Goal: Task Accomplishment & Management: Manage account settings

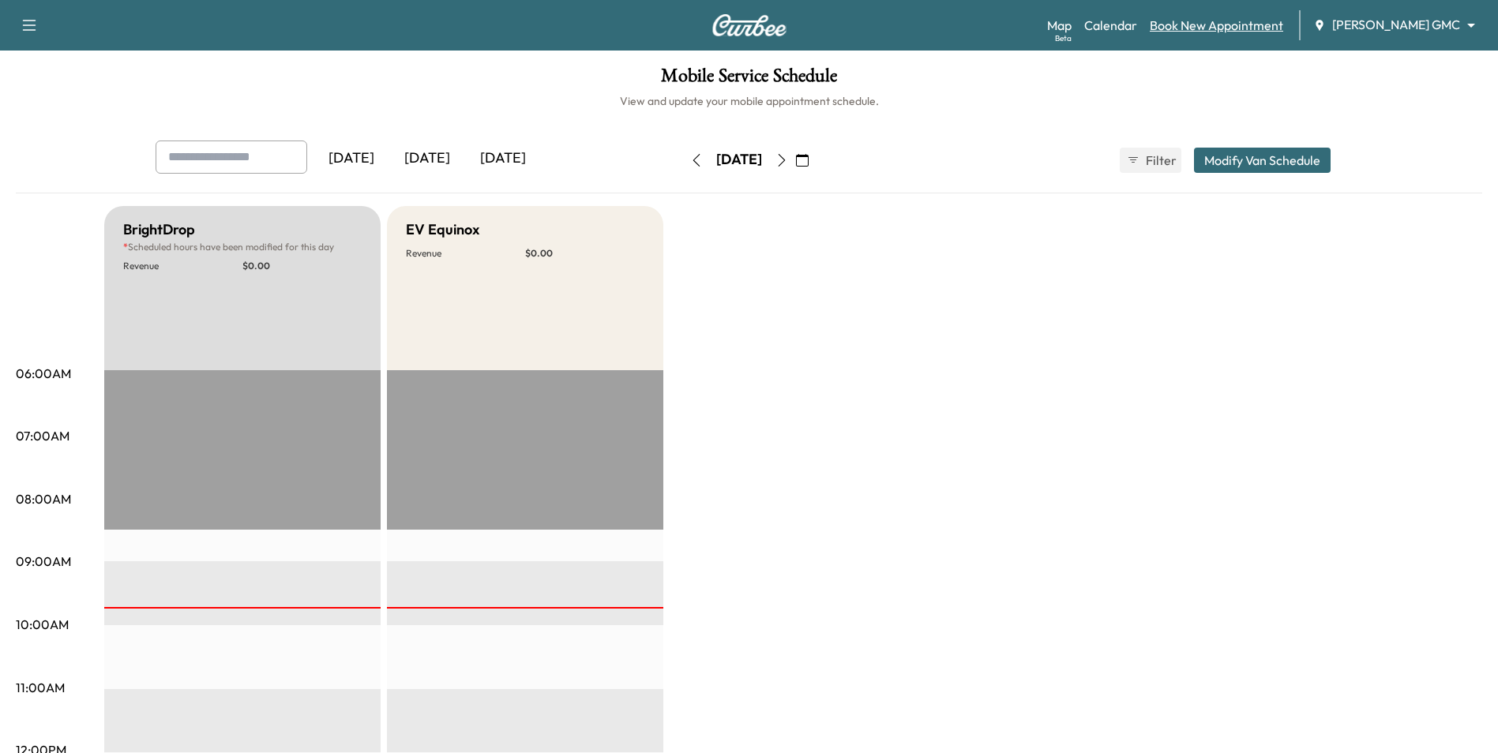
click at [1259, 29] on link "Book New Appointment" at bounding box center [1216, 25] width 133 height 19
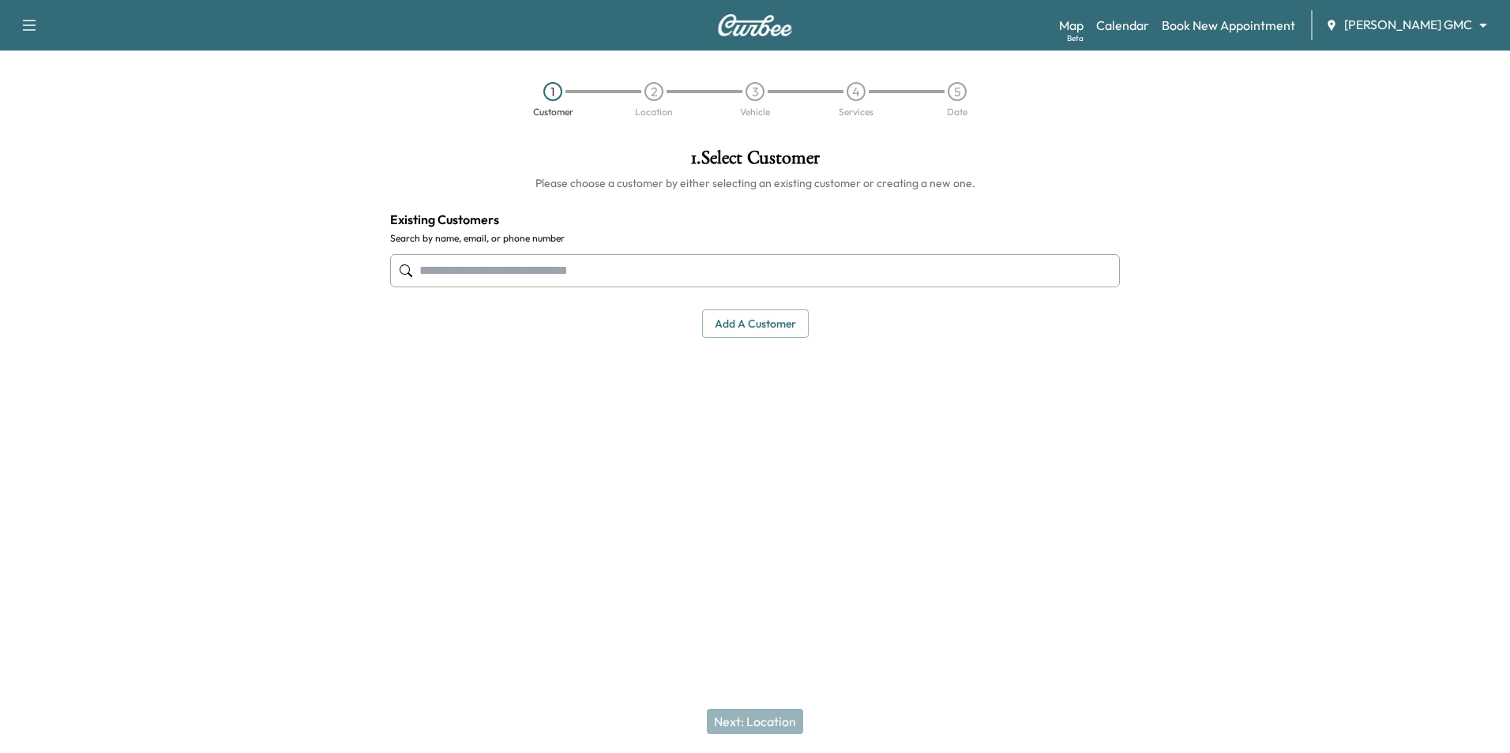
click at [1377, 30] on body "Support Log Out Map Beta Calendar Book New Appointment [PERSON_NAME] GMC ******…" at bounding box center [755, 376] width 1510 height 753
click at [1398, 58] on span "[PERSON_NAME] Chevrolet" at bounding box center [1441, 57] width 156 height 19
click at [1244, 28] on link "Book New Appointment" at bounding box center [1200, 25] width 133 height 19
click at [693, 271] on input "text" at bounding box center [755, 270] width 730 height 33
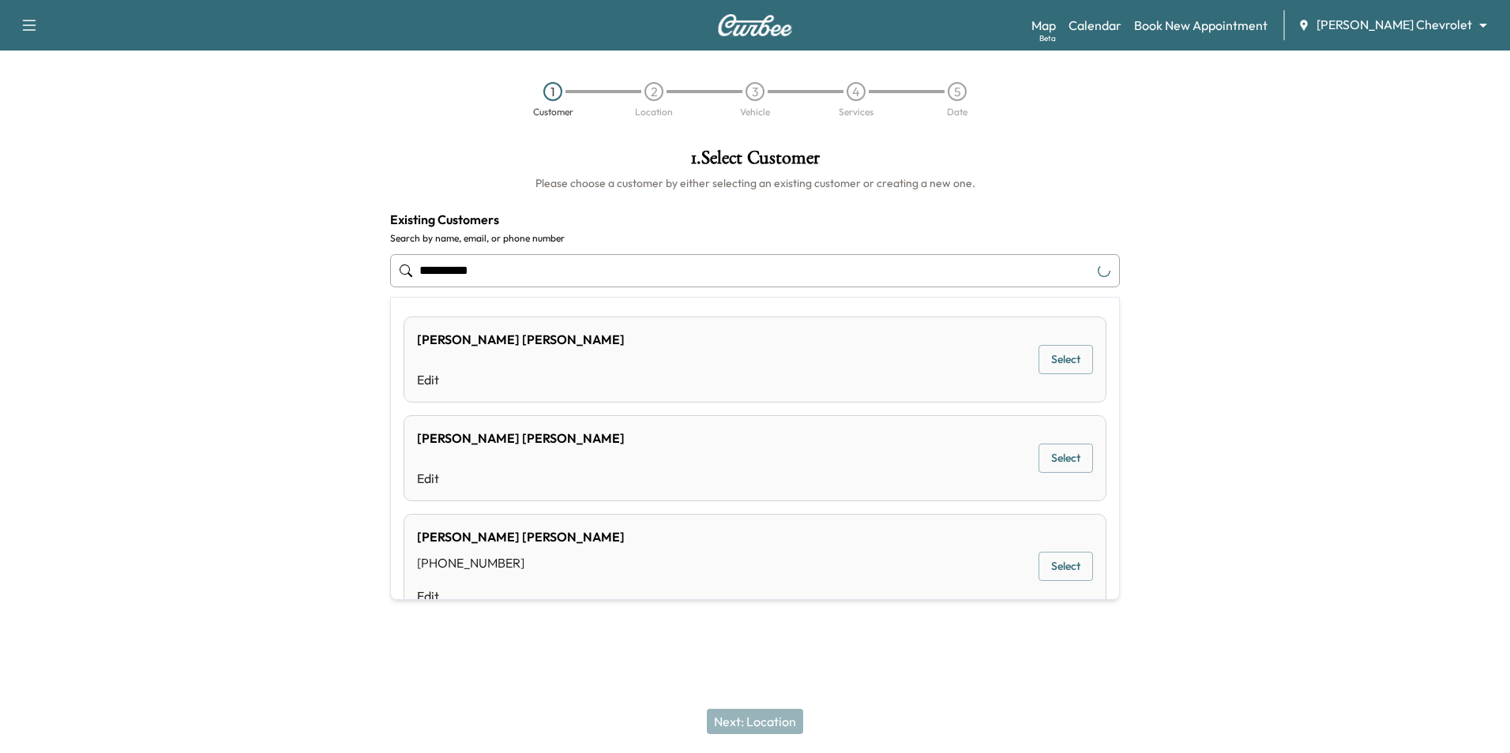
type input "**********"
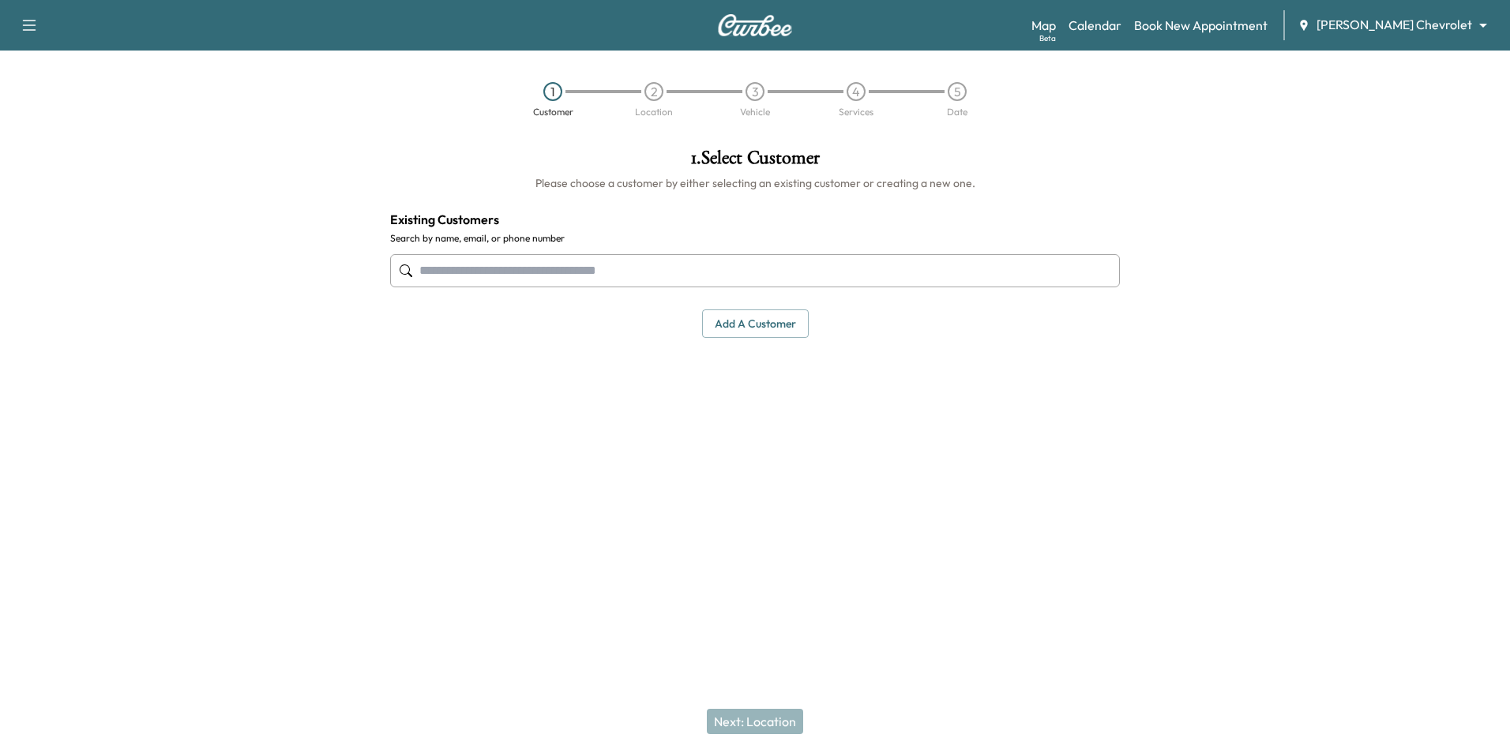
click at [523, 270] on input "text" at bounding box center [755, 270] width 730 height 33
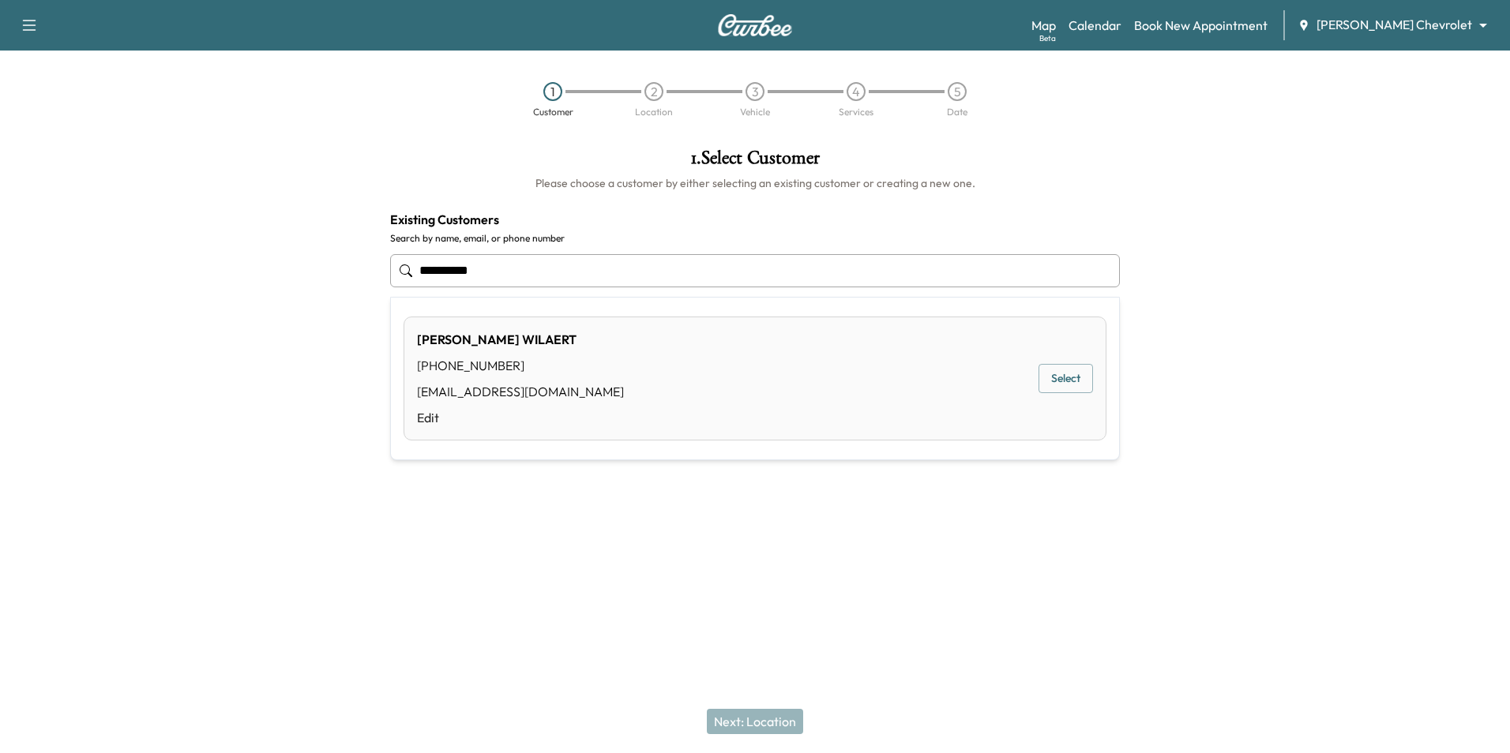
click at [576, 367] on div "DAN WILAERT (651) 387-9163 dtwillaert@gmail.com Edit Select" at bounding box center [755, 379] width 703 height 124
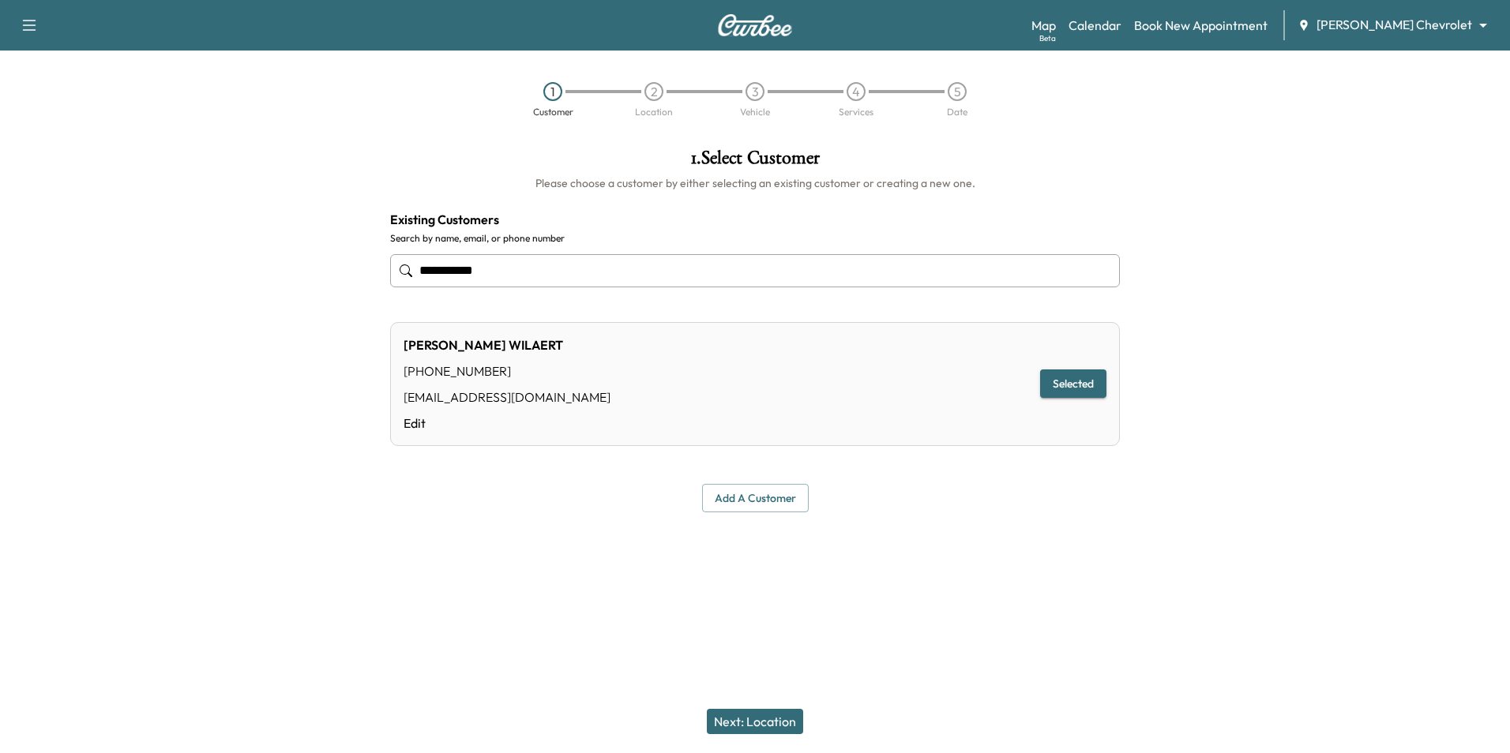
type input "**********"
click at [754, 723] on button "Next: Location" at bounding box center [755, 721] width 96 height 25
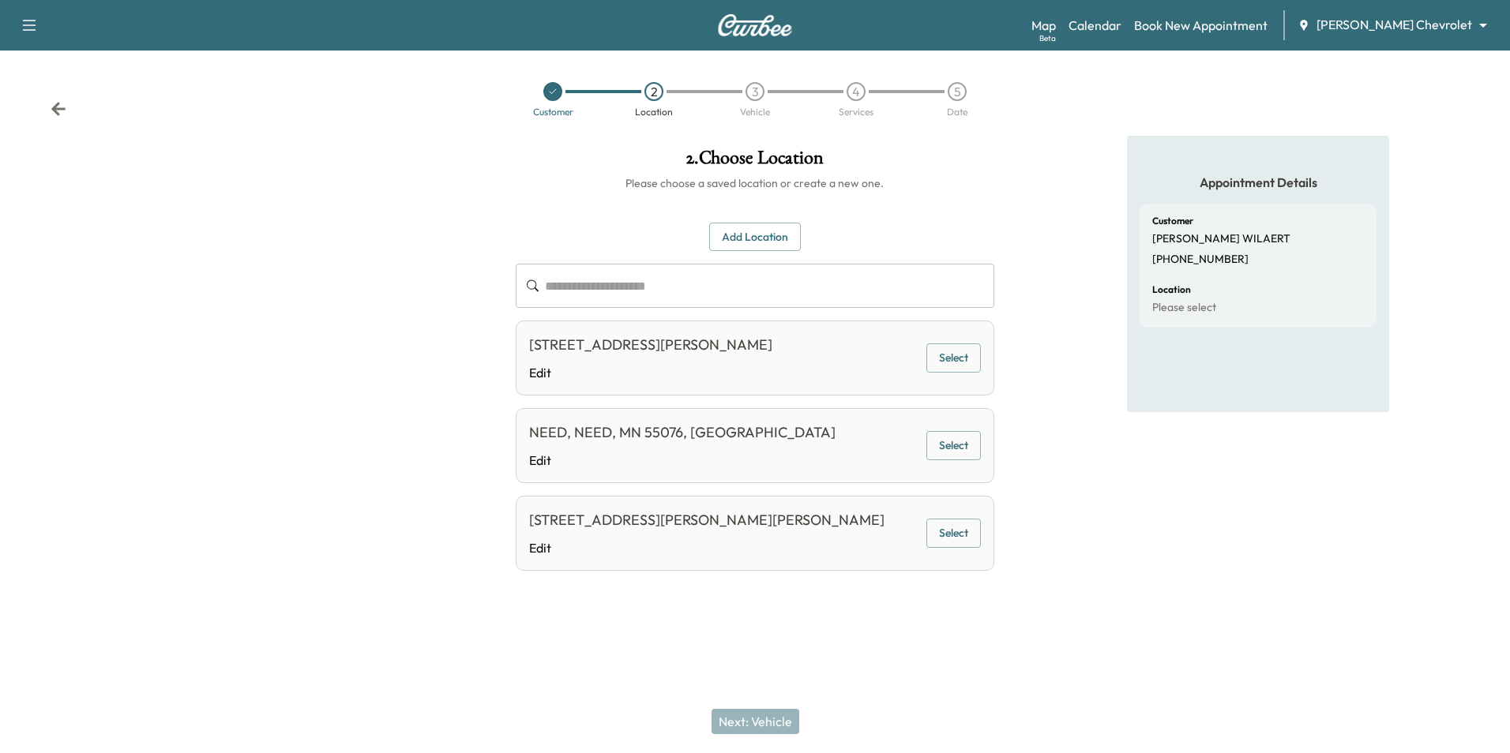
click at [723, 535] on div "550 S Albert St, St Paul, MN 55116, USA Edit" at bounding box center [706, 533] width 355 height 48
click at [952, 540] on button "Select" at bounding box center [953, 533] width 54 height 29
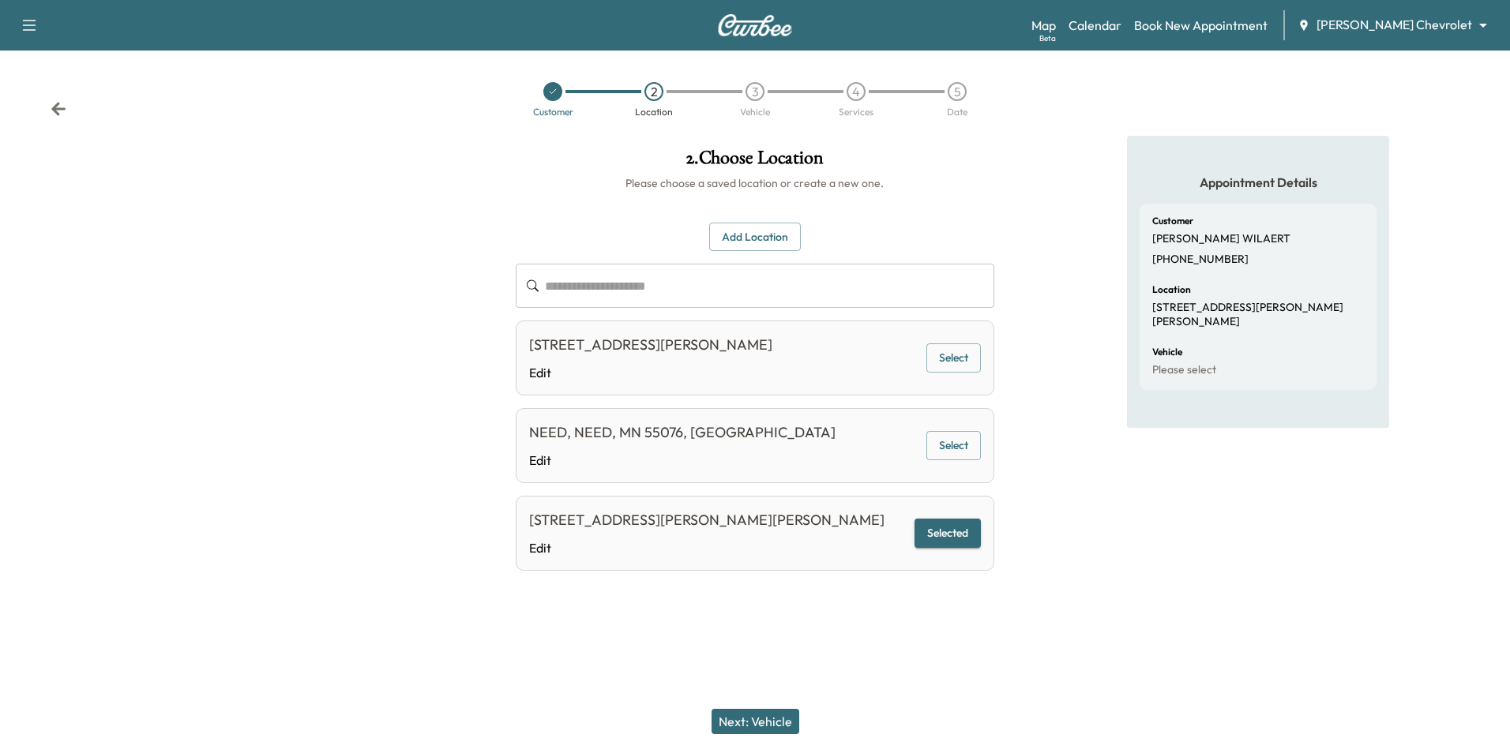
click at [781, 715] on button "Next: Vehicle" at bounding box center [755, 721] width 88 height 25
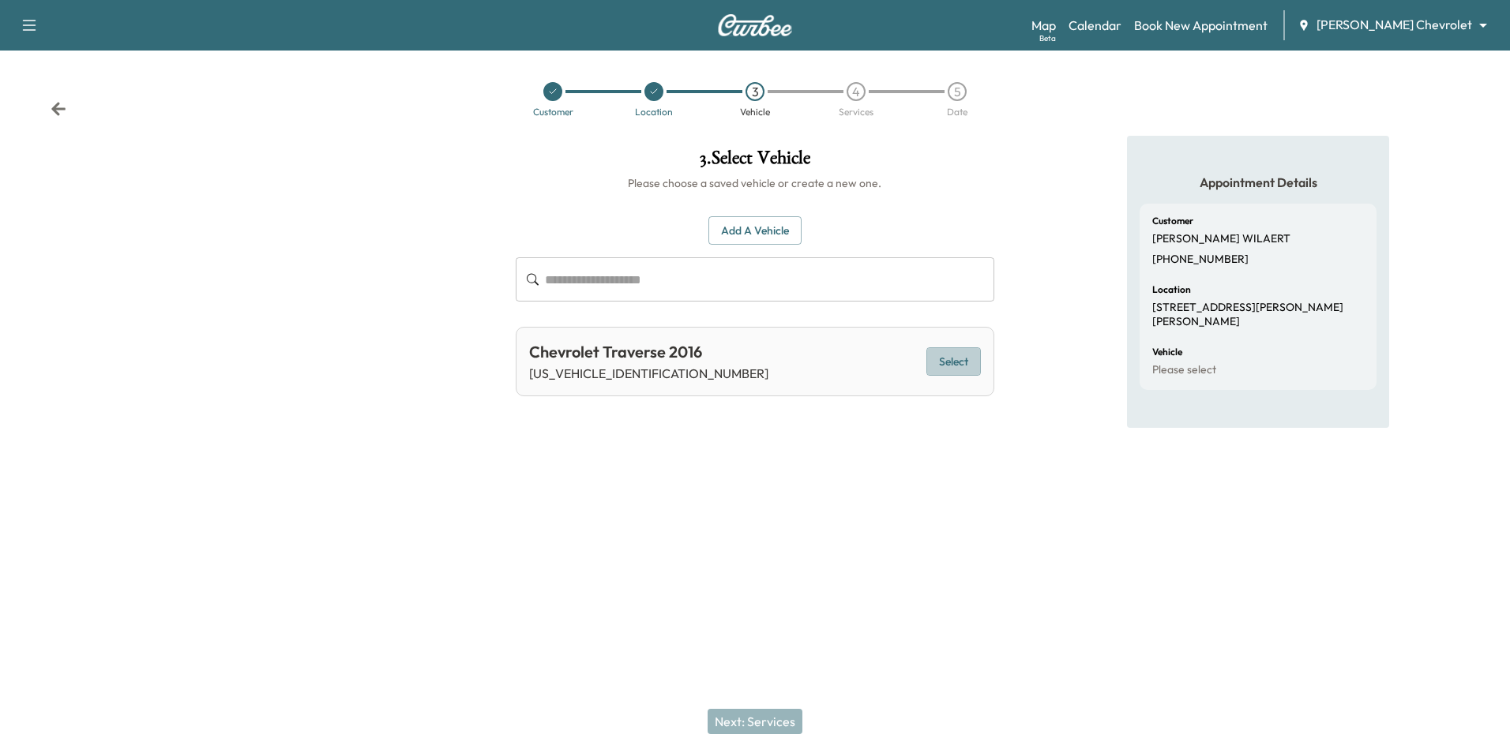
drag, startPoint x: 941, startPoint y: 358, endPoint x: 932, endPoint y: 380, distance: 24.1
click at [941, 359] on button "Select" at bounding box center [953, 361] width 54 height 29
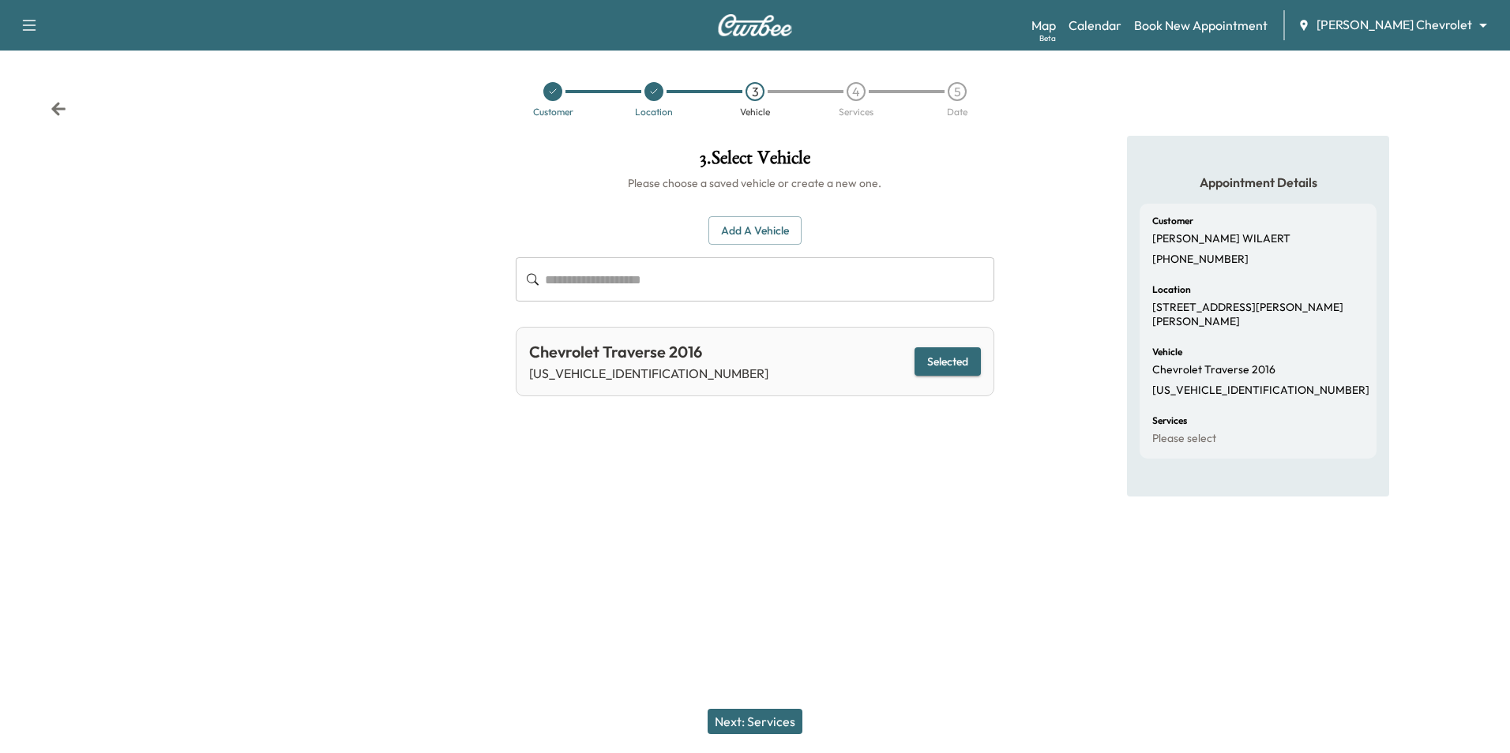
click at [766, 726] on button "Next: Services" at bounding box center [755, 721] width 95 height 25
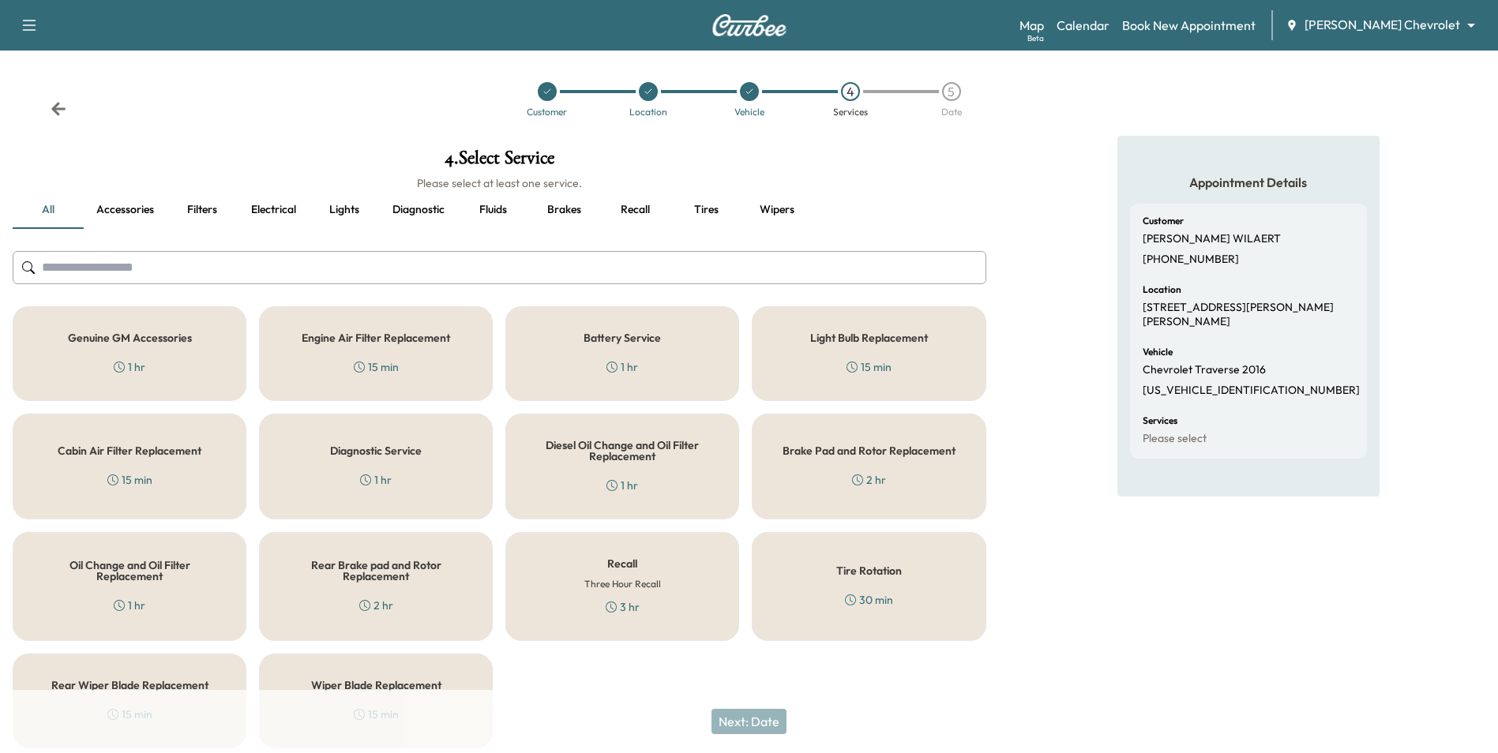
scroll to position [58, 0]
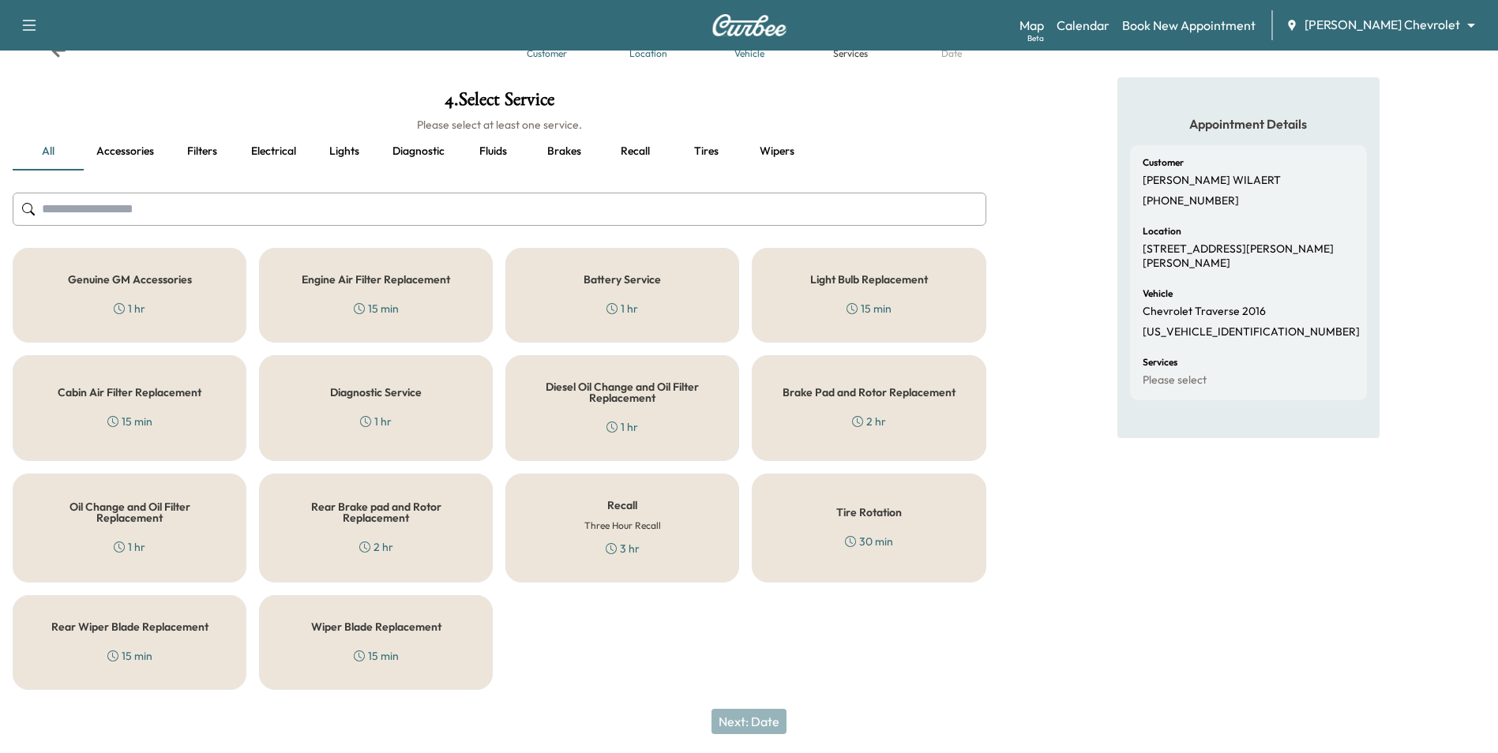
click at [152, 313] on div "Genuine GM Accessories 1 hr" at bounding box center [130, 295] width 234 height 95
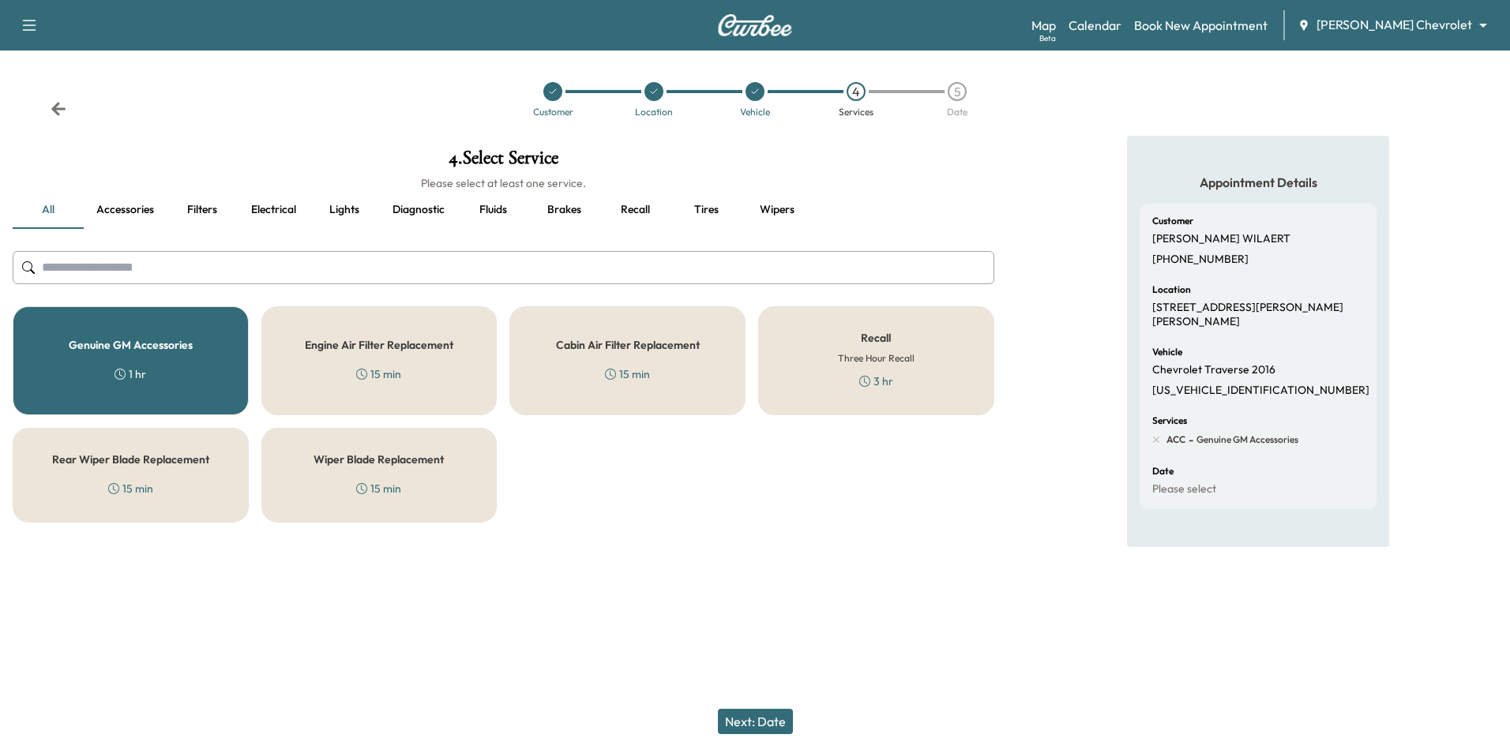
click at [761, 707] on div "Next: Date" at bounding box center [755, 721] width 1510 height 63
click at [758, 726] on button "Next: Date" at bounding box center [755, 721] width 75 height 25
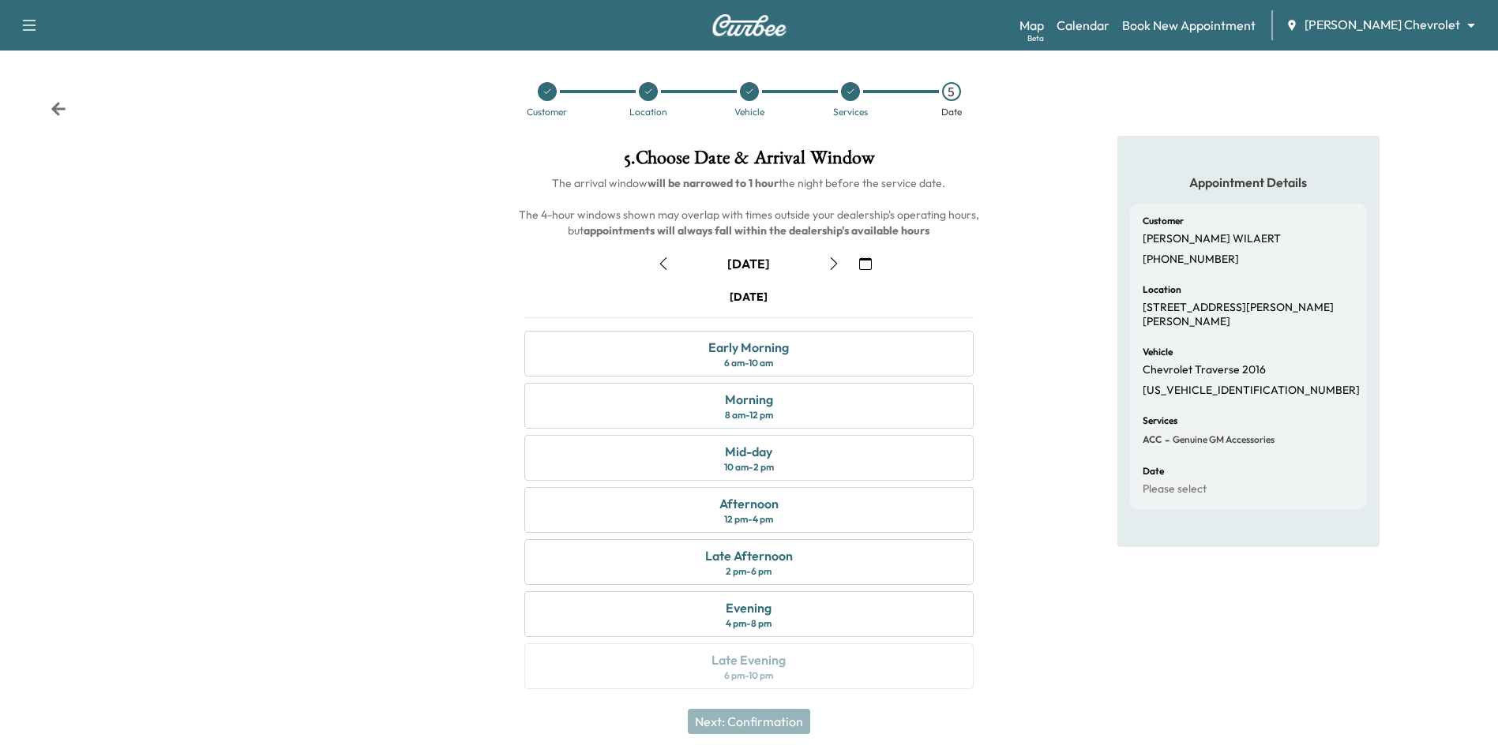
click at [861, 263] on icon "button" at bounding box center [865, 263] width 13 height 13
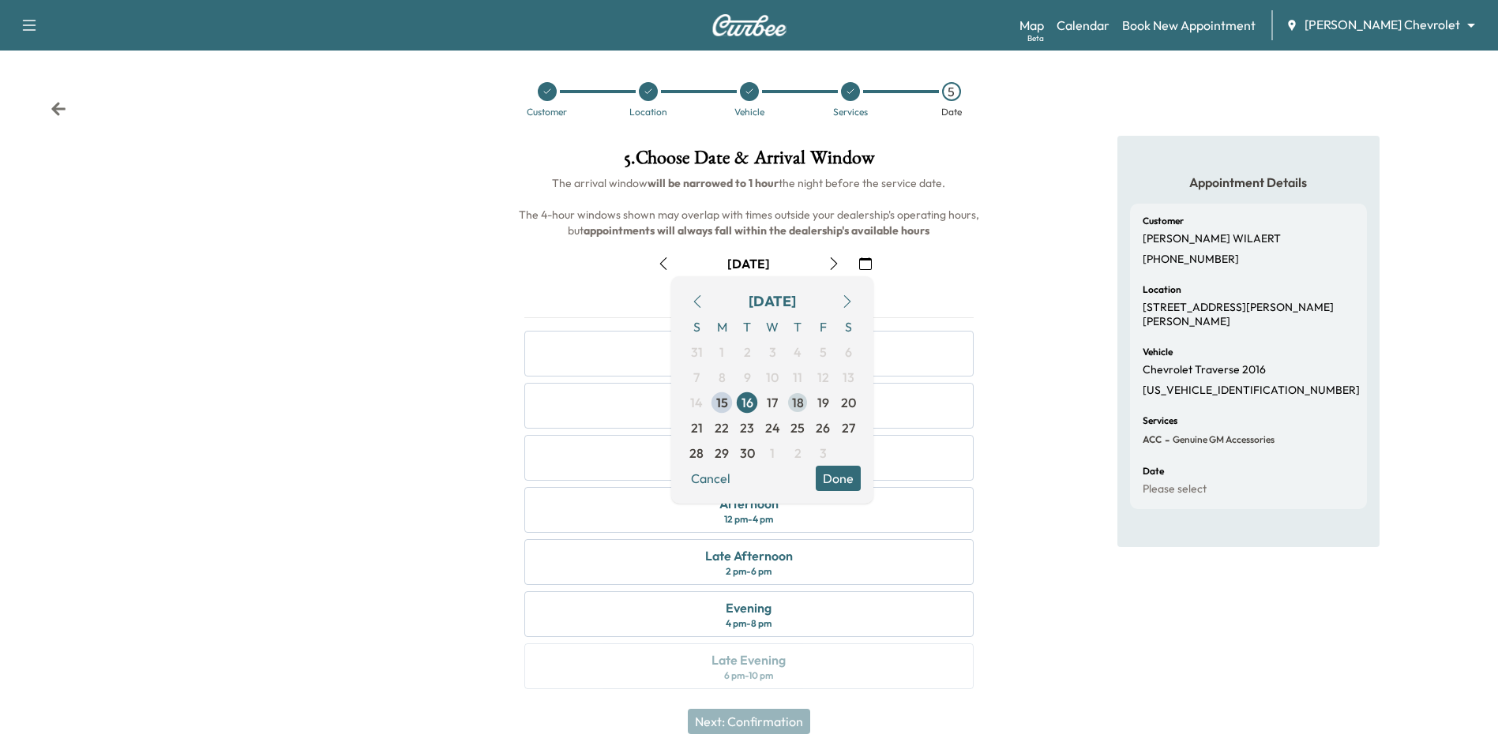
click at [791, 391] on span "18" at bounding box center [797, 402] width 25 height 25
click at [839, 475] on button "Done" at bounding box center [838, 478] width 45 height 25
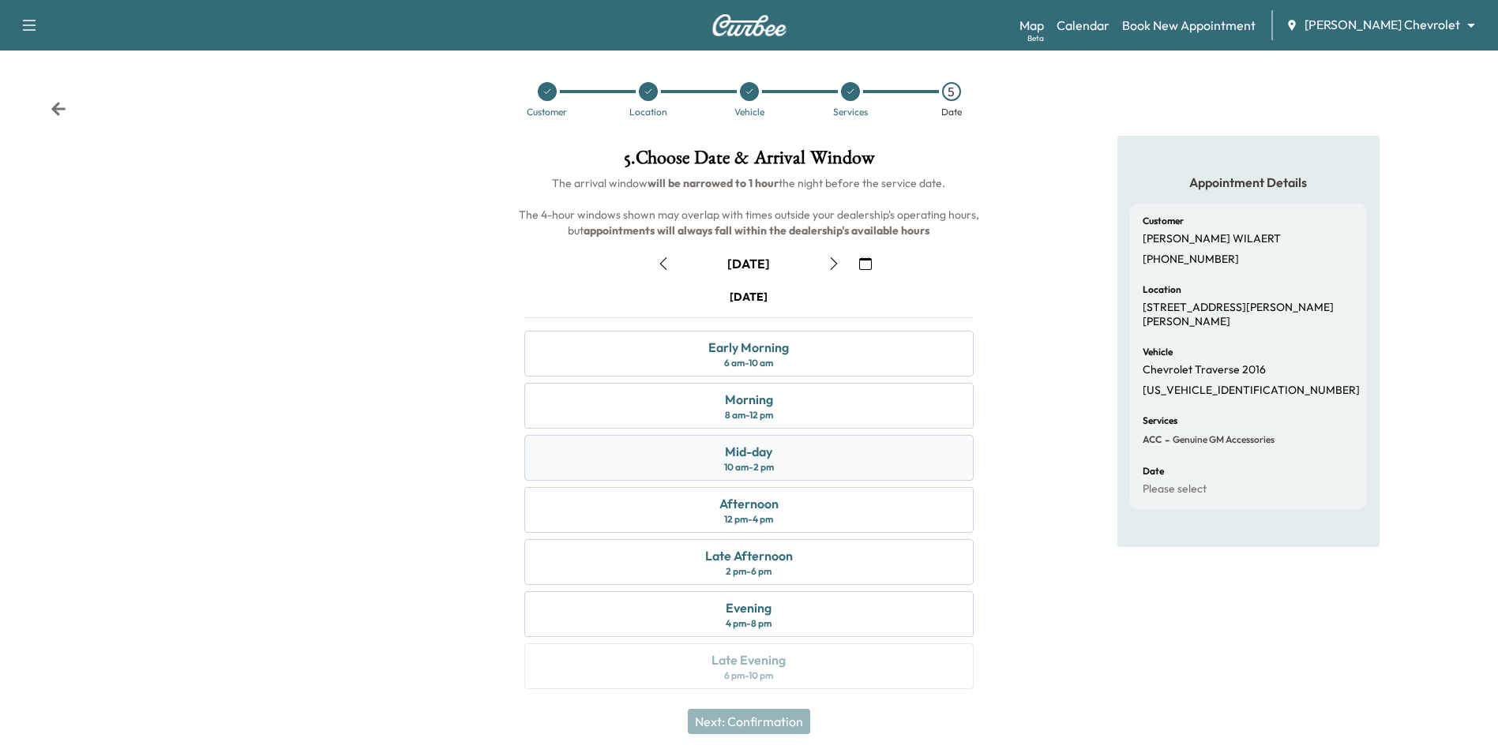
click at [823, 464] on div "Mid-day 10 am - 2 pm" at bounding box center [748, 458] width 449 height 46
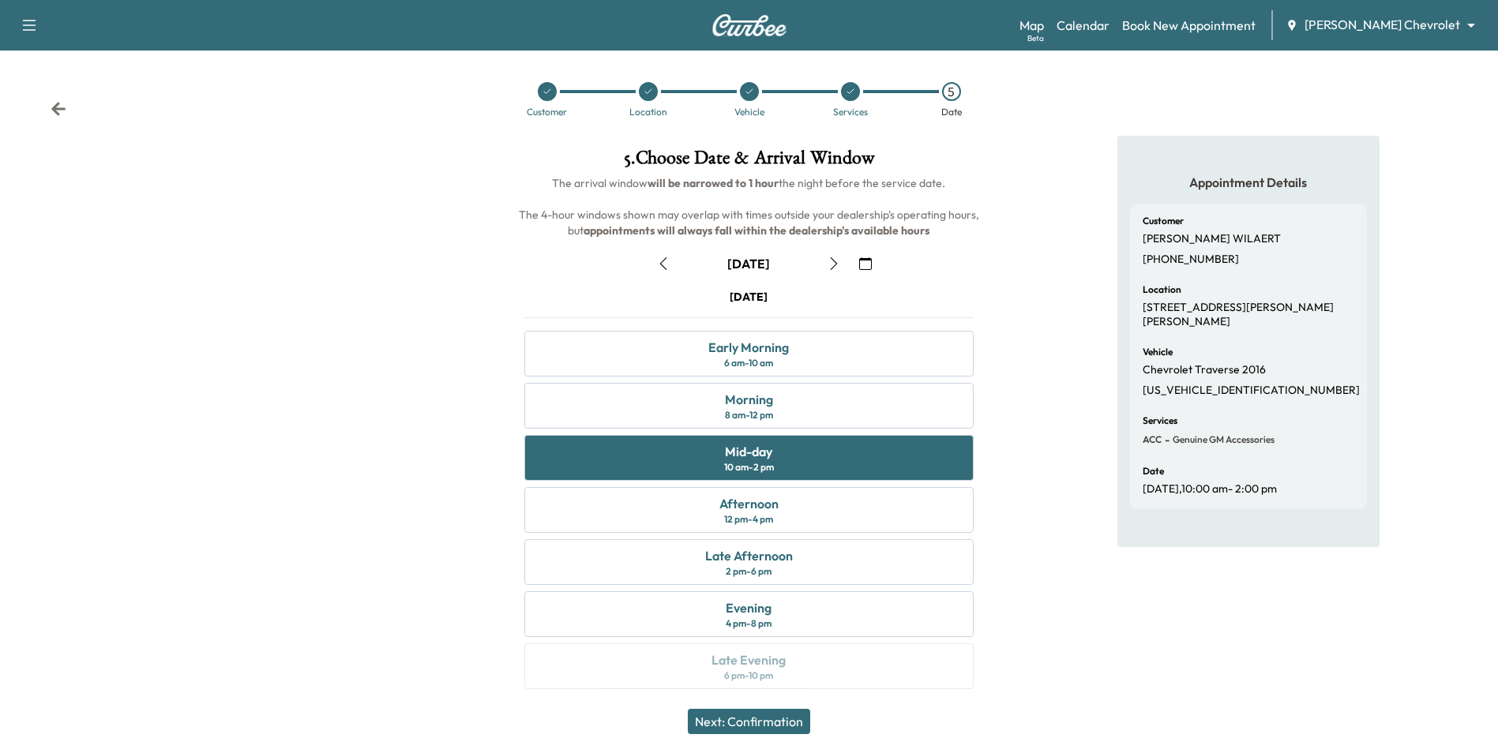
click at [781, 717] on button "Next: Confirmation" at bounding box center [749, 721] width 122 height 25
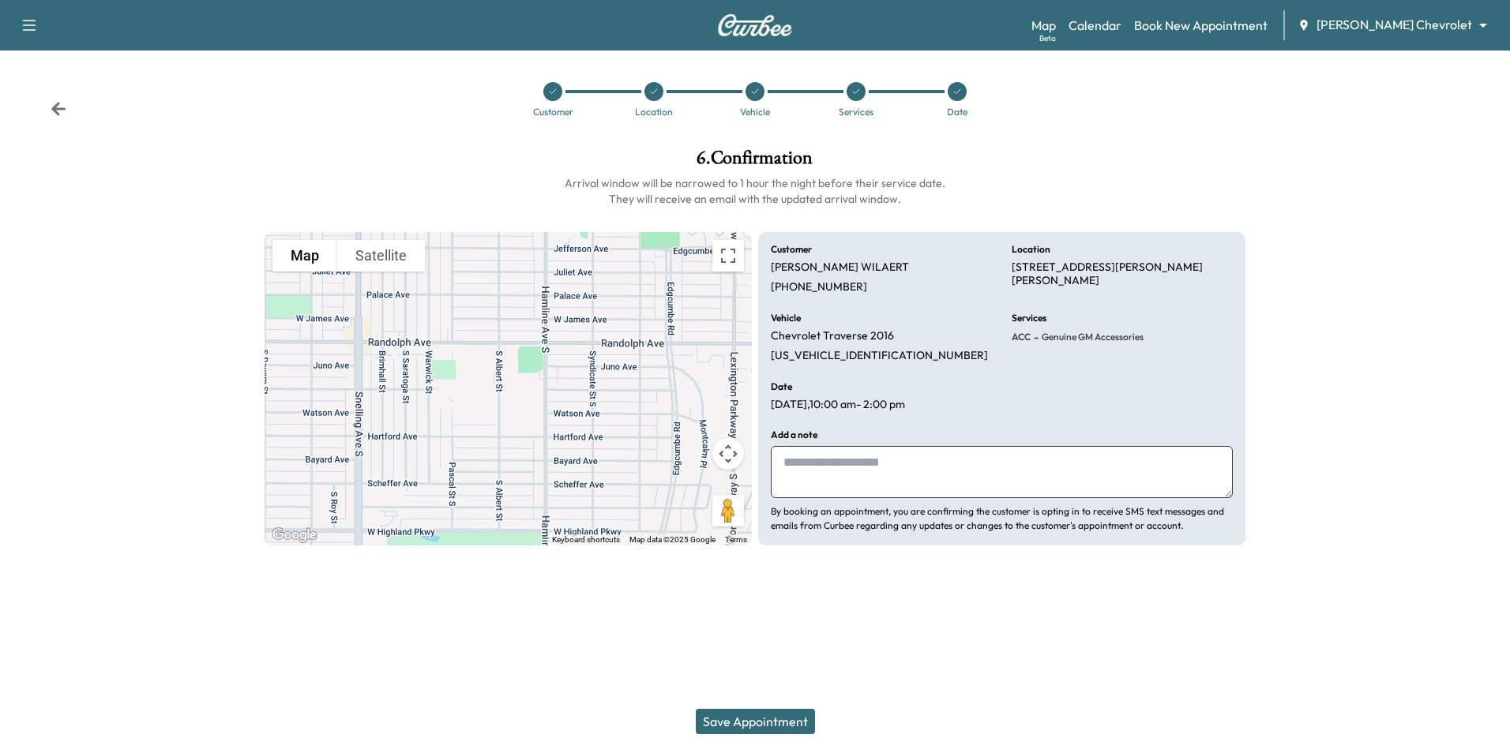
click at [829, 462] on textarea at bounding box center [1002, 472] width 462 height 52
click at [828, 470] on textarea at bounding box center [1002, 472] width 462 height 52
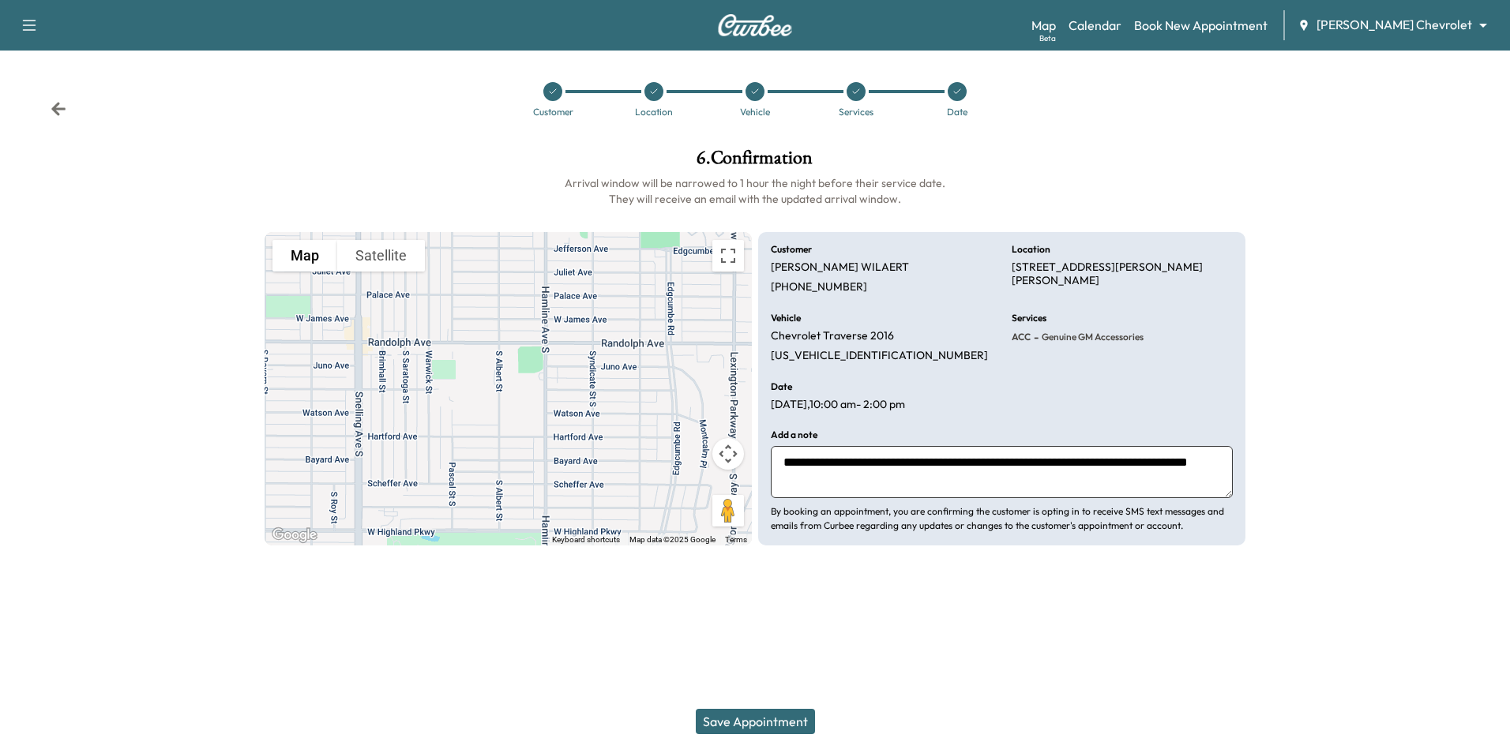
click at [910, 460] on textarea "**********" at bounding box center [1002, 472] width 462 height 52
click at [1199, 464] on textarea "**********" at bounding box center [1002, 472] width 462 height 52
drag, startPoint x: 1013, startPoint y: 483, endPoint x: 828, endPoint y: 487, distance: 184.8
click at [828, 487] on textarea "**********" at bounding box center [1002, 472] width 462 height 52
paste textarea "**********"
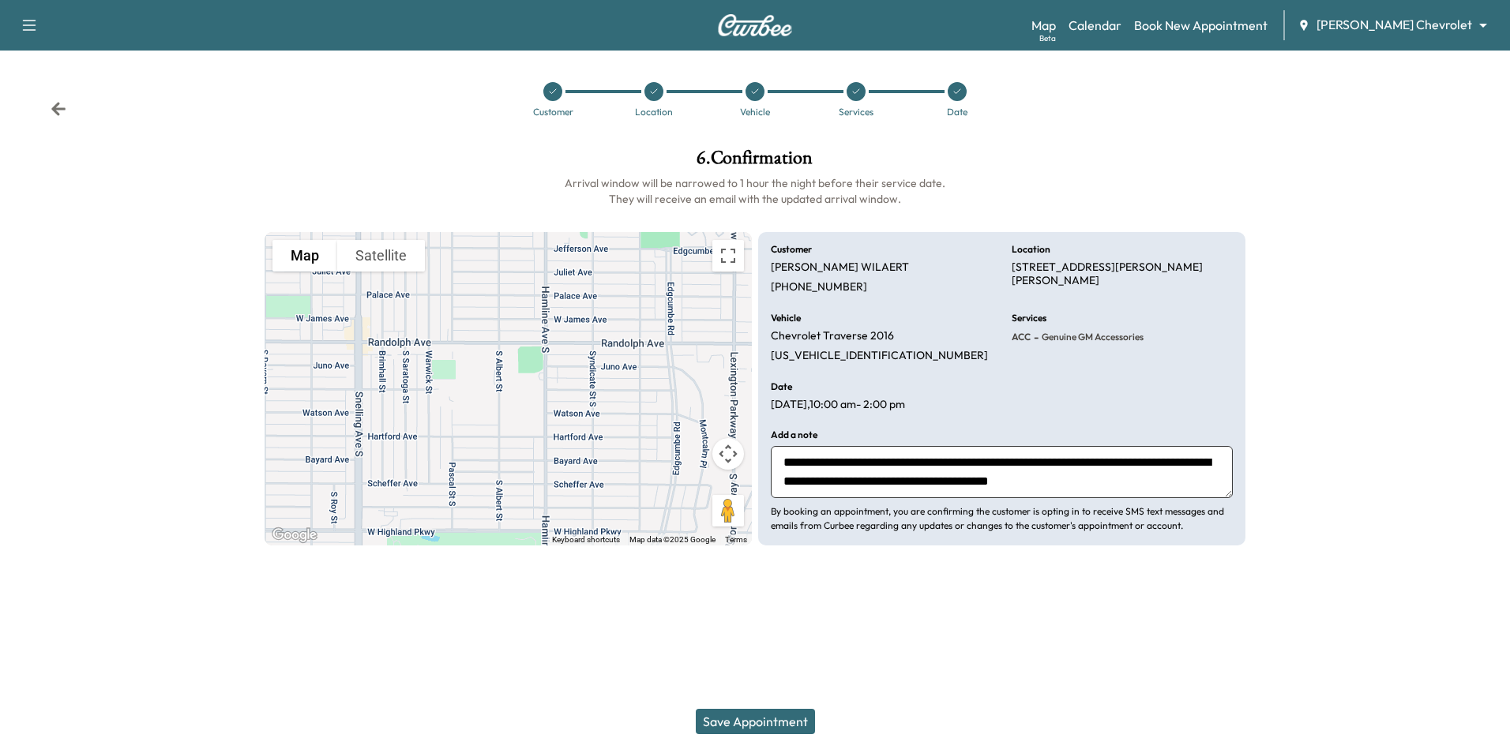
click at [1109, 486] on textarea "**********" at bounding box center [1002, 472] width 462 height 52
type textarea "**********"
click at [766, 717] on button "Save Appointment" at bounding box center [755, 721] width 119 height 25
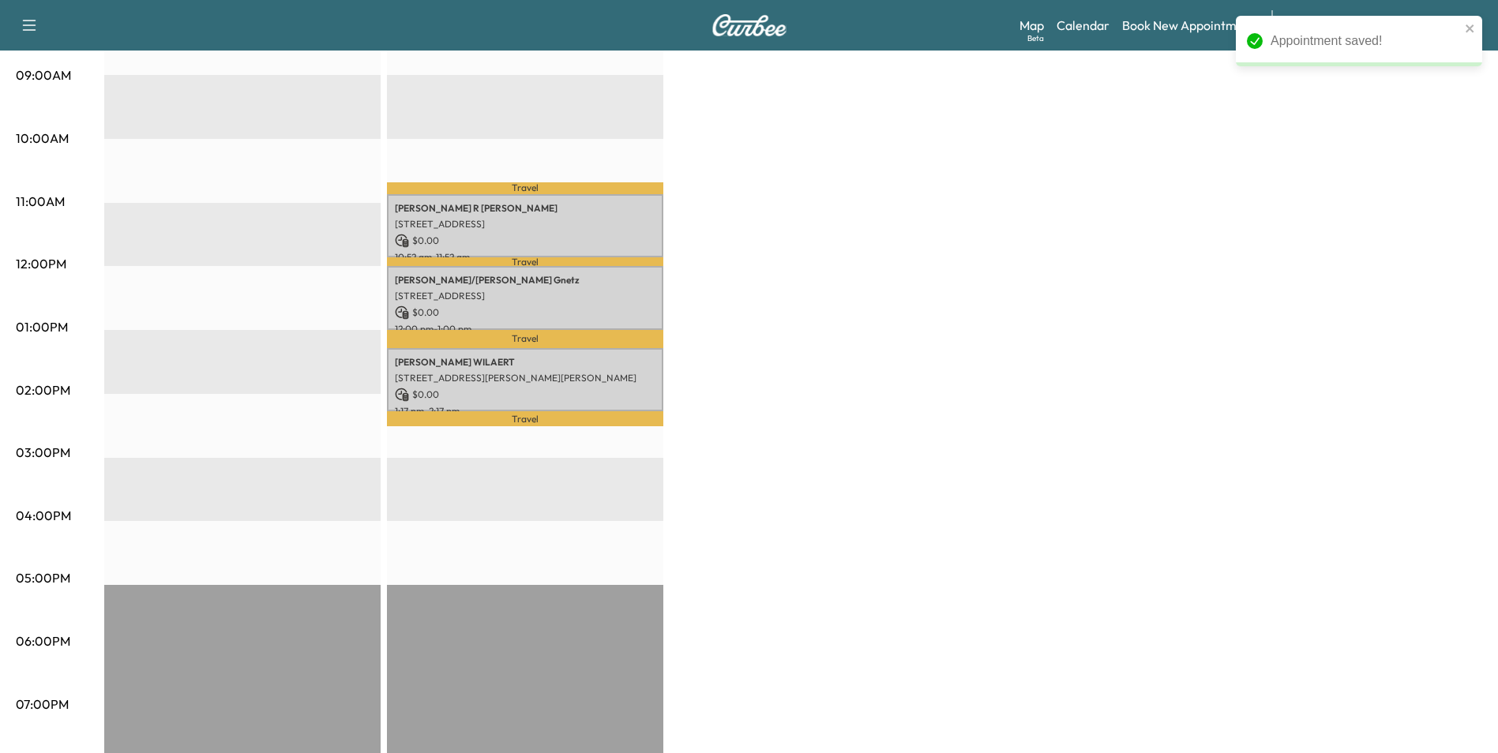
scroll to position [553, 0]
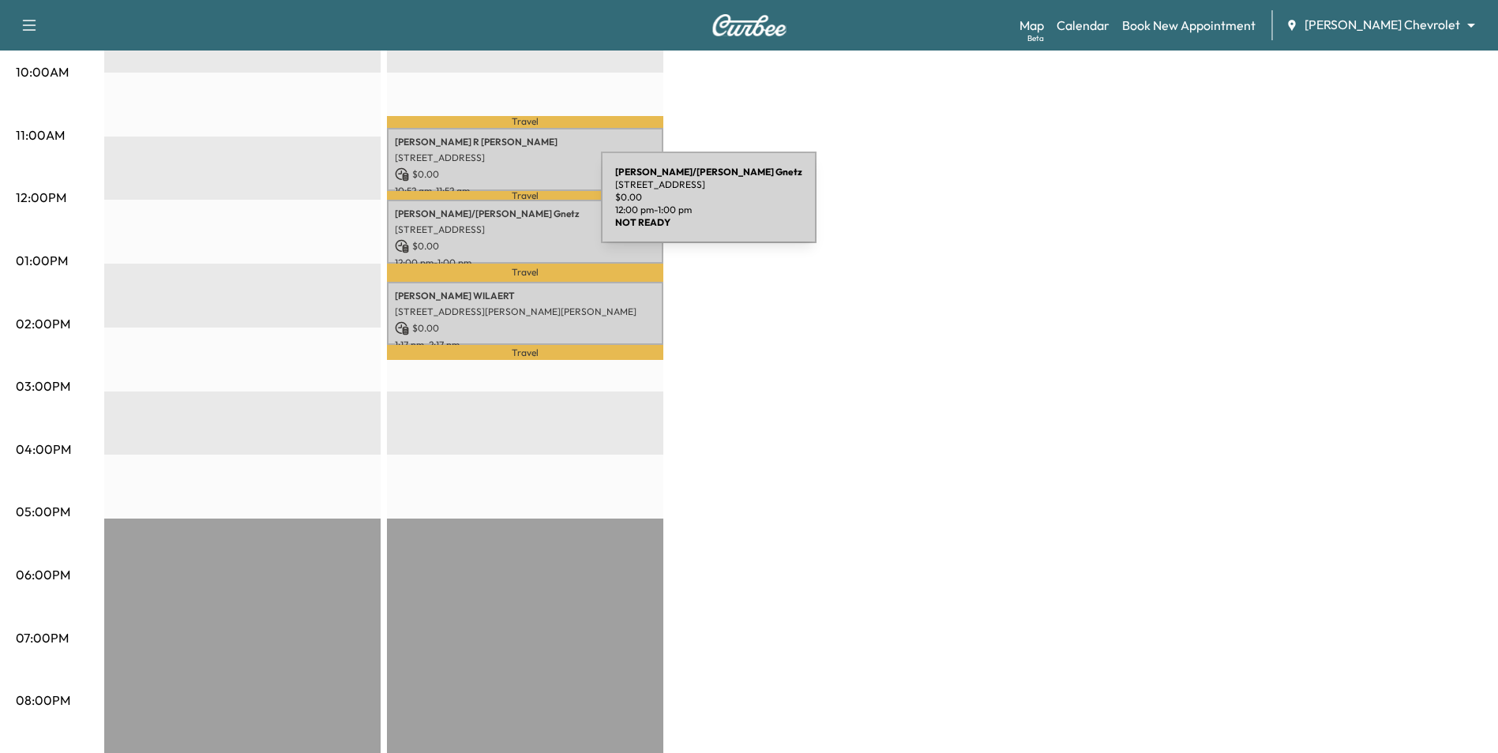
click at [482, 208] on p "Chris/Patricia Gnetz" at bounding box center [525, 214] width 261 height 13
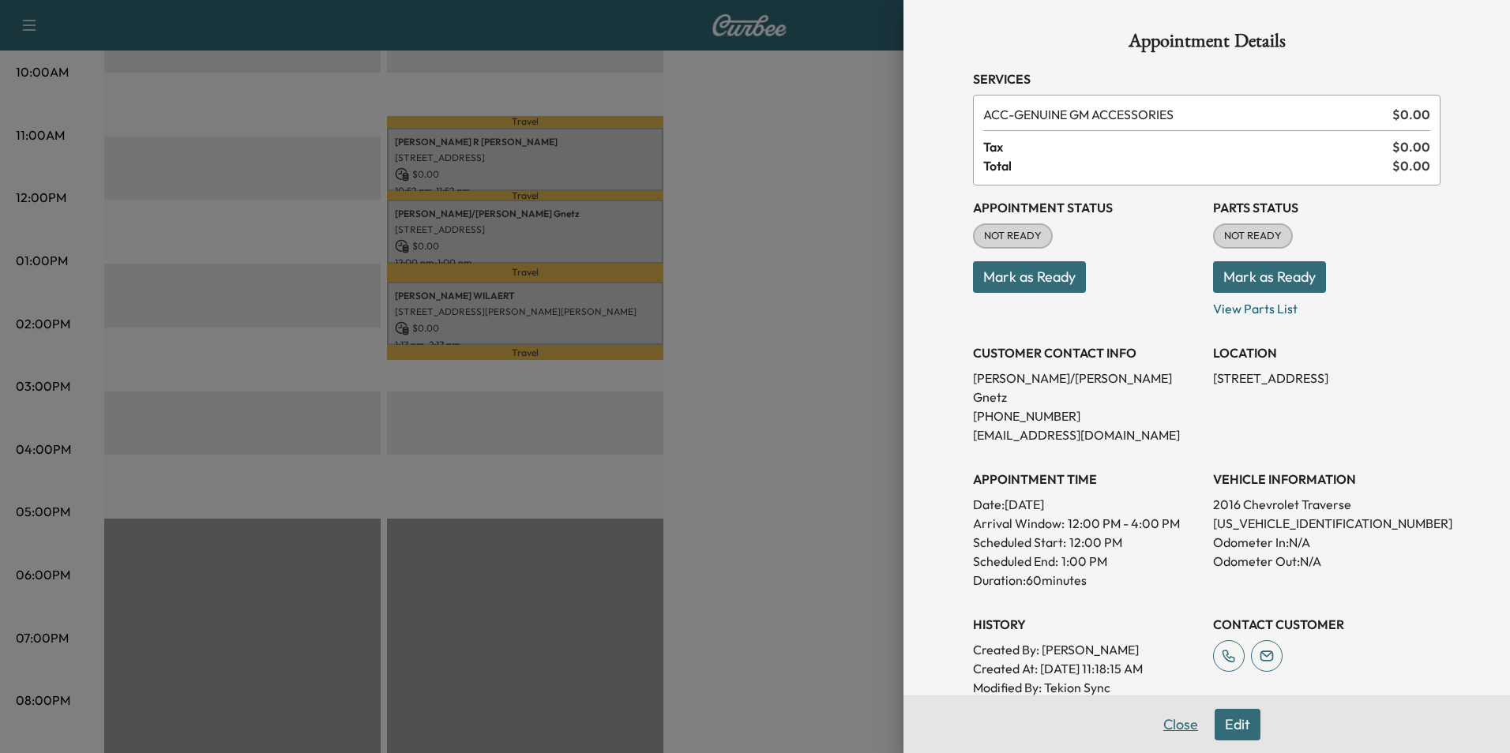
click at [1183, 726] on button "Close" at bounding box center [1180, 725] width 55 height 32
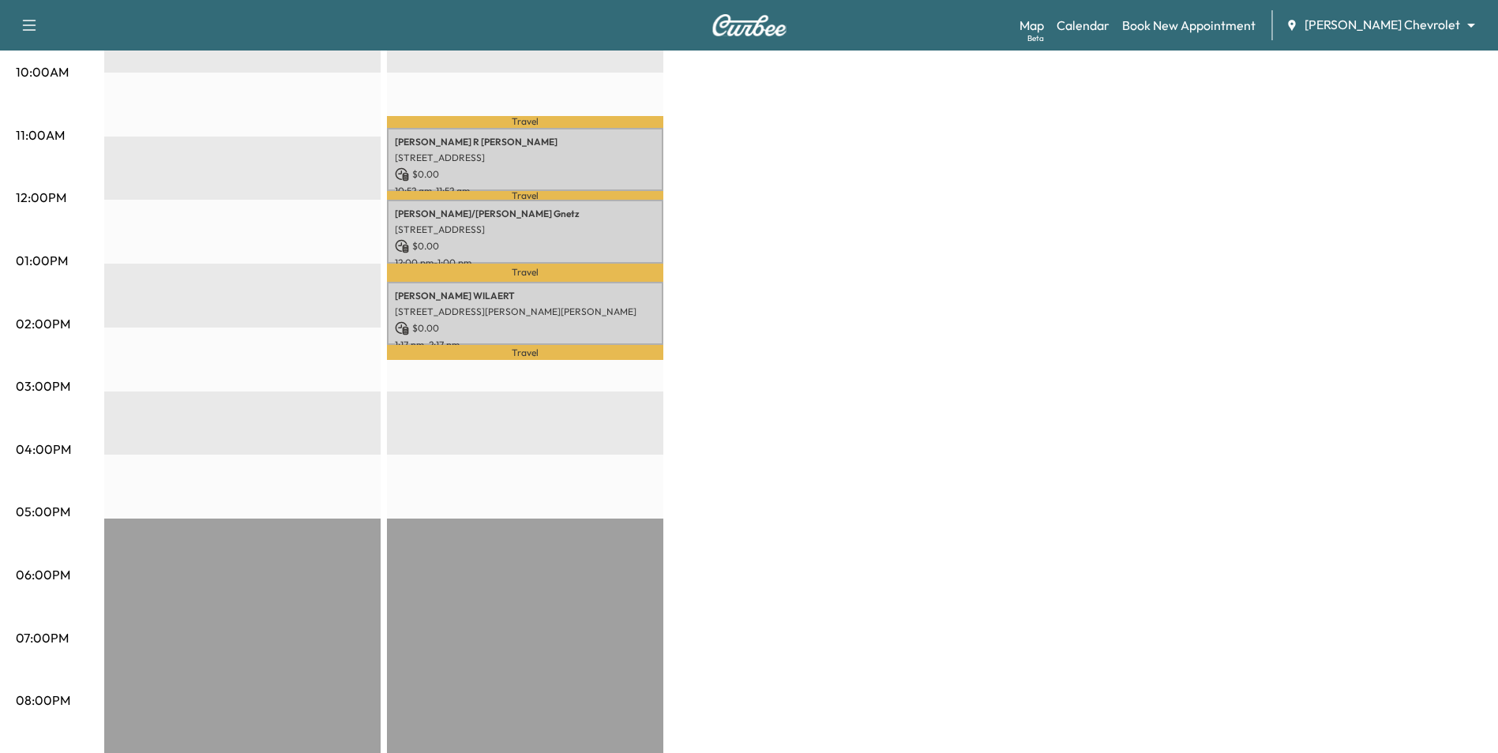
click at [814, 427] on div "BrightDrop * Scheduled hours have been modified for this day Revenue $ 0.00 EST…" at bounding box center [793, 245] width 1378 height 1184
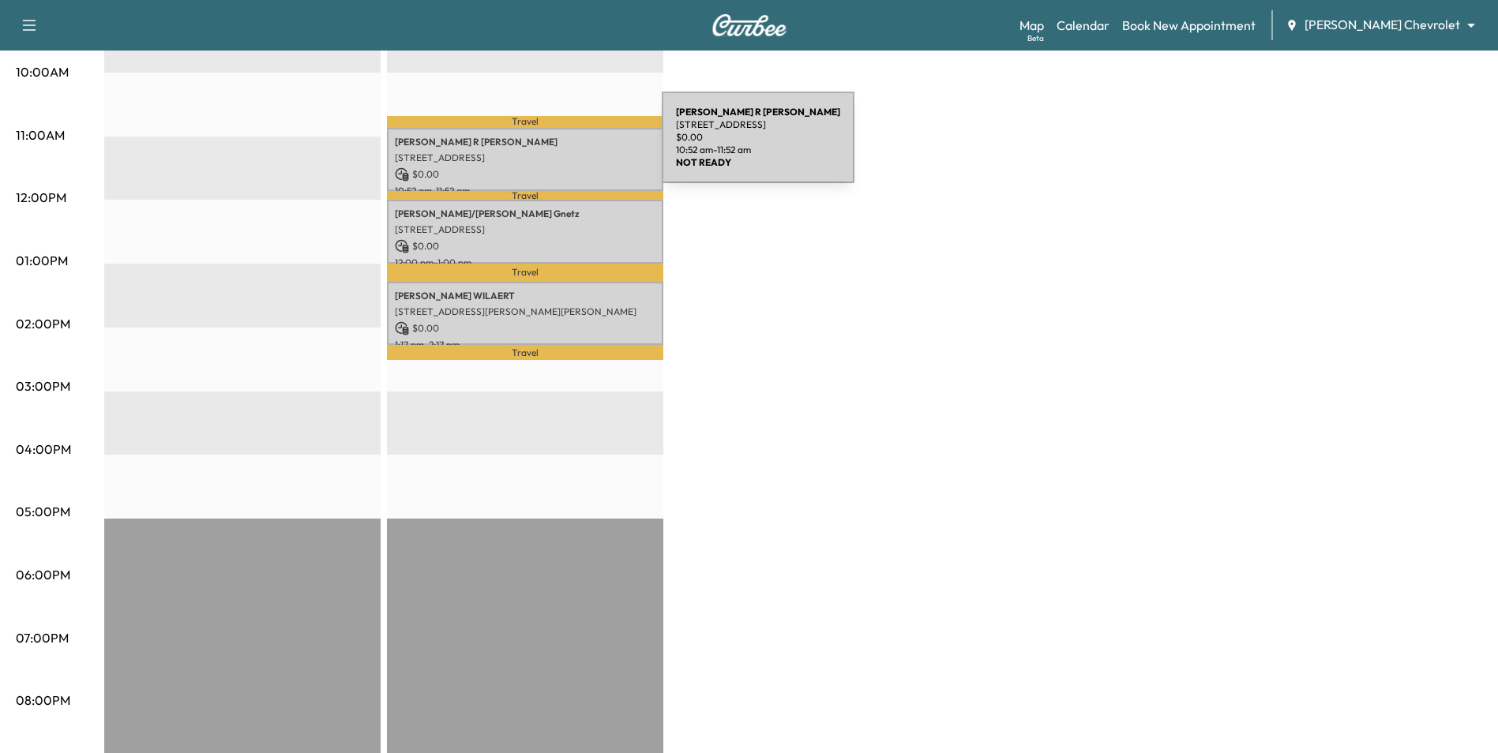
drag, startPoint x: 515, startPoint y: 296, endPoint x: 546, endPoint y: 151, distance: 148.7
click at [546, 151] on div "Travel Loren R Scherff 1320 105th St E, Inver Grove Heights, MN 55077, USA $ 0.…" at bounding box center [525, 328] width 276 height 1020
drag, startPoint x: 546, startPoint y: 151, endPoint x: 857, endPoint y: 353, distance: 370.4
click at [861, 356] on div "BrightDrop * Scheduled hours have been modified for this day Revenue $ 0.00 EST…" at bounding box center [793, 245] width 1378 height 1184
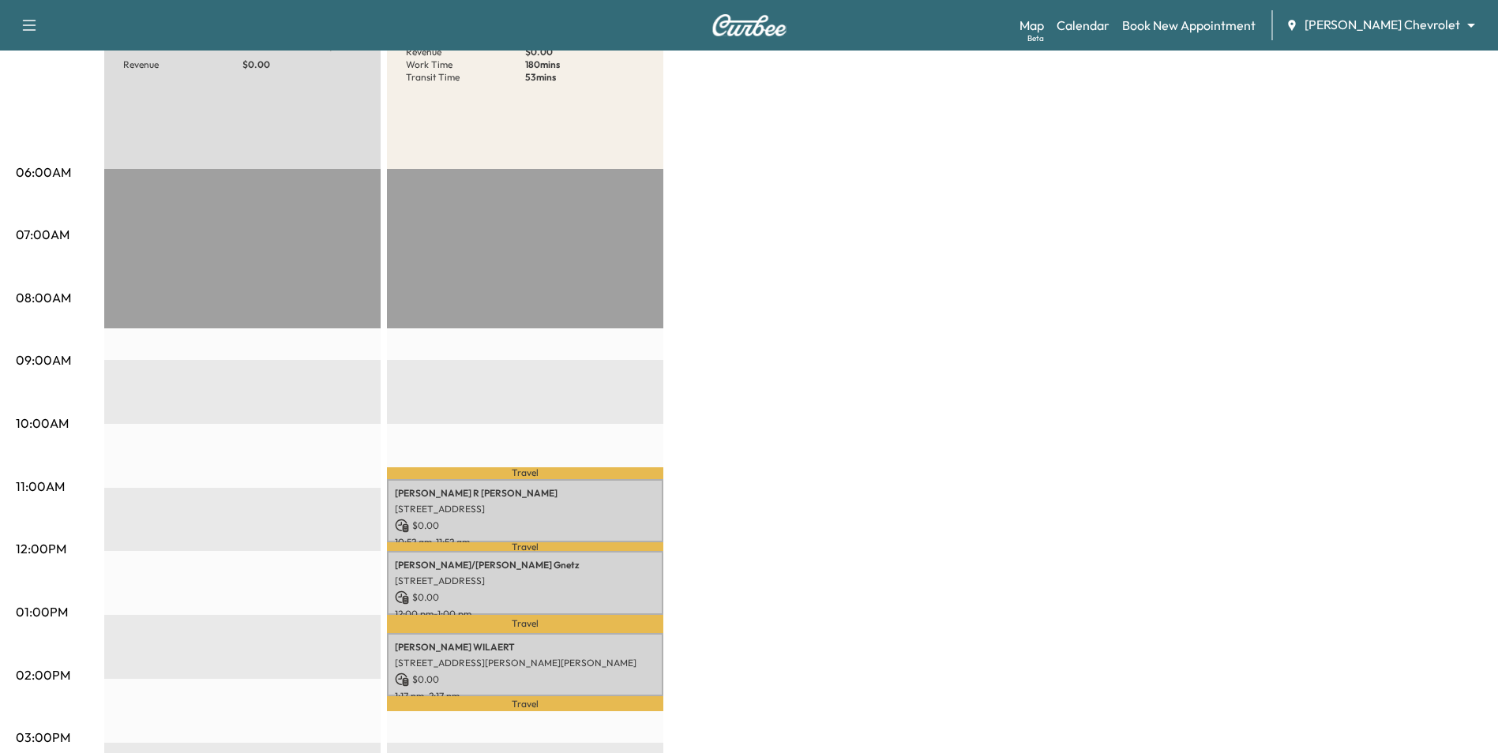
scroll to position [237, 0]
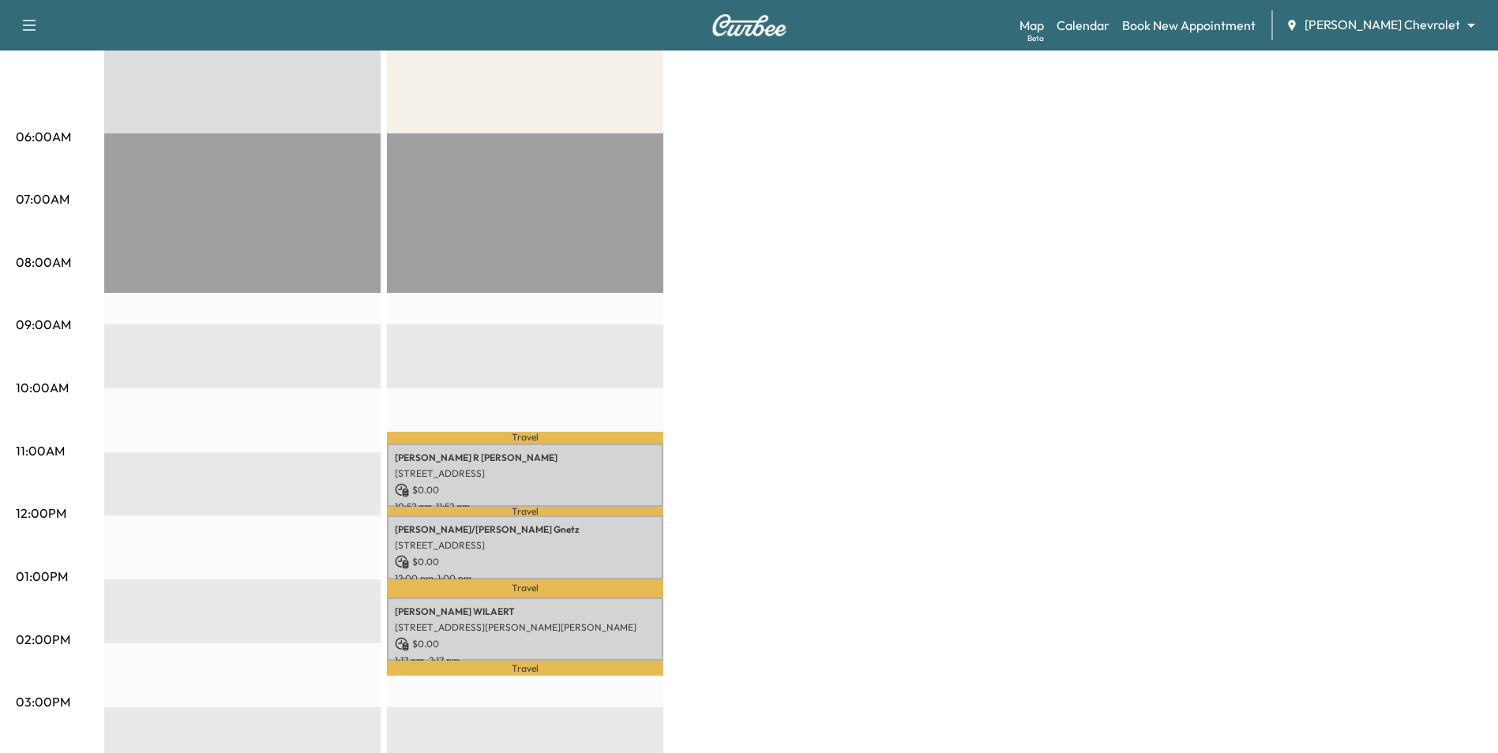
drag, startPoint x: 1049, startPoint y: 486, endPoint x: 885, endPoint y: 479, distance: 163.6
click at [1042, 486] on div "BrightDrop * Scheduled hours have been modified for this day Revenue $ 0.00 EST…" at bounding box center [793, 561] width 1378 height 1184
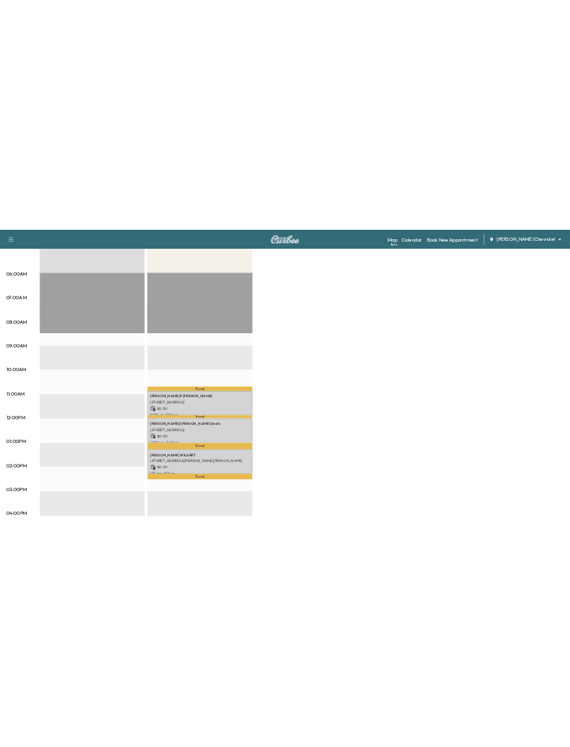
scroll to position [0, 0]
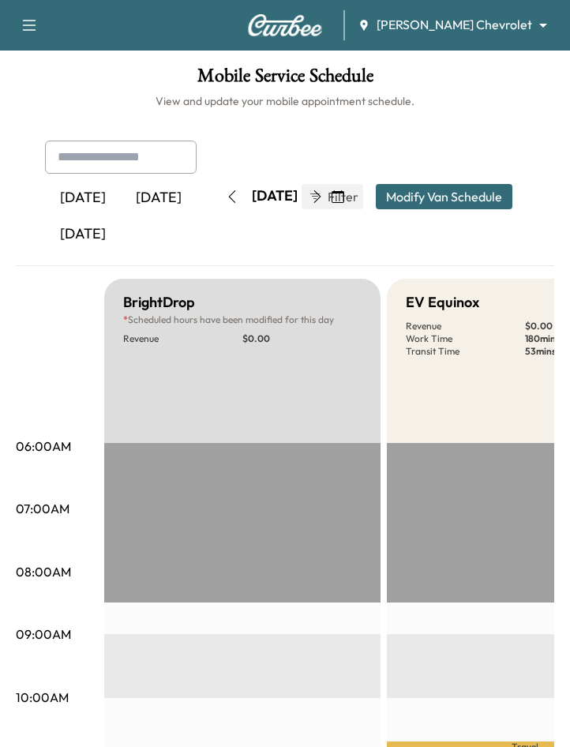
click at [437, 231] on div "Yesterday Today Tomorrow Thursday, September 18 September 2025 S M T W T F S 31…" at bounding box center [284, 197] width 505 height 112
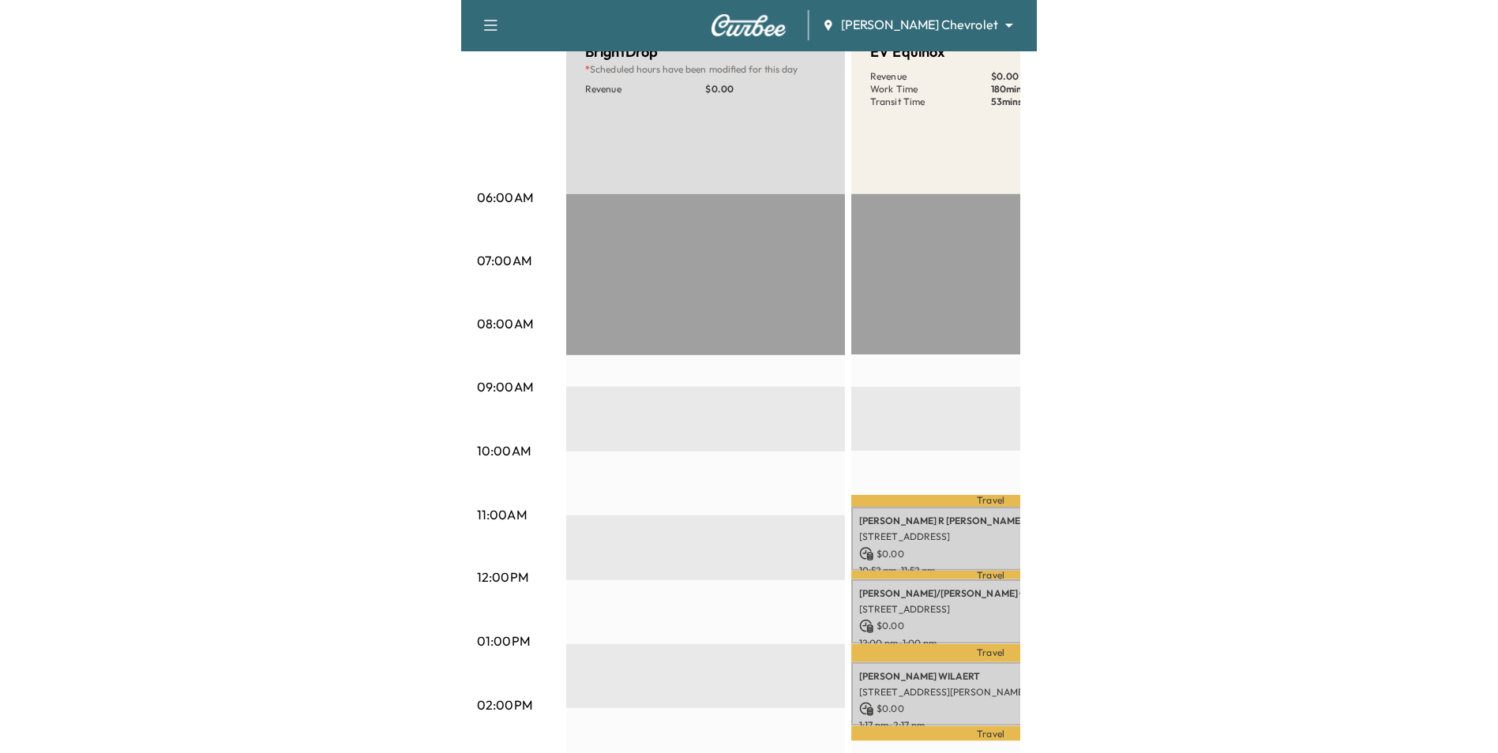
scroll to position [395, 0]
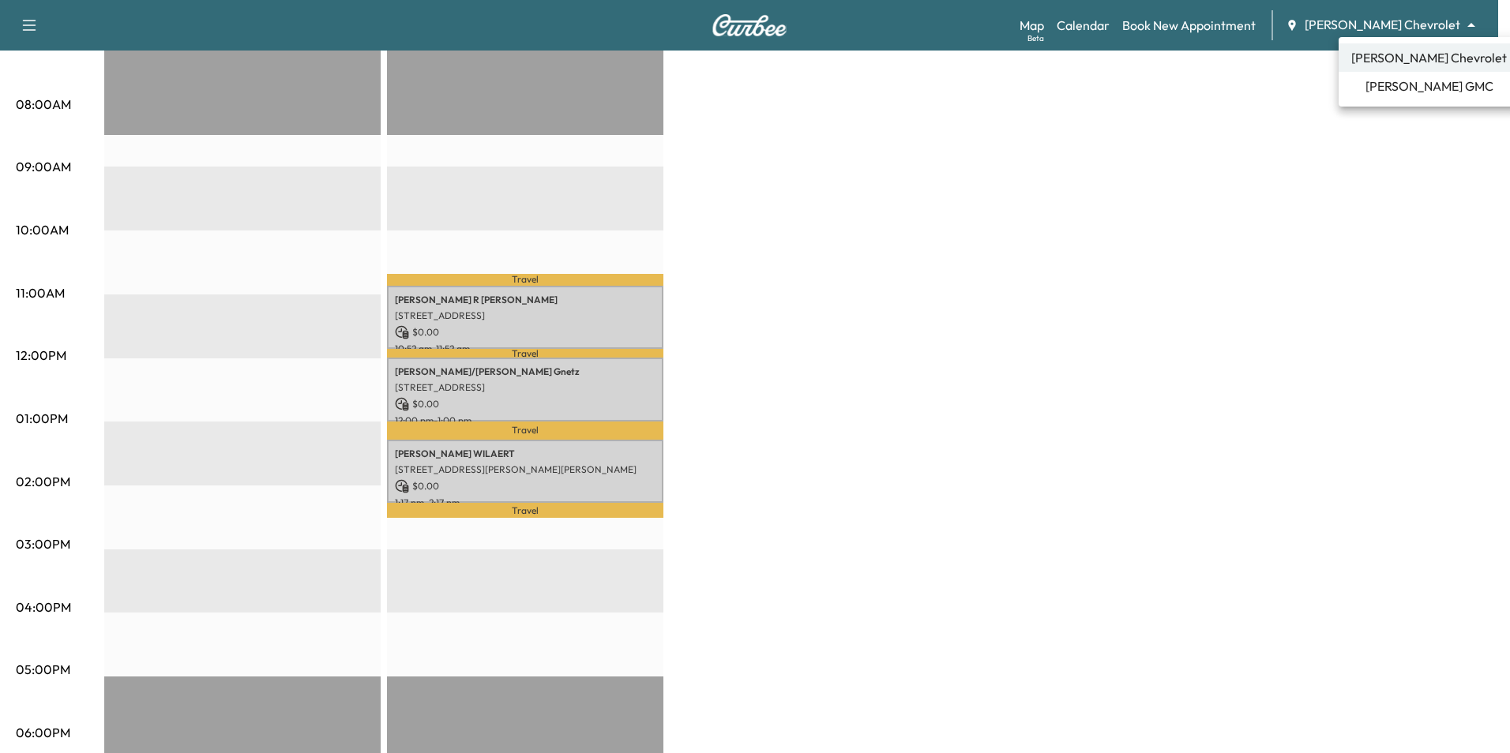
click at [1411, 85] on span "[PERSON_NAME] GMC" at bounding box center [1429, 86] width 128 height 19
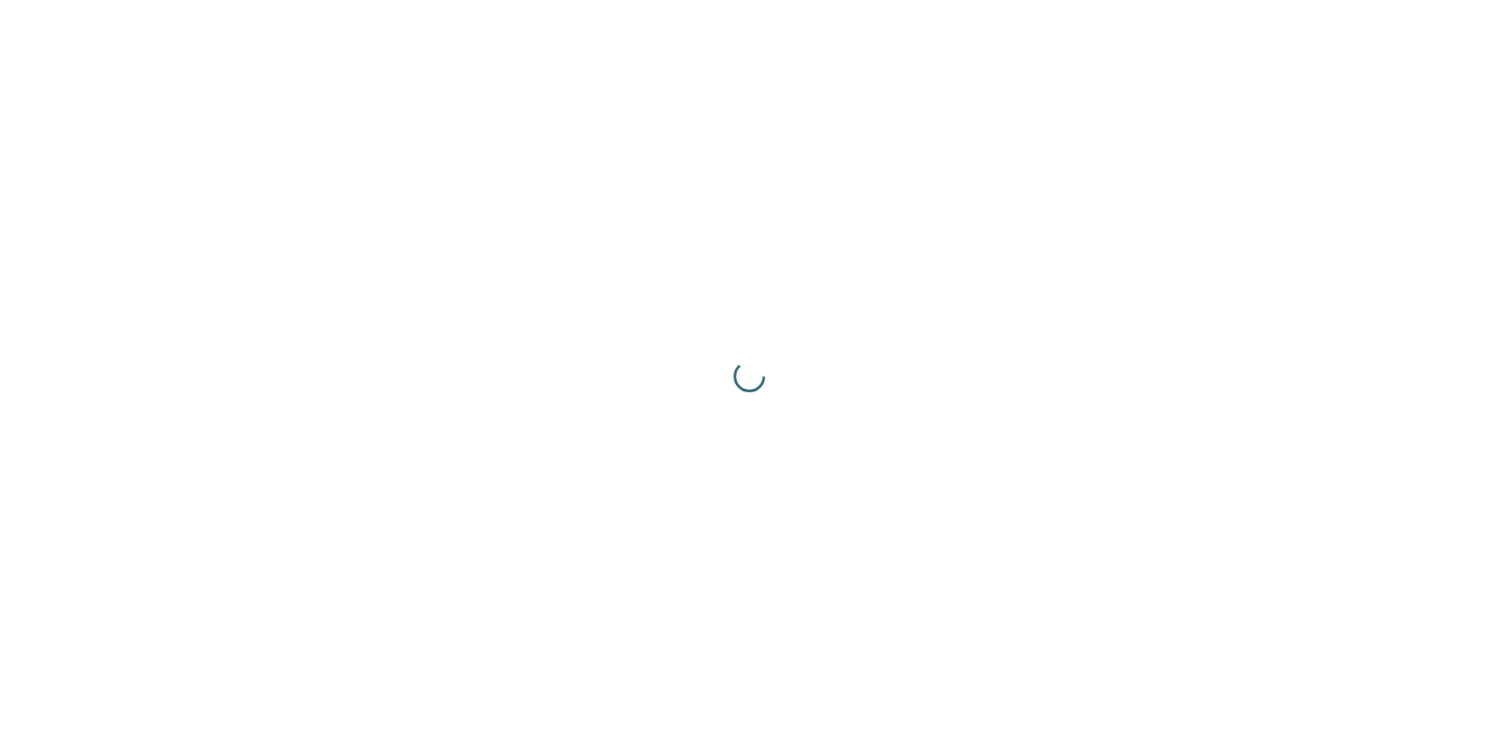
scroll to position [0, 0]
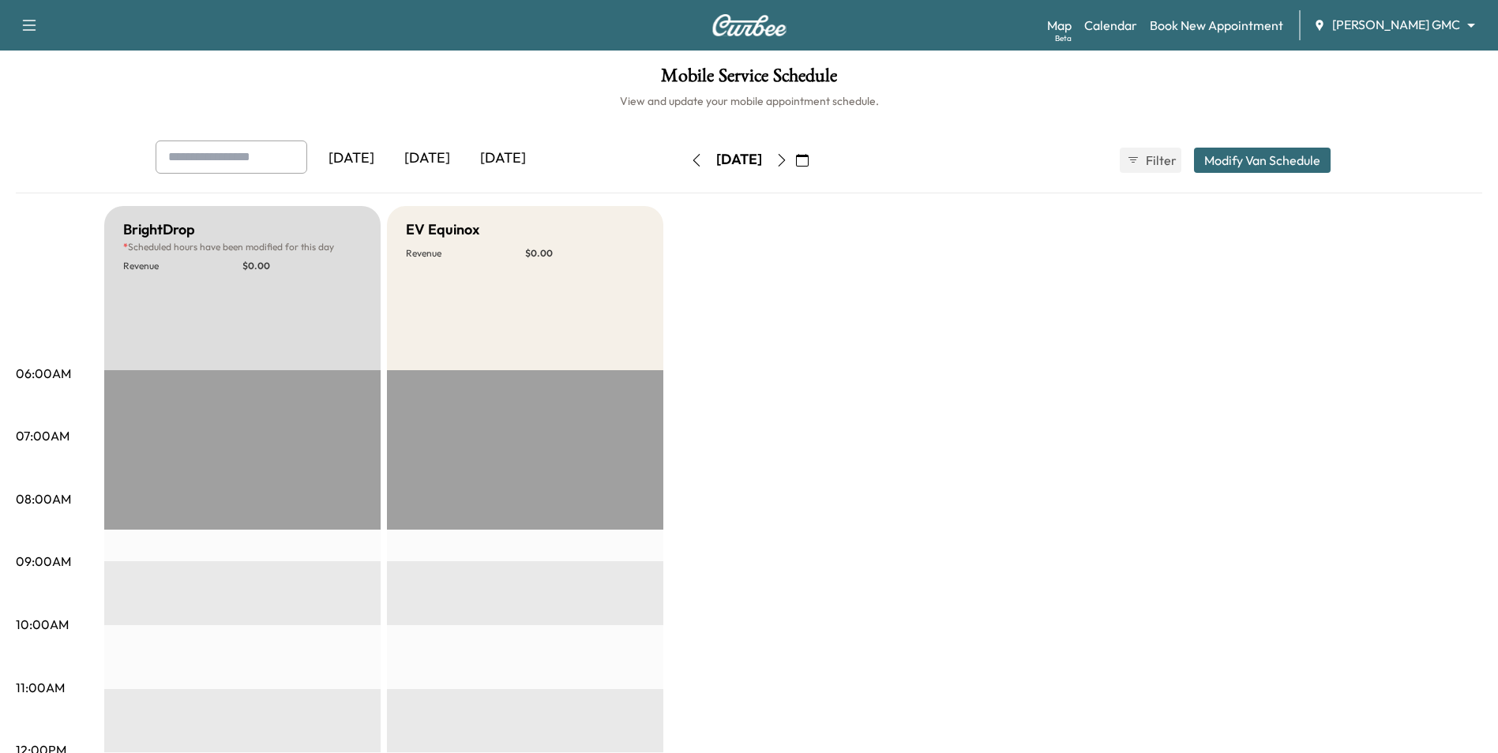
click at [809, 154] on icon "button" at bounding box center [802, 160] width 13 height 13
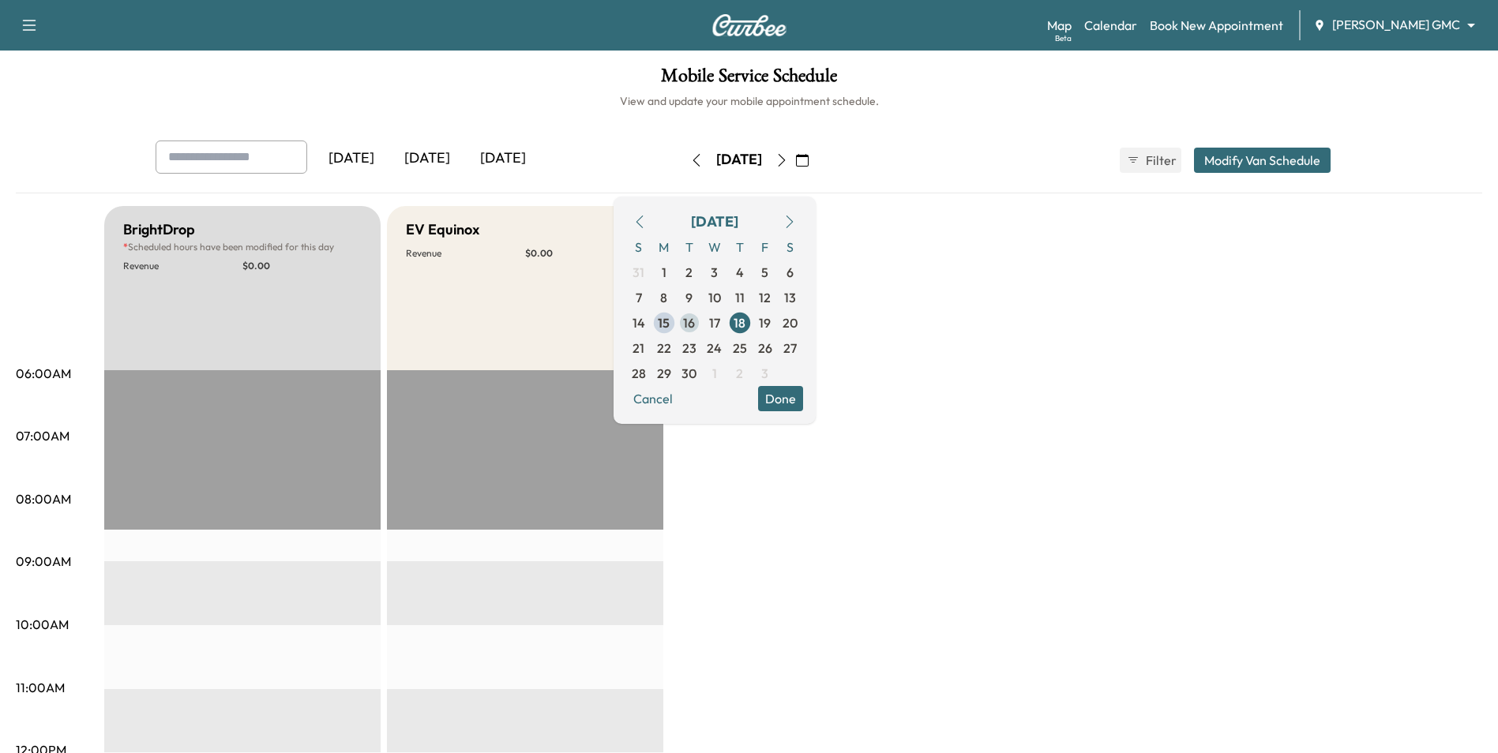
click at [702, 320] on span "16" at bounding box center [689, 322] width 25 height 25
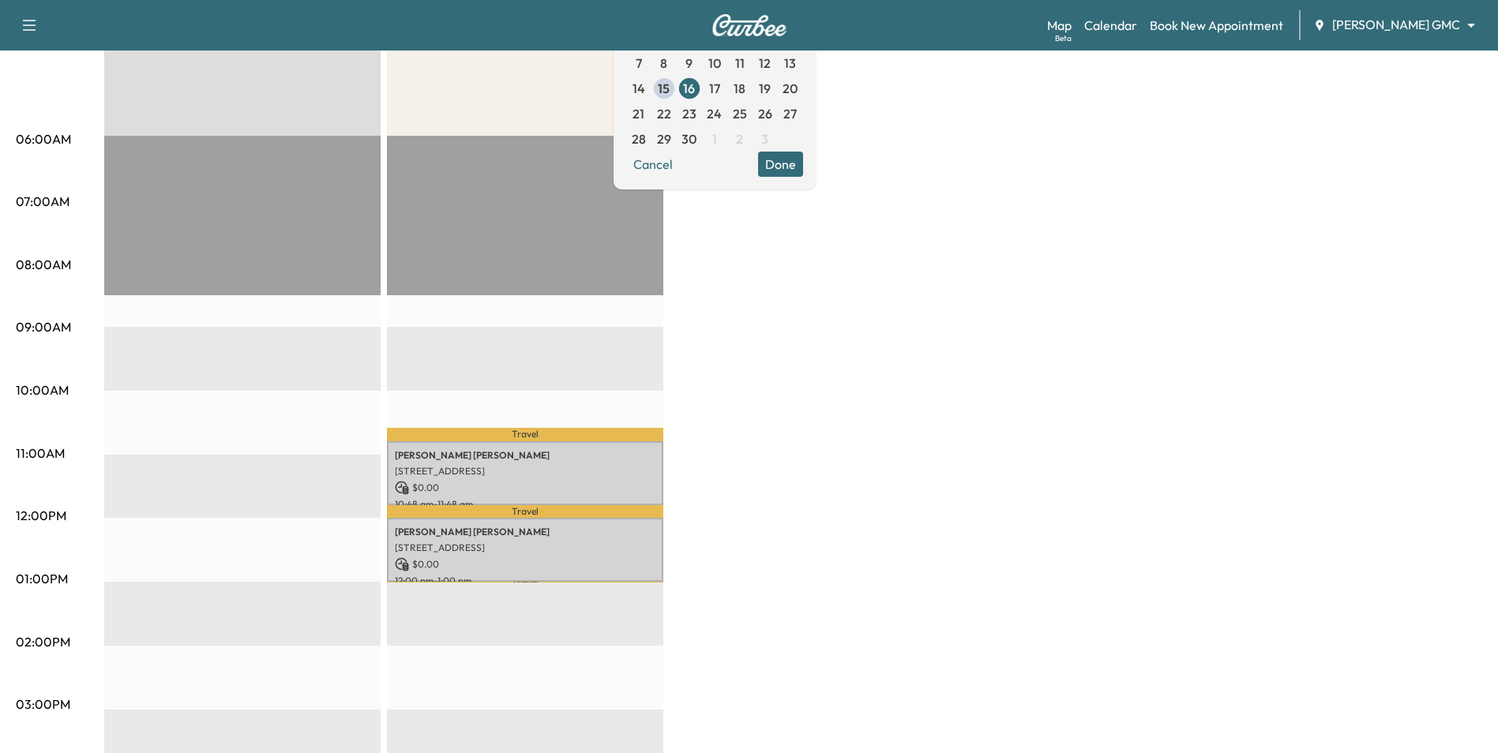
scroll to position [237, 0]
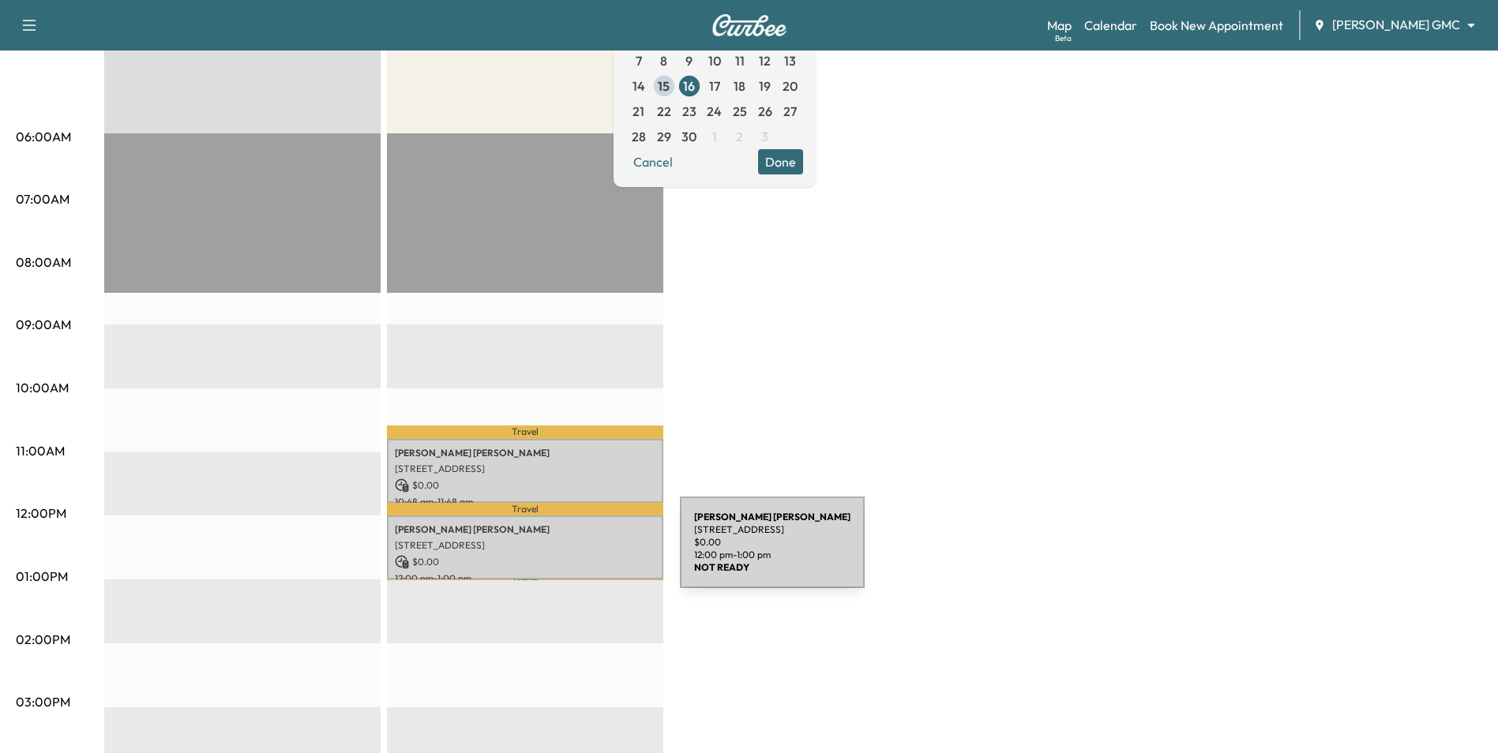
click at [561, 555] on p "$ 0.00" at bounding box center [525, 562] width 261 height 14
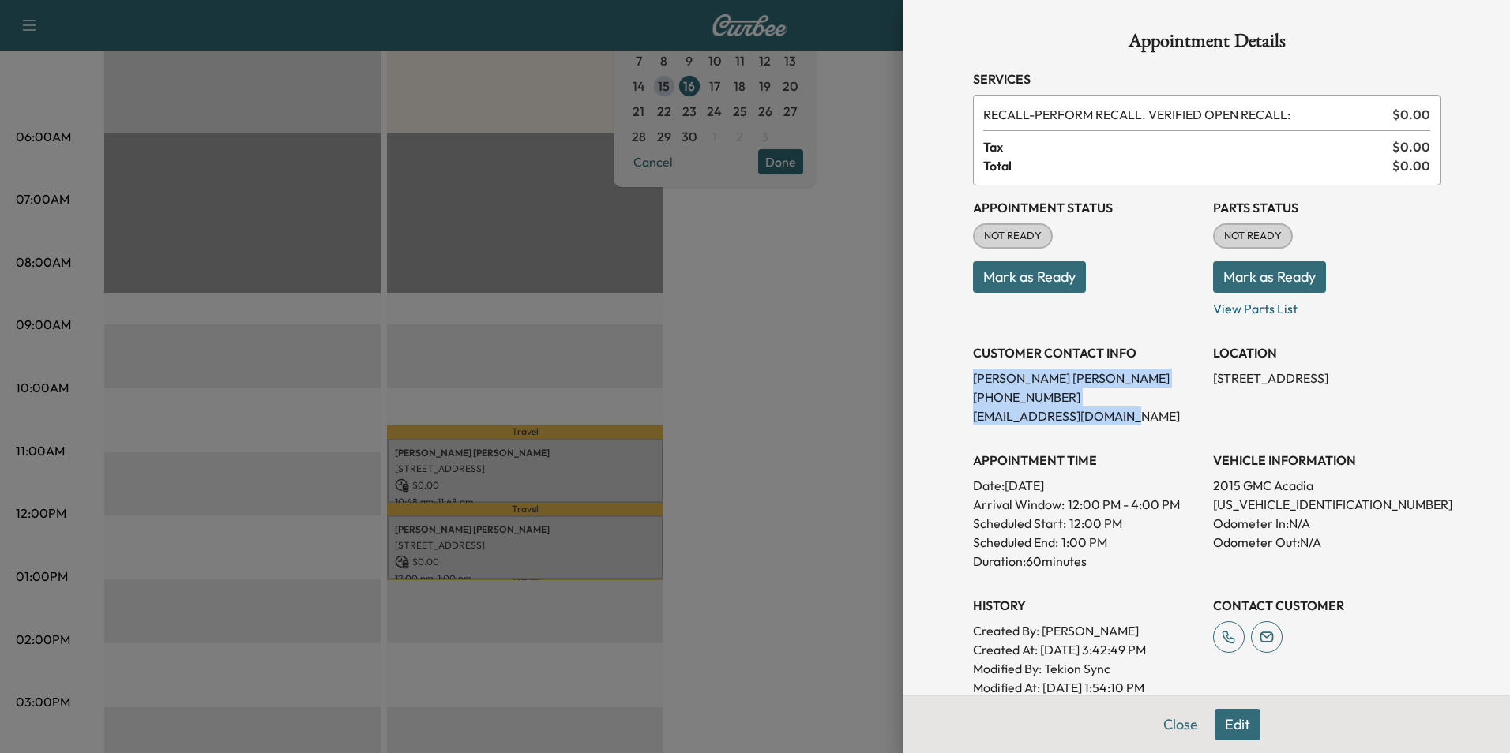
drag, startPoint x: 962, startPoint y: 377, endPoint x: 1109, endPoint y: 423, distance: 154.8
click at [1109, 423] on div "CUSTOMER CONTACT INFO Rosanna Espinoza (651) 468-5170 r.espinoza4856@live.com" at bounding box center [1086, 378] width 227 height 95
drag, startPoint x: 1109, startPoint y: 423, endPoint x: 1044, endPoint y: 411, distance: 66.6
copy div "Rosanna Espinoza (651) 468-5170 r.espinoza4856@live.com"
drag, startPoint x: 768, startPoint y: 350, endPoint x: 858, endPoint y: 304, distance: 100.3
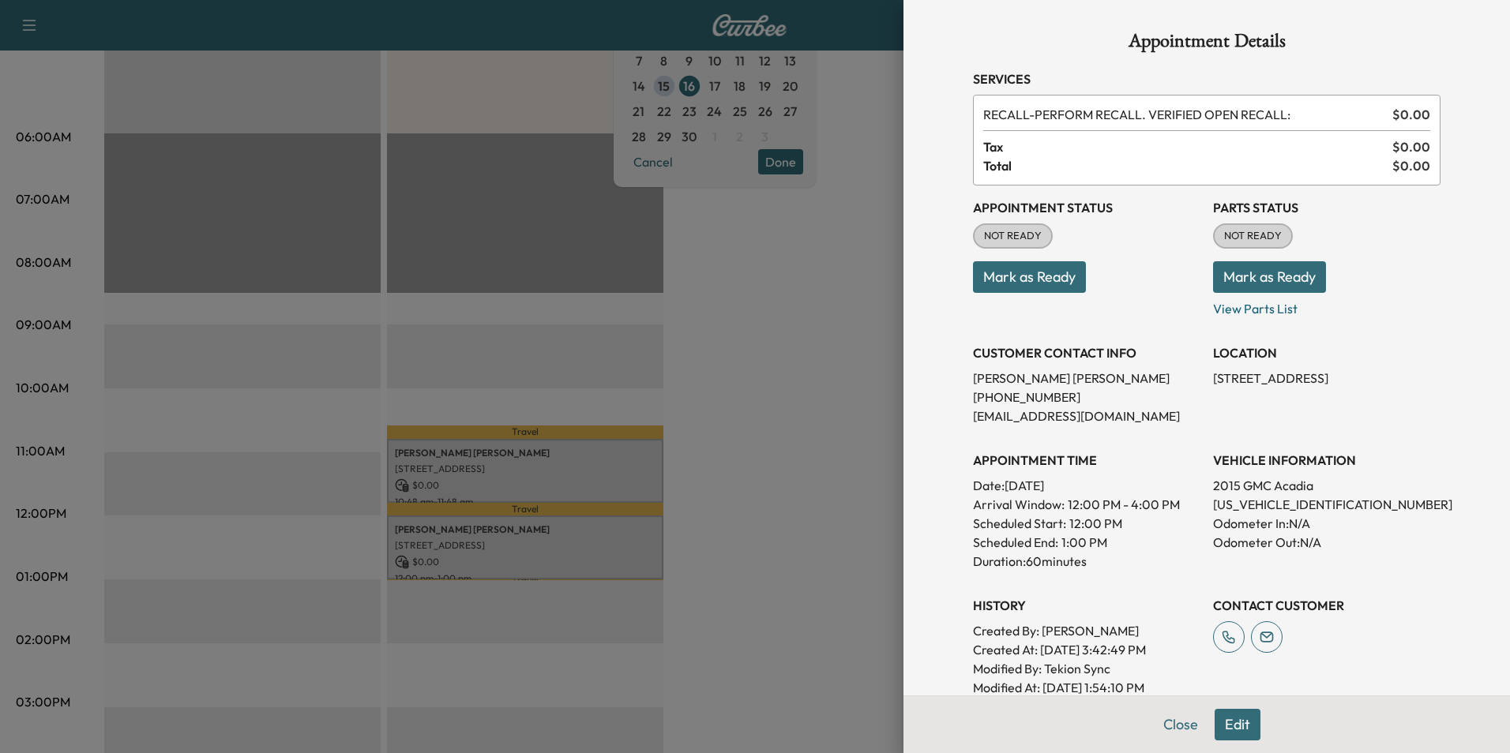
click at [769, 350] on div at bounding box center [755, 376] width 1510 height 753
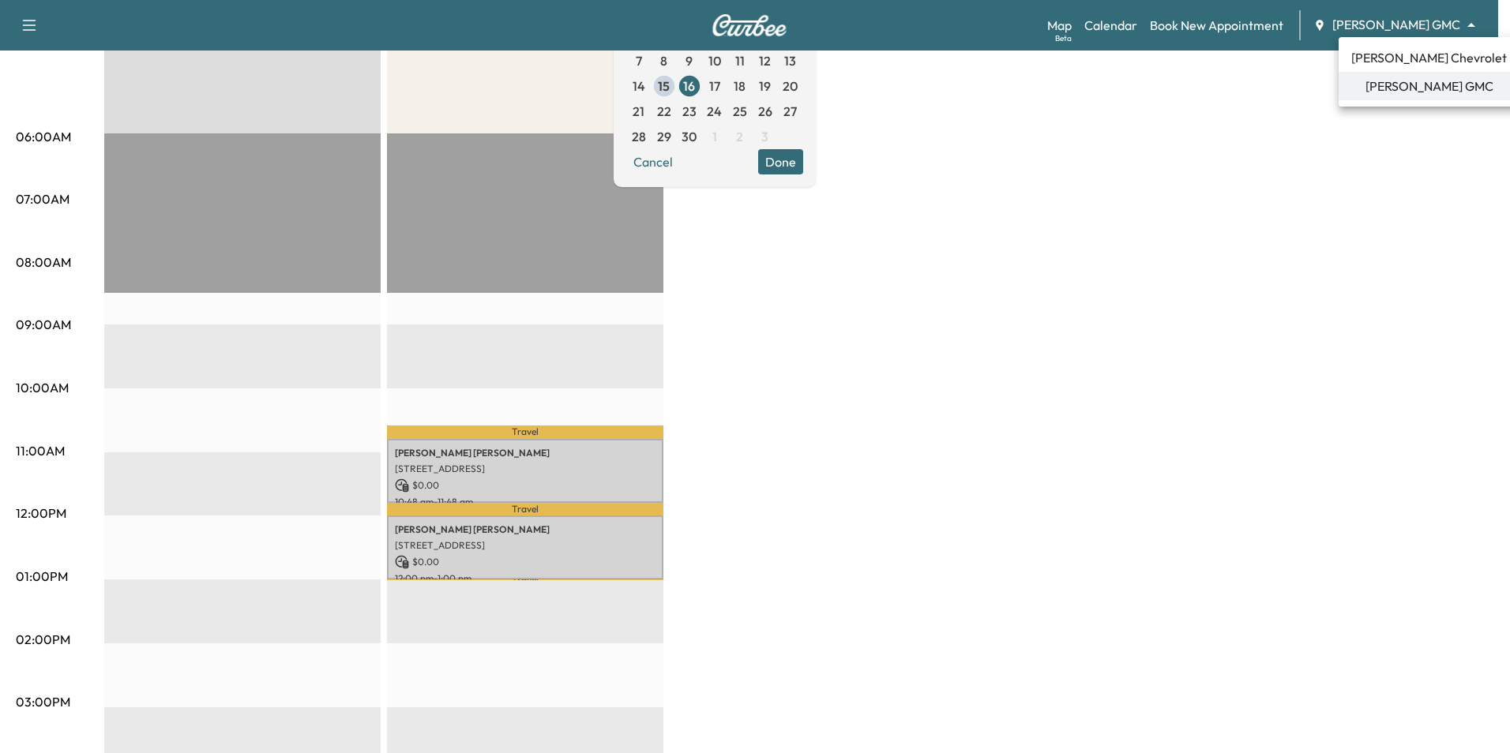
click at [1373, 32] on body "Support Log Out Map Beta Calendar Book New Appointment Mauer GMC ******** ​ Mob…" at bounding box center [755, 139] width 1510 height 753
click at [1374, 69] on li "[PERSON_NAME] Chevrolet" at bounding box center [1428, 57] width 181 height 28
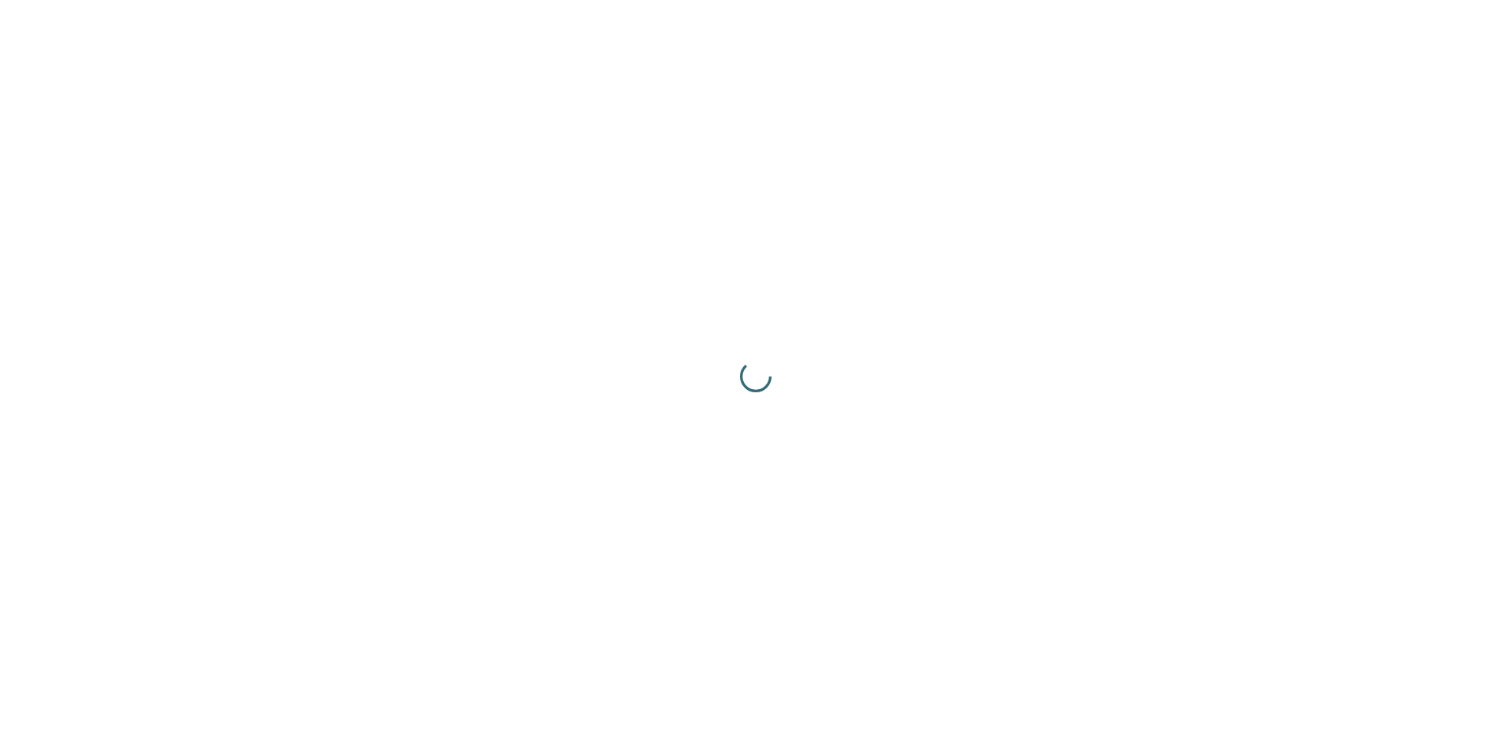
scroll to position [0, 0]
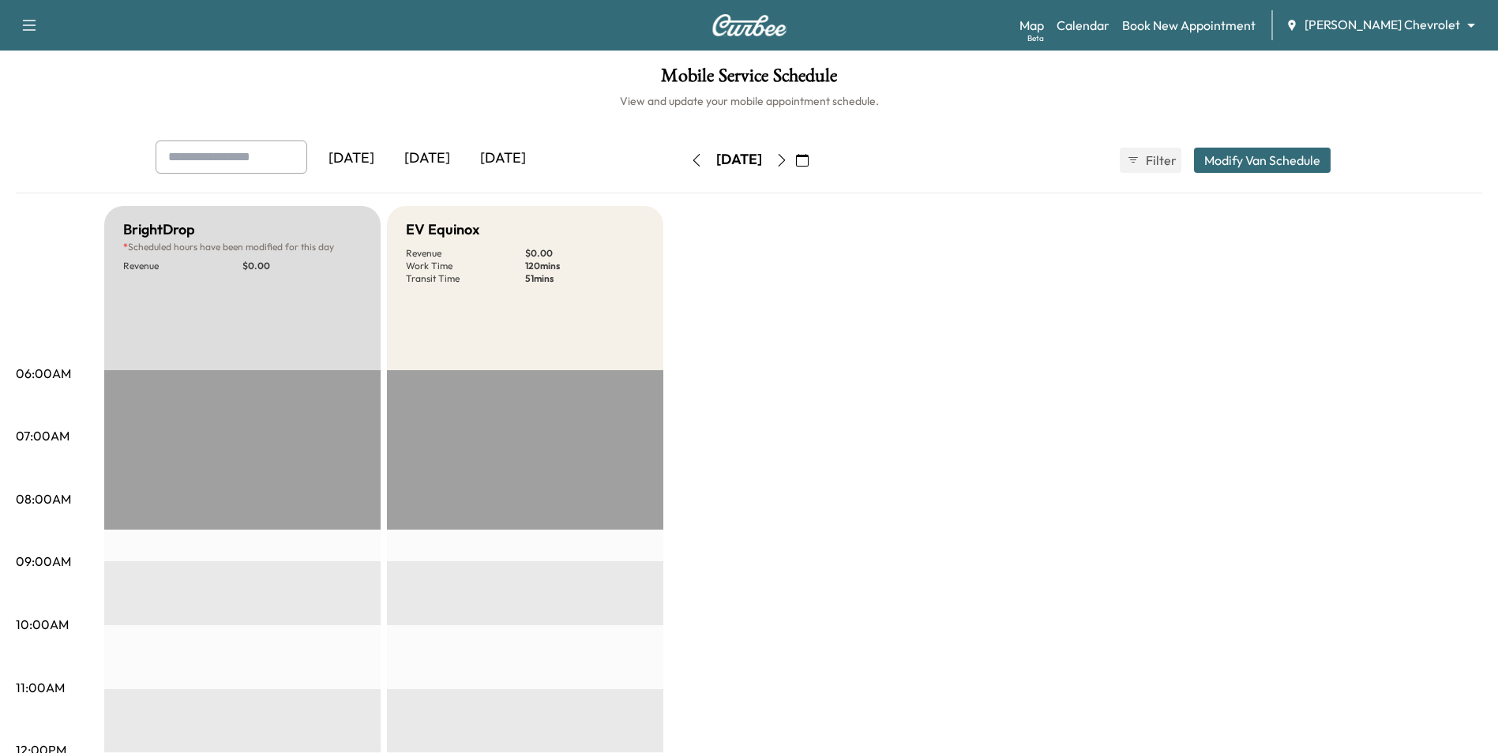
click at [1256, 35] on div "Map Beta Calendar Book New Appointment [PERSON_NAME] Chevrolet ******** ​" at bounding box center [1252, 25] width 466 height 30
click at [1255, 29] on link "Book New Appointment" at bounding box center [1188, 25] width 133 height 19
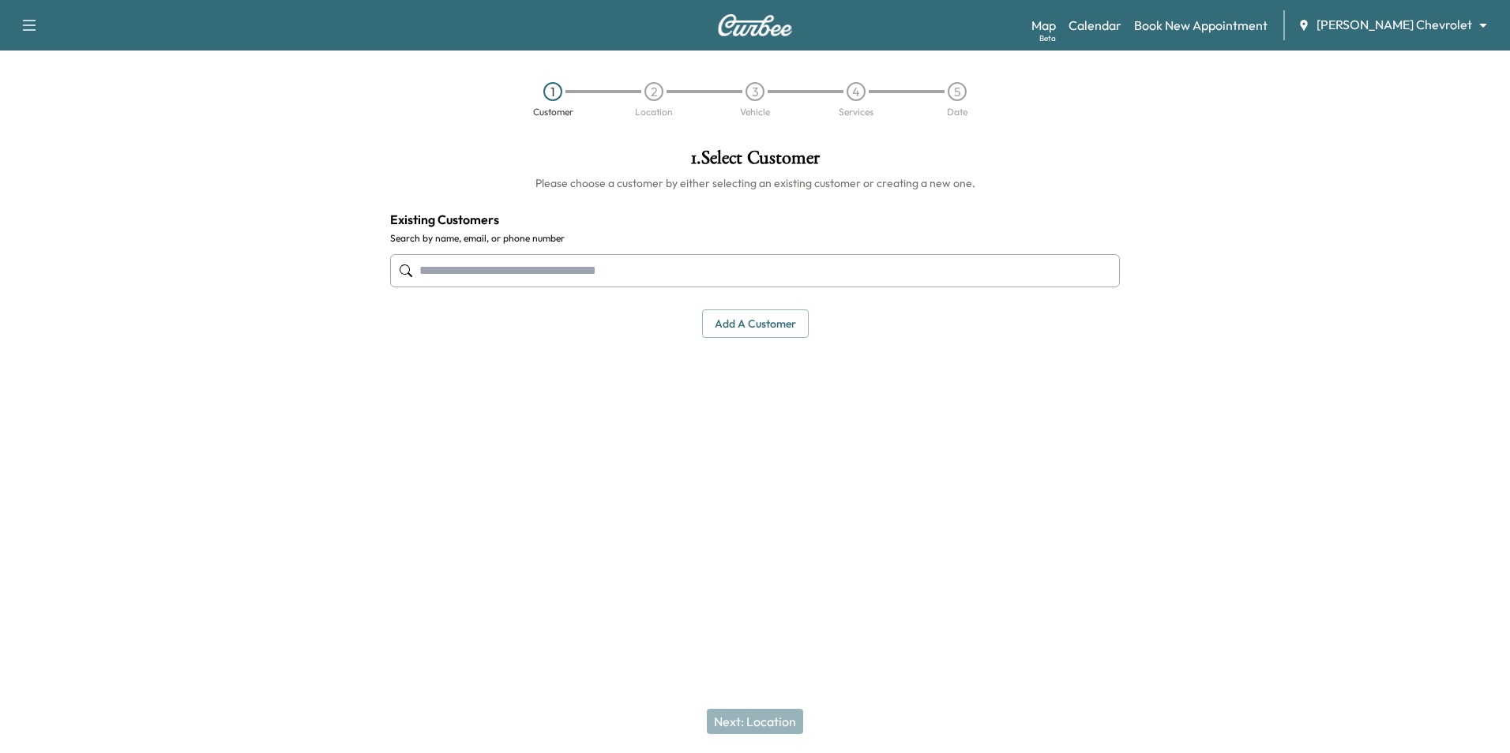
click at [758, 325] on button "Add a customer" at bounding box center [755, 324] width 107 height 29
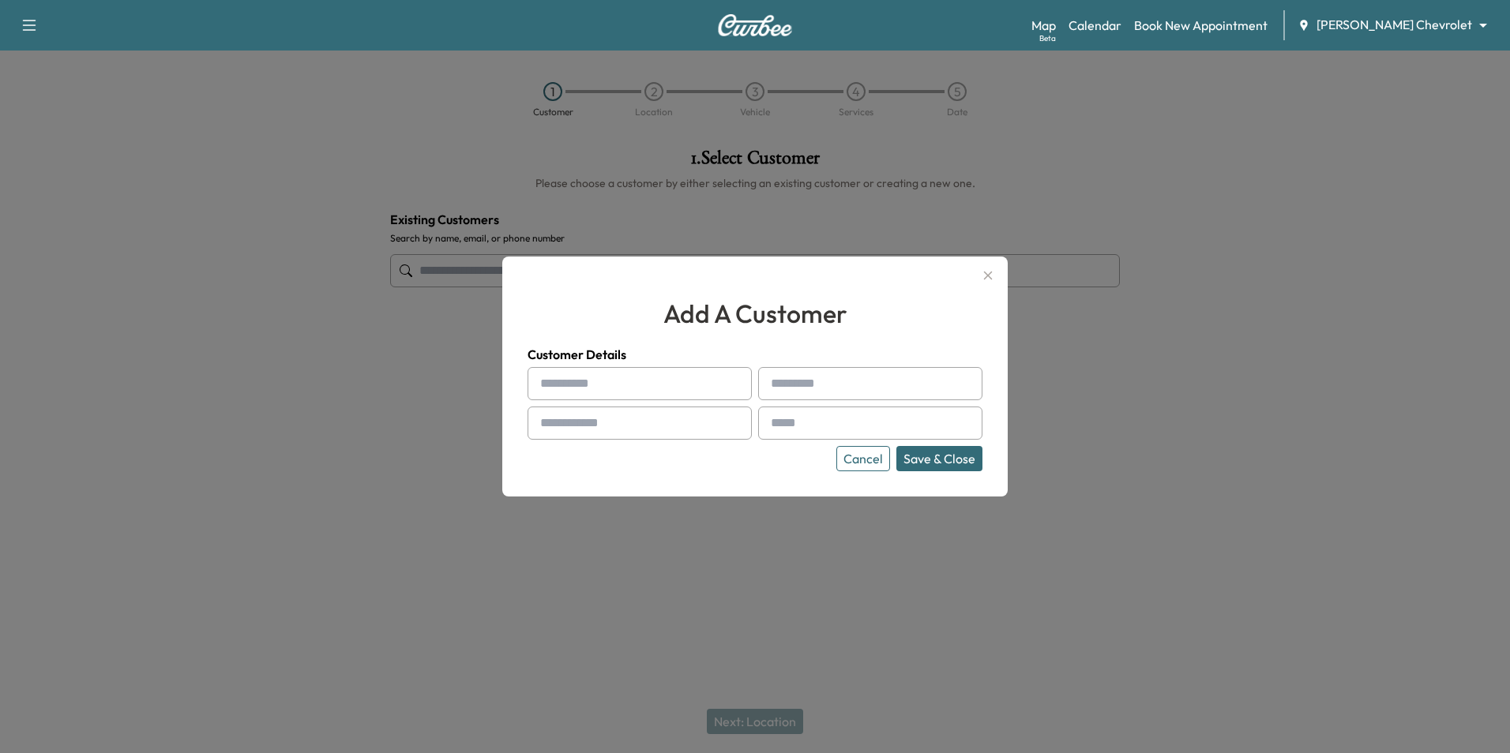
paste input "**********"
drag, startPoint x: 743, startPoint y: 381, endPoint x: 689, endPoint y: 389, distance: 55.1
click at [689, 389] on div "**********" at bounding box center [639, 383] width 224 height 33
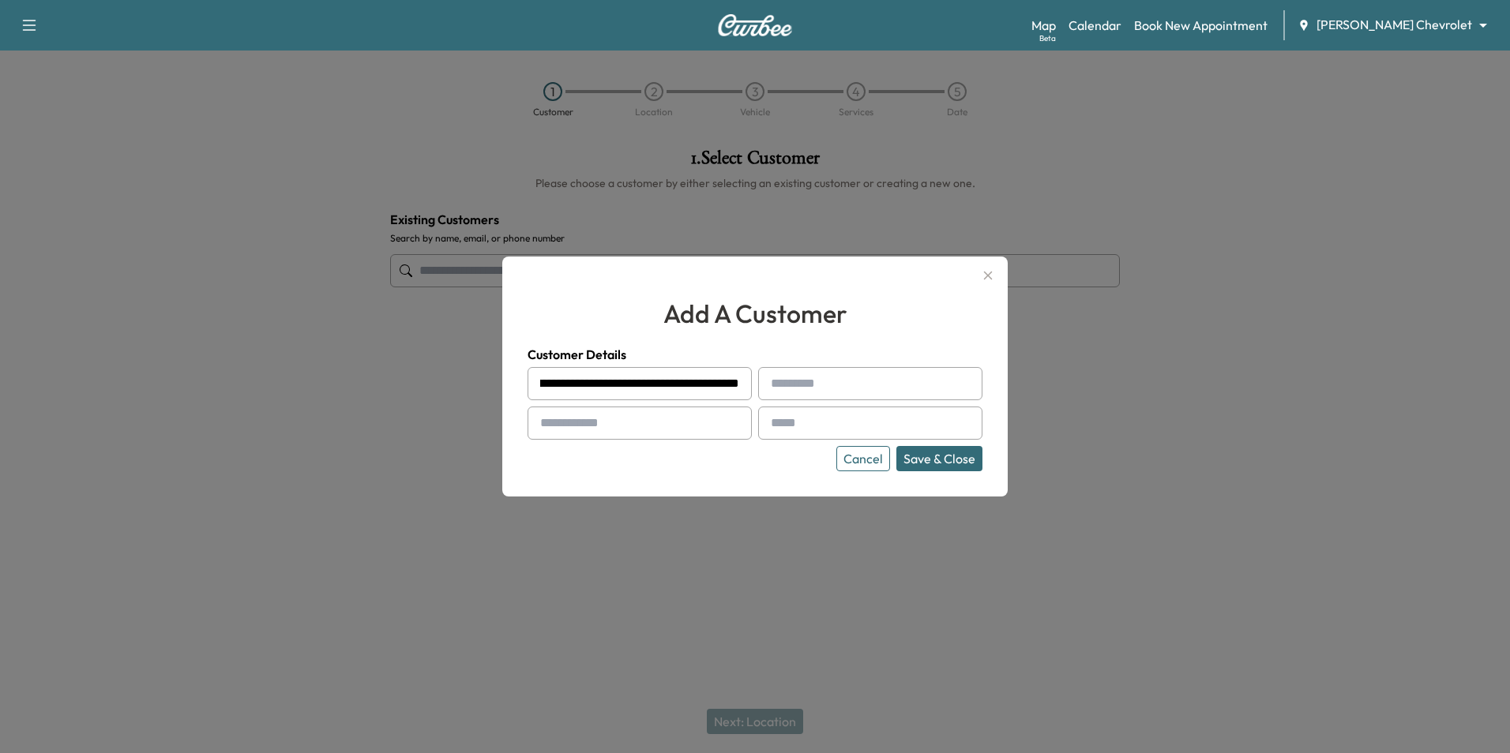
drag, startPoint x: 644, startPoint y: 386, endPoint x: 753, endPoint y: 393, distance: 109.2
click at [753, 393] on div "**********" at bounding box center [754, 419] width 455 height 104
type input "**********"
click at [818, 385] on input "text" at bounding box center [870, 383] width 224 height 33
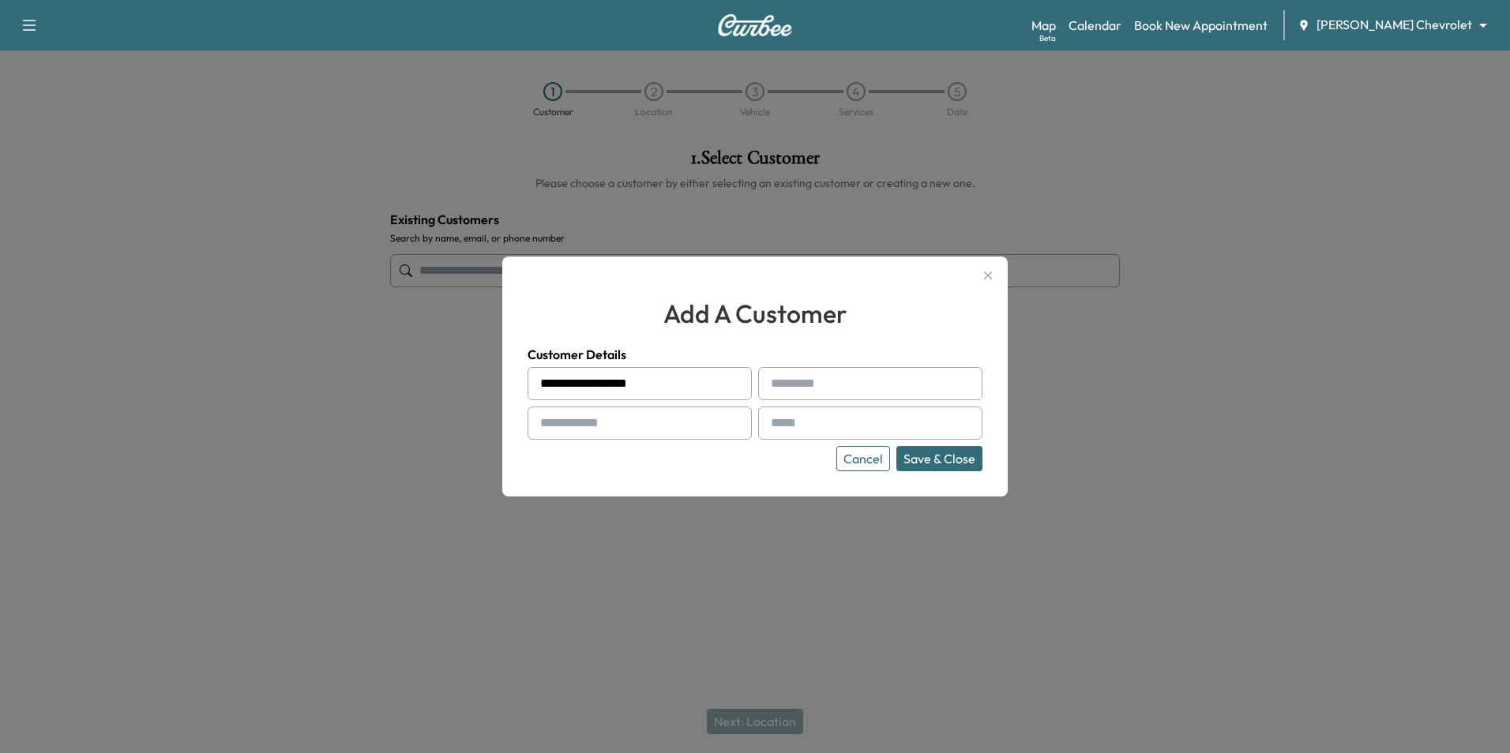
paste input "**********"
drag, startPoint x: 970, startPoint y: 383, endPoint x: 927, endPoint y: 389, distance: 43.8
click at [927, 389] on div "**********" at bounding box center [870, 383] width 224 height 33
drag, startPoint x: 875, startPoint y: 384, endPoint x: 978, endPoint y: 388, distance: 102.7
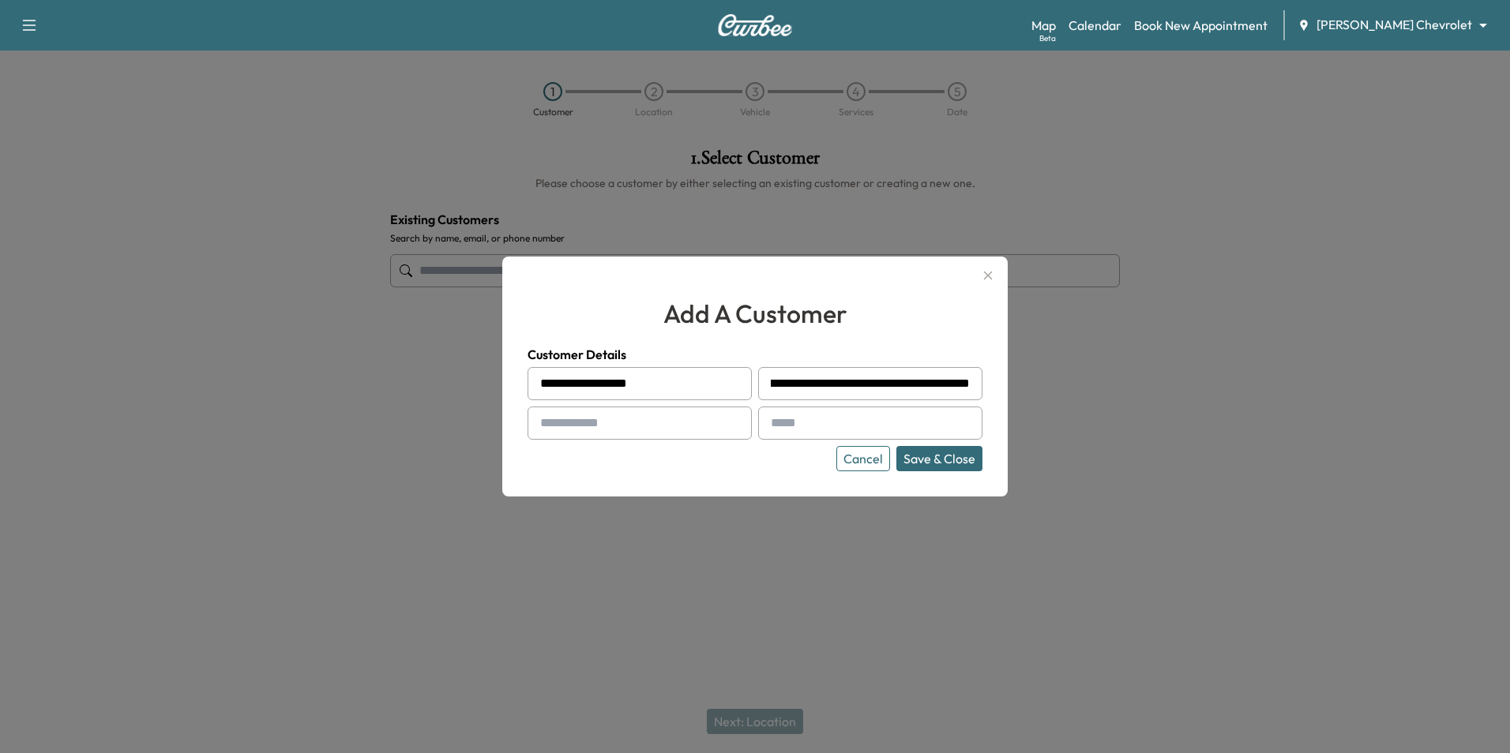
click at [978, 388] on input "**********" at bounding box center [870, 383] width 224 height 33
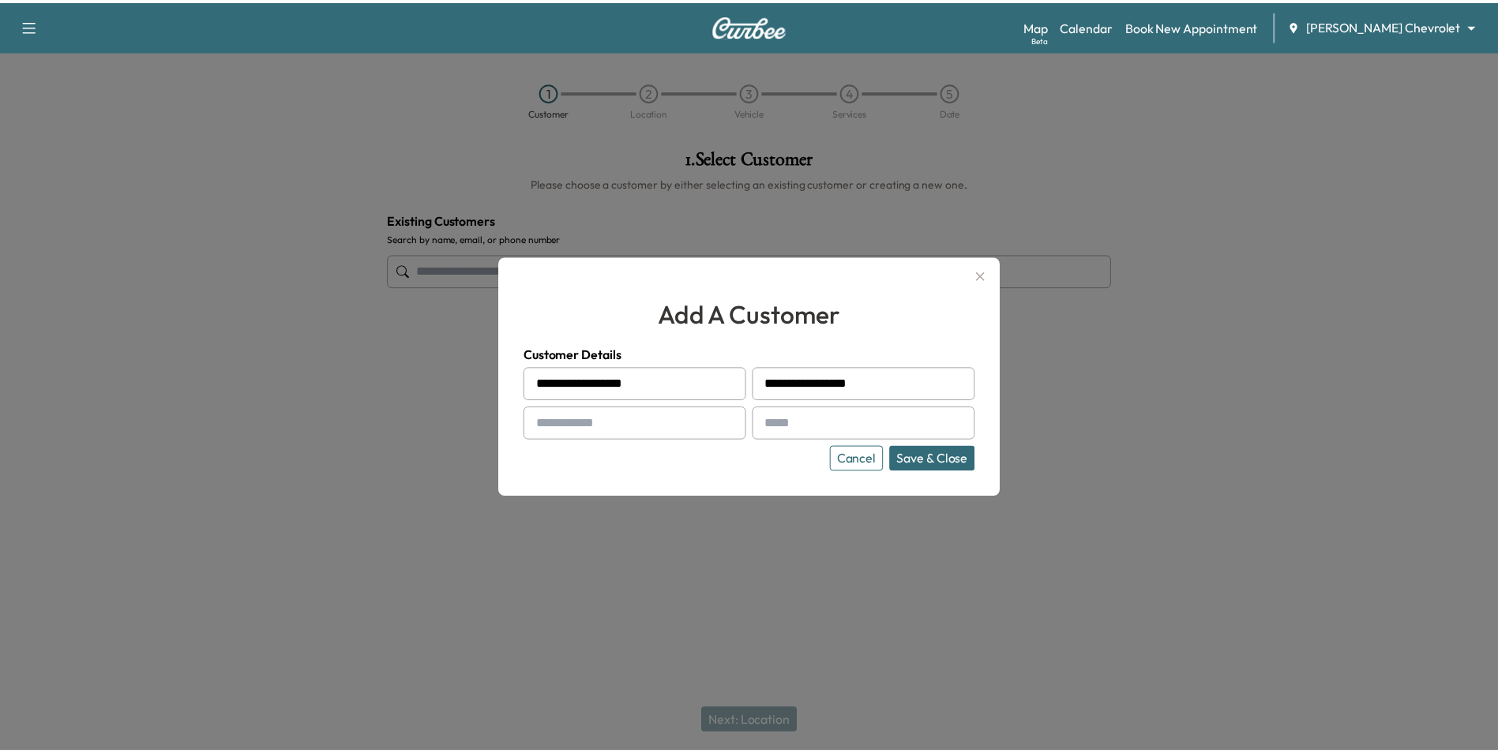
scroll to position [0, 0]
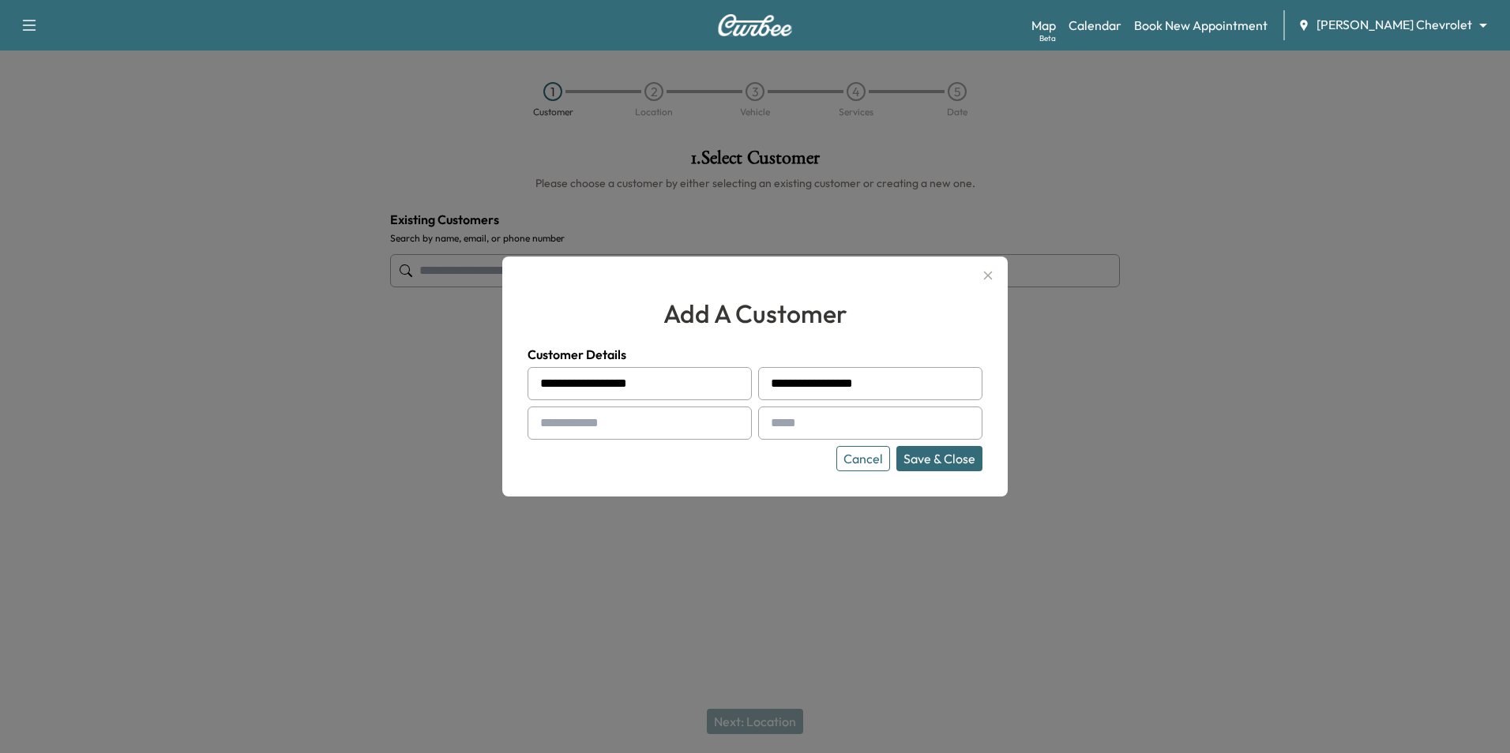
drag, startPoint x: 819, startPoint y: 383, endPoint x: 684, endPoint y: 375, distance: 135.3
click at [684, 375] on div "**********" at bounding box center [754, 419] width 455 height 104
type input "********"
drag, startPoint x: 675, startPoint y: 385, endPoint x: 593, endPoint y: 385, distance: 82.1
click at [593, 385] on input "**********" at bounding box center [639, 383] width 224 height 33
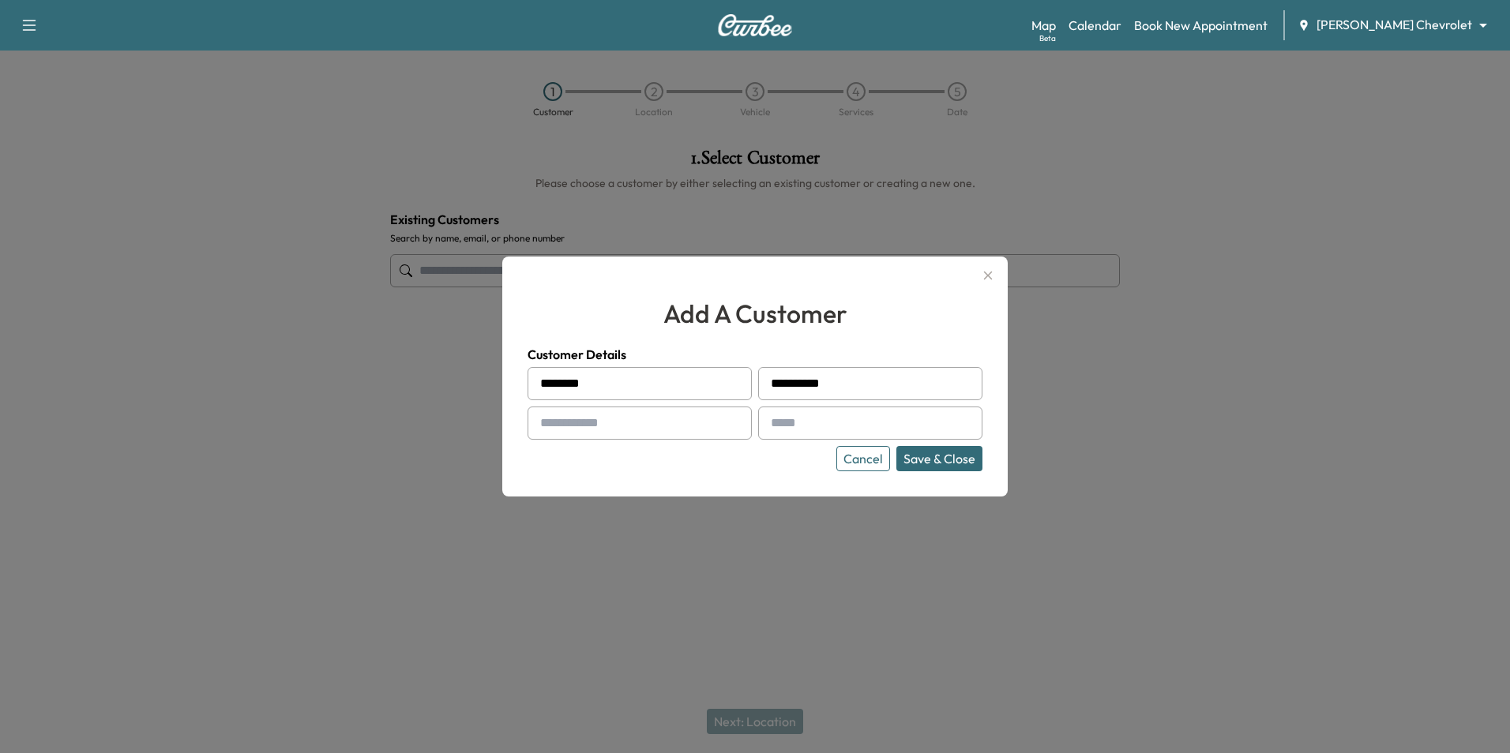
type input "*******"
type input "**********"
click at [944, 457] on button "Save & Close" at bounding box center [939, 458] width 86 height 25
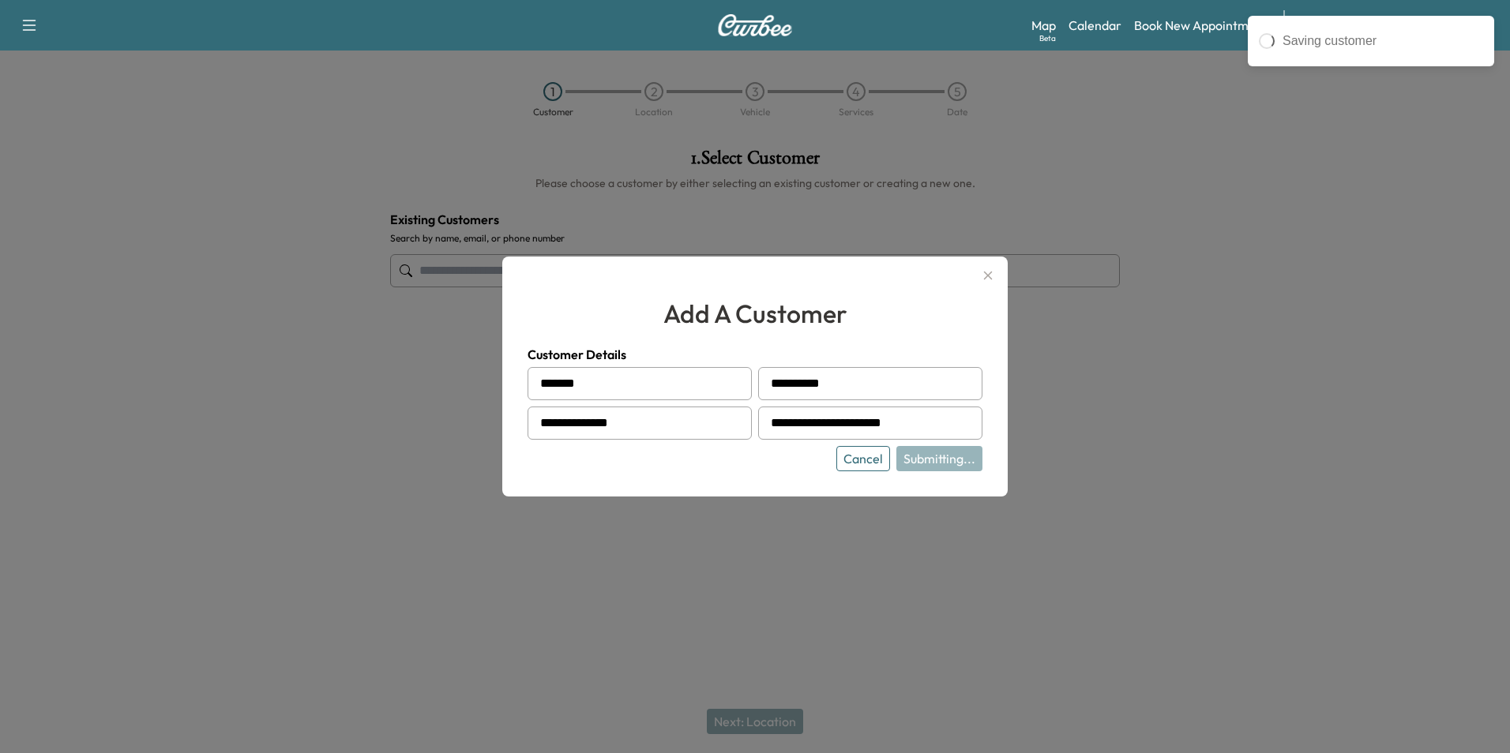
type input "**********"
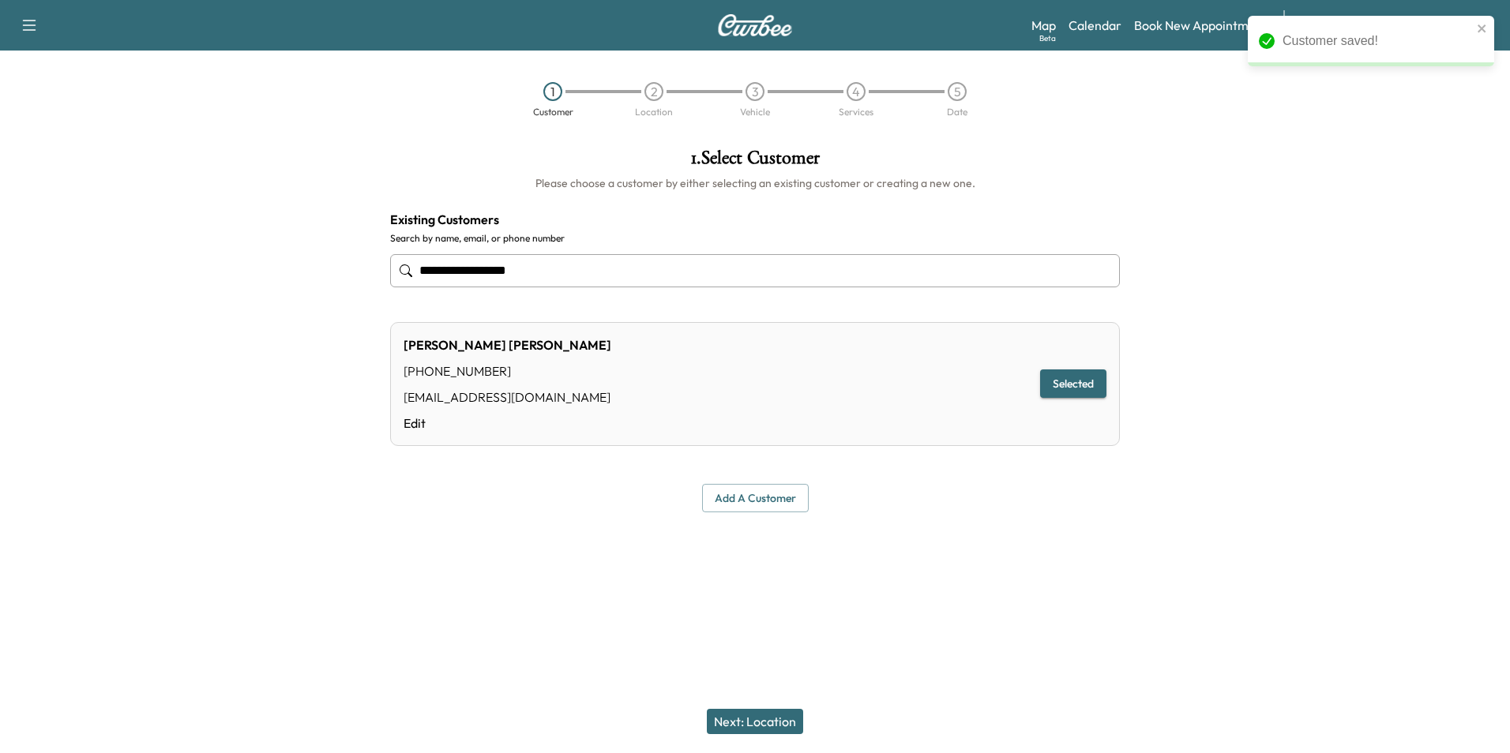
click at [767, 723] on button "Next: Location" at bounding box center [755, 721] width 96 height 25
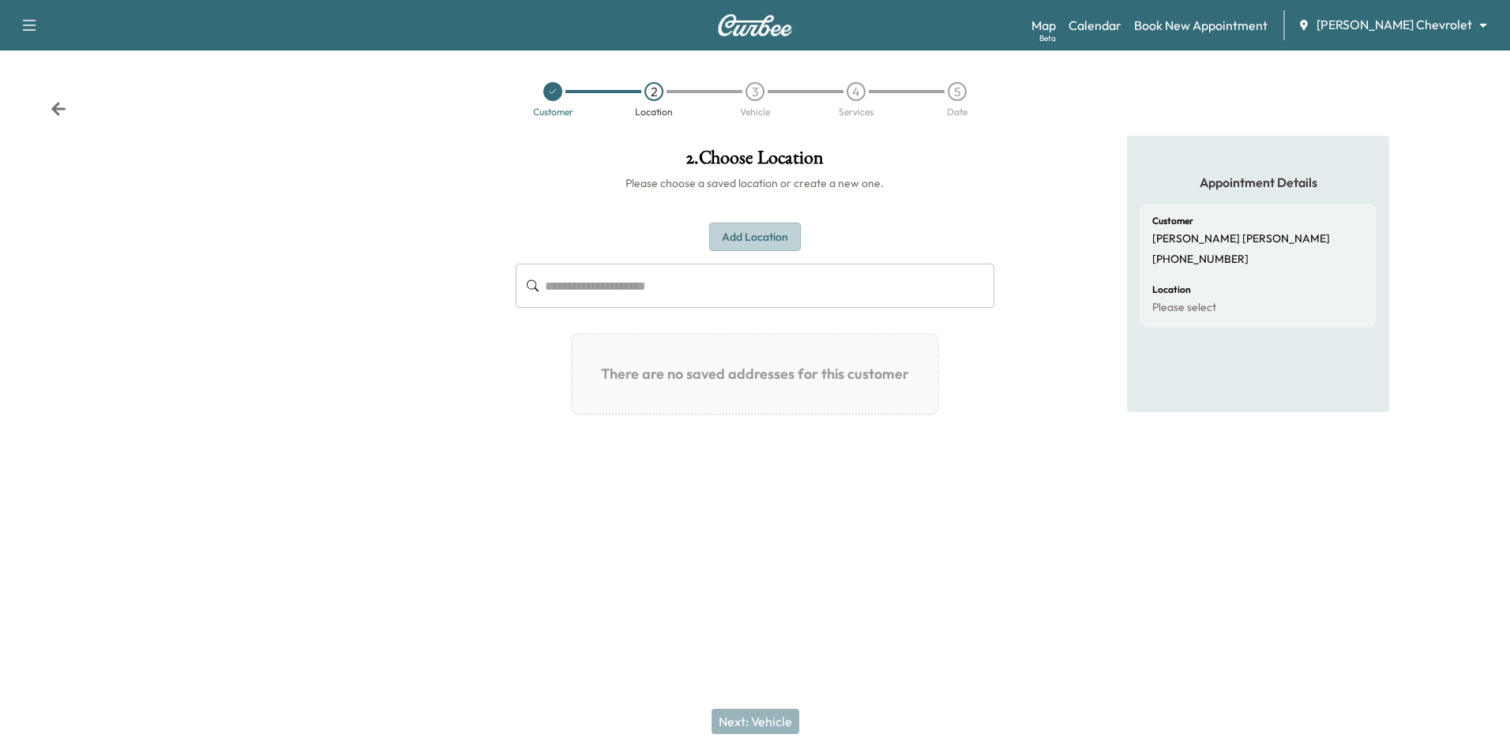
click at [730, 240] on button "Add Location" at bounding box center [755, 237] width 92 height 29
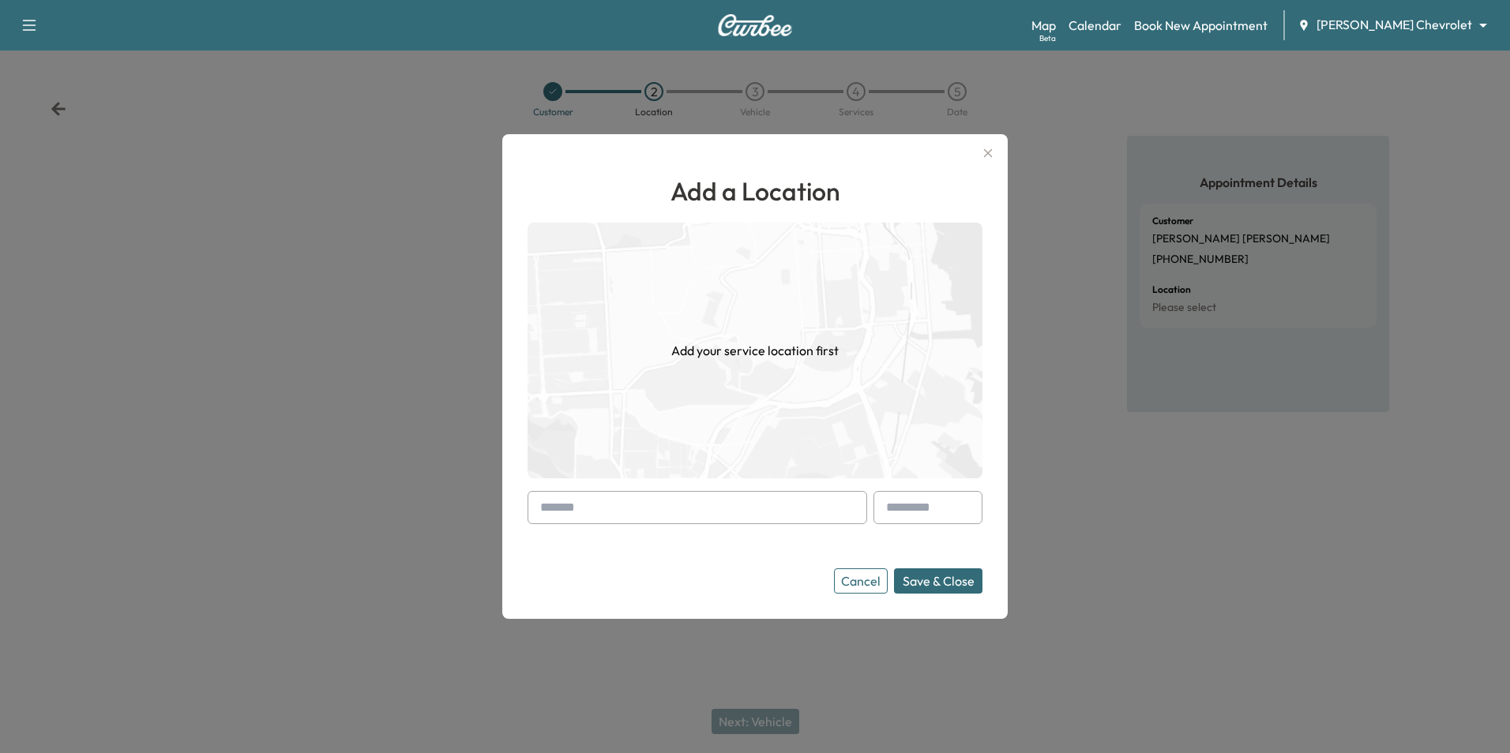
paste input "**********"
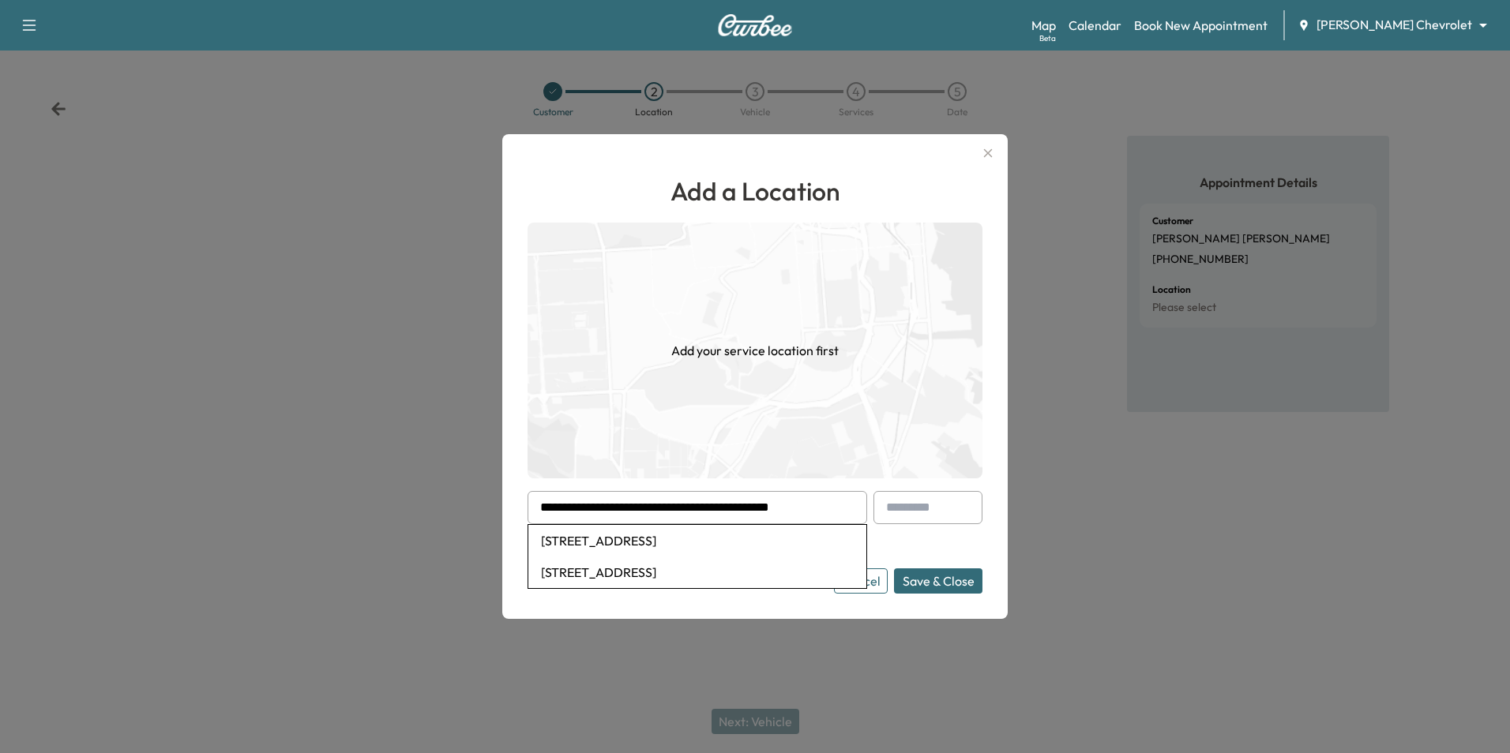
type input "**********"
click at [807, 546] on li "[STREET_ADDRESS]" at bounding box center [697, 541] width 338 height 32
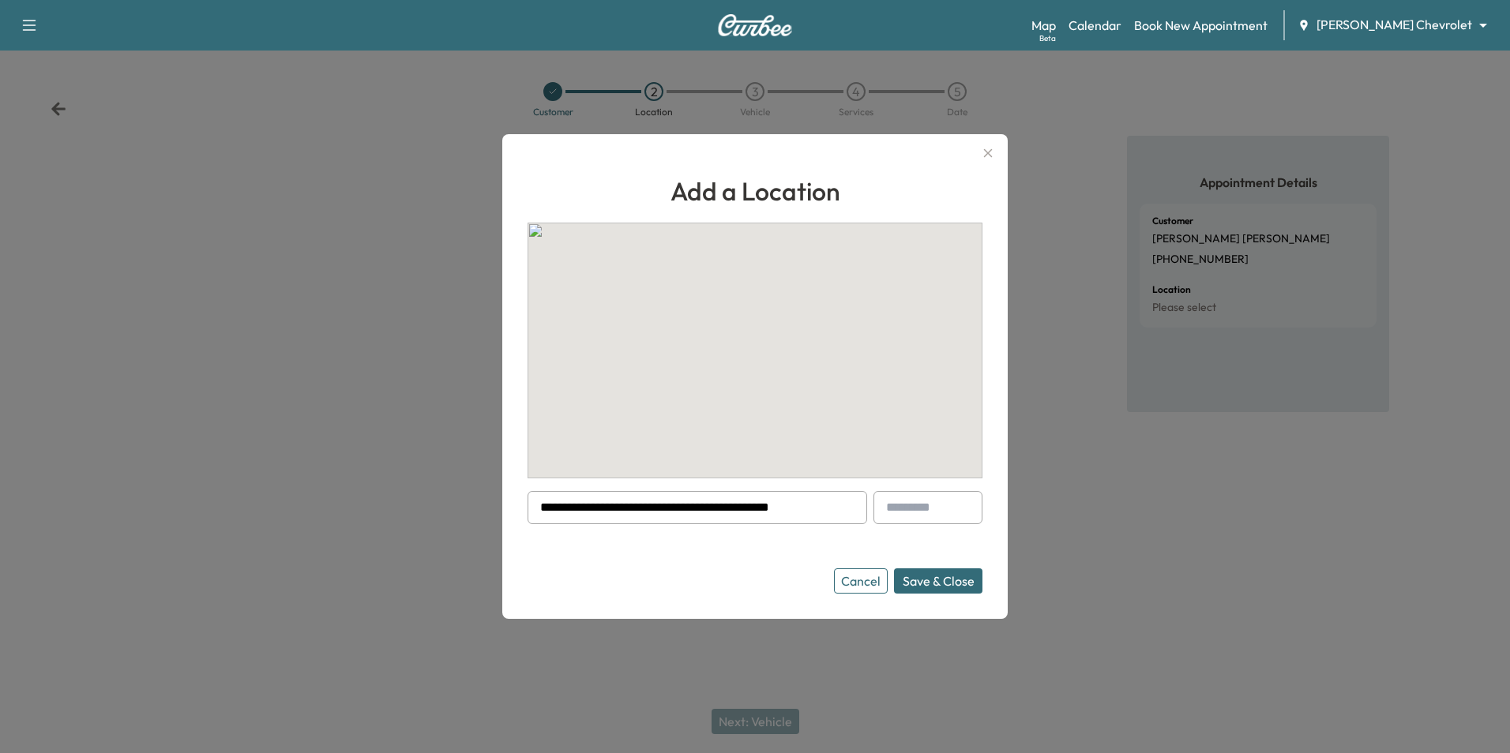
click at [948, 581] on button "Save & Close" at bounding box center [938, 581] width 88 height 25
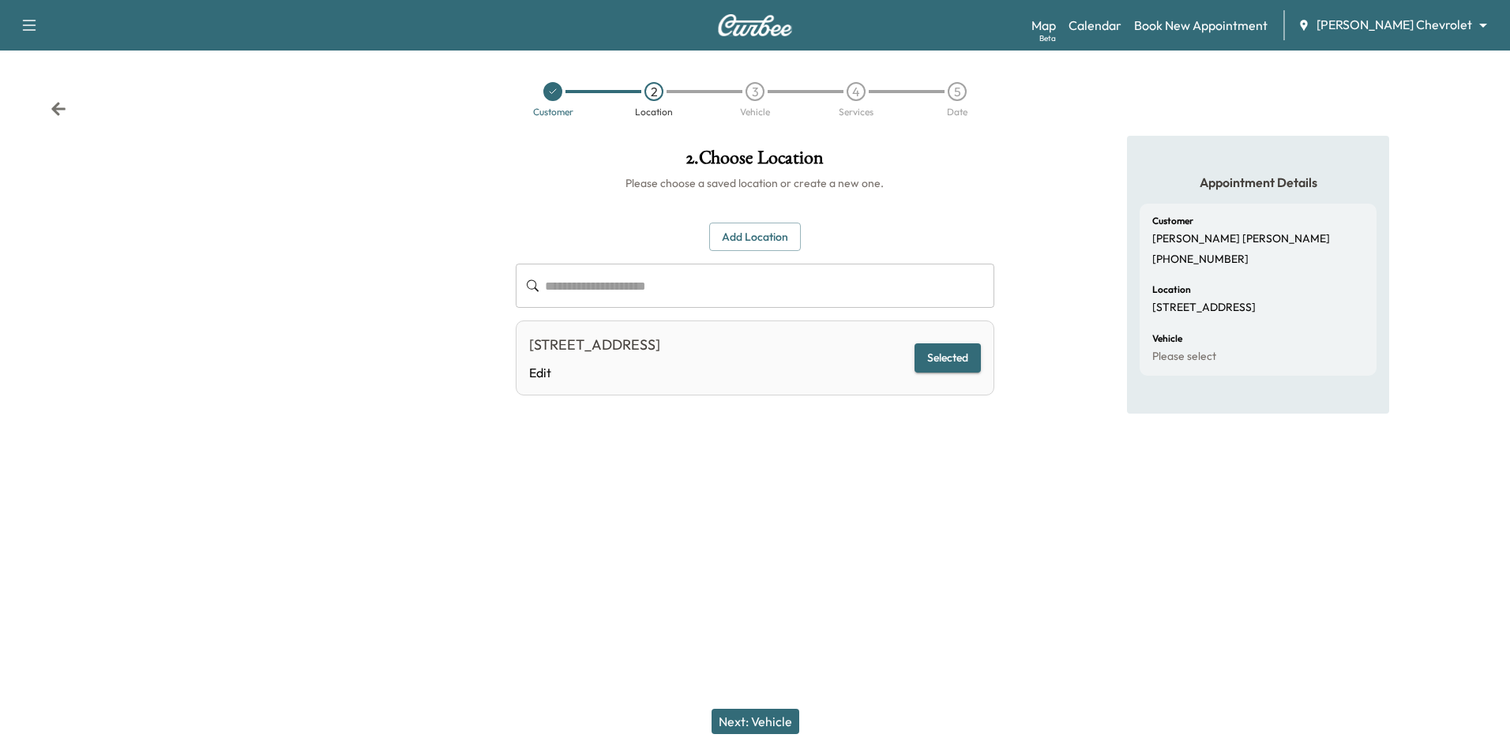
click at [767, 723] on button "Next: Vehicle" at bounding box center [755, 721] width 88 height 25
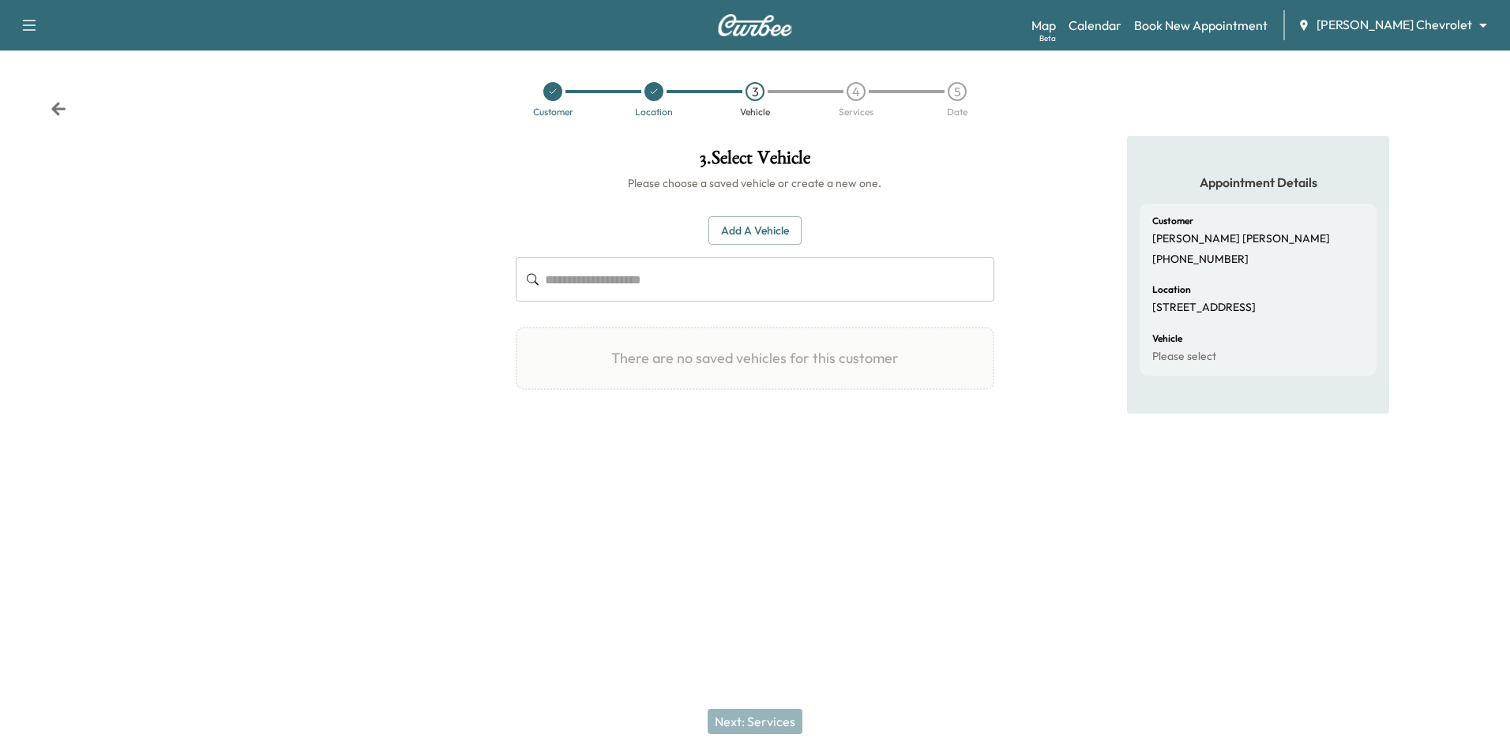
click at [767, 212] on div "Add a Vehicle ​ There are no saved vehicles for this customer Add a Vehicle Veh…" at bounding box center [755, 303] width 478 height 225
click at [770, 231] on button "Add a Vehicle" at bounding box center [754, 230] width 93 height 29
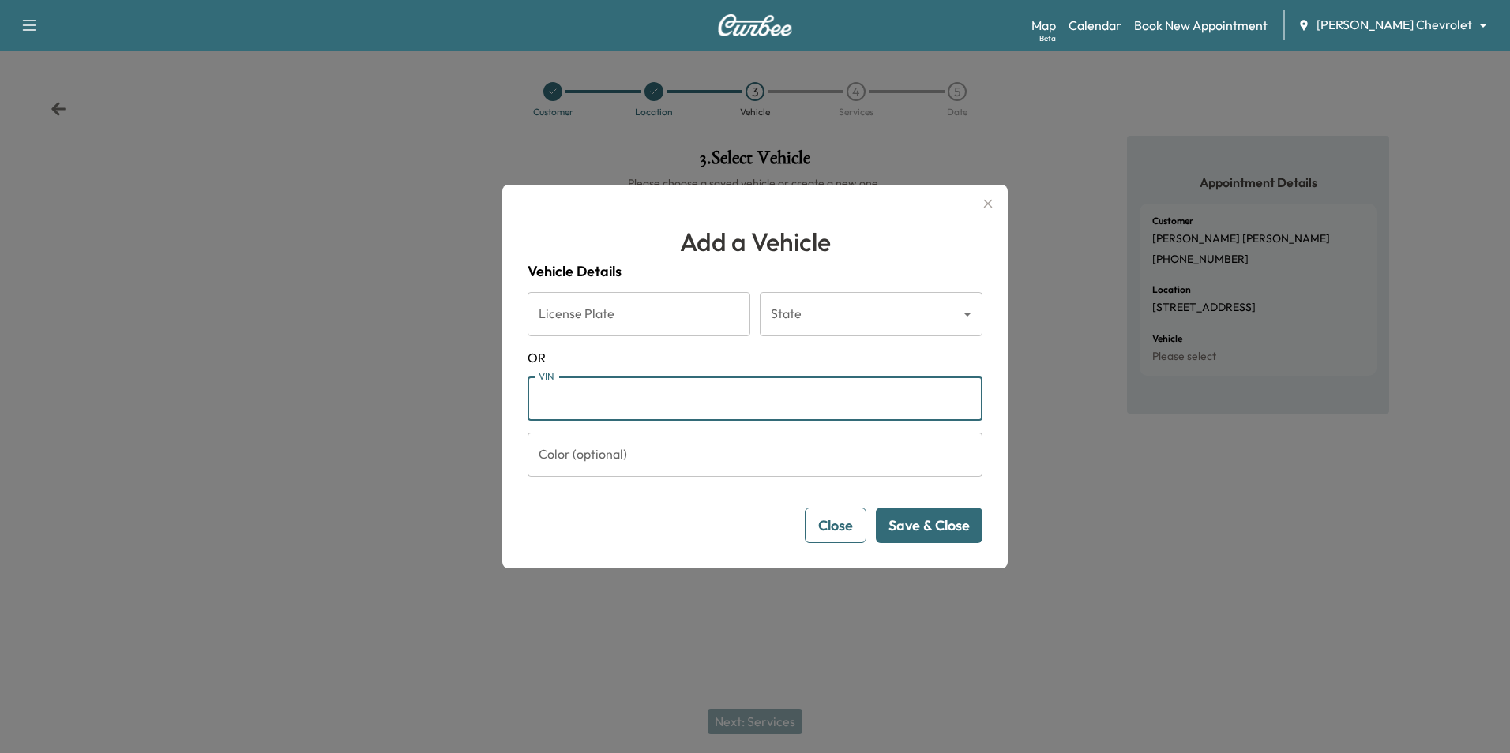
paste input "**********"
type input "**********"
click at [936, 524] on button "Save & Close" at bounding box center [929, 526] width 107 height 36
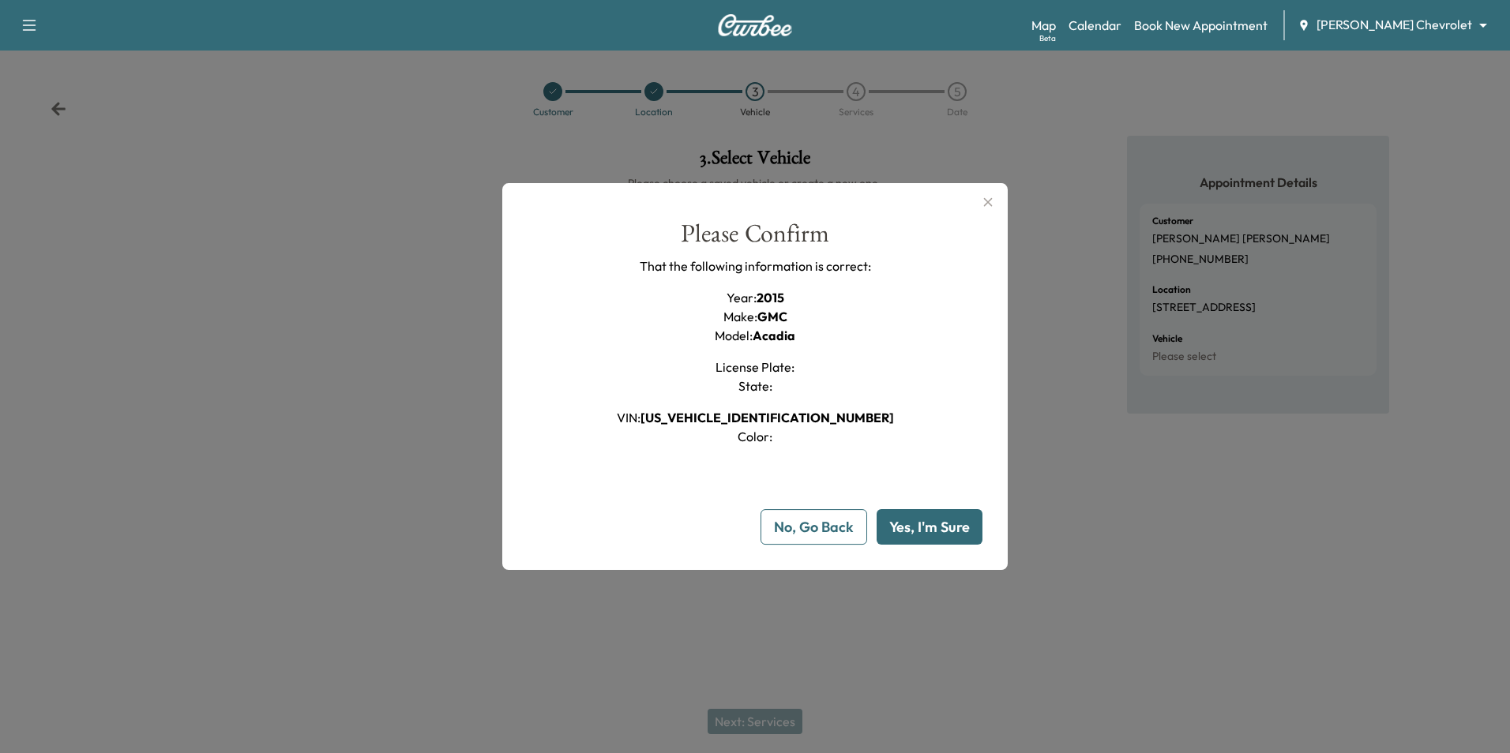
click at [940, 525] on button "Yes, I'm Sure" at bounding box center [930, 527] width 106 height 36
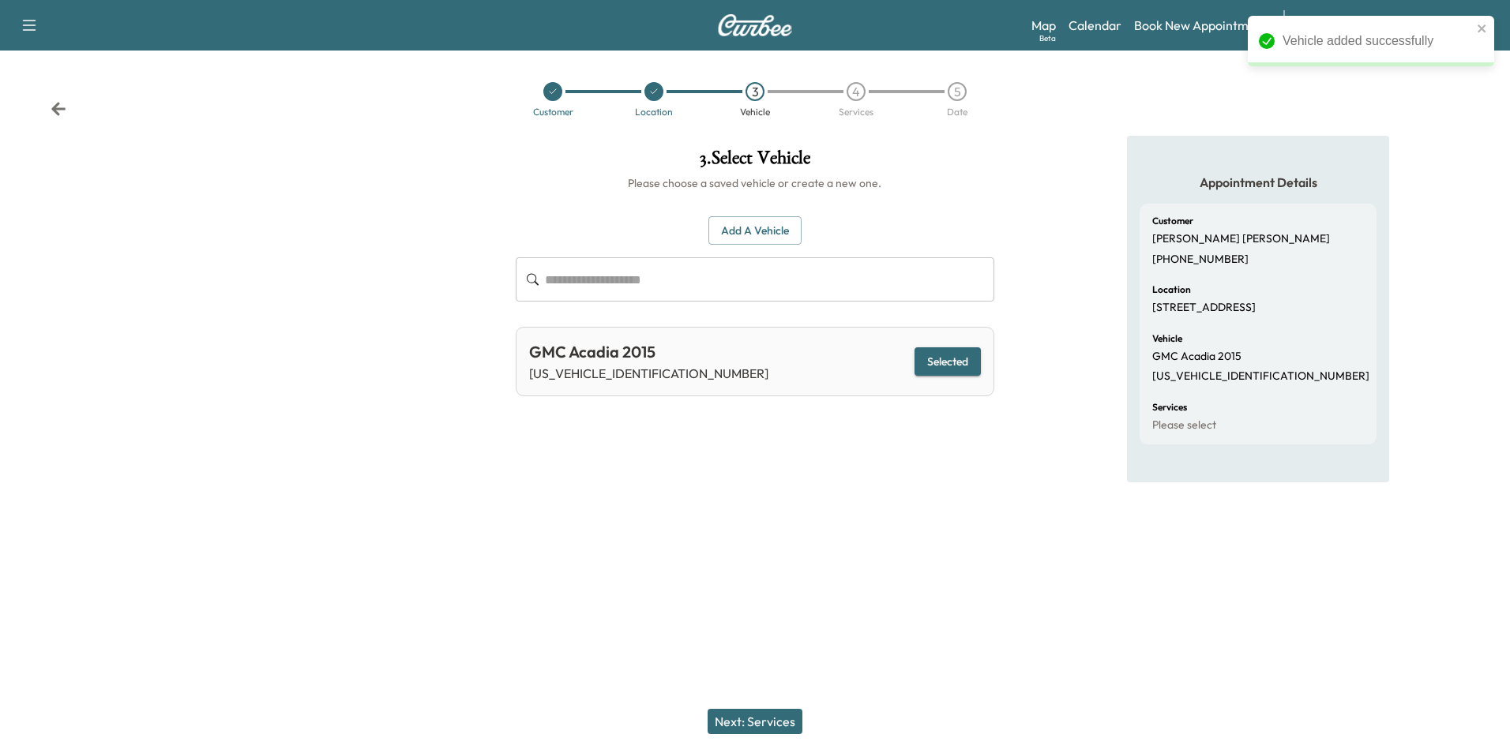
click at [777, 721] on button "Next: Services" at bounding box center [755, 721] width 95 height 25
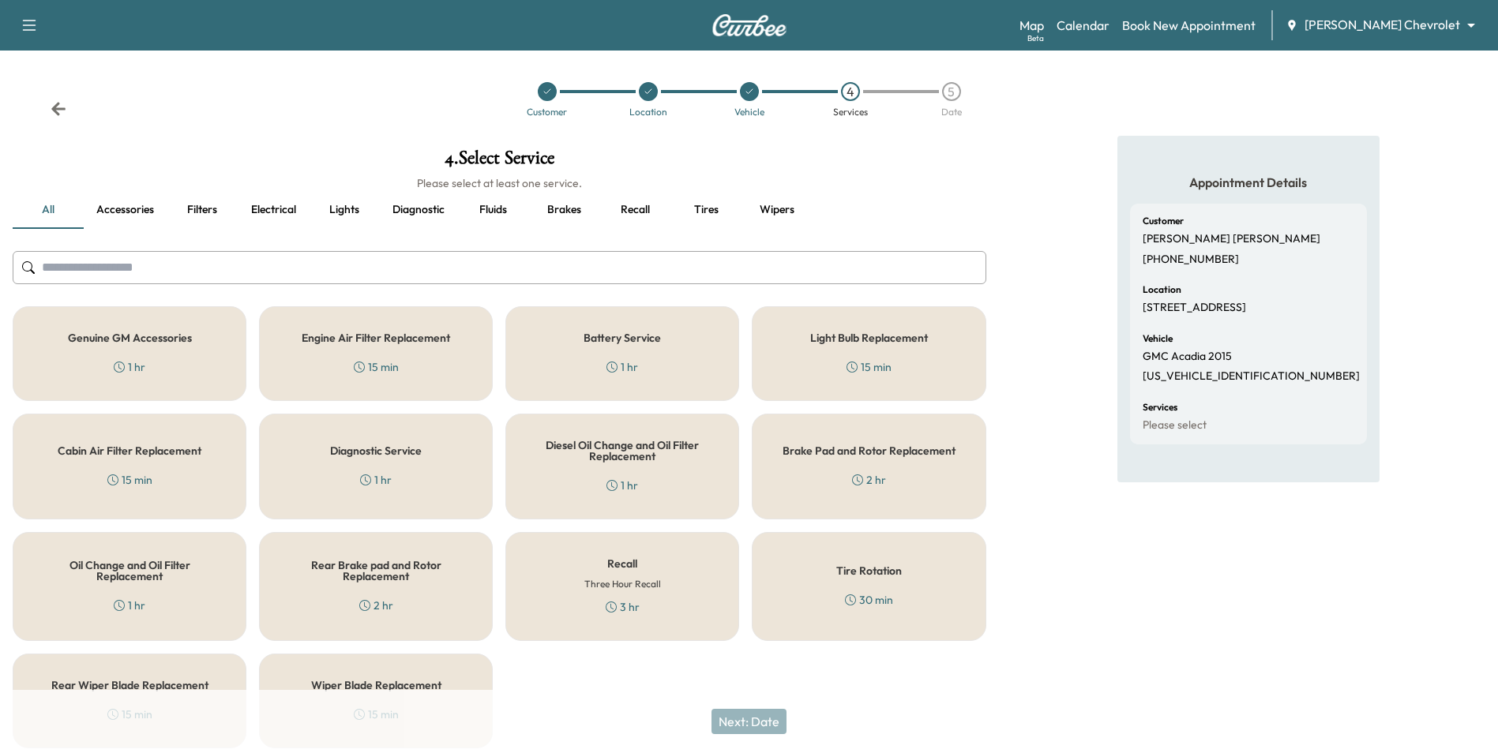
click at [129, 370] on div "1 hr" at bounding box center [130, 367] width 32 height 16
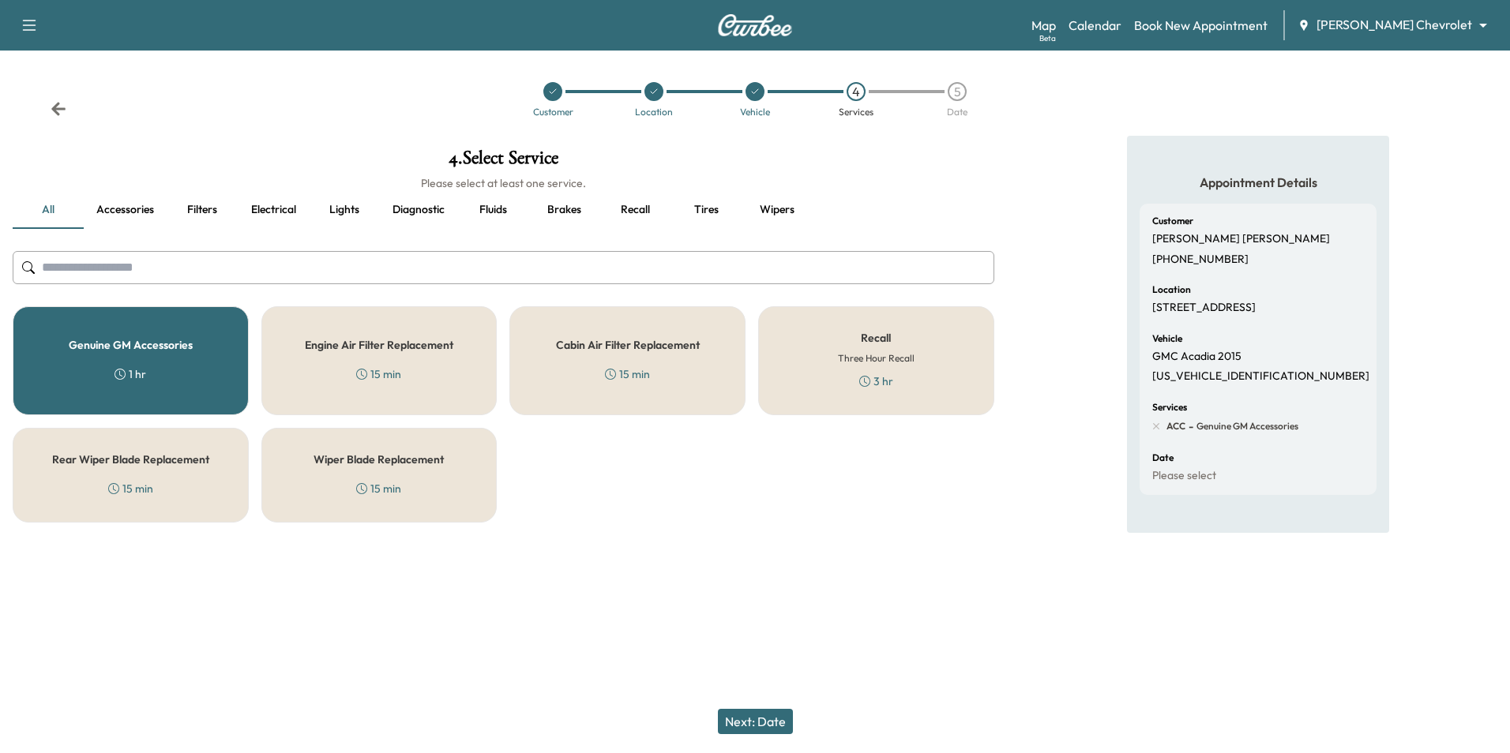
click at [736, 721] on button "Next: Date" at bounding box center [755, 721] width 75 height 25
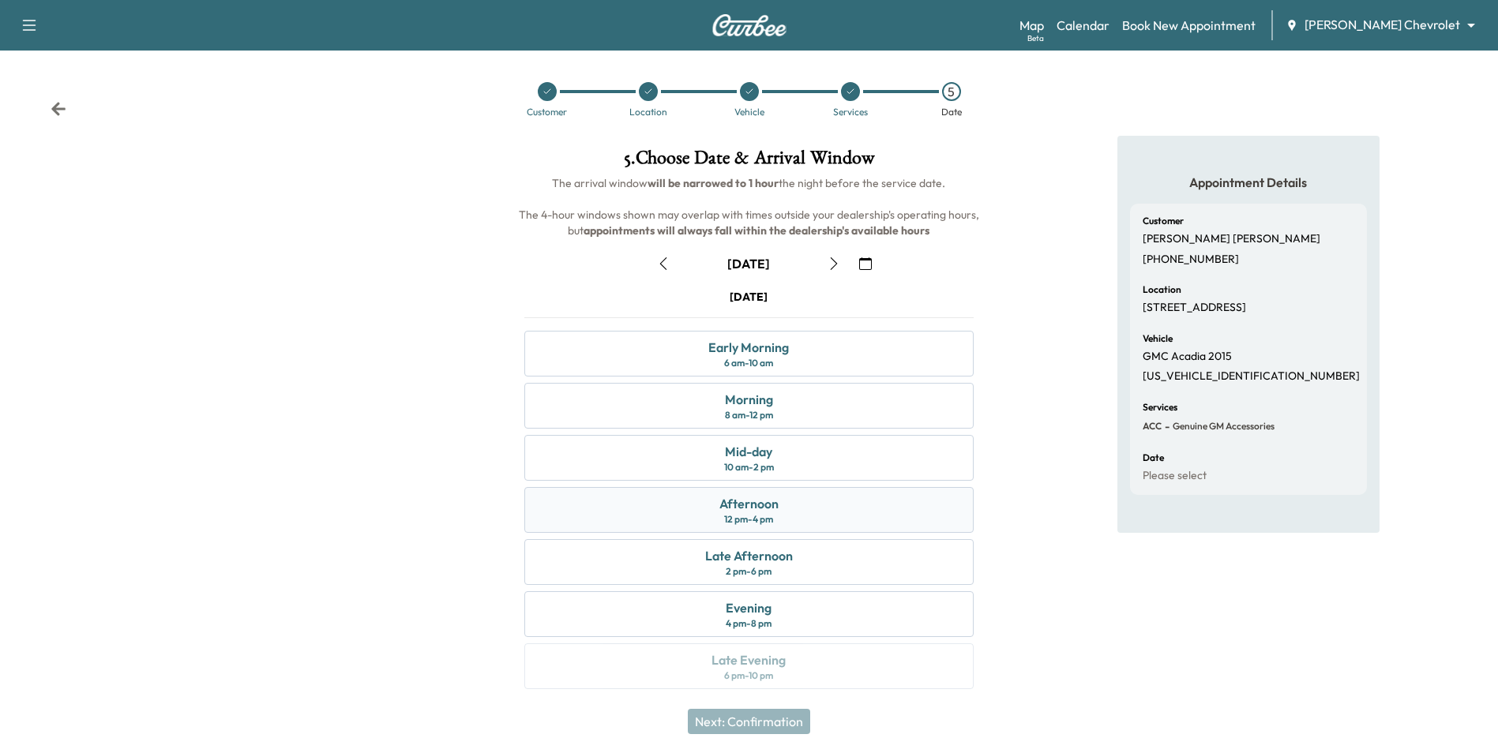
click at [763, 503] on div "Afternoon" at bounding box center [748, 503] width 59 height 19
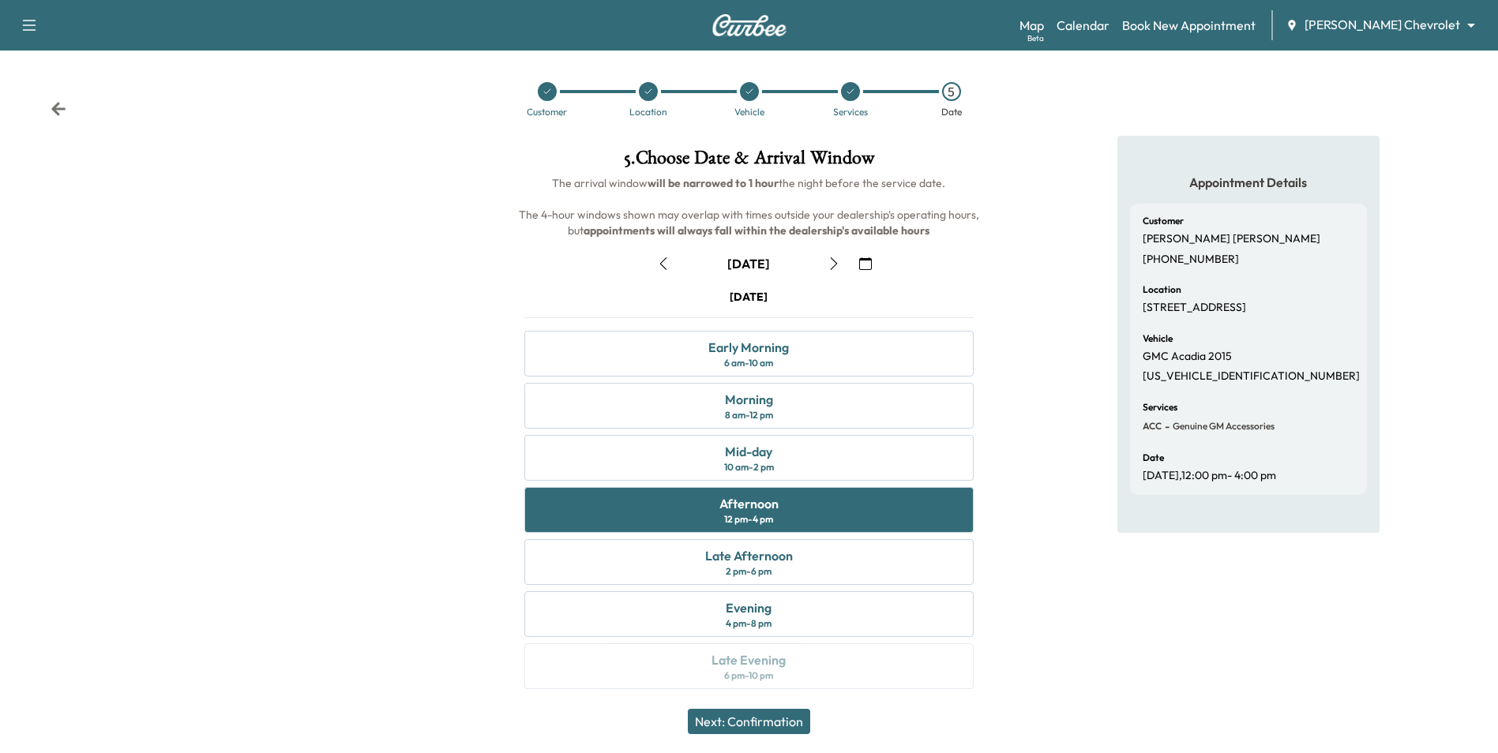
click at [777, 719] on button "Next: Confirmation" at bounding box center [749, 721] width 122 height 25
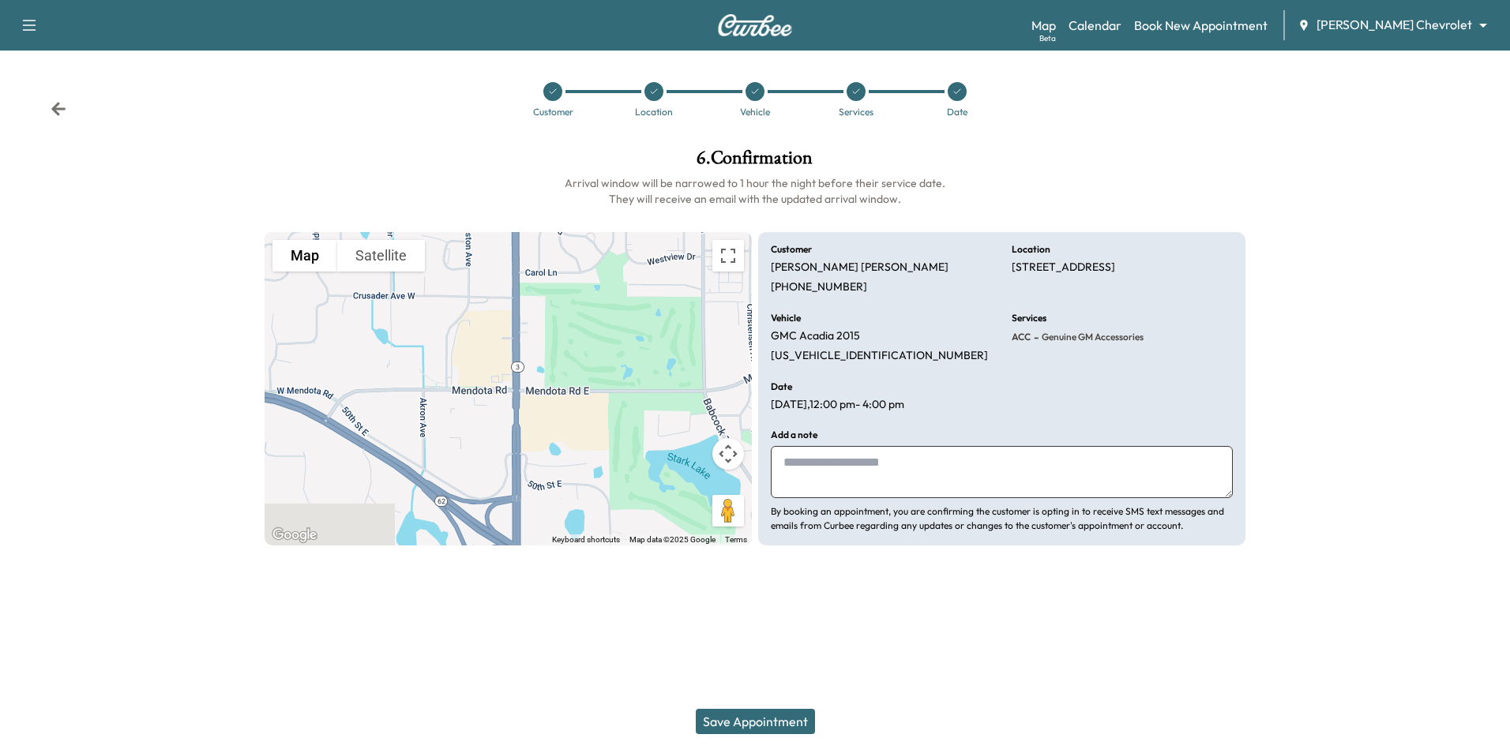
click at [798, 728] on button "Save Appointment" at bounding box center [755, 721] width 119 height 25
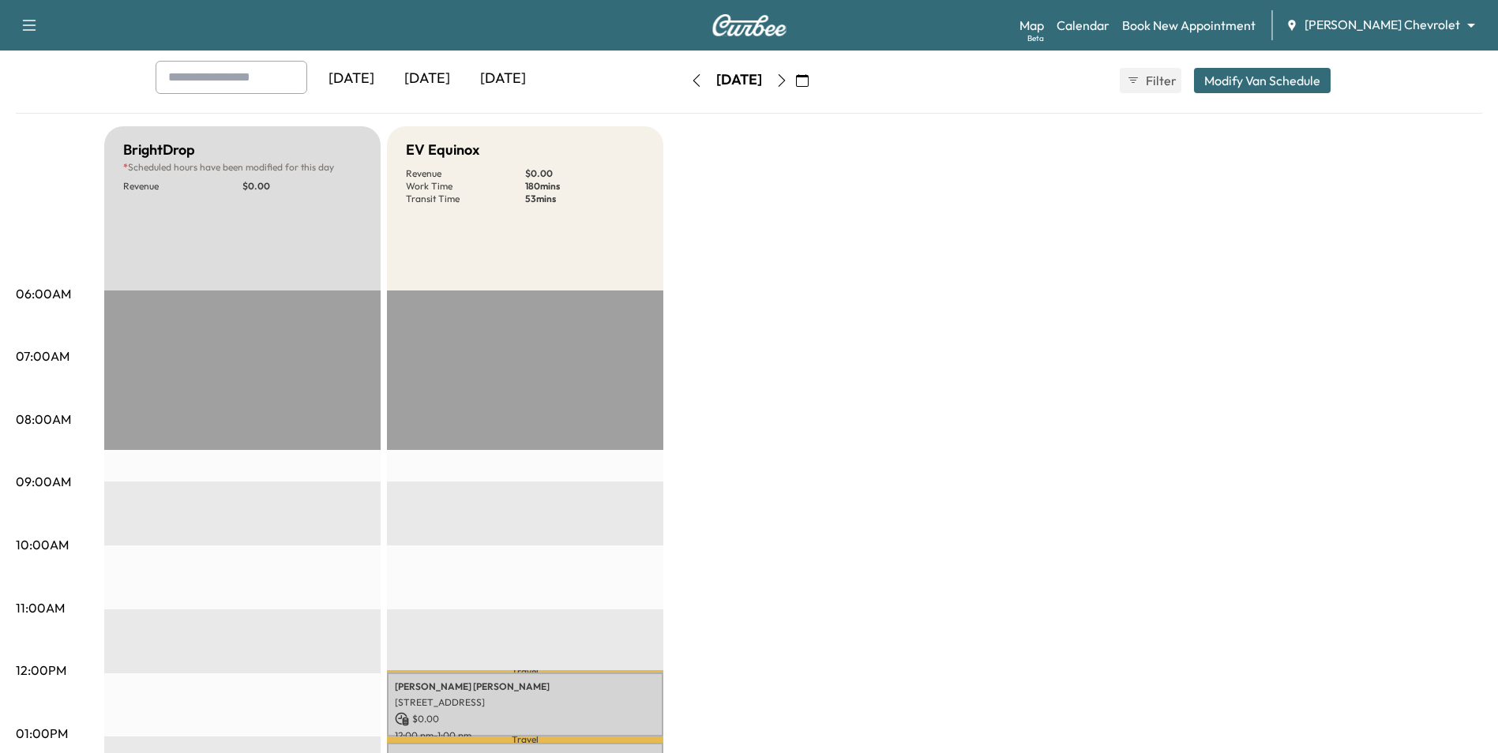
scroll to position [79, 0]
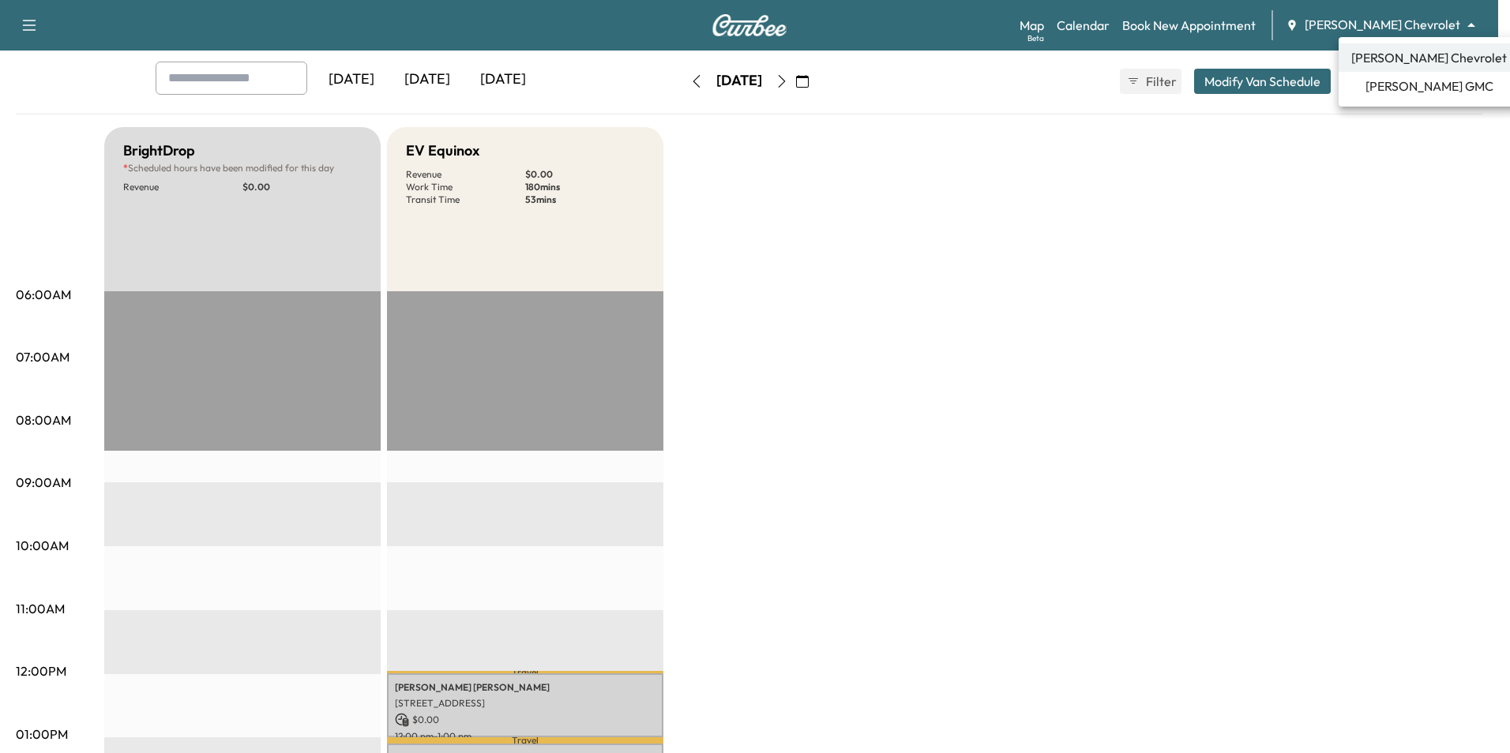
click at [1399, 32] on body "Support Log Out Map Beta Calendar Book New Appointment Mauer Chevrolet ********…" at bounding box center [755, 297] width 1510 height 753
click at [1414, 90] on span "[PERSON_NAME] GMC" at bounding box center [1429, 86] width 128 height 19
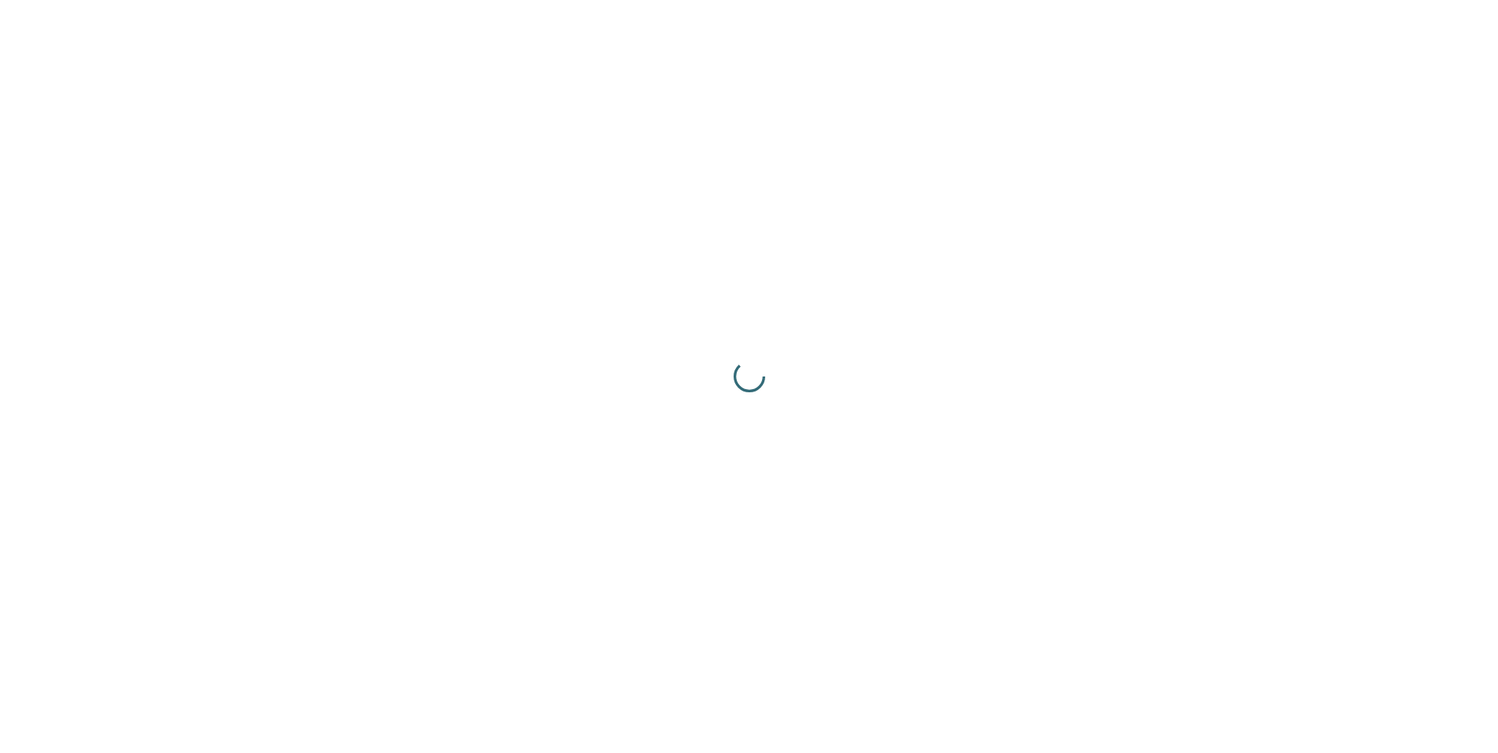
scroll to position [0, 0]
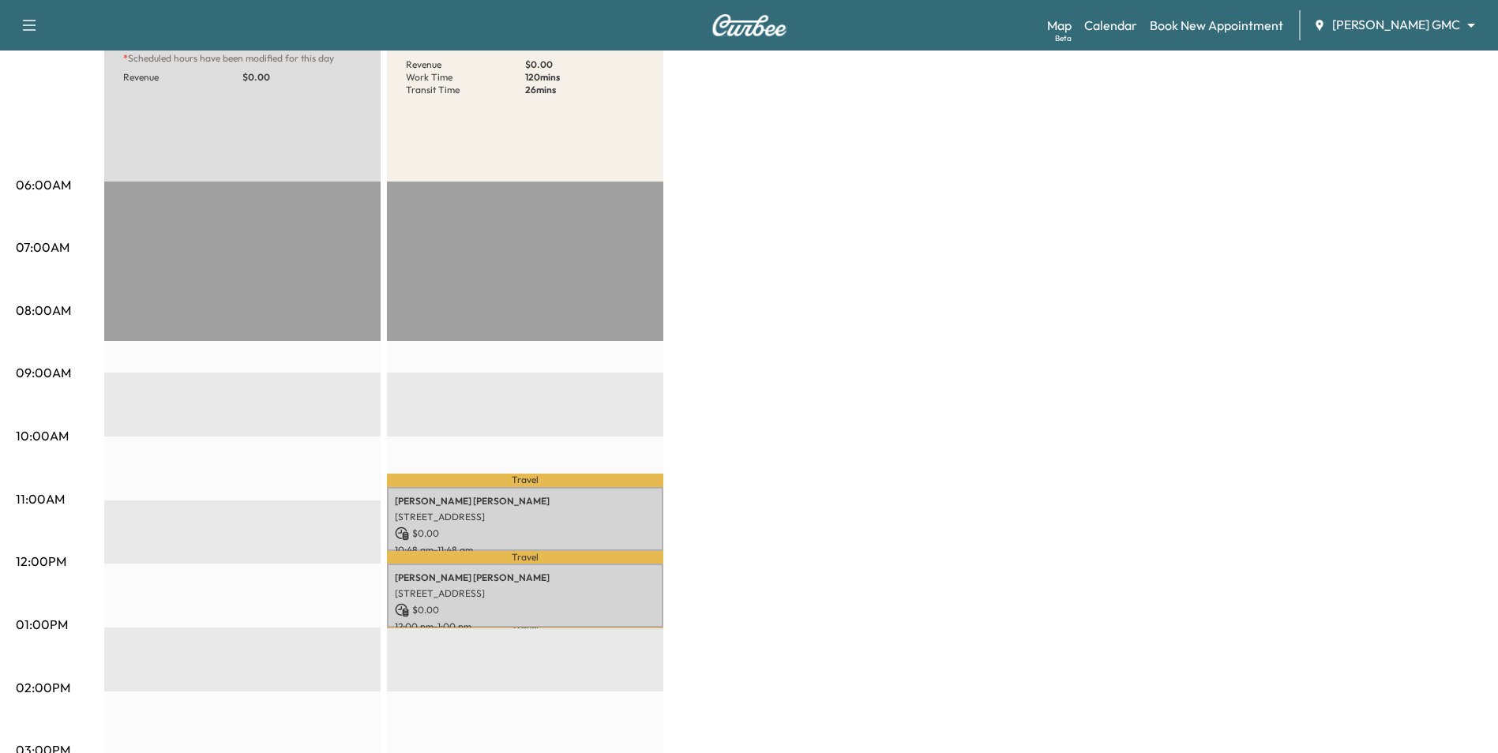
scroll to position [316, 0]
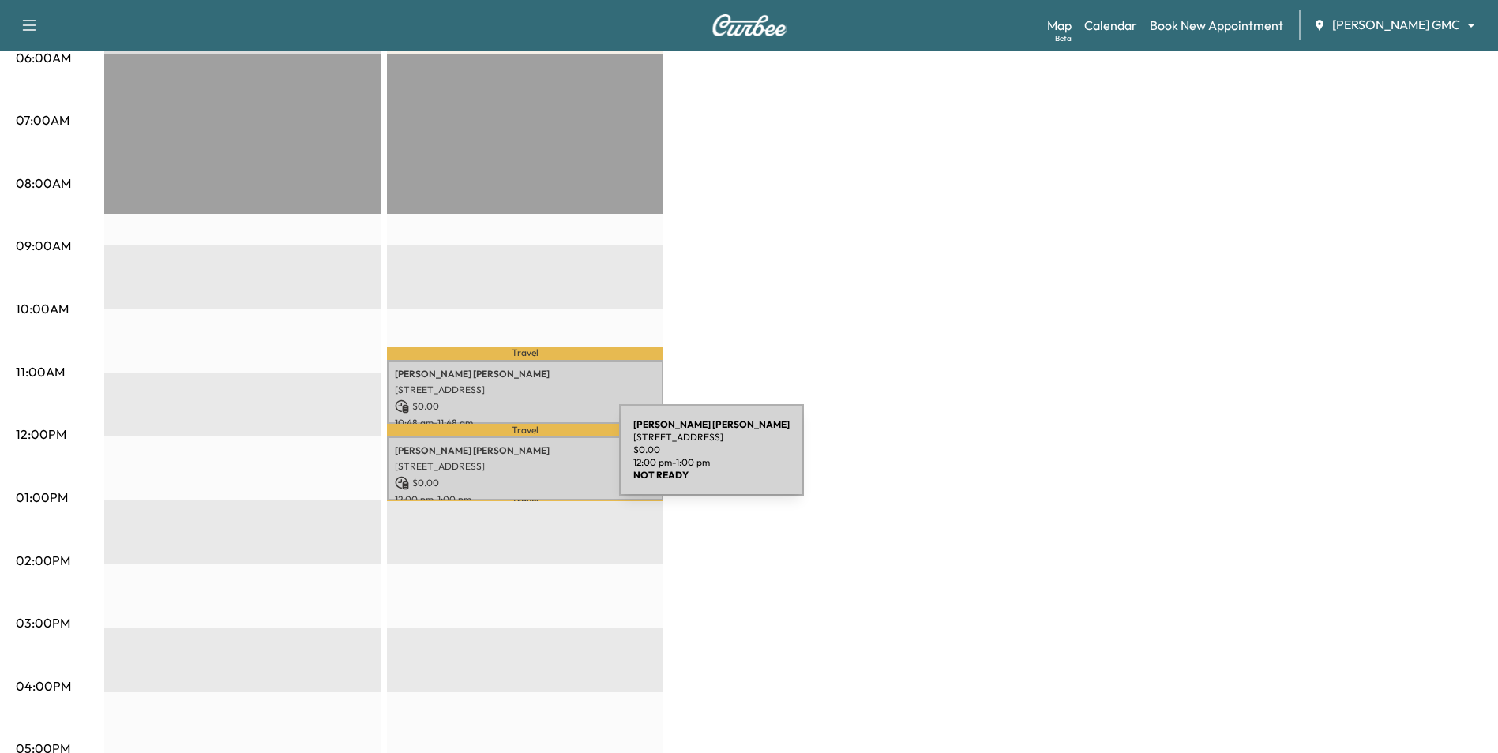
click at [501, 460] on p "[STREET_ADDRESS]" at bounding box center [525, 466] width 261 height 13
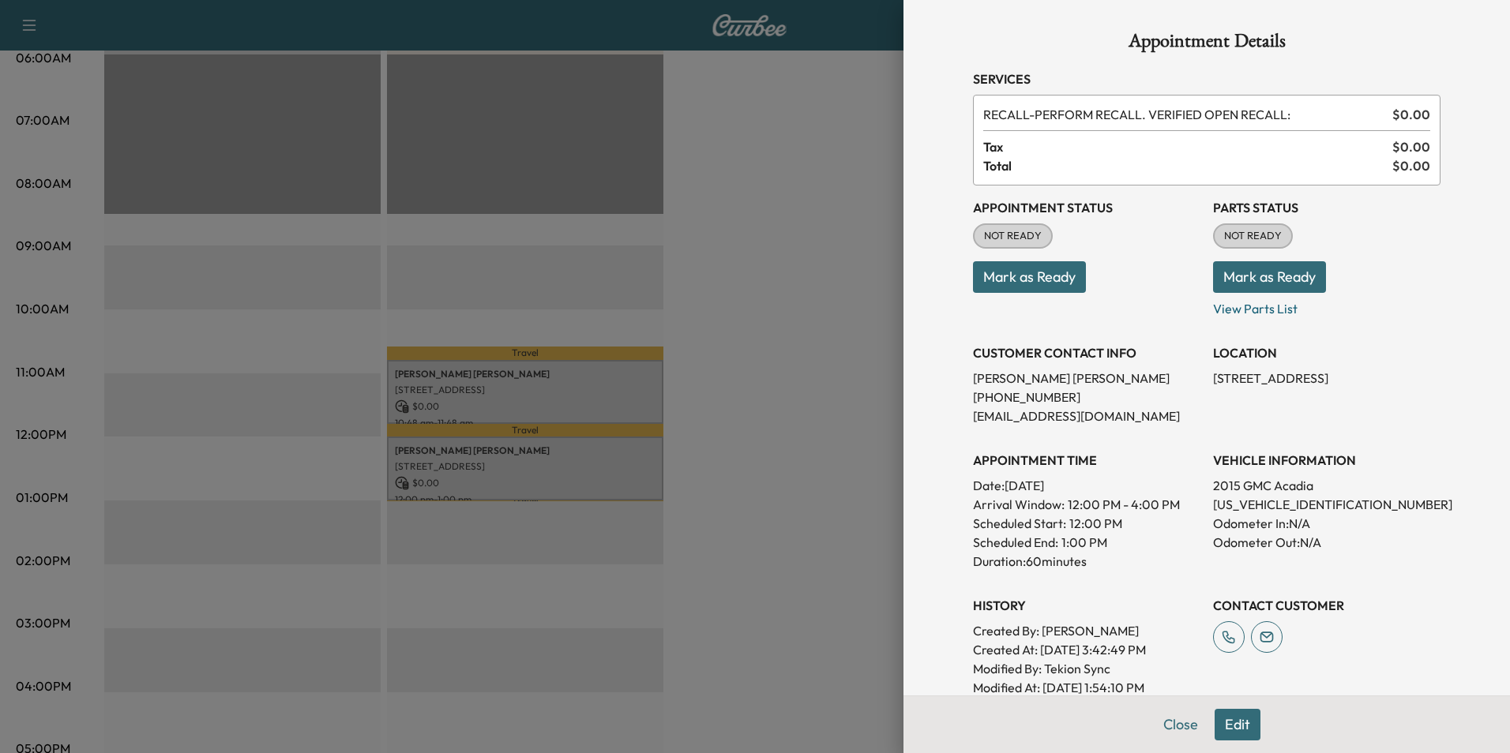
click at [1231, 723] on button "Edit" at bounding box center [1237, 725] width 46 height 32
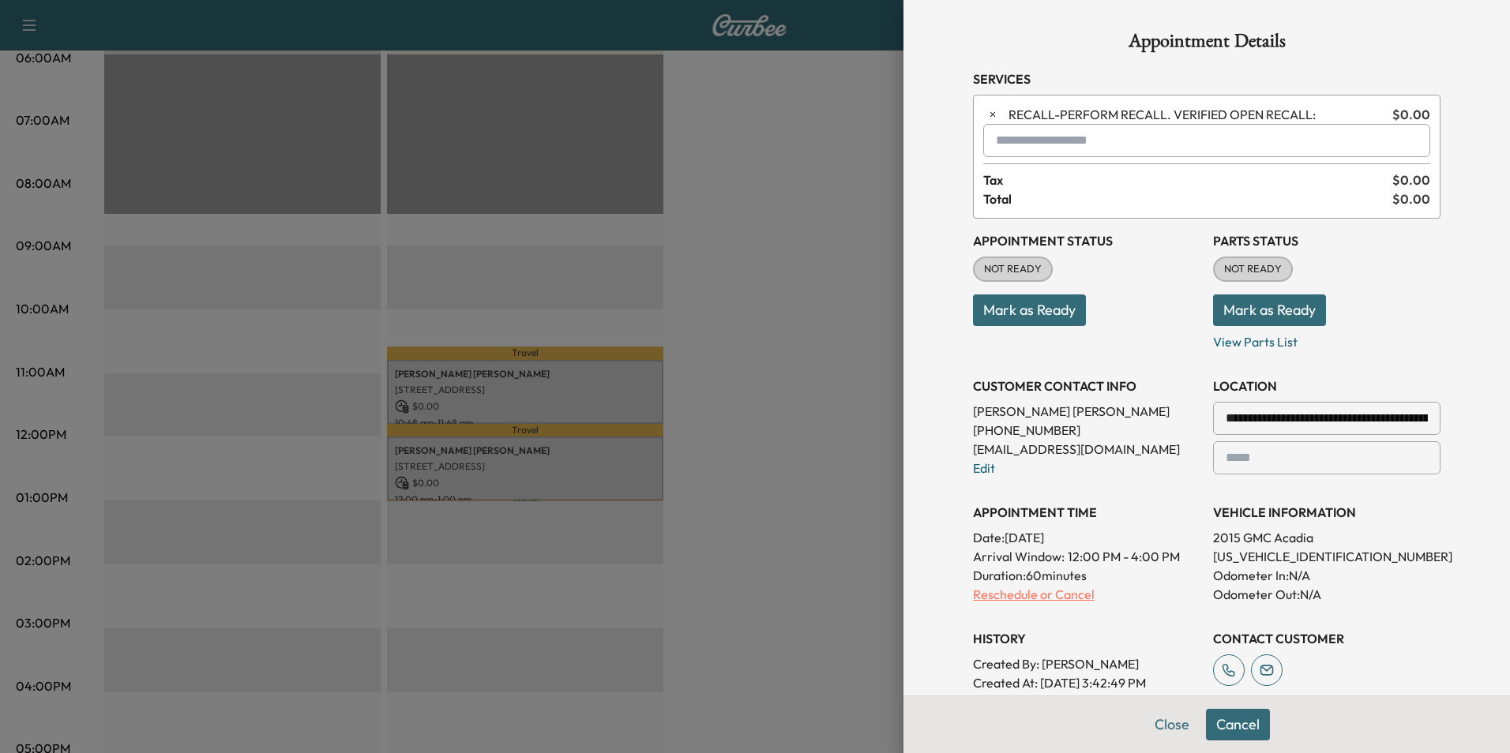
click at [1057, 595] on p "Reschedule or Cancel" at bounding box center [1086, 594] width 227 height 19
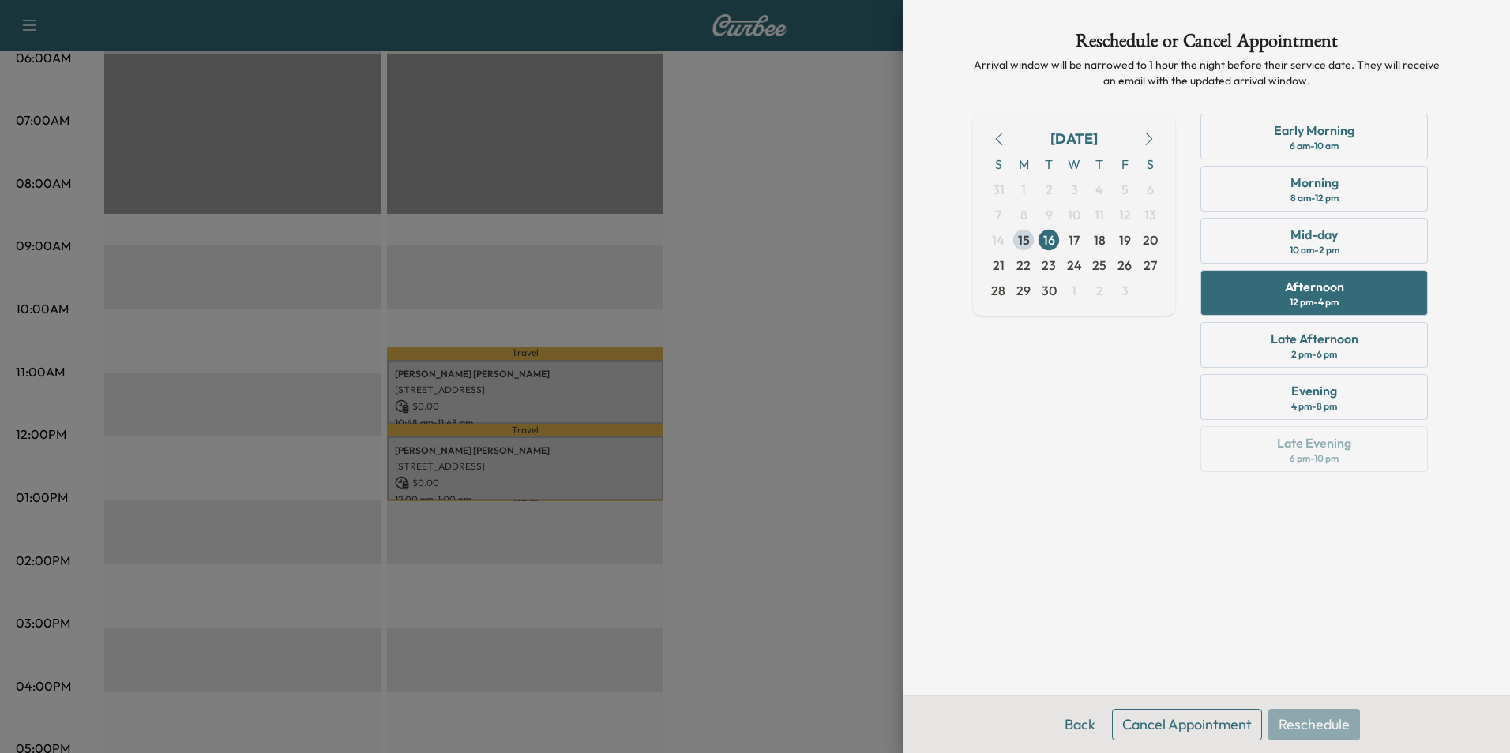
click at [1208, 726] on button "Cancel Appointment" at bounding box center [1187, 725] width 150 height 32
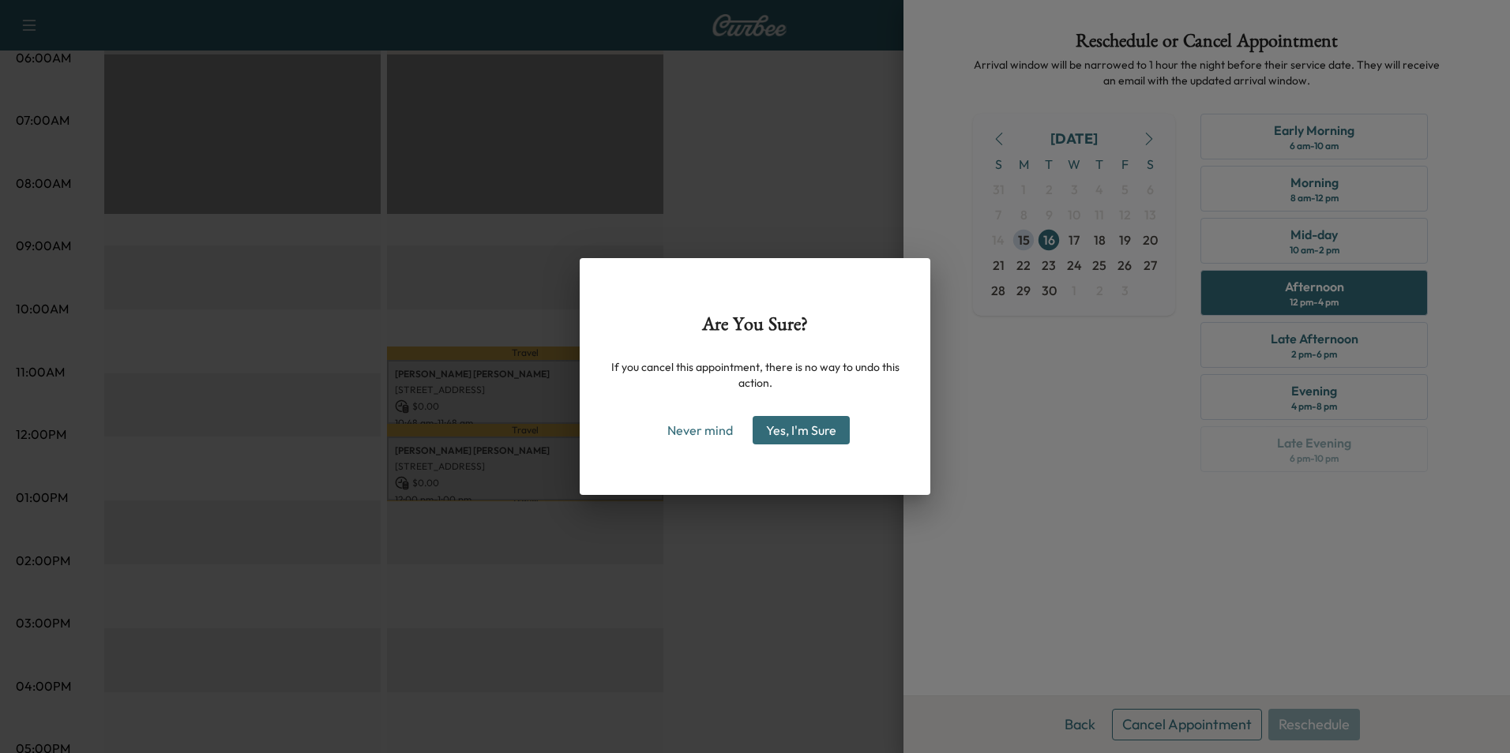
drag, startPoint x: 783, startPoint y: 432, endPoint x: 792, endPoint y: 449, distance: 19.1
click at [783, 431] on button "Yes, I'm Sure" at bounding box center [801, 430] width 97 height 28
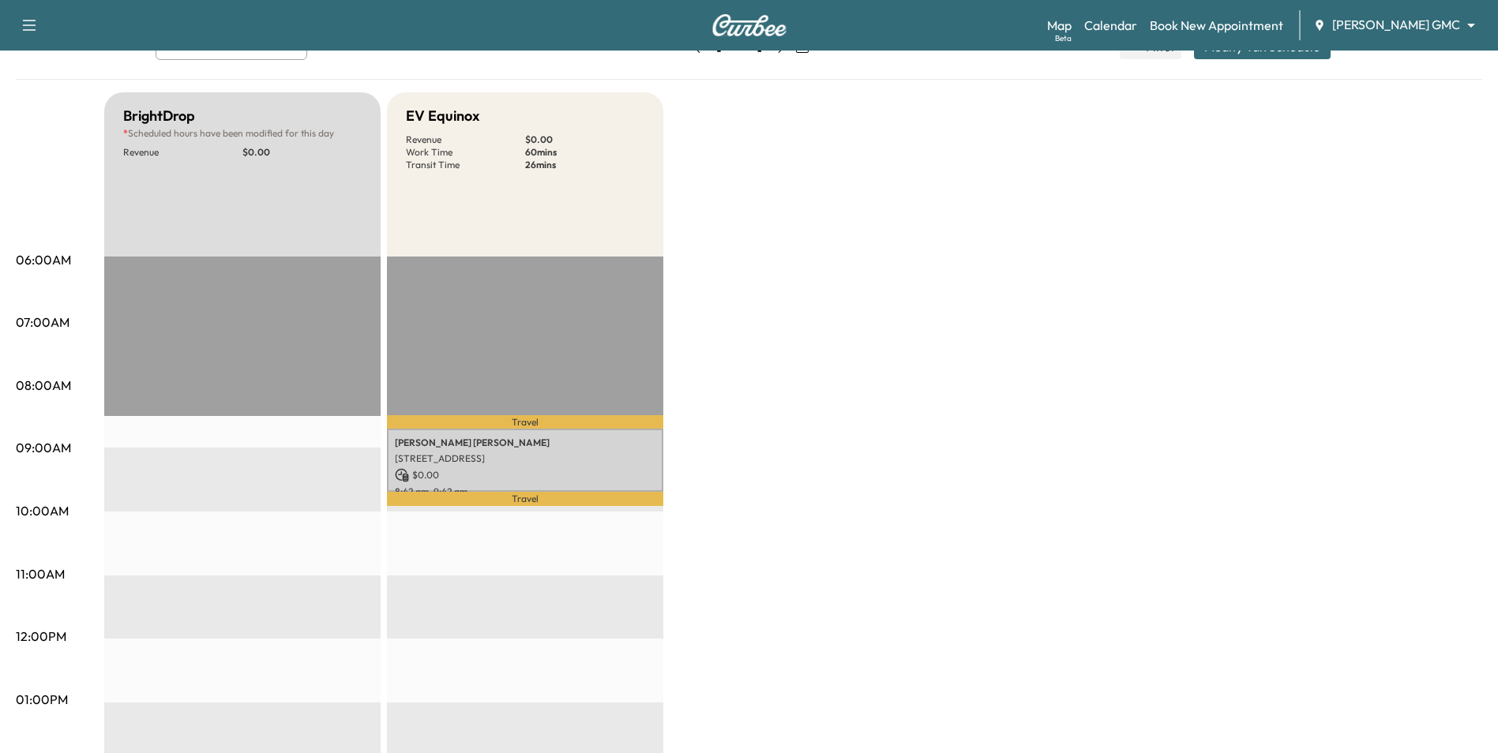
scroll to position [0, 0]
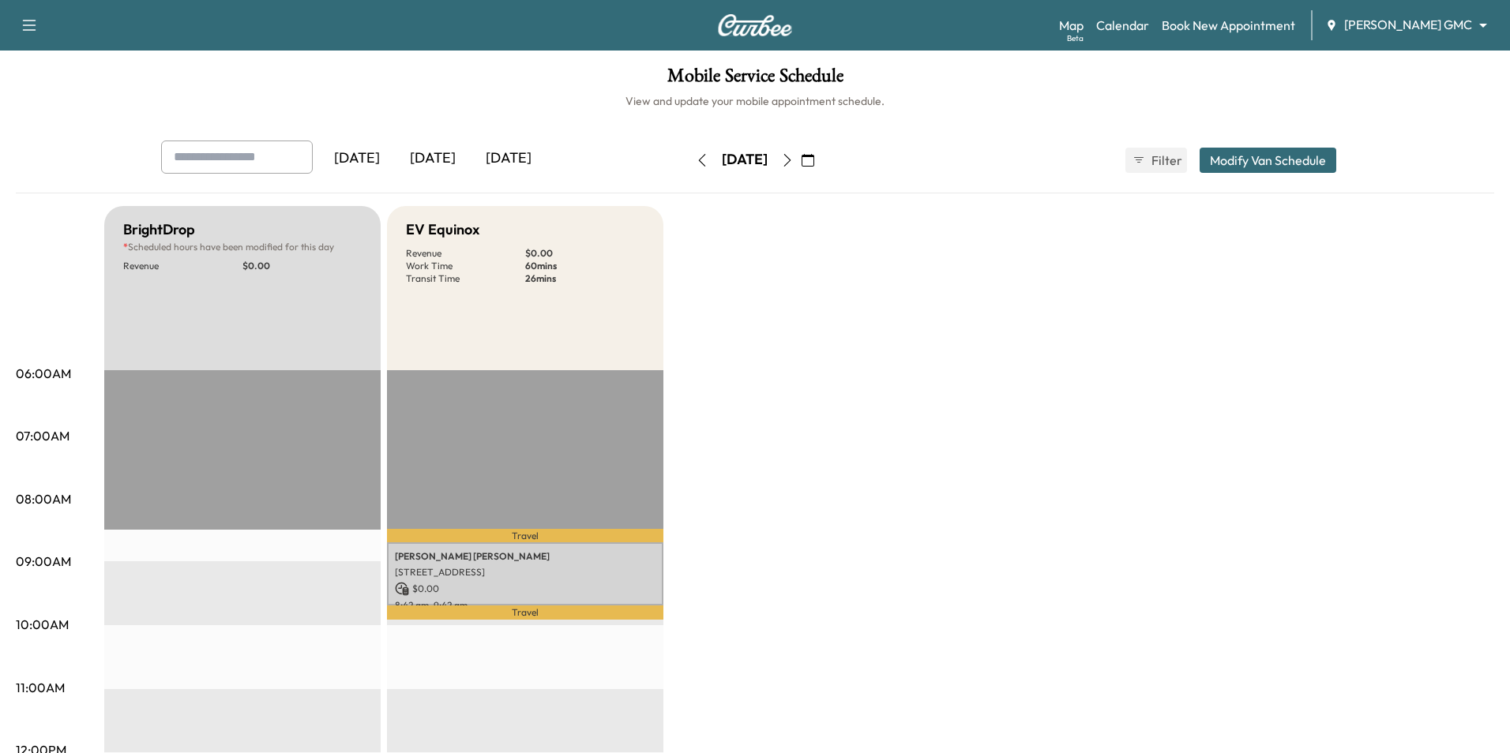
click at [1379, 22] on body "Support Log Out Map Beta Calendar Book New Appointment [PERSON_NAME] GMC ******…" at bounding box center [755, 376] width 1510 height 753
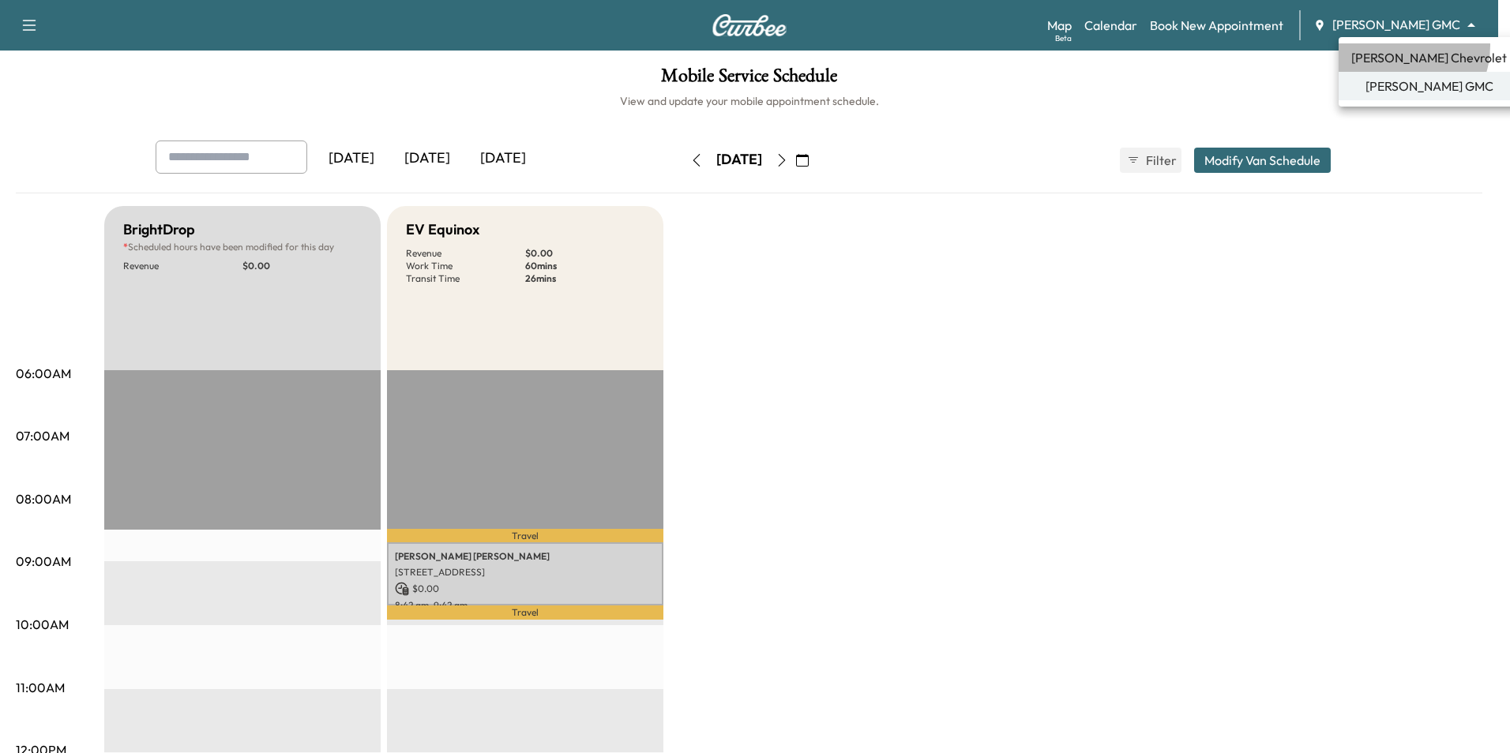
click at [1395, 46] on li "[PERSON_NAME] Chevrolet" at bounding box center [1428, 57] width 181 height 28
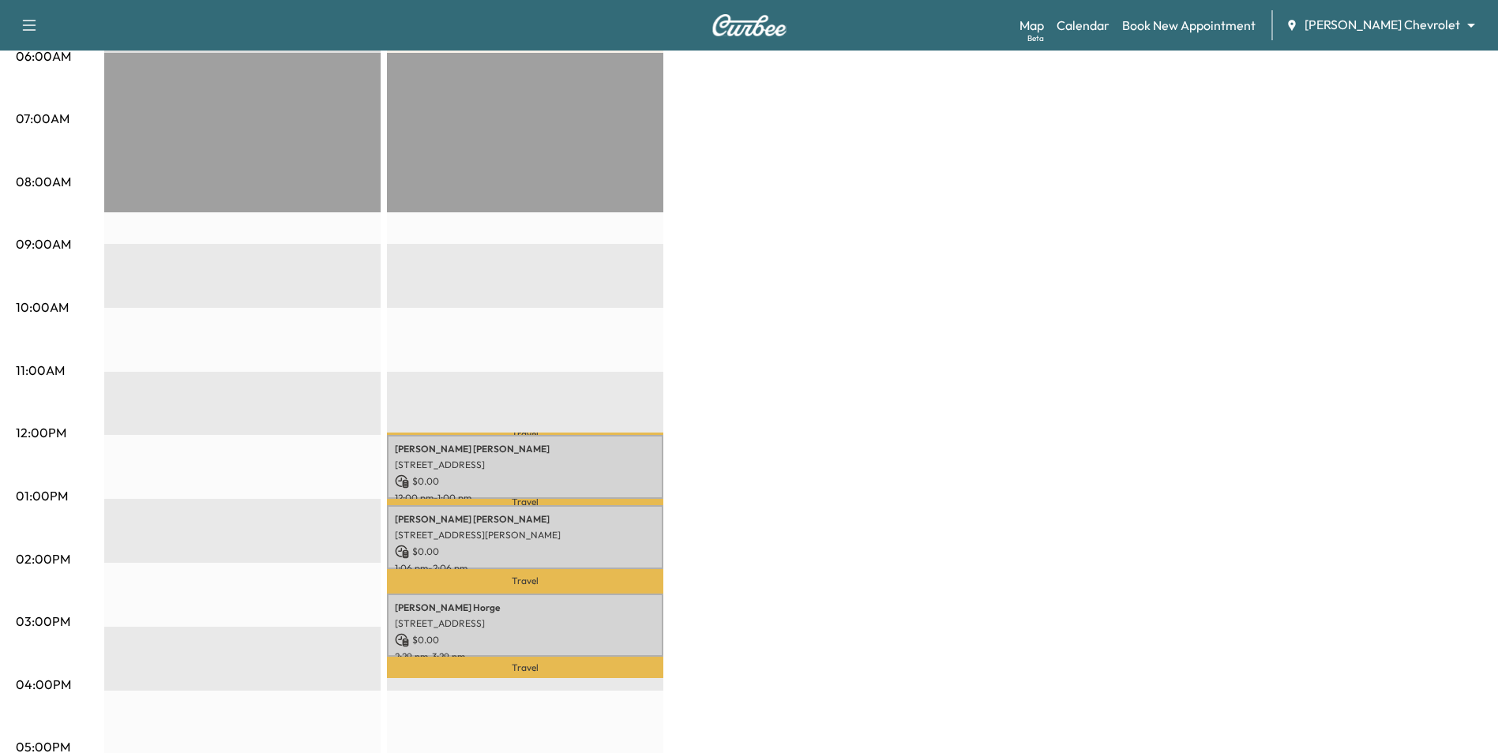
scroll to position [258, 0]
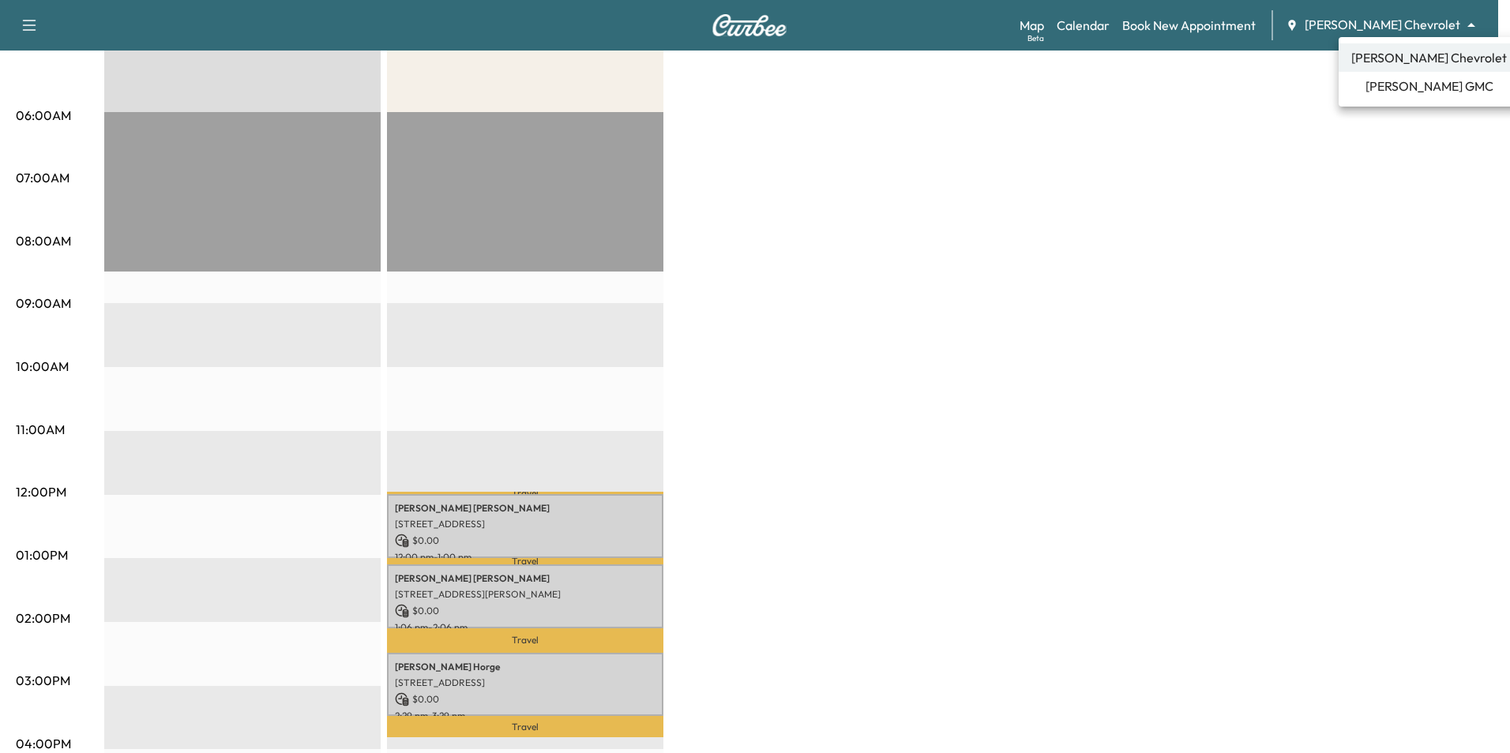
click at [1416, 18] on body "Support Log Out Map Beta Calendar Book New Appointment Mauer Chevrolet ********…" at bounding box center [755, 118] width 1510 height 753
click at [1401, 62] on span "[PERSON_NAME] Chevrolet" at bounding box center [1429, 57] width 156 height 19
click at [1399, 31] on body "Support Log Out Map Beta Calendar Book New Appointment Mauer Chevrolet ********…" at bounding box center [755, 118] width 1510 height 753
drag, startPoint x: 1121, startPoint y: 21, endPoint x: 1143, endPoint y: 35, distance: 27.0
click at [1126, 21] on div at bounding box center [755, 376] width 1510 height 753
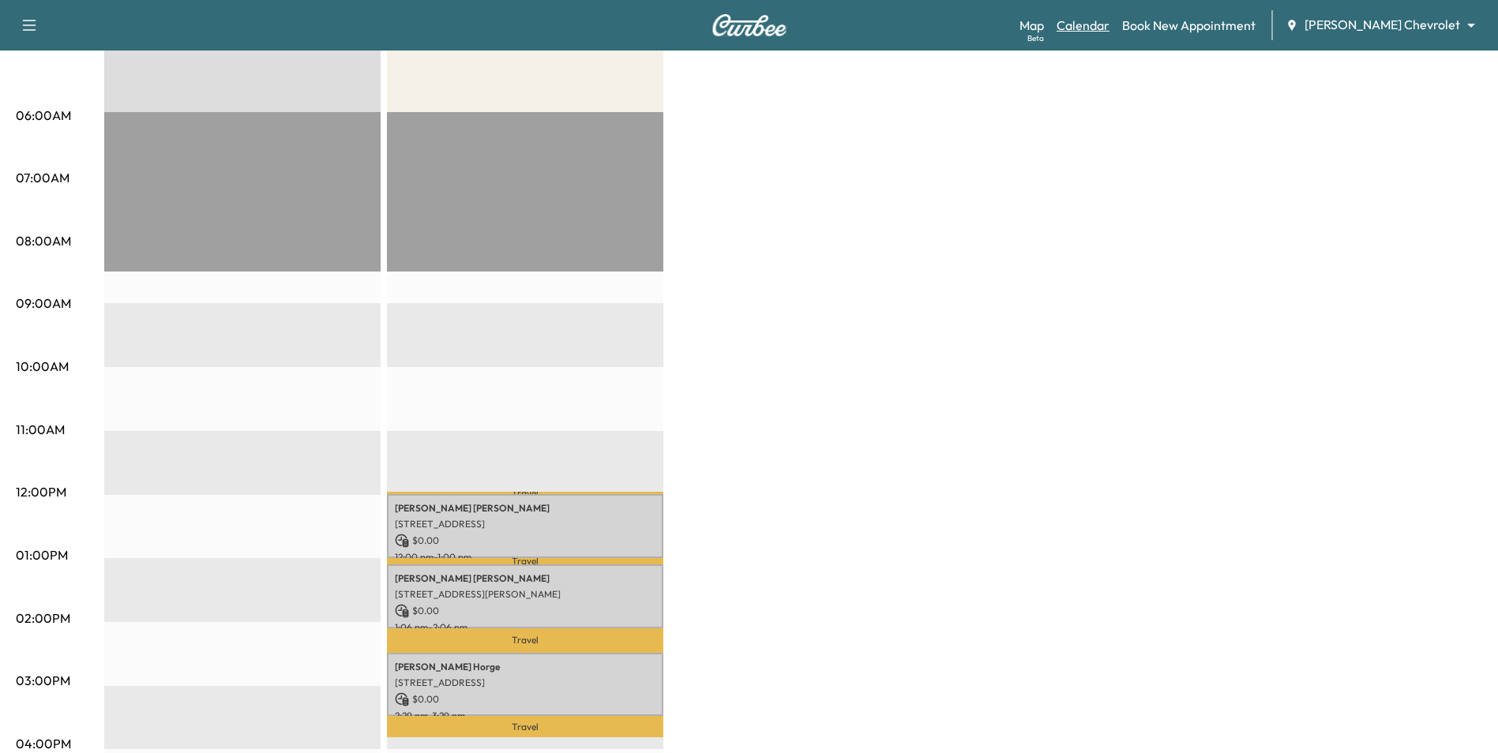
click at [1109, 31] on link "Calendar" at bounding box center [1083, 25] width 53 height 19
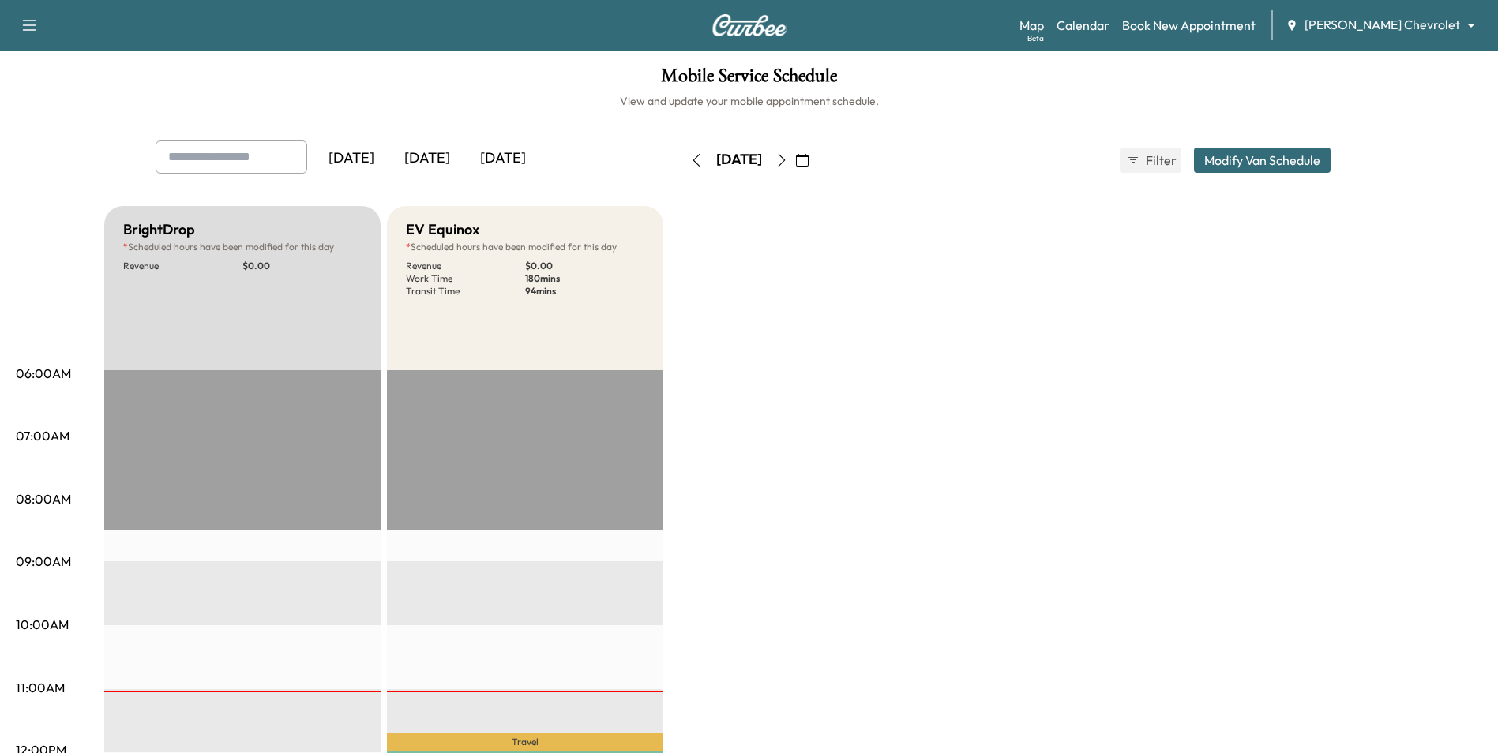
click at [809, 164] on icon "button" at bounding box center [802, 160] width 13 height 13
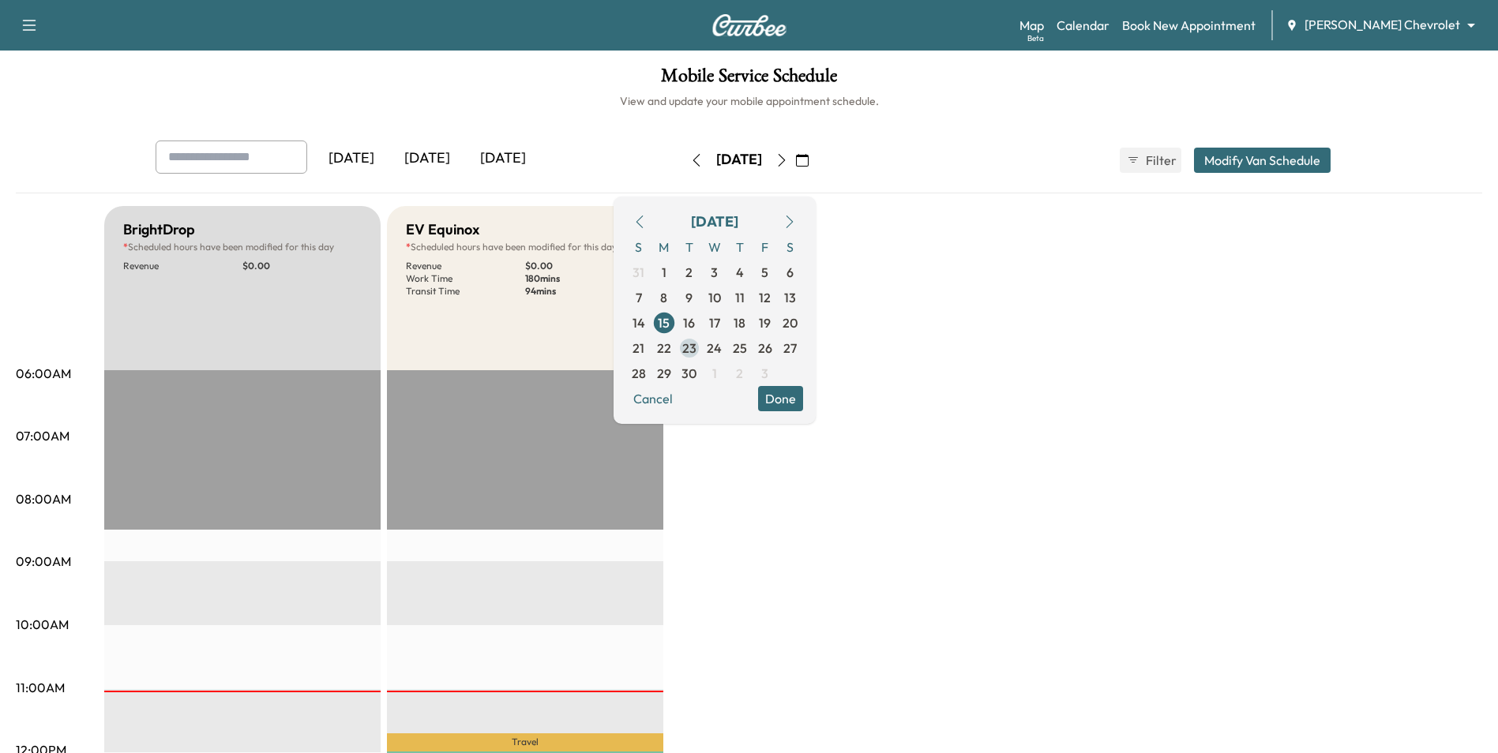
click at [696, 351] on span "23" at bounding box center [689, 348] width 14 height 19
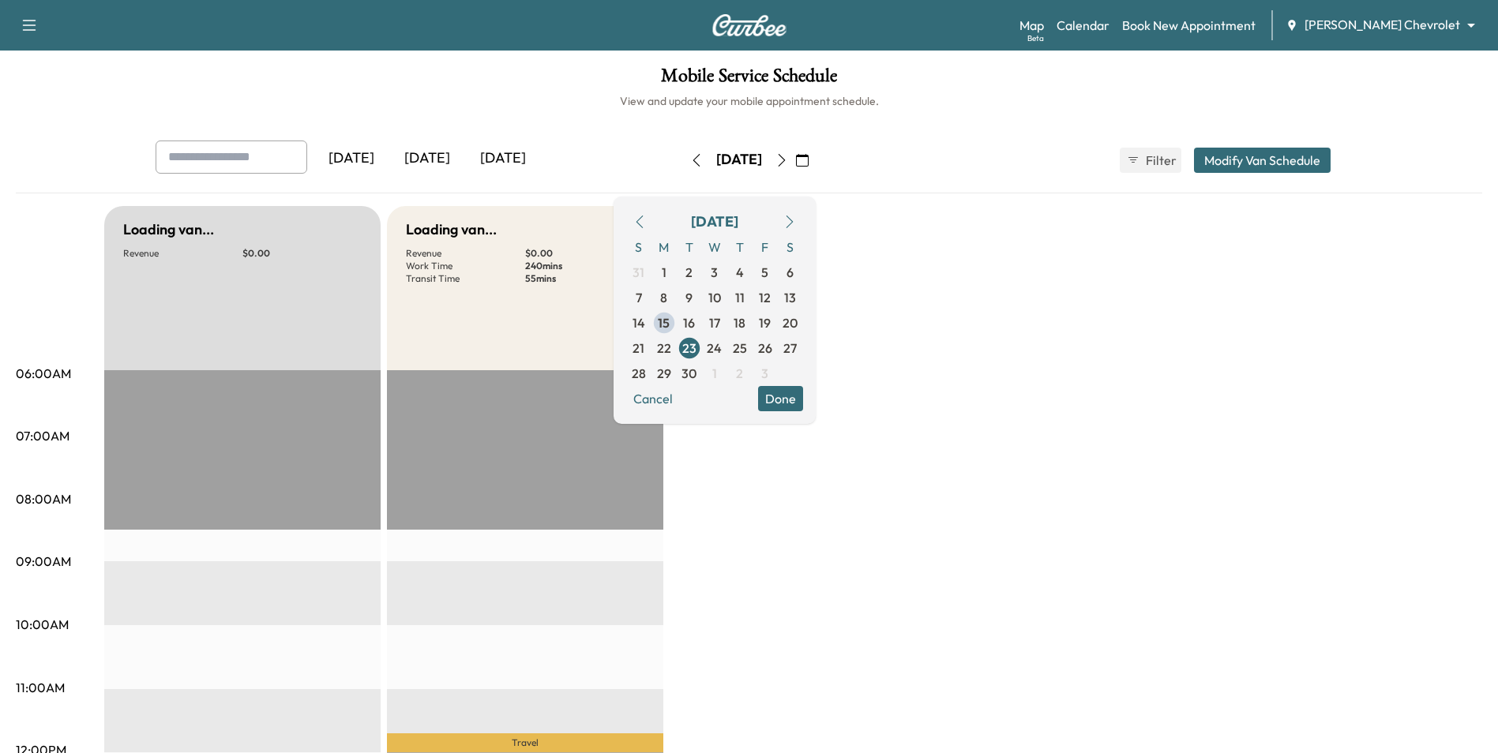
click at [803, 399] on button "Done" at bounding box center [780, 398] width 45 height 25
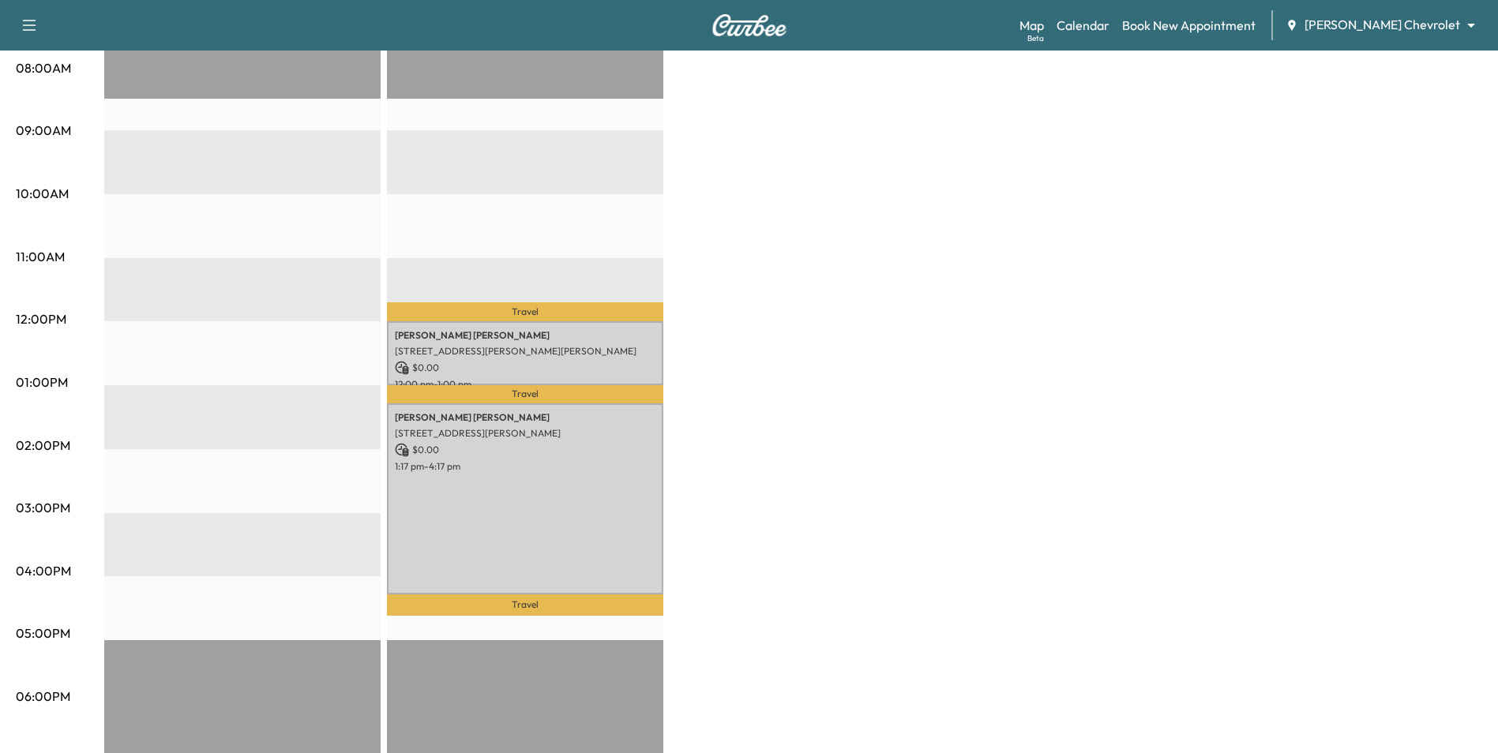
scroll to position [416, 0]
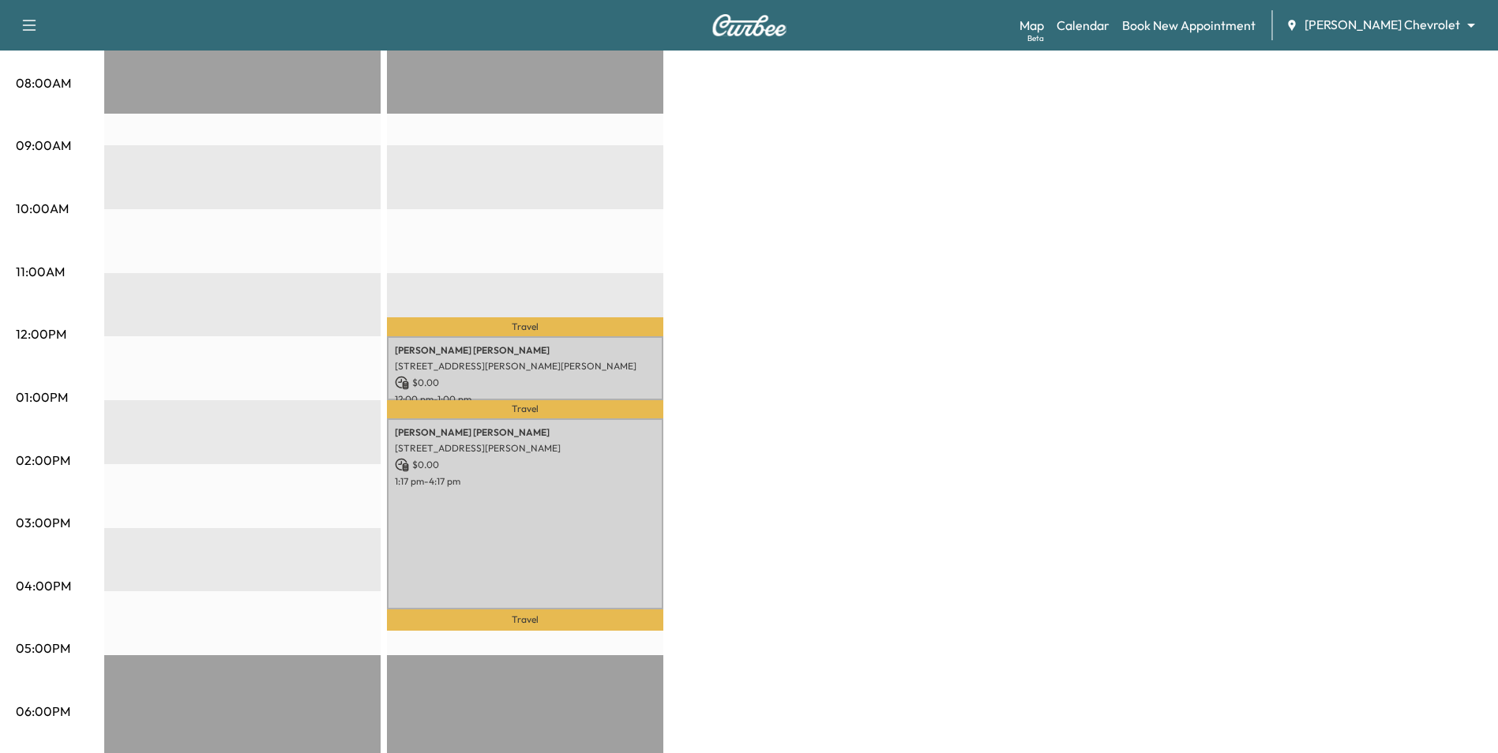
click at [1188, 277] on div "BrightDrop * Scheduled hours have been modified for this day Revenue $ 0.00 EST…" at bounding box center [793, 382] width 1378 height 1184
click at [1219, 28] on link "Book New Appointment" at bounding box center [1188, 25] width 133 height 19
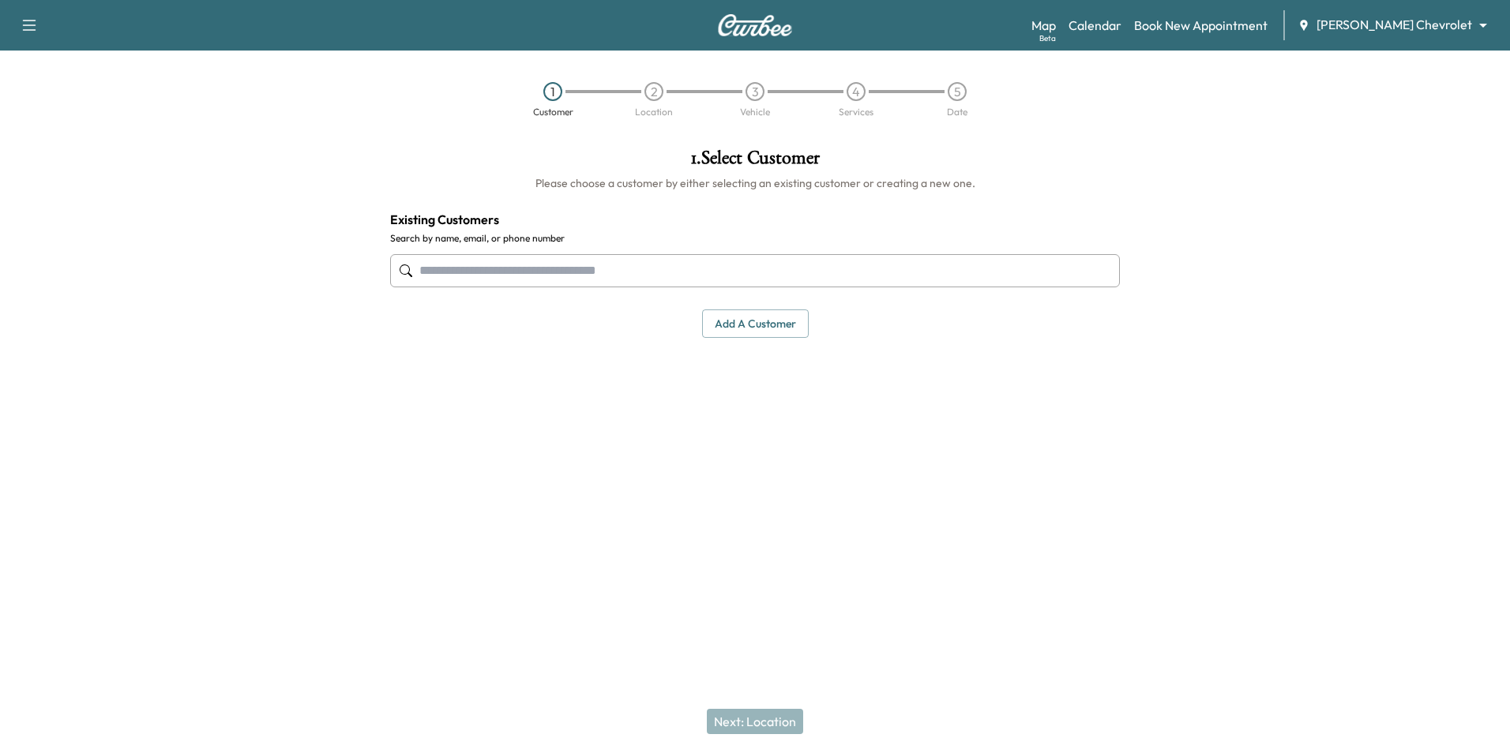
click at [634, 274] on input "text" at bounding box center [755, 270] width 730 height 33
drag, startPoint x: 765, startPoint y: 332, endPoint x: 815, endPoint y: 417, distance: 98.7
click at [769, 338] on button "Add a customer" at bounding box center [755, 324] width 107 height 29
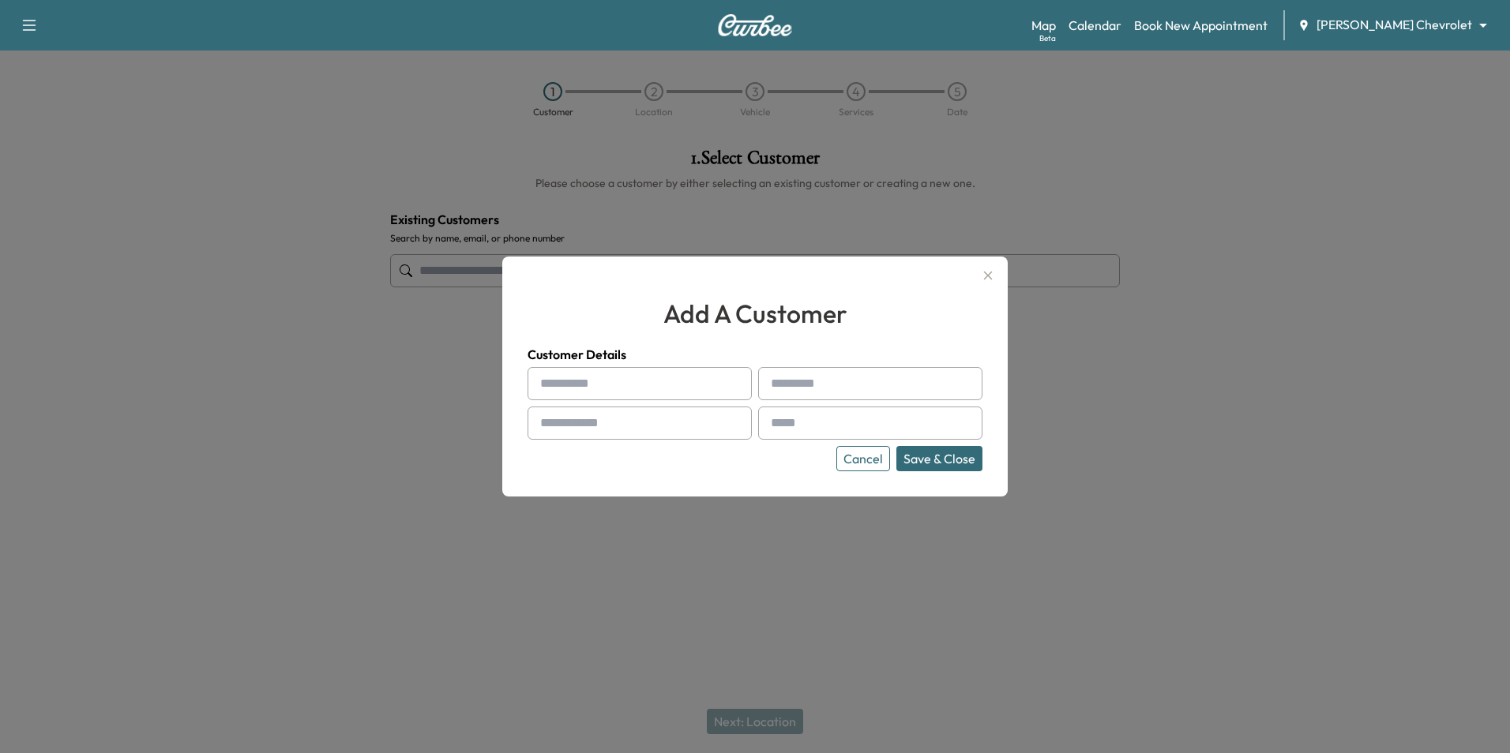
click at [866, 456] on button "Cancel" at bounding box center [863, 458] width 54 height 25
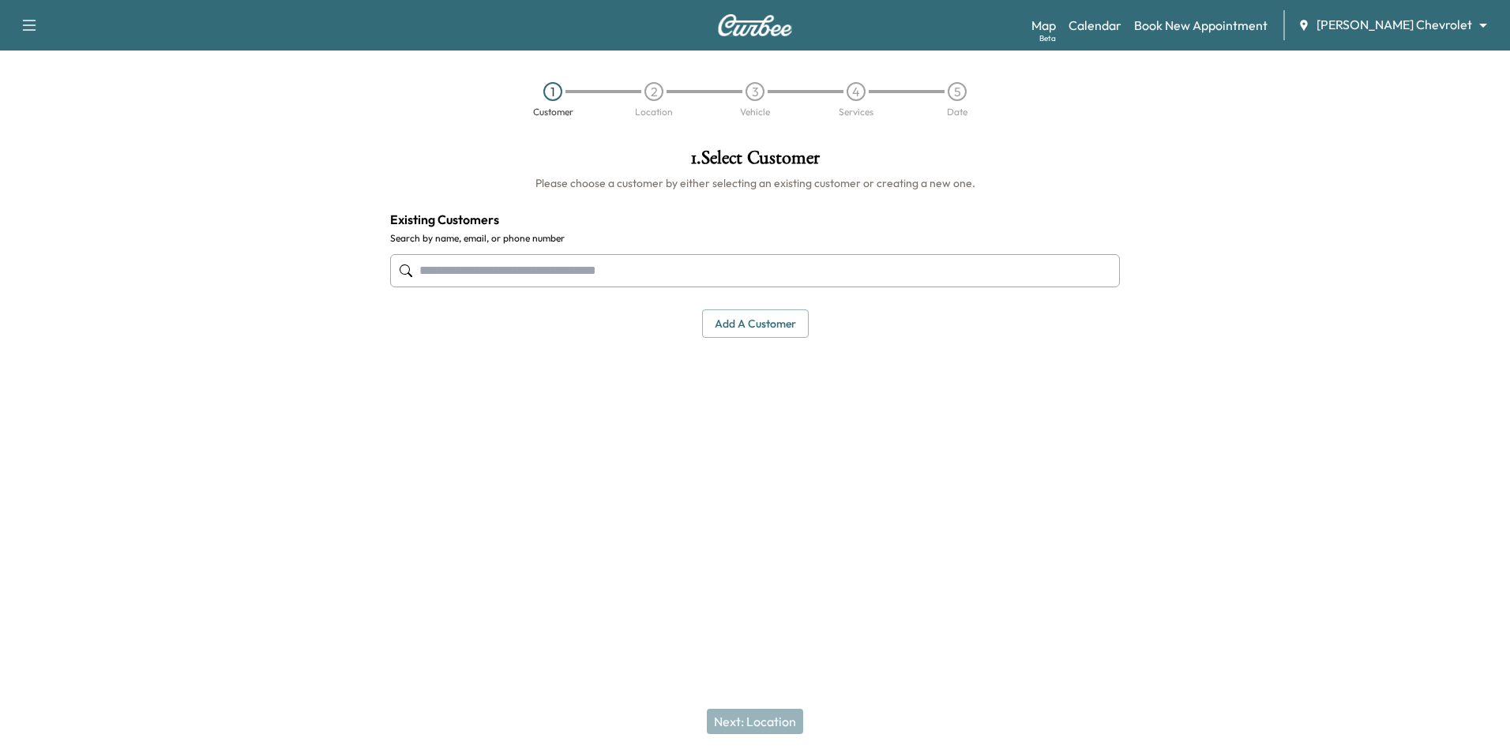
click at [531, 265] on input "text" at bounding box center [755, 270] width 730 height 33
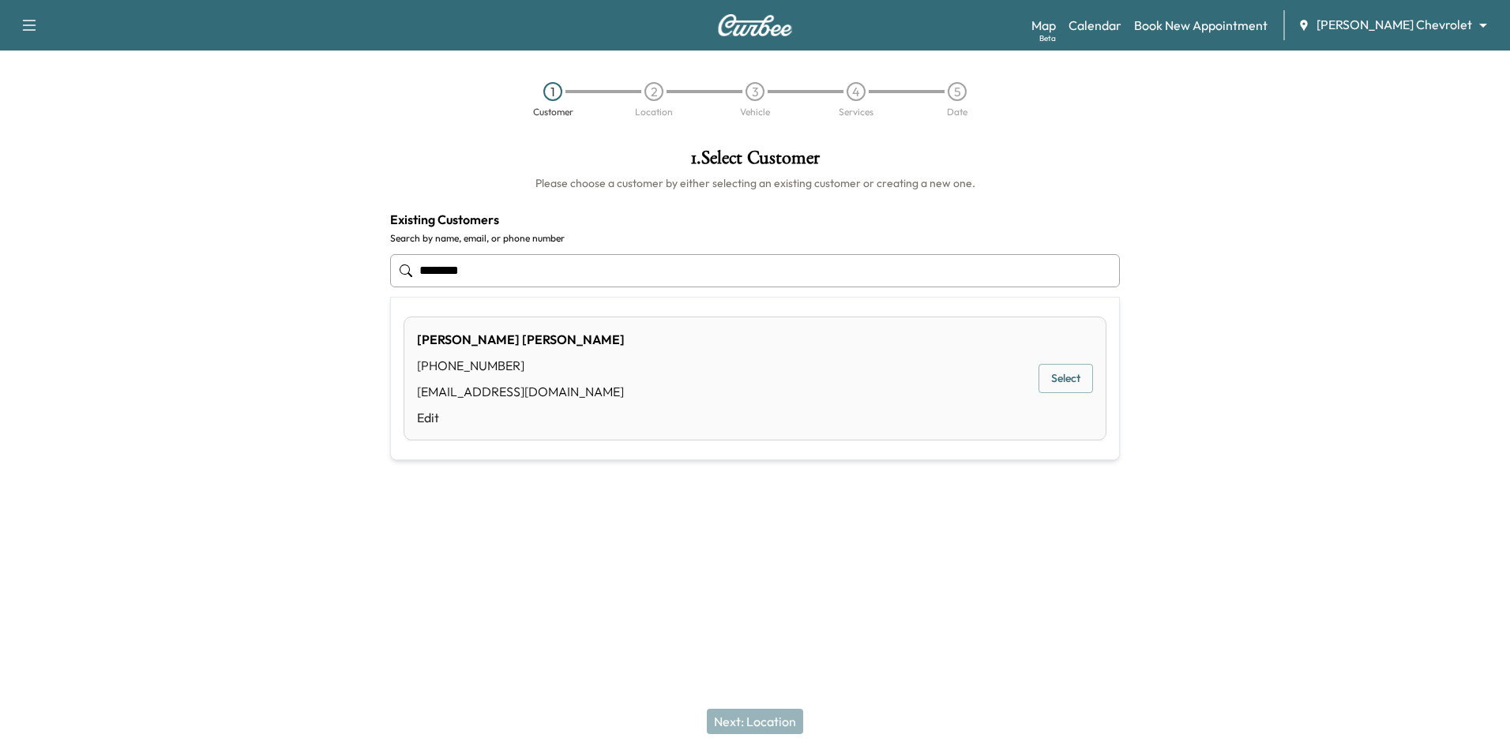
click at [611, 370] on div "Leah Lencowski (651) 230-2180 lencowskilm@hotmail.com Edit Select" at bounding box center [755, 379] width 703 height 124
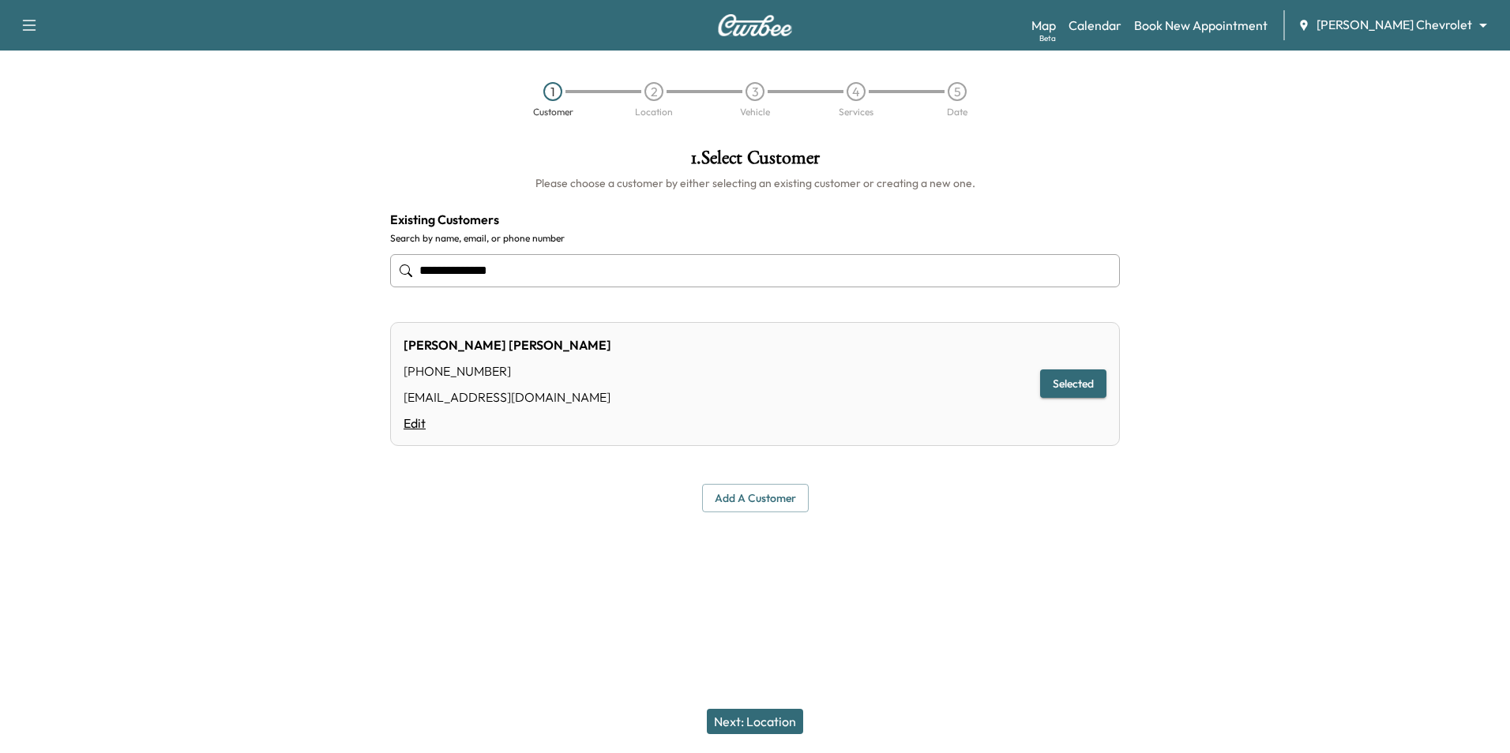
type input "**********"
click at [416, 424] on link "Edit" at bounding box center [508, 423] width 208 height 19
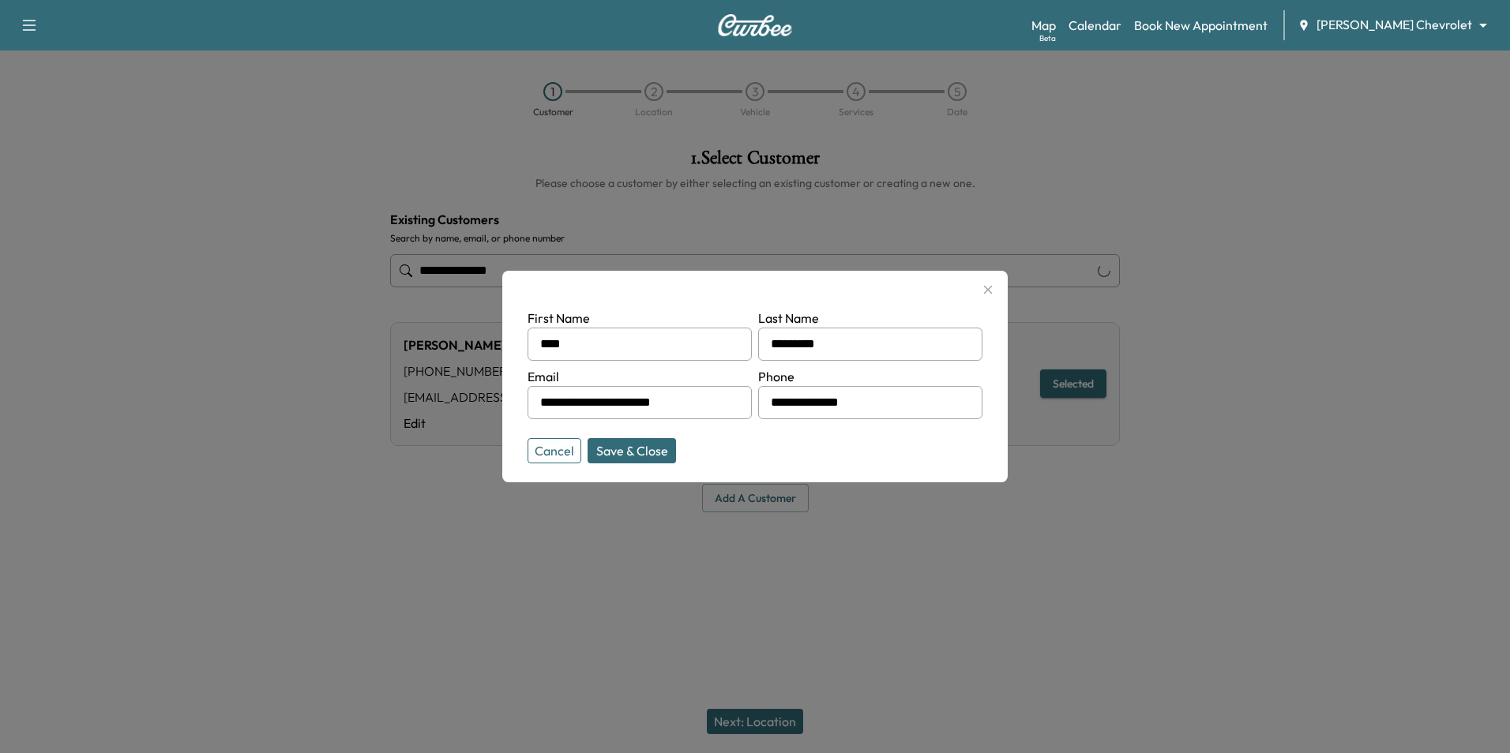
click at [702, 407] on input "**********" at bounding box center [639, 402] width 224 height 33
drag, startPoint x: 679, startPoint y: 404, endPoint x: 610, endPoint y: 407, distance: 68.7
click at [610, 407] on input "**********" at bounding box center [639, 402] width 224 height 33
type input "**********"
click at [653, 449] on button "Save & Close" at bounding box center [631, 450] width 88 height 25
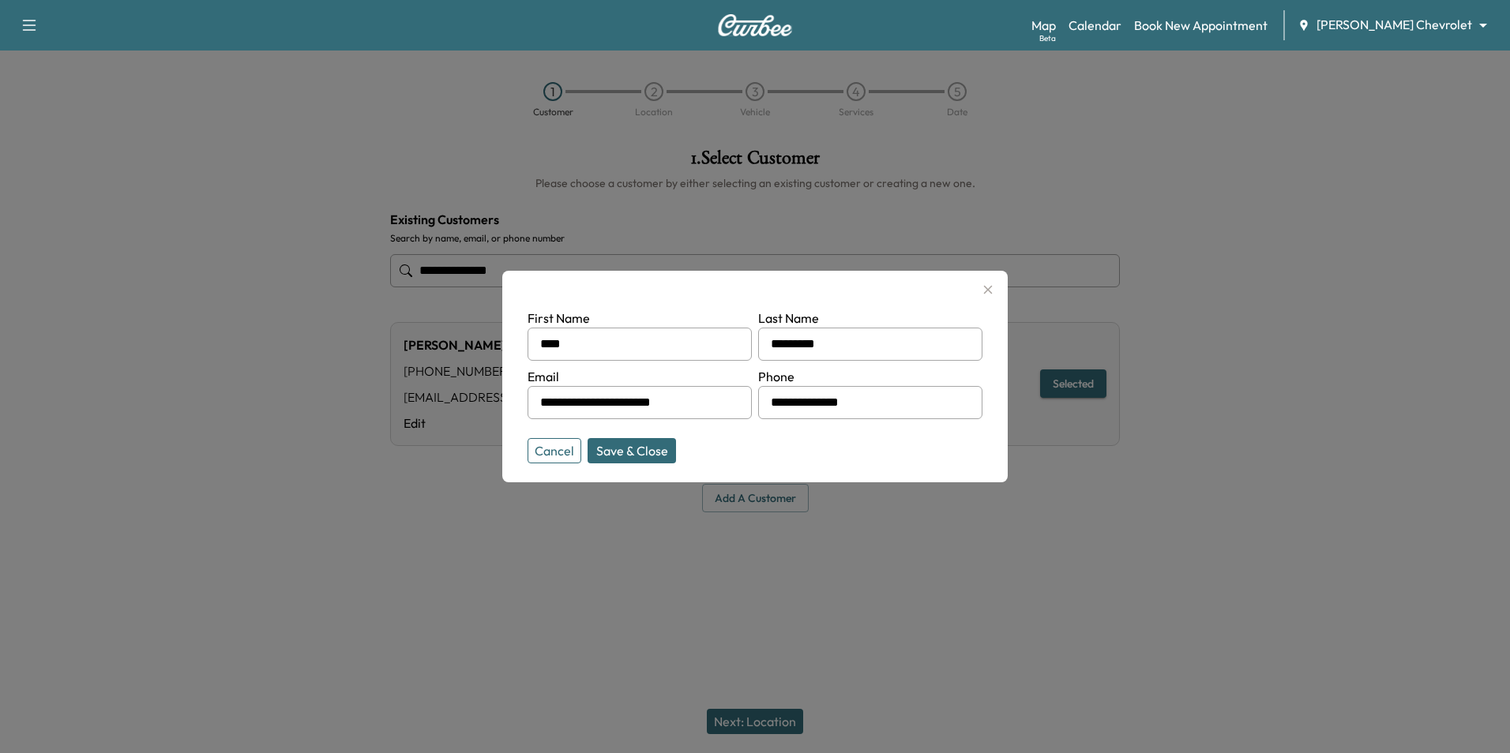
type input "**********"
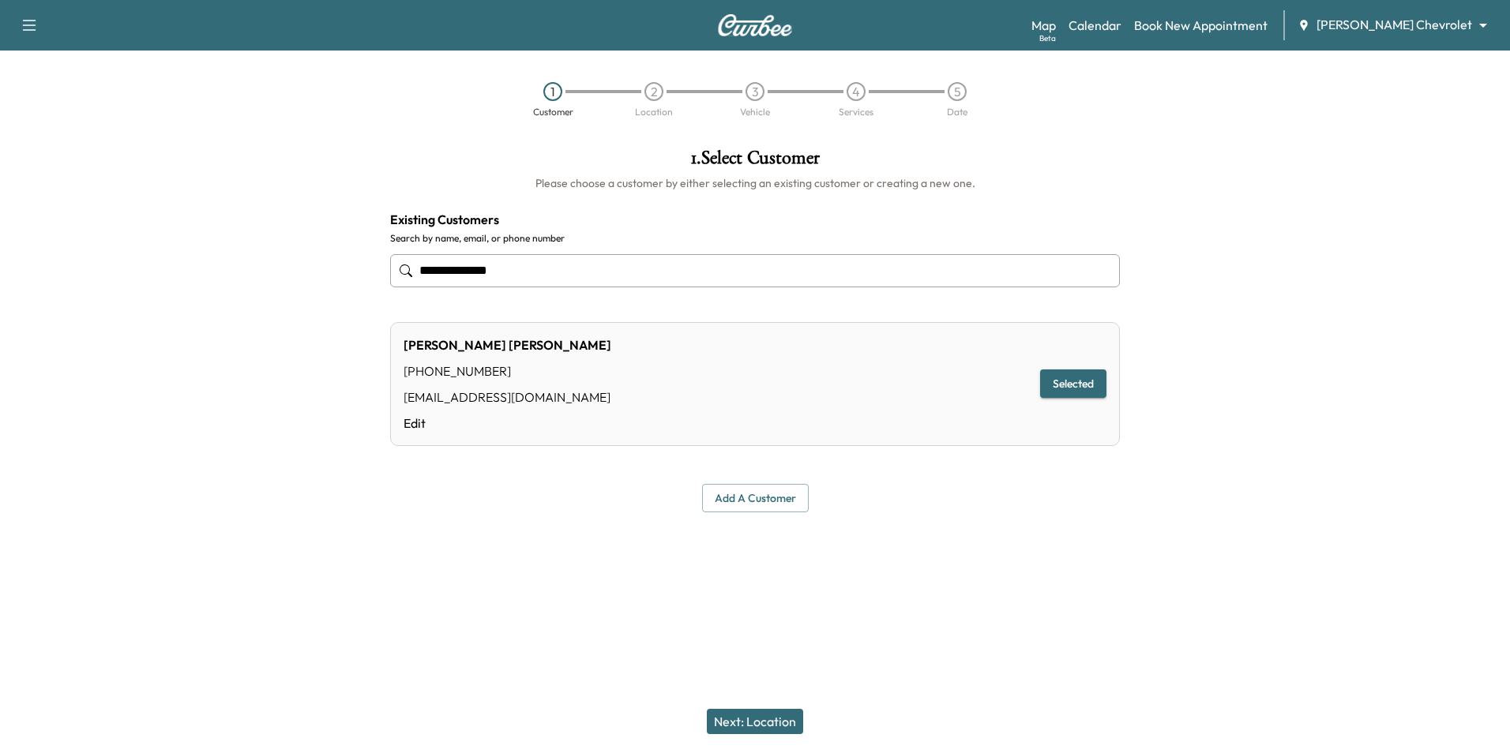
click at [785, 717] on button "Next: Location" at bounding box center [755, 721] width 96 height 25
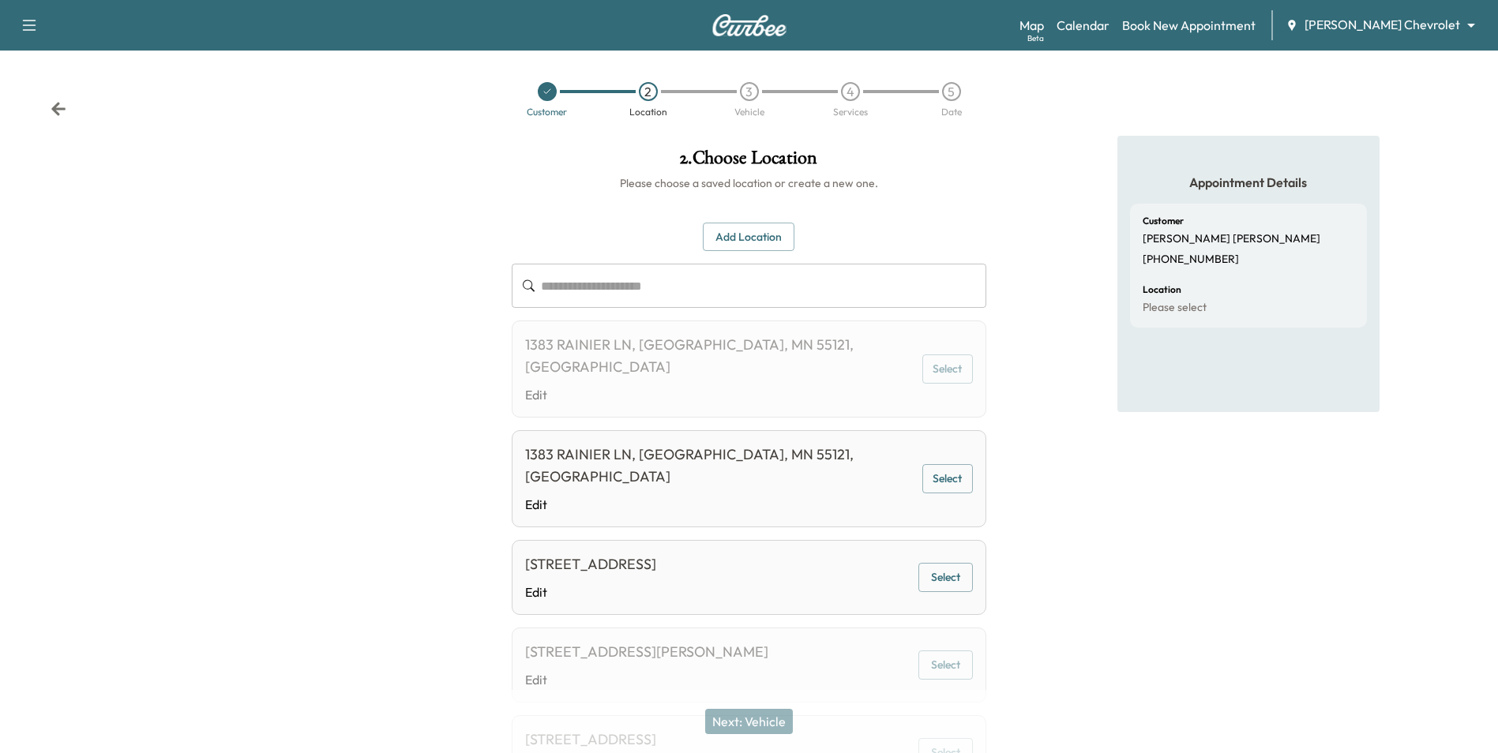
click at [771, 238] on button "Add Location" at bounding box center [749, 237] width 92 height 29
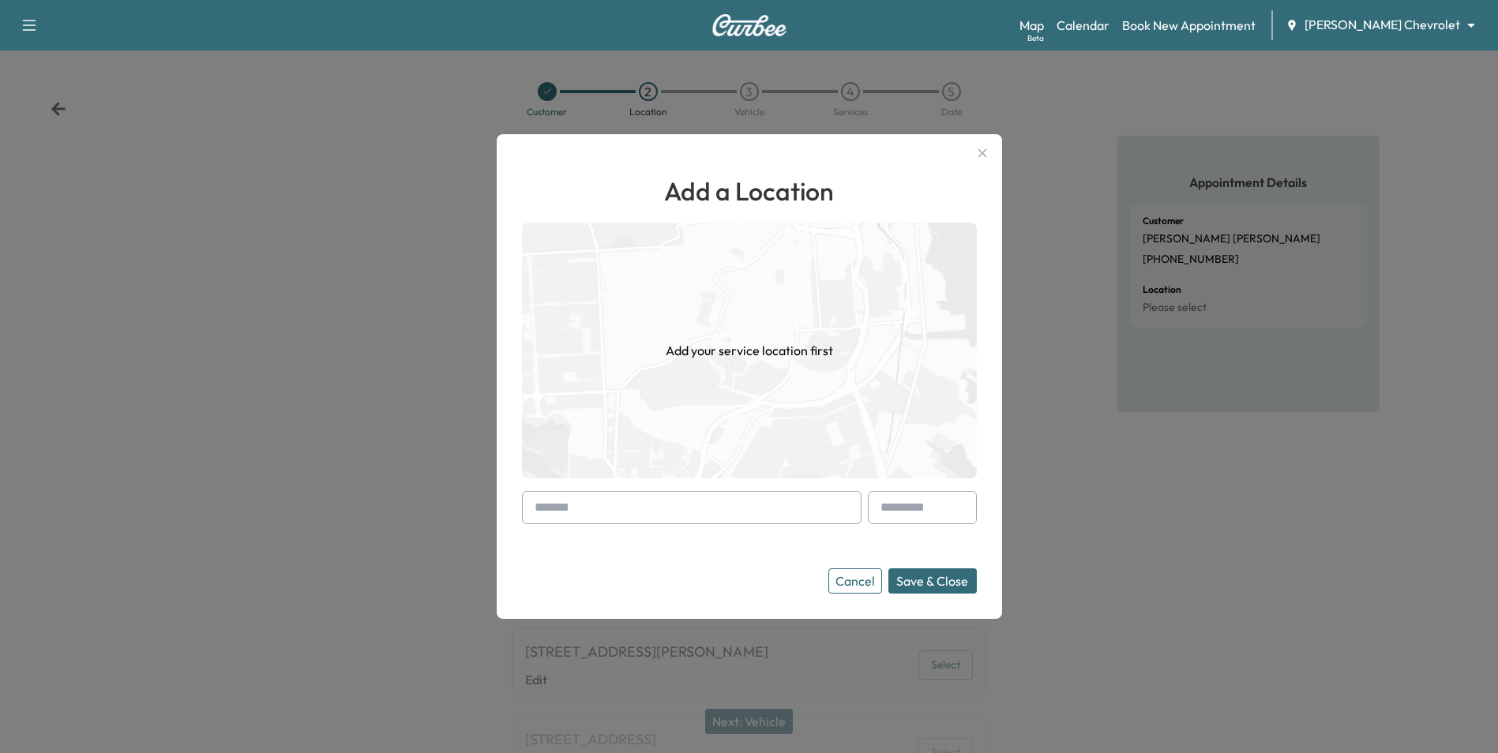
click at [752, 512] on input "text" at bounding box center [692, 507] width 340 height 33
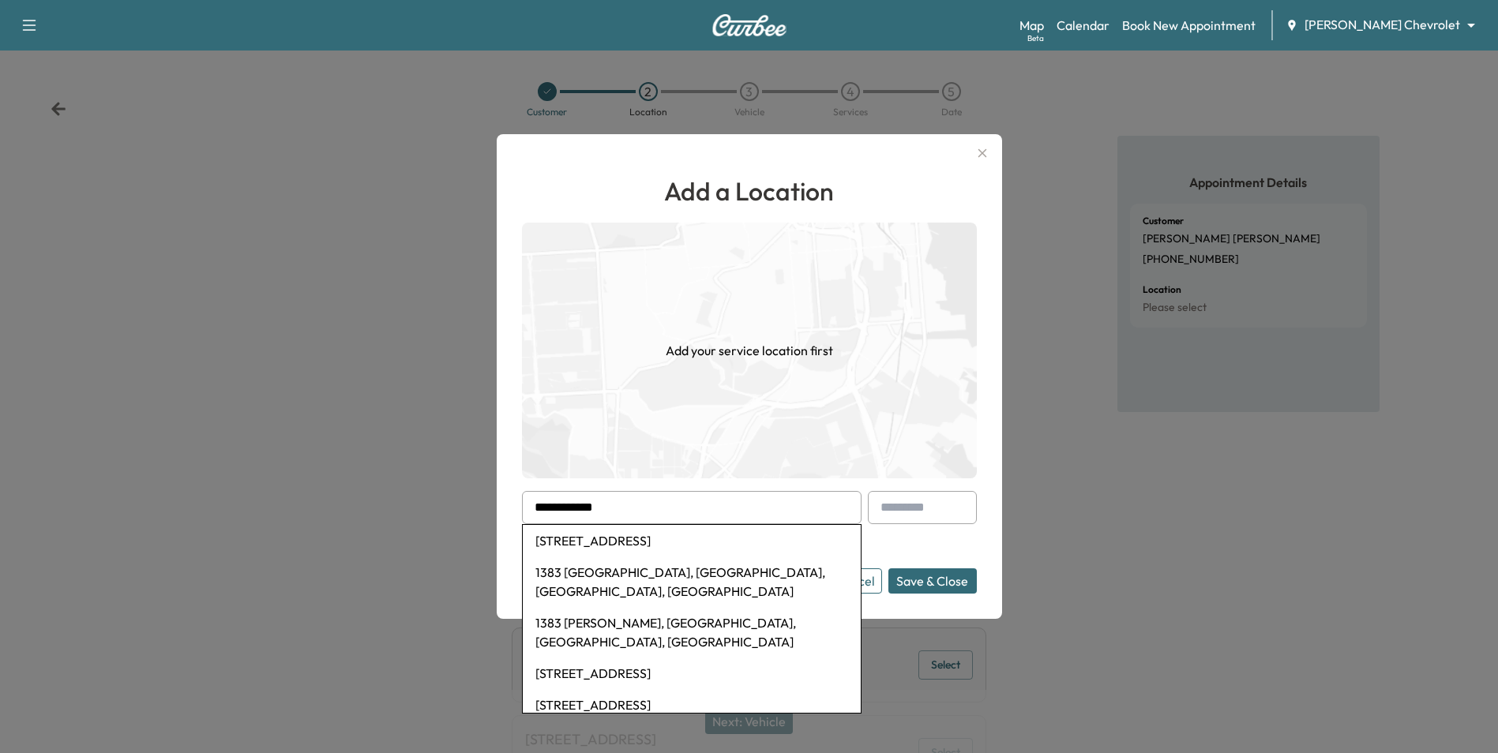
click at [701, 541] on li "1383 Rainier Lane, Eagan, MN, USA" at bounding box center [692, 541] width 338 height 32
type input "**********"
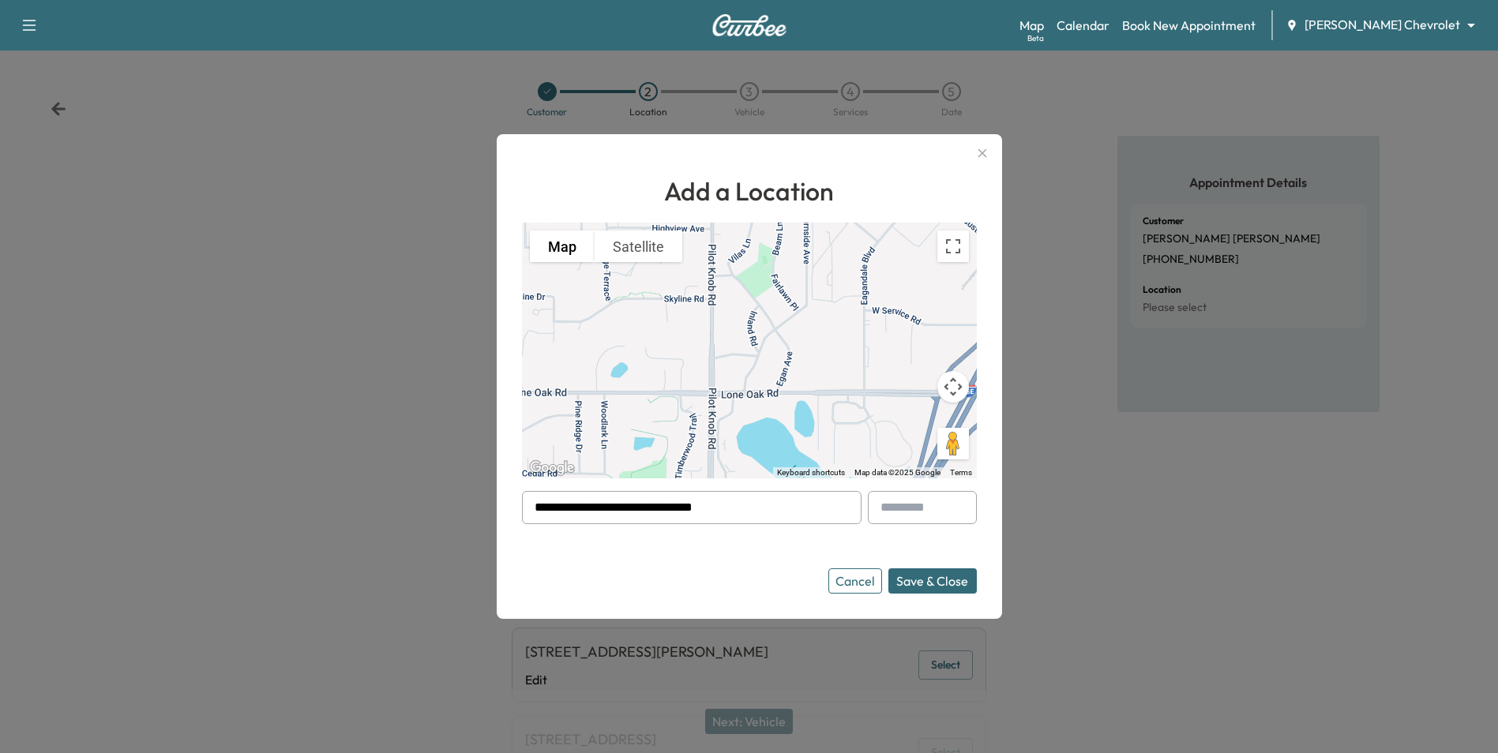
click at [942, 576] on button "Save & Close" at bounding box center [932, 581] width 88 height 25
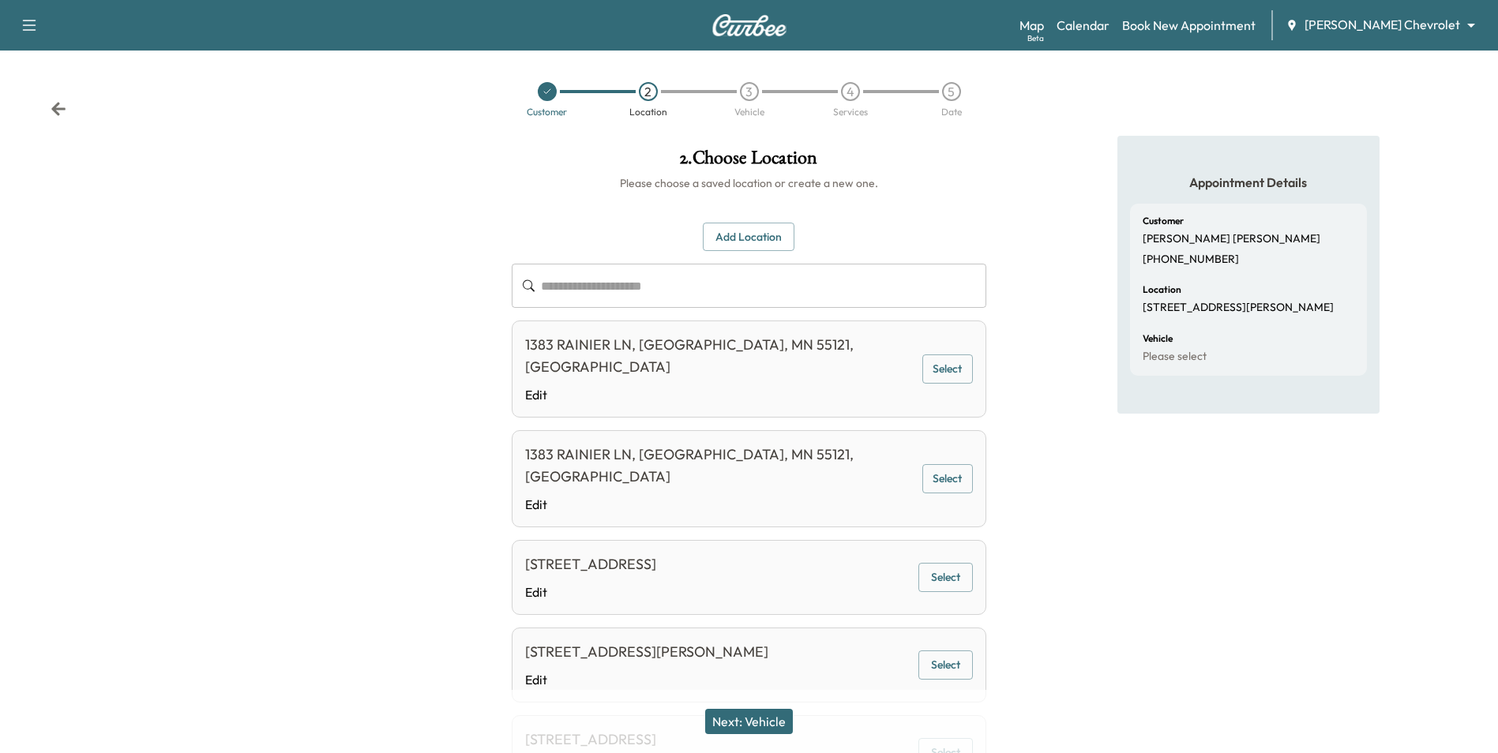
click at [761, 725] on button "Next: Vehicle" at bounding box center [749, 721] width 88 height 25
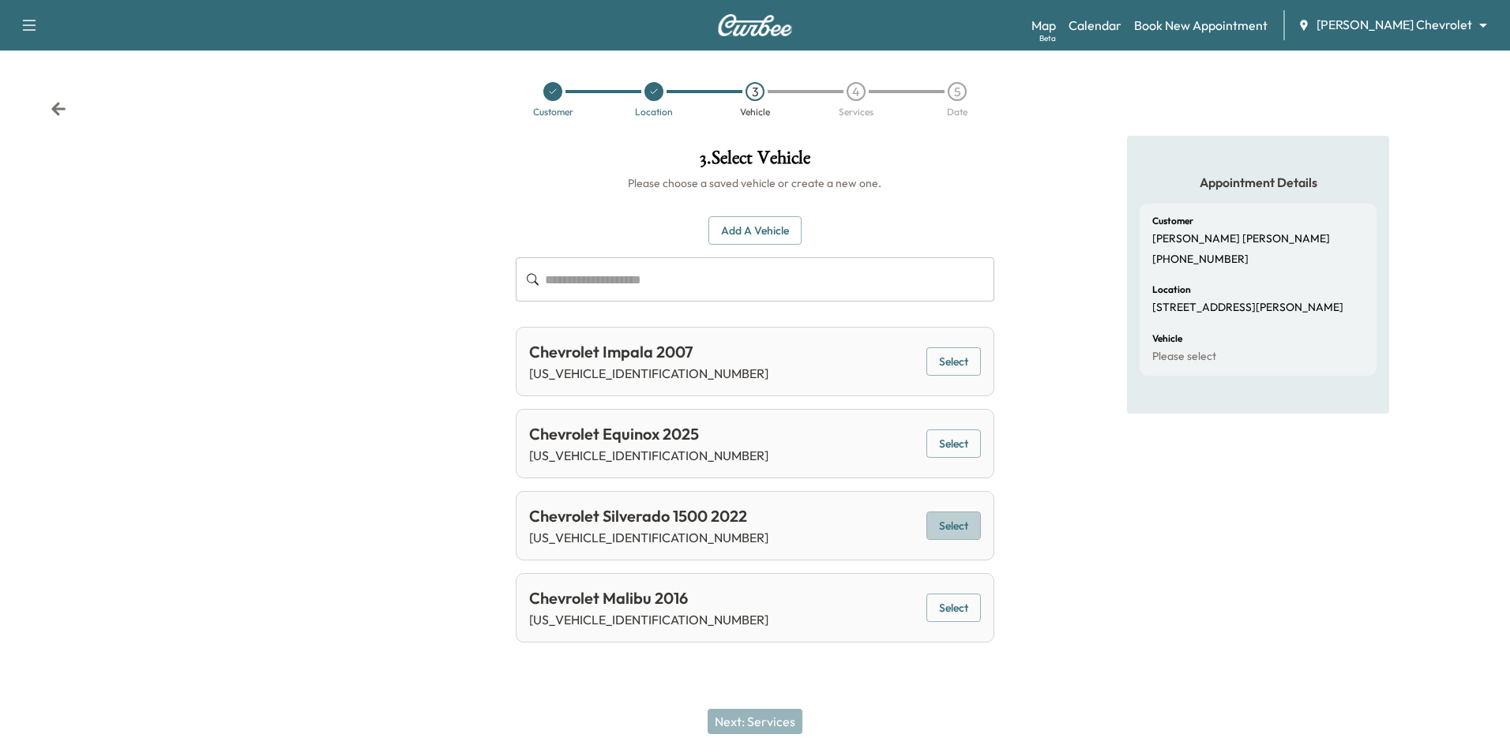
click at [947, 526] on button "Select" at bounding box center [953, 526] width 54 height 29
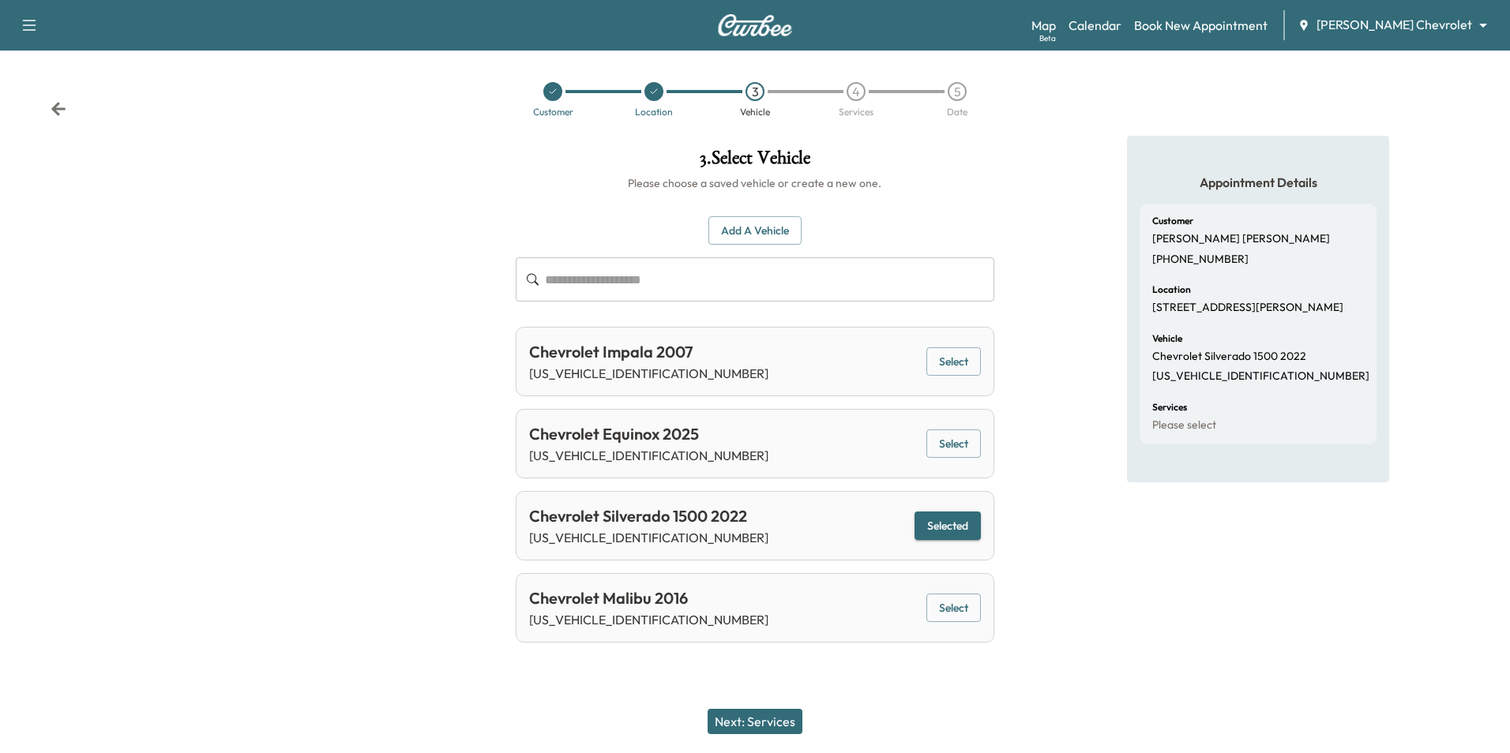
click at [767, 719] on button "Next: Services" at bounding box center [755, 721] width 95 height 25
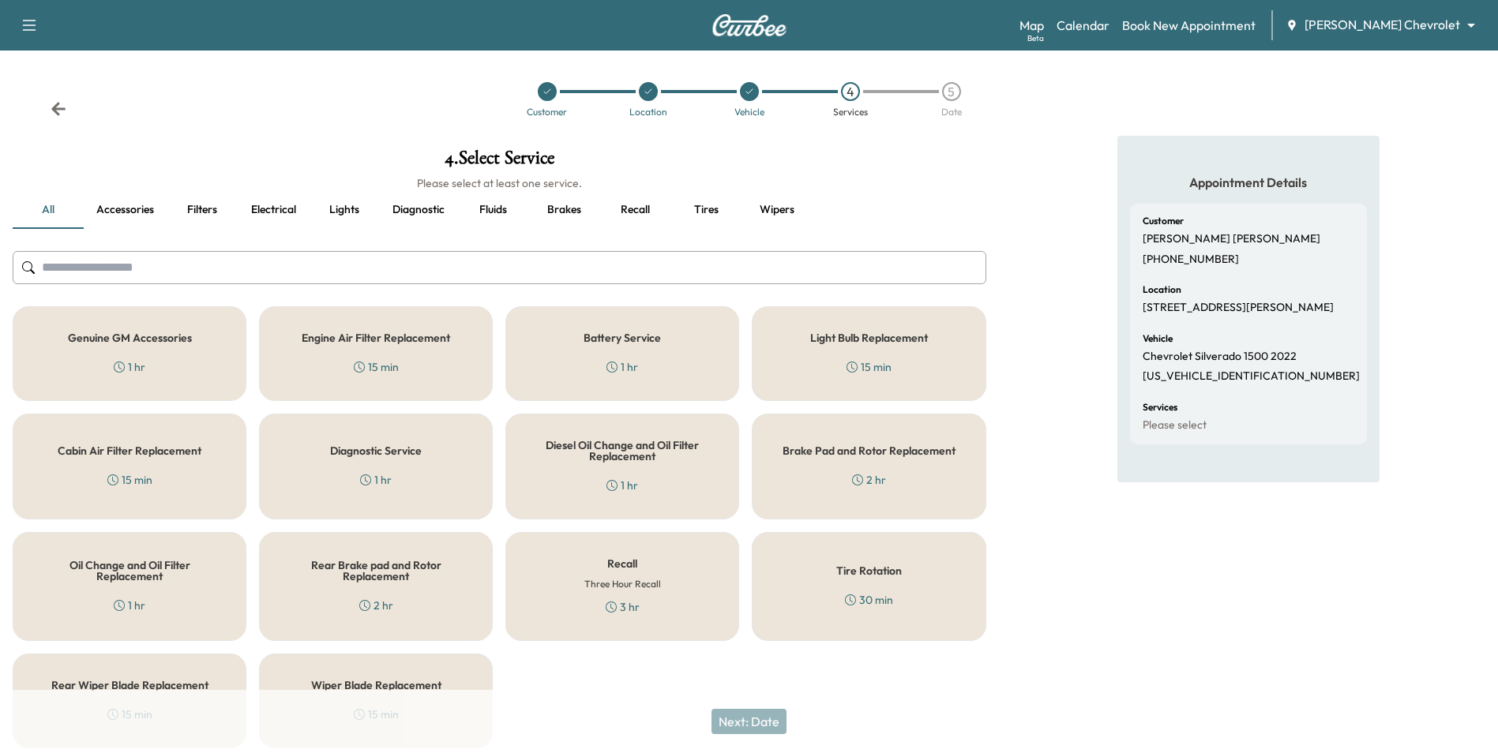
click at [168, 343] on h5 "Genuine GM Accessories" at bounding box center [130, 337] width 124 height 11
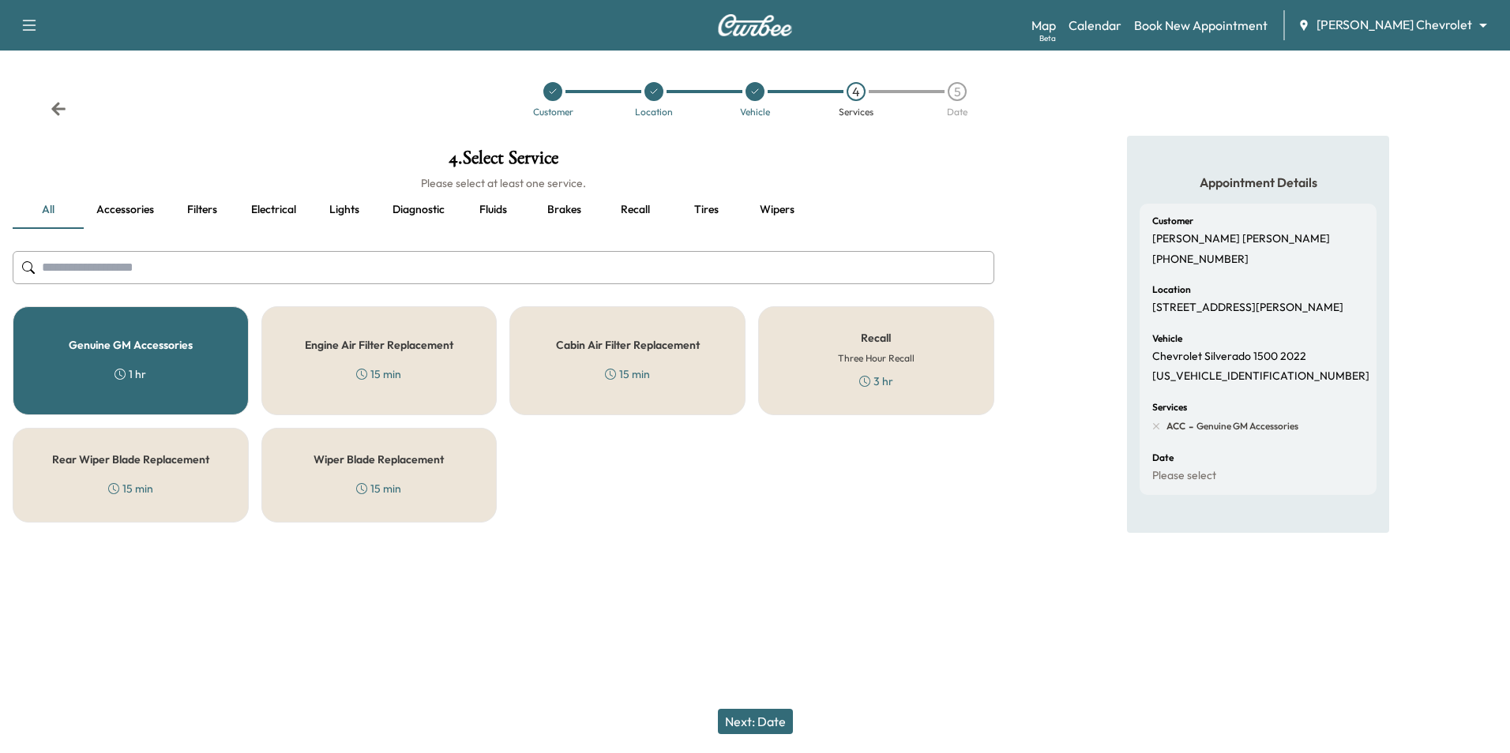
click at [749, 716] on button "Next: Date" at bounding box center [755, 721] width 75 height 25
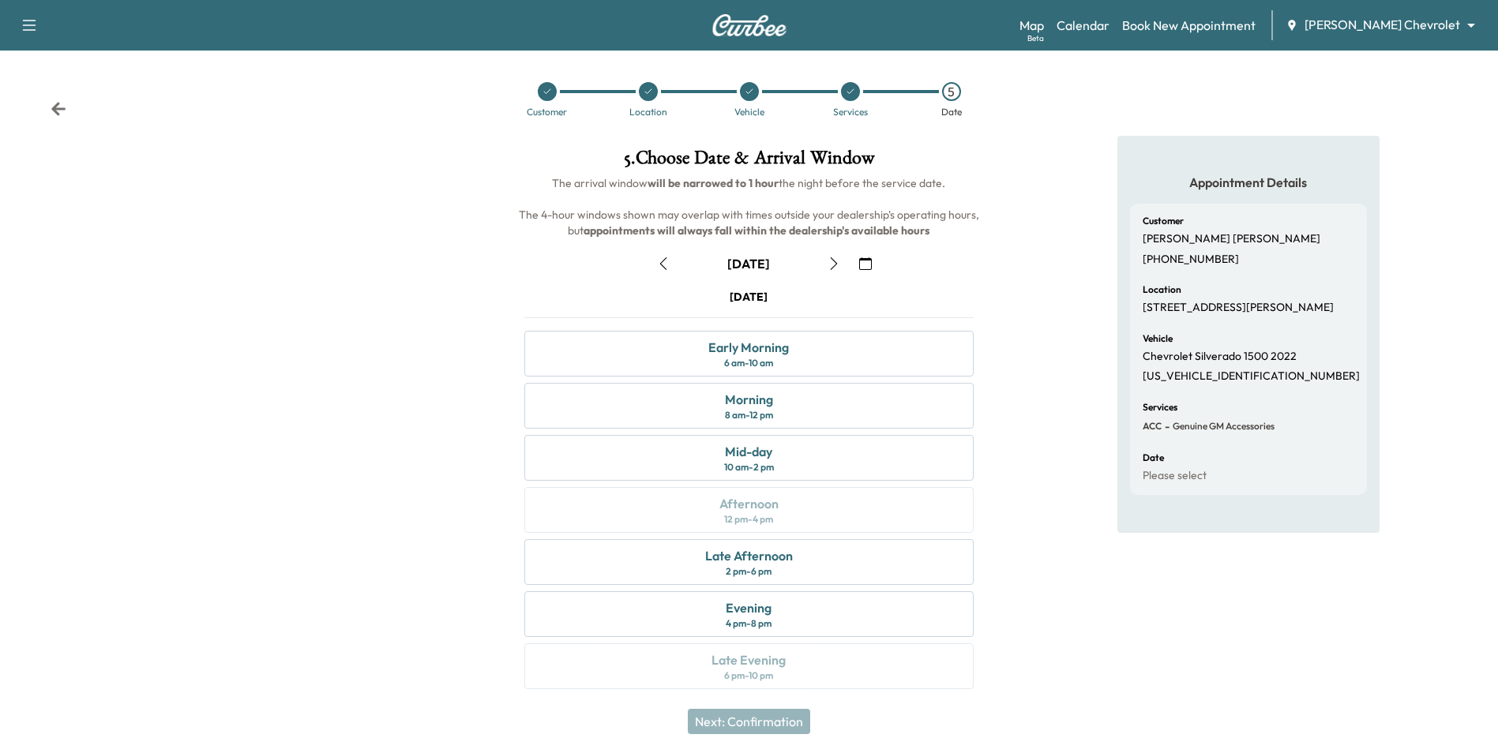
click at [863, 261] on icon "button" at bounding box center [865, 263] width 13 height 13
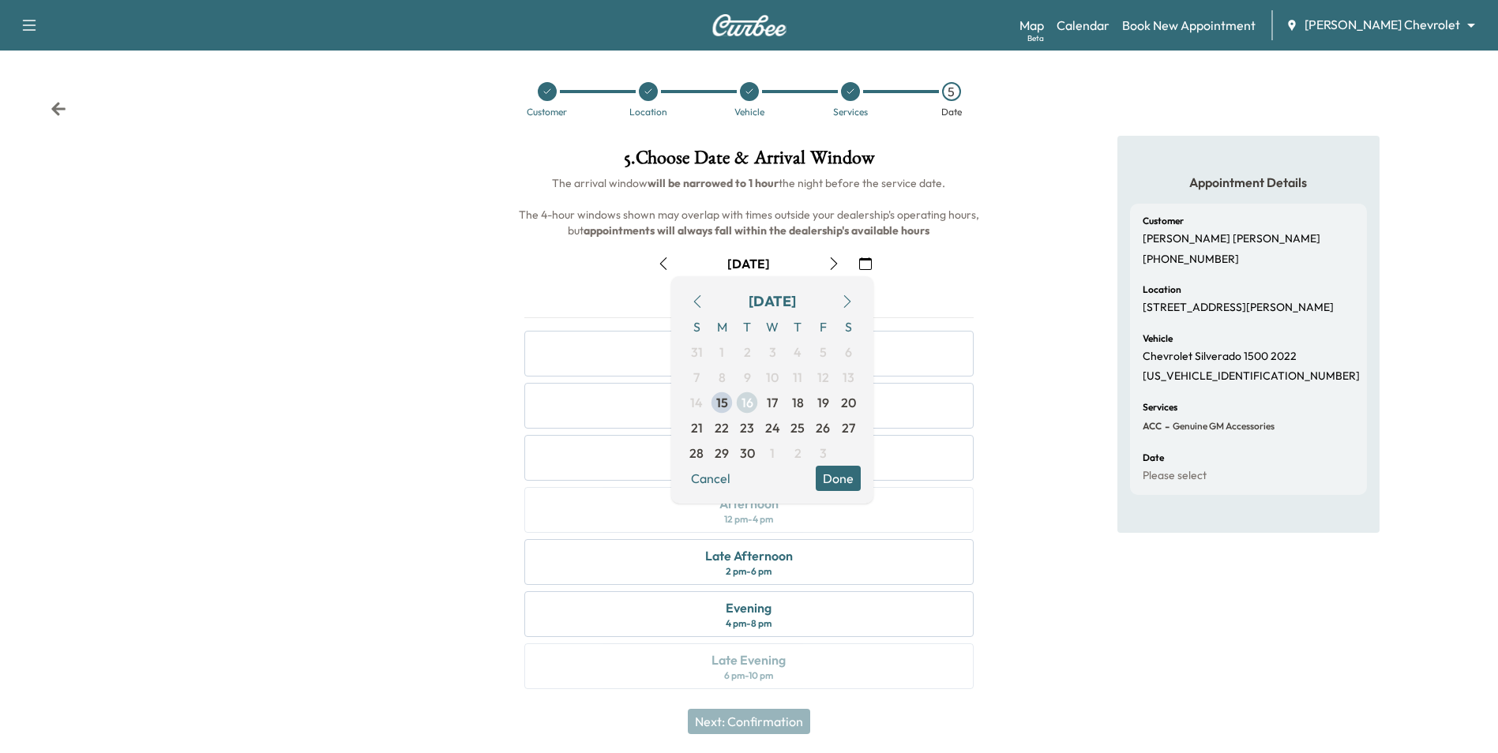
click at [745, 401] on span "16" at bounding box center [747, 402] width 12 height 19
click at [839, 476] on button "Done" at bounding box center [838, 478] width 45 height 25
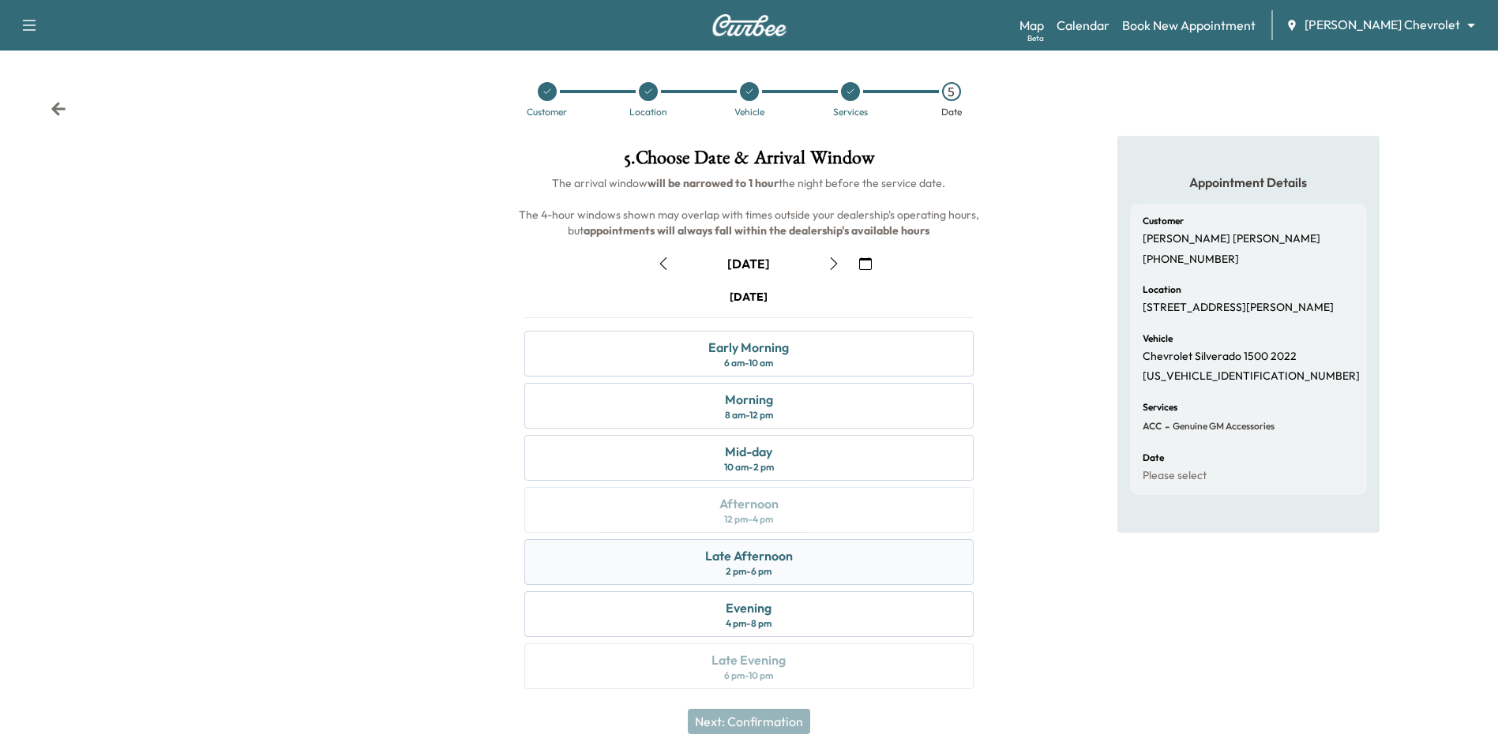
click at [786, 561] on div "Late Afternoon" at bounding box center [749, 555] width 88 height 19
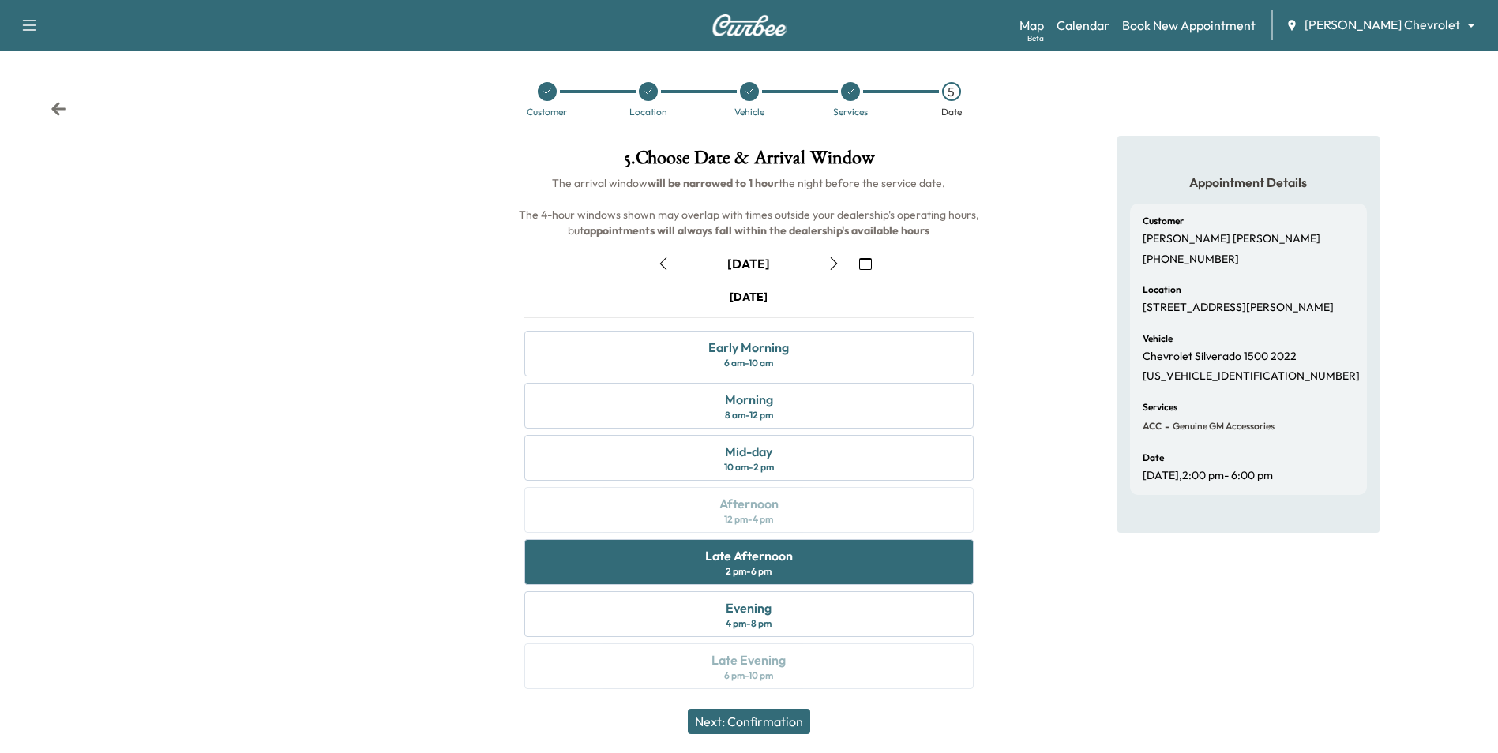
click at [785, 719] on button "Next: Confirmation" at bounding box center [749, 721] width 122 height 25
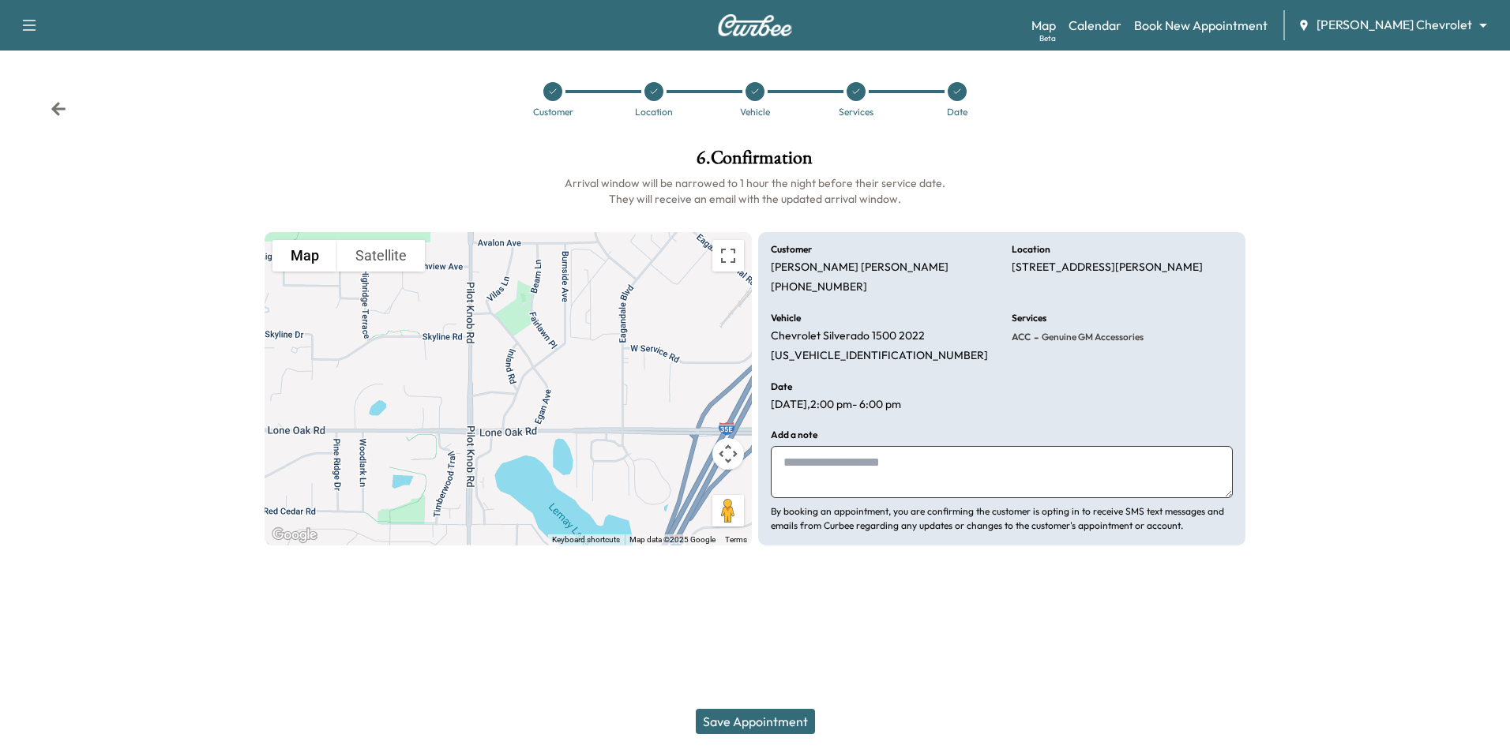
click at [843, 467] on textarea at bounding box center [1002, 472] width 462 height 52
drag, startPoint x: 888, startPoint y: 356, endPoint x: 770, endPoint y: 350, distance: 117.8
click at [771, 350] on div "Vehicle Chevrolet Silverado 1500 2022 1GCPDBEK9NZ619563" at bounding box center [882, 338] width 222 height 50
drag, startPoint x: 770, startPoint y: 350, endPoint x: 778, endPoint y: 353, distance: 8.5
copy p "[US_VEHICLE_IDENTIFICATION_NUMBER]"
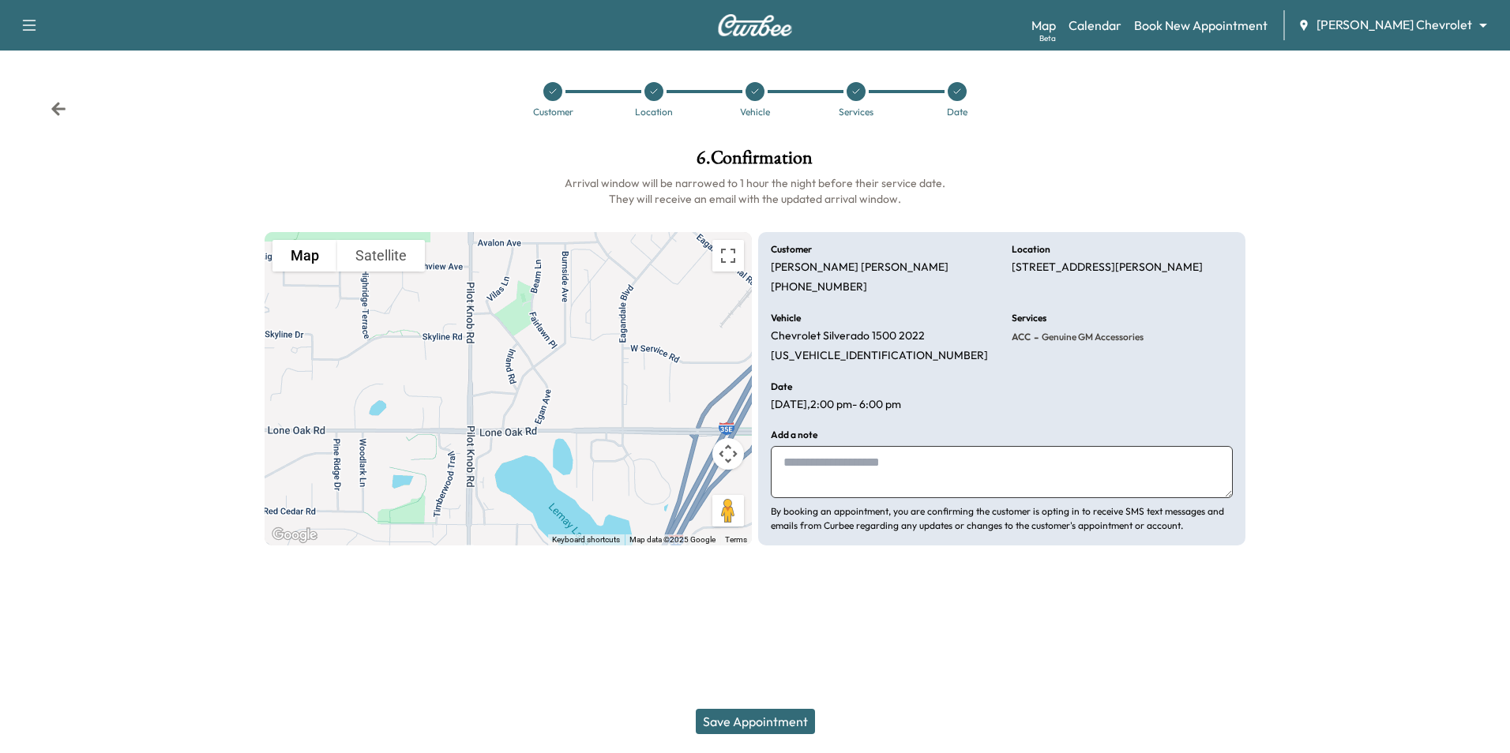
click at [54, 113] on icon at bounding box center [59, 109] width 16 height 16
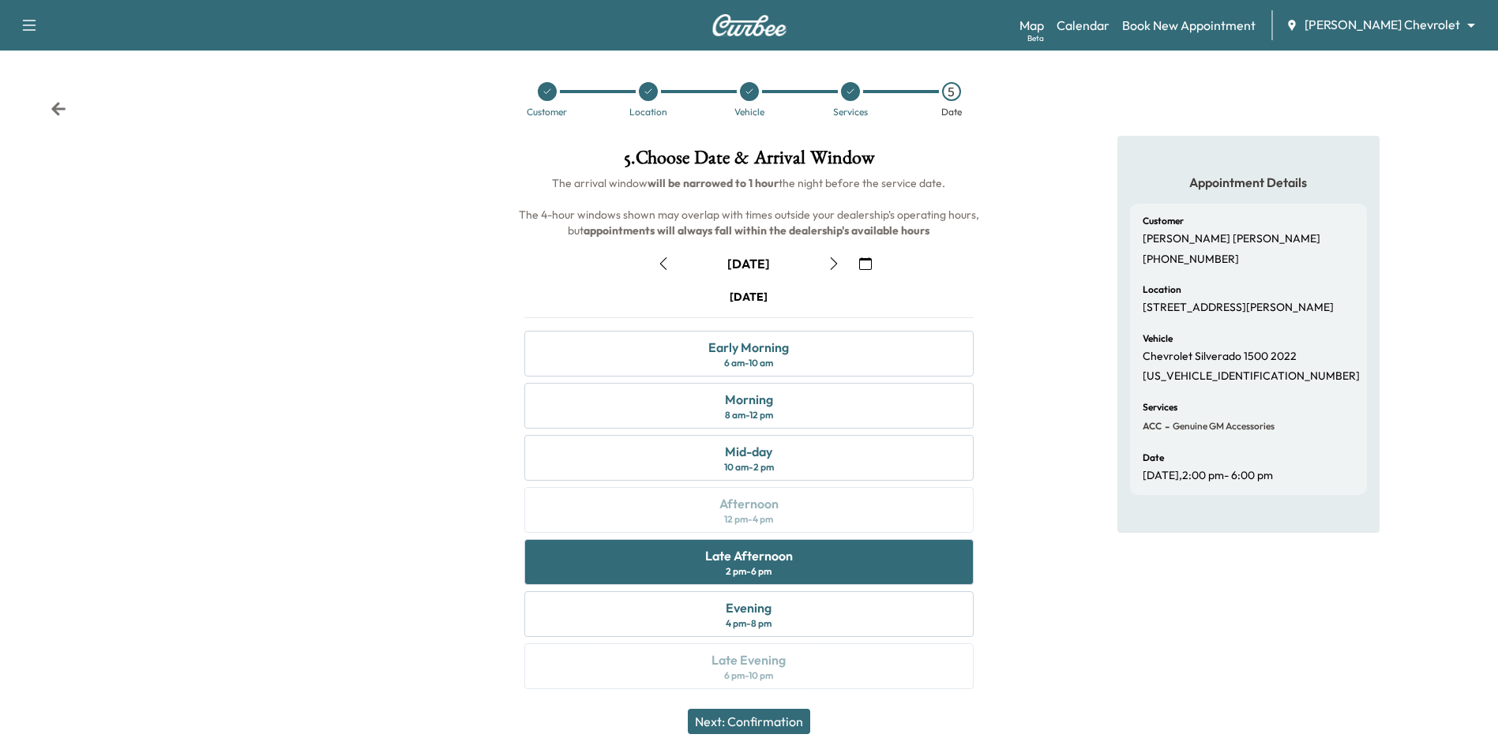
click at [867, 262] on icon "button" at bounding box center [865, 263] width 13 height 13
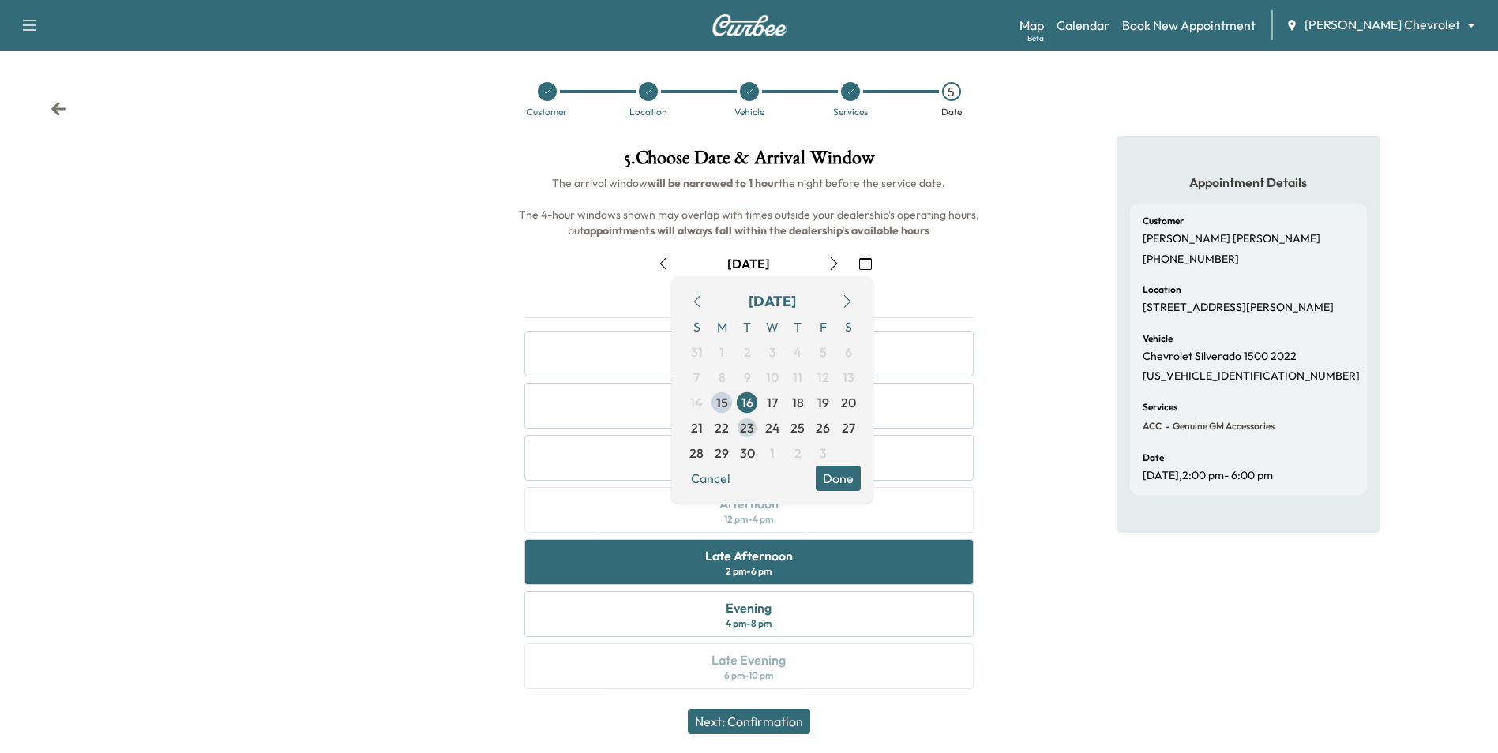
click at [749, 431] on span "23" at bounding box center [747, 428] width 14 height 19
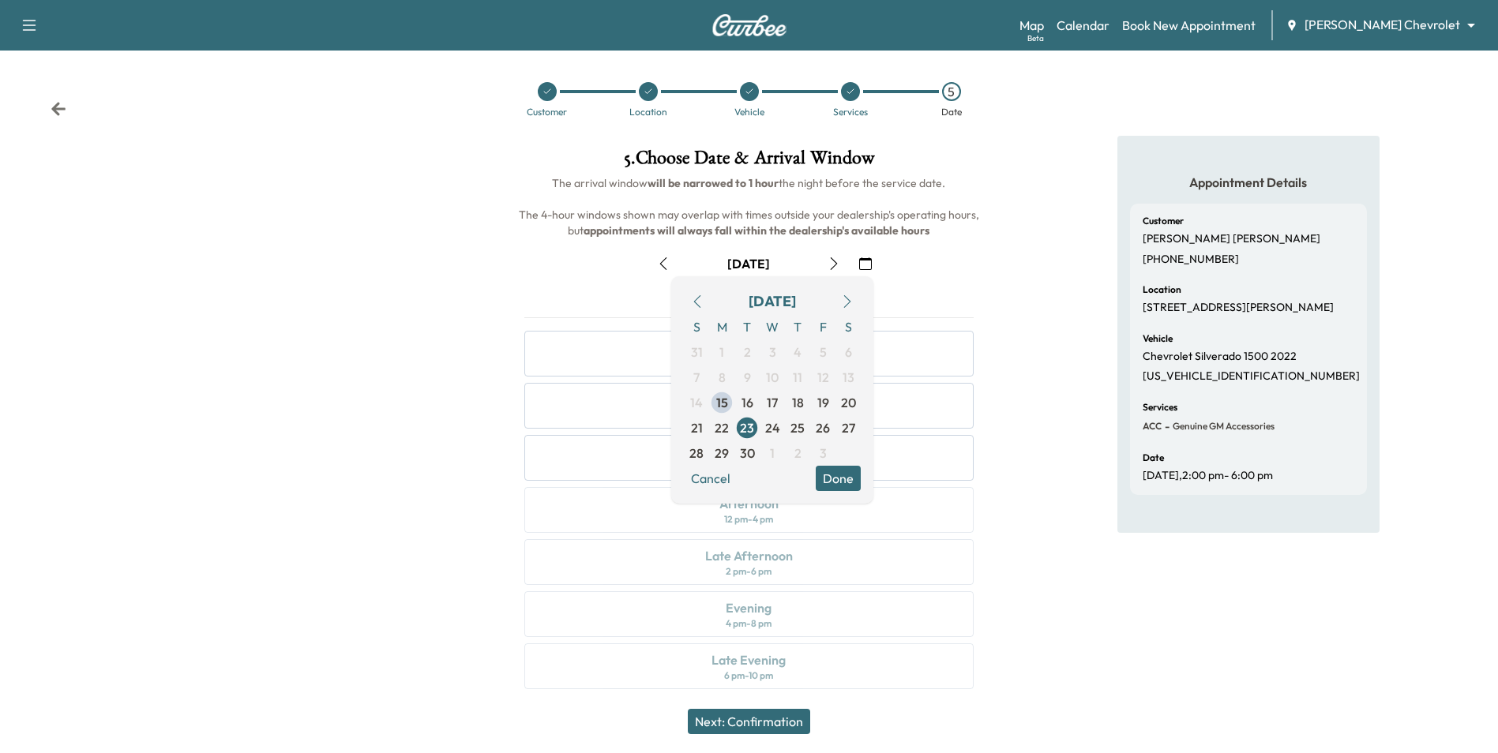
click at [845, 478] on button "Done" at bounding box center [838, 478] width 45 height 25
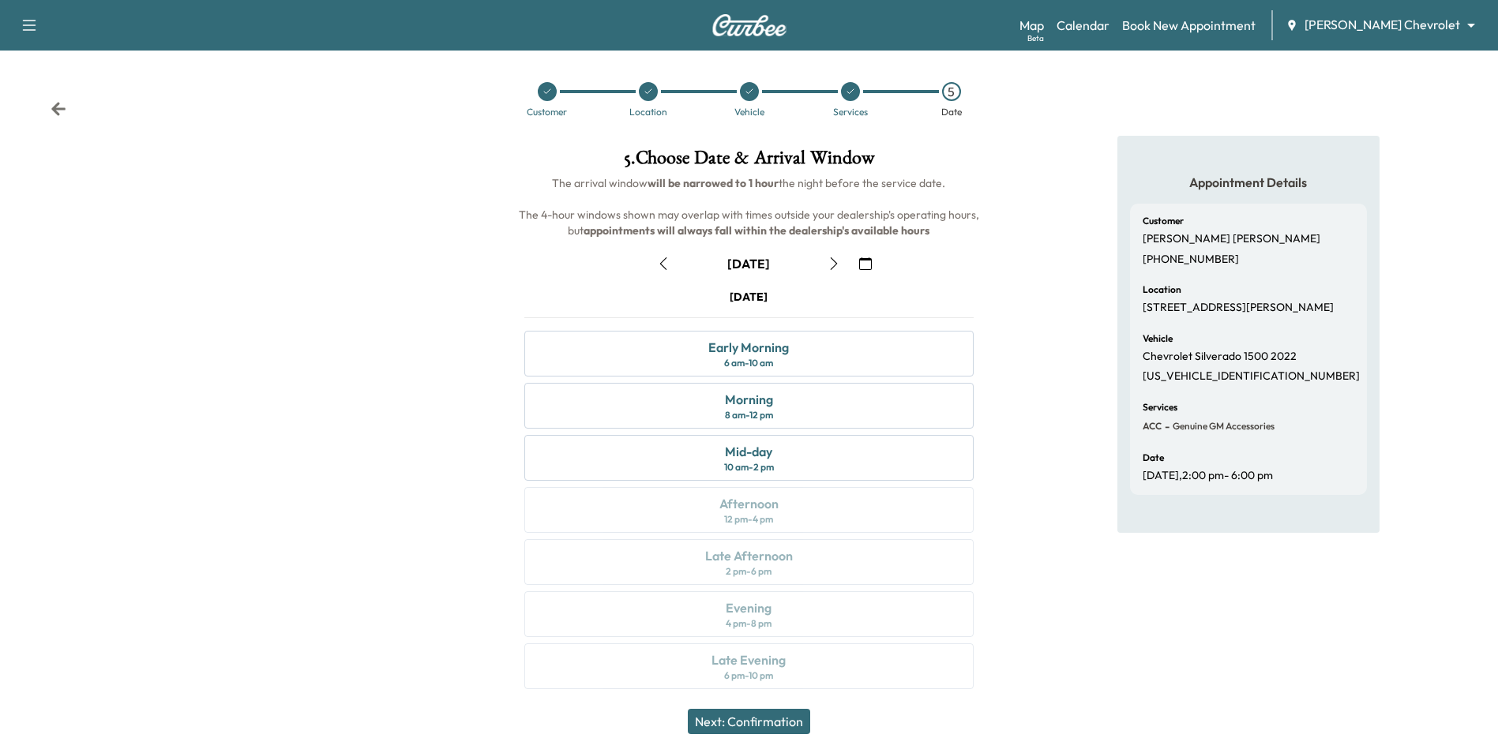
click at [777, 570] on div "Tuesday September 23 Early Morning 6 am - 10 am Morning 8 am - 12 pm Mid-day 10…" at bounding box center [749, 492] width 474 height 407
drag, startPoint x: 776, startPoint y: 565, endPoint x: 968, endPoint y: 428, distance: 236.0
click at [777, 565] on div "Late Afternoon 2 pm - 6 pm" at bounding box center [748, 562] width 449 height 46
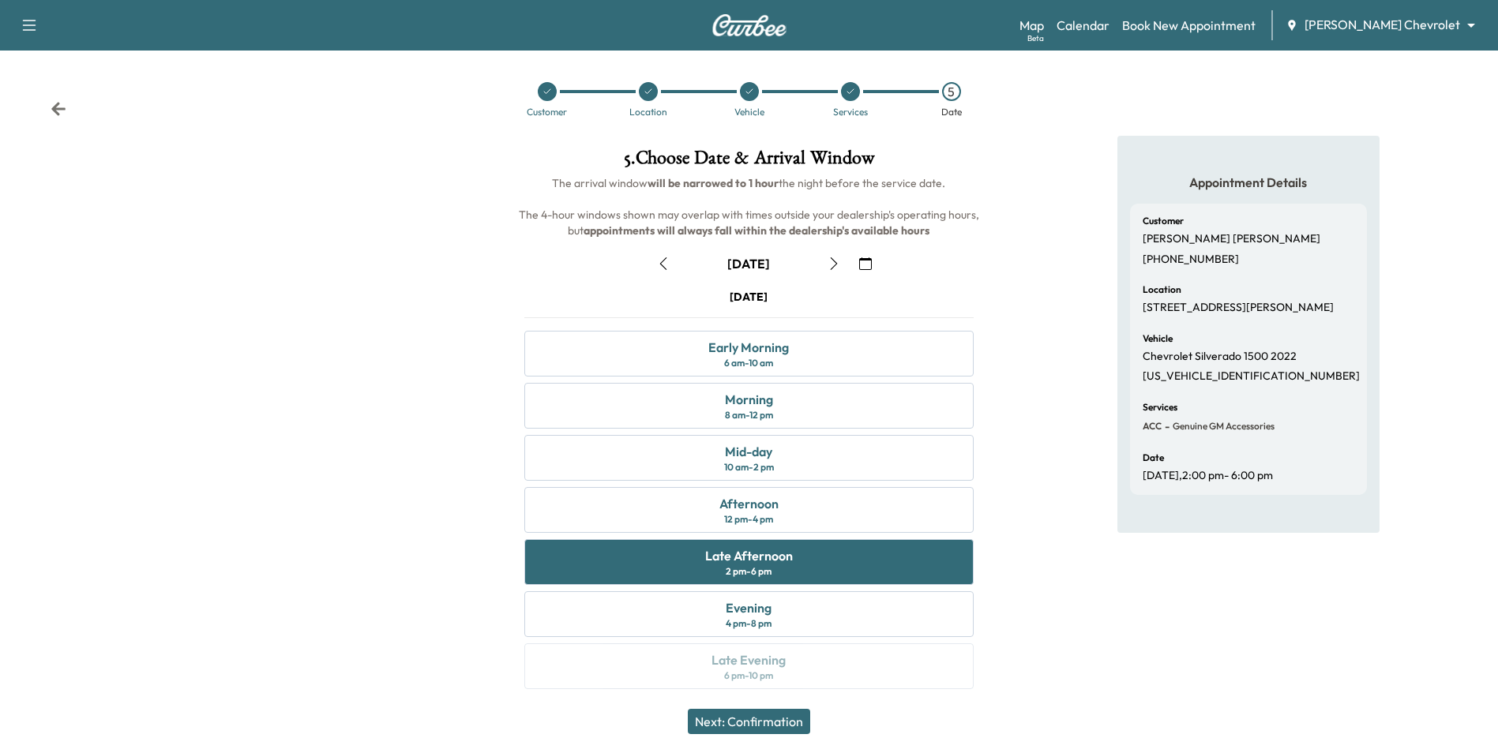
click at [782, 723] on button "Next: Confirmation" at bounding box center [749, 721] width 122 height 25
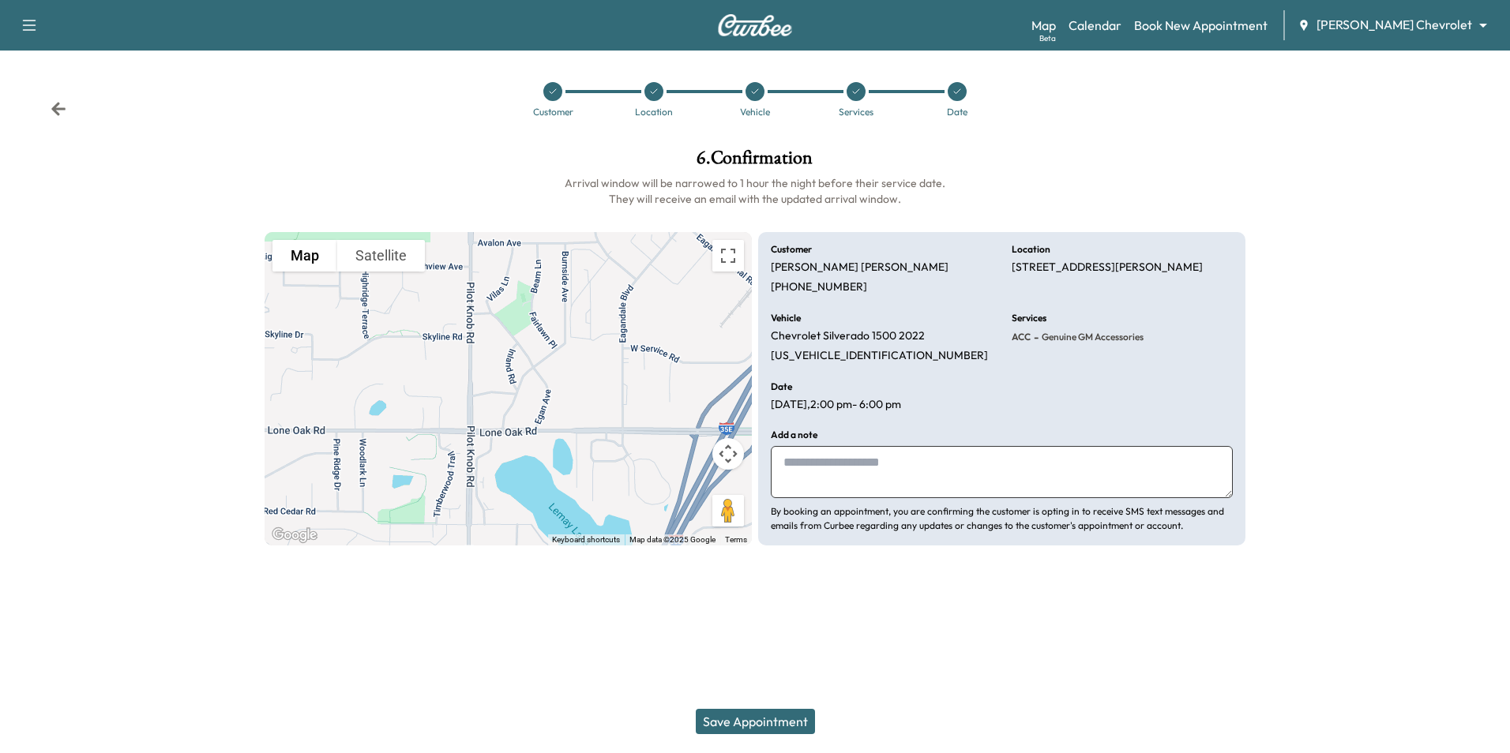
click at [839, 472] on textarea at bounding box center [1002, 472] width 462 height 52
click at [974, 463] on textarea "**********" at bounding box center [1002, 472] width 462 height 52
click at [910, 464] on textarea "**********" at bounding box center [1002, 472] width 462 height 52
paste textarea "**********"
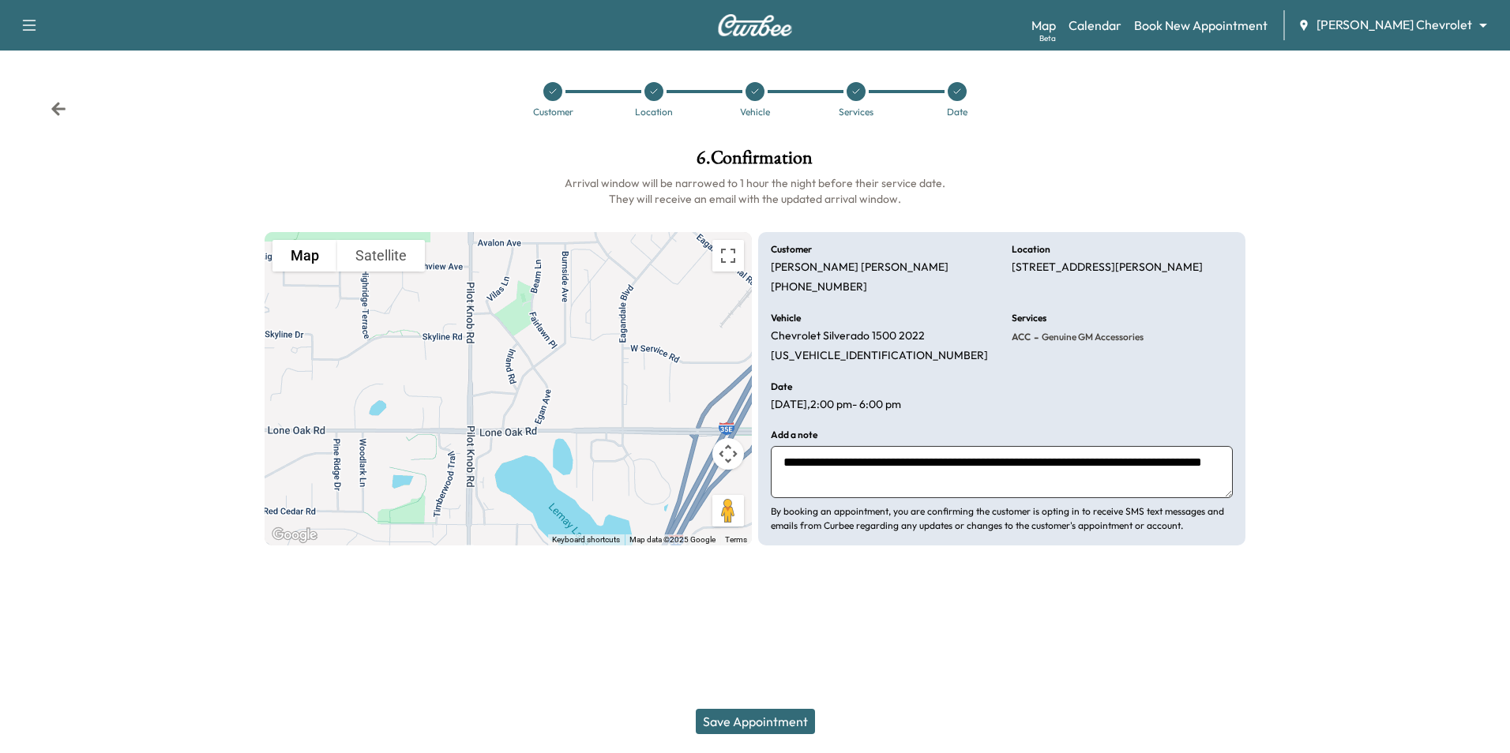
type textarea "**********"
click at [780, 725] on button "Save Appointment" at bounding box center [755, 721] width 119 height 25
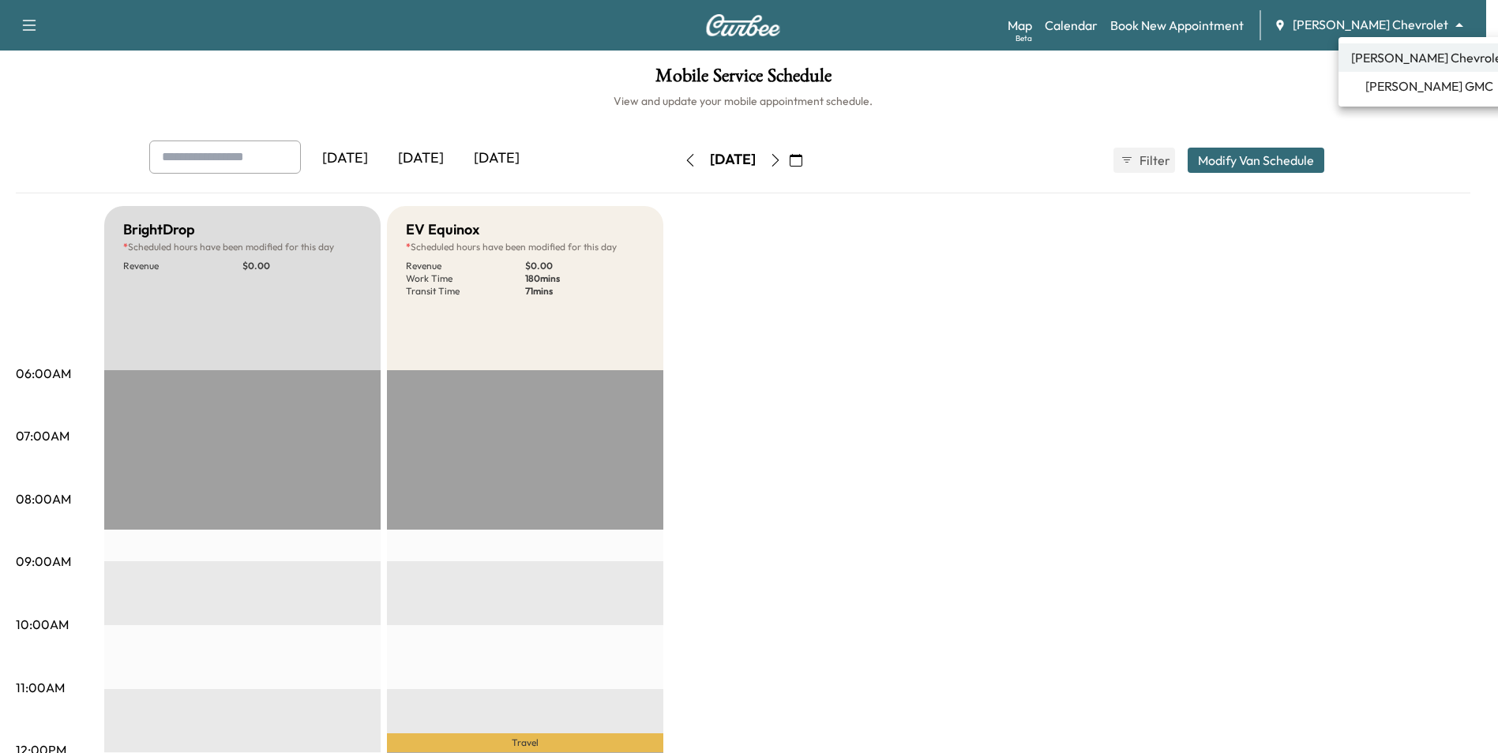
click at [1379, 24] on body "Support Log Out Map Beta Calendar Book New Appointment Mauer Chevrolet ********…" at bounding box center [749, 376] width 1498 height 753
click at [1397, 89] on span "[PERSON_NAME] GMC" at bounding box center [1429, 86] width 128 height 19
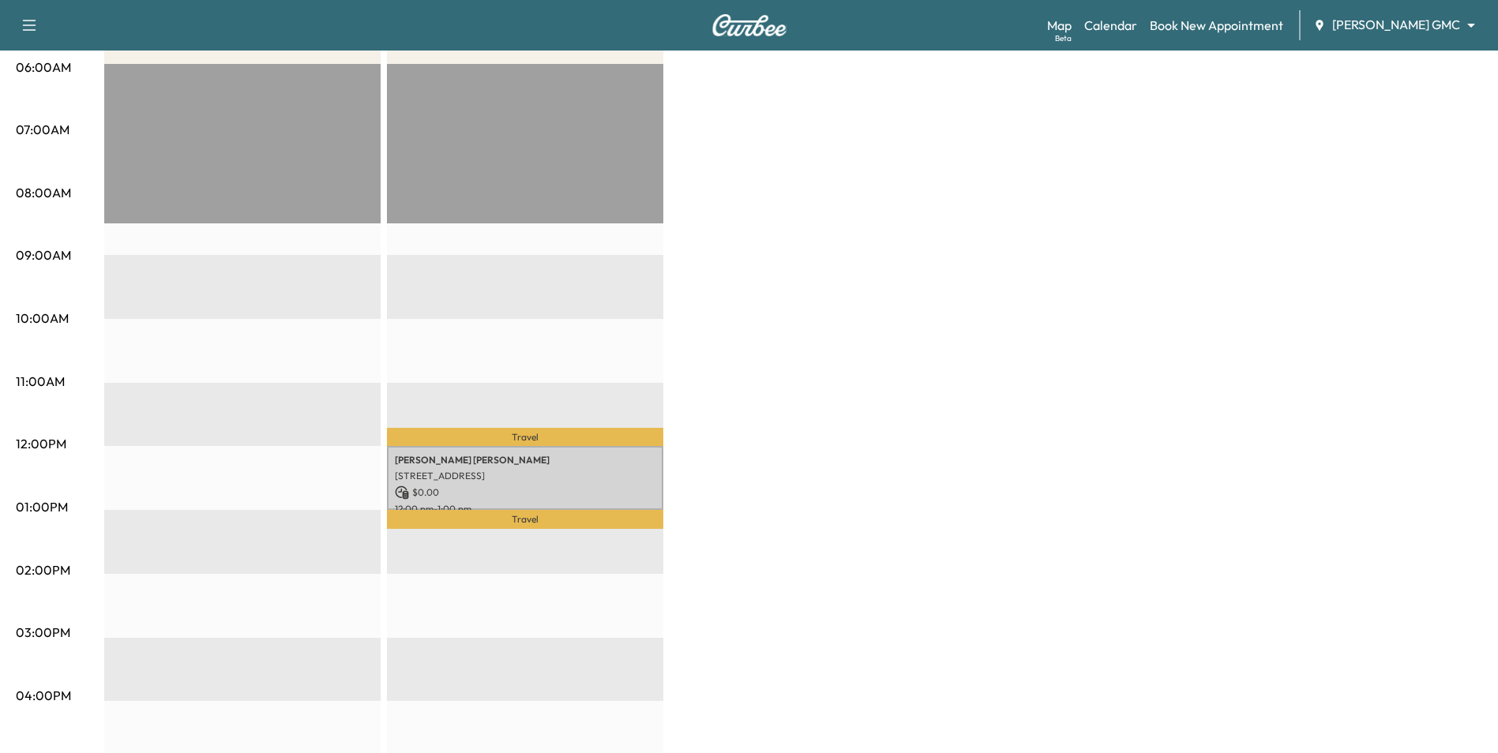
scroll to position [316, 0]
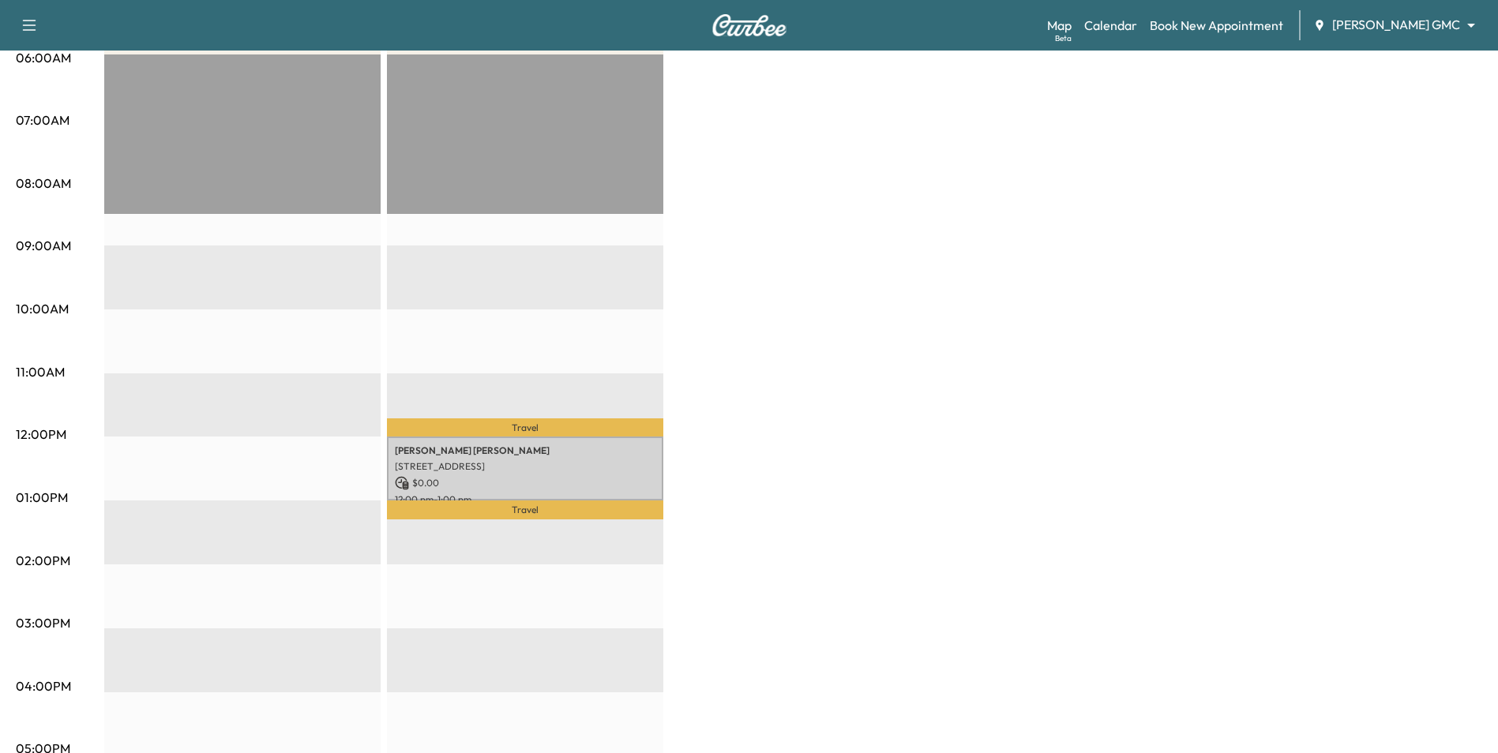
click at [746, 202] on div "BrightDrop Revenue $ 0.00 EST Start EV Equinox Revenue $ 0.00 Work Time 60 mins…" at bounding box center [793, 482] width 1378 height 1184
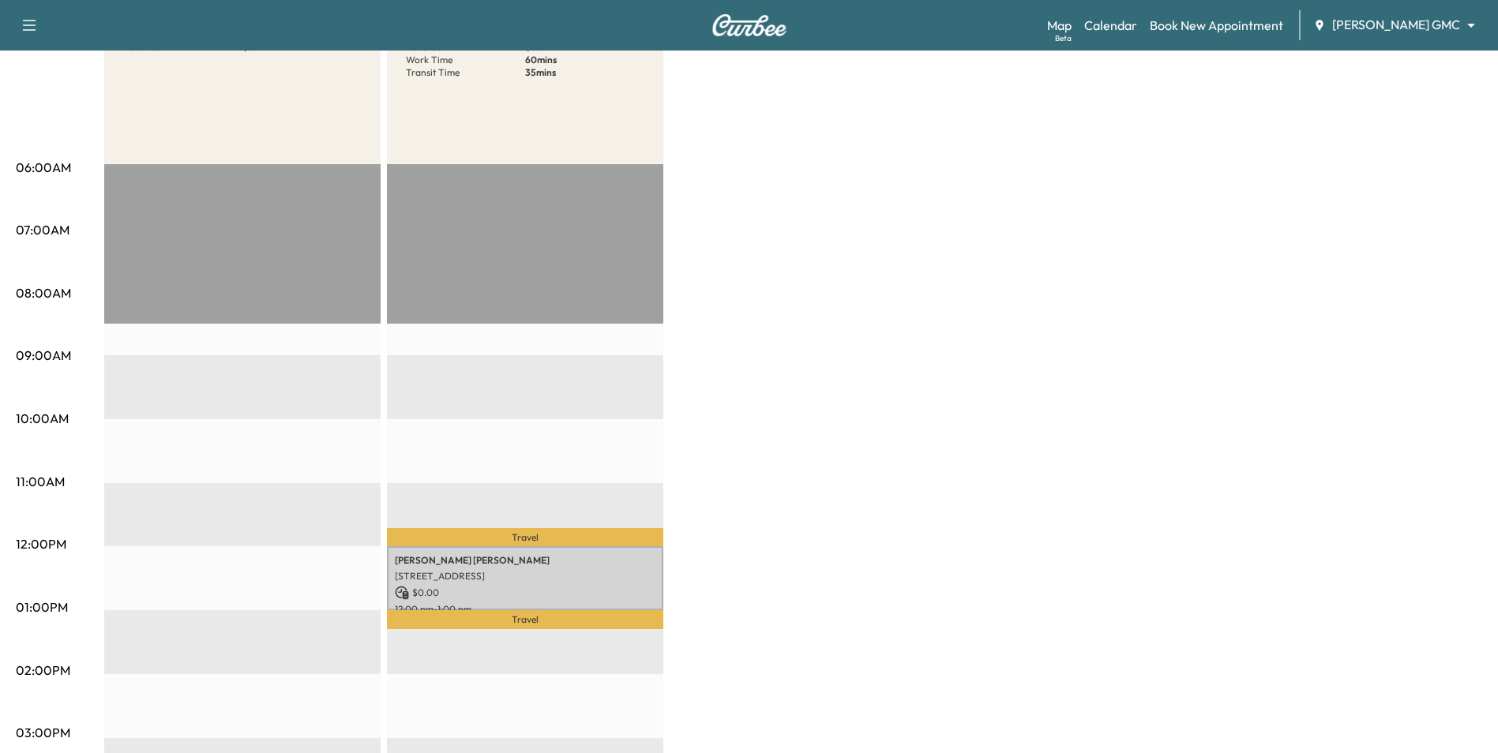
scroll to position [0, 0]
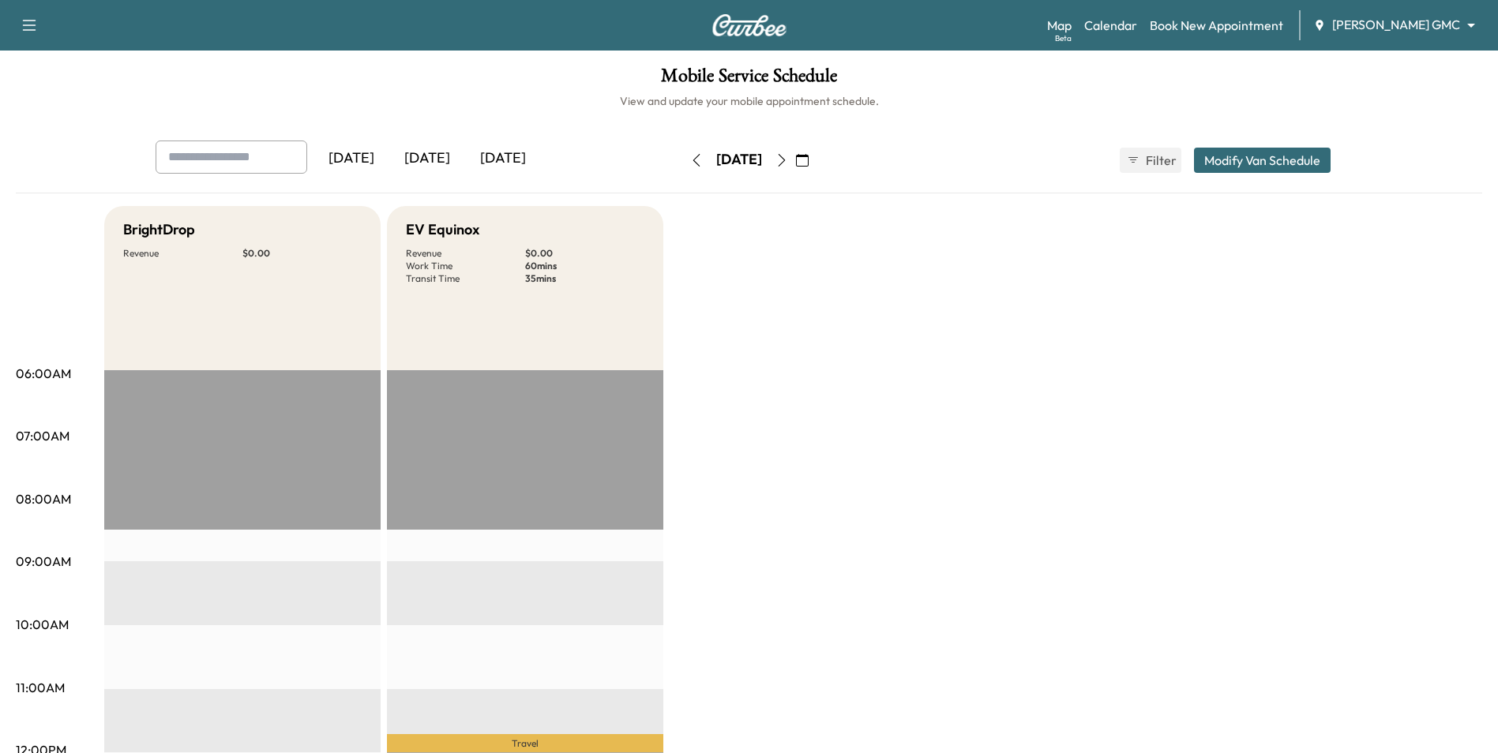
click at [788, 166] on icon "button" at bounding box center [781, 160] width 13 height 13
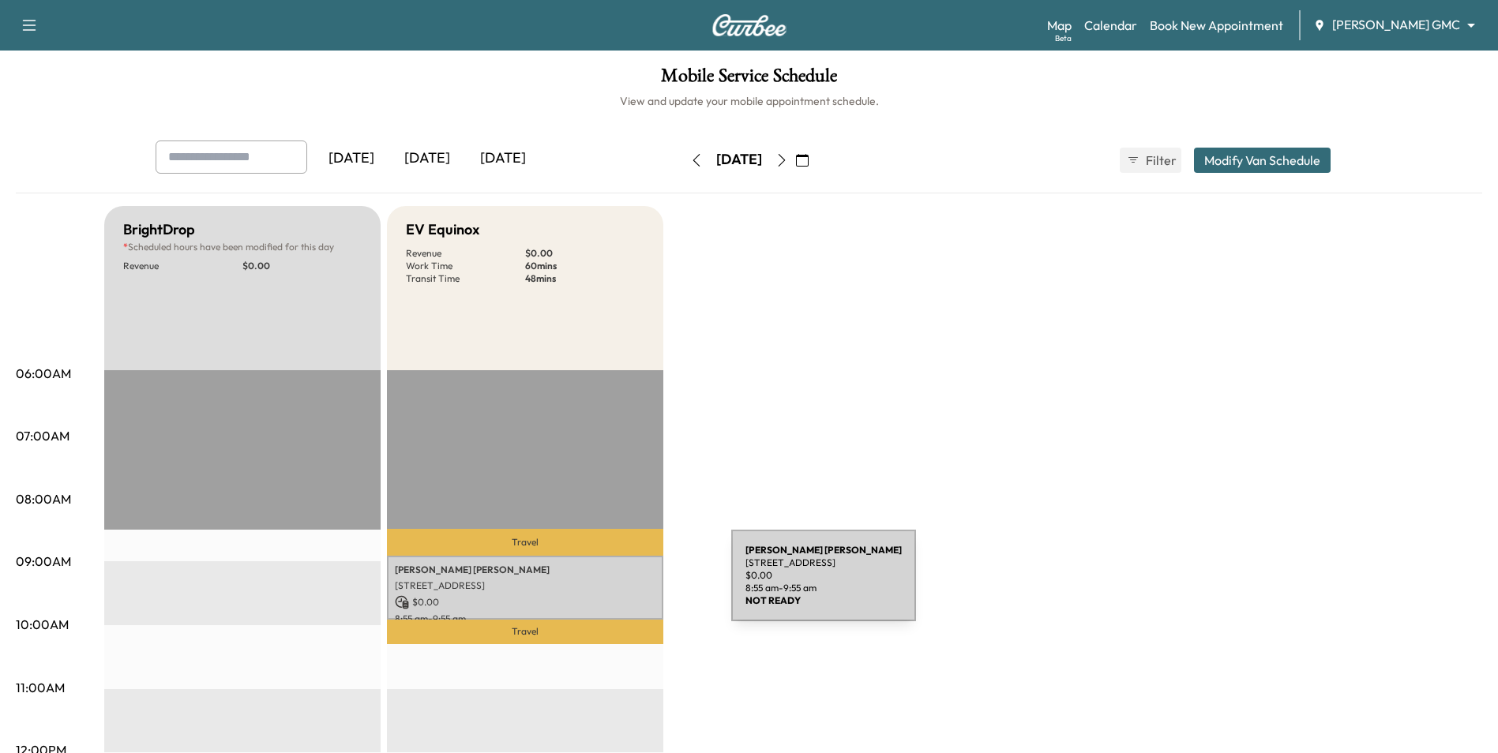
click at [584, 564] on p "STEVE BARTZ" at bounding box center [525, 570] width 261 height 13
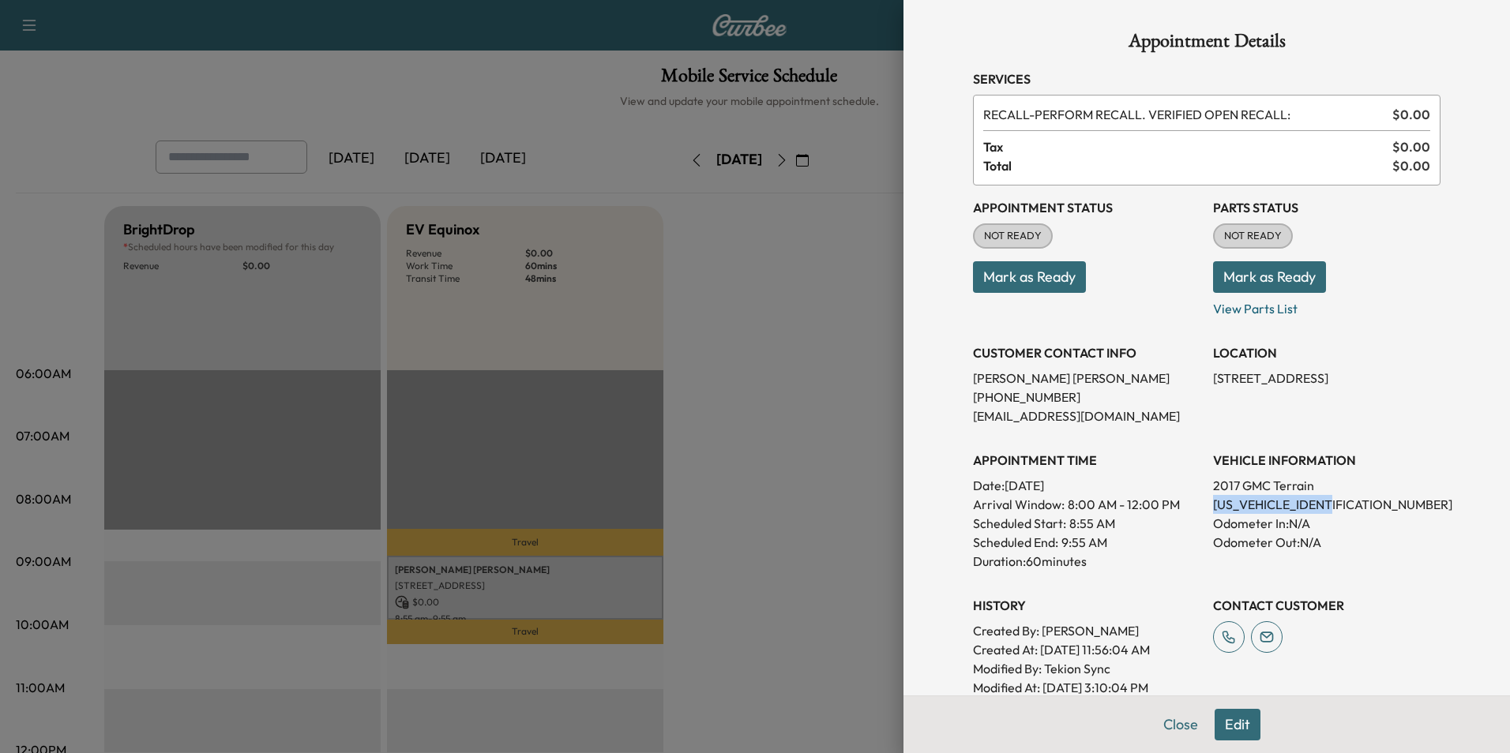
drag, startPoint x: 1343, startPoint y: 503, endPoint x: 1203, endPoint y: 508, distance: 140.6
click at [1213, 508] on p "[US_VEHICLE_IDENTIFICATION_NUMBER]" at bounding box center [1326, 504] width 227 height 19
copy p "[US_VEHICLE_IDENTIFICATION_NUMBER]"
click at [741, 535] on div at bounding box center [755, 376] width 1510 height 753
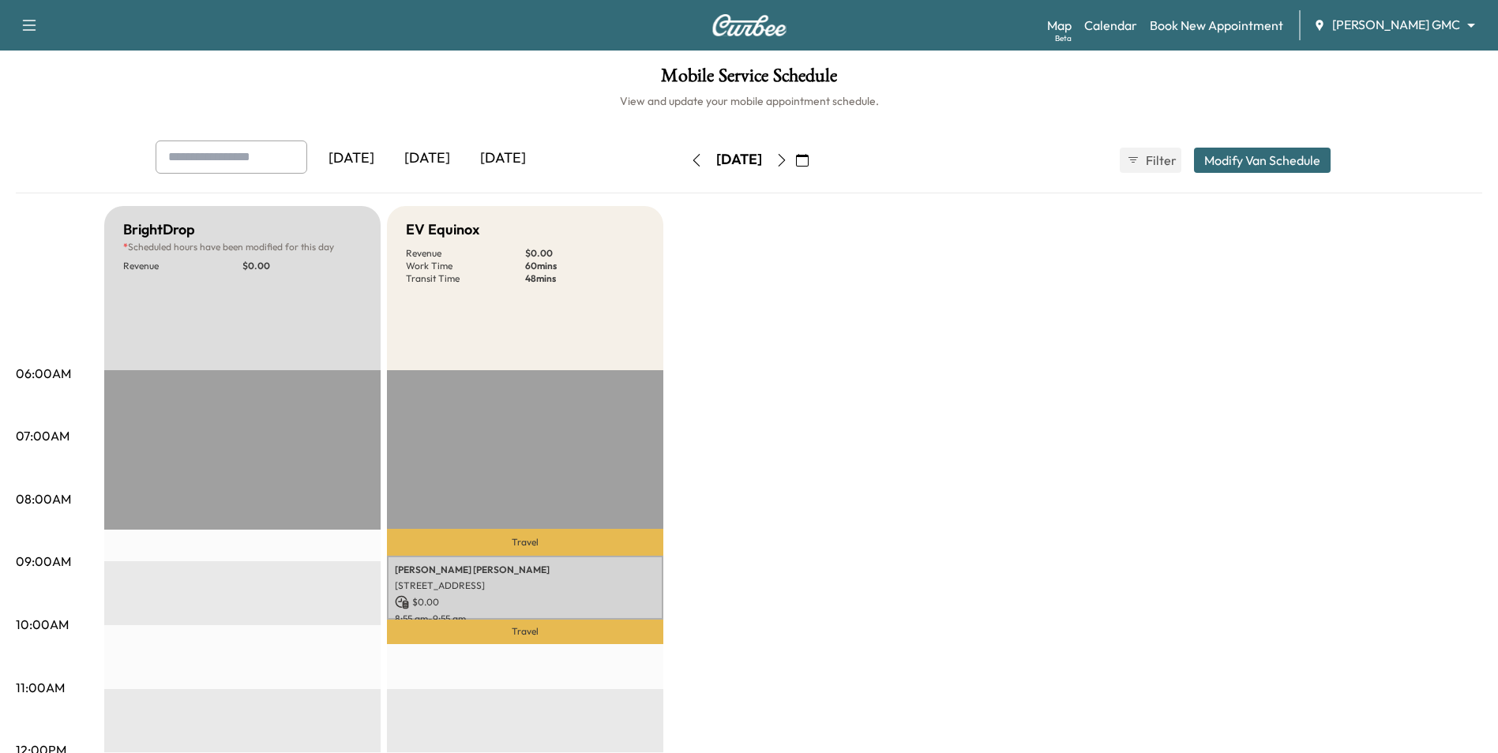
click at [795, 167] on button "button" at bounding box center [781, 160] width 27 height 25
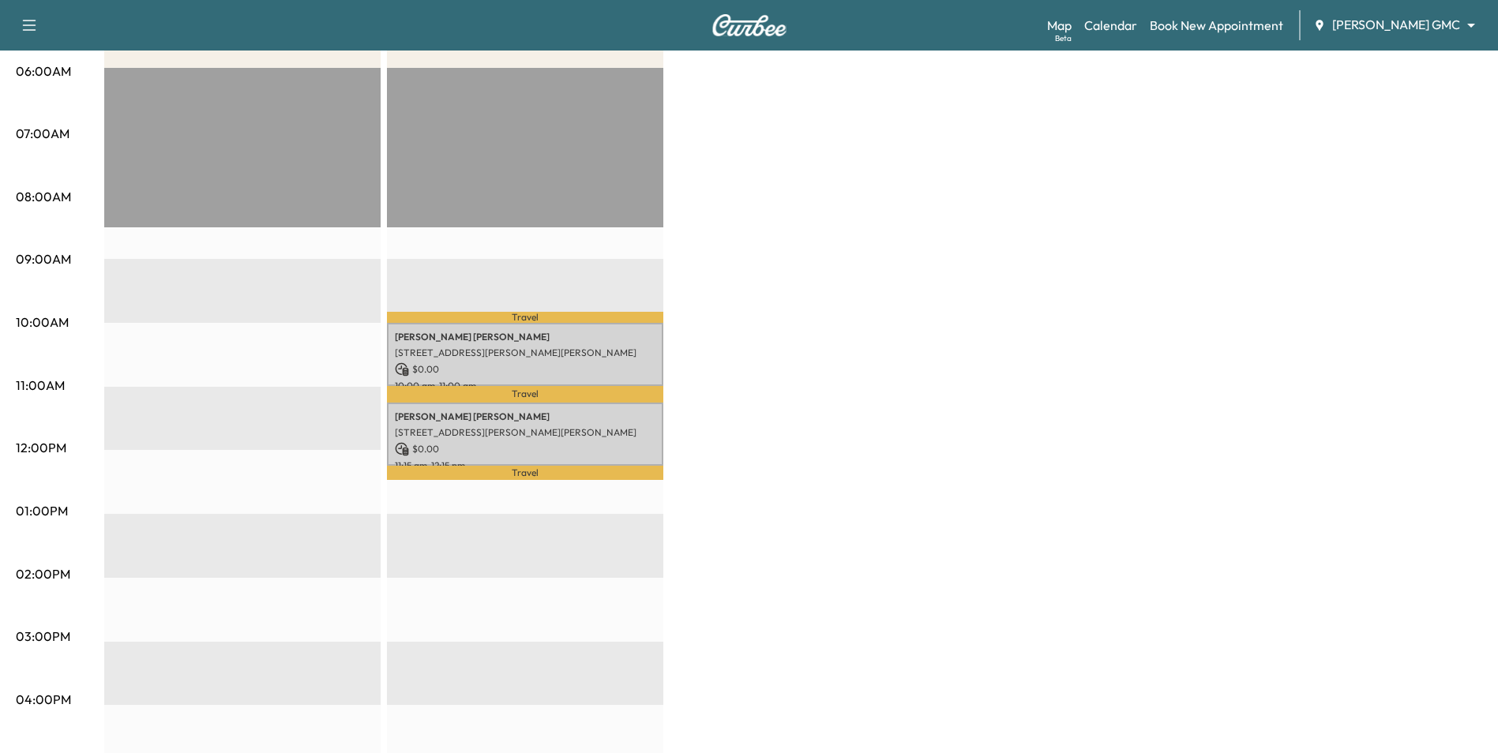
scroll to position [316, 0]
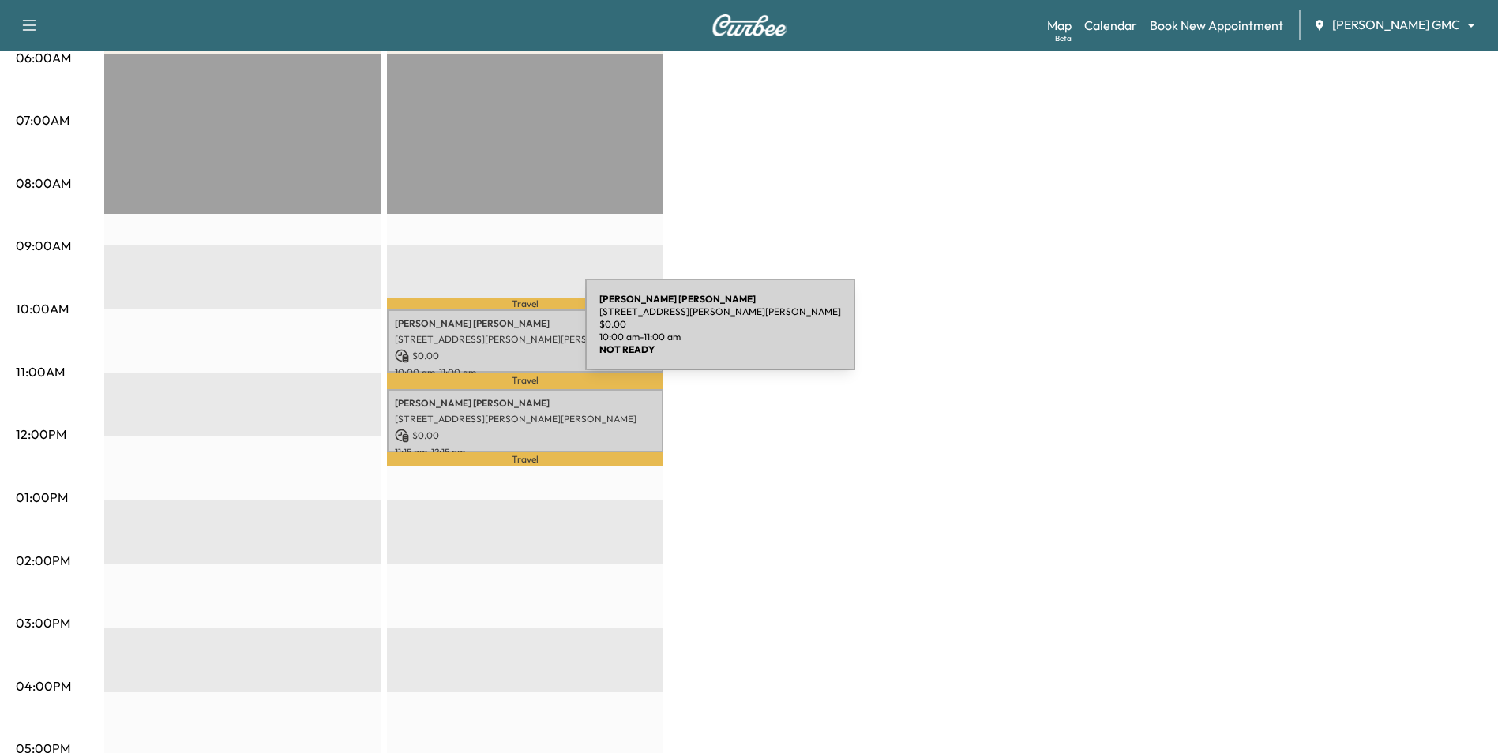
click at [467, 334] on p "558 Villaume Ave, South St Paul, MN 55075, USA" at bounding box center [525, 339] width 261 height 13
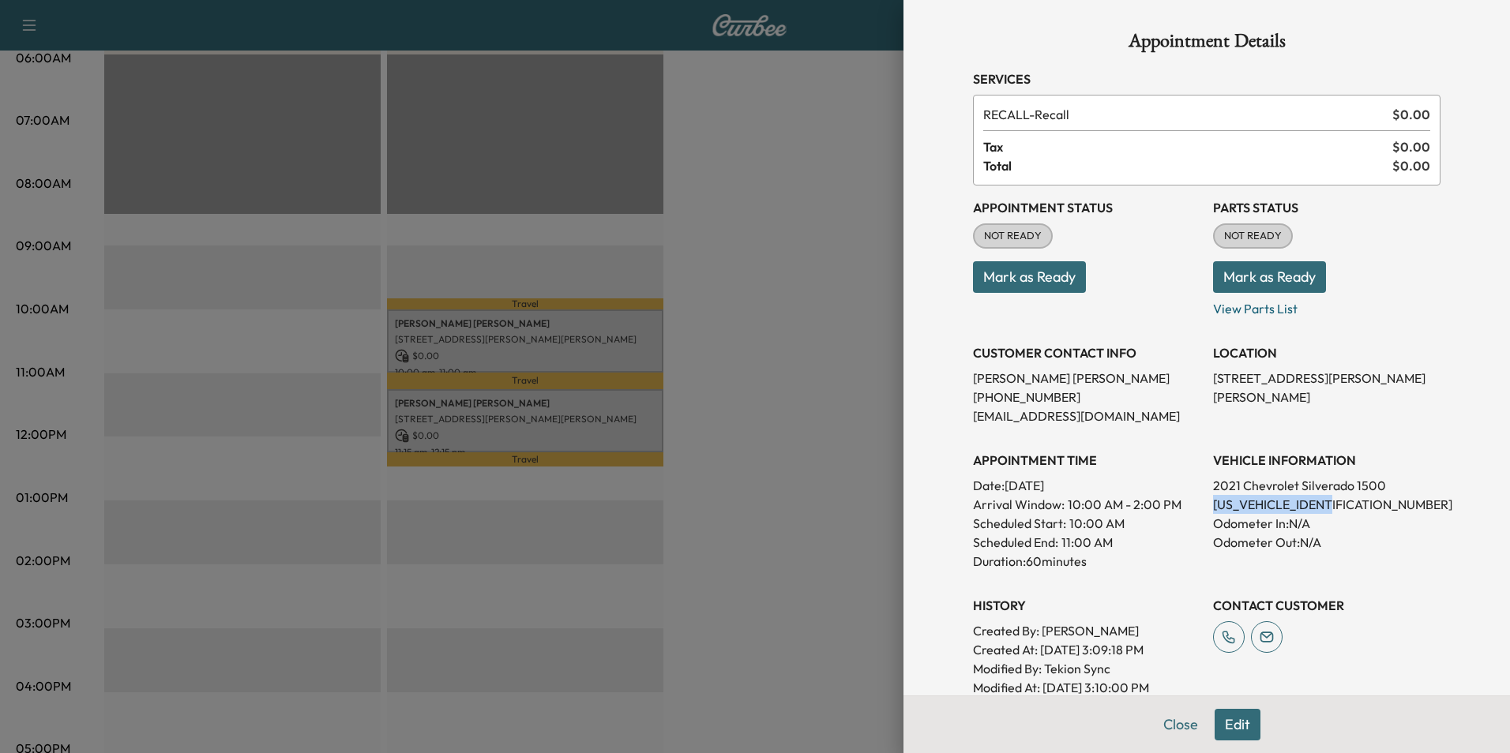
drag, startPoint x: 1330, startPoint y: 507, endPoint x: 1203, endPoint y: 508, distance: 127.1
click at [1213, 508] on p "3GCPYFEL1MG418159" at bounding box center [1326, 504] width 227 height 19
drag, startPoint x: 1203, startPoint y: 508, endPoint x: 1211, endPoint y: 505, distance: 9.0
copy p "3GCPYFEL1MG418159"
click at [765, 390] on div at bounding box center [755, 376] width 1510 height 753
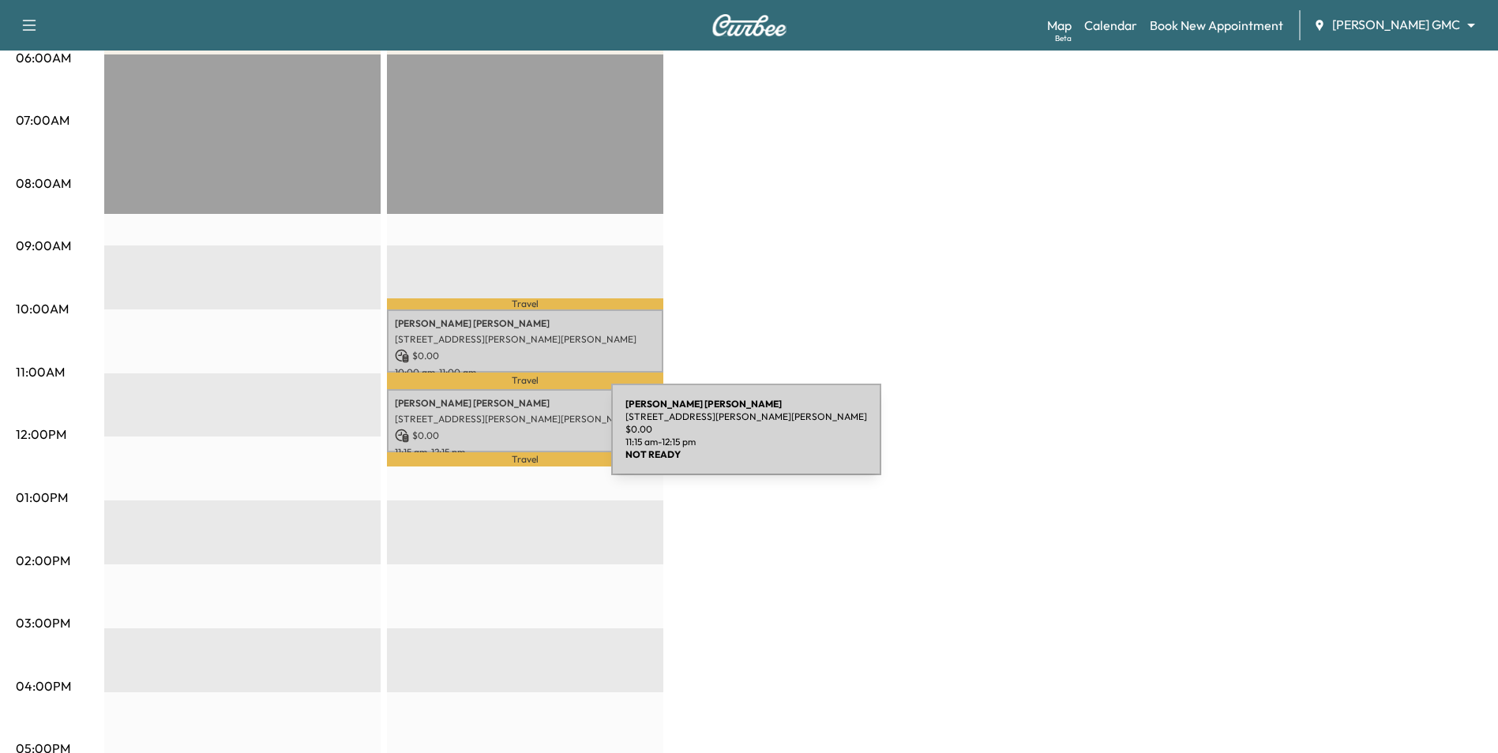
click at [493, 439] on div "SHARON ROSNER 3635 St Francis Way, Eagan, MN 55123, USA $ 0.00 11:15 am - 12:15…" at bounding box center [525, 421] width 276 height 64
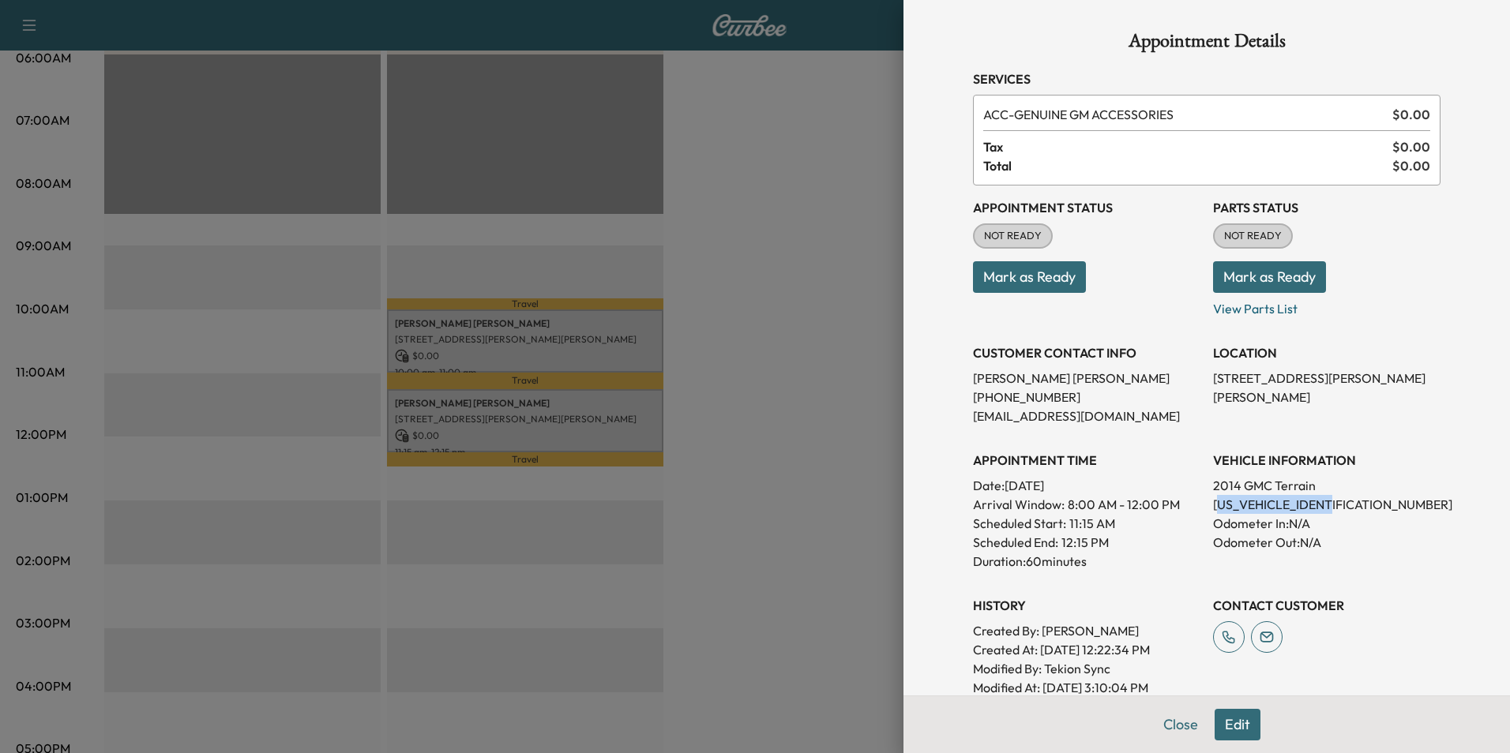
drag, startPoint x: 1337, startPoint y: 497, endPoint x: 1207, endPoint y: 504, distance: 130.5
click at [1213, 504] on p "2GKFLXE37E6336373" at bounding box center [1326, 504] width 227 height 19
drag, startPoint x: 1207, startPoint y: 504, endPoint x: 1381, endPoint y: 523, distance: 175.5
click at [1381, 524] on p "Odometer In: N/A" at bounding box center [1326, 523] width 227 height 19
drag, startPoint x: 1319, startPoint y: 504, endPoint x: 1200, endPoint y: 507, distance: 118.5
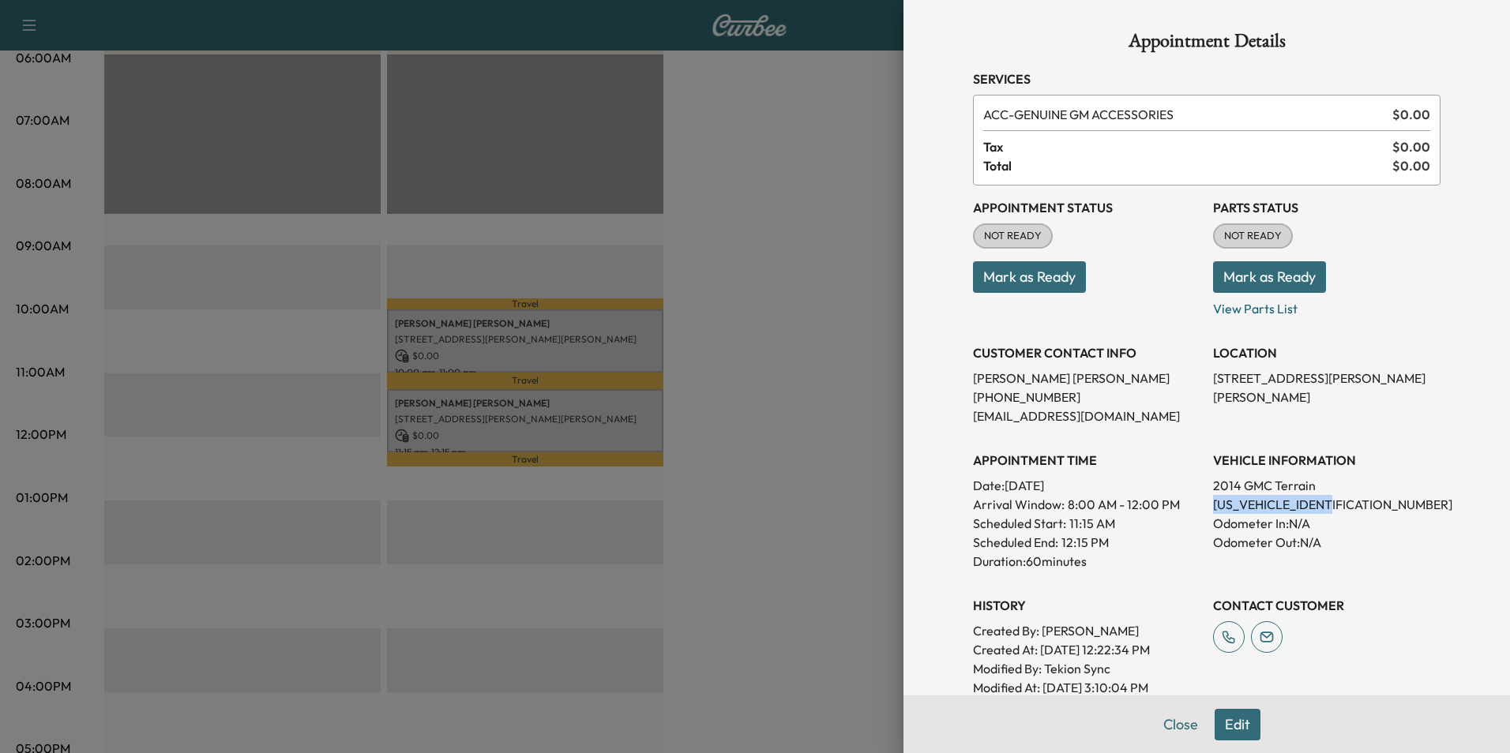
click at [1200, 507] on div "Appointment Status NOT READY Mark as Ready Parts Status NOT READY Mark as Ready…" at bounding box center [1206, 442] width 467 height 512
drag, startPoint x: 1200, startPoint y: 507, endPoint x: 1209, endPoint y: 502, distance: 9.9
copy p "2GKFLXE37E6336373"
click at [756, 479] on div at bounding box center [755, 376] width 1510 height 753
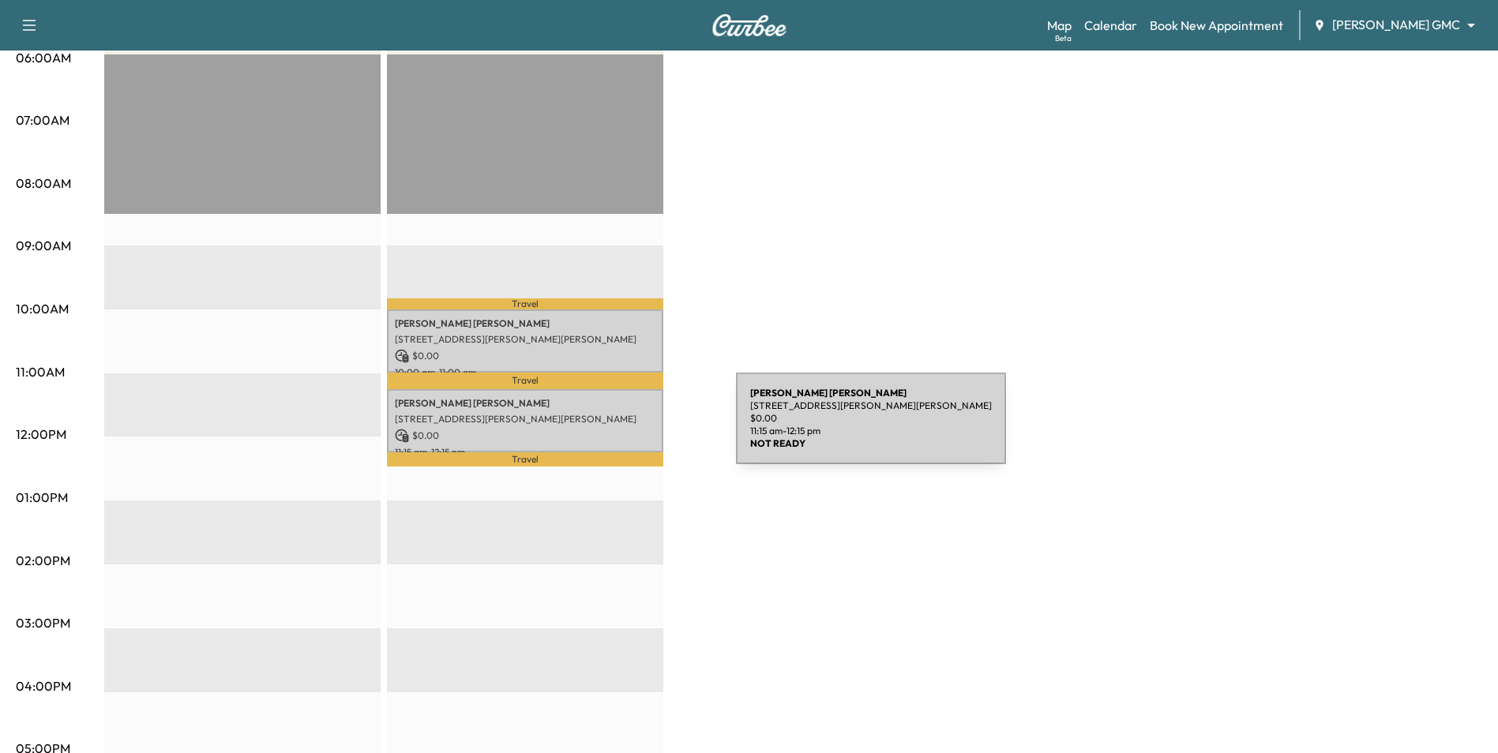
click at [617, 429] on p "$ 0.00" at bounding box center [525, 436] width 261 height 14
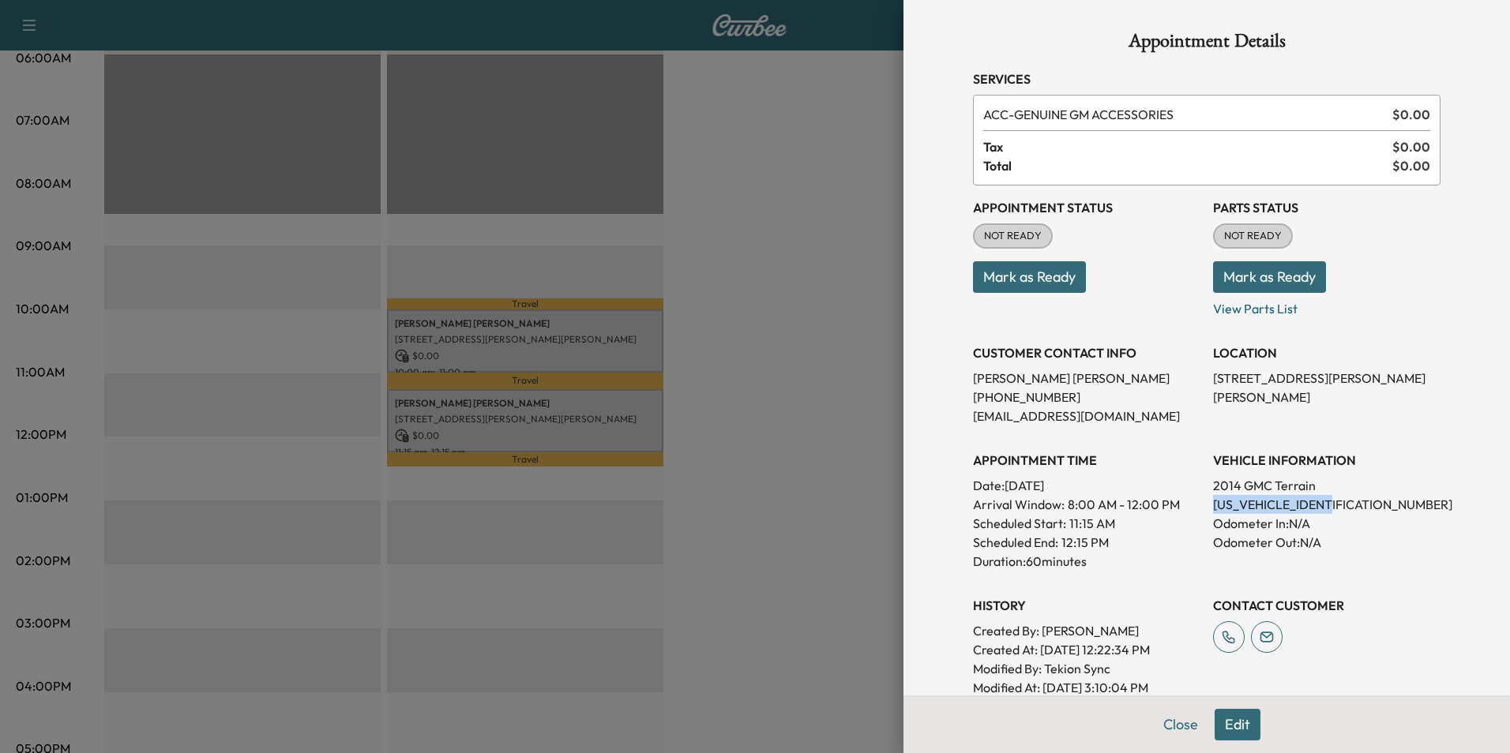
drag, startPoint x: 1332, startPoint y: 503, endPoint x: 1203, endPoint y: 512, distance: 129.1
click at [1213, 512] on p "2GKFLXE37E6336373" at bounding box center [1326, 504] width 227 height 19
drag, startPoint x: 1203, startPoint y: 512, endPoint x: 1208, endPoint y: 505, distance: 8.5
copy p "2GKFLXE37E6336373"
drag, startPoint x: 1080, startPoint y: 376, endPoint x: 946, endPoint y: 378, distance: 134.3
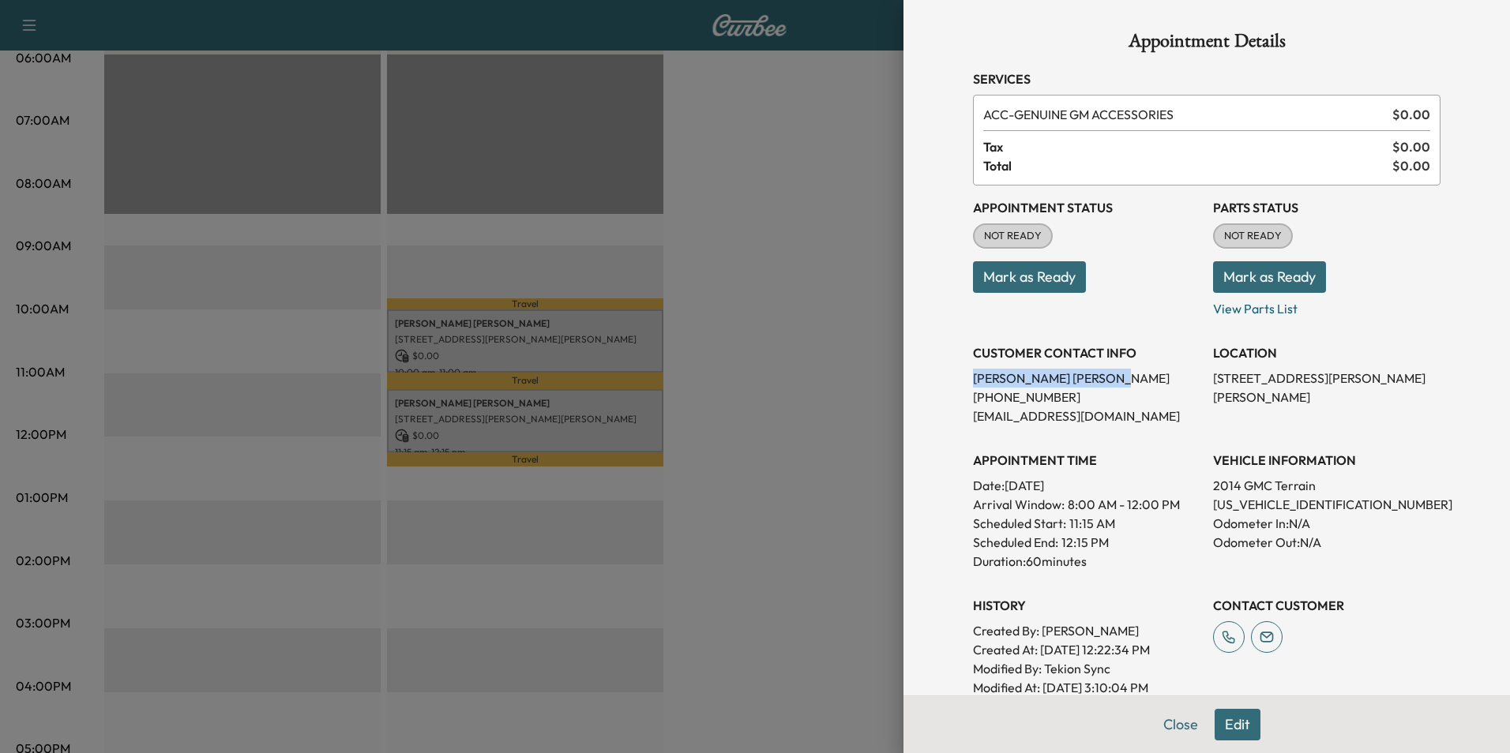
click at [954, 378] on div "Appointment Details Services ACC - GENUINE GM ACCESSORIES $ 0.00 Tax $ 0.00 Tot…" at bounding box center [1206, 494] width 505 height 988
drag, startPoint x: 946, startPoint y: 378, endPoint x: 968, endPoint y: 377, distance: 22.1
copy p "SHARON ROSNER"
click at [828, 281] on div at bounding box center [755, 376] width 1510 height 753
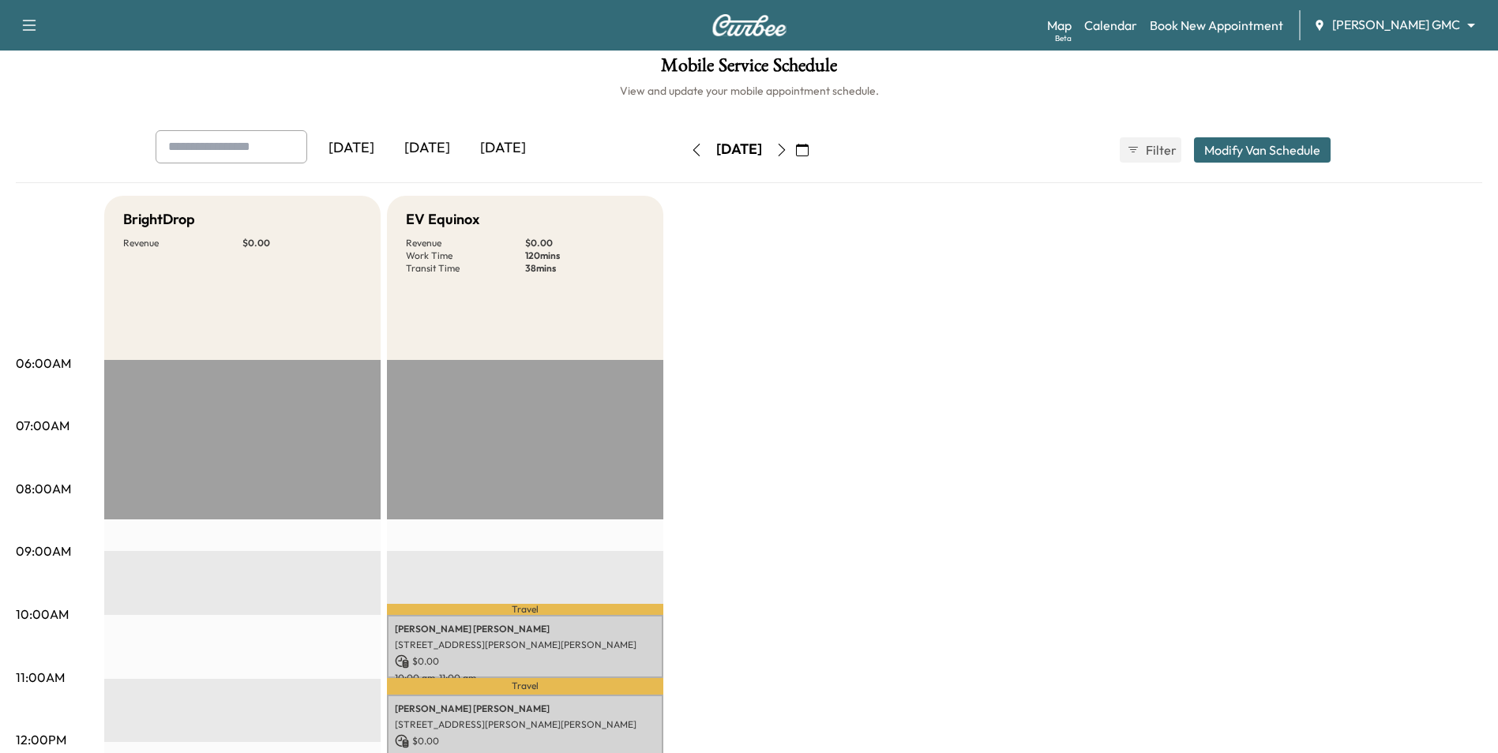
scroll to position [0, 0]
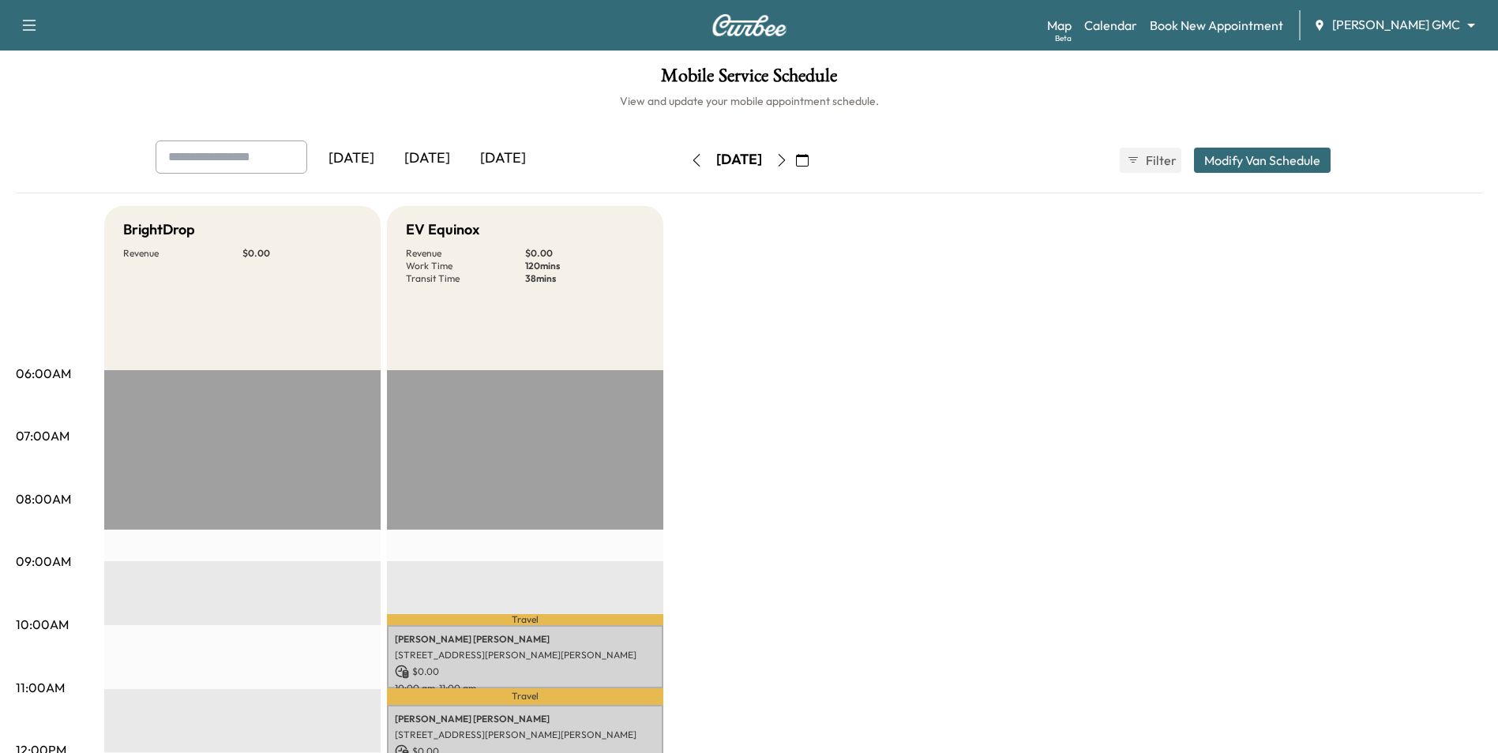
click at [795, 155] on button "button" at bounding box center [781, 160] width 27 height 25
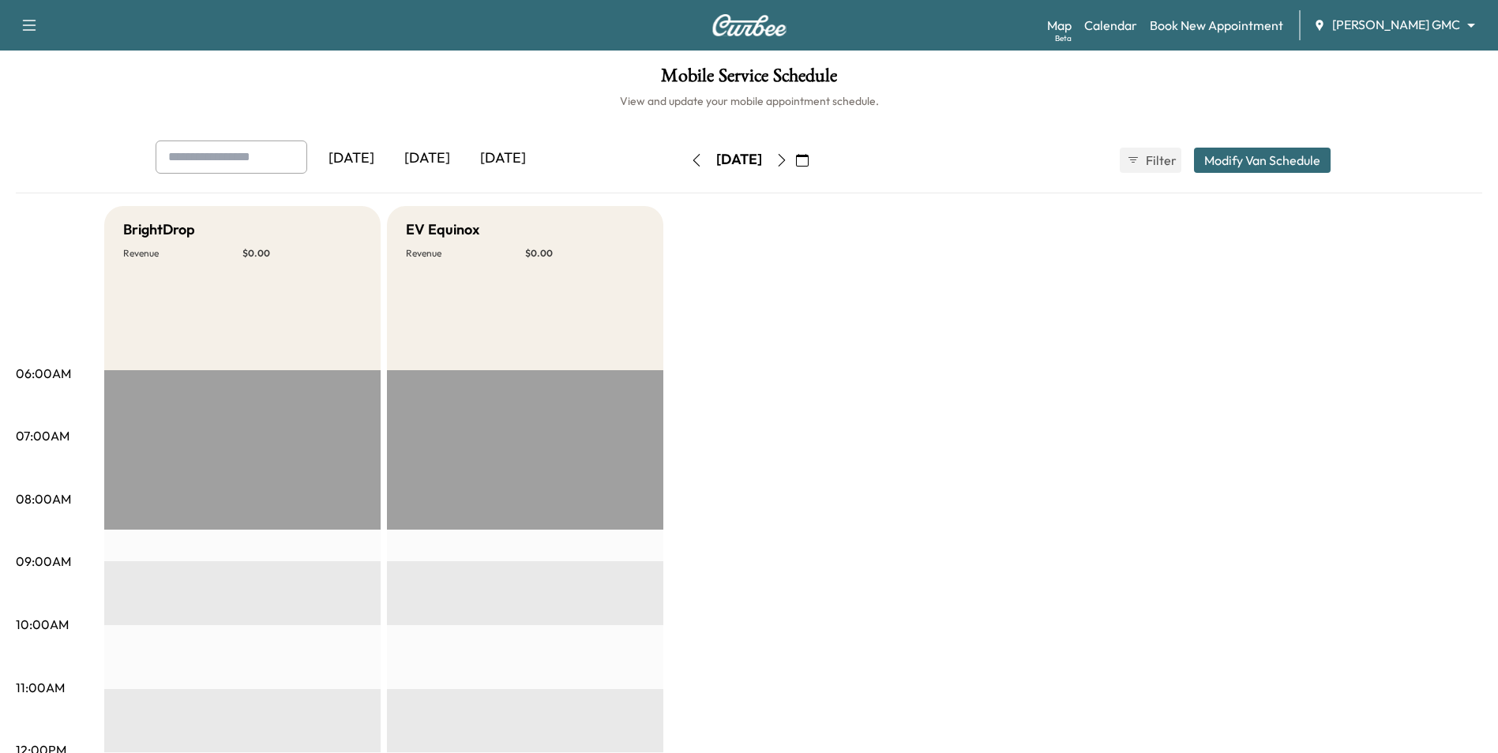
click at [788, 162] on icon "button" at bounding box center [781, 160] width 13 height 13
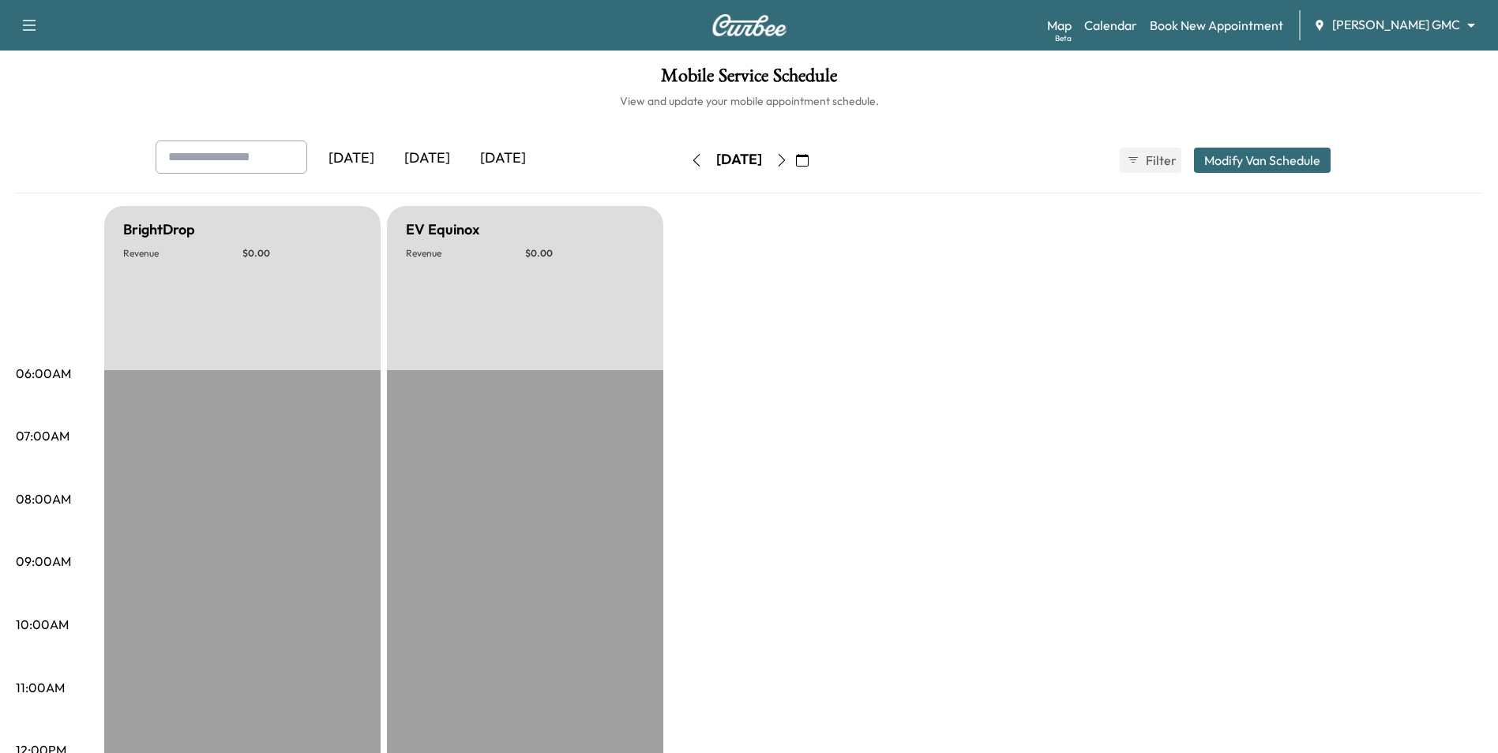
click at [809, 156] on icon "button" at bounding box center [802, 160] width 13 height 13
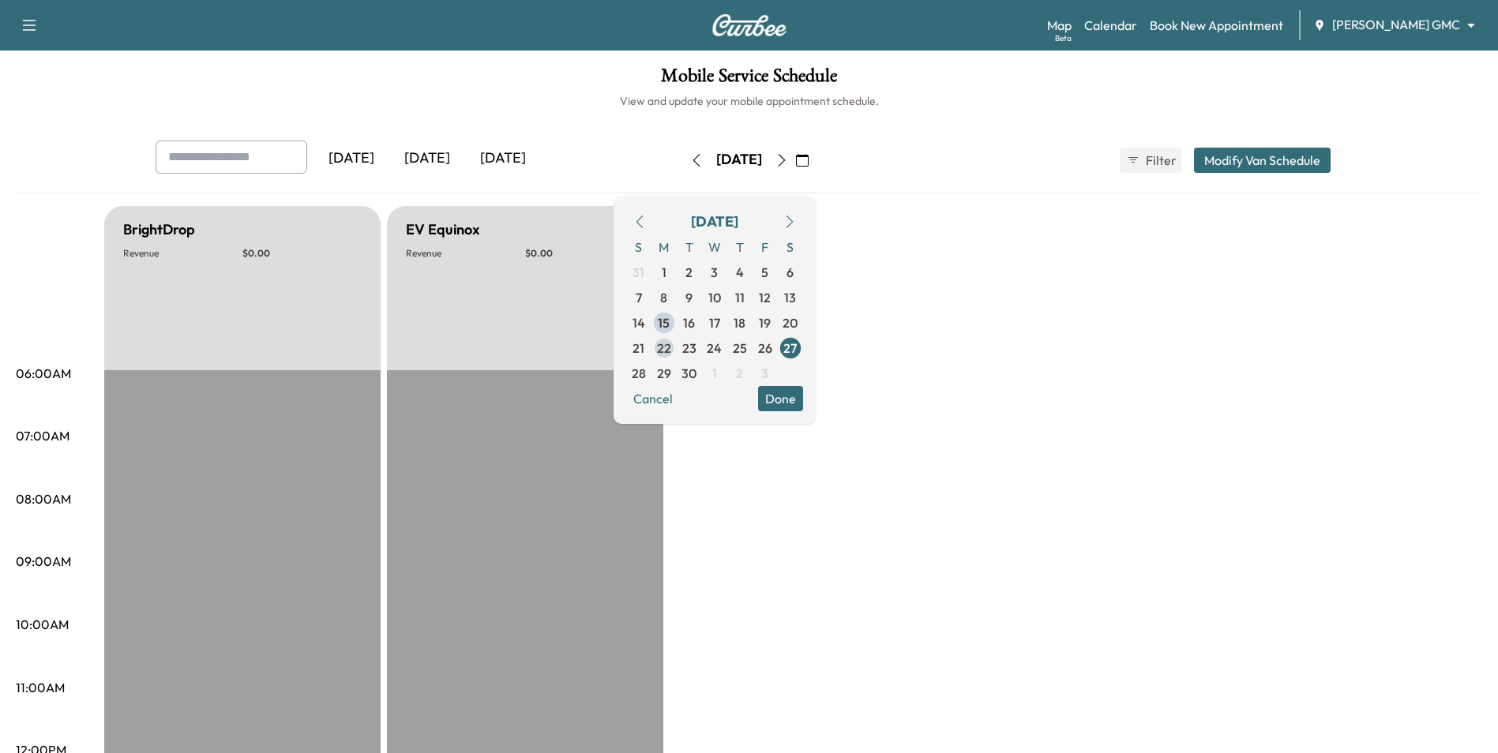
click at [671, 351] on span "22" at bounding box center [664, 348] width 14 height 19
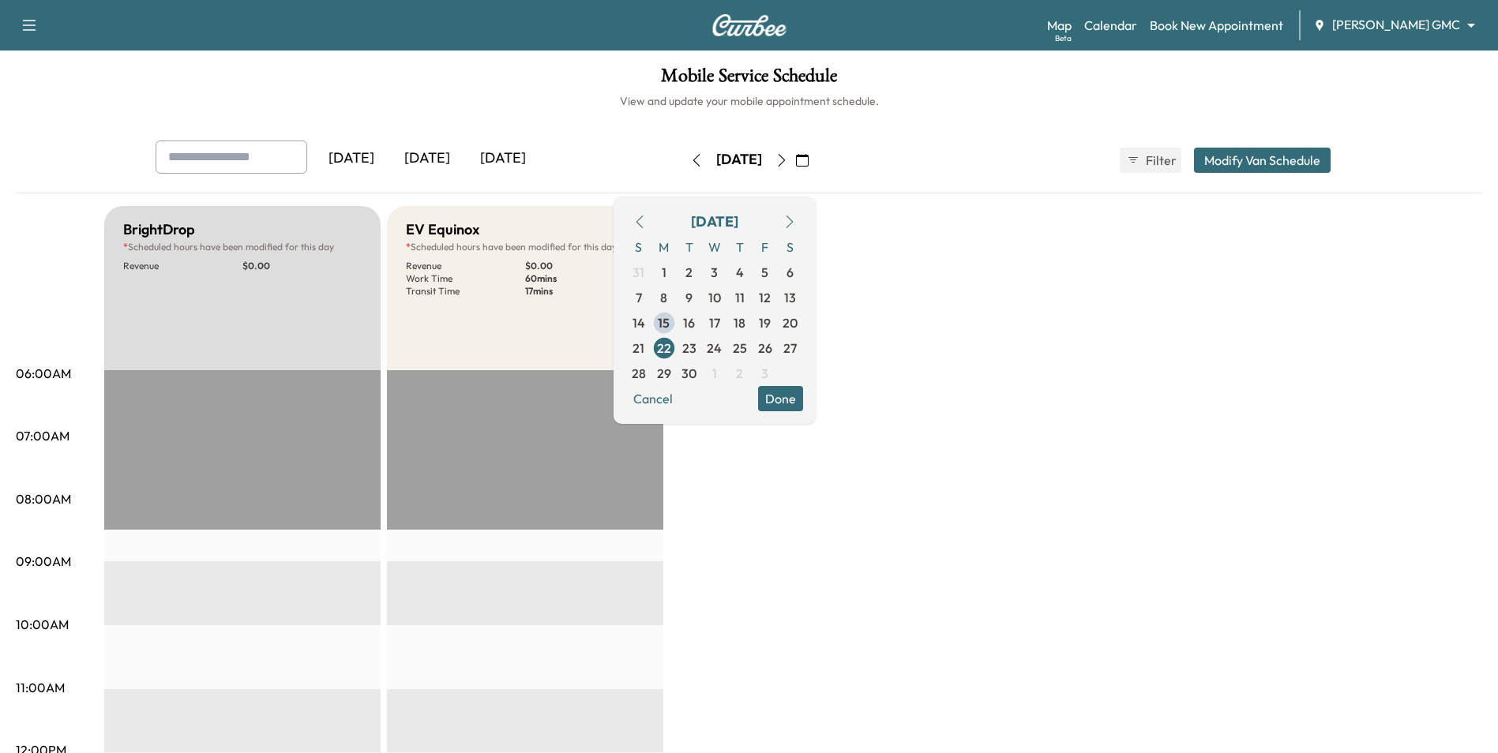
click at [803, 398] on button "Done" at bounding box center [780, 398] width 45 height 25
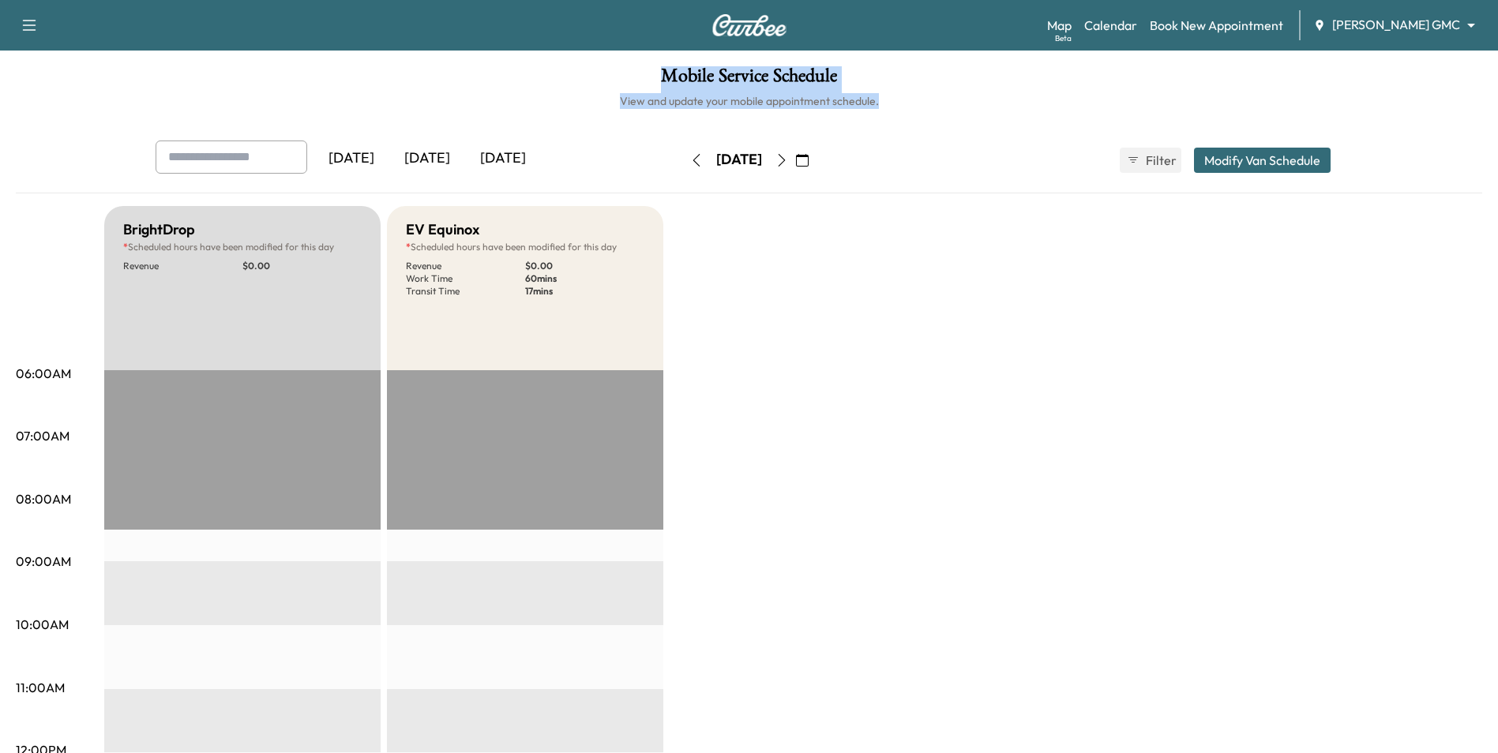
drag, startPoint x: 1395, startPoint y: 68, endPoint x: 1385, endPoint y: -1, distance: 69.3
click at [1385, 0] on html "Support Log Out Map Beta Calendar Book New Appointment Mauer GMC ******** ​ Mob…" at bounding box center [749, 376] width 1498 height 753
drag, startPoint x: 1385, startPoint y: -1, endPoint x: 1377, endPoint y: 36, distance: 37.2
click at [1377, 36] on div "Map Beta Calendar Book New Appointment Mauer GMC ******** ​" at bounding box center [1266, 25] width 438 height 30
click at [1381, 37] on div "Map Beta Calendar Book New Appointment Mauer GMC ******** ​" at bounding box center [1266, 25] width 438 height 30
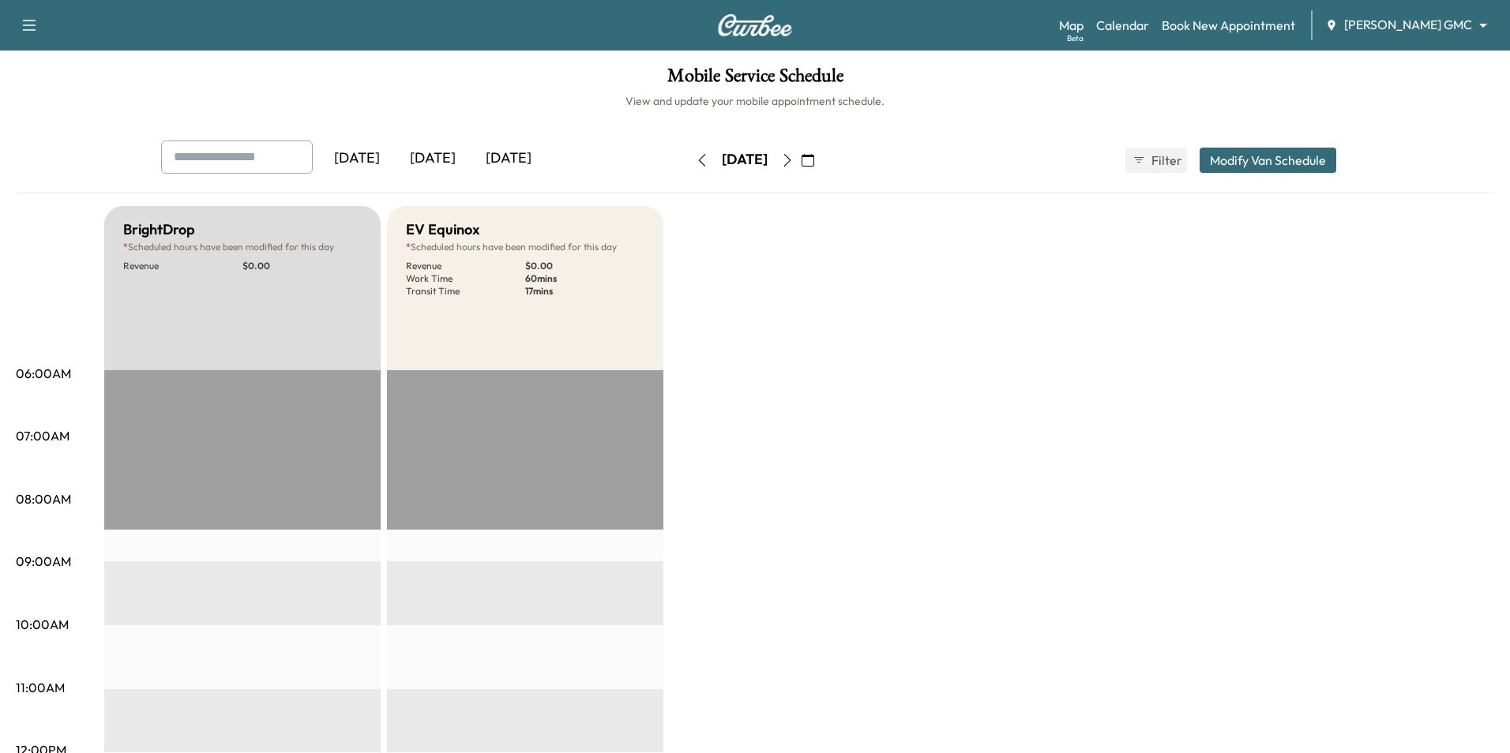
click at [1382, 28] on body "Support Log Out Map Beta Calendar Book New Appointment Mauer GMC ******** ​ Mob…" at bounding box center [755, 376] width 1510 height 753
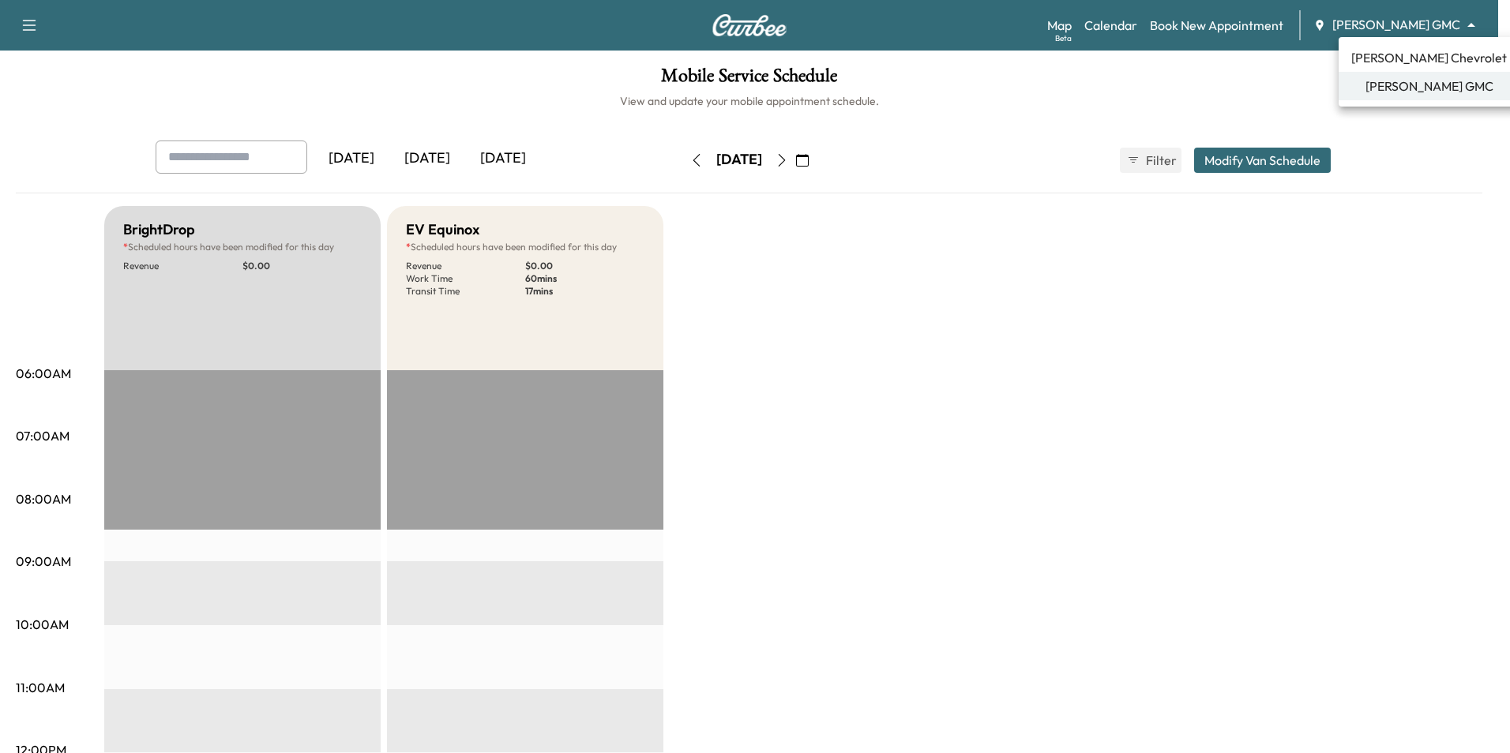
click at [1382, 56] on span "[PERSON_NAME] Chevrolet" at bounding box center [1429, 57] width 156 height 19
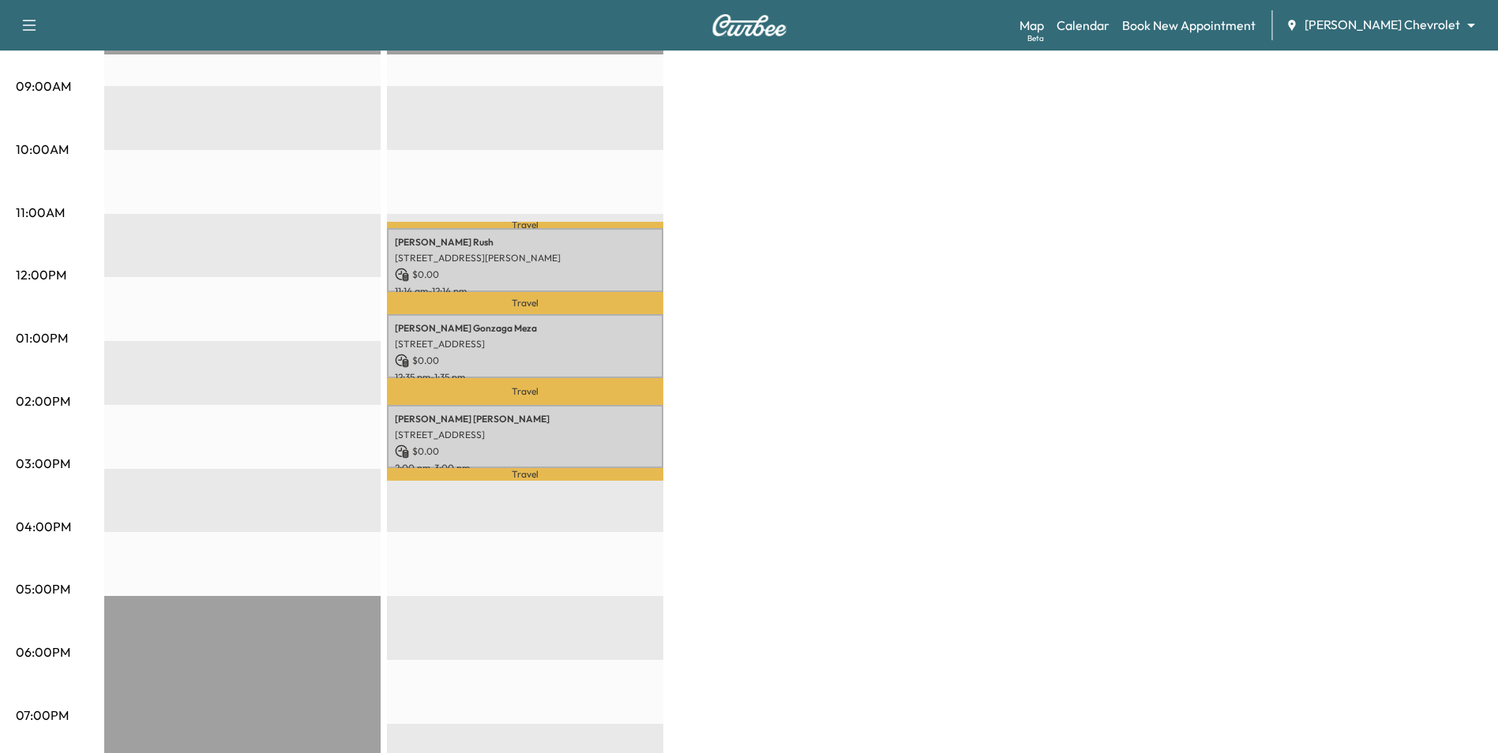
scroll to position [553, 0]
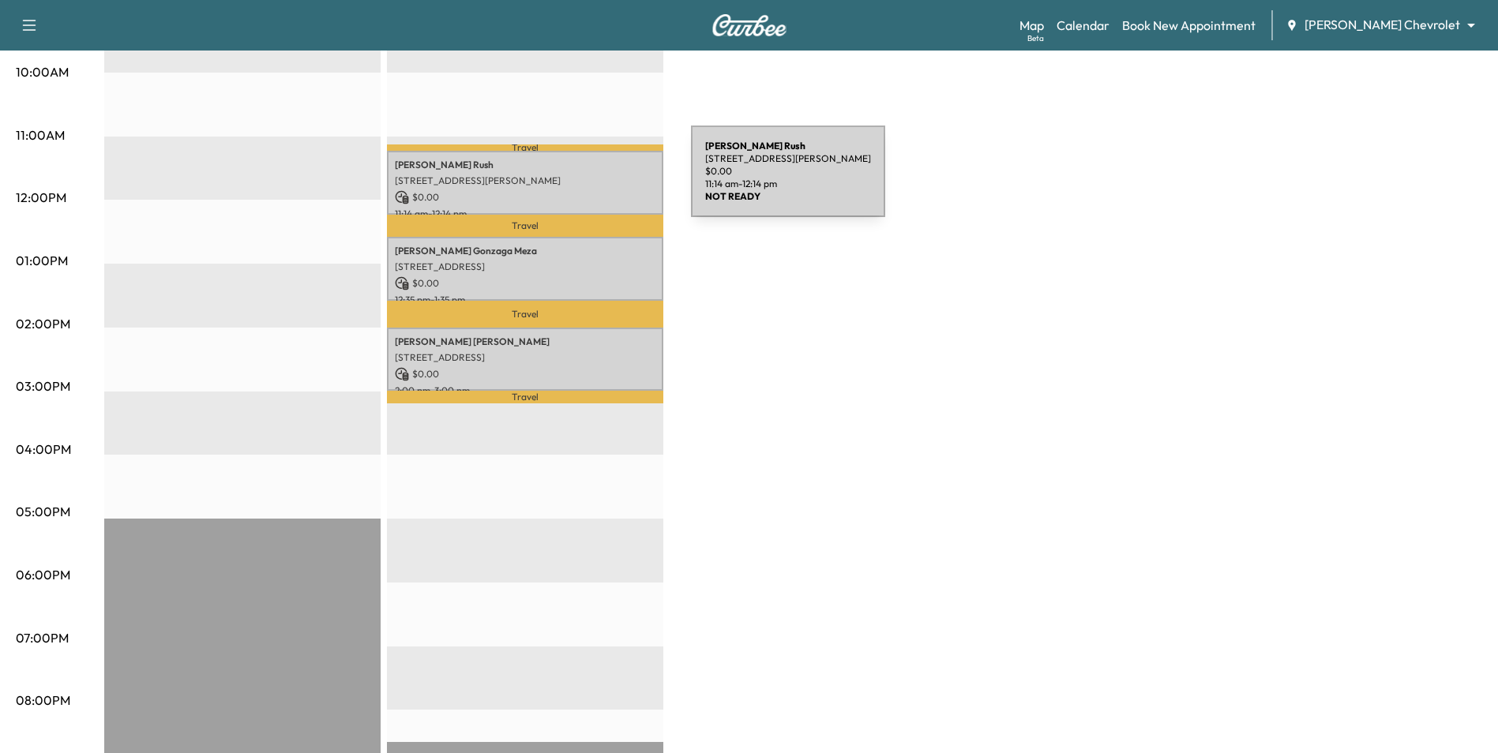
click at [588, 178] on p "1250 5th Ave S, South St Paul, MN 55075, USA" at bounding box center [525, 181] width 261 height 13
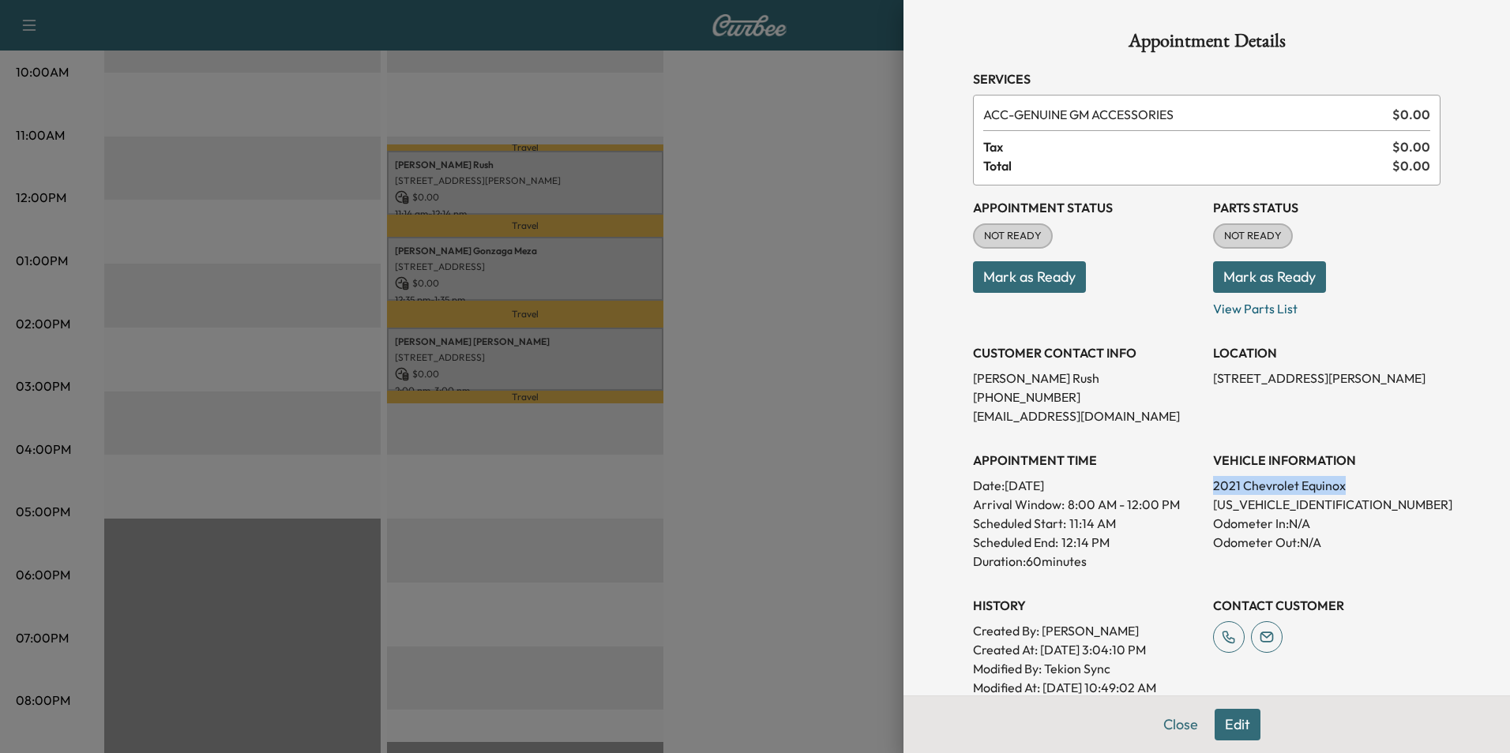
drag, startPoint x: 1336, startPoint y: 479, endPoint x: 1199, endPoint y: 494, distance: 137.5
click at [1199, 494] on div "Appointment Status NOT READY Mark as Ready Parts Status NOT READY Mark as Ready…" at bounding box center [1206, 442] width 467 height 512
drag, startPoint x: 1199, startPoint y: 494, endPoint x: 1206, endPoint y: 486, distance: 10.1
copy p "2021 Chevrolet Equinox"
drag, startPoint x: 1333, startPoint y: 501, endPoint x: 1201, endPoint y: 501, distance: 131.9
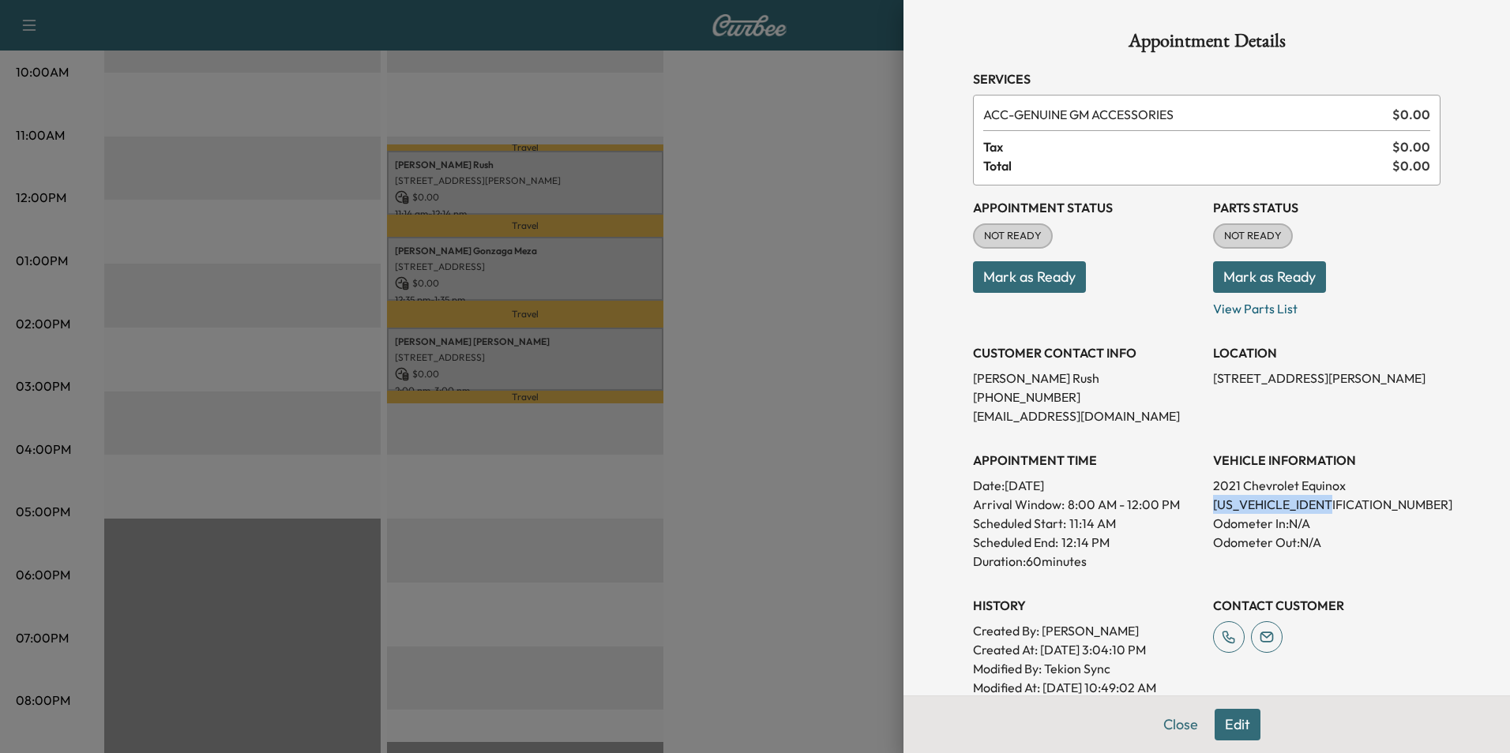
click at [1213, 501] on p "3GNAXUEV0MS129549" at bounding box center [1326, 504] width 227 height 19
drag, startPoint x: 1201, startPoint y: 501, endPoint x: 1212, endPoint y: 504, distance: 11.3
drag, startPoint x: 1212, startPoint y: 504, endPoint x: 846, endPoint y: 400, distance: 380.9
click at [846, 400] on div at bounding box center [755, 376] width 1510 height 753
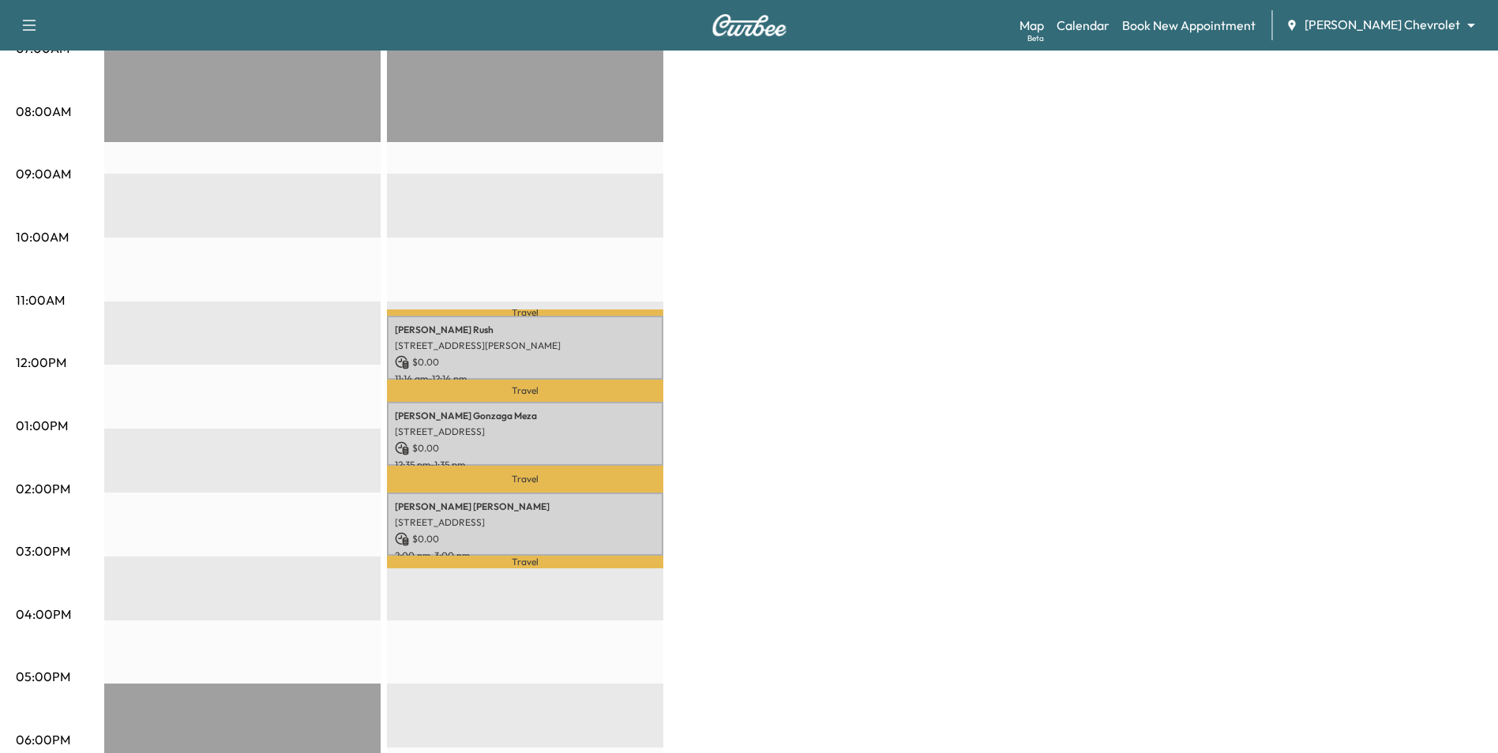
scroll to position [395, 0]
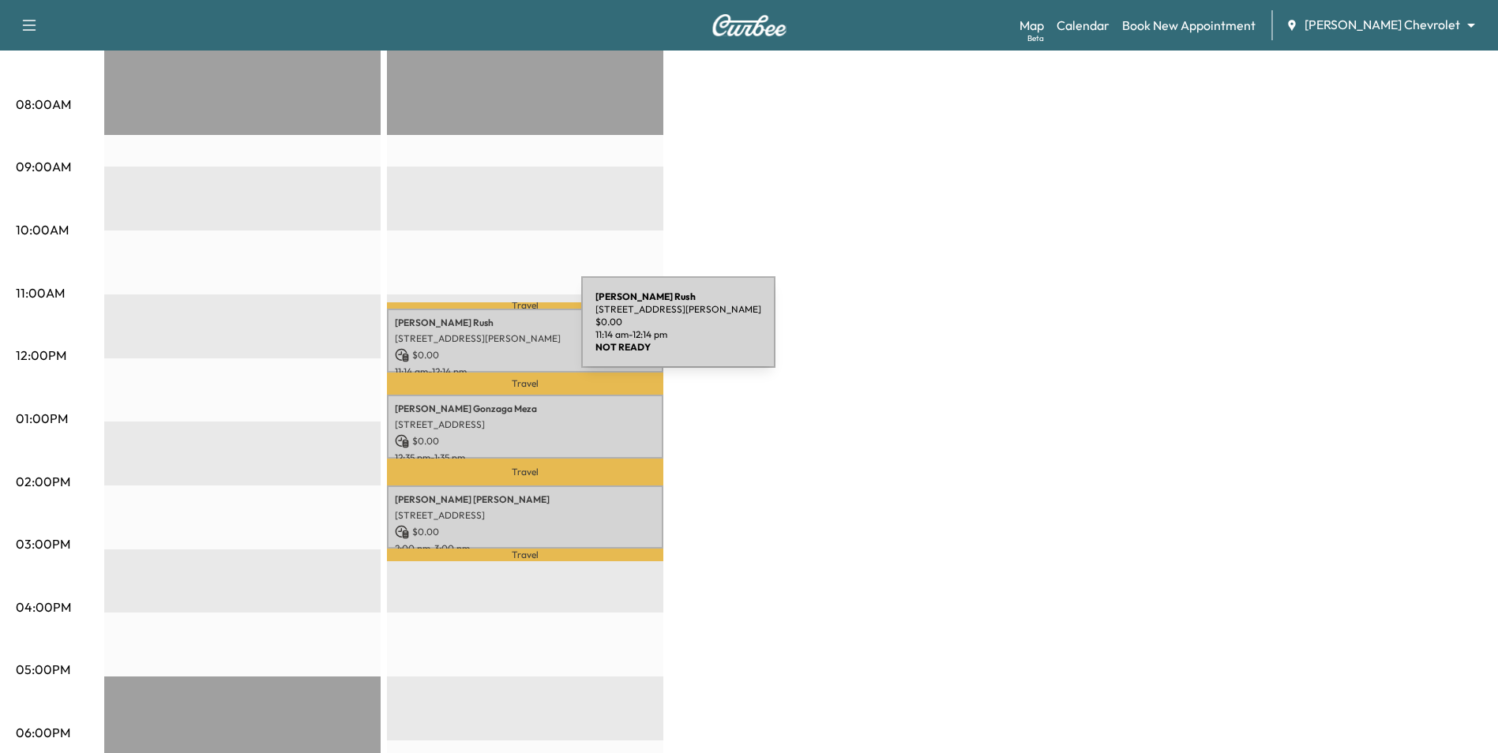
click at [467, 336] on p "1250 5th Ave S, South St Paul, MN 55075, USA" at bounding box center [525, 338] width 261 height 13
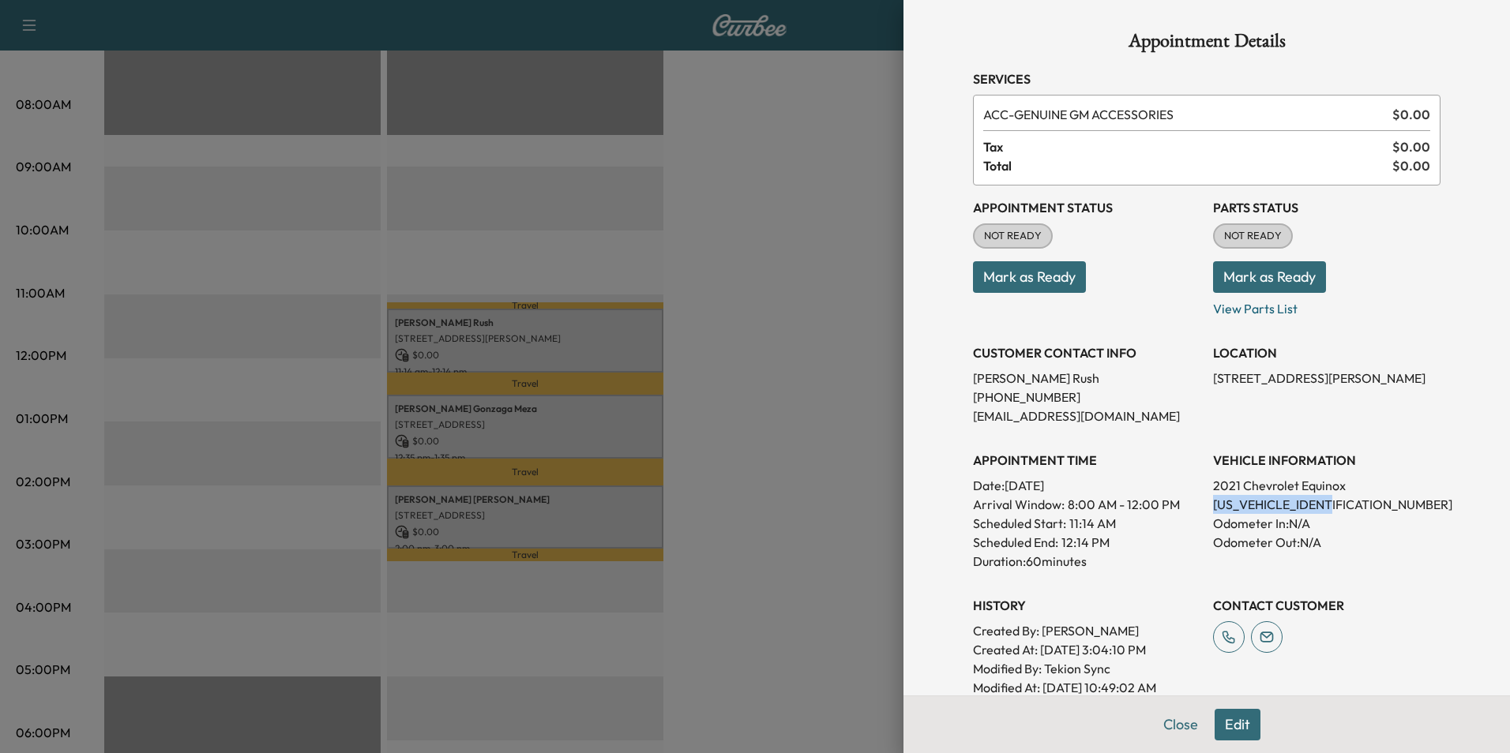
drag, startPoint x: 1336, startPoint y: 502, endPoint x: 1203, endPoint y: 507, distance: 133.5
click at [1213, 507] on p "3GNAXUEV0MS129549" at bounding box center [1326, 504] width 227 height 19
drag, startPoint x: 1203, startPoint y: 507, endPoint x: 1219, endPoint y: 508, distance: 16.6
copy p "3GNAXUEV0MS129549"
click at [1175, 735] on button "Close" at bounding box center [1180, 725] width 55 height 32
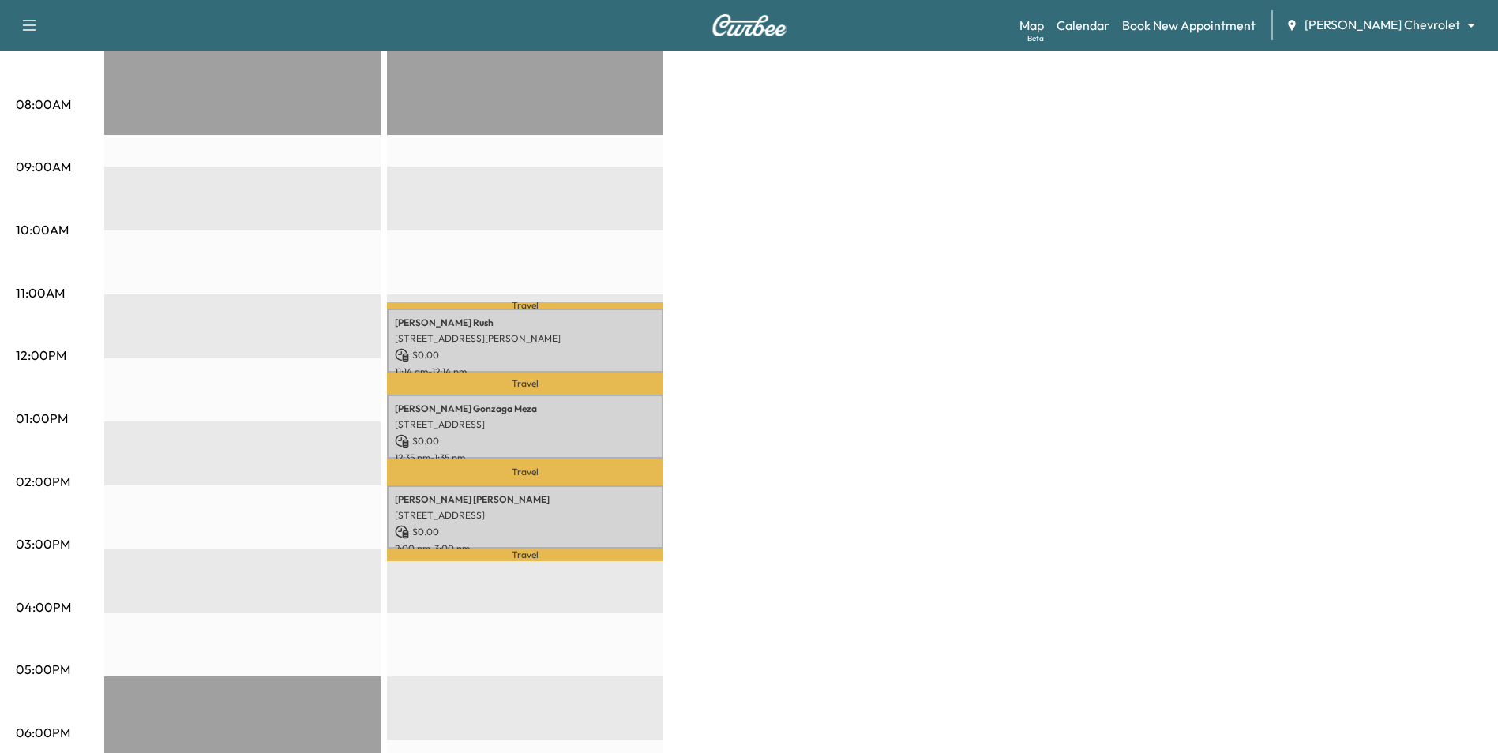
click at [938, 277] on div "BrightDrop * Scheduled hours have been modified for this day Revenue $ 0.00 EST…" at bounding box center [793, 403] width 1378 height 1184
click at [1404, 706] on div "BrightDrop * Scheduled hours have been modified for this day Revenue $ 0.00 EST…" at bounding box center [793, 403] width 1378 height 1184
click at [935, 584] on div "BrightDrop * Scheduled hours have been modified for this day Revenue $ 0.00 EST…" at bounding box center [793, 403] width 1378 height 1184
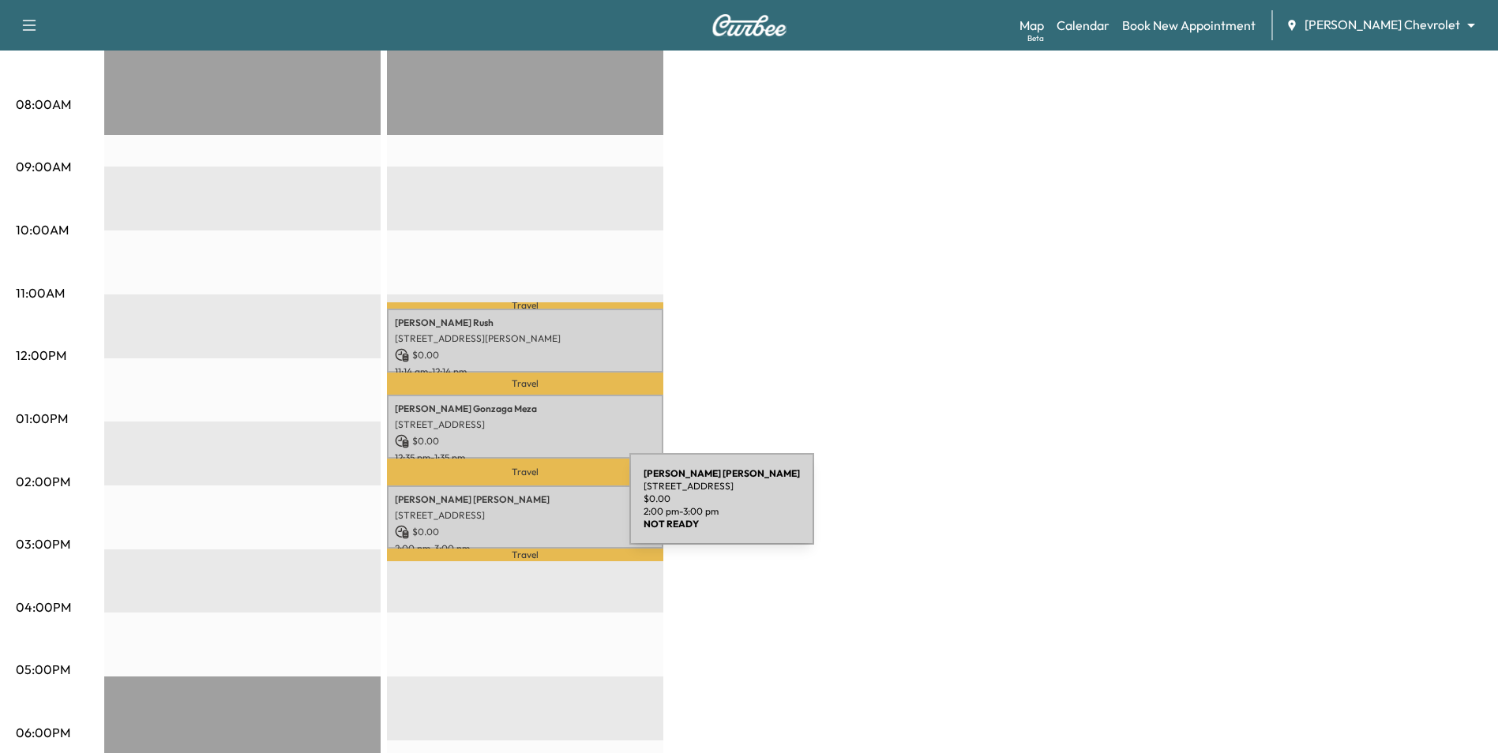
click at [511, 509] on p "2810 Jordan Dr, Woodbury, MN 55125, USA" at bounding box center [525, 515] width 261 height 13
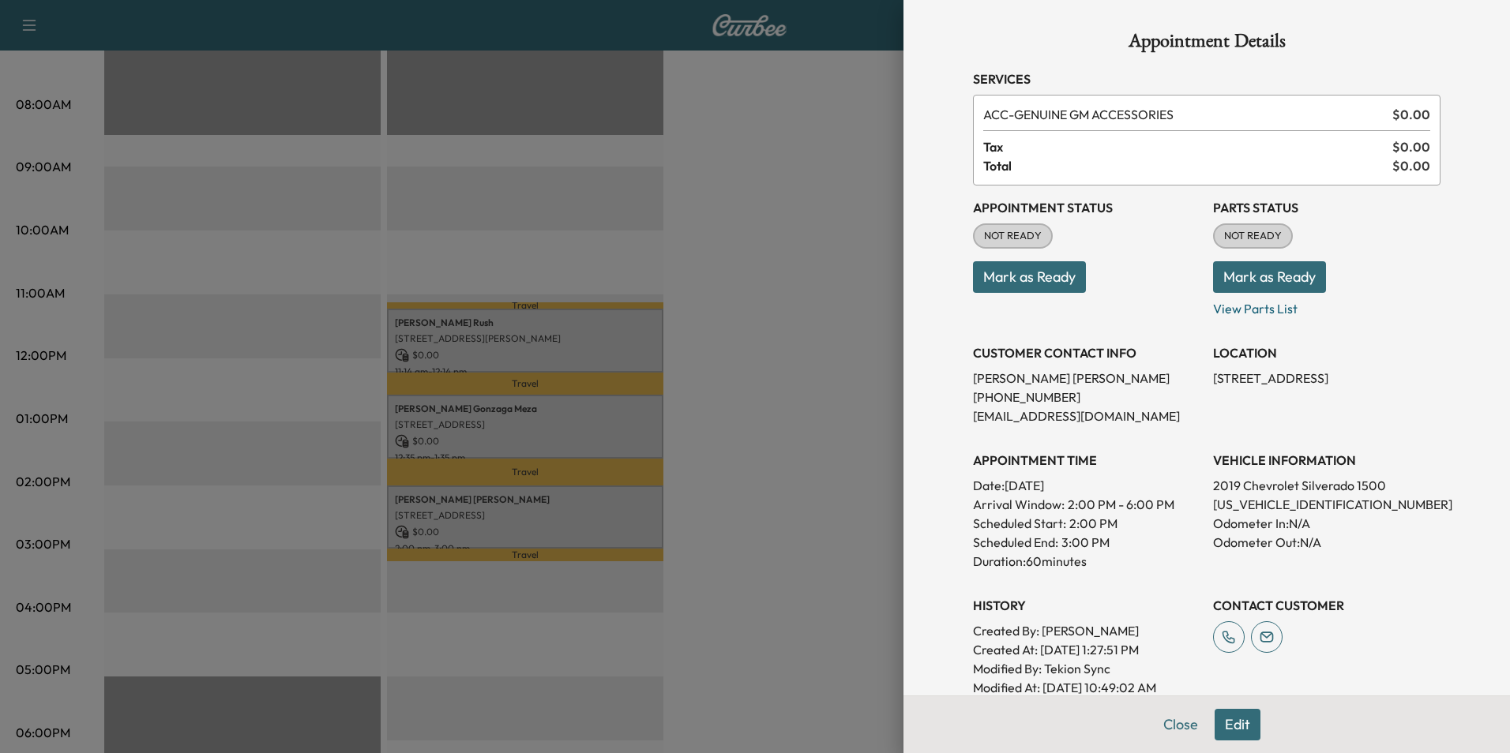
click at [790, 509] on div at bounding box center [755, 376] width 1510 height 753
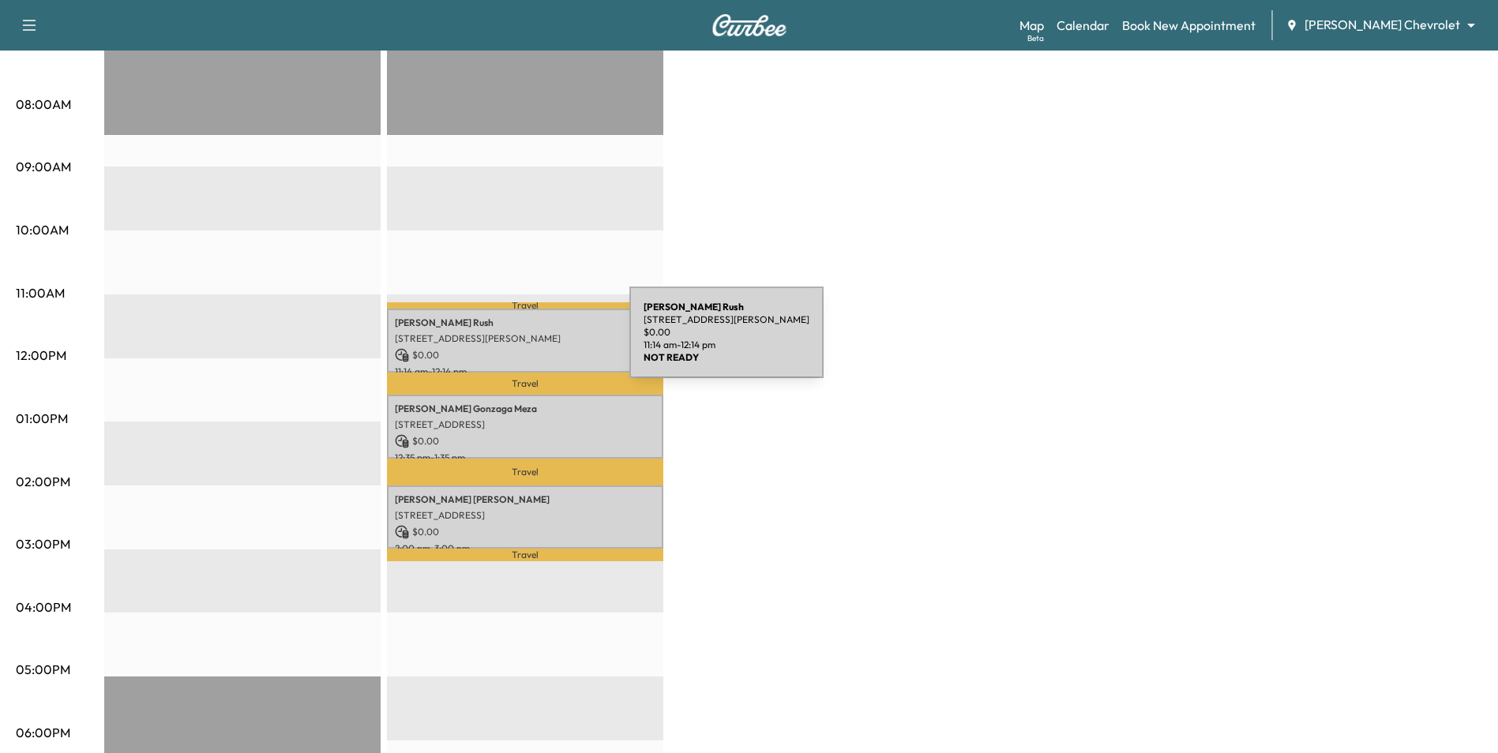
click at [511, 342] on div "James Rush 1250 5th Ave S, South St Paul, MN 55075, USA $ 0.00 11:14 am - 12:14…" at bounding box center [525, 341] width 276 height 64
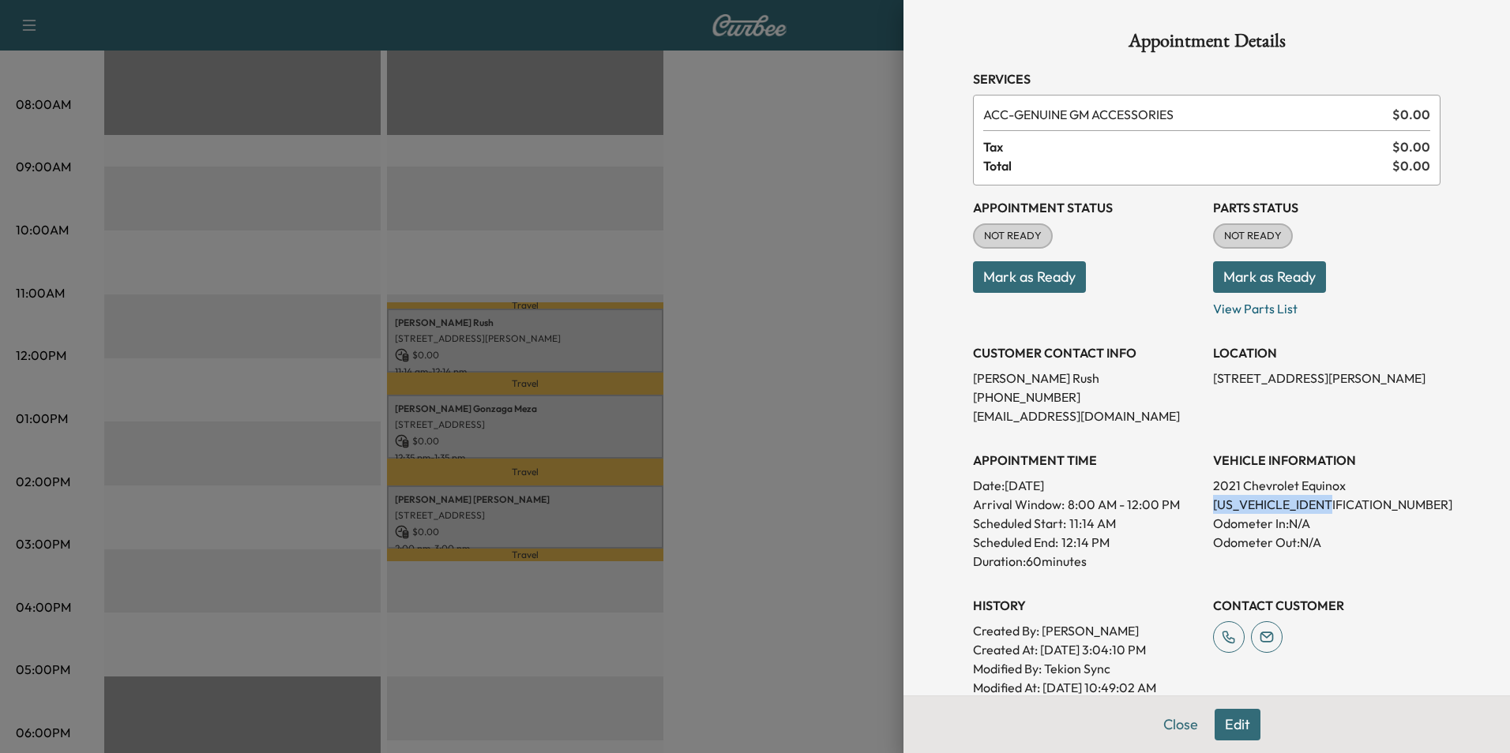
drag, startPoint x: 1339, startPoint y: 503, endPoint x: 1200, endPoint y: 504, distance: 139.0
click at [1200, 504] on div "Appointment Status NOT READY Mark as Ready Parts Status NOT READY Mark as Ready…" at bounding box center [1206, 442] width 467 height 512
drag, startPoint x: 1200, startPoint y: 504, endPoint x: 1214, endPoint y: 503, distance: 13.4
copy p "3GNAXUEV0MS129549"
drag, startPoint x: 700, startPoint y: 335, endPoint x: 383, endPoint y: 17, distance: 448.9
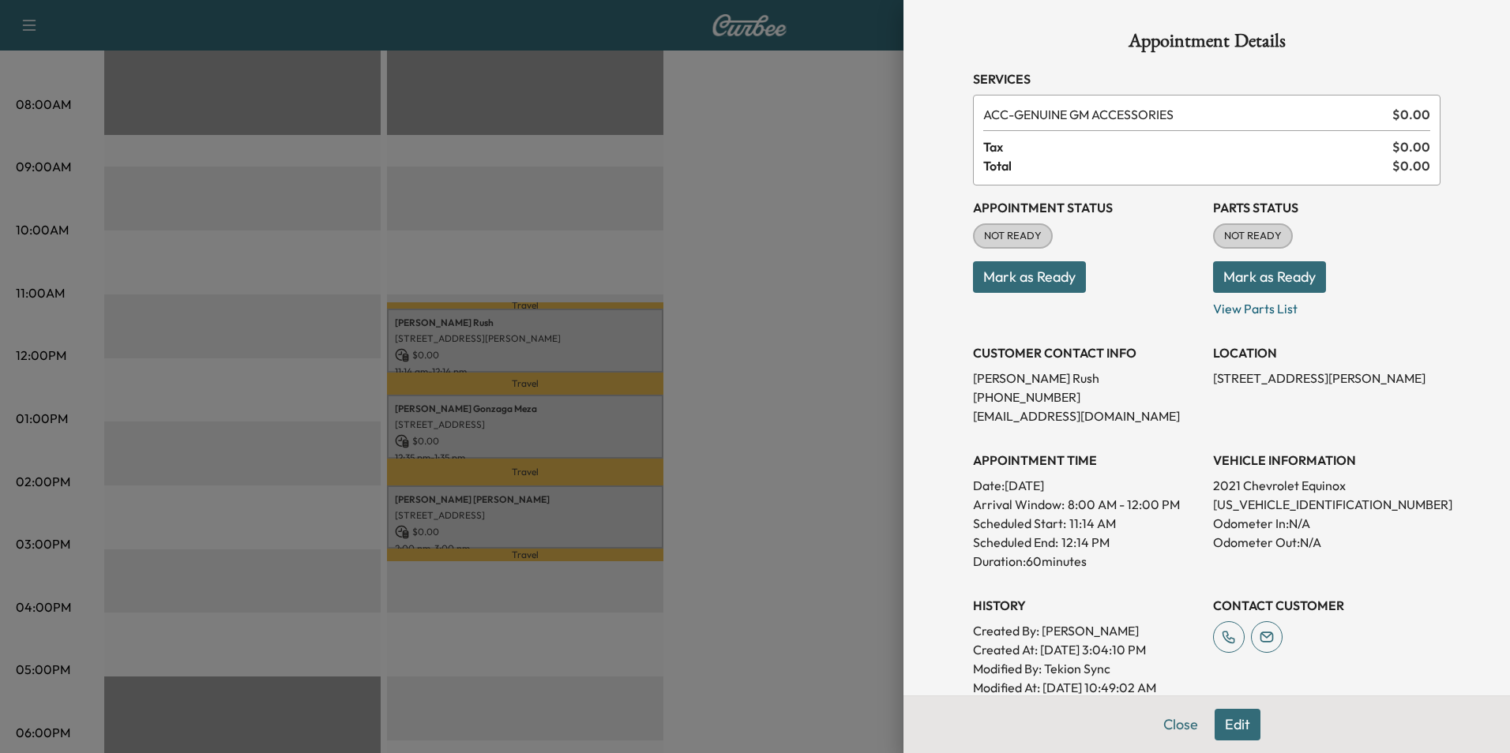
click at [704, 331] on div at bounding box center [755, 376] width 1510 height 753
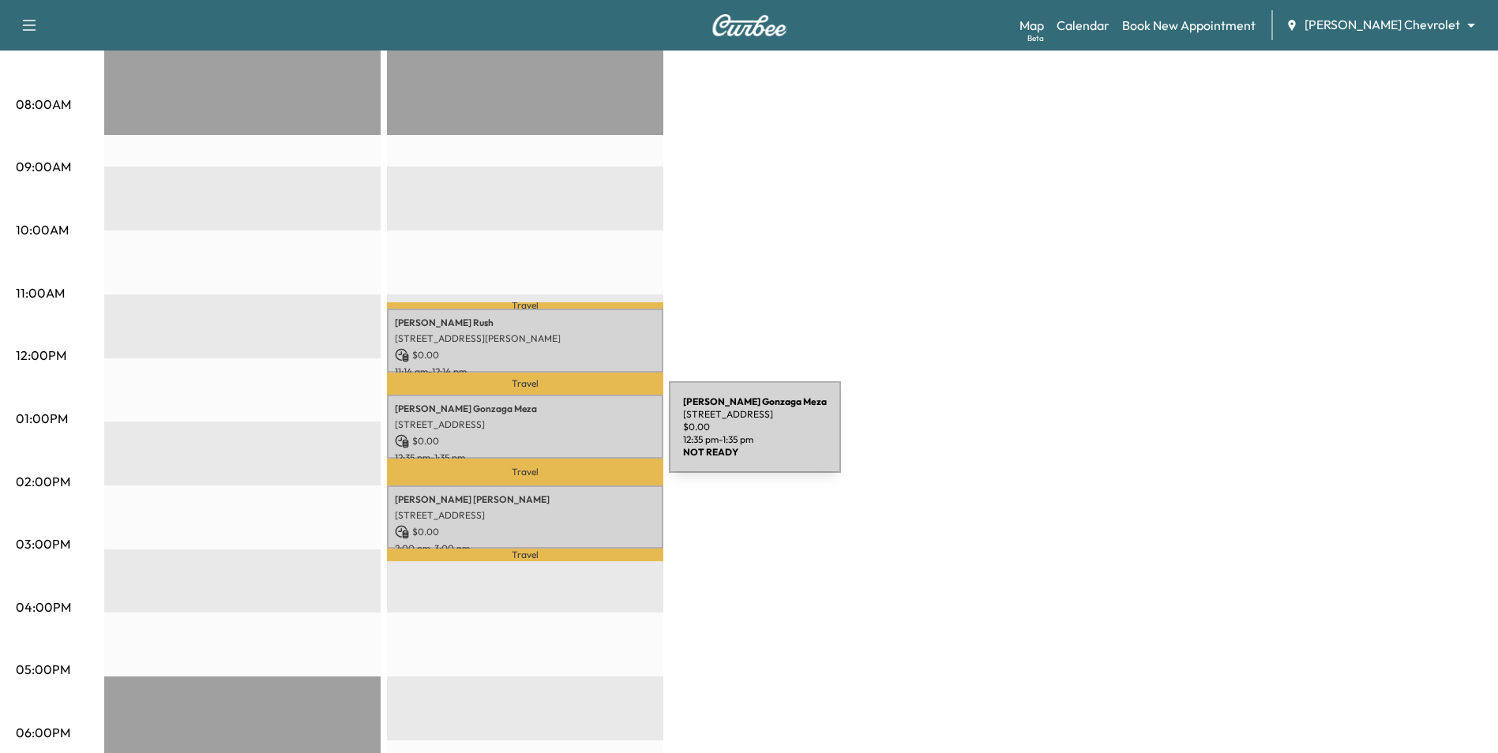
click at [550, 437] on p "$ 0.00" at bounding box center [525, 441] width 261 height 14
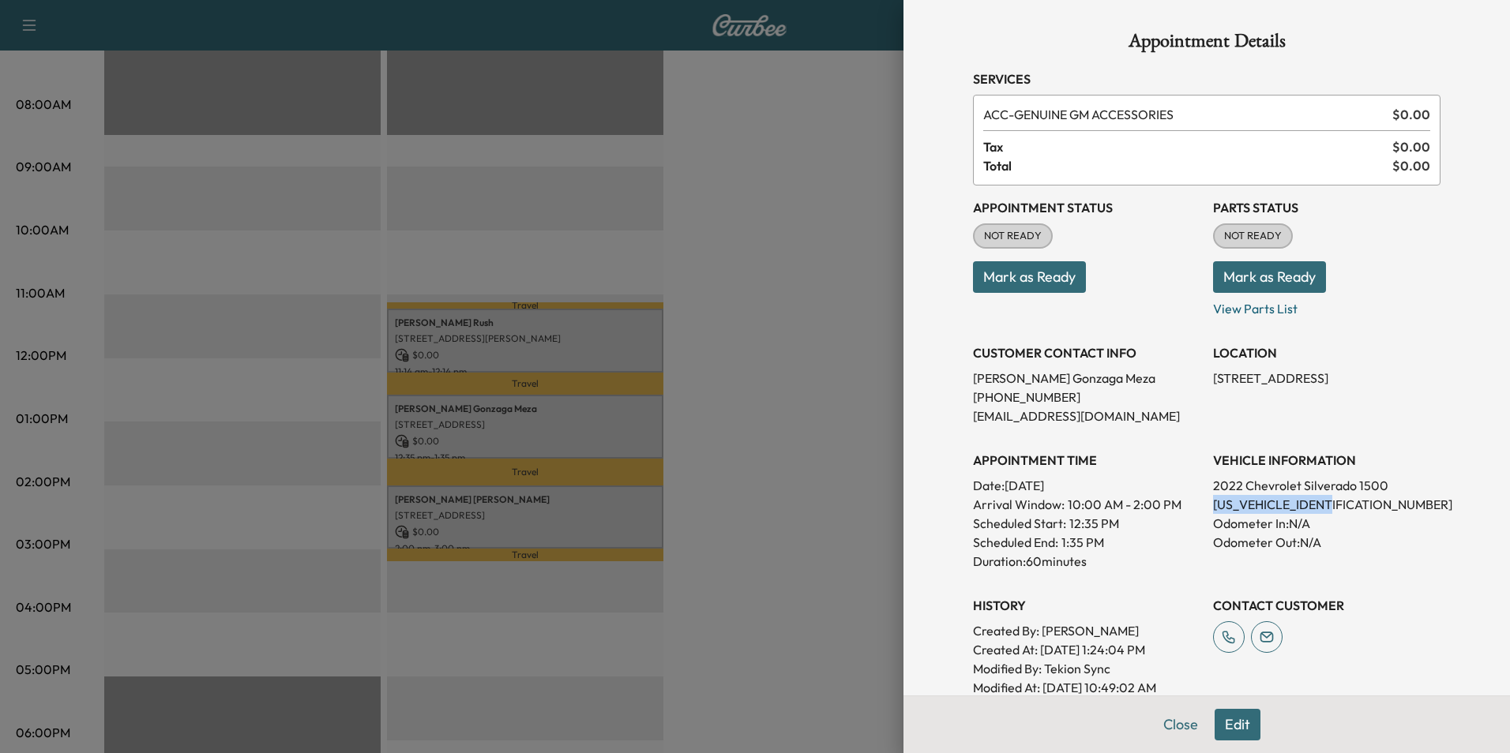
drag, startPoint x: 1345, startPoint y: 503, endPoint x: 1202, endPoint y: 511, distance: 143.1
click at [1213, 511] on p "1GCPDBEK2NZ587409" at bounding box center [1326, 504] width 227 height 19
drag, startPoint x: 1202, startPoint y: 511, endPoint x: 1211, endPoint y: 505, distance: 11.0
drag, startPoint x: 746, startPoint y: 478, endPoint x: 686, endPoint y: 539, distance: 86.0
click at [751, 485] on div at bounding box center [755, 376] width 1510 height 753
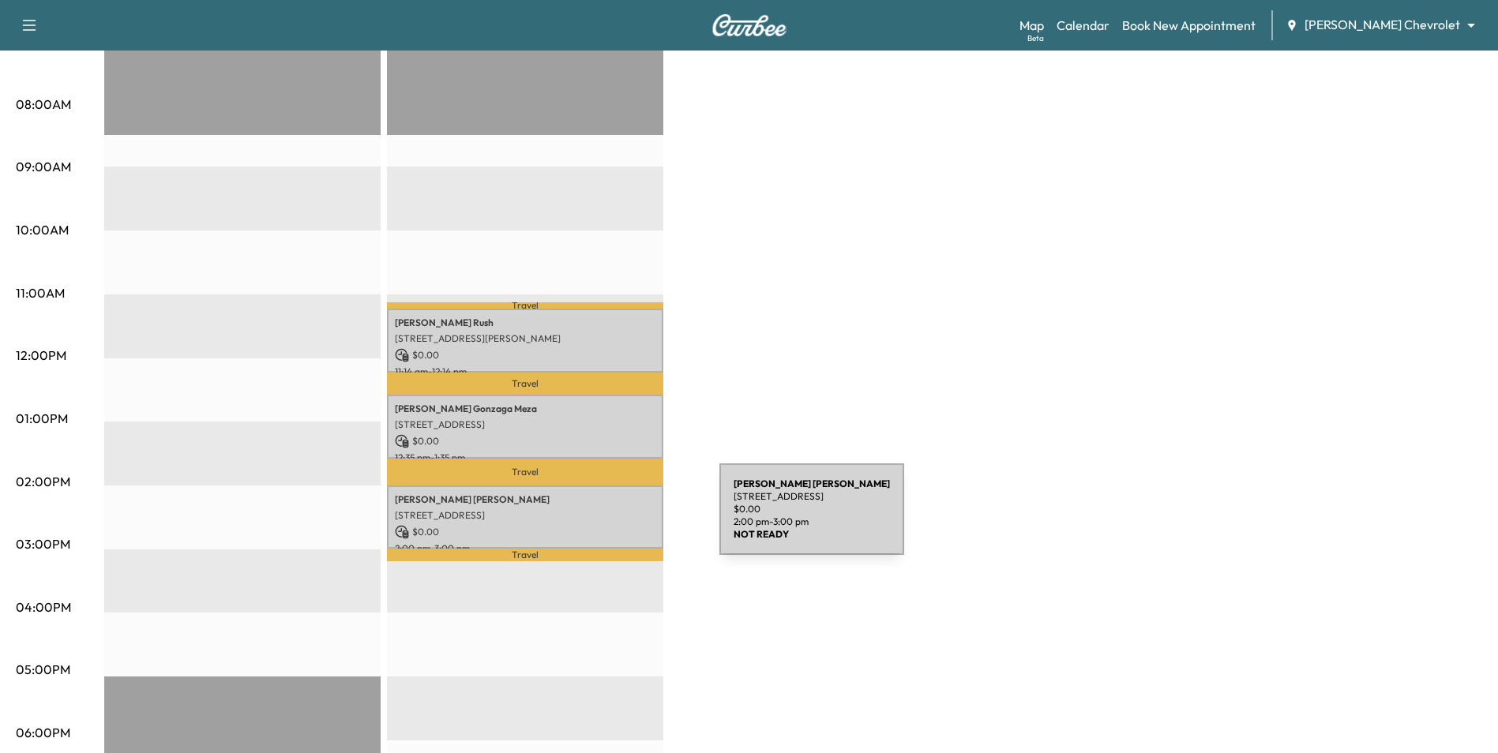
click at [601, 525] on p "$ 0.00" at bounding box center [525, 532] width 261 height 14
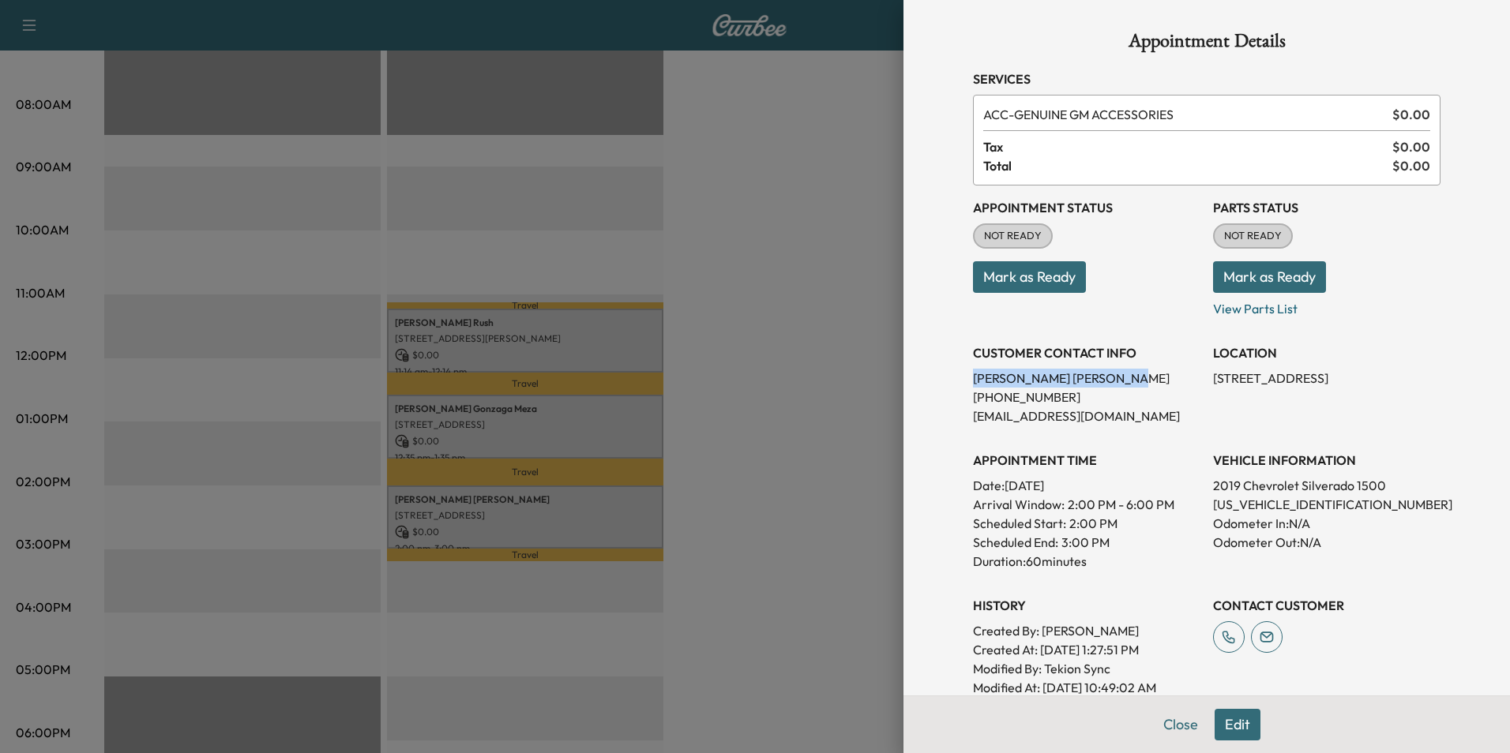
drag, startPoint x: 1065, startPoint y: 375, endPoint x: 959, endPoint y: 381, distance: 106.8
click at [959, 381] on div "Appointment Details Services ACC - GENUINE GM ACCESSORIES $ 0.00 Tax $ 0.00 Tot…" at bounding box center [1206, 464] width 505 height 928
drag, startPoint x: 959, startPoint y: 381, endPoint x: 970, endPoint y: 381, distance: 11.1
drag, startPoint x: 1343, startPoint y: 502, endPoint x: 1199, endPoint y: 502, distance: 143.7
click at [1199, 502] on div "Appointment Status NOT READY Mark as Ready Parts Status NOT READY Mark as Ready…" at bounding box center [1206, 442] width 467 height 512
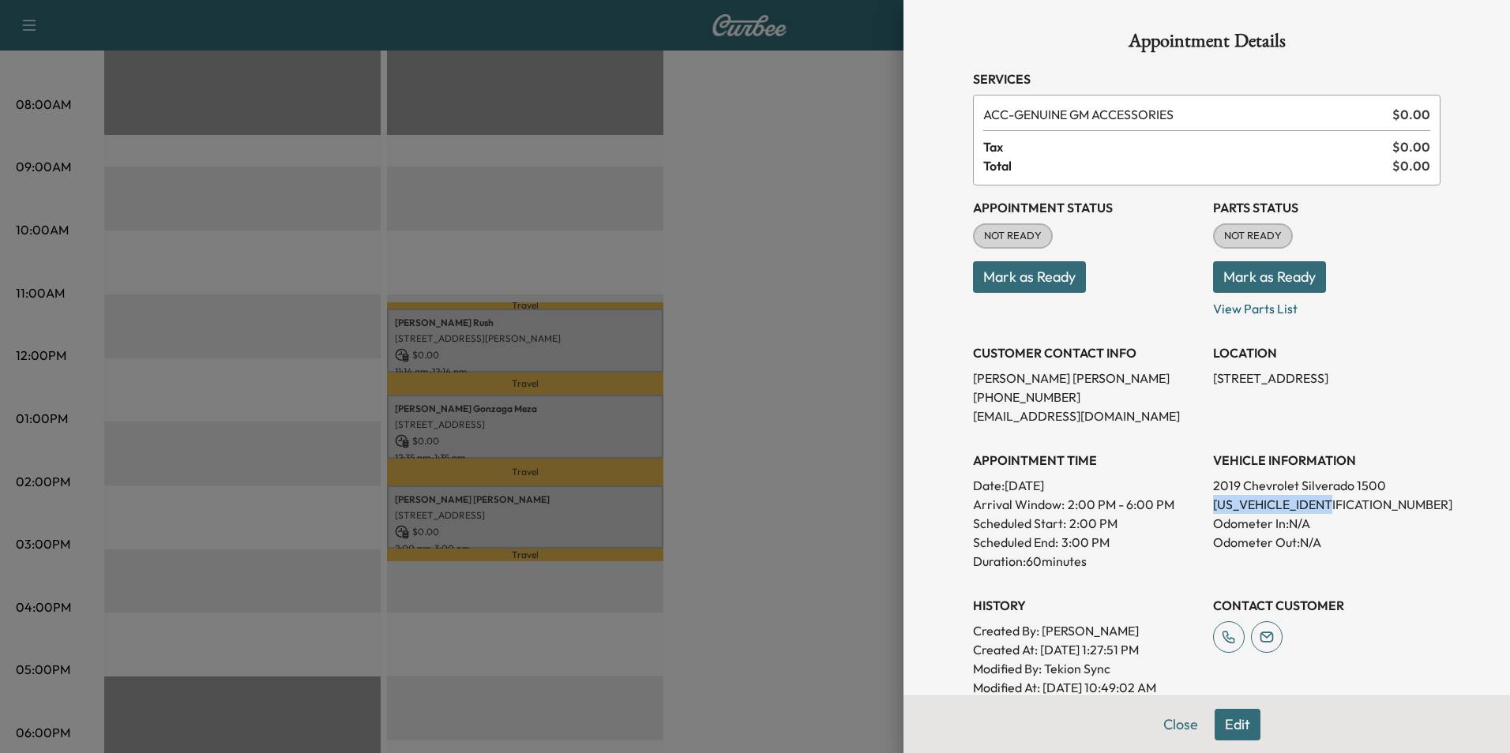
drag, startPoint x: 1199, startPoint y: 502, endPoint x: 1217, endPoint y: 504, distance: 17.4
click at [880, 356] on div at bounding box center [755, 376] width 1510 height 753
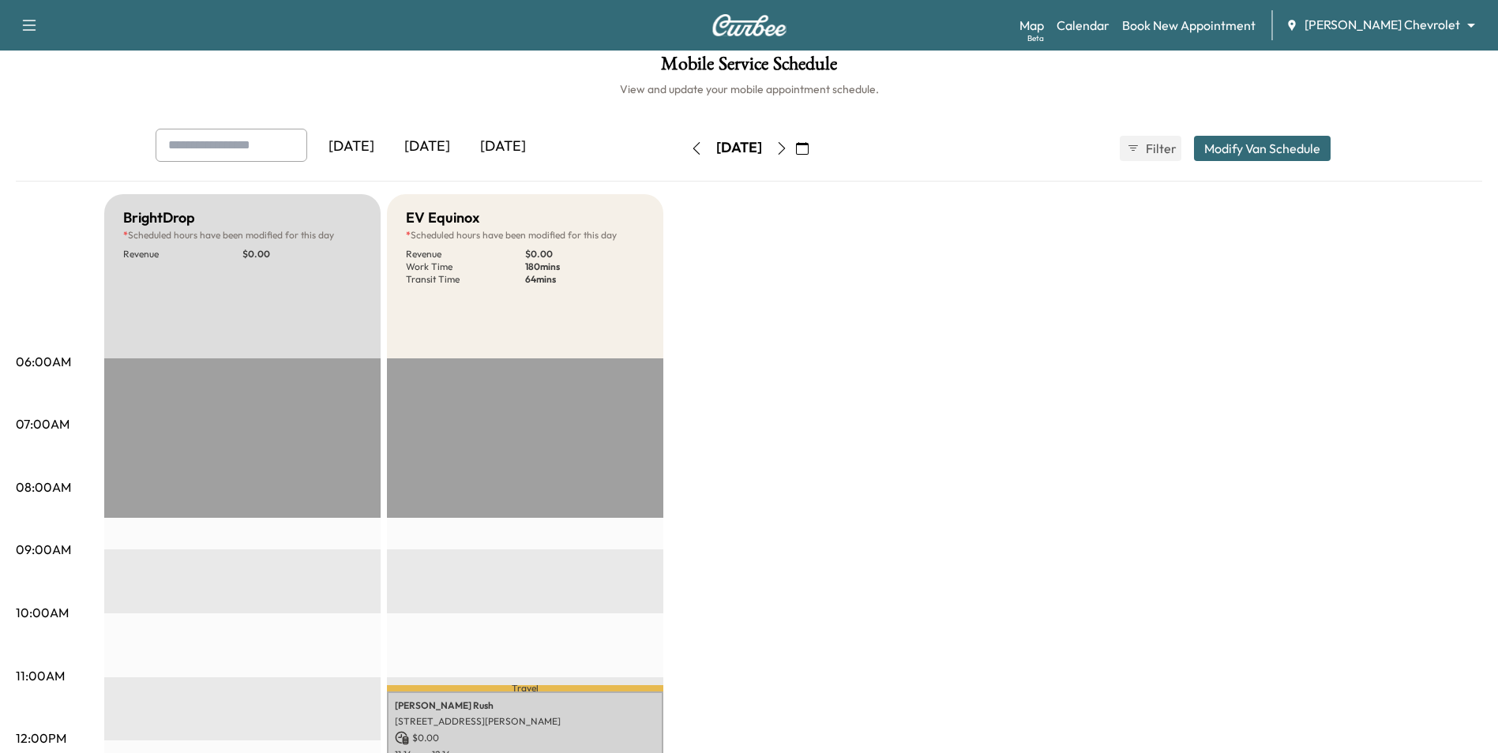
scroll to position [0, 0]
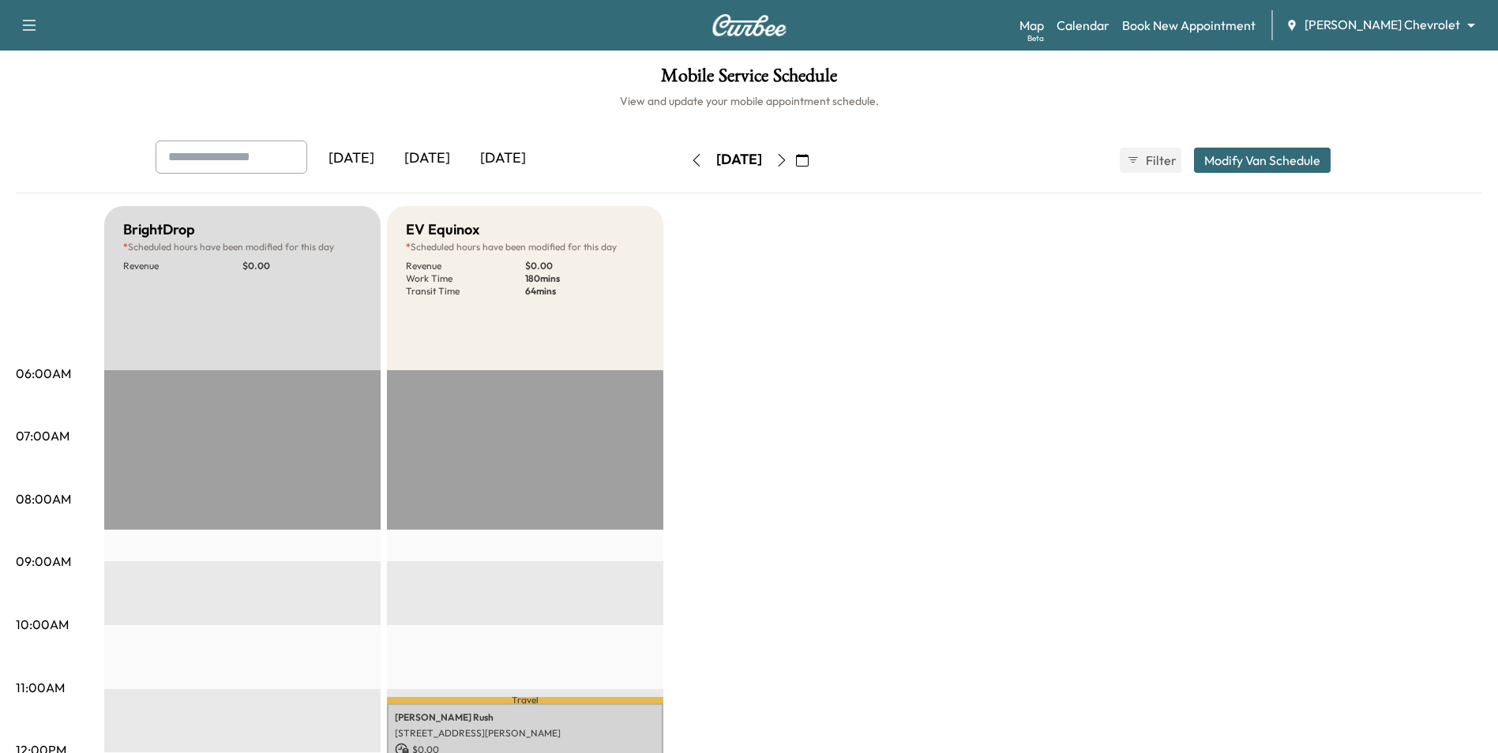
click at [795, 163] on button "button" at bounding box center [781, 160] width 27 height 25
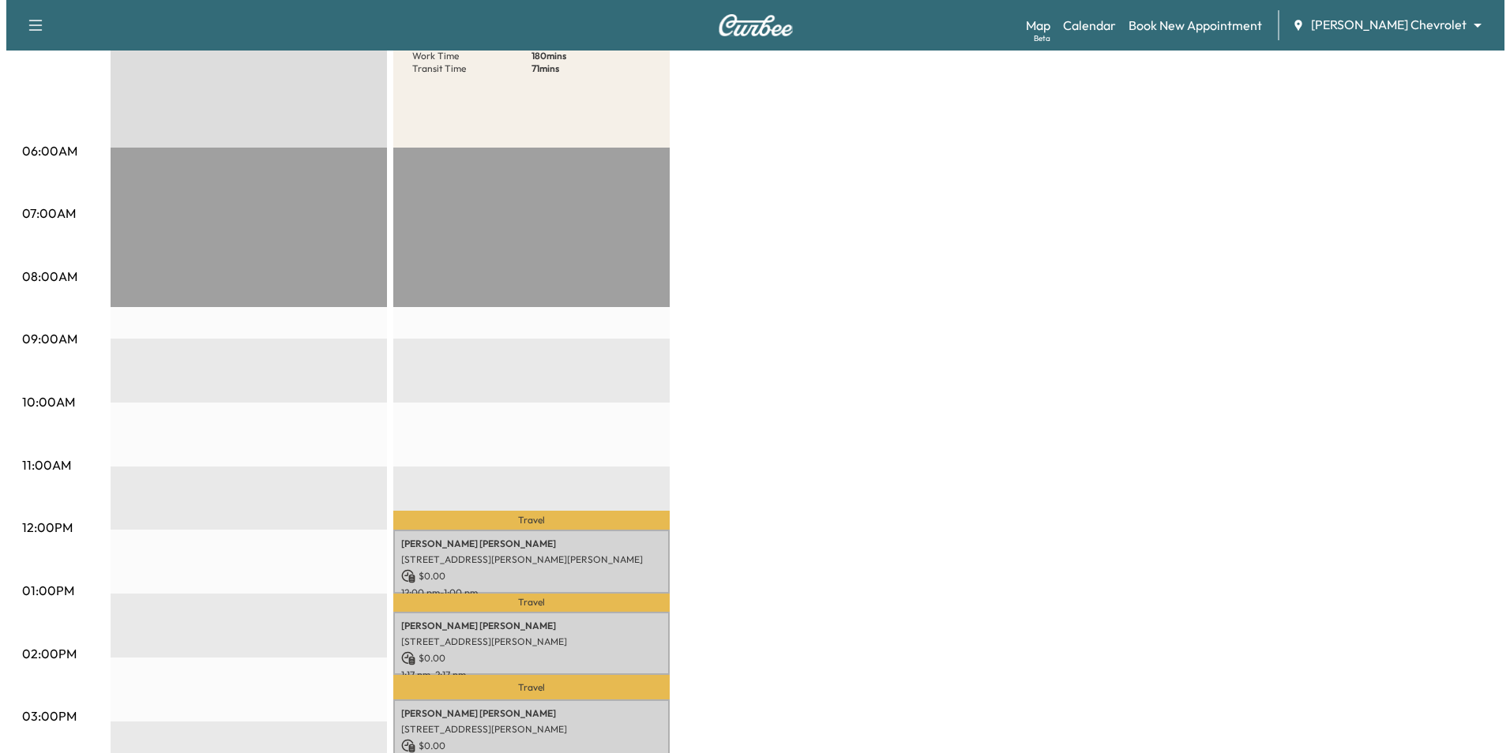
scroll to position [316, 0]
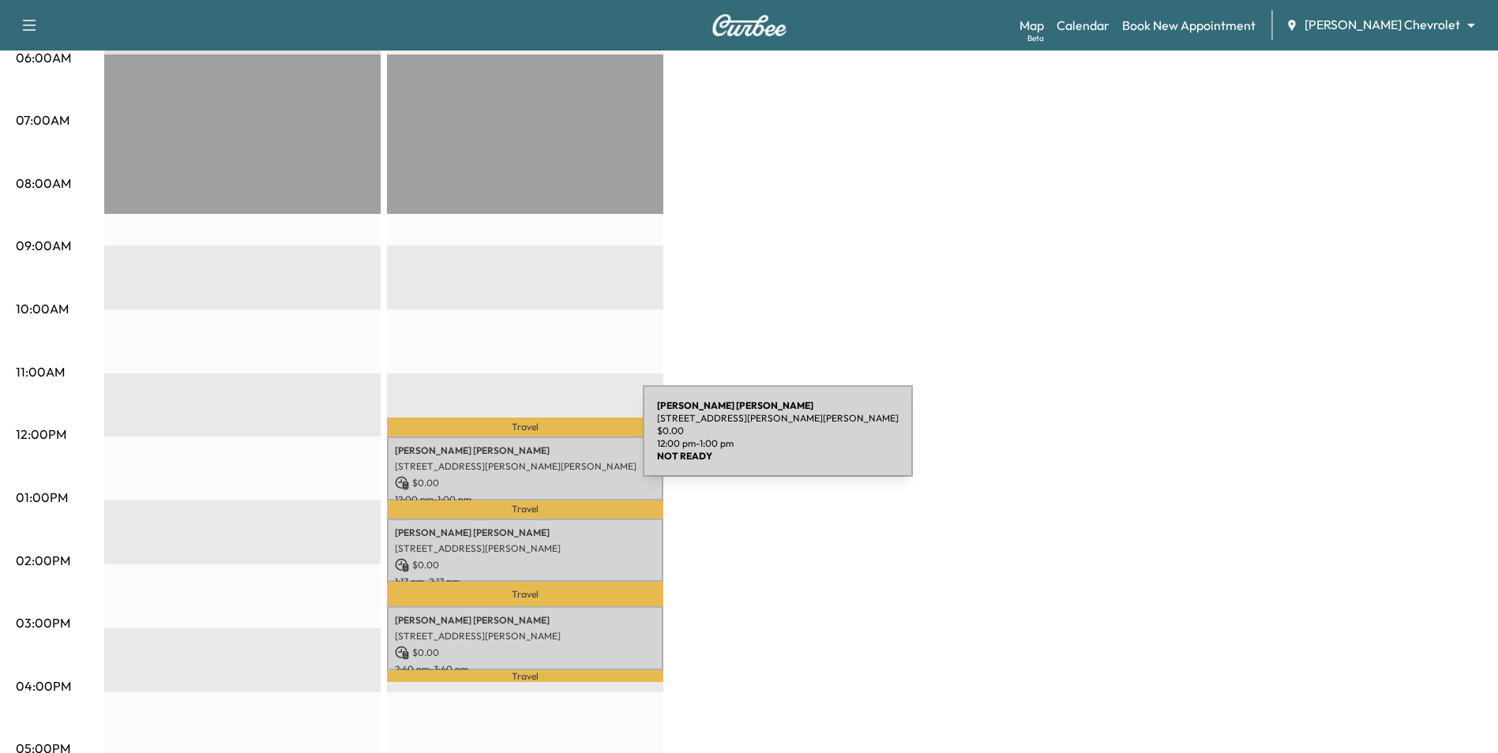
click at [524, 445] on p "Scott Haraldson" at bounding box center [525, 451] width 261 height 13
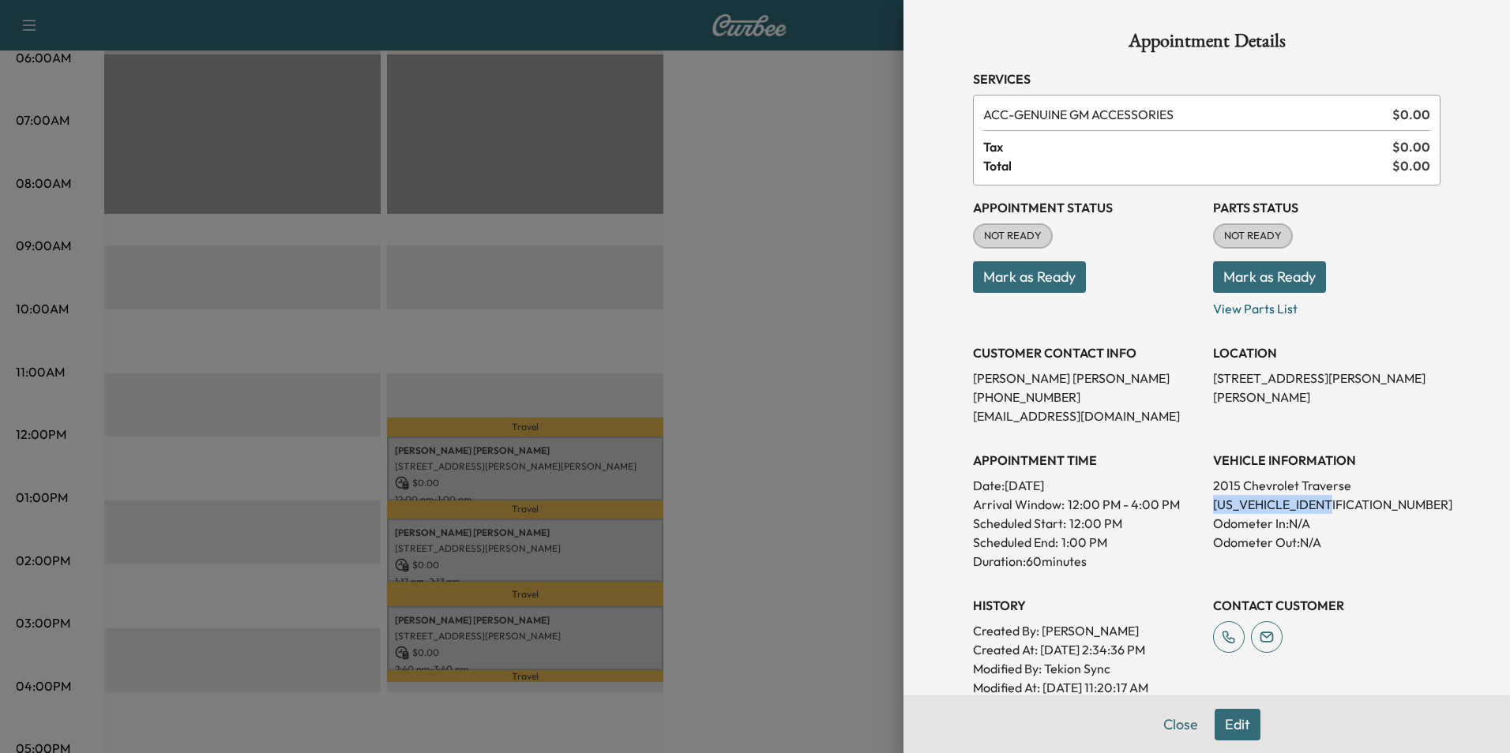
drag, startPoint x: 1333, startPoint y: 503, endPoint x: 1196, endPoint y: 505, distance: 136.6
click at [1196, 505] on div "Appointment Status NOT READY Mark as Ready Parts Status NOT READY Mark as Ready…" at bounding box center [1206, 442] width 467 height 512
drag, startPoint x: 1196, startPoint y: 505, endPoint x: 1209, endPoint y: 505, distance: 12.6
click at [870, 341] on div at bounding box center [755, 376] width 1510 height 753
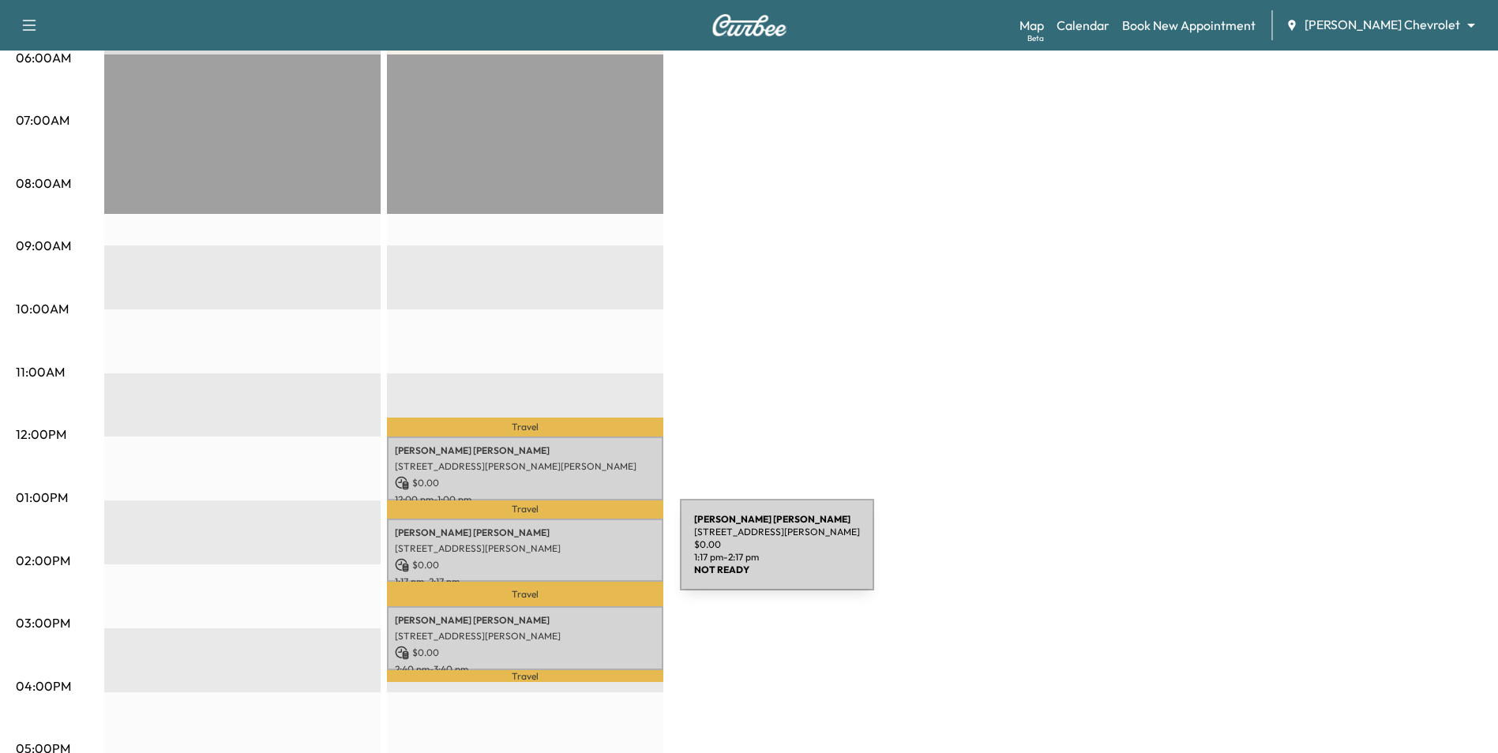
click at [561, 558] on p "$ 0.00" at bounding box center [525, 565] width 261 height 14
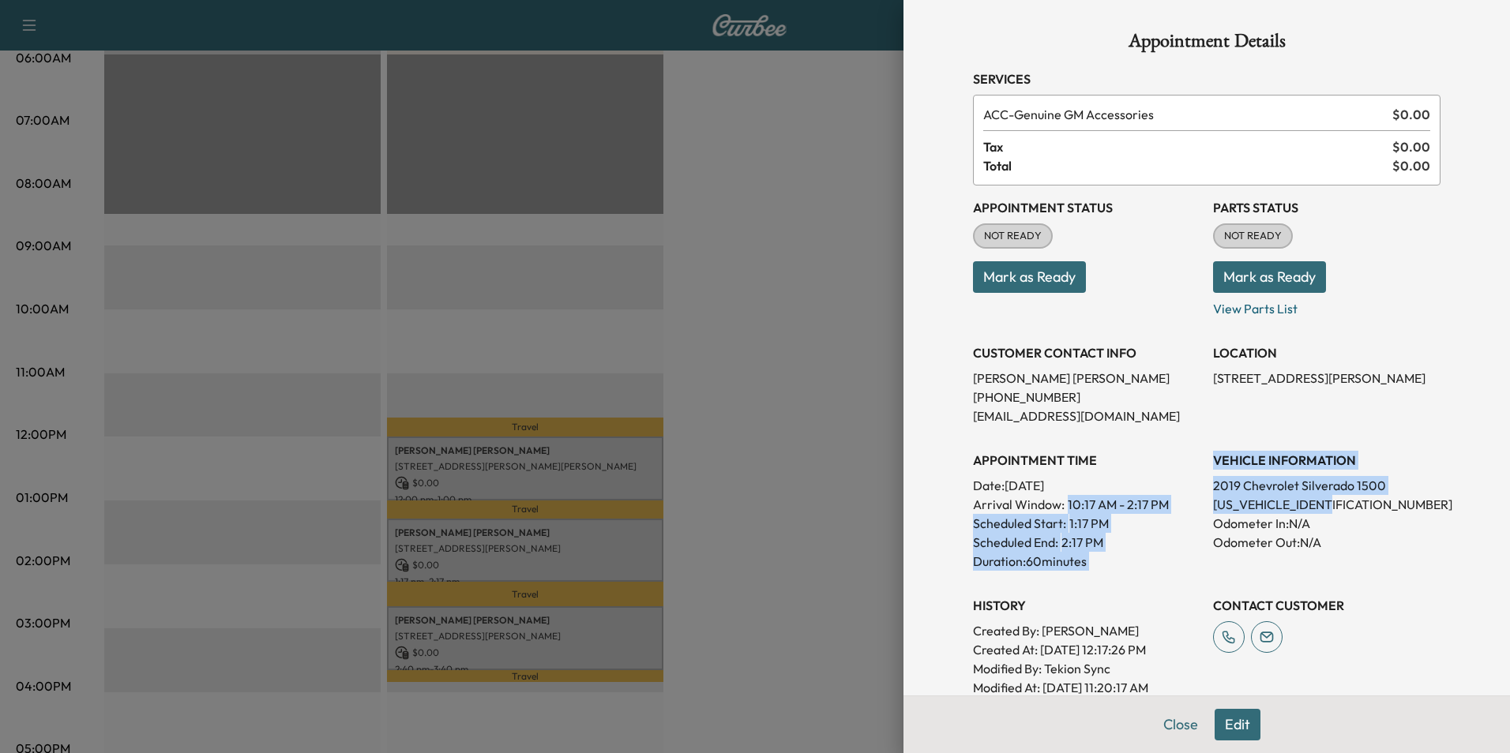
drag, startPoint x: 1270, startPoint y: 504, endPoint x: 1184, endPoint y: 505, distance: 86.1
click at [1184, 505] on div "Appointment Status NOT READY Mark as Ready Parts Status NOT READY Mark as Ready…" at bounding box center [1206, 442] width 467 height 512
drag, startPoint x: 1184, startPoint y: 505, endPoint x: 1196, endPoint y: 510, distance: 13.5
click at [1186, 509] on p "Arrival Window: 10:17 AM - 2:17 PM" at bounding box center [1086, 504] width 227 height 19
drag, startPoint x: 1192, startPoint y: 507, endPoint x: 1287, endPoint y: 506, distance: 94.8
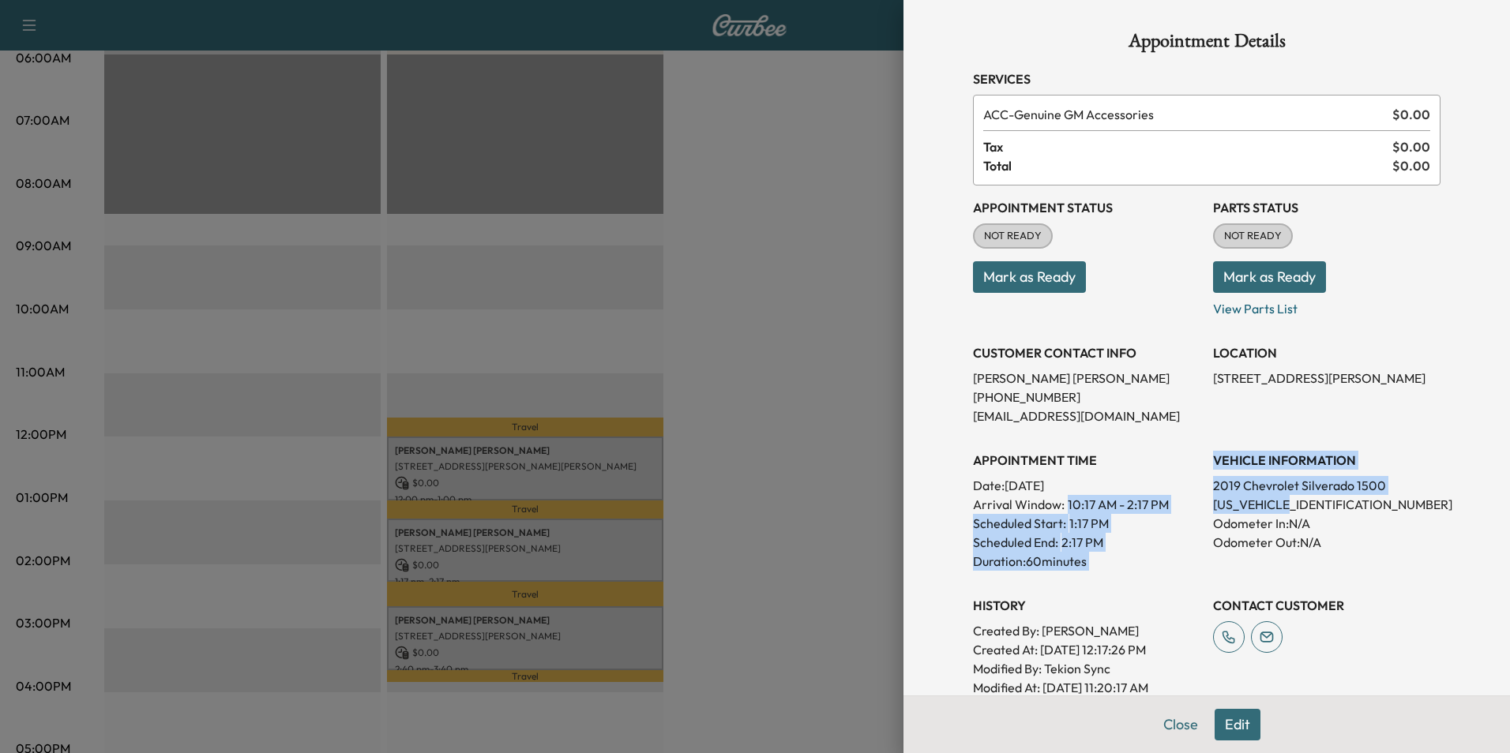
click at [1287, 506] on div "Appointment Status NOT READY Mark as Ready Parts Status NOT READY Mark as Ready…" at bounding box center [1206, 442] width 467 height 512
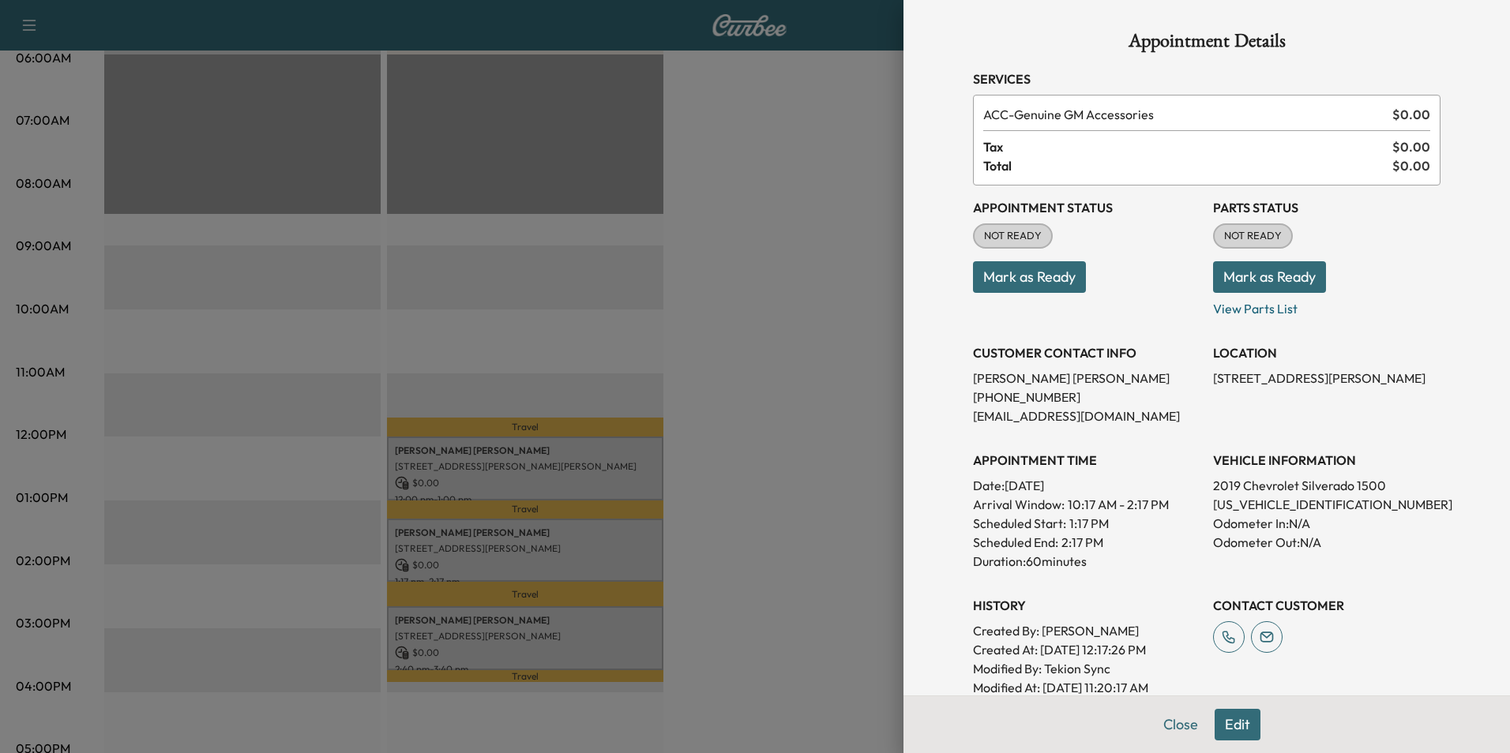
drag, startPoint x: 1287, startPoint y: 506, endPoint x: 1330, endPoint y: 507, distance: 42.6
click at [1330, 507] on p "[US_VEHICLE_IDENTIFICATION_NUMBER]" at bounding box center [1326, 504] width 227 height 19
drag, startPoint x: 1330, startPoint y: 502, endPoint x: 1197, endPoint y: 508, distance: 132.8
click at [1197, 508] on div "Appointment Status NOT READY Mark as Ready Parts Status NOT READY Mark as Ready…" at bounding box center [1206, 442] width 467 height 512
drag, startPoint x: 1197, startPoint y: 508, endPoint x: 1211, endPoint y: 505, distance: 13.6
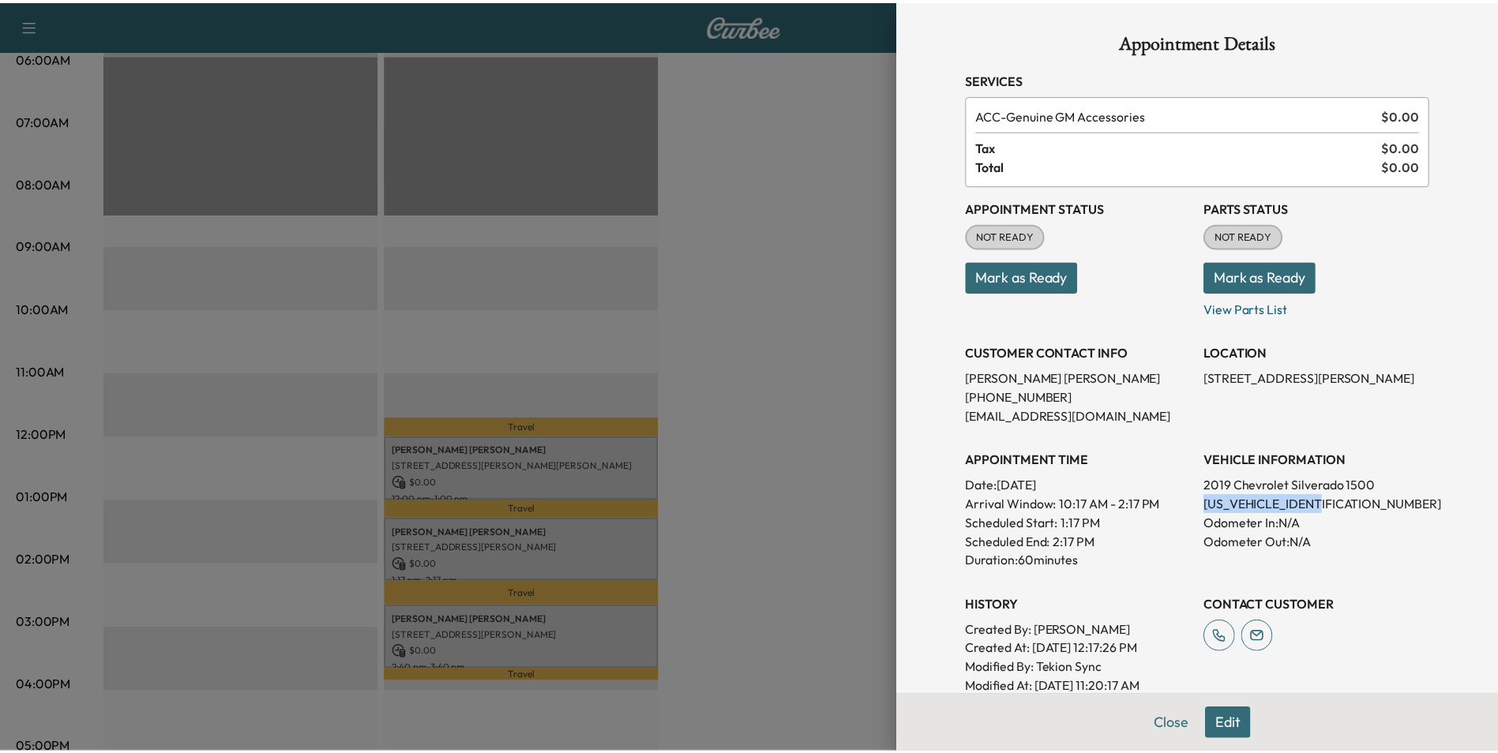
scroll to position [0, 0]
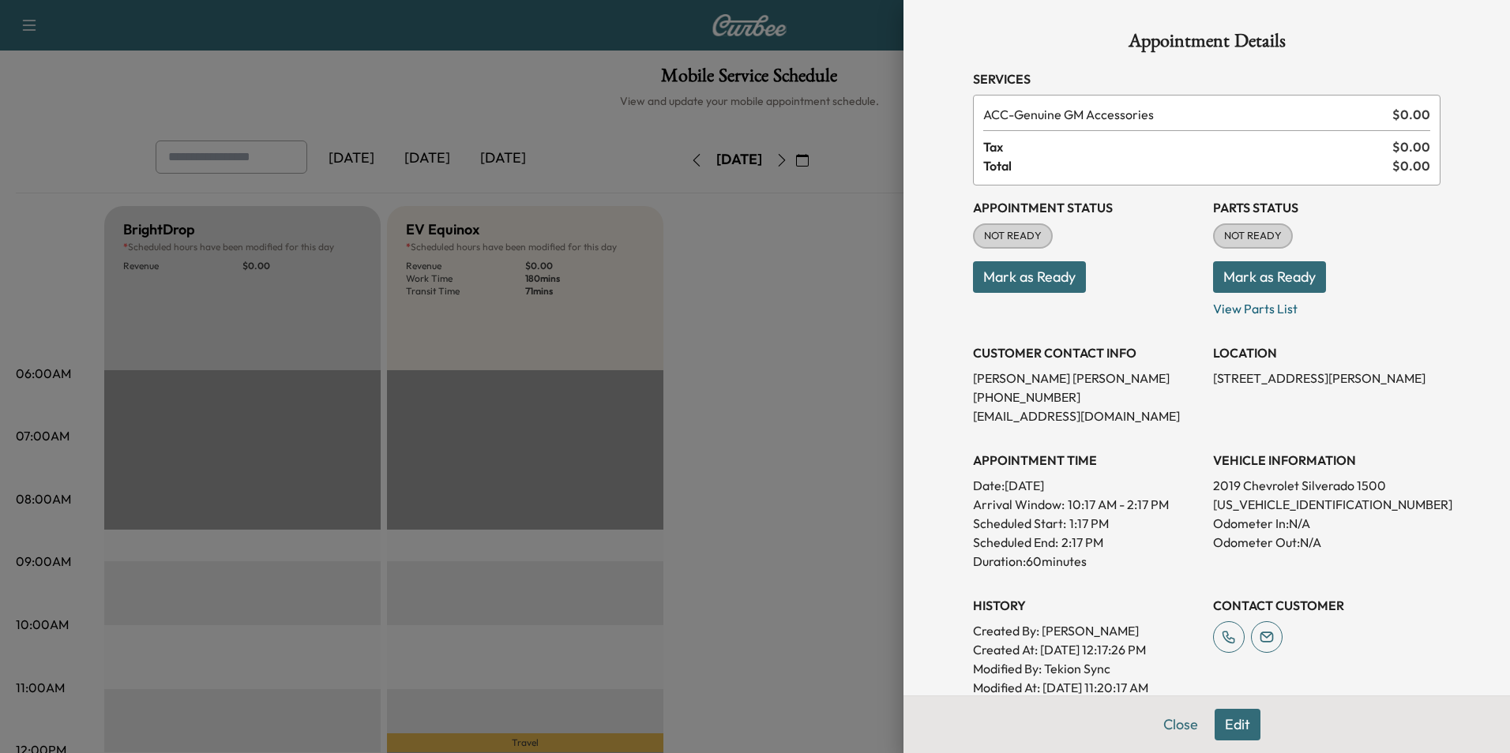
click at [840, 307] on div at bounding box center [755, 376] width 1510 height 753
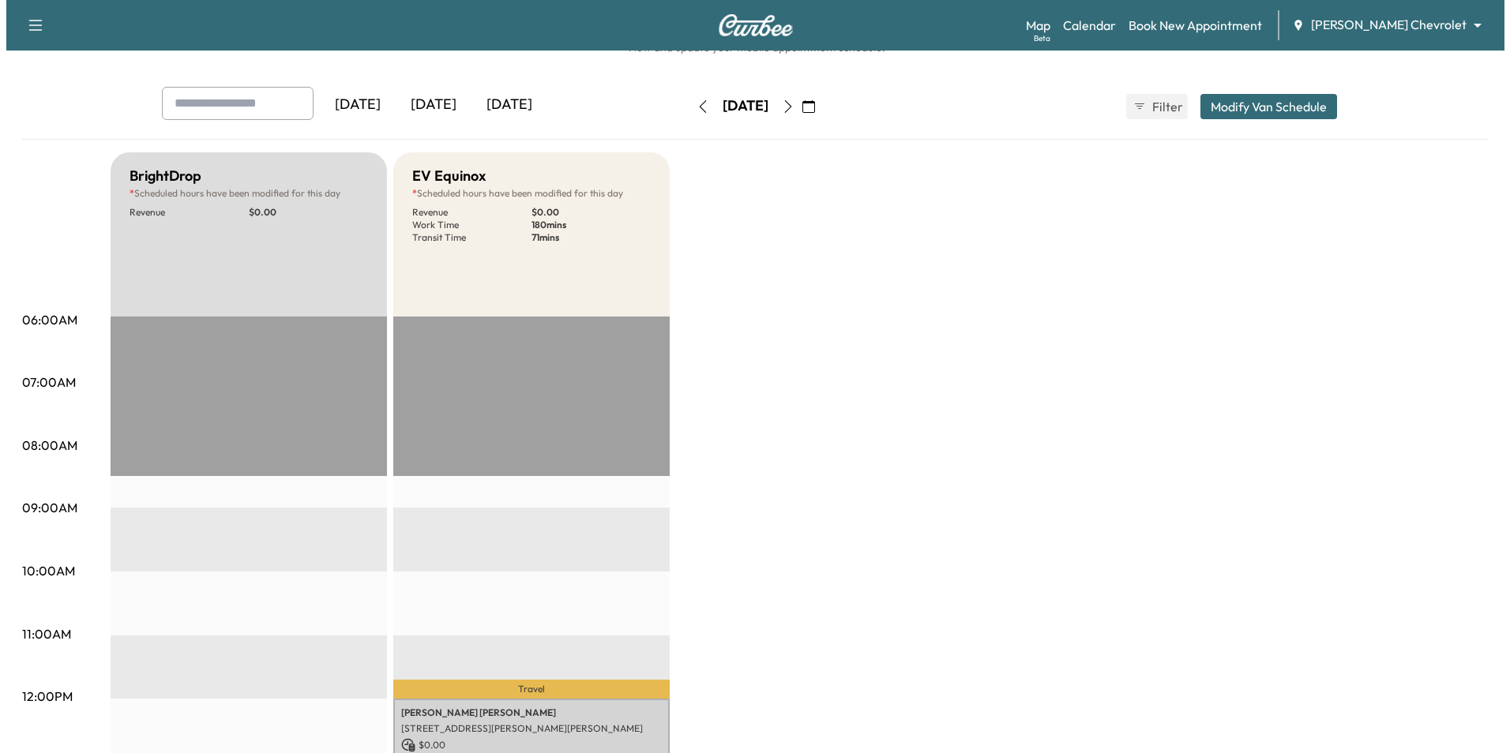
scroll to position [237, 0]
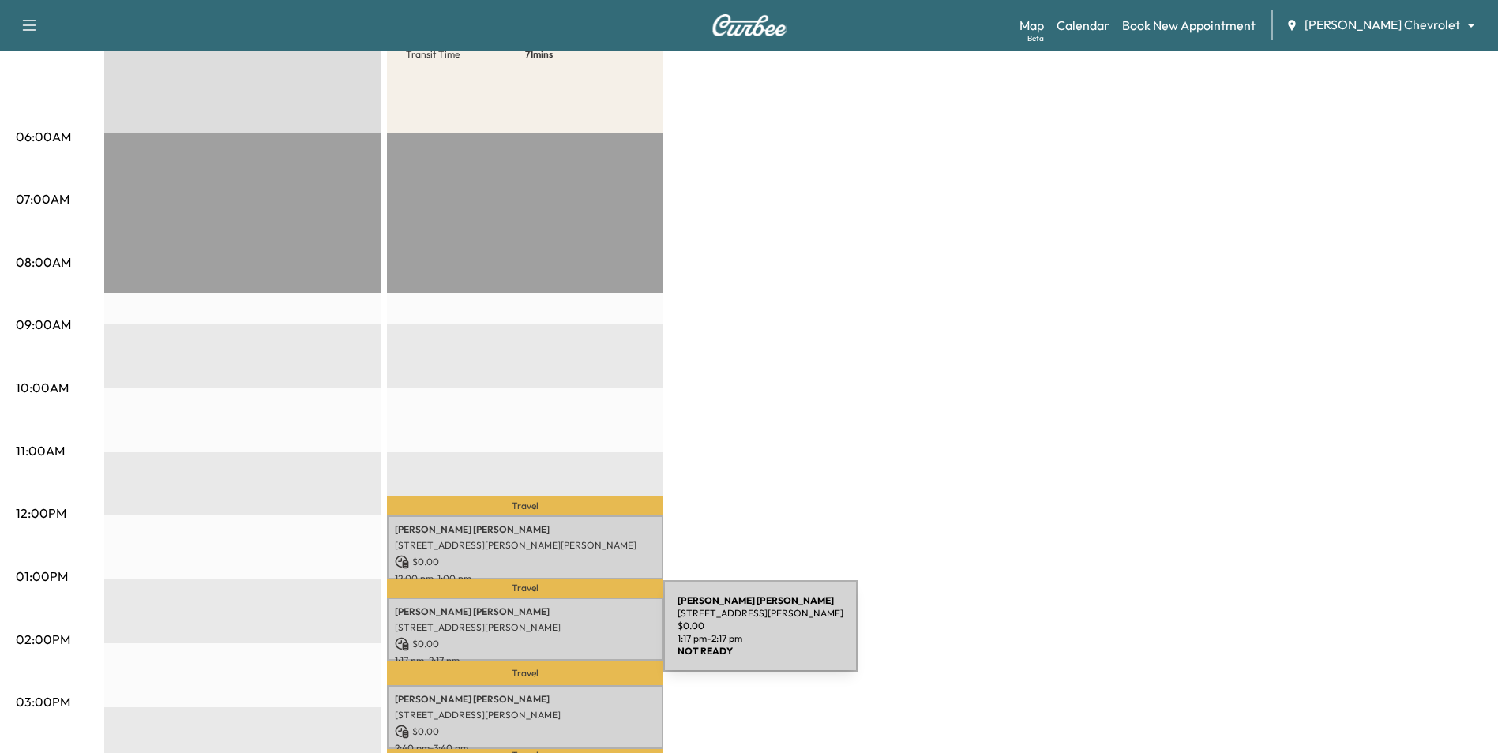
click at [545, 637] on p "$ 0.00" at bounding box center [525, 644] width 261 height 14
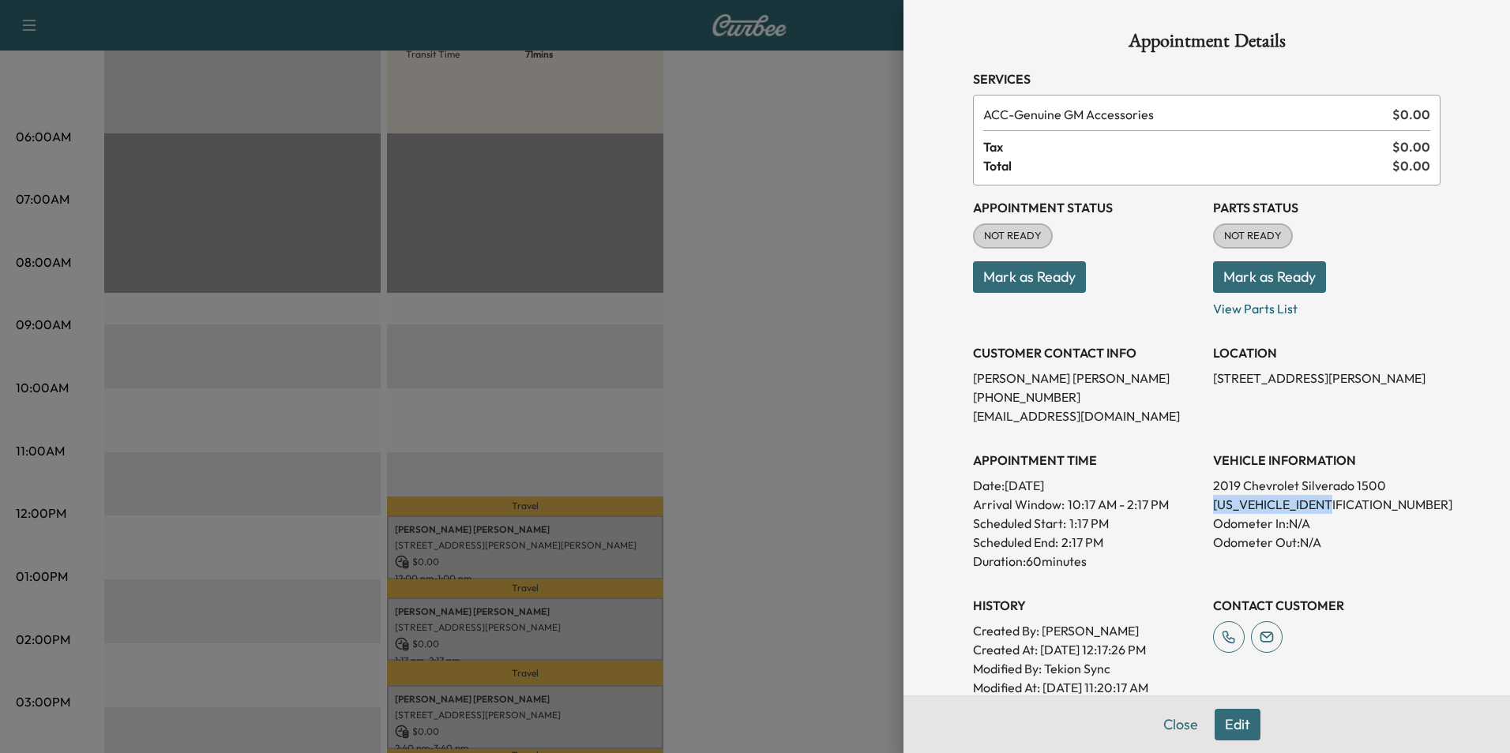
drag, startPoint x: 1341, startPoint y: 504, endPoint x: 1201, endPoint y: 504, distance: 139.8
click at [1213, 504] on p "[US_VEHICLE_IDENTIFICATION_NUMBER]" at bounding box center [1326, 504] width 227 height 19
drag, startPoint x: 1201, startPoint y: 504, endPoint x: 1211, endPoint y: 501, distance: 9.8
click at [242, 256] on div at bounding box center [755, 376] width 1510 height 753
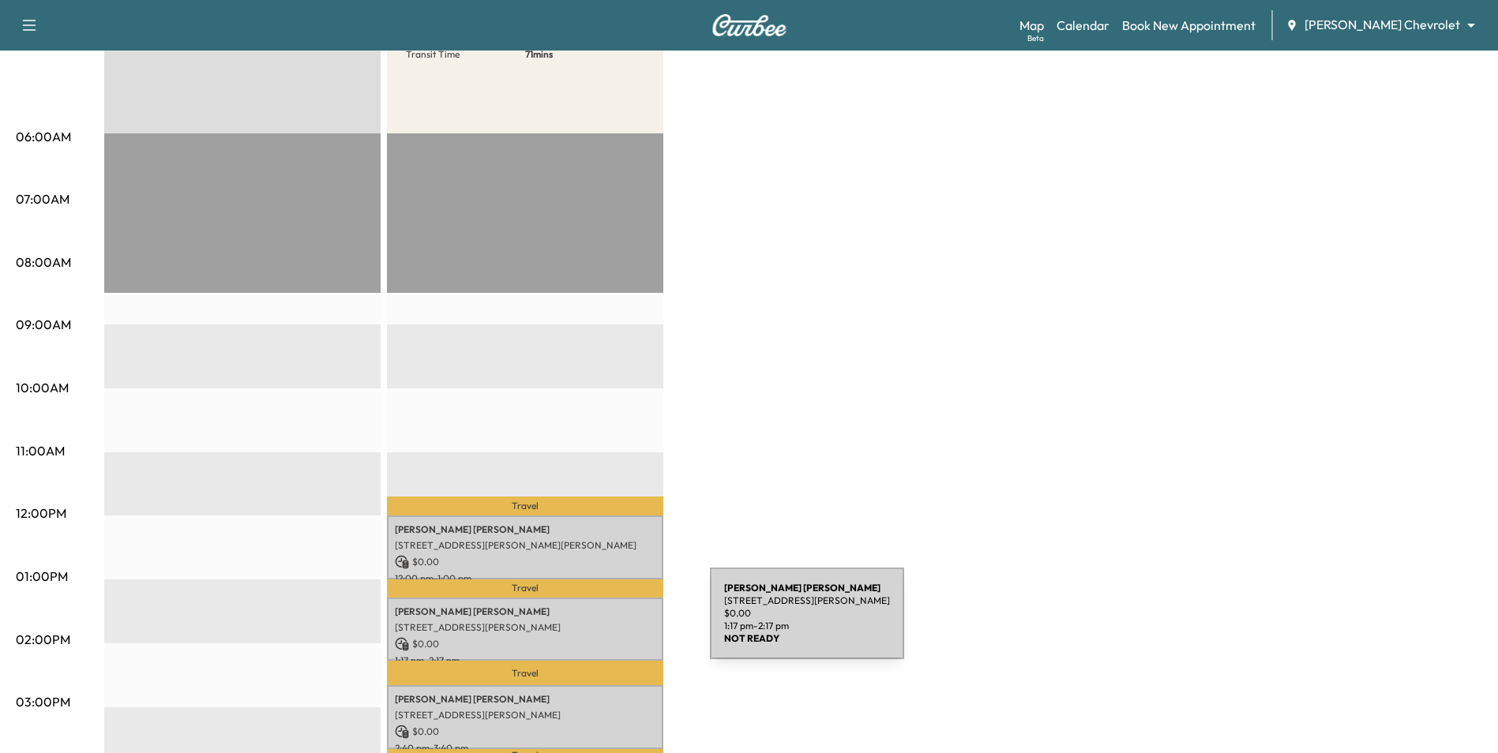
click at [594, 623] on p "[STREET_ADDRESS][PERSON_NAME]" at bounding box center [525, 627] width 261 height 13
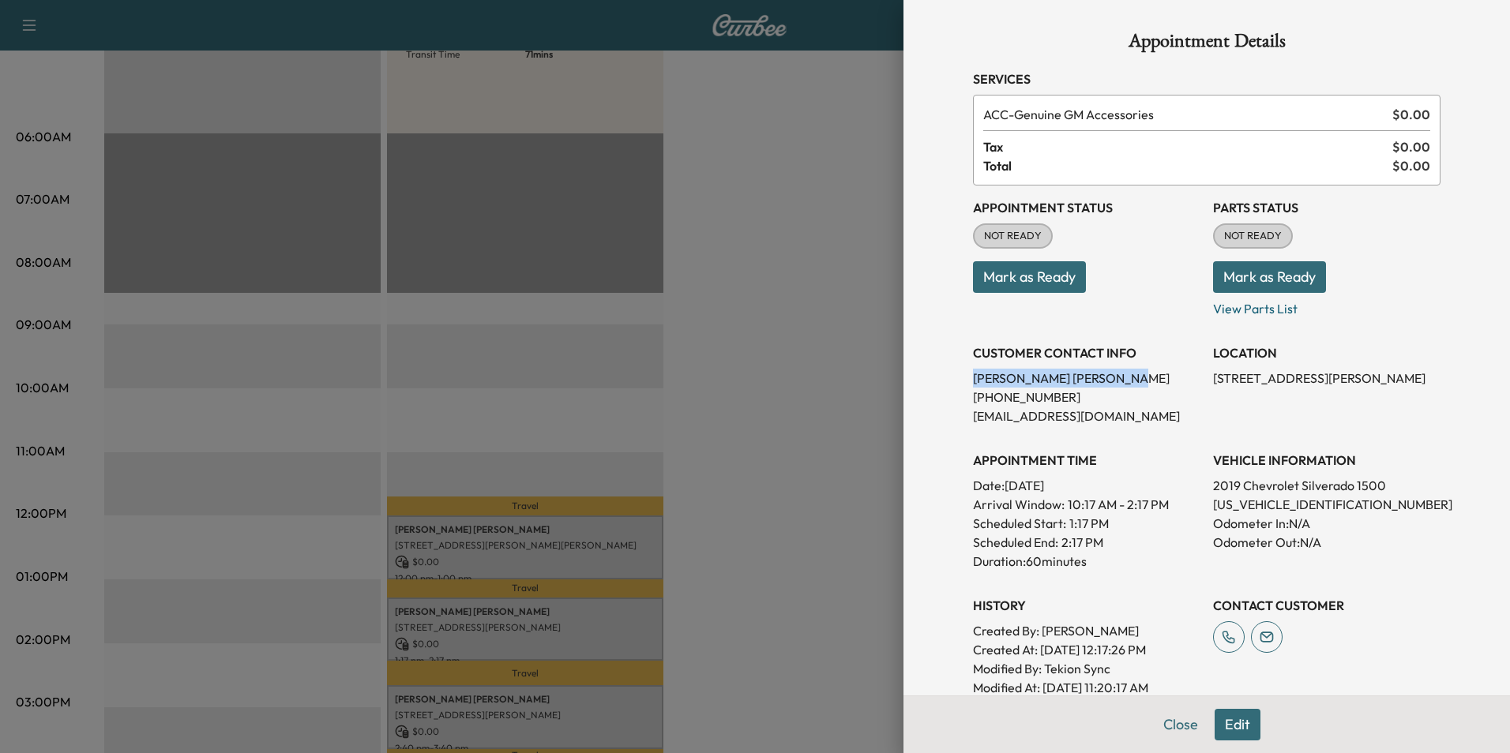
drag, startPoint x: 1092, startPoint y: 374, endPoint x: 959, endPoint y: 377, distance: 133.5
click at [959, 377] on div "Appointment Details Services ACC - Genuine GM Accessories $ 0.00 Tax $ 0.00 Tot…" at bounding box center [1206, 464] width 505 height 928
drag, startPoint x: 1334, startPoint y: 506, endPoint x: 1208, endPoint y: 509, distance: 125.6
click at [1213, 509] on p "[US_VEHICLE_IDENTIFICATION_NUMBER]" at bounding box center [1326, 504] width 227 height 19
drag, startPoint x: 1208, startPoint y: 509, endPoint x: 1218, endPoint y: 506, distance: 9.8
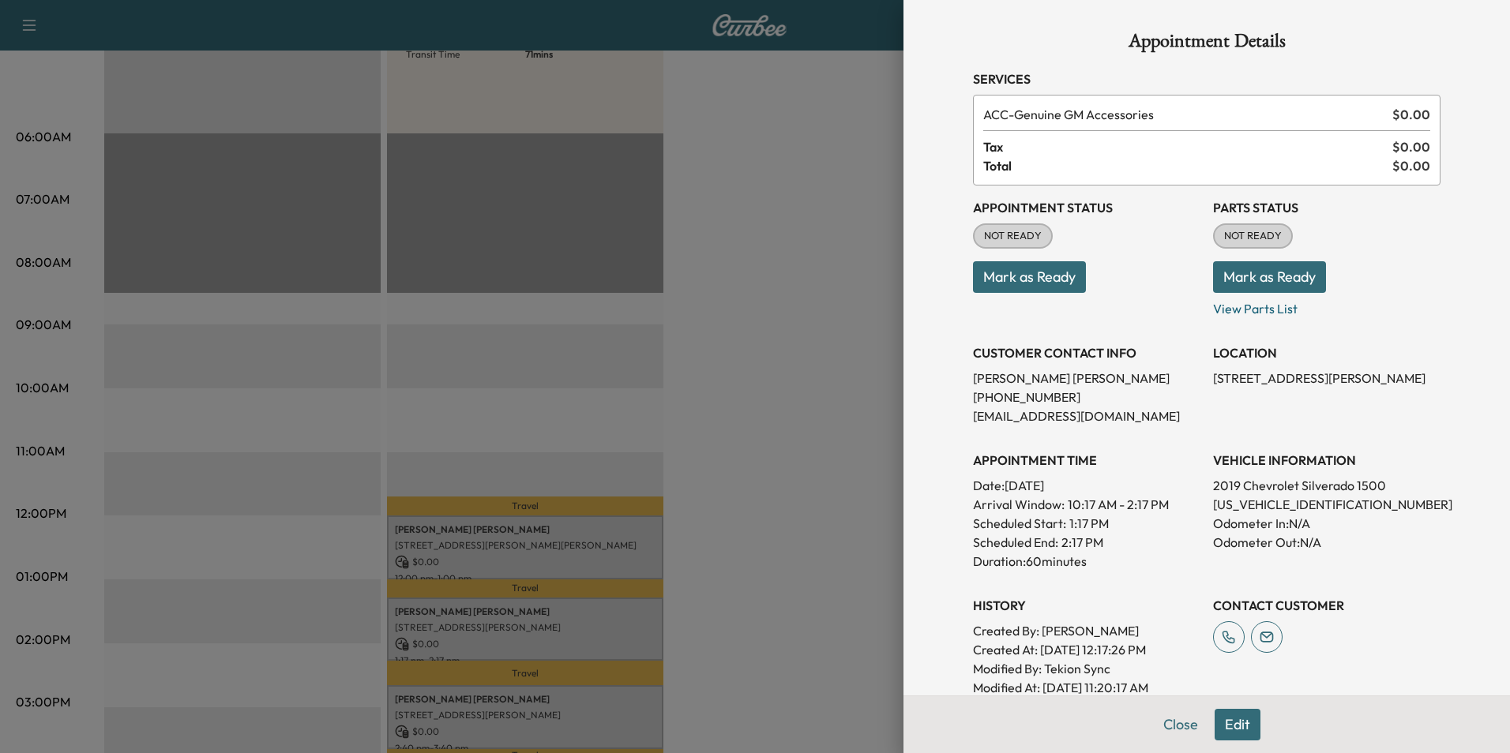
click at [1189, 502] on div "Appointment Status NOT READY Mark as Ready Parts Status NOT READY Mark as Ready…" at bounding box center [1206, 442] width 467 height 512
drag, startPoint x: 1276, startPoint y: 497, endPoint x: 1197, endPoint y: 505, distance: 79.4
click at [1197, 505] on div "Appointment Status NOT READY Mark as Ready Parts Status NOT READY Mark as Ready…" at bounding box center [1206, 442] width 467 height 512
drag, startPoint x: 1197, startPoint y: 505, endPoint x: 1206, endPoint y: 505, distance: 8.7
drag, startPoint x: 1334, startPoint y: 503, endPoint x: 1197, endPoint y: 509, distance: 137.5
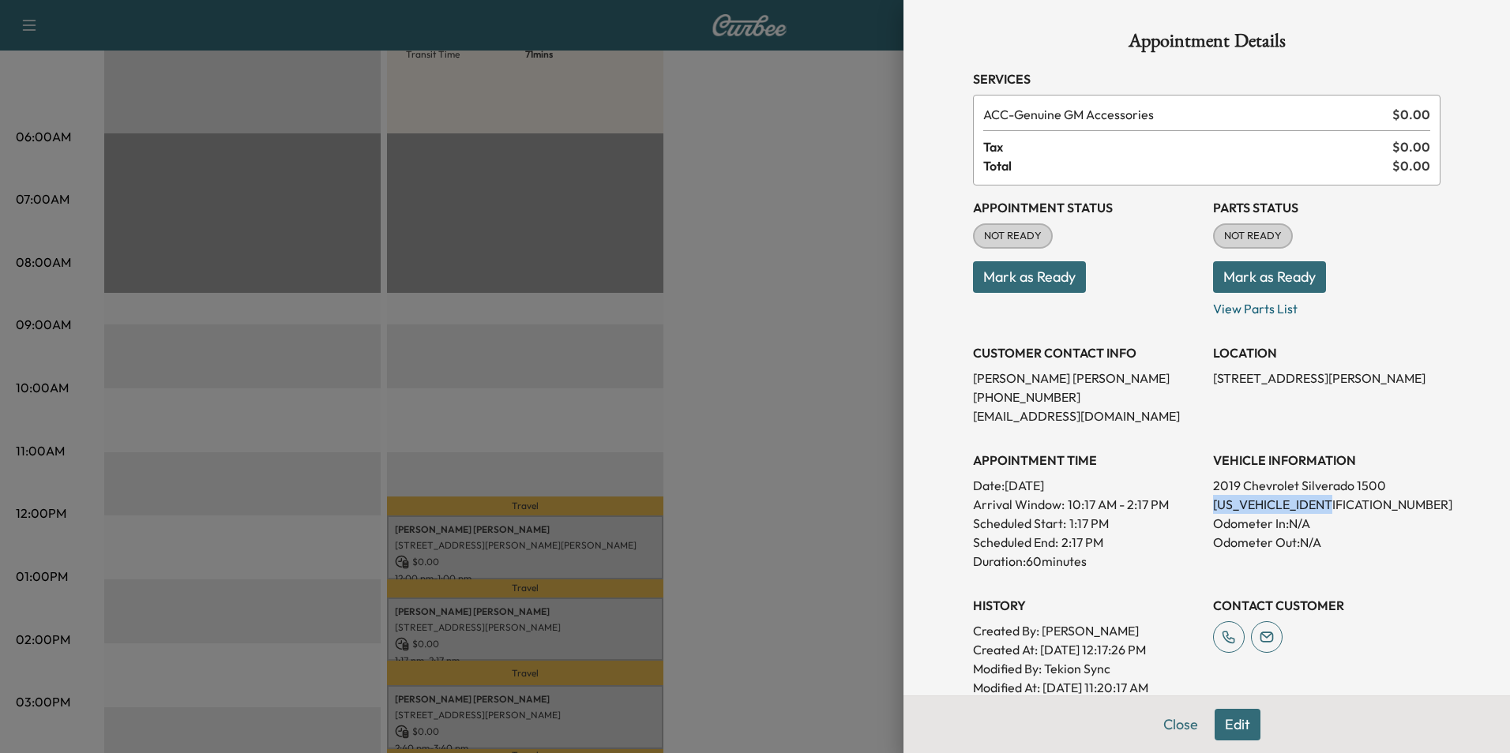
click at [1197, 509] on div "Appointment Status NOT READY Mark as Ready Parts Status NOT READY Mark as Ready…" at bounding box center [1206, 442] width 467 height 512
drag, startPoint x: 1197, startPoint y: 509, endPoint x: 1207, endPoint y: 501, distance: 13.0
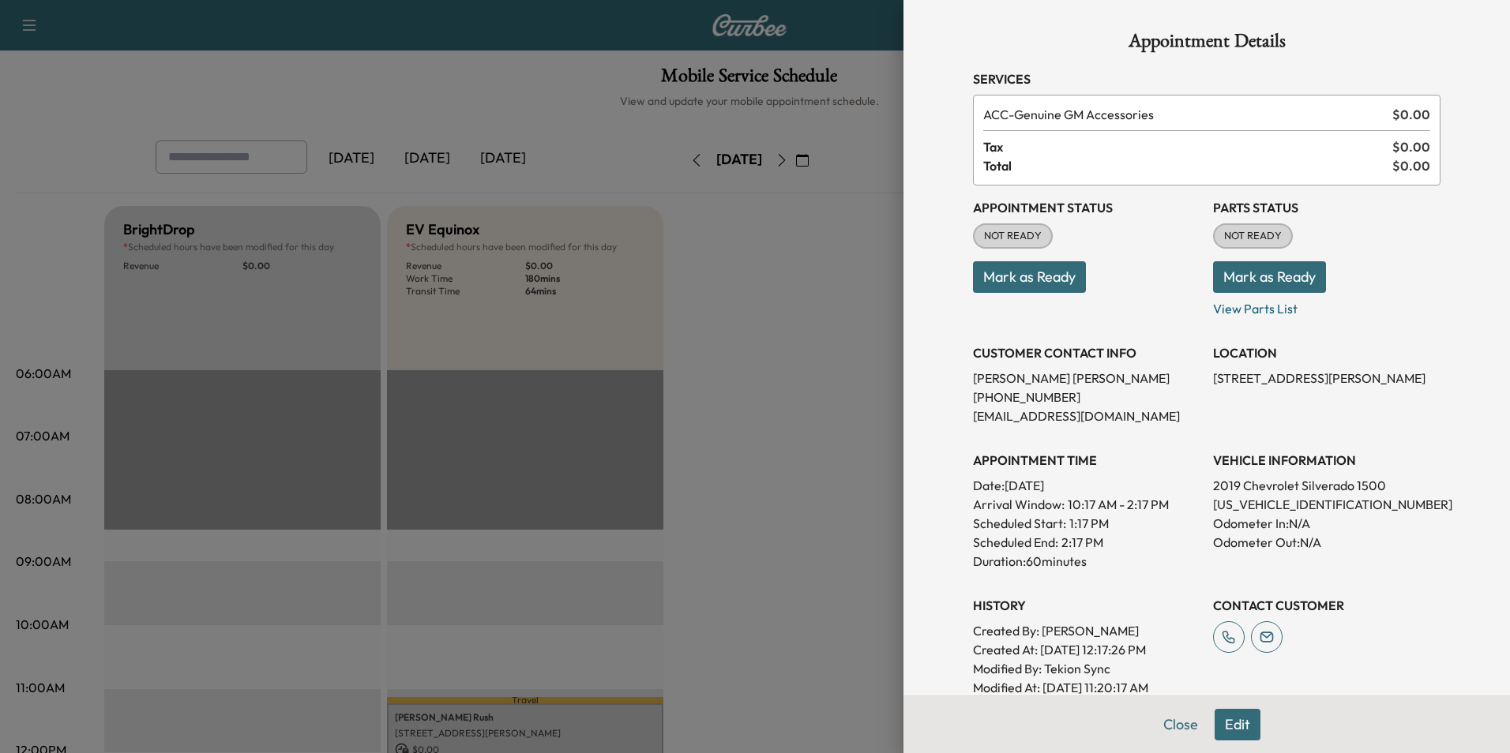
drag, startPoint x: 497, startPoint y: 106, endPoint x: 507, endPoint y: 114, distance: 12.3
click at [502, 111] on div at bounding box center [755, 376] width 1510 height 753
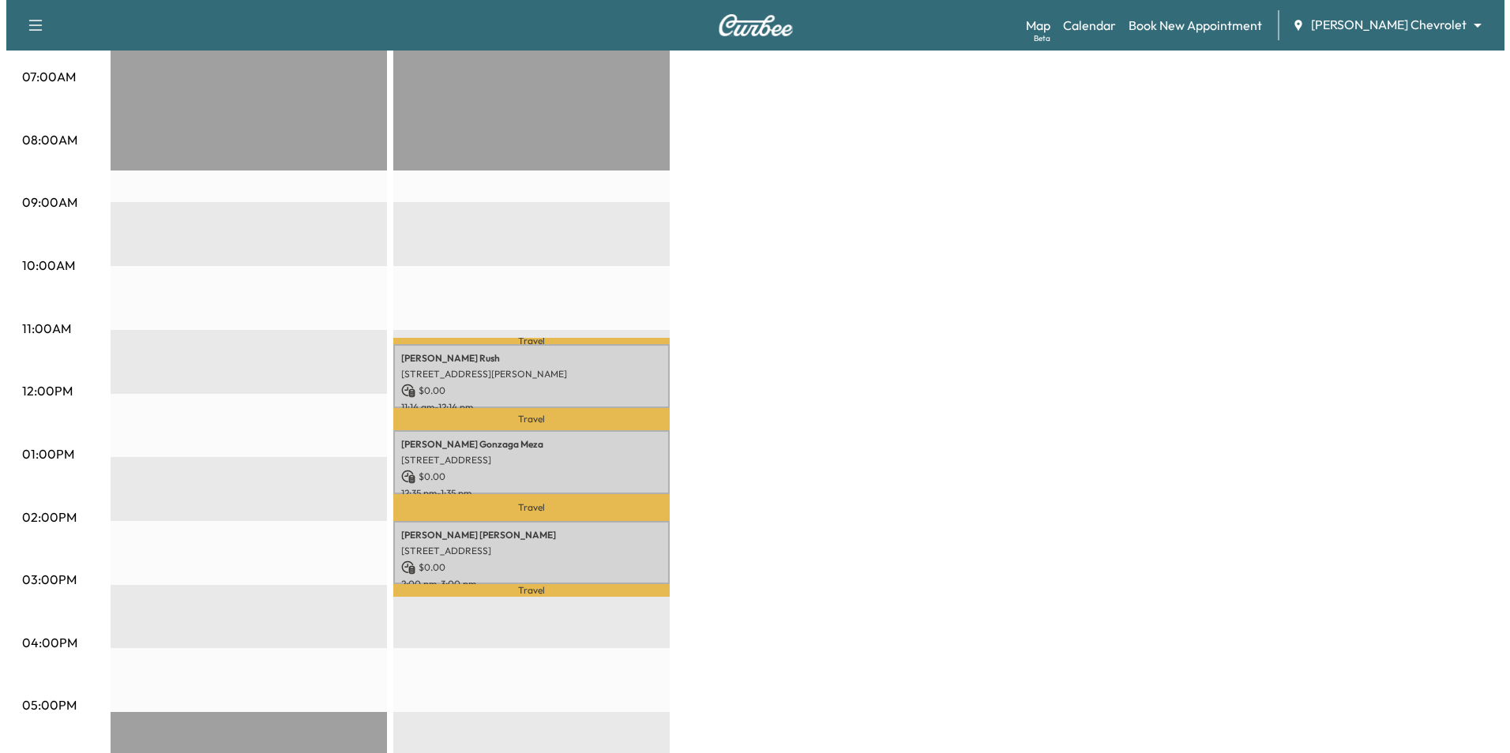
scroll to position [395, 0]
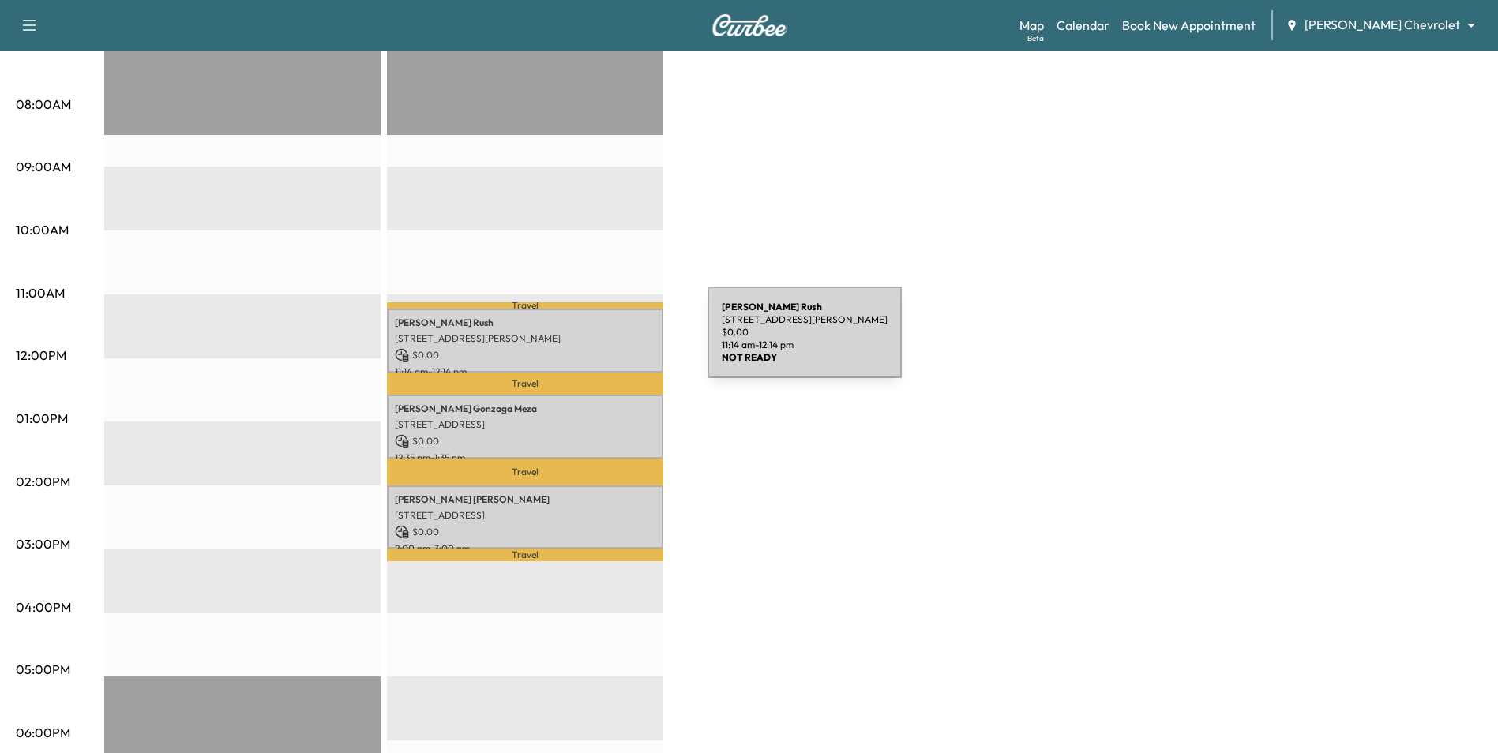
click at [589, 342] on div "James Rush 1250 5th Ave S, South St Paul, MN 55075, USA $ 0.00 11:14 am - 12:14…" at bounding box center [525, 341] width 276 height 64
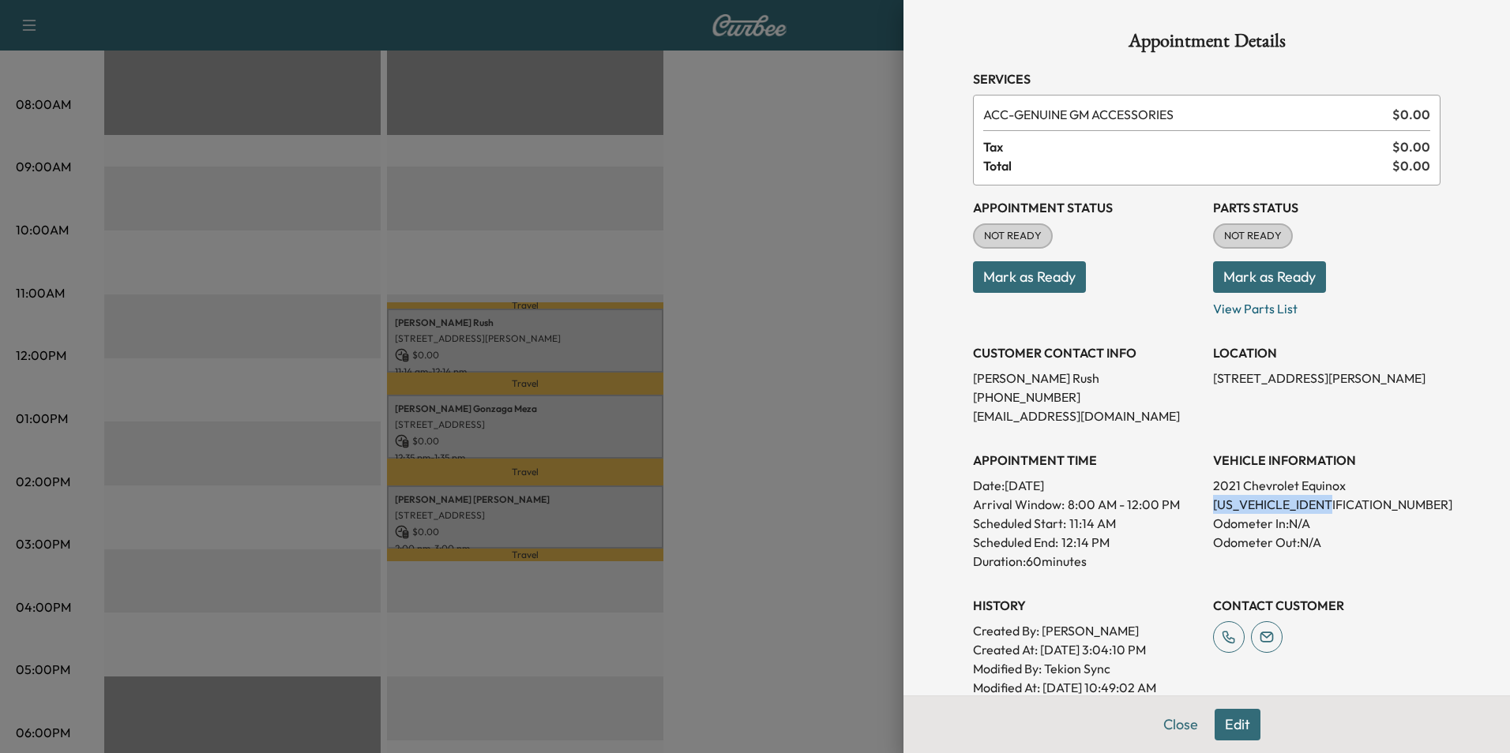
drag, startPoint x: 1334, startPoint y: 504, endPoint x: 1196, endPoint y: 502, distance: 138.2
click at [1196, 502] on div "Appointment Status NOT READY Mark as Ready Parts Status NOT READY Mark as Ready…" at bounding box center [1206, 442] width 467 height 512
drag, startPoint x: 1196, startPoint y: 502, endPoint x: 1213, endPoint y: 501, distance: 16.6
click at [747, 396] on div at bounding box center [755, 376] width 1510 height 753
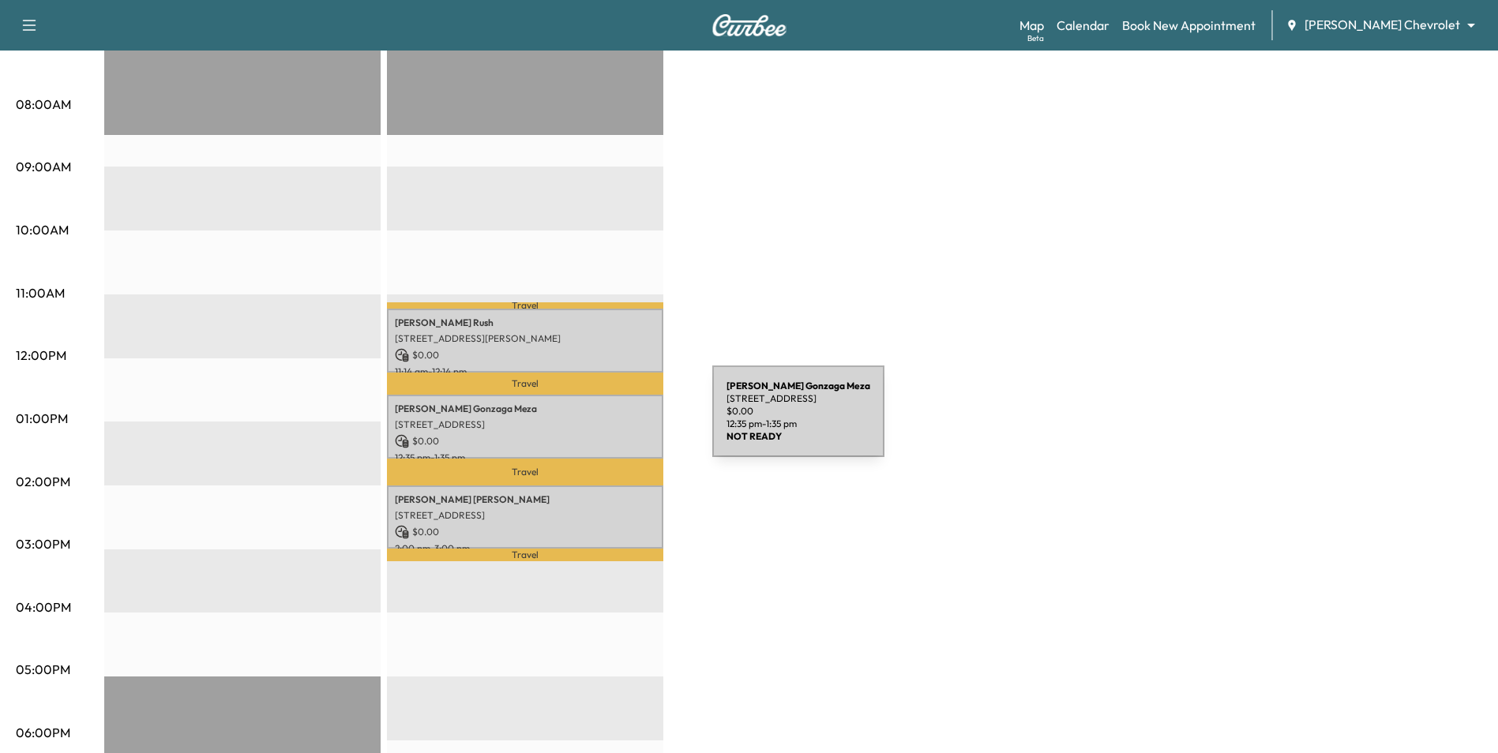
click at [588, 419] on p "2013 E 123rd St, Burnsville, MN 55337, USA" at bounding box center [525, 425] width 261 height 13
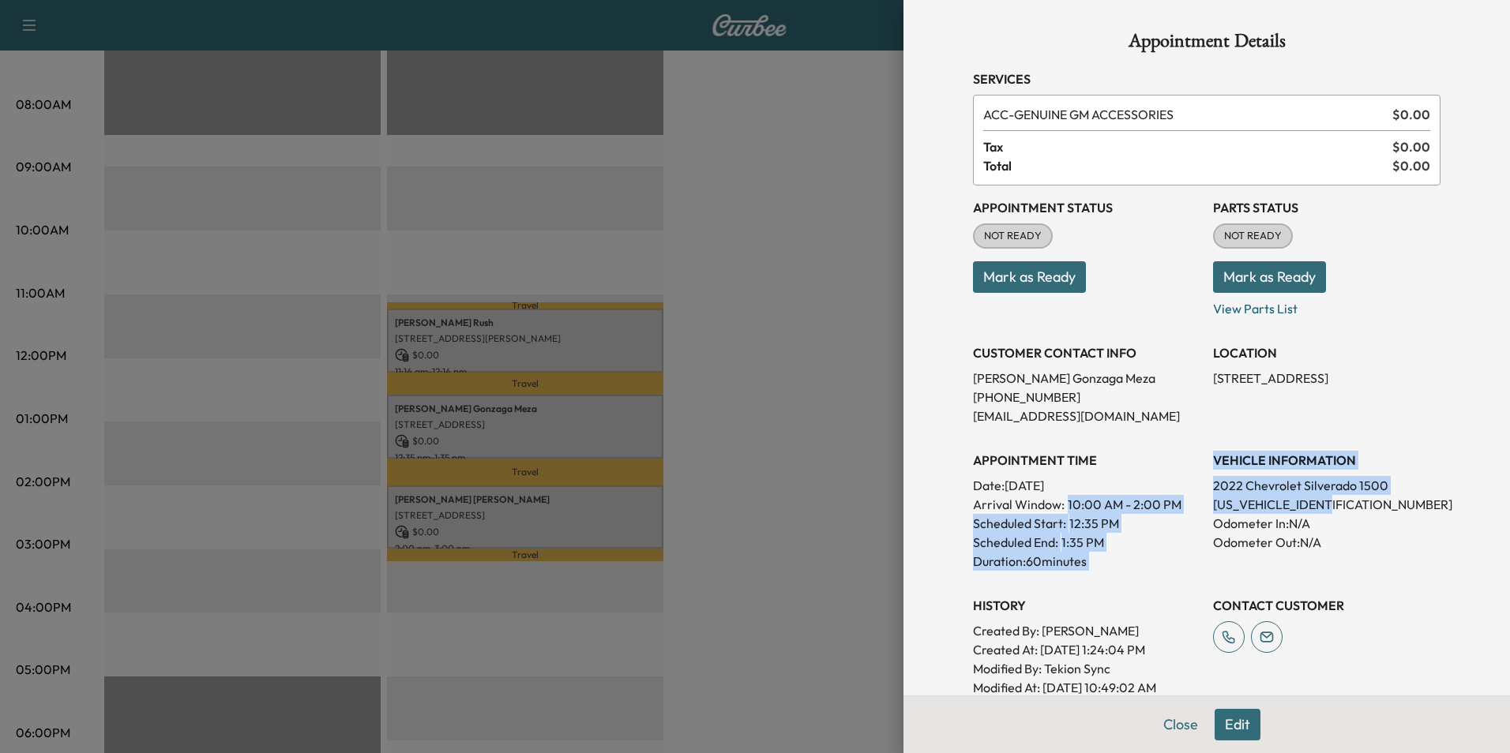
drag, startPoint x: 1326, startPoint y: 502, endPoint x: 1194, endPoint y: 507, distance: 132.0
click at [1194, 507] on div "Appointment Status NOT READY Mark as Ready Parts Status NOT READY Mark as Ready…" at bounding box center [1206, 442] width 467 height 512
drag, startPoint x: 1194, startPoint y: 507, endPoint x: 1212, endPoint y: 506, distance: 18.2
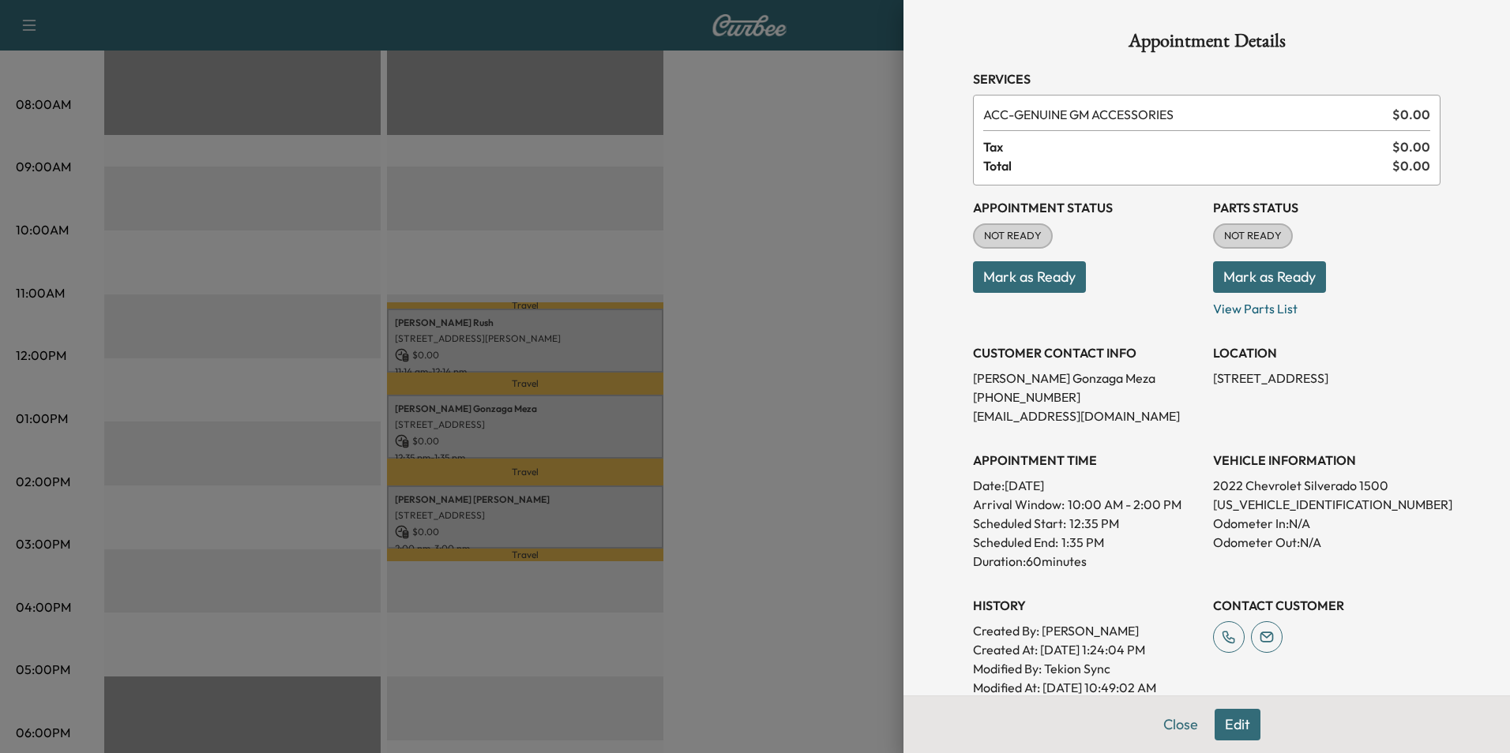
drag, startPoint x: 1212, startPoint y: 506, endPoint x: 1188, endPoint y: 482, distance: 33.5
click at [1188, 482] on div "Appointment Status NOT READY Mark as Ready Parts Status NOT READY Mark as Ready…" at bounding box center [1206, 442] width 467 height 512
drag, startPoint x: 1355, startPoint y: 501, endPoint x: 1199, endPoint y: 509, distance: 156.5
click at [1199, 509] on div "Appointment Status NOT READY Mark as Ready Parts Status NOT READY Mark as Ready…" at bounding box center [1206, 442] width 467 height 512
drag, startPoint x: 1199, startPoint y: 509, endPoint x: 1218, endPoint y: 505, distance: 20.1
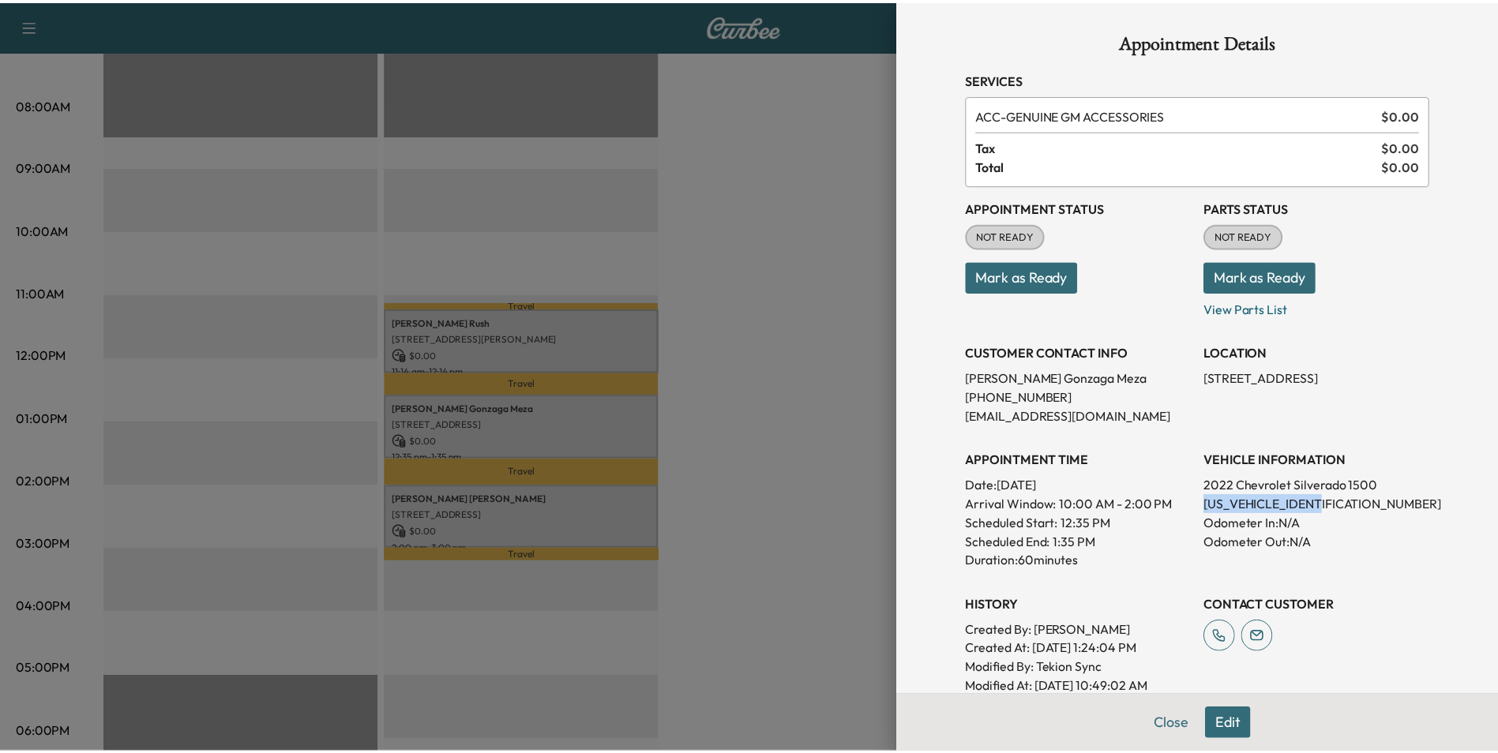
scroll to position [0, 0]
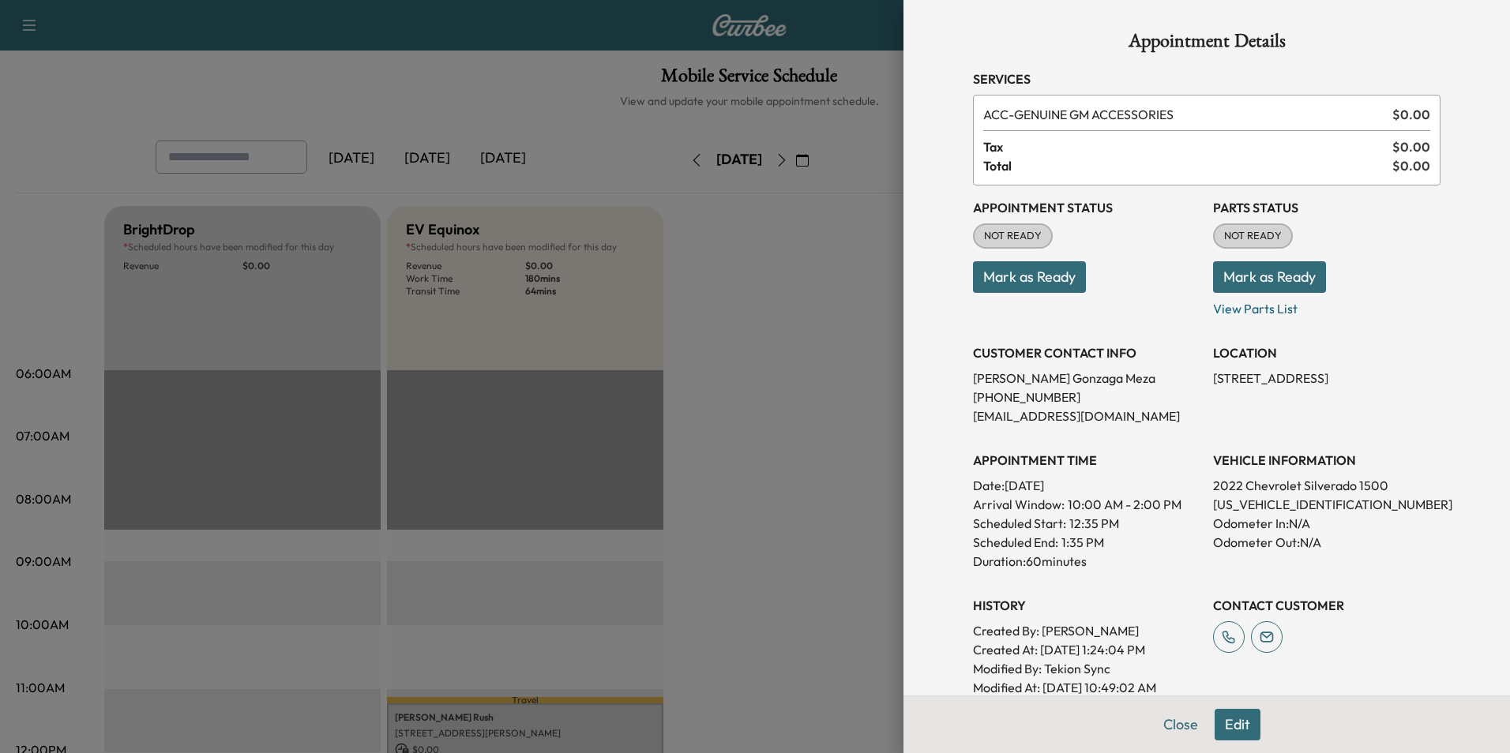
click at [831, 444] on div at bounding box center [755, 376] width 1510 height 753
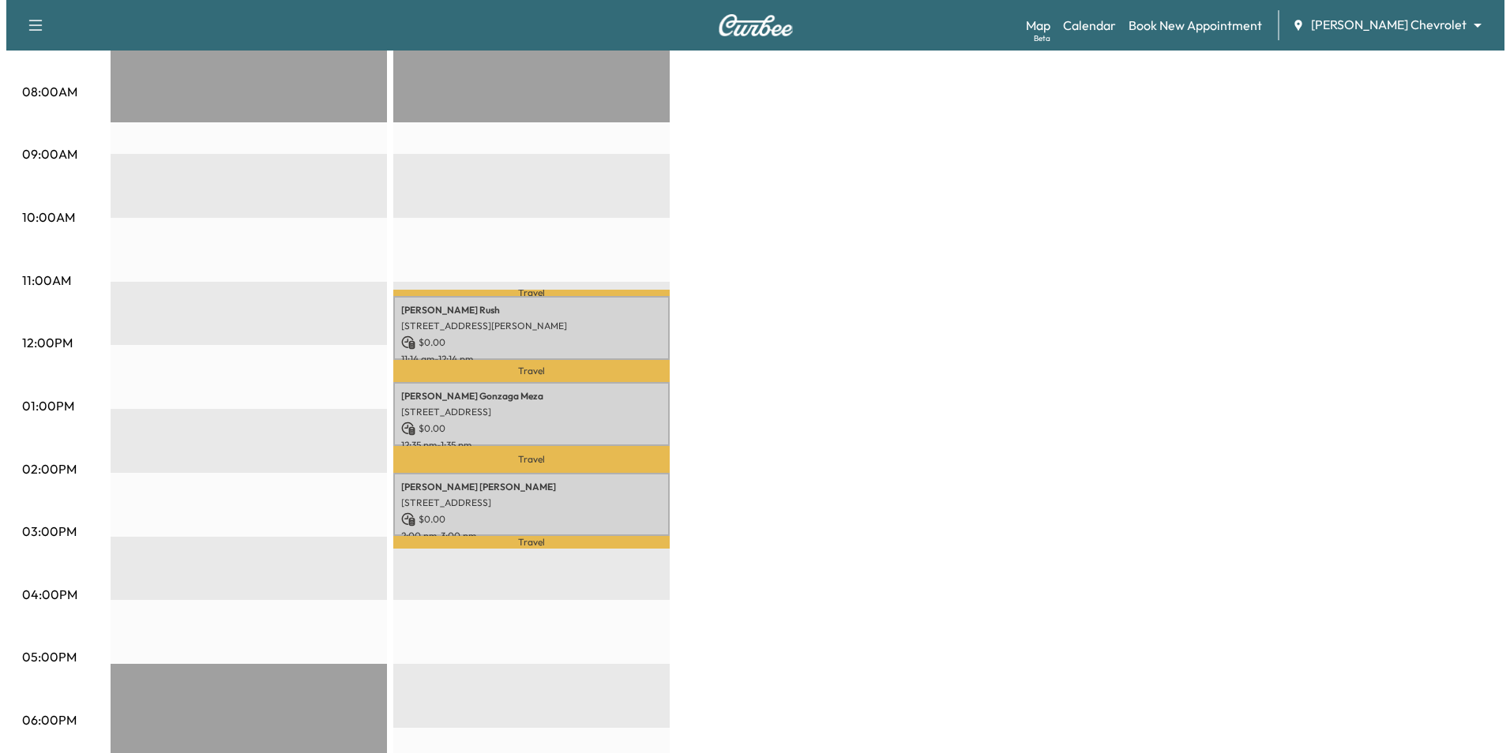
scroll to position [474, 0]
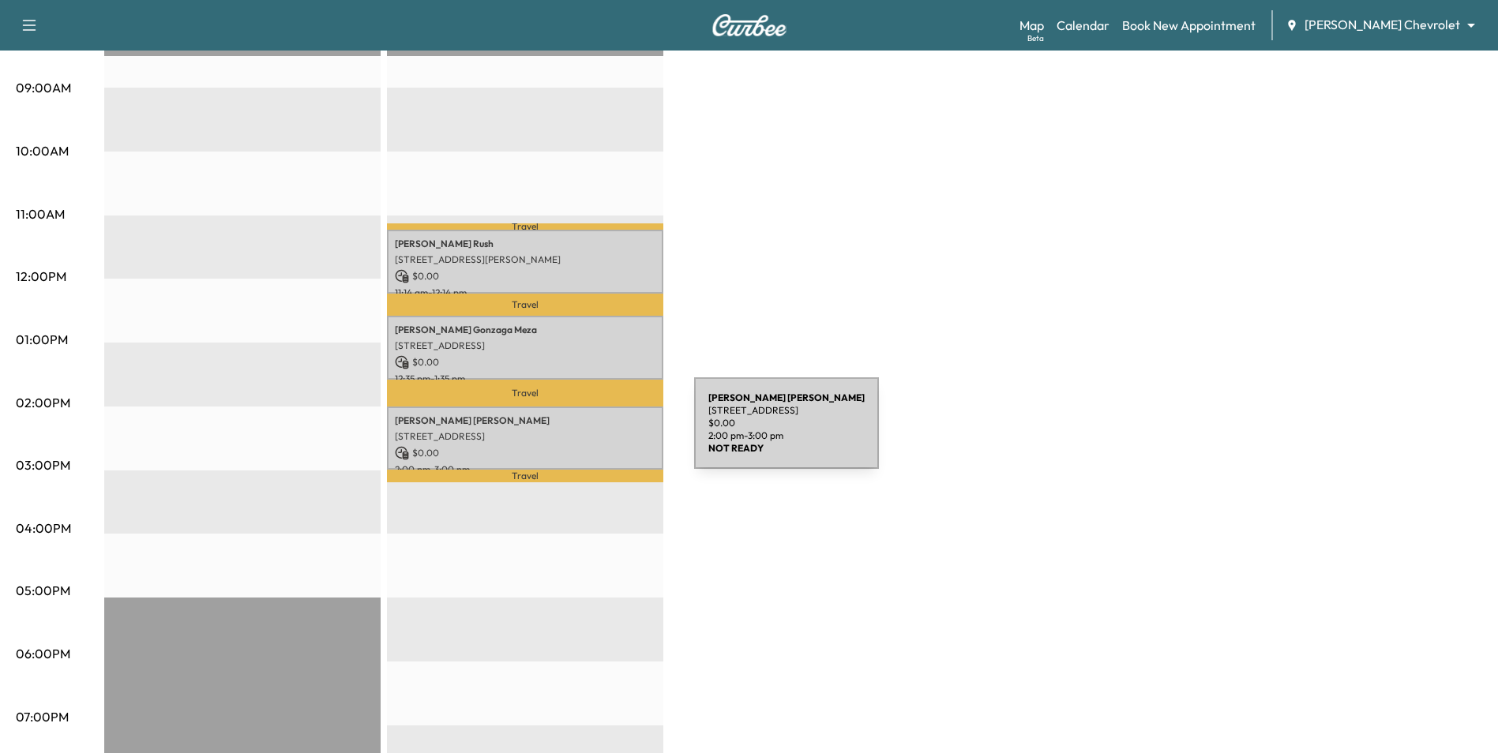
click at [576, 433] on p "2810 Jordan Dr, Woodbury, MN 55125, USA" at bounding box center [525, 436] width 261 height 13
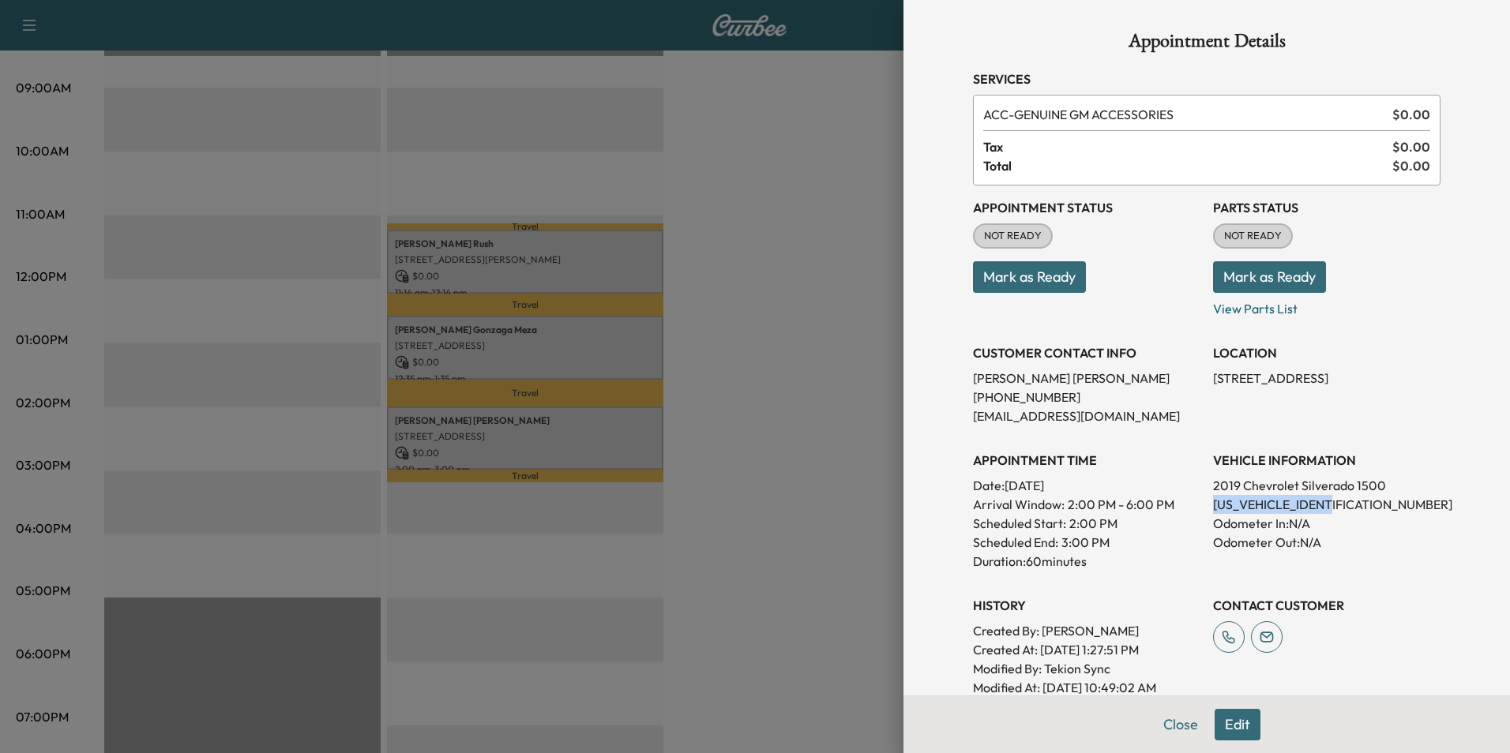
drag, startPoint x: 1351, startPoint y: 507, endPoint x: 1197, endPoint y: 505, distance: 154.0
click at [1197, 505] on div "Appointment Status NOT READY Mark as Ready Parts Status NOT READY Mark as Ready…" at bounding box center [1206, 442] width 467 height 512
drag, startPoint x: 1197, startPoint y: 505, endPoint x: 1214, endPoint y: 499, distance: 17.5
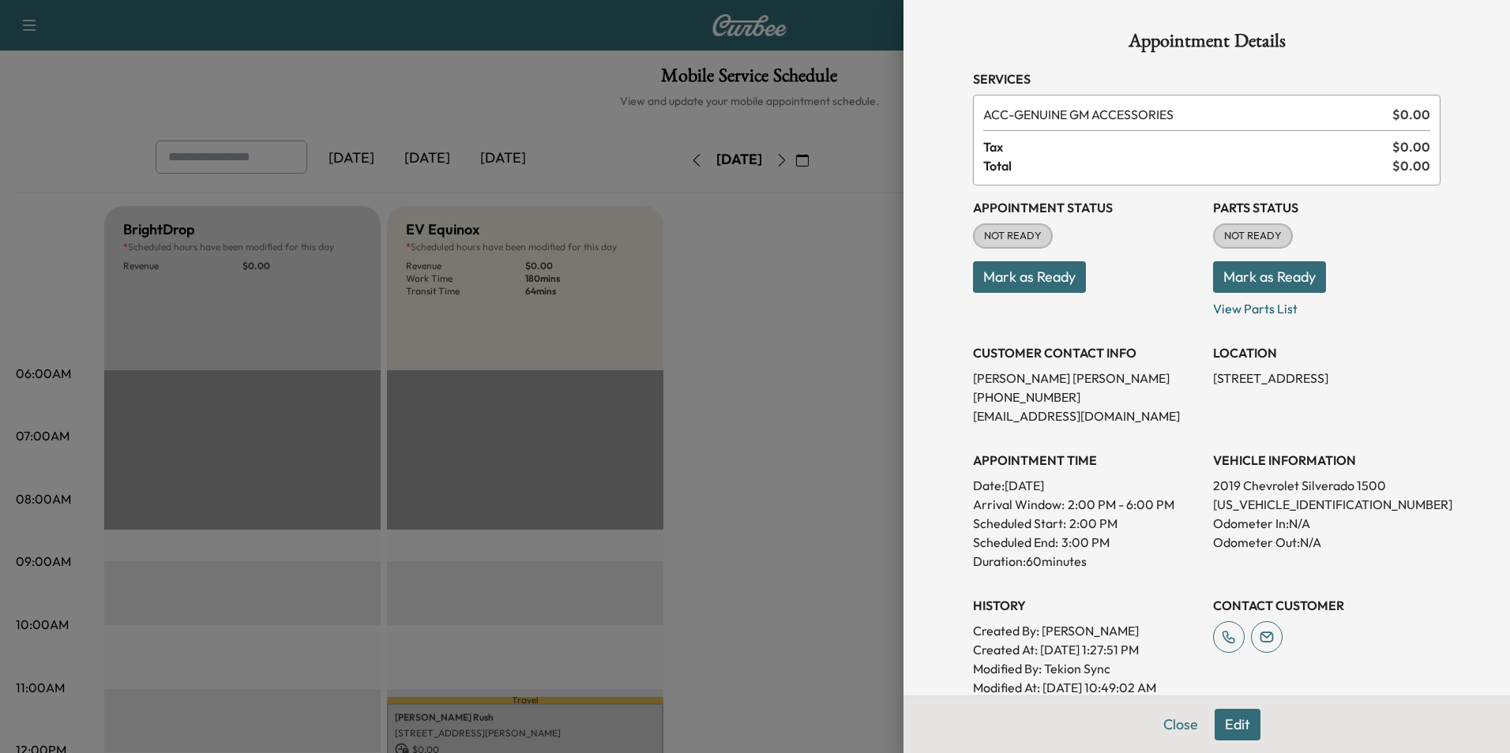
click at [798, 344] on div at bounding box center [755, 376] width 1510 height 753
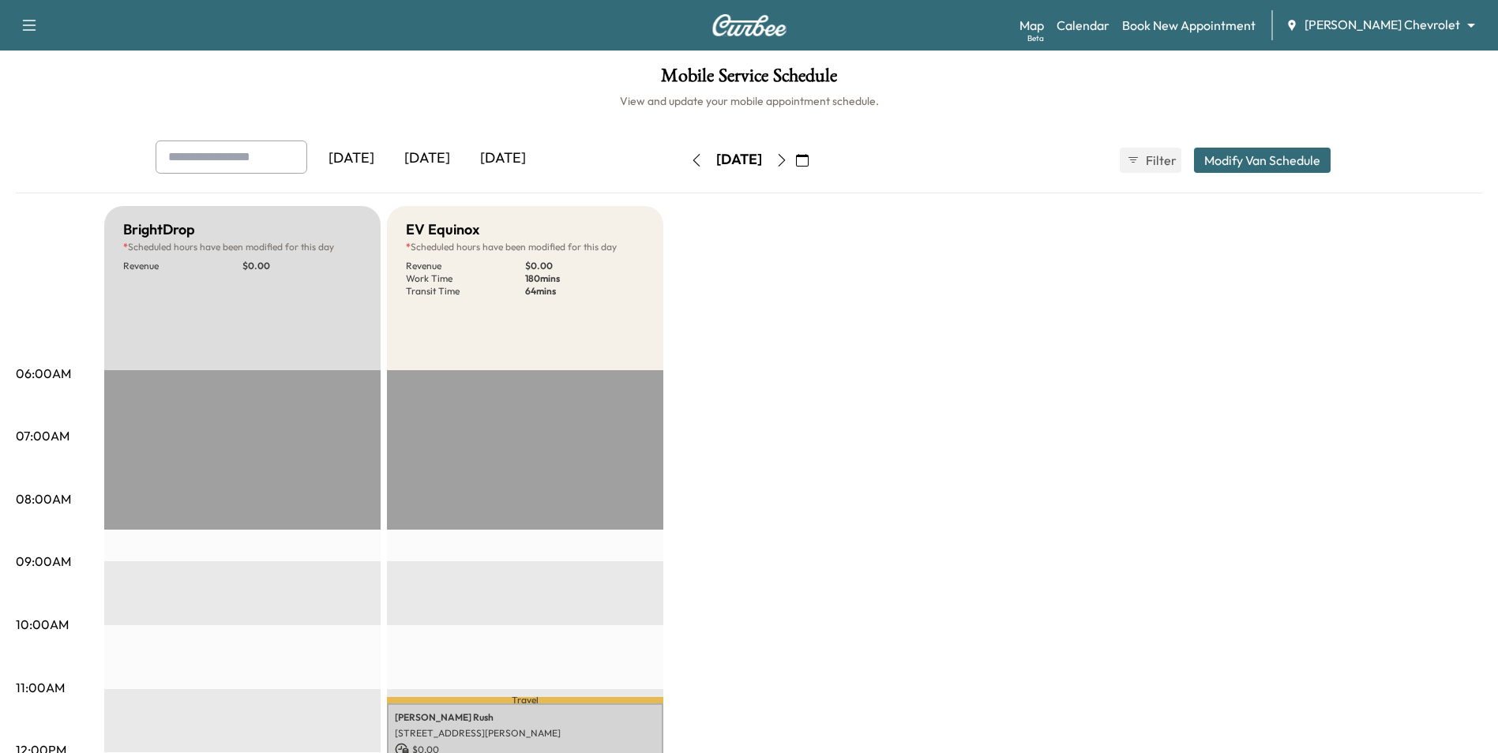
click at [788, 160] on icon "button" at bounding box center [781, 160] width 13 height 13
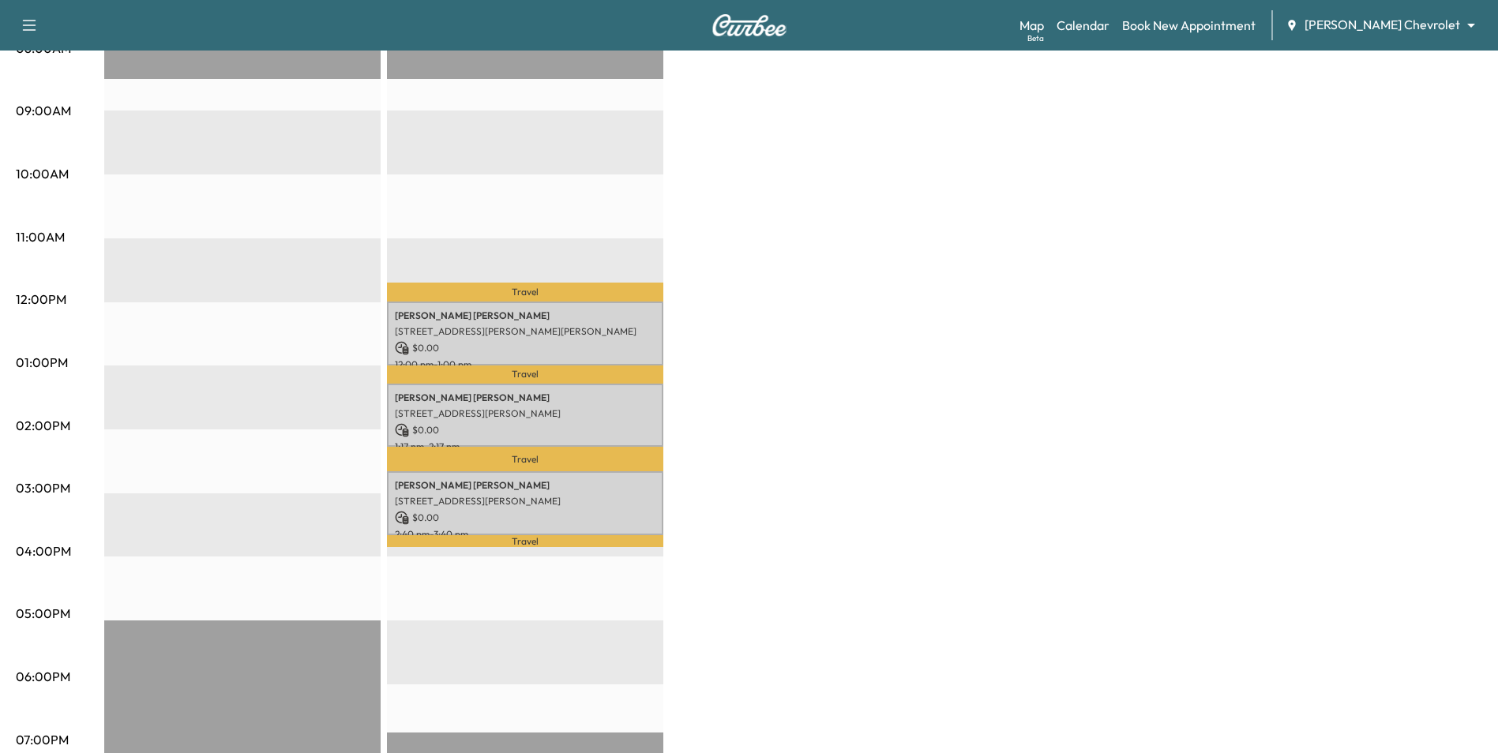
scroll to position [474, 0]
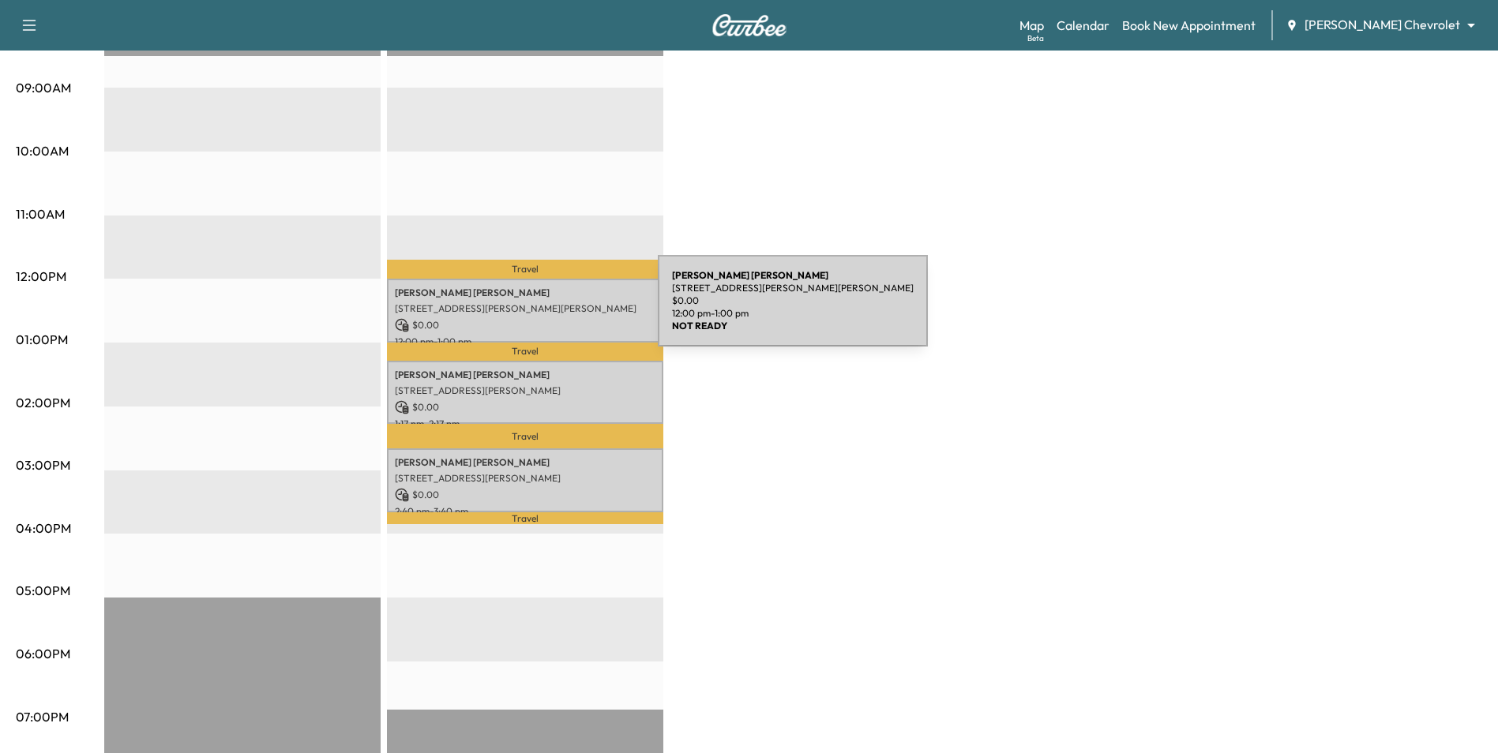
click at [539, 310] on p "[STREET_ADDRESS][PERSON_NAME][PERSON_NAME]" at bounding box center [525, 308] width 261 height 13
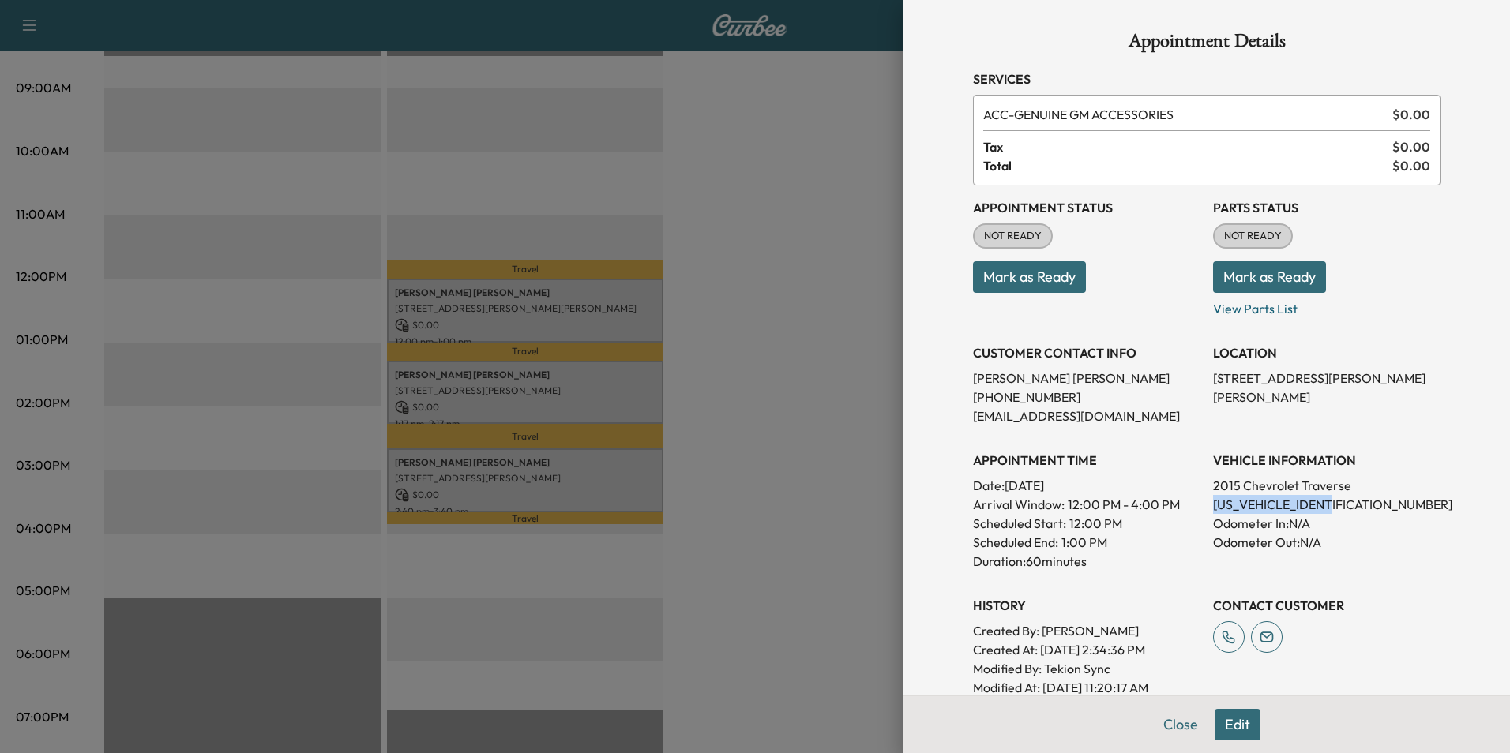
drag, startPoint x: 1319, startPoint y: 502, endPoint x: 1199, endPoint y: 501, distance: 120.0
click at [1199, 501] on div "Appointment Status NOT READY Mark as Ready Parts Status NOT READY Mark as Ready…" at bounding box center [1206, 442] width 467 height 512
drag, startPoint x: 1199, startPoint y: 501, endPoint x: 1209, endPoint y: 504, distance: 10.5
click at [795, 358] on div at bounding box center [755, 376] width 1510 height 753
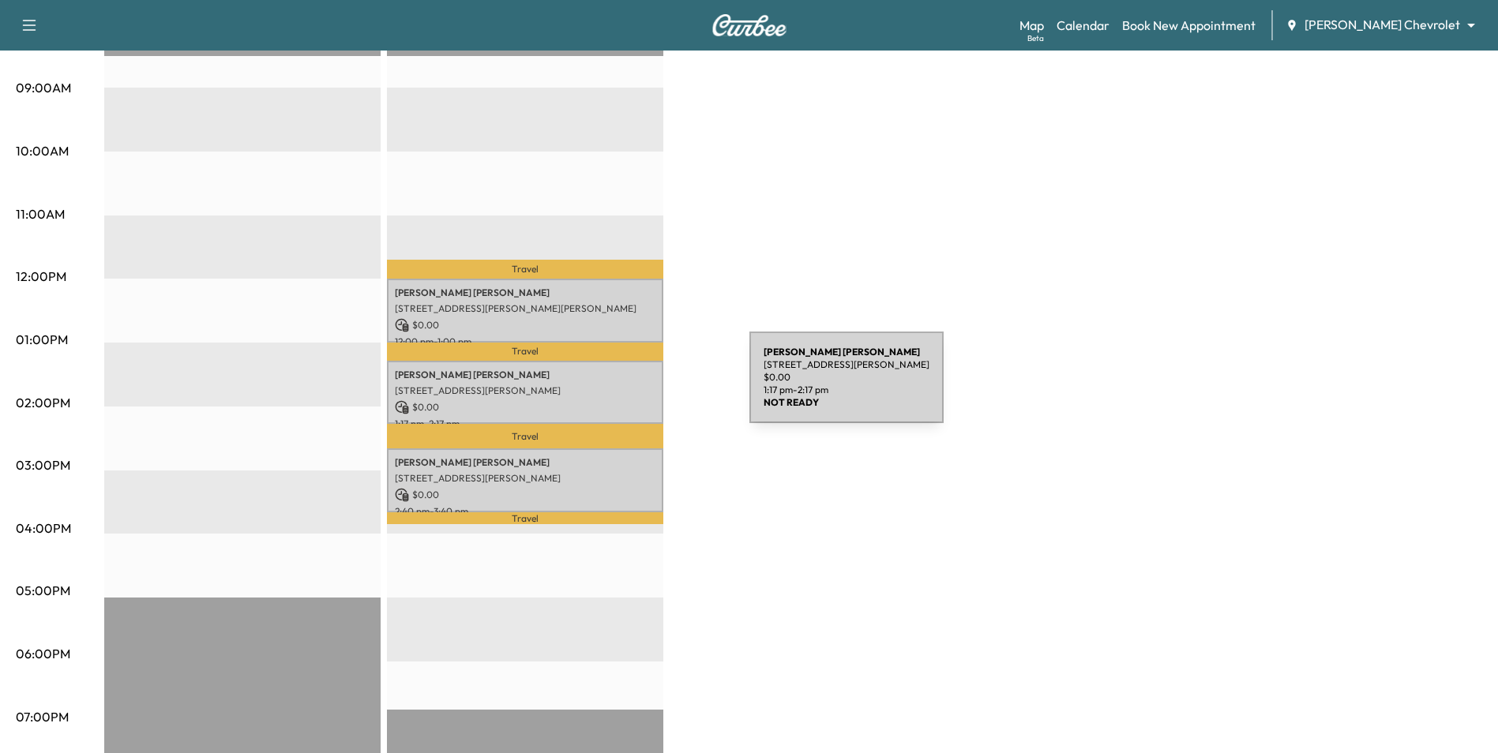
click at [631, 387] on p "[STREET_ADDRESS][PERSON_NAME]" at bounding box center [525, 391] width 261 height 13
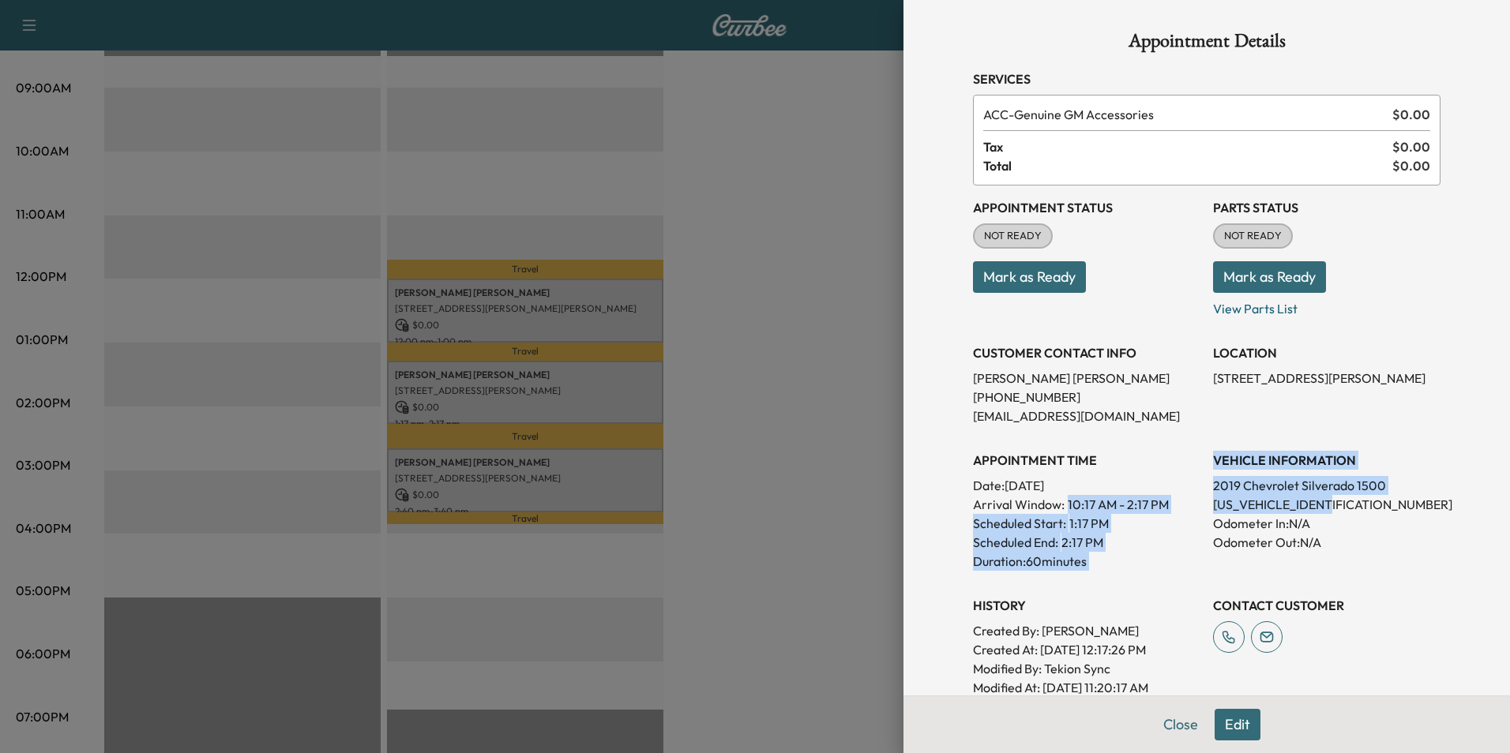
drag, startPoint x: 1312, startPoint y: 502, endPoint x: 1190, endPoint y: 502, distance: 121.6
click at [1190, 502] on div "Appointment Status NOT READY Mark as Ready Parts Status NOT READY Mark as Ready…" at bounding box center [1206, 442] width 467 height 512
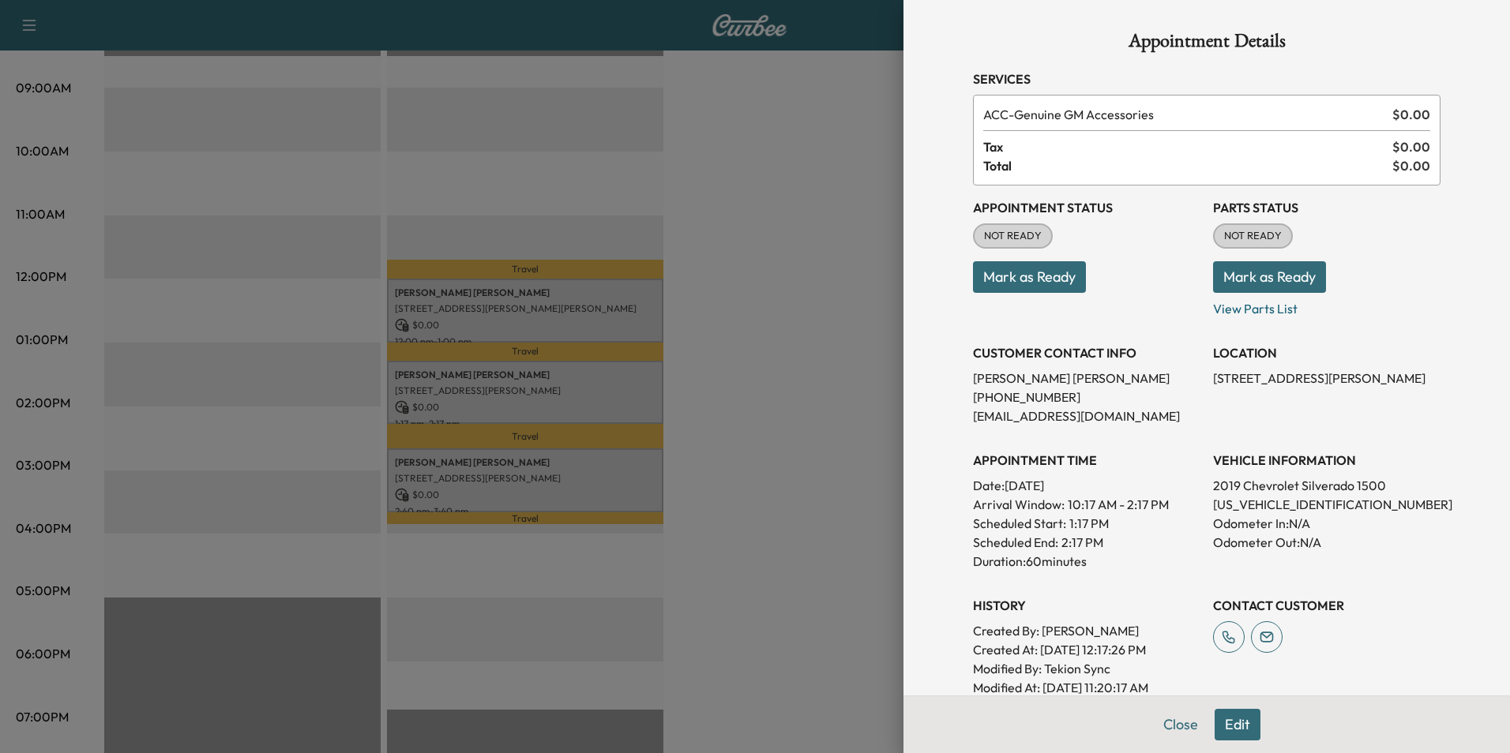
drag, startPoint x: 1190, startPoint y: 502, endPoint x: 1173, endPoint y: 494, distance: 19.4
click at [1169, 493] on p "Date: Tuesday Sep. 23, 2025" at bounding box center [1086, 485] width 227 height 19
drag, startPoint x: 1331, startPoint y: 506, endPoint x: 1200, endPoint y: 506, distance: 130.3
click at [1200, 506] on div "Appointment Status NOT READY Mark as Ready Parts Status NOT READY Mark as Ready…" at bounding box center [1206, 442] width 467 height 512
click at [755, 404] on div at bounding box center [755, 376] width 1510 height 753
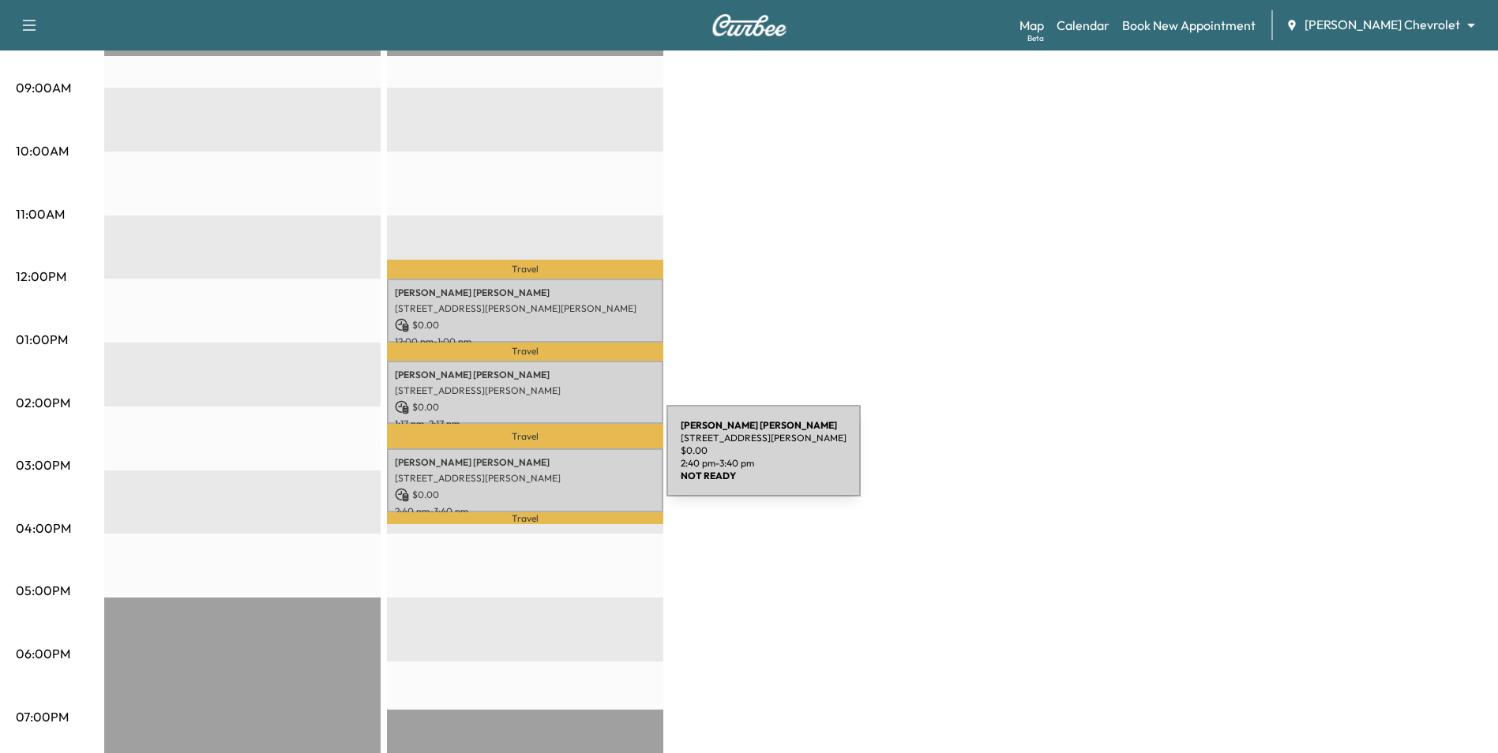
click at [548, 460] on p "Leah Lencowski" at bounding box center [525, 462] width 261 height 13
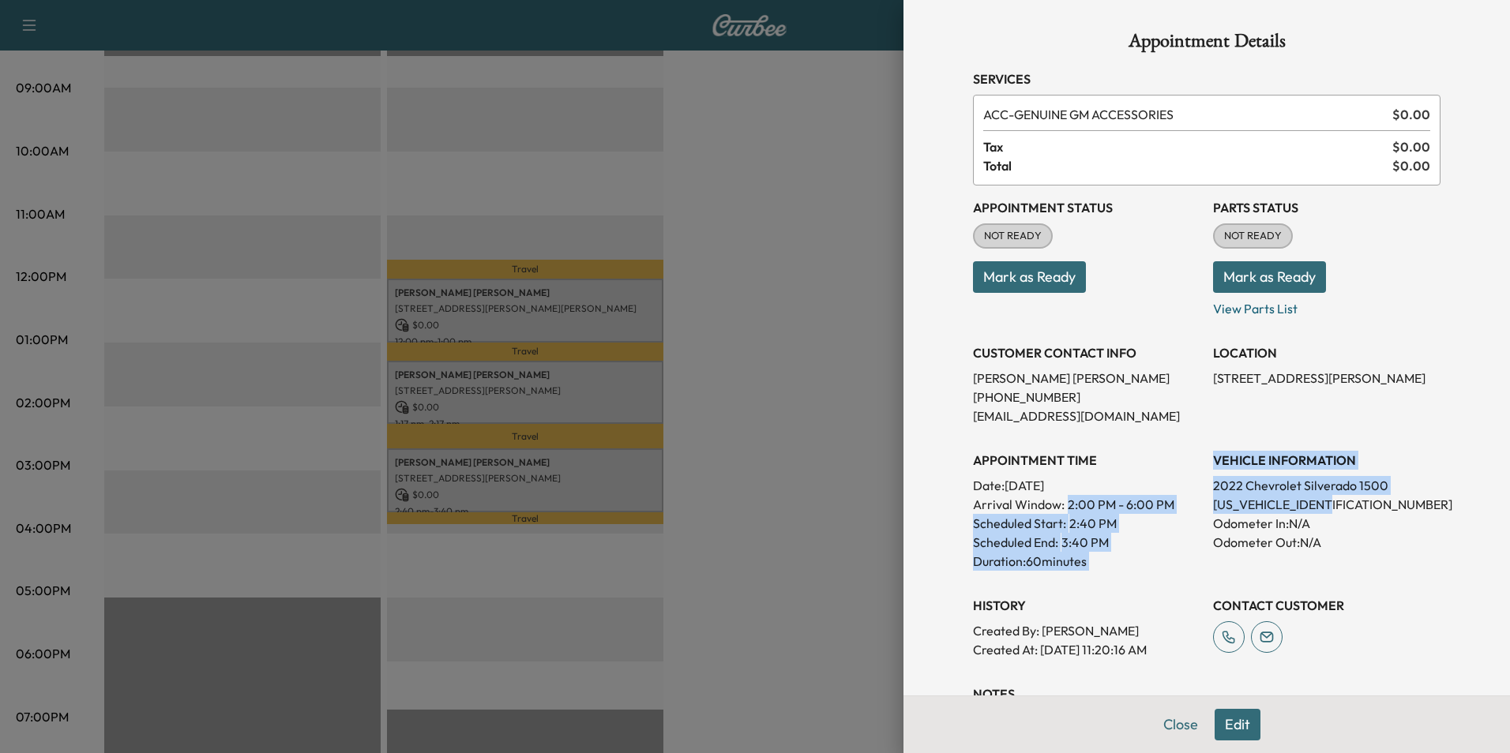
drag, startPoint x: 1334, startPoint y: 503, endPoint x: 1175, endPoint y: 504, distance: 159.5
click at [1175, 504] on div "Appointment Status NOT READY Mark as Ready Parts Status NOT READY Mark as Ready…" at bounding box center [1206, 423] width 467 height 474
click at [1347, 510] on p "[US_VEHICLE_IDENTIFICATION_NUMBER]" at bounding box center [1326, 504] width 227 height 19
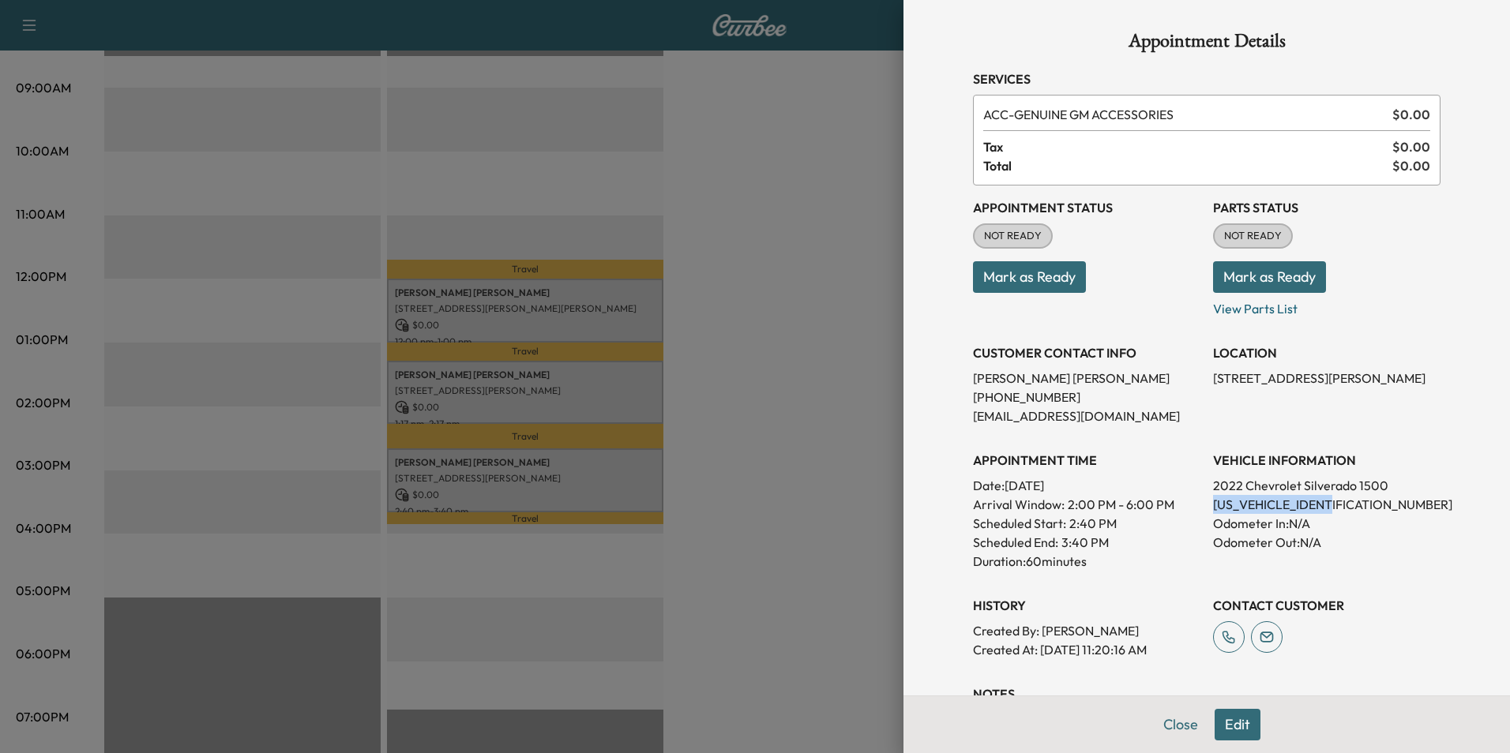
drag, startPoint x: 1329, startPoint y: 507, endPoint x: 1201, endPoint y: 508, distance: 127.9
click at [1213, 508] on p "[US_VEHICLE_IDENTIFICATION_NUMBER]" at bounding box center [1326, 504] width 227 height 19
drag, startPoint x: 1201, startPoint y: 508, endPoint x: 1209, endPoint y: 506, distance: 8.1
click at [869, 329] on div at bounding box center [755, 376] width 1510 height 753
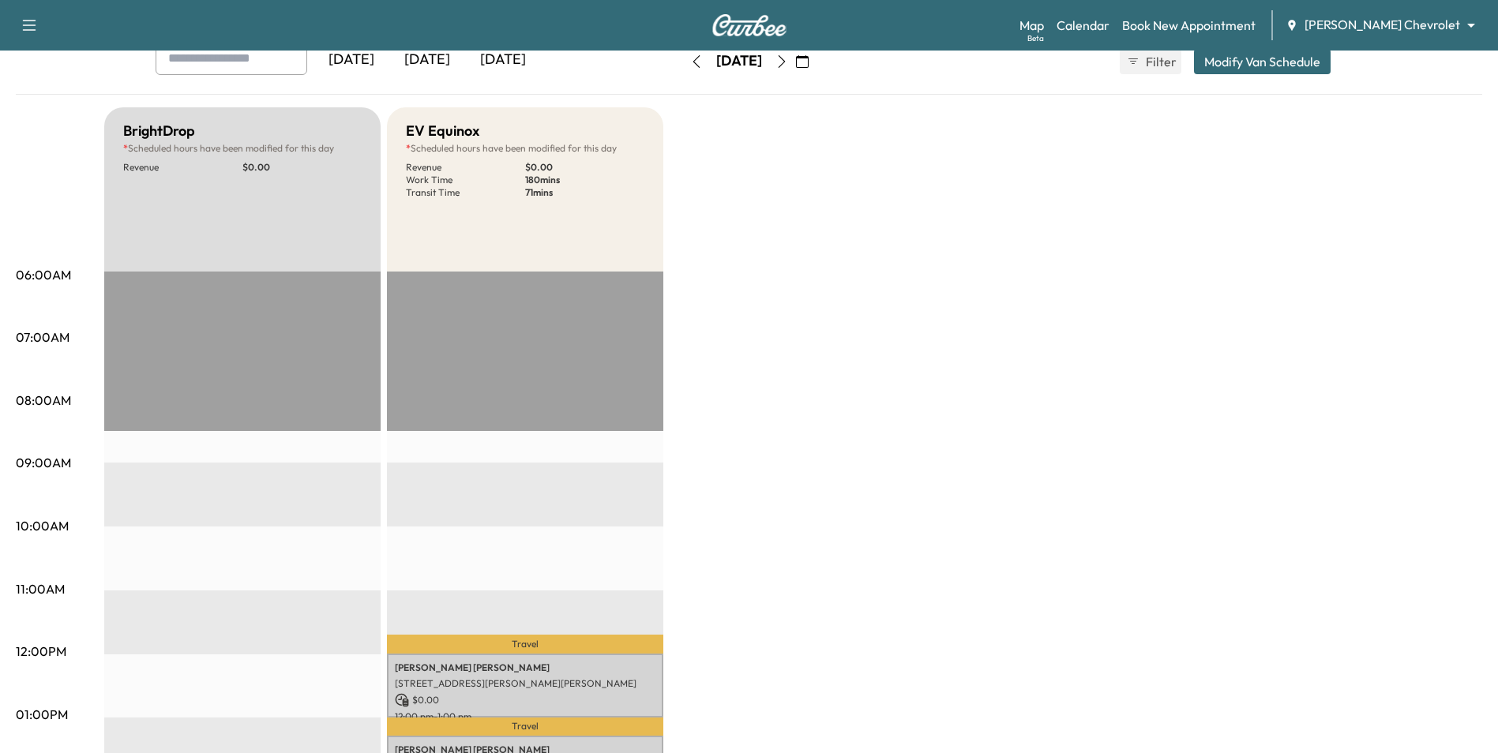
scroll to position [0, 0]
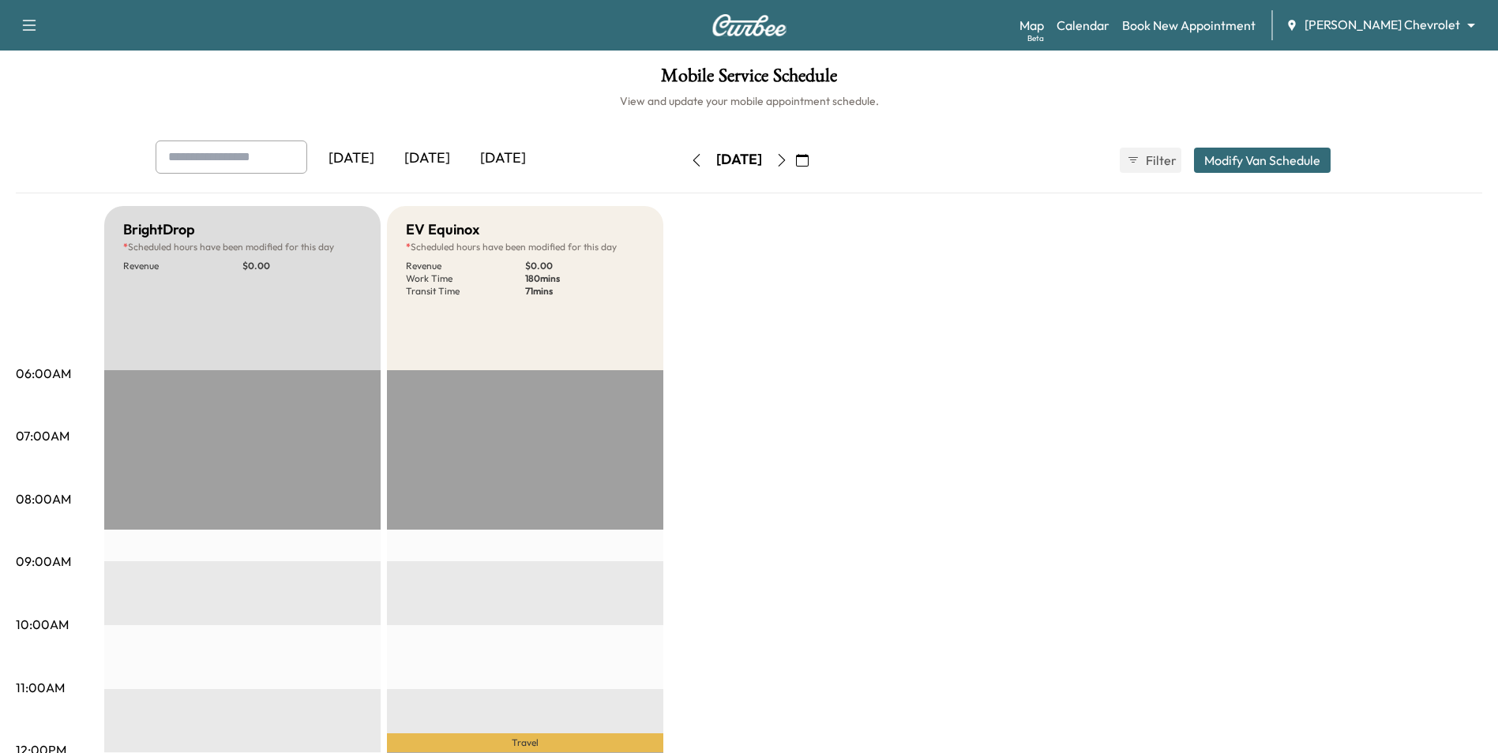
click at [785, 166] on icon "button" at bounding box center [781, 160] width 7 height 13
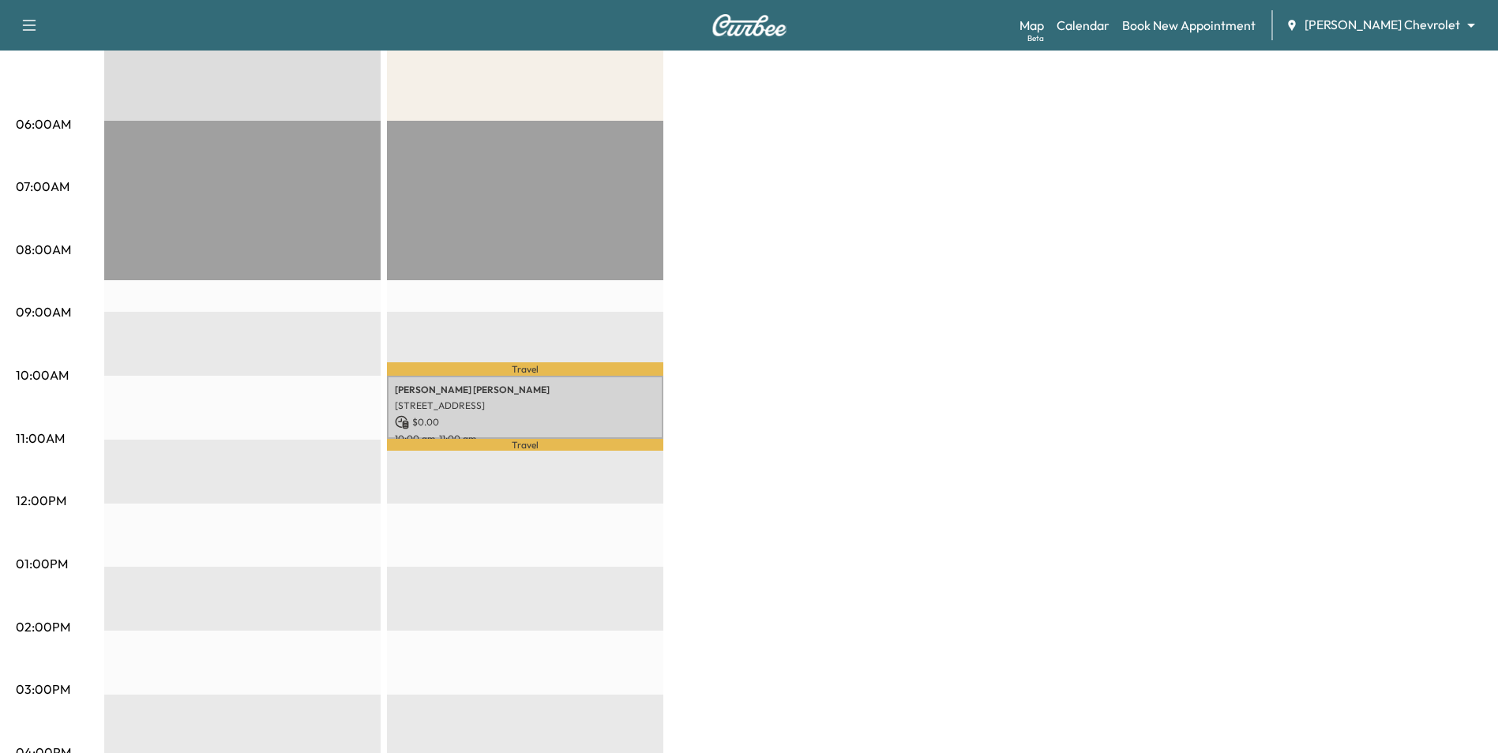
scroll to position [316, 0]
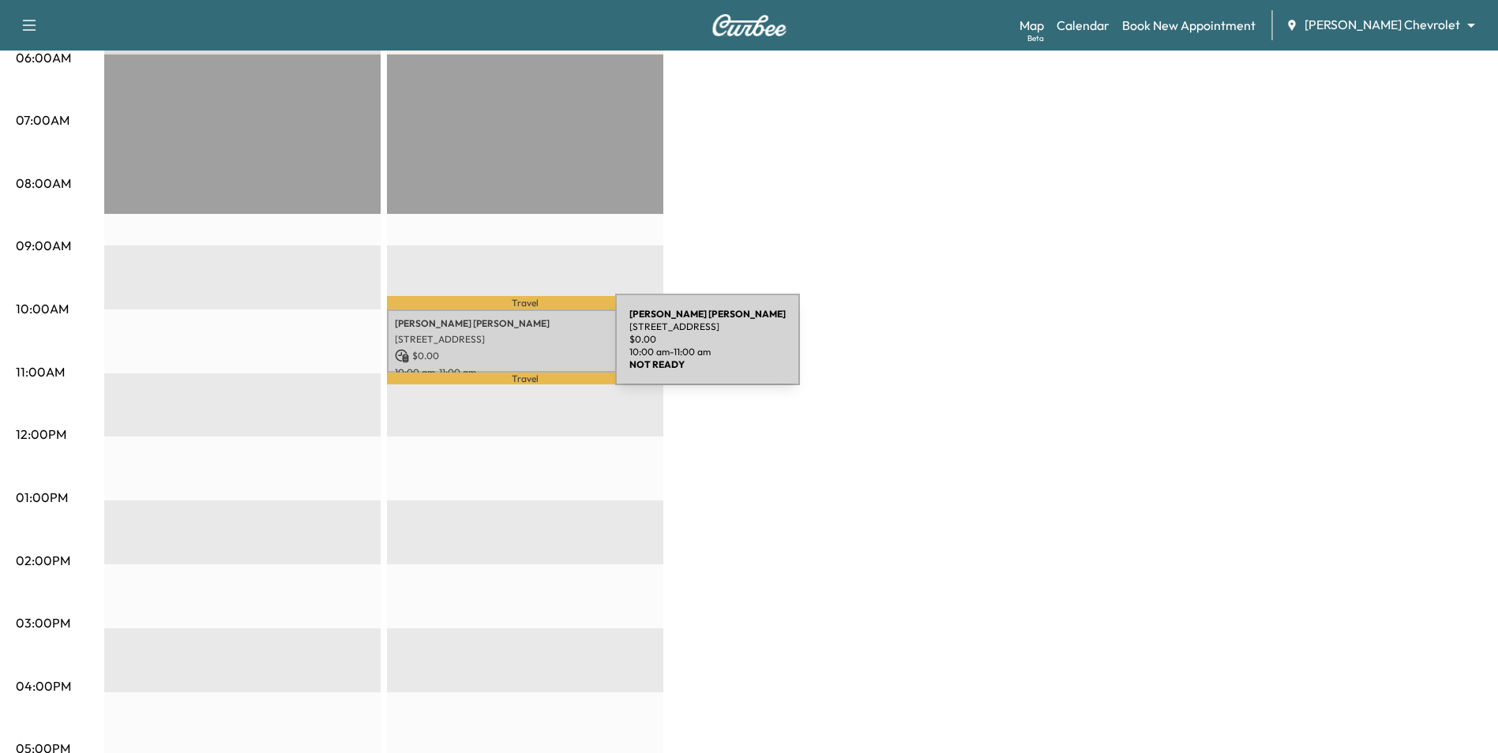
click at [497, 349] on p "$ 0.00" at bounding box center [525, 356] width 261 height 14
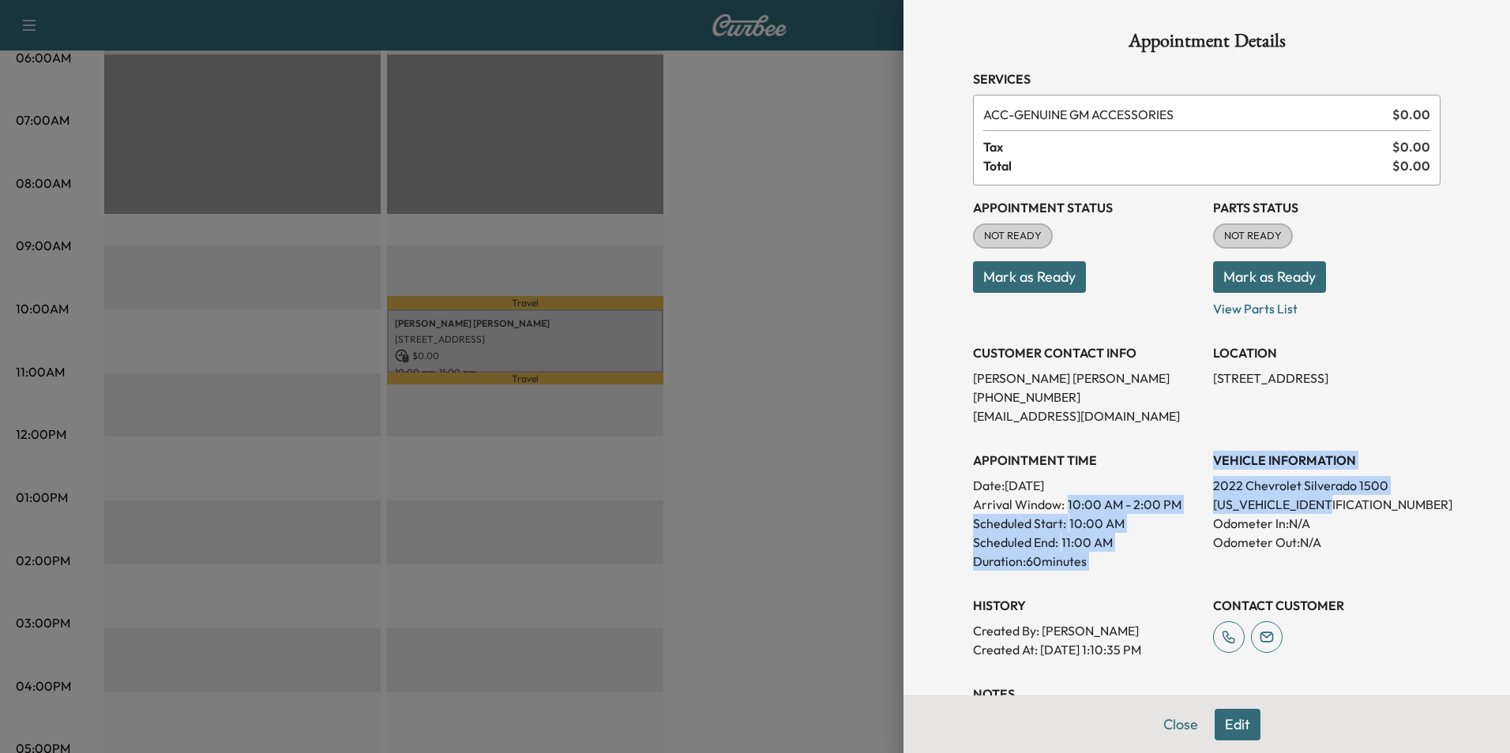
drag, startPoint x: 1338, startPoint y: 501, endPoint x: 1195, endPoint y: 505, distance: 143.0
click at [1195, 505] on div "Appointment Status NOT READY Mark as Ready Parts Status NOT READY Mark as Ready…" at bounding box center [1206, 423] width 467 height 474
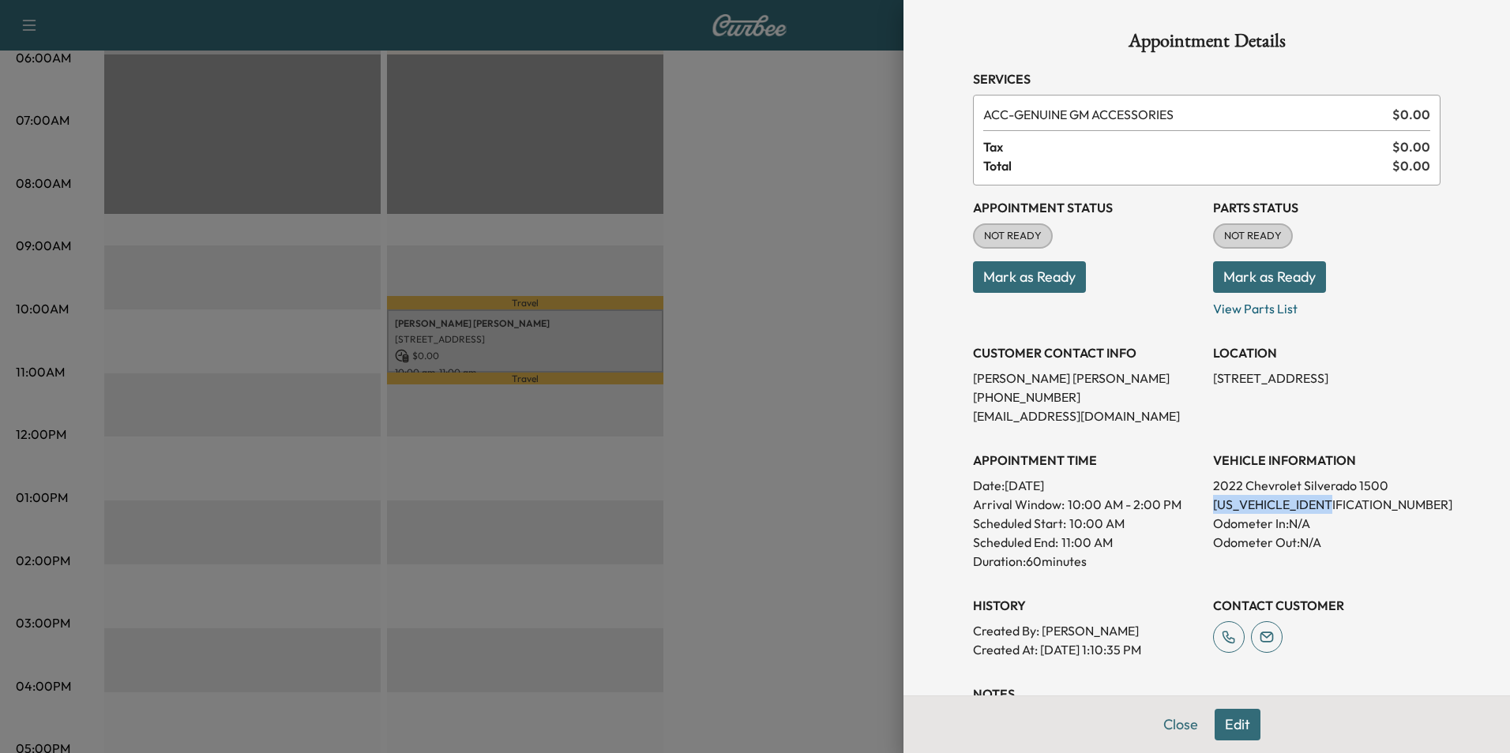
drag, startPoint x: 1195, startPoint y: 505, endPoint x: 1211, endPoint y: 505, distance: 15.8
click at [774, 436] on div at bounding box center [755, 376] width 1510 height 753
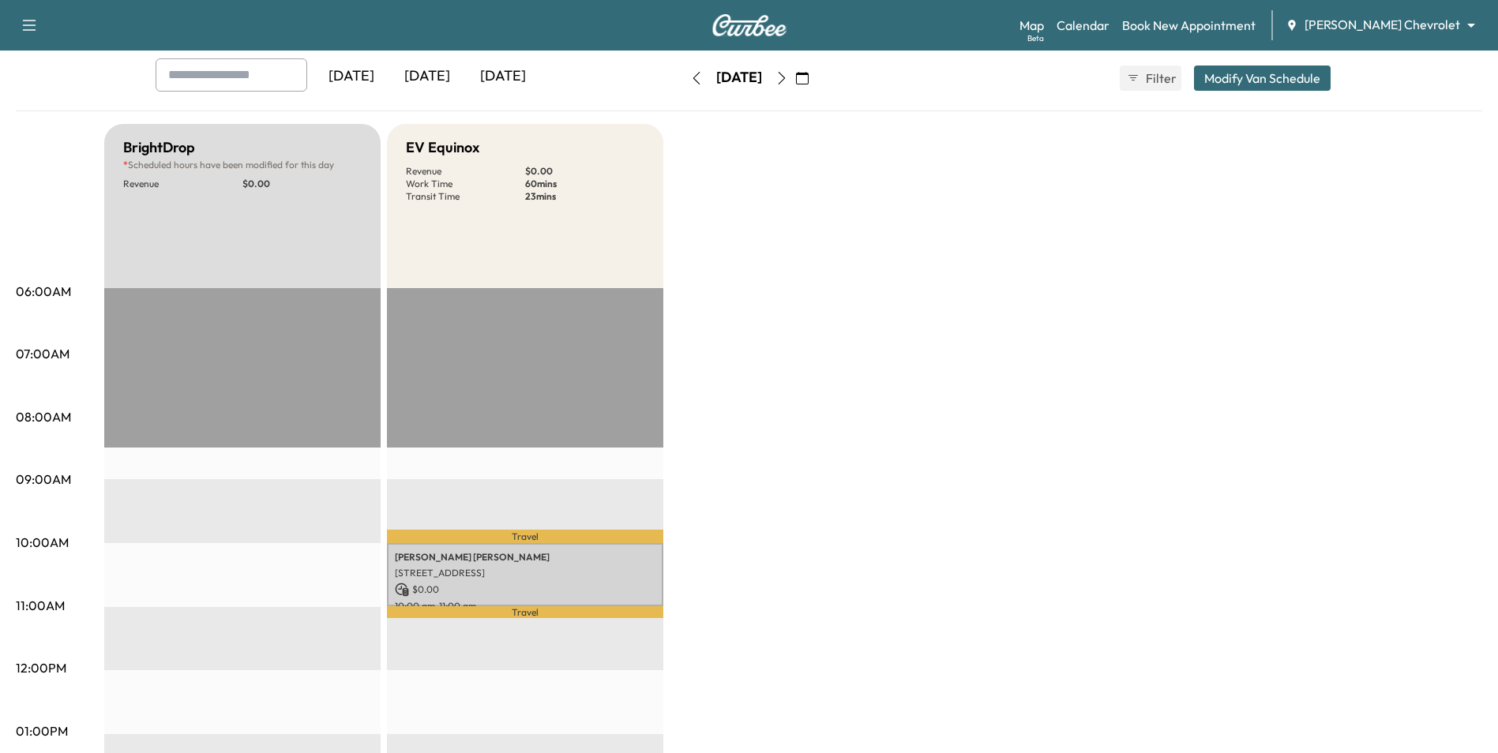
scroll to position [79, 0]
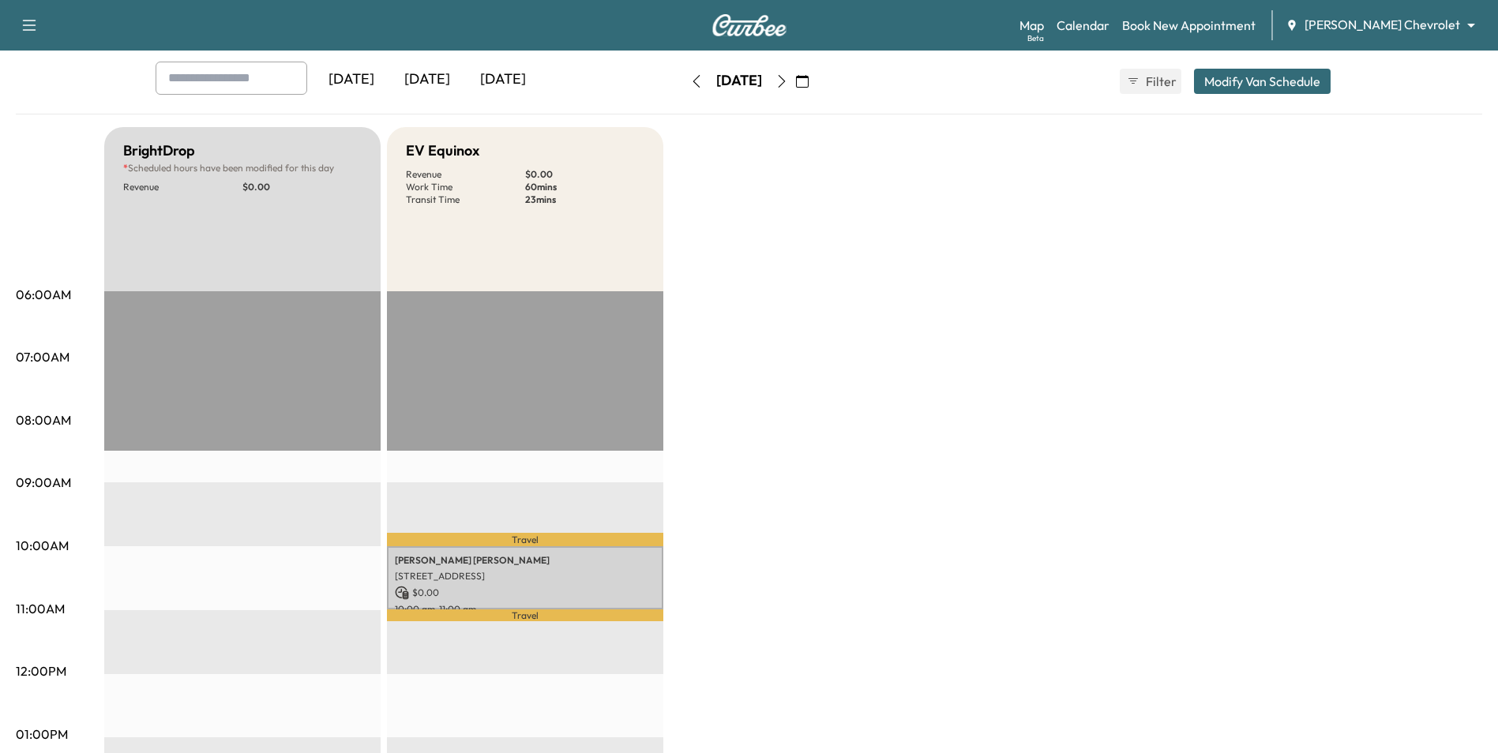
click at [795, 80] on button "button" at bounding box center [781, 81] width 27 height 25
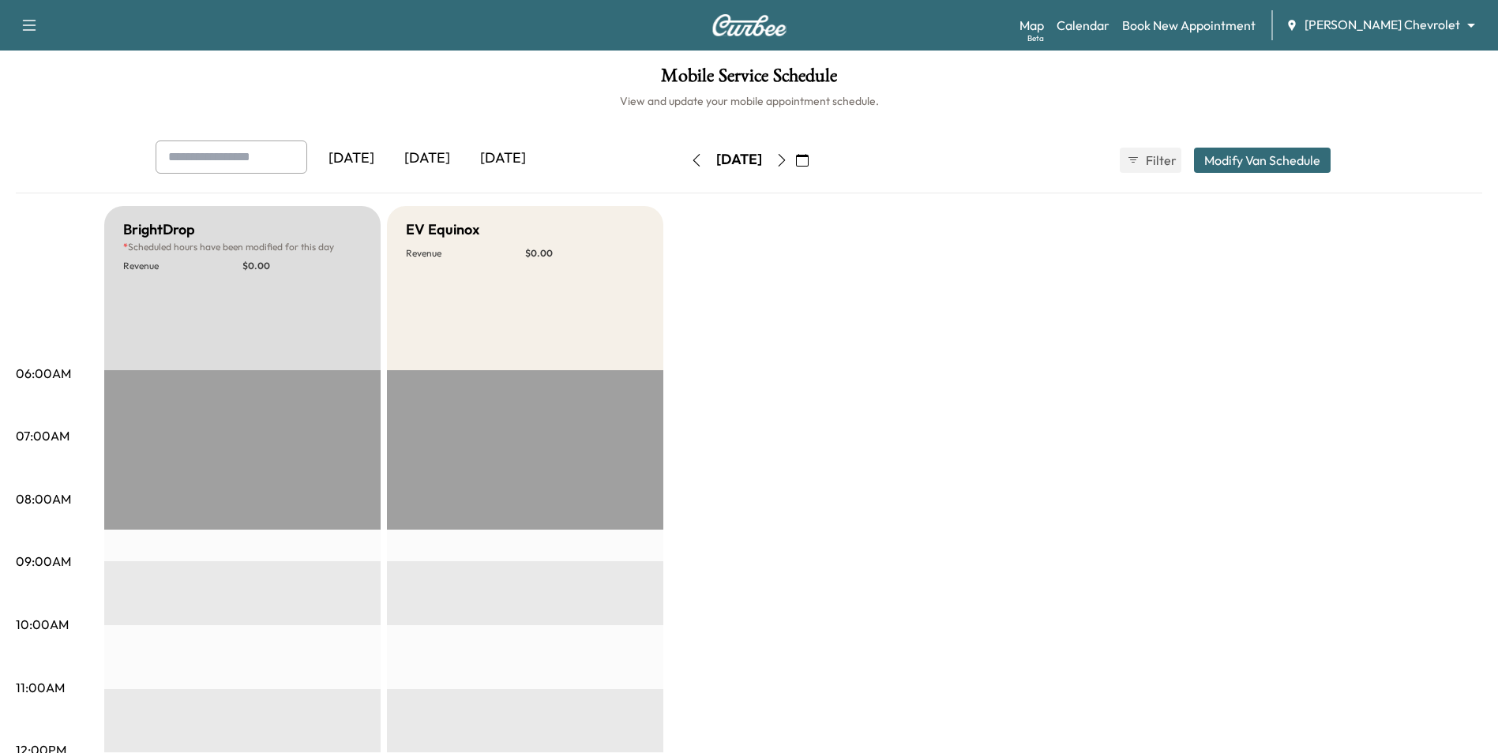
click at [788, 160] on icon "button" at bounding box center [781, 160] width 13 height 13
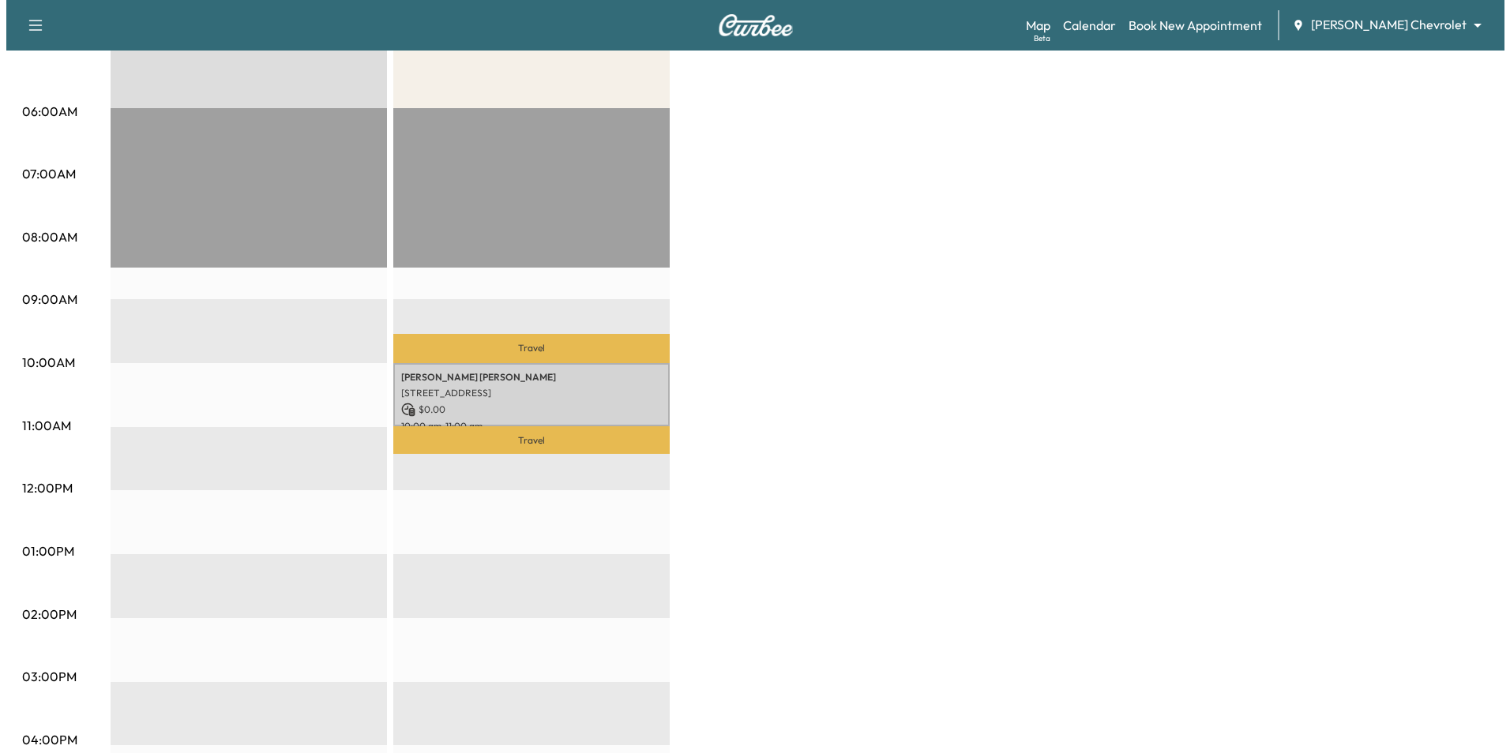
scroll to position [395, 0]
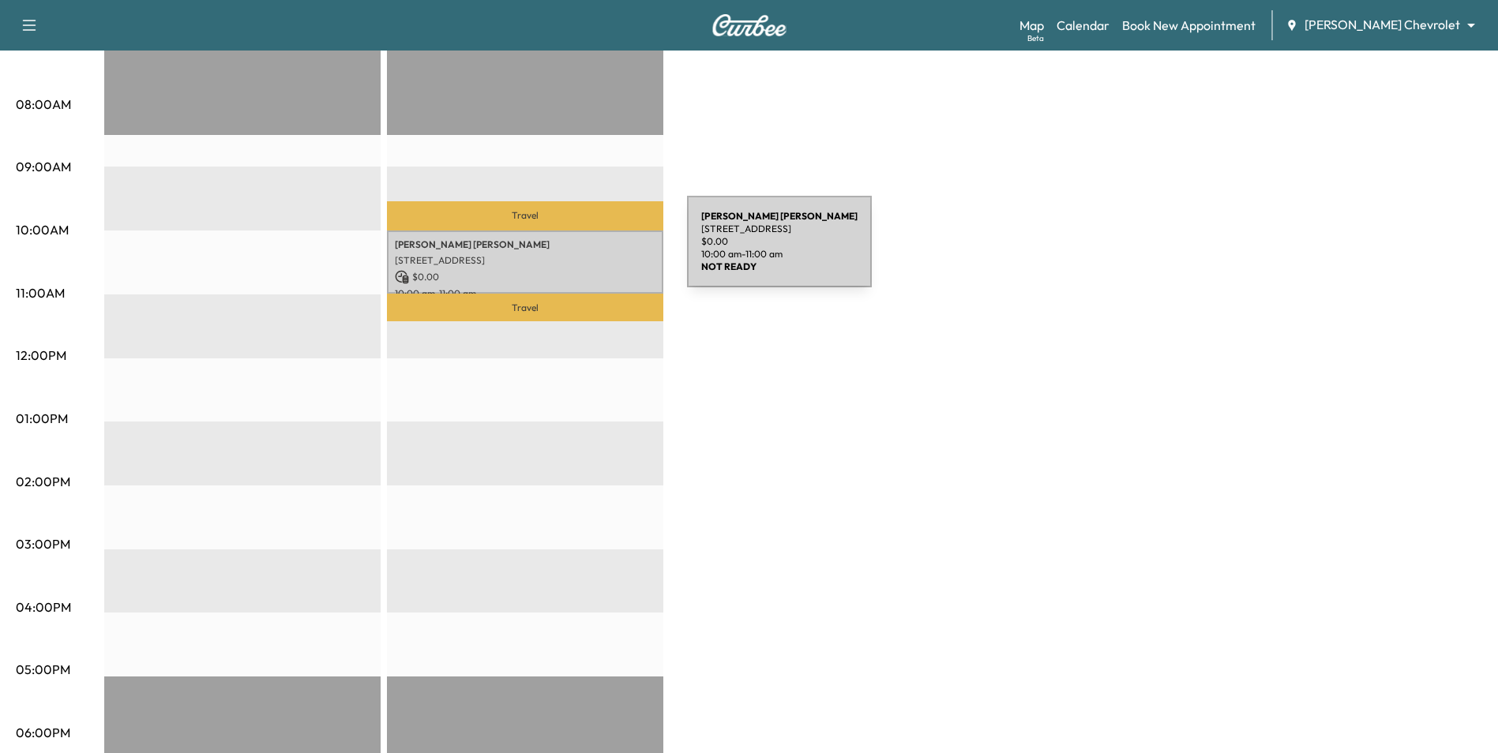
click at [531, 254] on p "11843 Lower 31st St N, Lake Elmo, MN 55042, USA" at bounding box center [525, 260] width 261 height 13
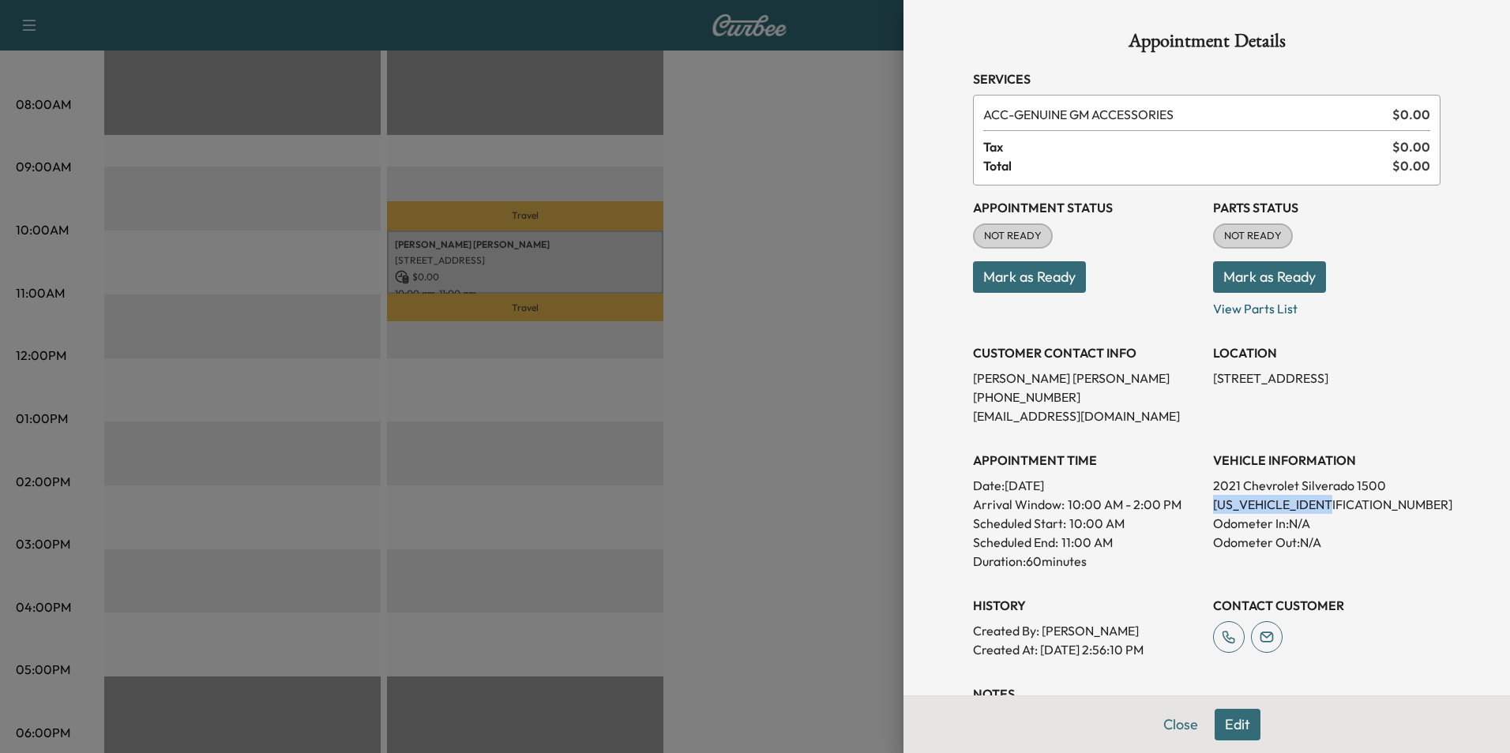
drag, startPoint x: 1331, startPoint y: 502, endPoint x: 1202, endPoint y: 509, distance: 128.9
click at [1213, 509] on p "3GCPYFED9MG245211" at bounding box center [1326, 504] width 227 height 19
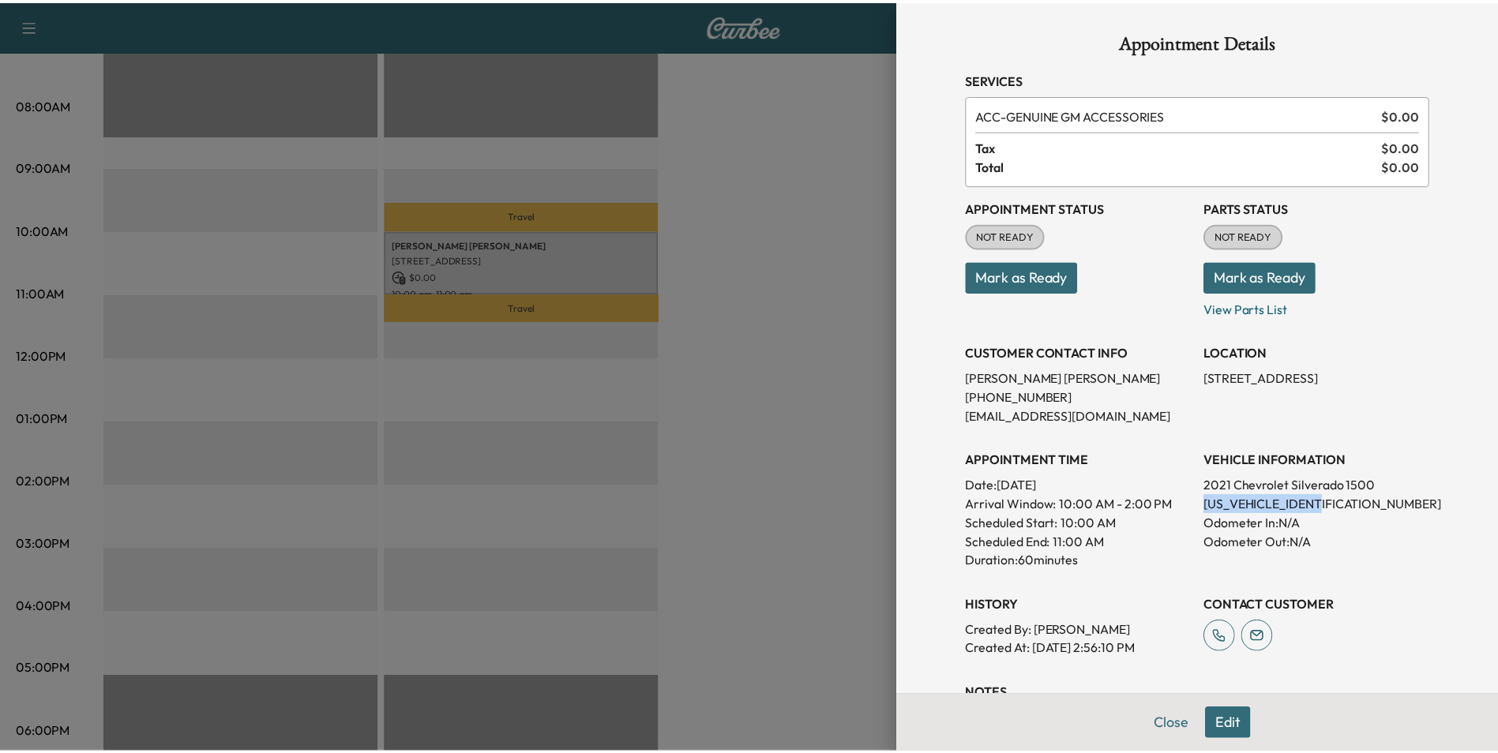
scroll to position [0, 0]
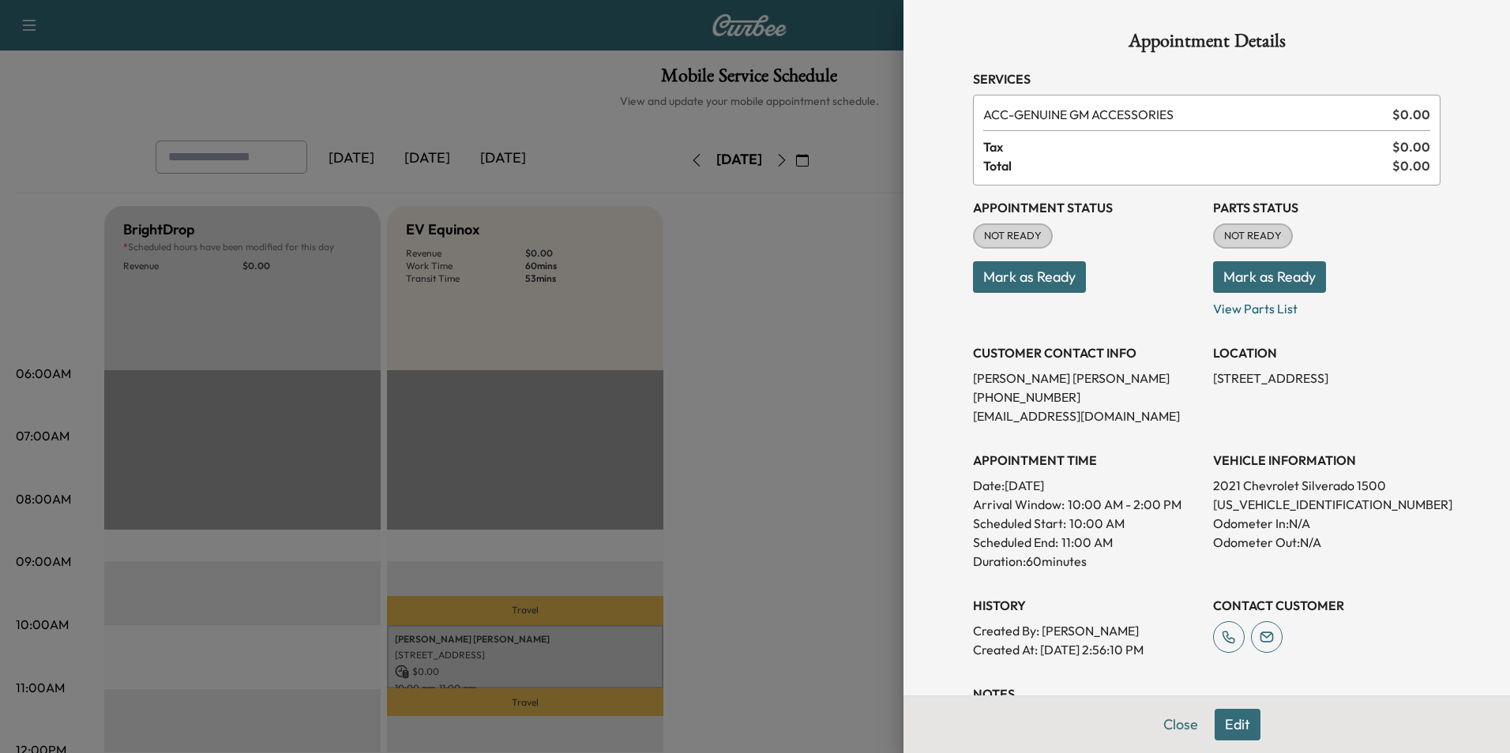
click at [807, 271] on div at bounding box center [755, 376] width 1510 height 753
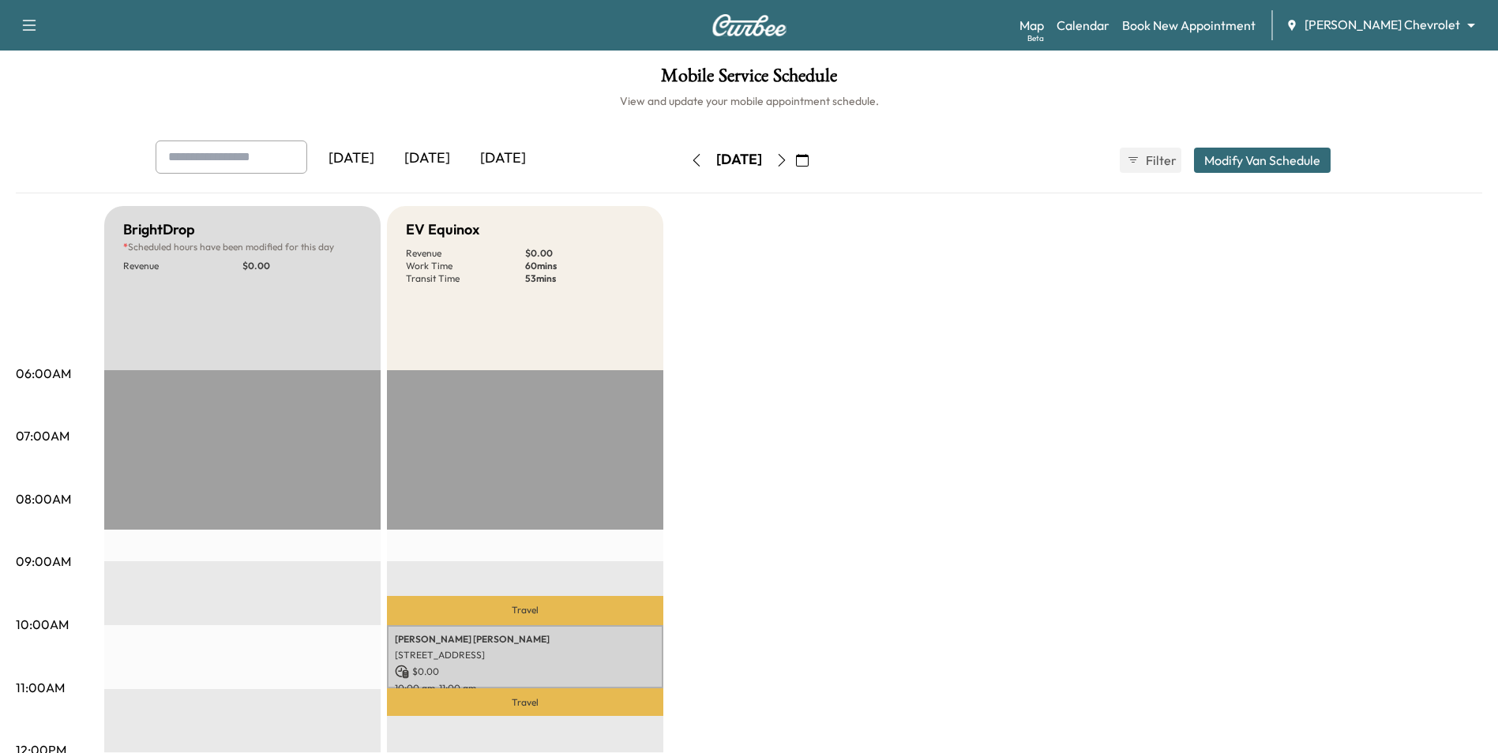
click at [788, 154] on icon "button" at bounding box center [781, 160] width 13 height 13
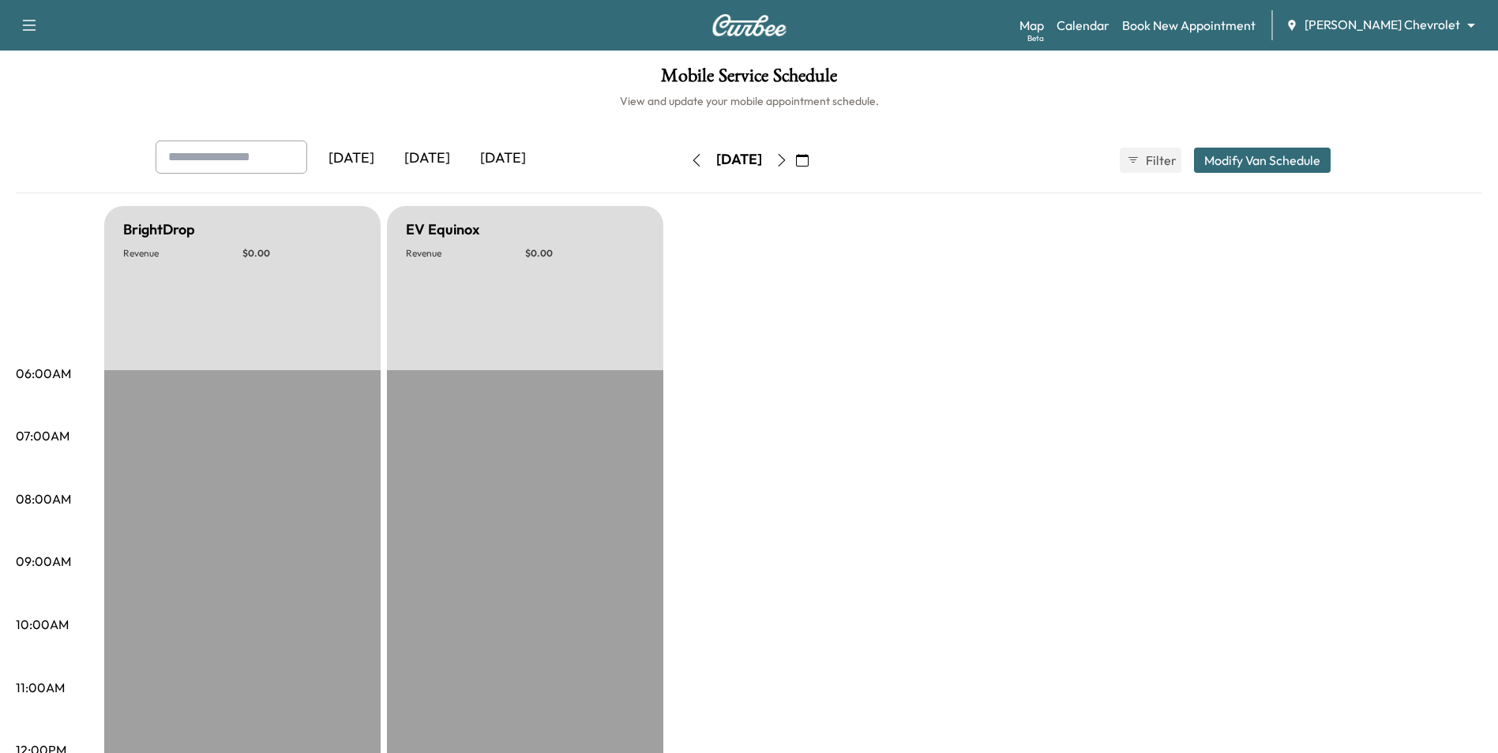
click at [795, 168] on button "button" at bounding box center [781, 160] width 27 height 25
click at [788, 163] on icon "button" at bounding box center [781, 160] width 13 height 13
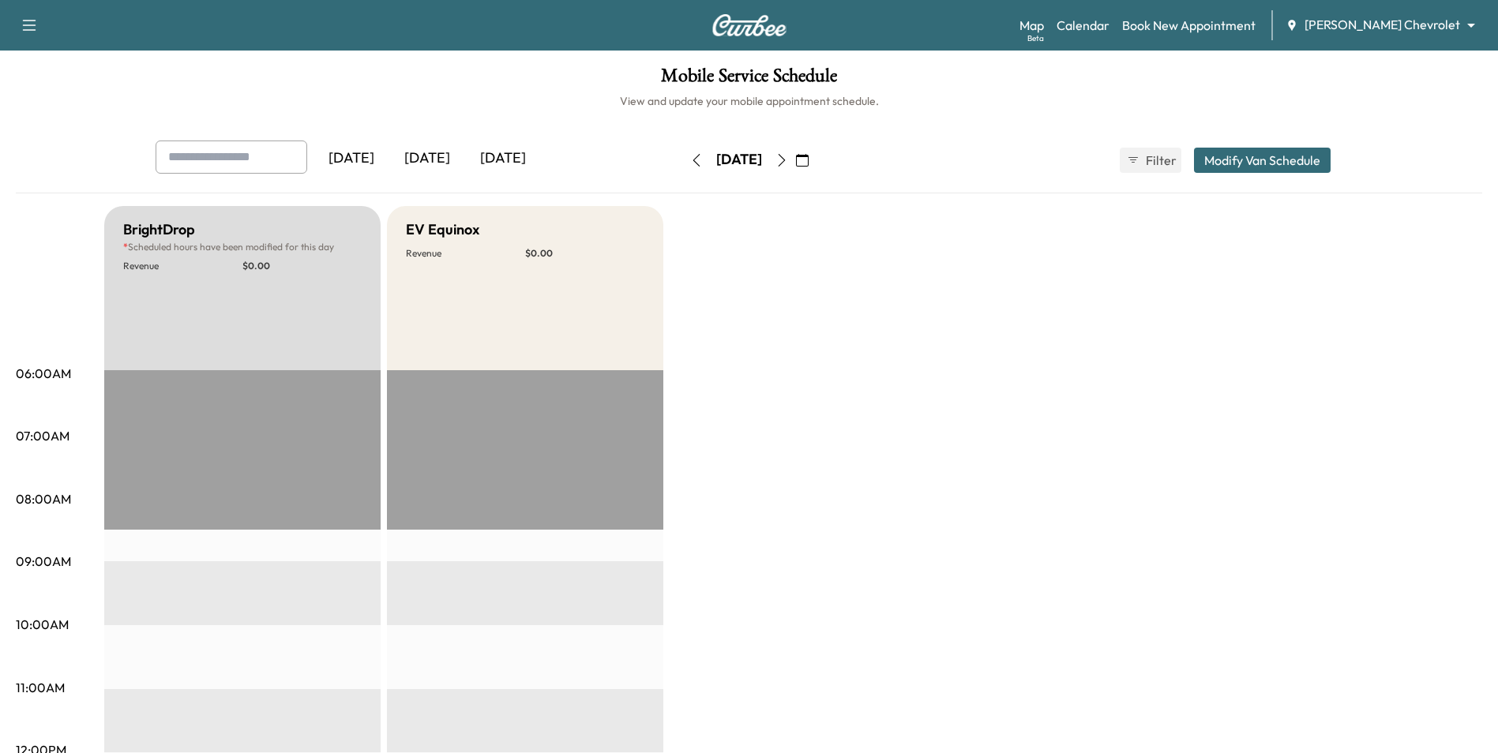
click at [795, 167] on button "button" at bounding box center [781, 160] width 27 height 25
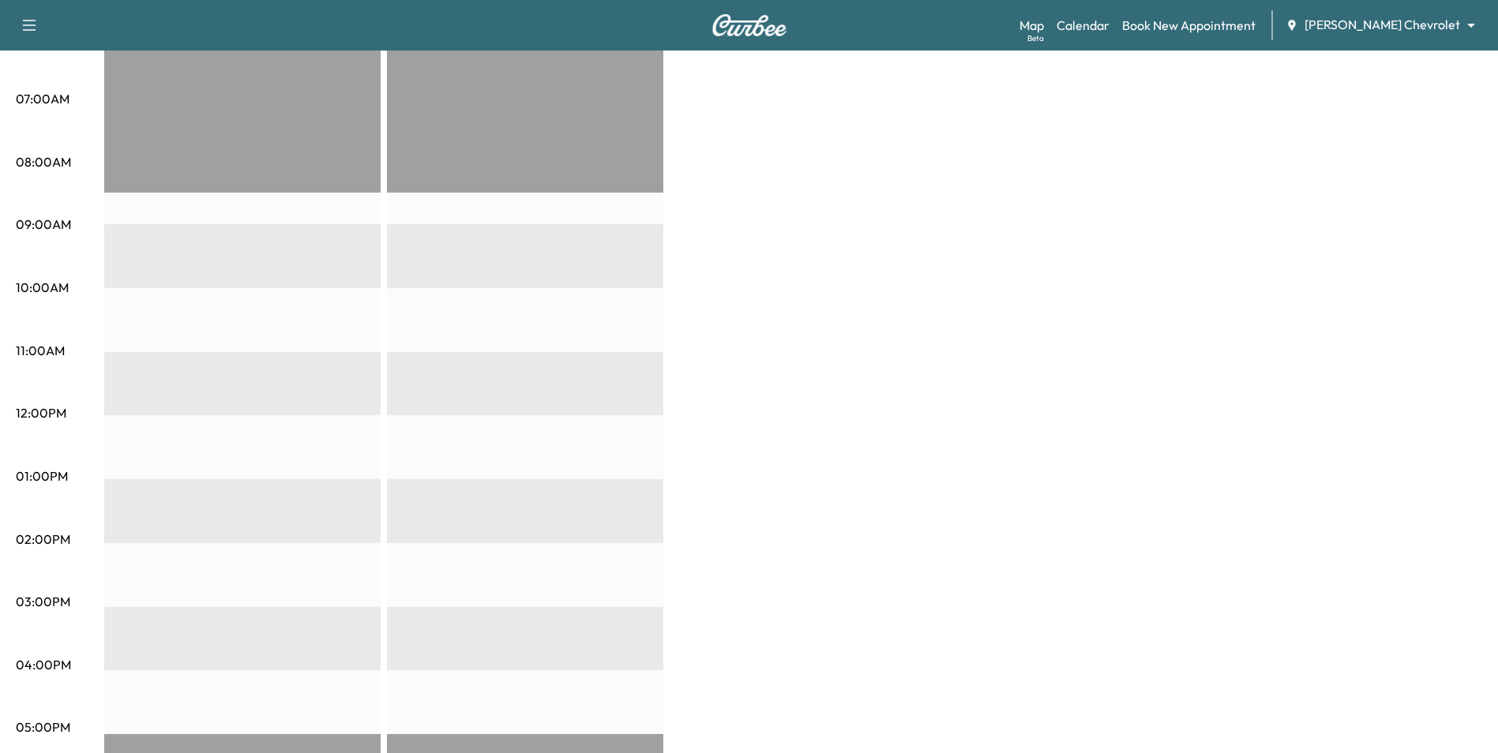
scroll to position [21, 0]
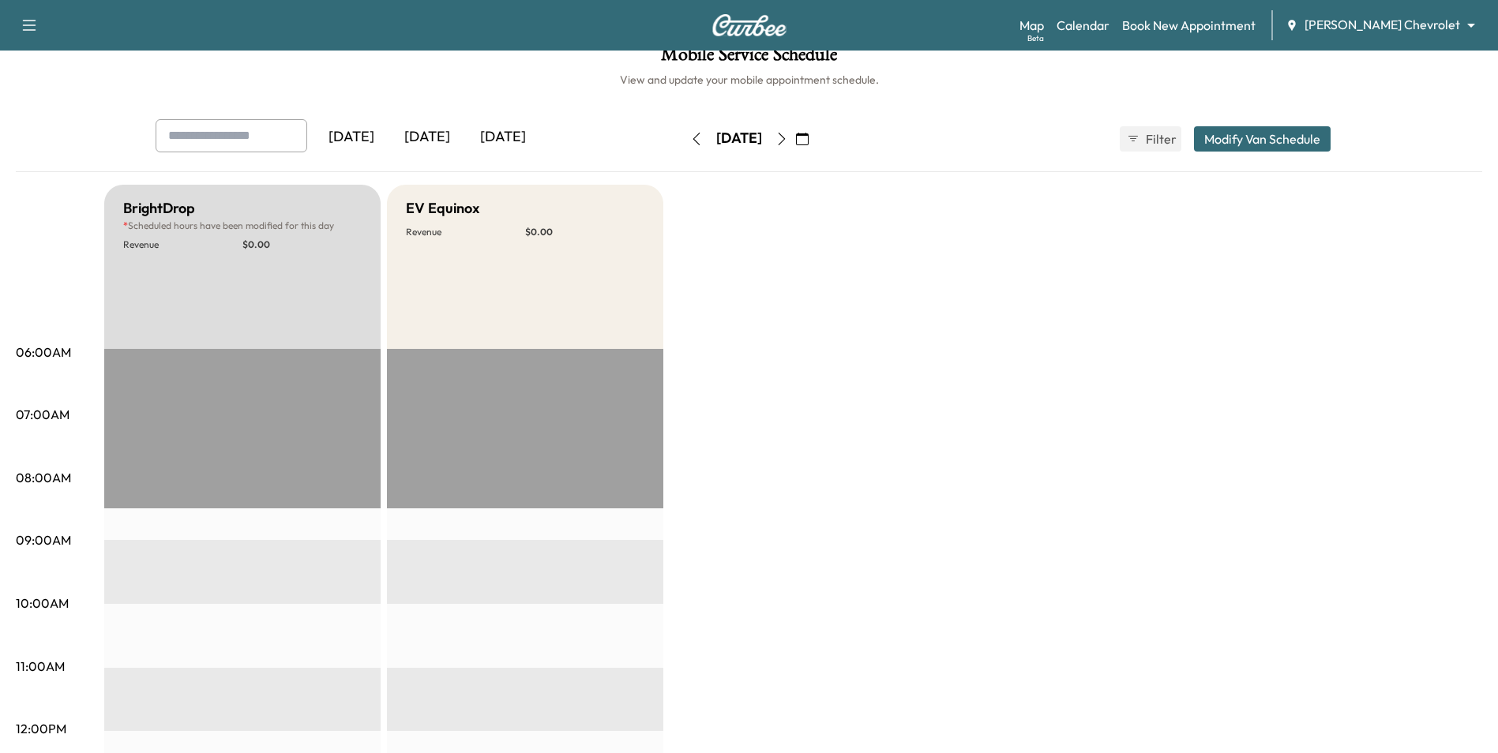
click at [795, 145] on button "button" at bounding box center [781, 138] width 27 height 25
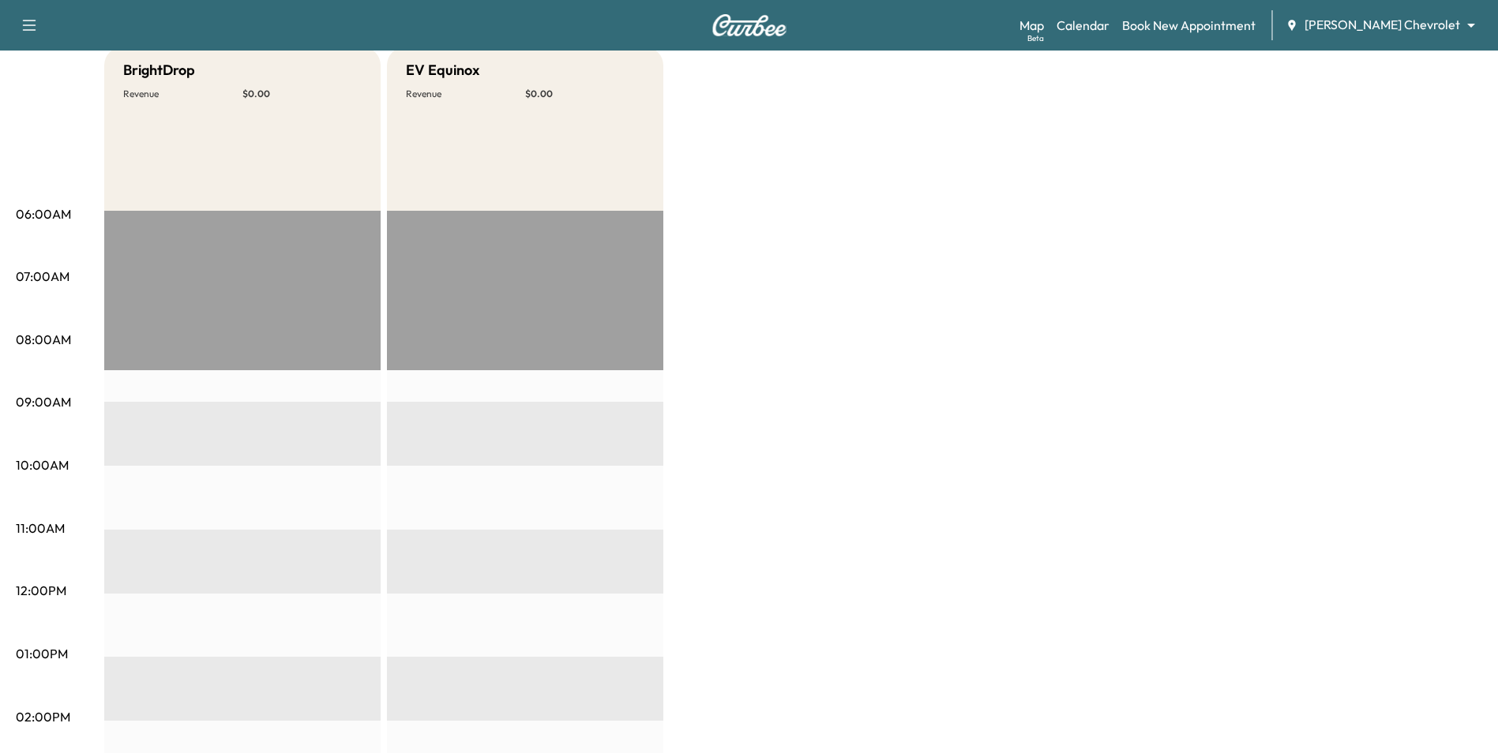
scroll to position [21, 0]
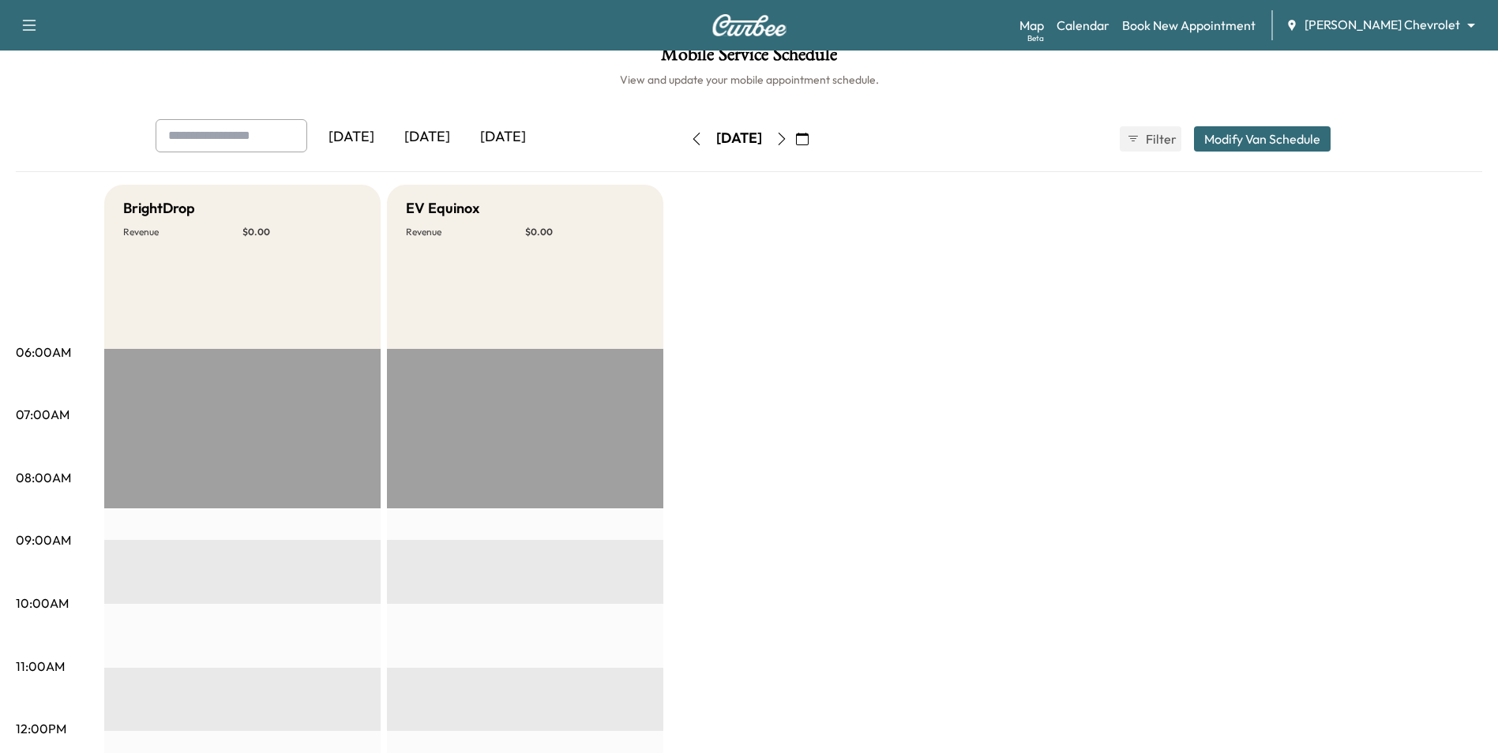
click at [788, 139] on icon "button" at bounding box center [781, 139] width 13 height 13
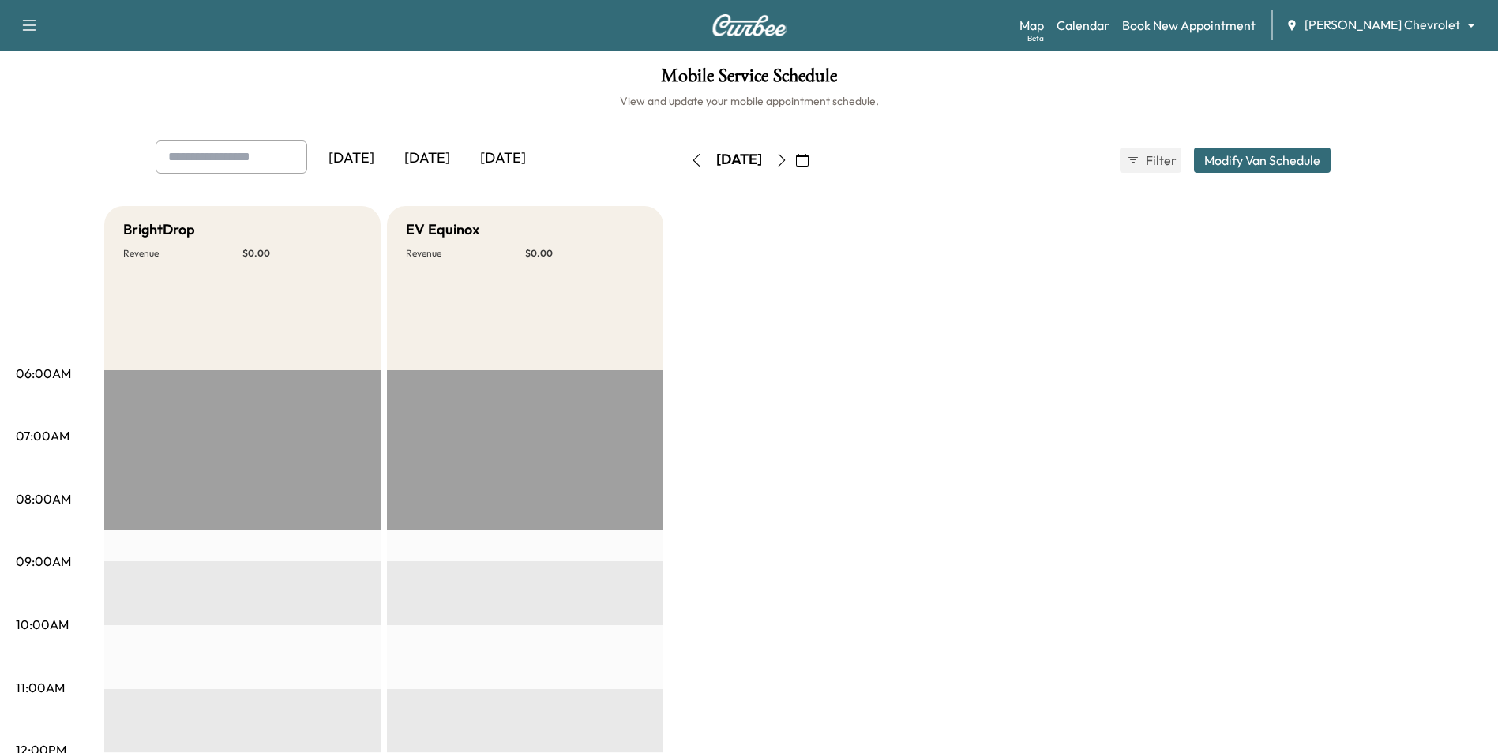
click at [795, 168] on button "button" at bounding box center [781, 160] width 27 height 25
click at [788, 159] on icon "button" at bounding box center [781, 160] width 13 height 13
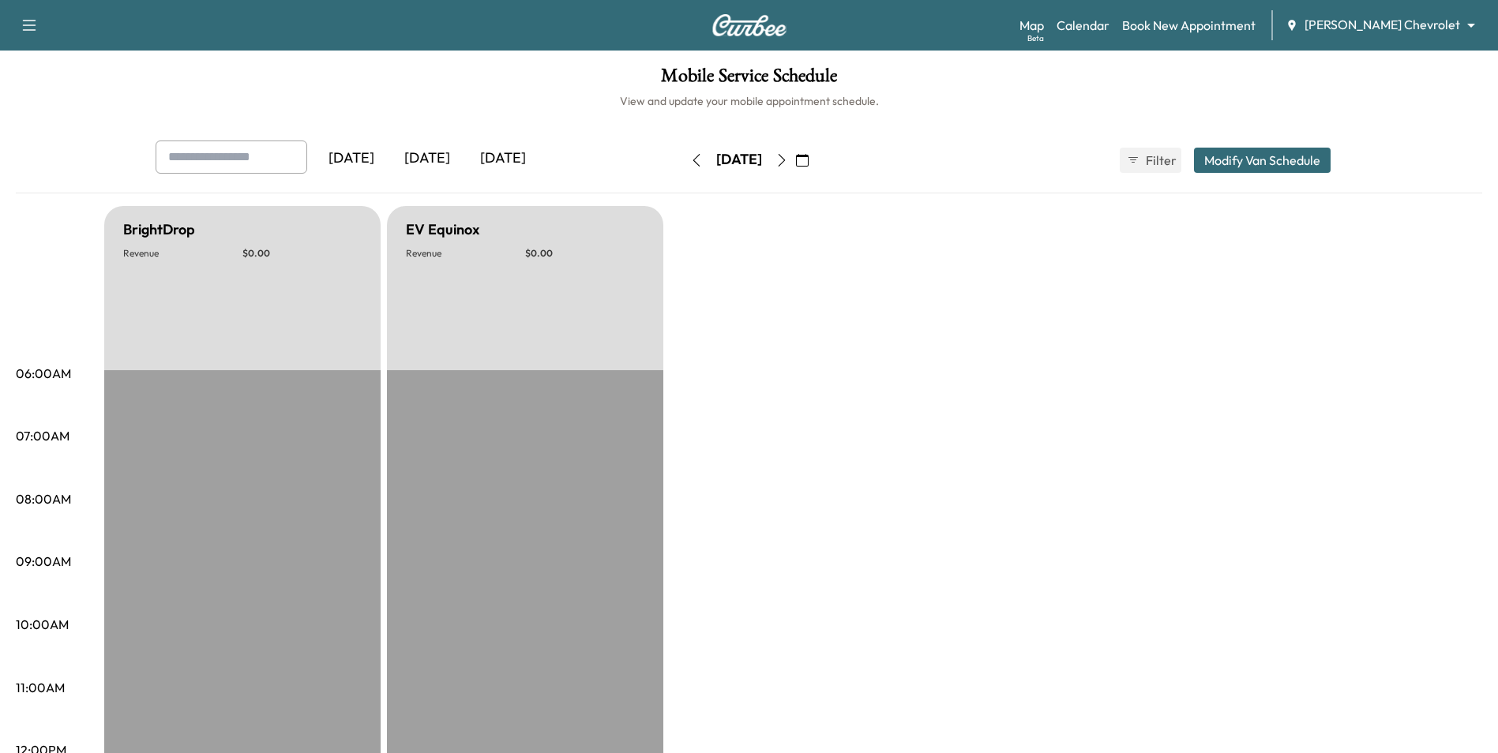
click at [788, 163] on icon "button" at bounding box center [781, 160] width 13 height 13
click at [785, 158] on icon "button" at bounding box center [781, 160] width 7 height 13
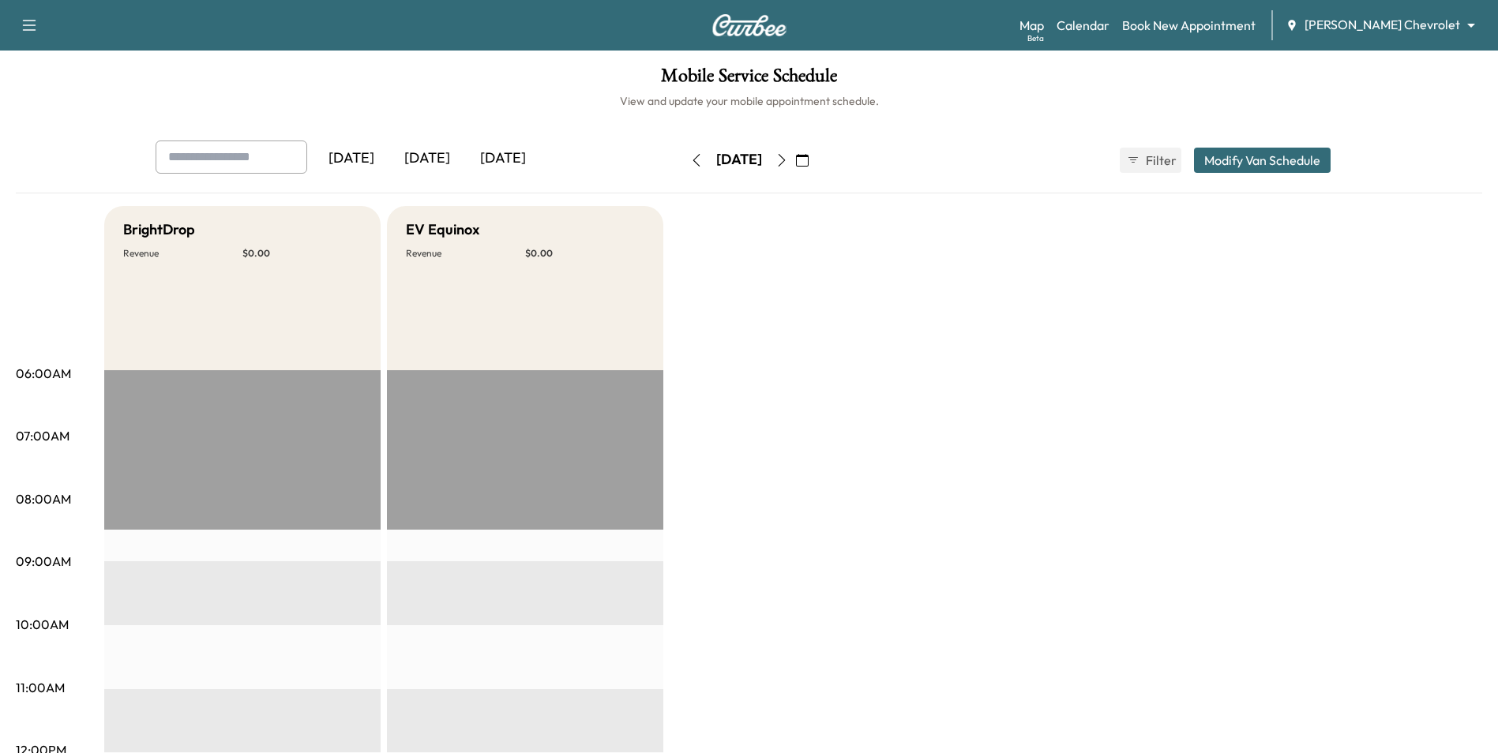
click at [788, 161] on icon "button" at bounding box center [781, 160] width 13 height 13
drag, startPoint x: 931, startPoint y: 520, endPoint x: 924, endPoint y: 514, distance: 9.0
click at [902, 146] on div "Yesterday Today Tomorrow Tuesday, October 7 October 2025 S M T W T F S 28 29 30…" at bounding box center [749, 160] width 1213 height 39
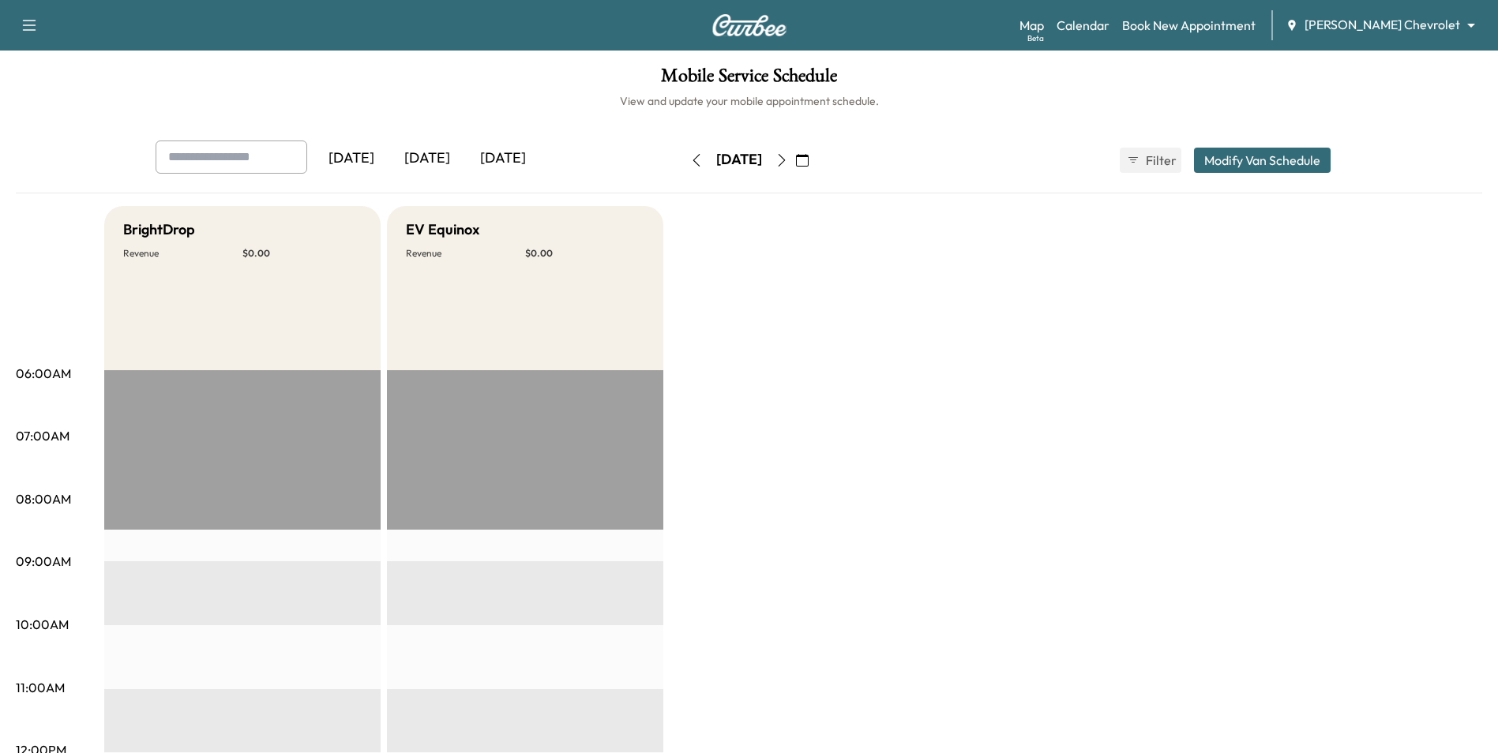
click at [1405, 5] on div "Support Log Out Map Beta Calendar Book New Appointment Mauer Chevrolet ********…" at bounding box center [749, 25] width 1498 height 51
click at [1402, 28] on body "Support Log Out Map Beta Calendar Book New Appointment Mauer Chevrolet ********…" at bounding box center [749, 376] width 1498 height 753
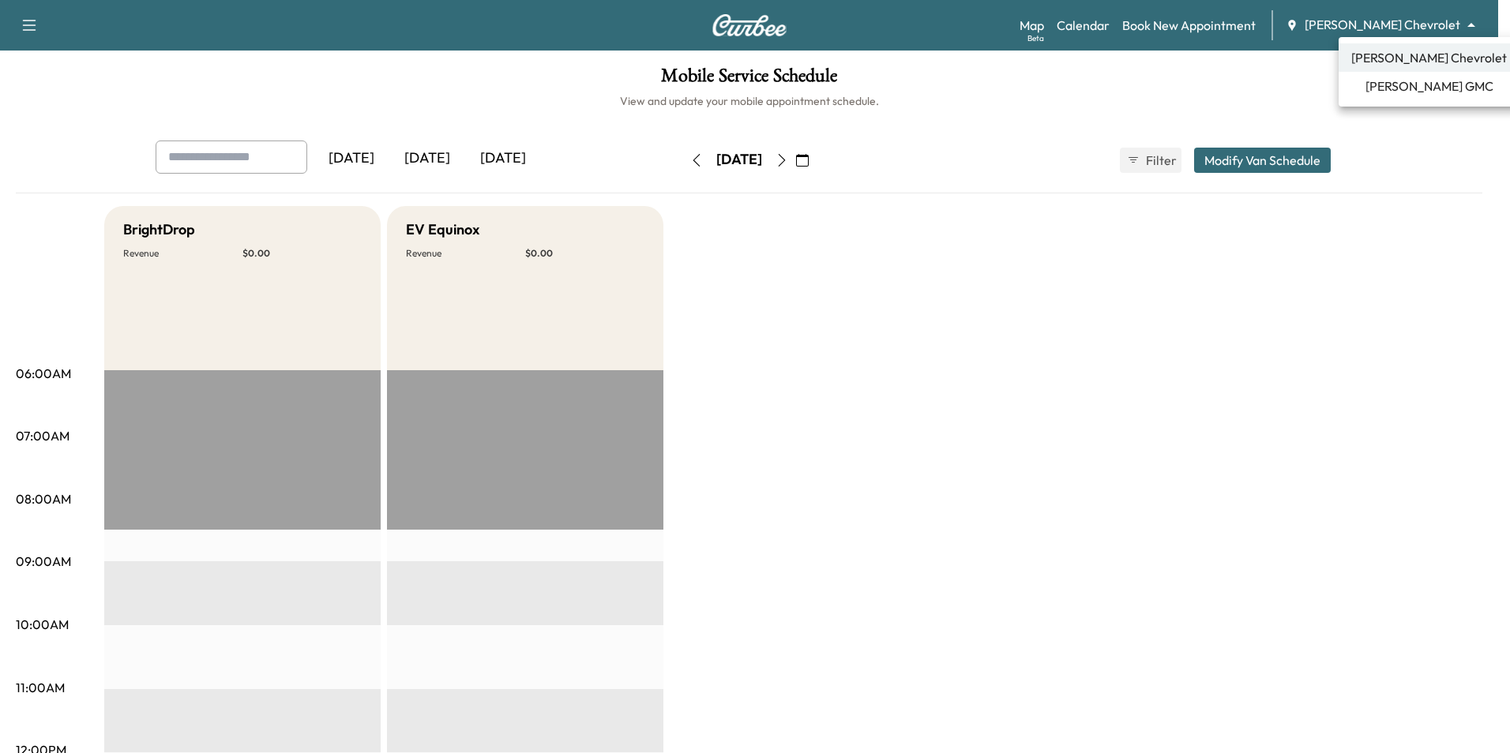
click at [1411, 88] on span "[PERSON_NAME] GMC" at bounding box center [1429, 86] width 128 height 19
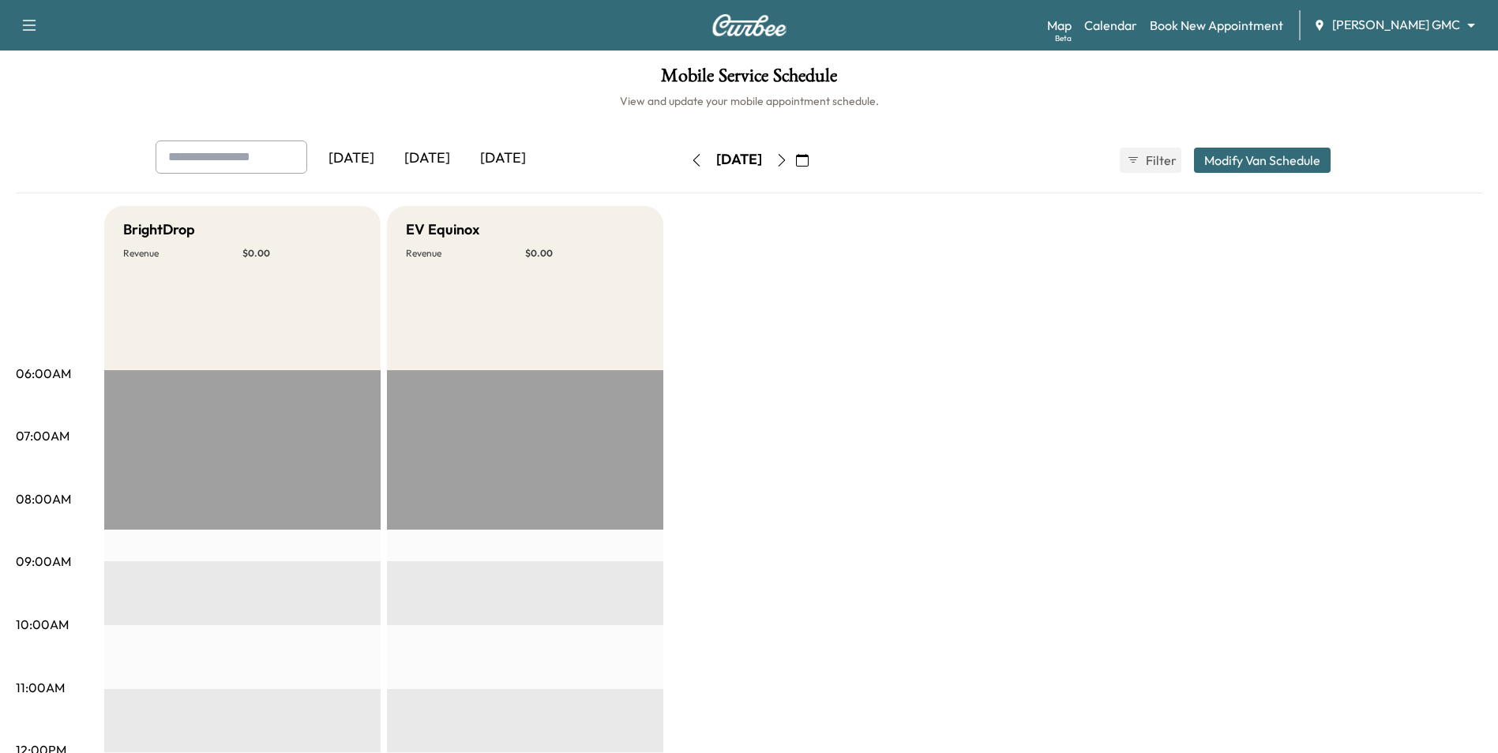
click at [809, 162] on icon "button" at bounding box center [802, 160] width 13 height 13
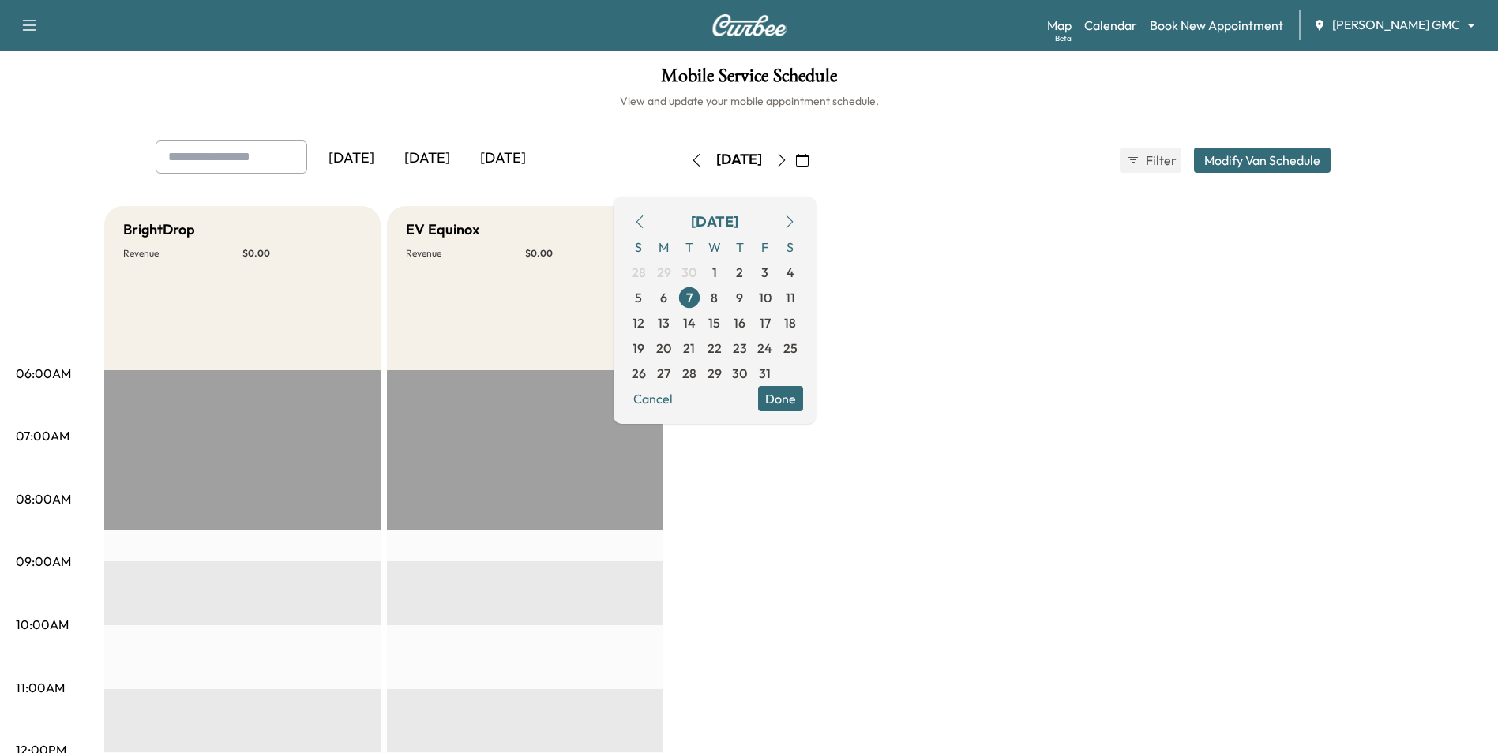
click at [646, 222] on icon "button" at bounding box center [639, 222] width 13 height 13
click at [771, 291] on span "12" at bounding box center [765, 297] width 12 height 19
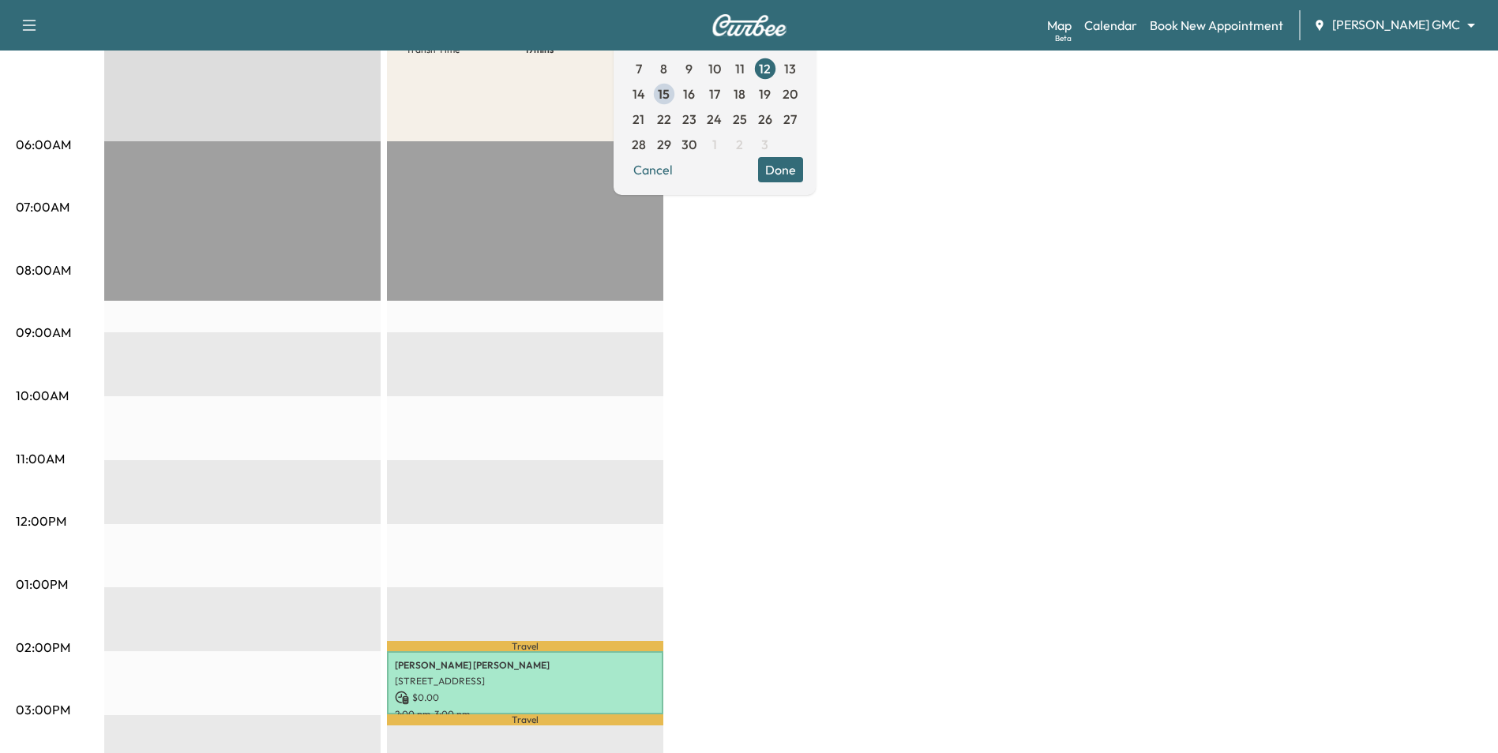
scroll to position [395, 0]
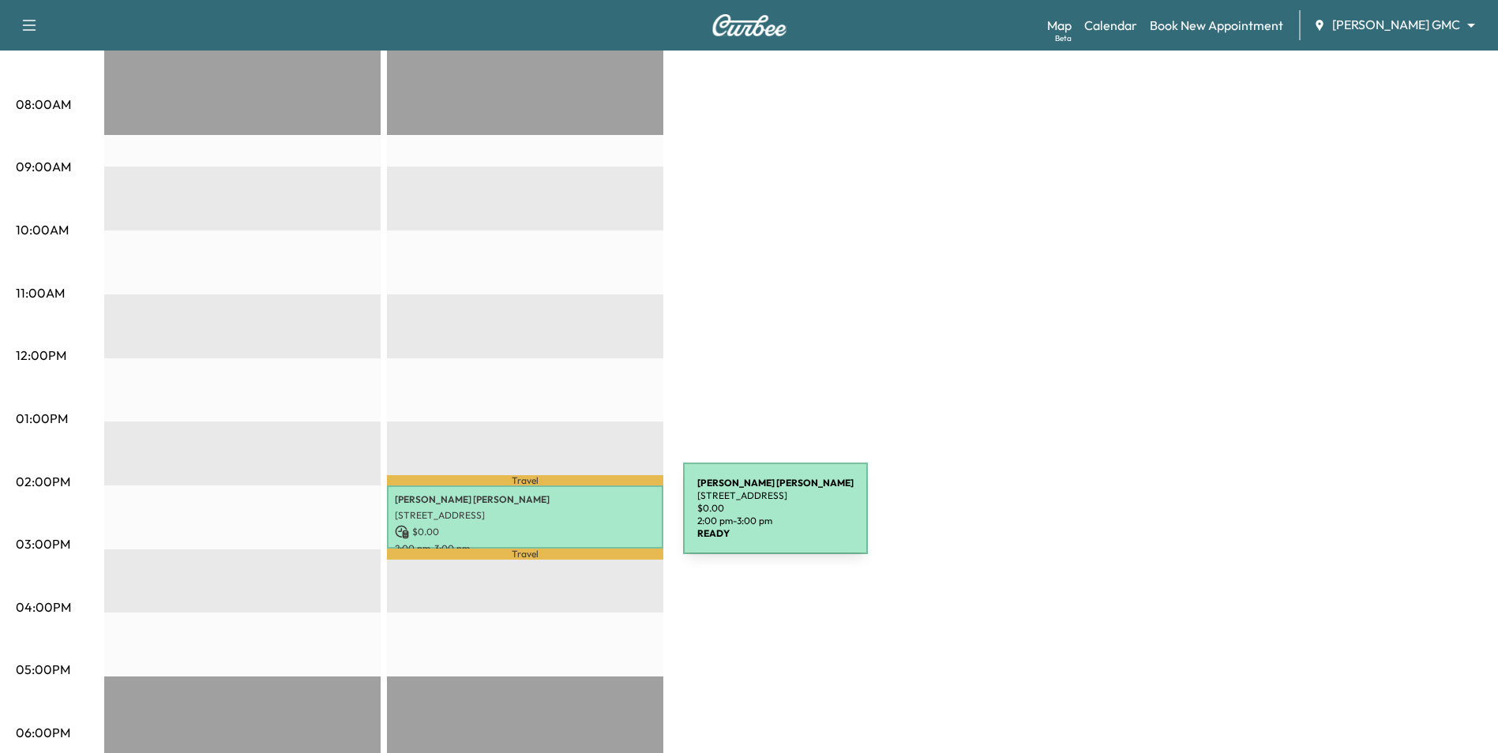
click at [565, 518] on div "Larry D Larson 1299 Riverside Ln, Mendota Heights, MN 55118, USA $ 0.00 2:00 pm…" at bounding box center [525, 518] width 276 height 64
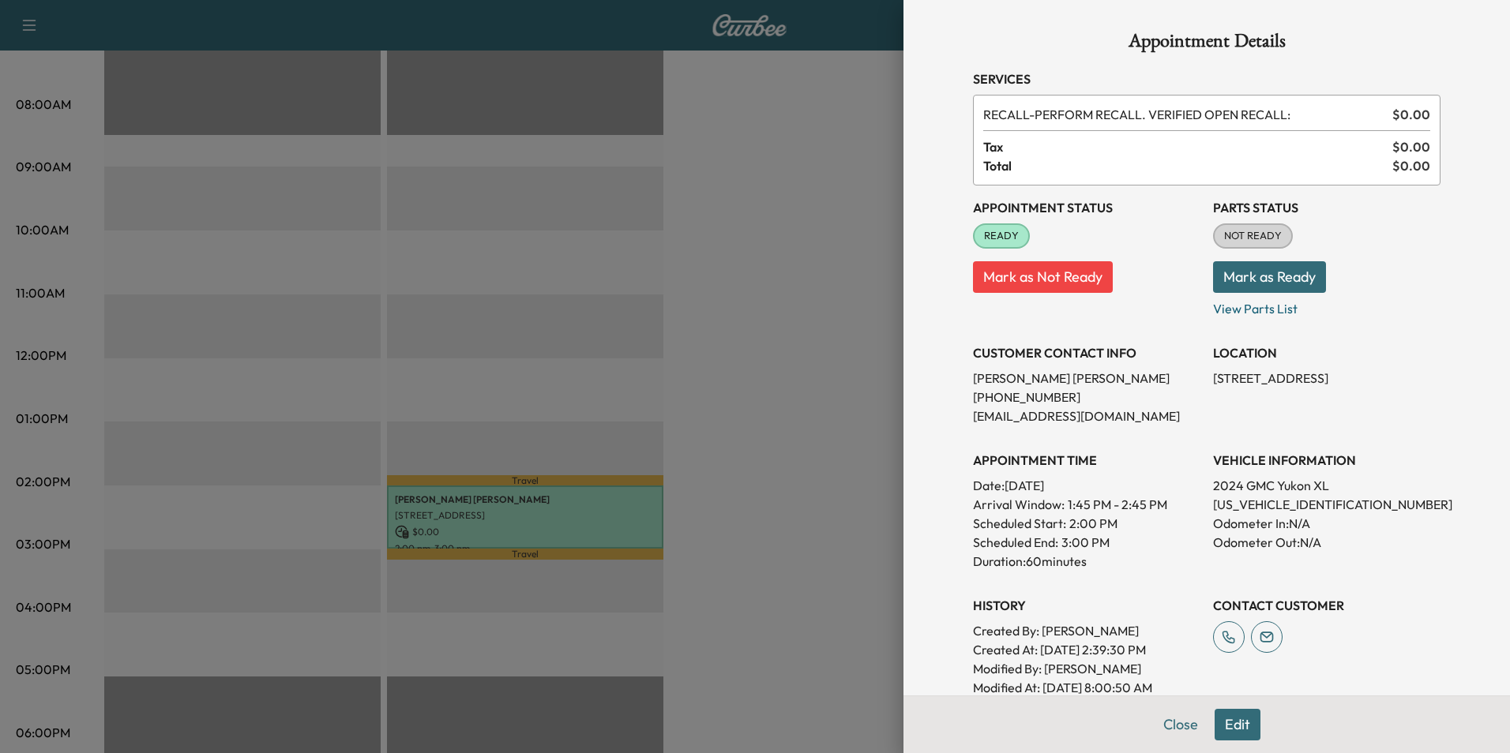
click at [787, 372] on div at bounding box center [755, 376] width 1510 height 753
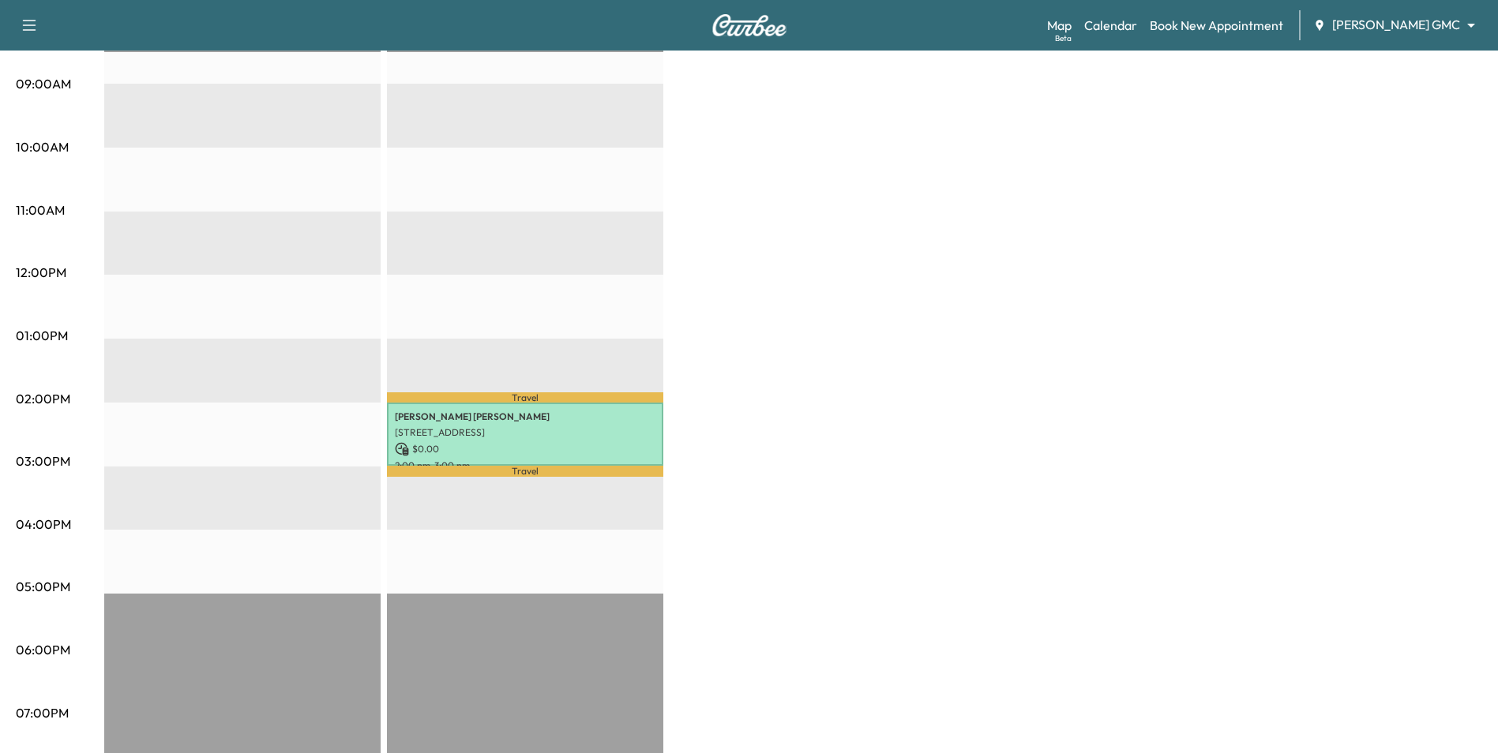
scroll to position [474, 0]
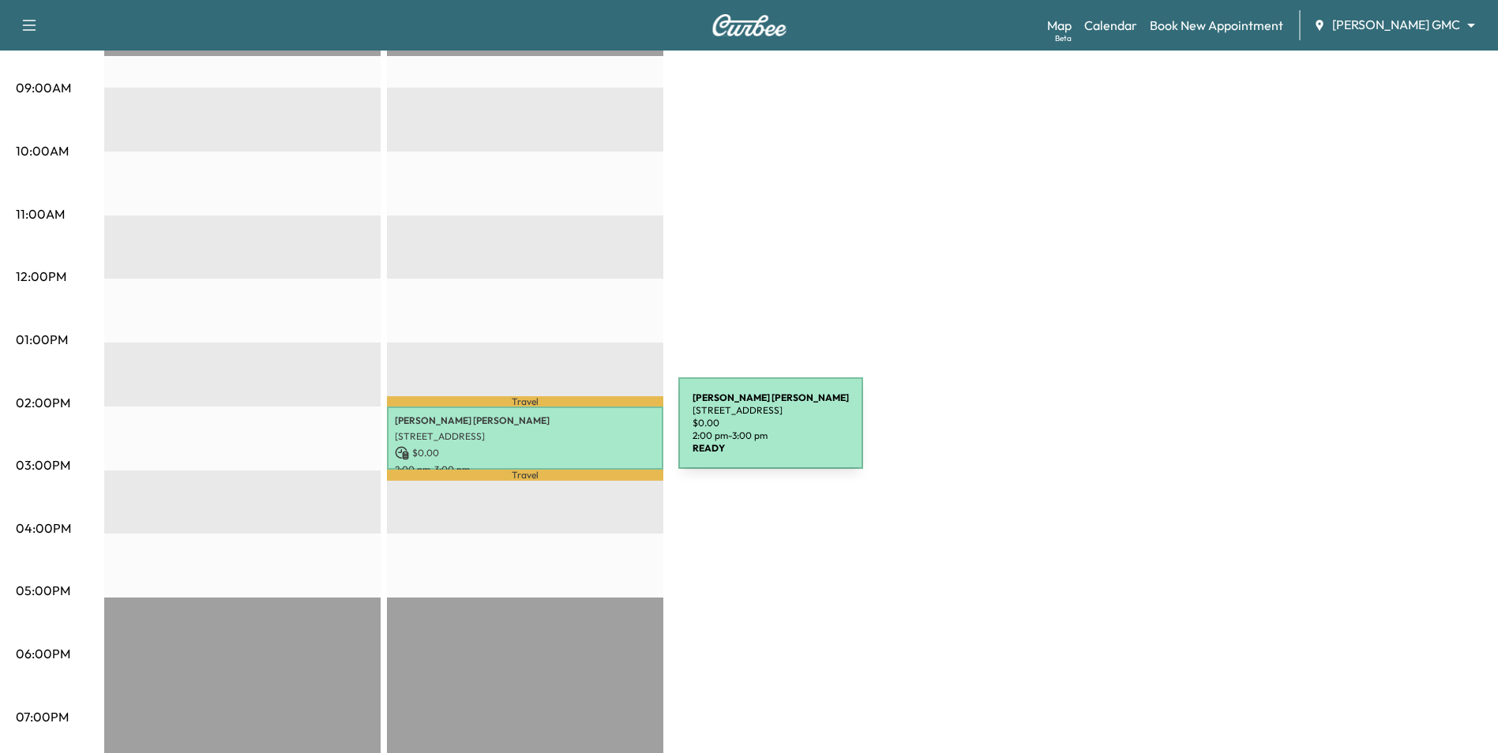
click at [559, 433] on p "1299 Riverside Ln, Mendota Heights, MN 55118, USA" at bounding box center [525, 436] width 261 height 13
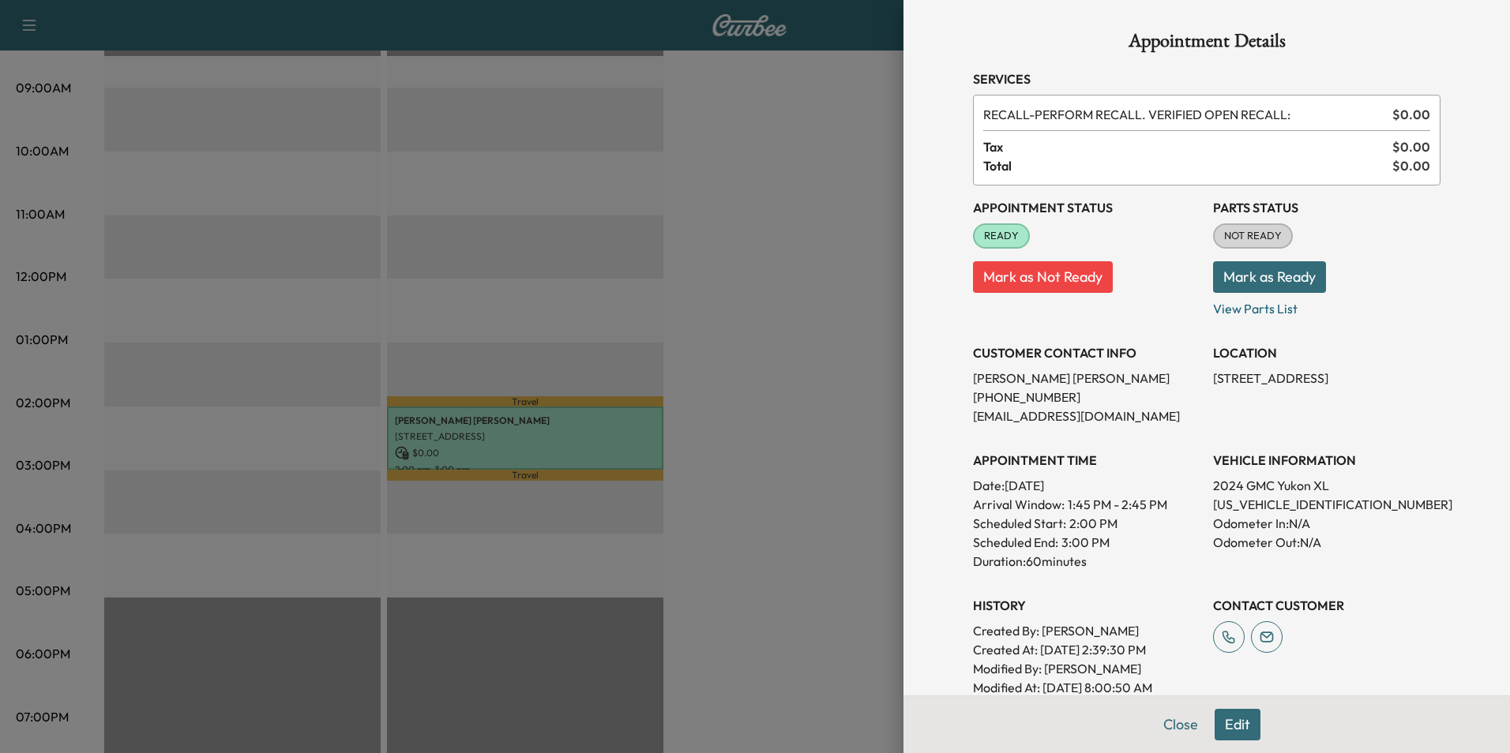
click at [835, 284] on div at bounding box center [755, 376] width 1510 height 753
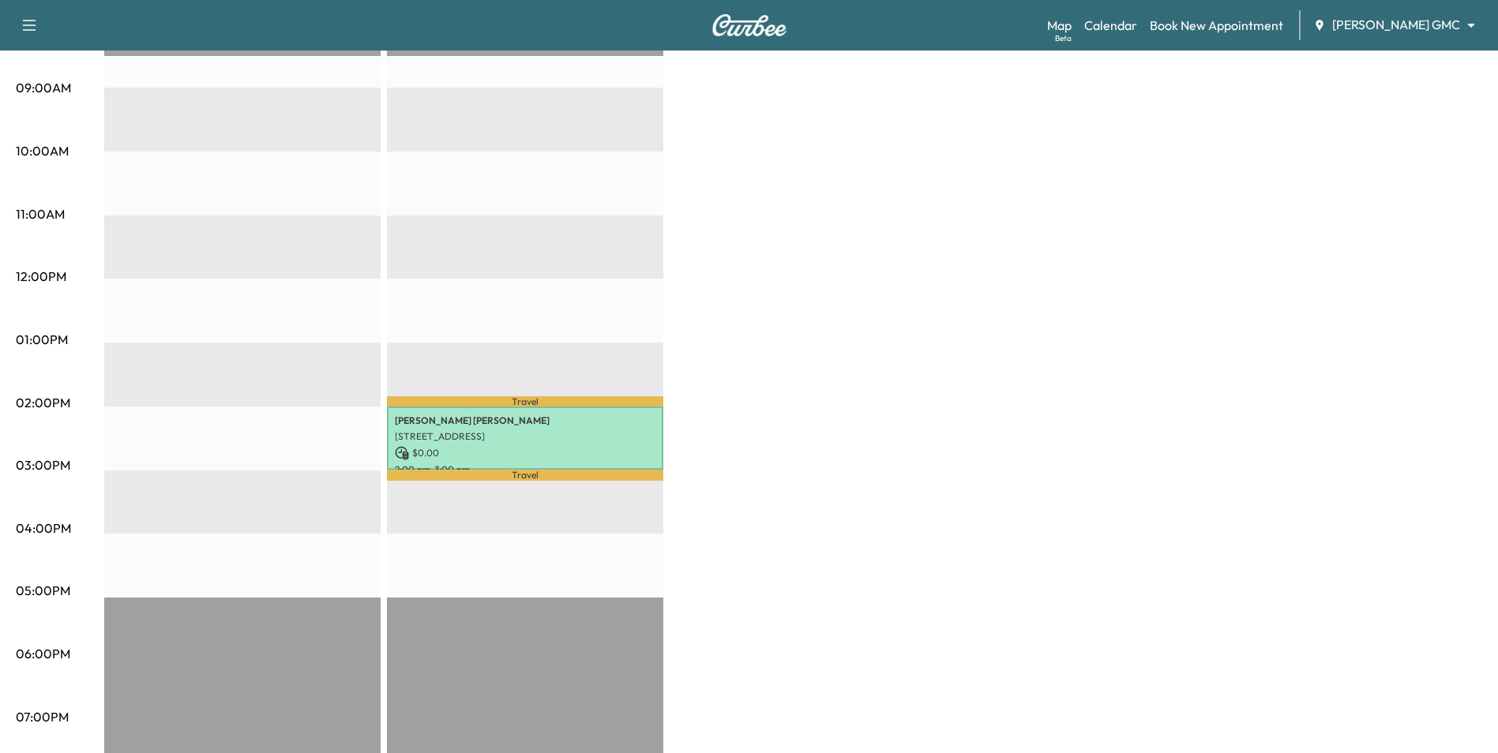
click at [796, 365] on div "BrightDrop * Scheduled hours have been modified for this day Revenue $ 0.00 EST…" at bounding box center [793, 324] width 1378 height 1184
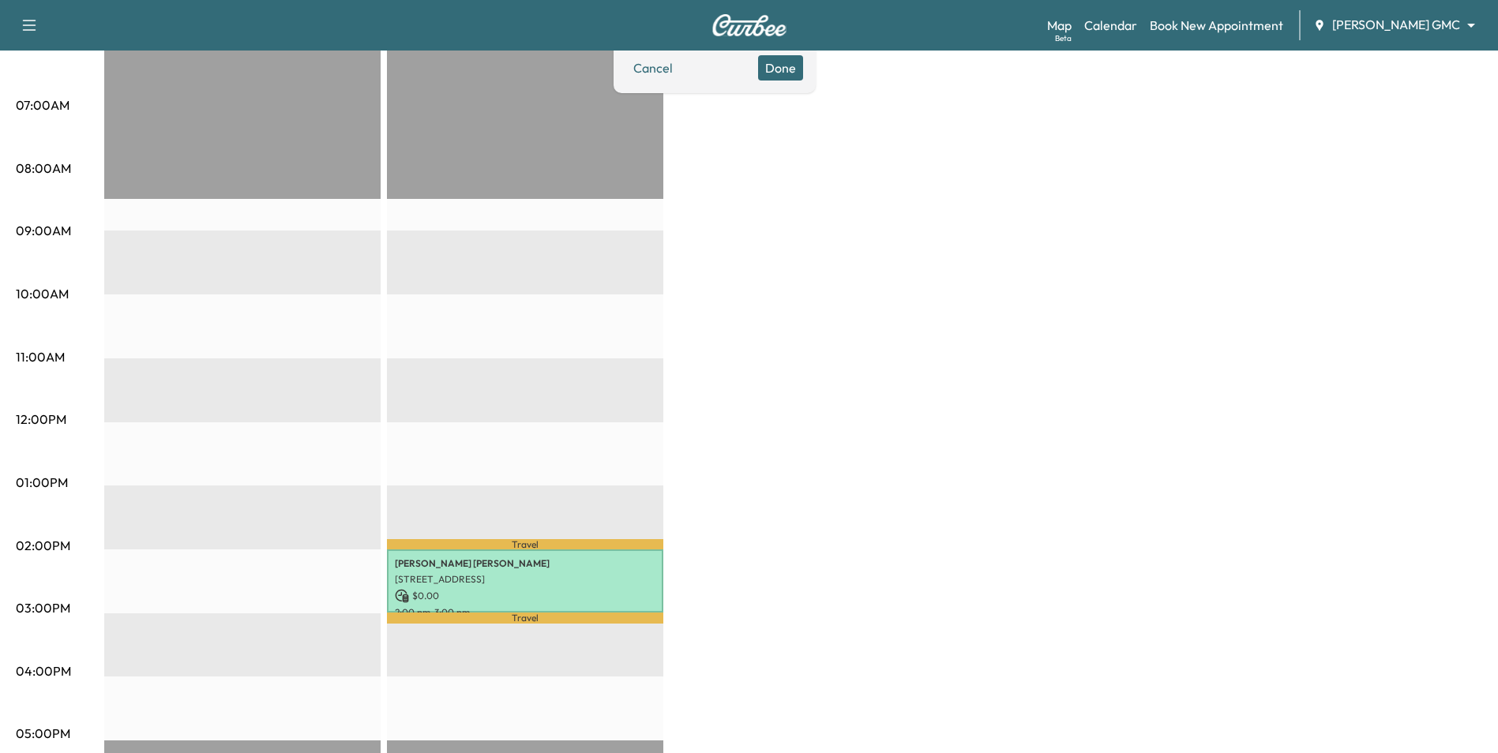
scroll to position [0, 0]
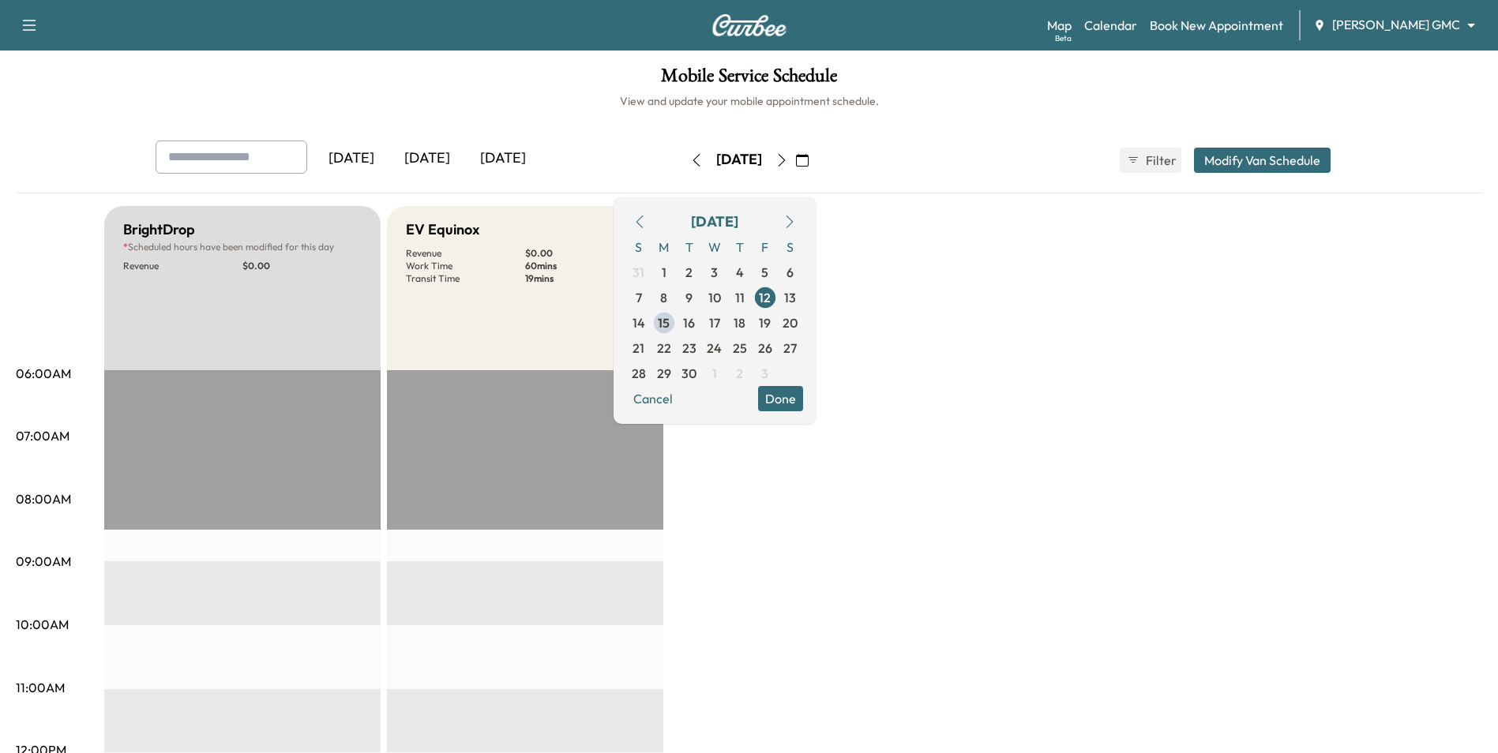
click at [803, 408] on button "Done" at bounding box center [780, 398] width 45 height 25
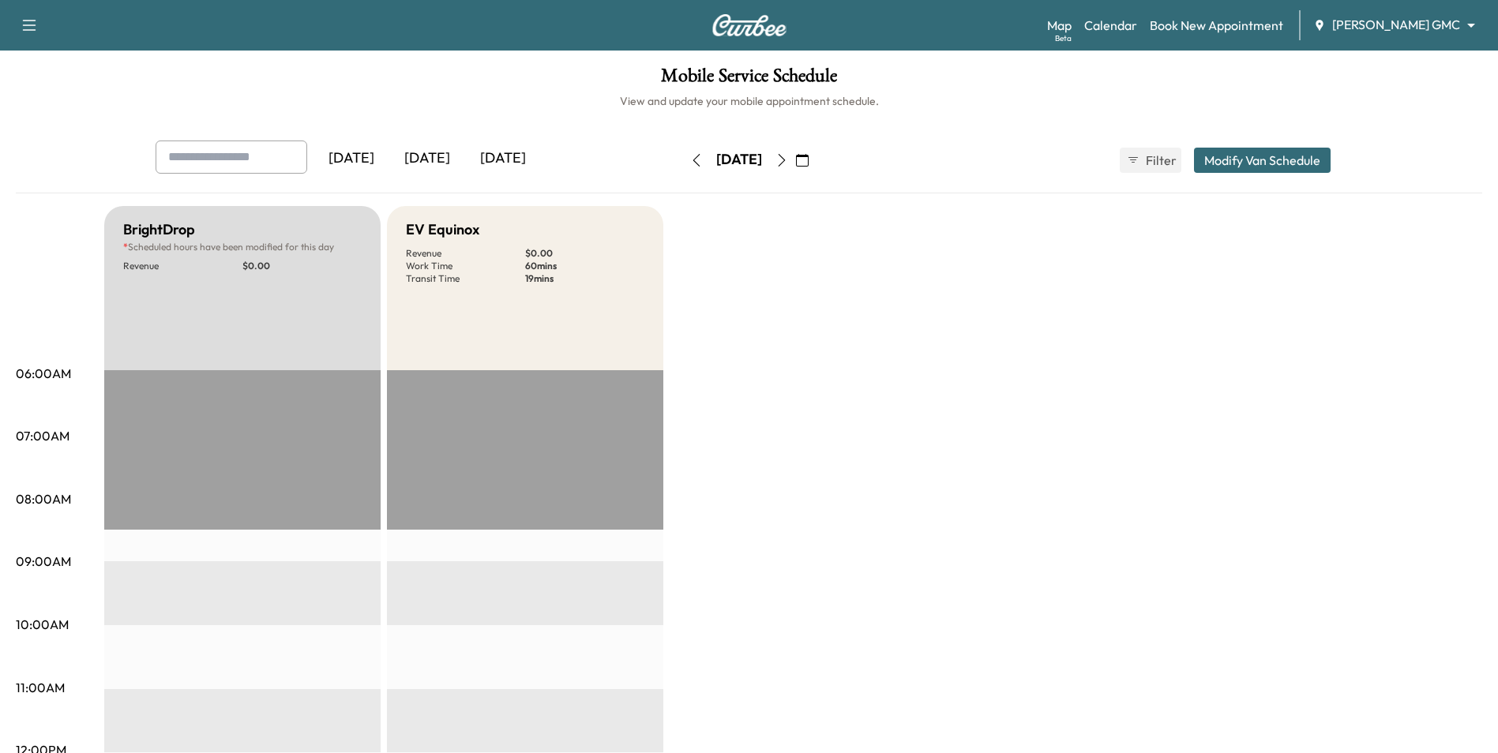
drag, startPoint x: 1038, startPoint y: 126, endPoint x: 1198, endPoint y: 128, distance: 160.3
click at [1040, 126] on div "Mobile Service Schedule View and update your mobile appointment schedule. Yeste…" at bounding box center [749, 729] width 1498 height 1356
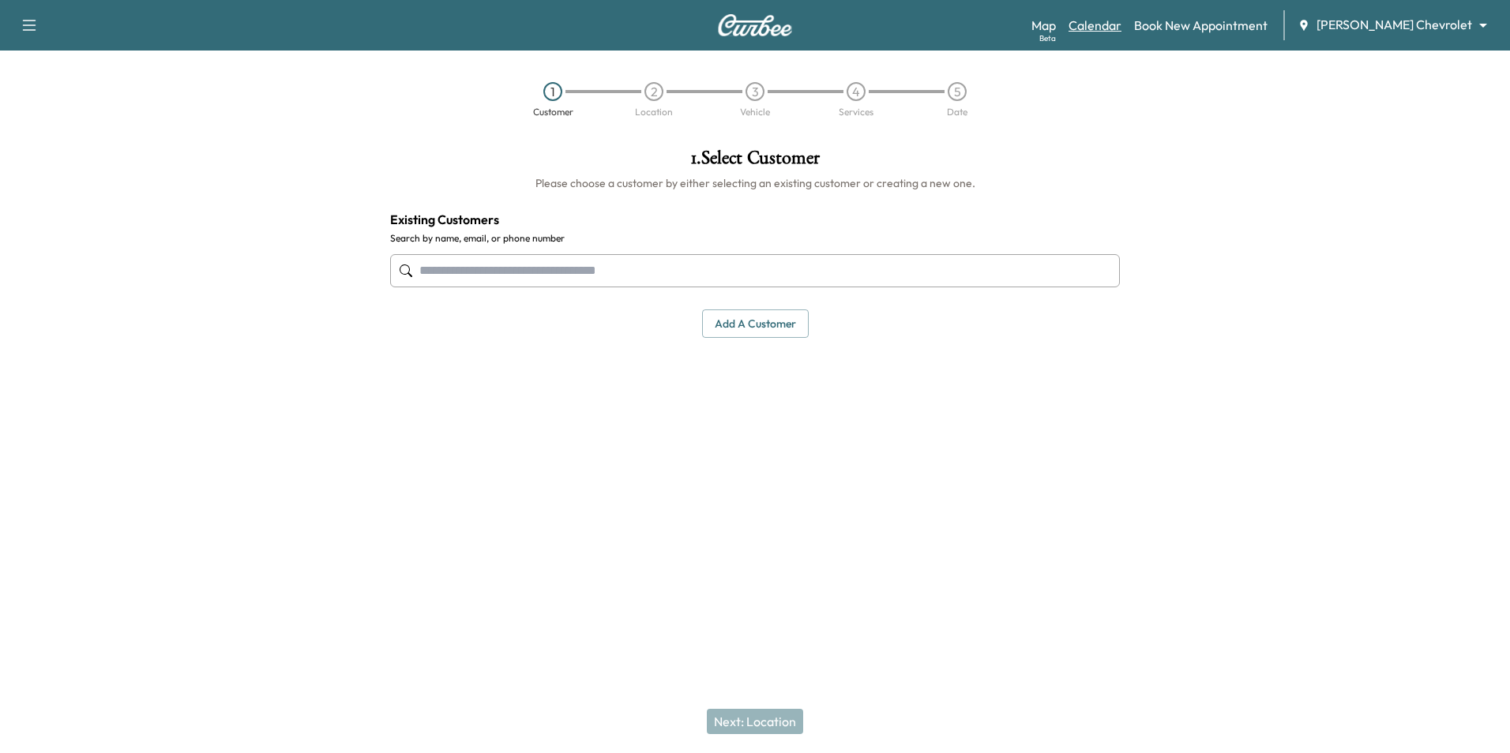
click at [1121, 26] on link "Calendar" at bounding box center [1094, 25] width 53 height 19
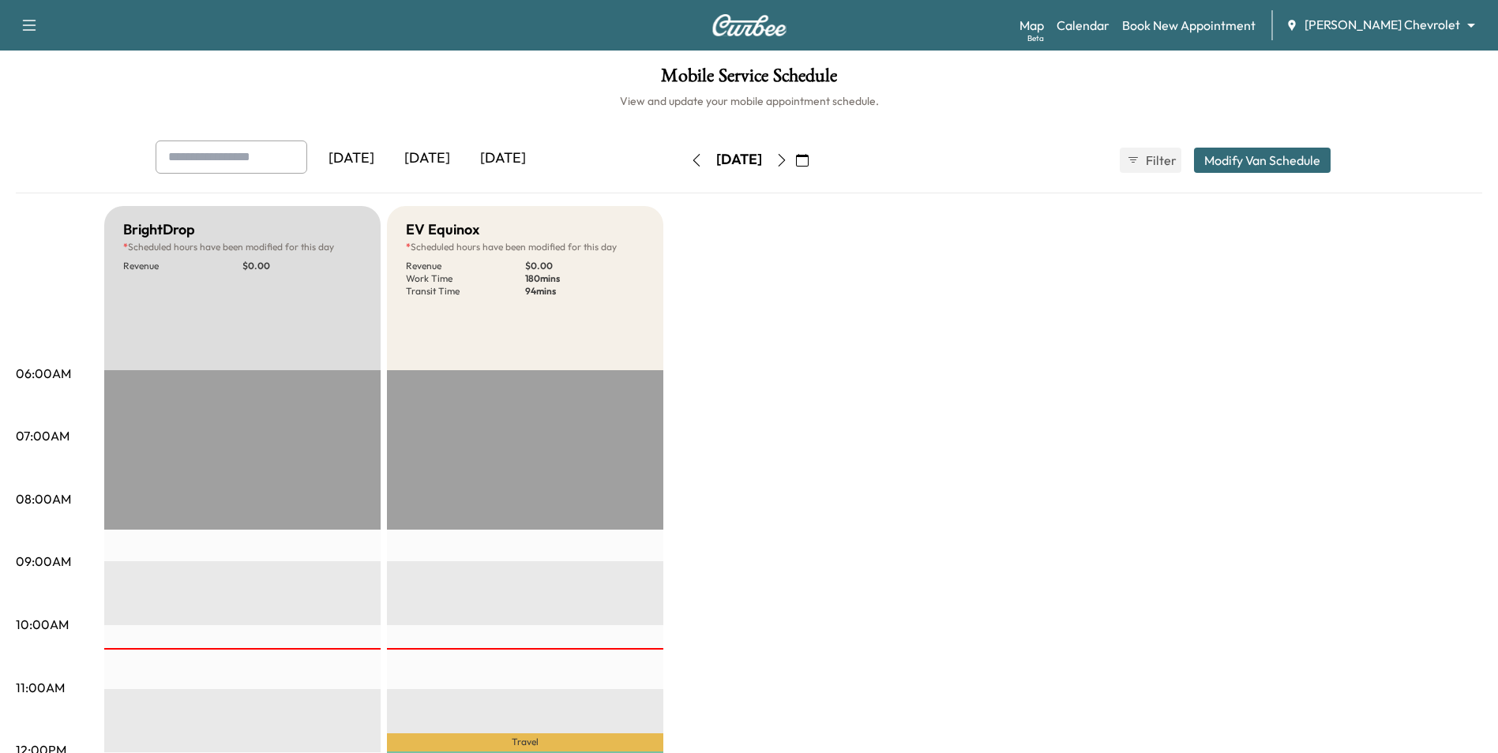
click at [1367, 36] on div "Map Beta Calendar Book New Appointment [PERSON_NAME] Chevrolet ******** ​" at bounding box center [1252, 25] width 466 height 30
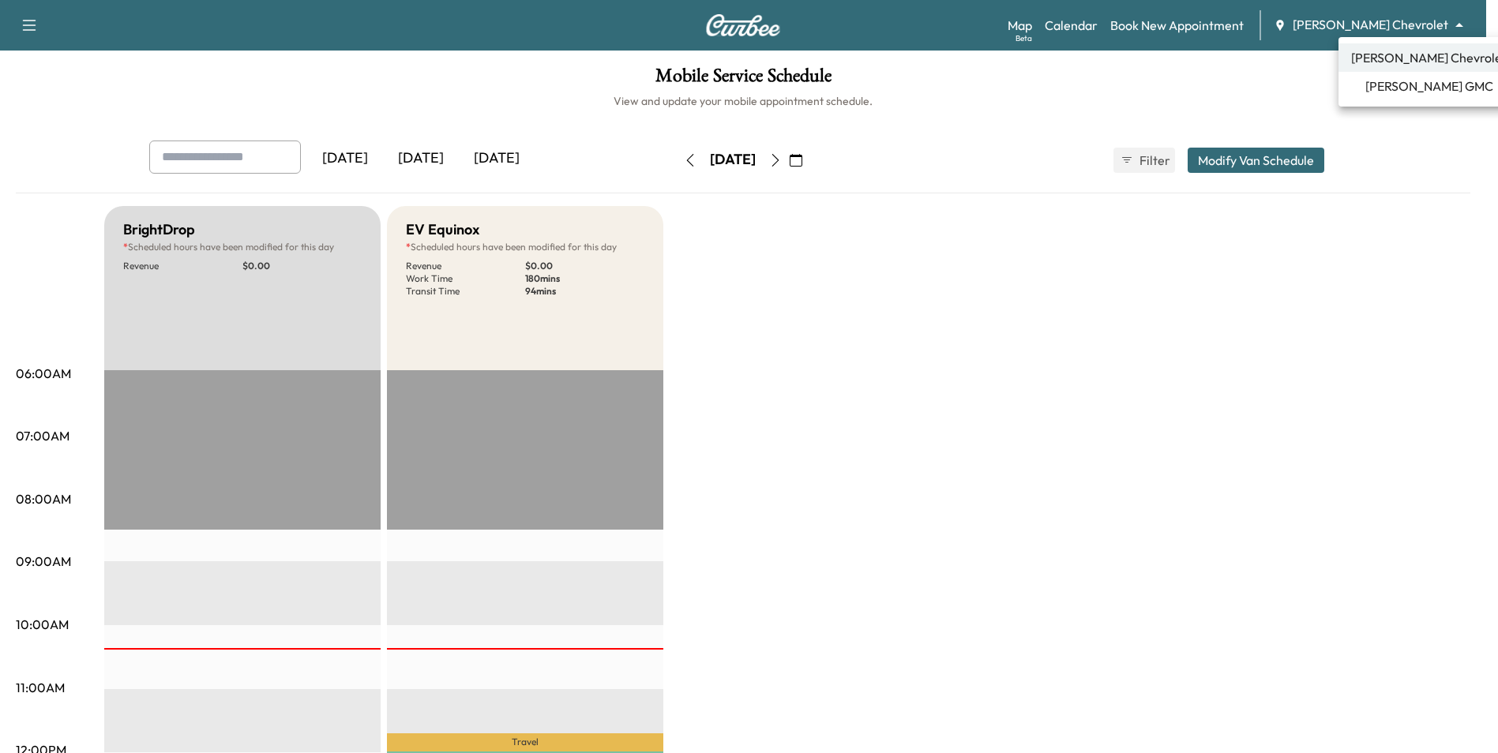
click at [1404, 29] on body "Support Log Out Map Beta Calendar Book New Appointment [PERSON_NAME] Chevrolet …" at bounding box center [749, 376] width 1498 height 753
click at [1410, 88] on span "[PERSON_NAME] GMC" at bounding box center [1429, 86] width 128 height 19
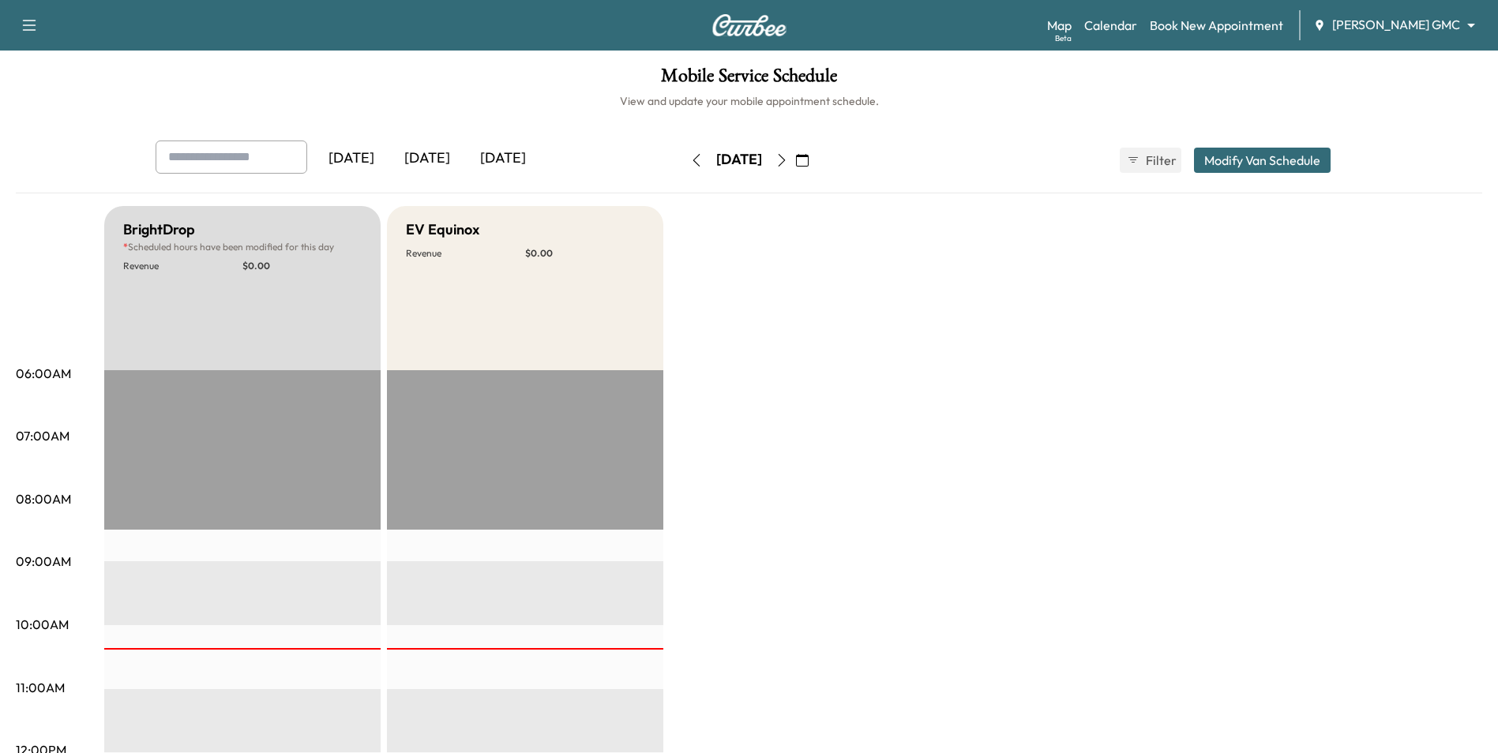
click at [795, 164] on button "button" at bounding box center [781, 160] width 27 height 25
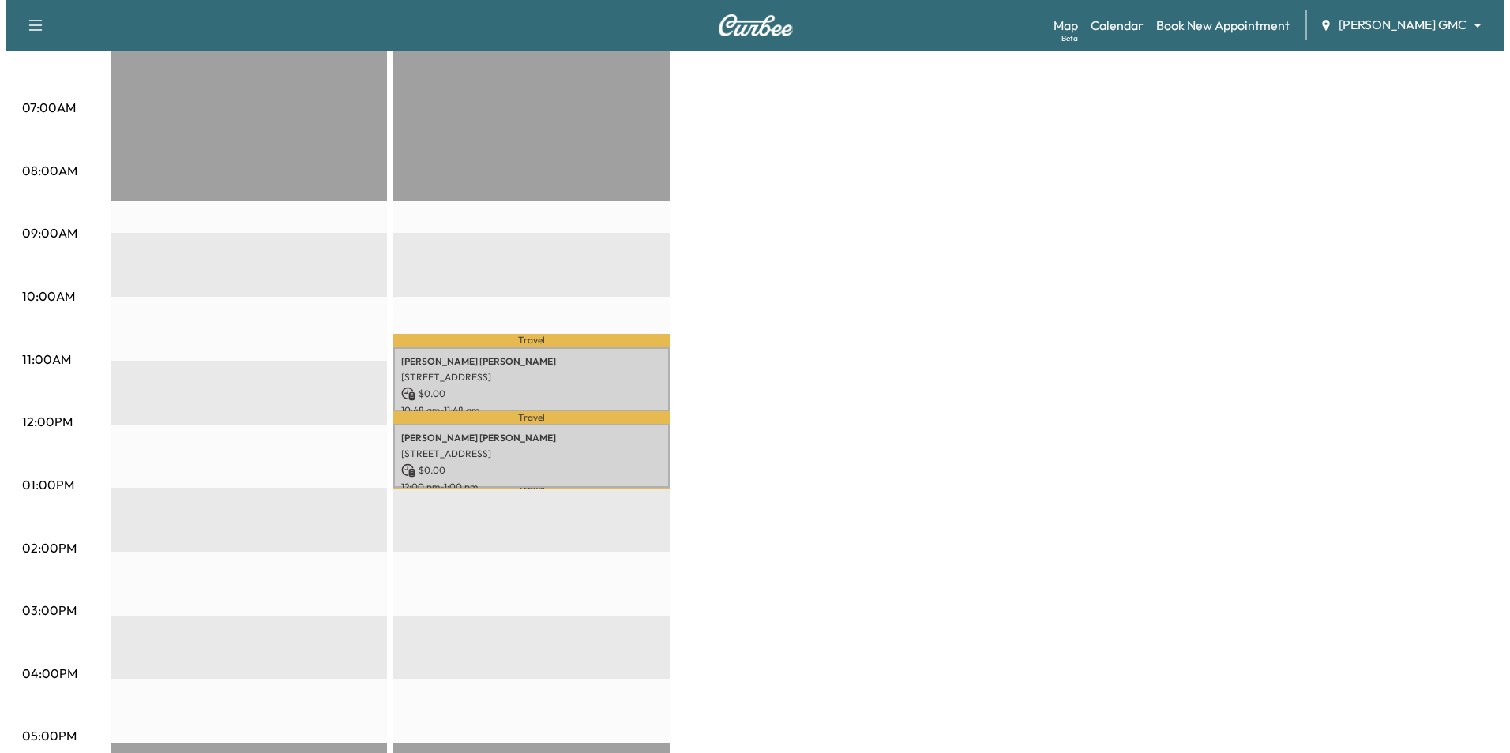
scroll to position [395, 0]
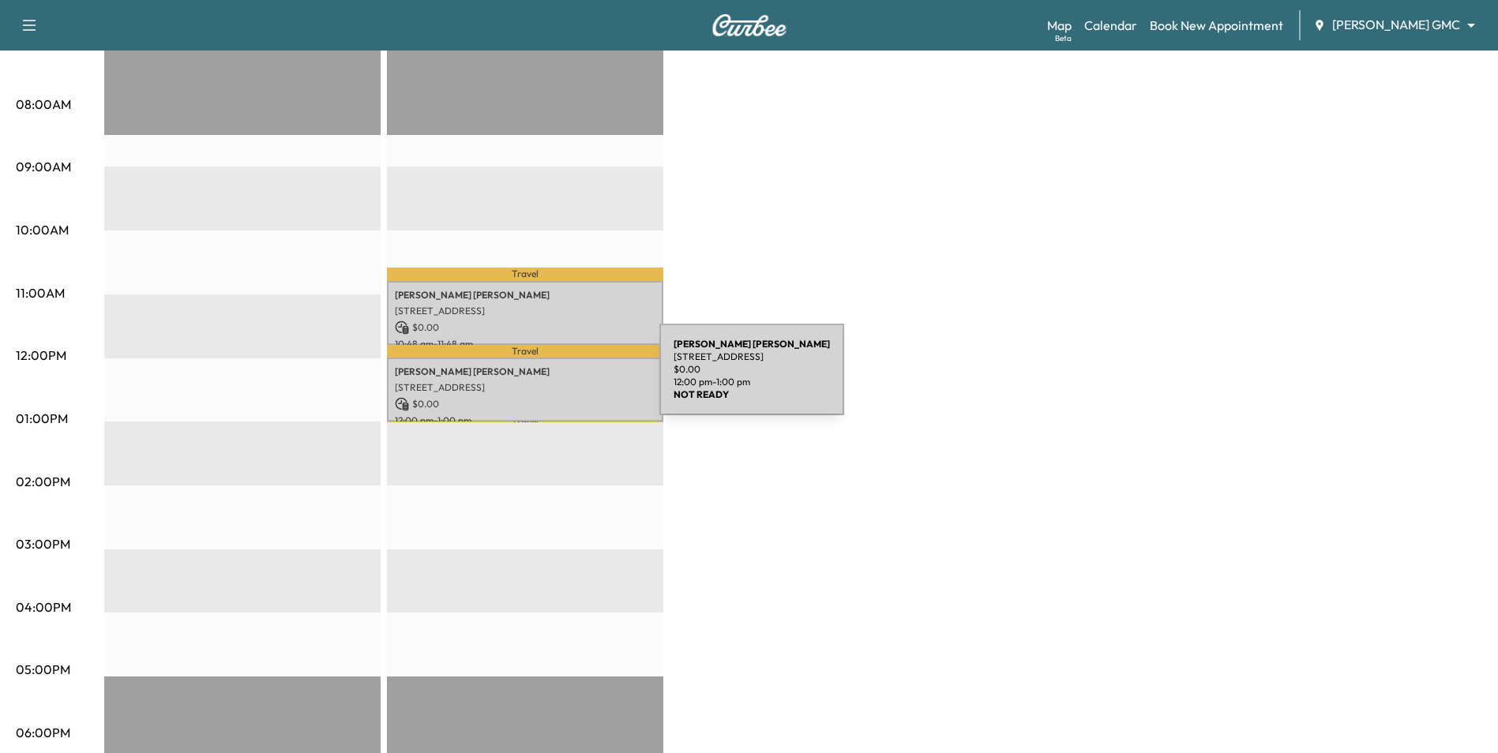
click at [541, 381] on p "[STREET_ADDRESS]" at bounding box center [525, 387] width 261 height 13
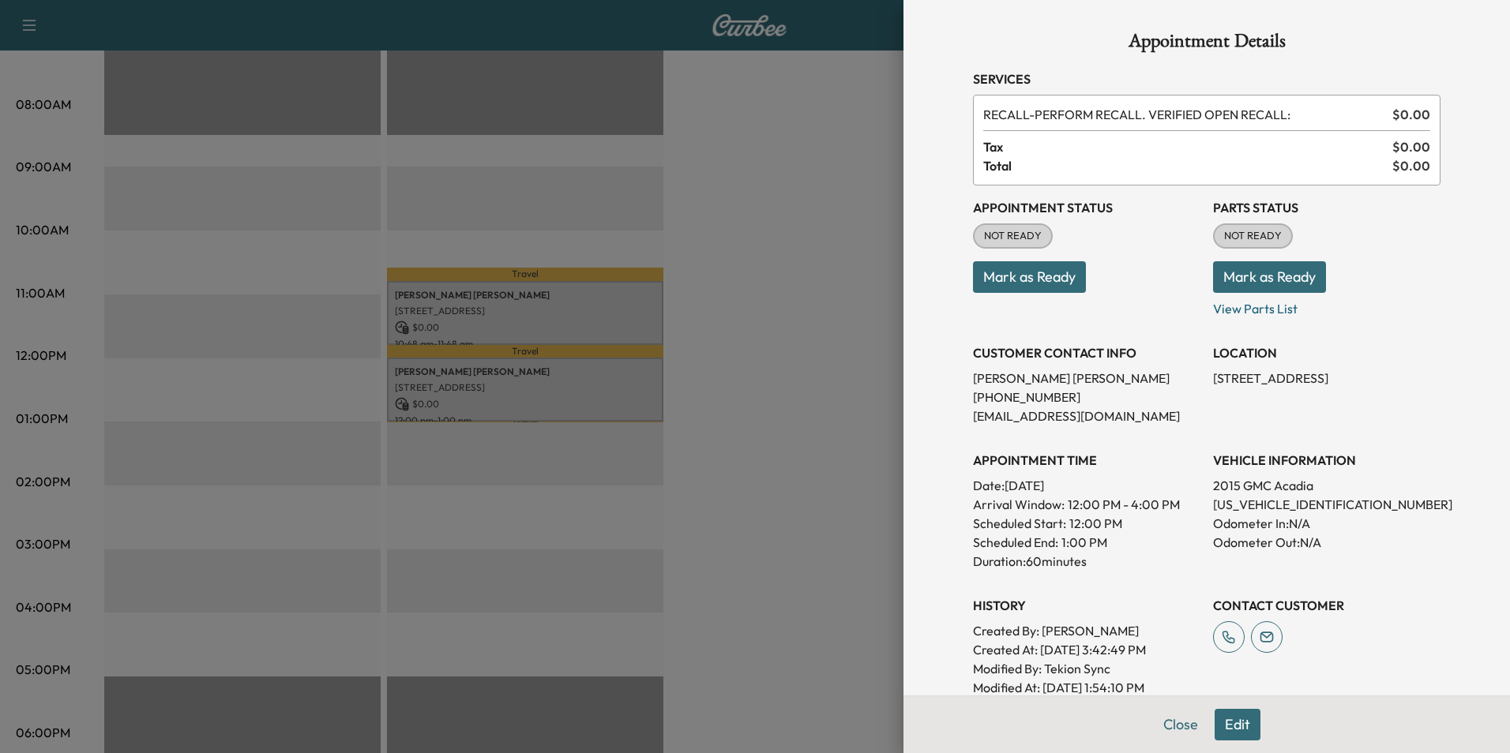
drag, startPoint x: 1425, startPoint y: 378, endPoint x: 1196, endPoint y: 401, distance: 229.4
click at [1196, 401] on div "Appointment Status NOT READY Mark as Ready Parts Status NOT READY Mark as Ready…" at bounding box center [1206, 442] width 467 height 512
click at [1191, 370] on div "Appointment Status NOT READY Mark as Ready Parts Status NOT READY Mark as Ready…" at bounding box center [1206, 442] width 467 height 512
drag, startPoint x: 1202, startPoint y: 380, endPoint x: 1282, endPoint y: 404, distance: 84.2
click at [1282, 388] on p "[STREET_ADDRESS]" at bounding box center [1326, 378] width 227 height 19
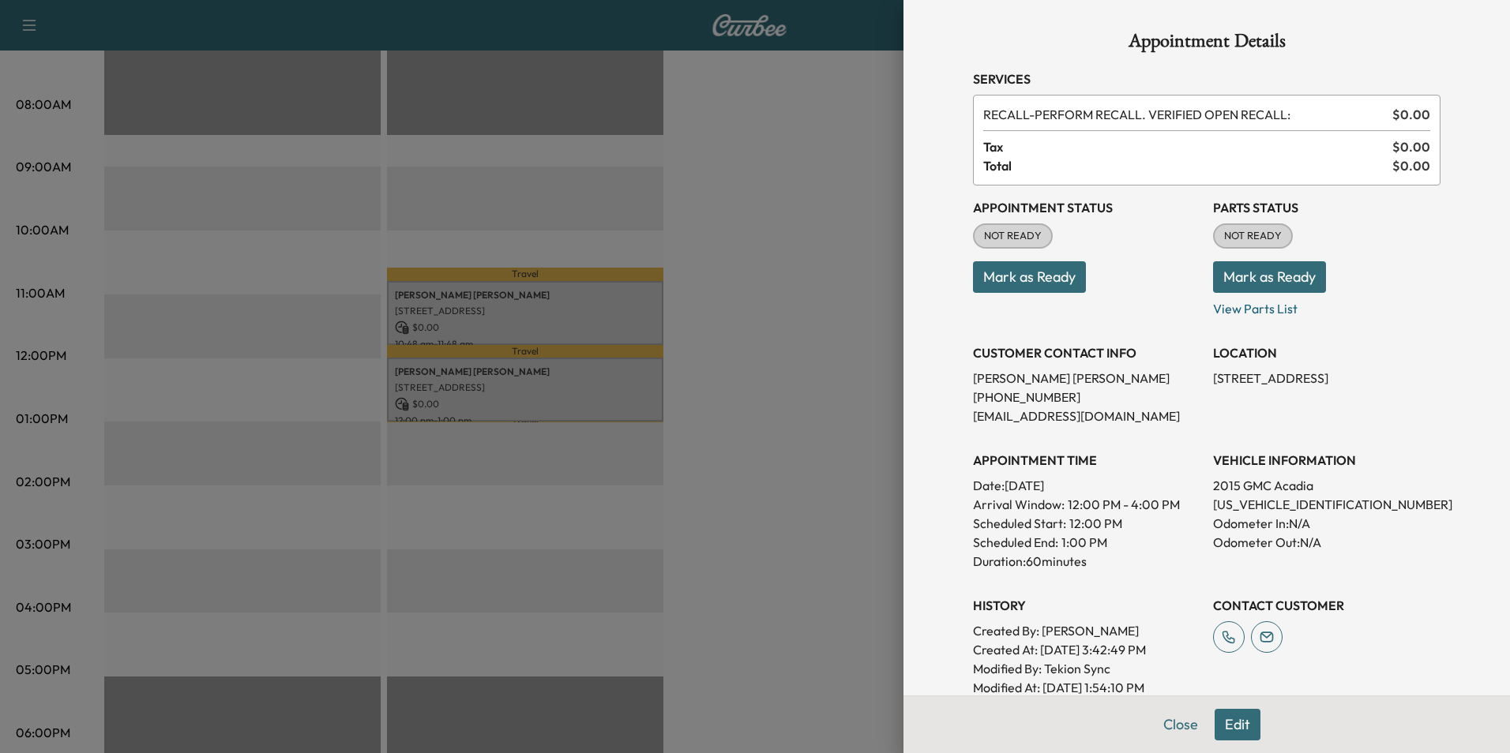
drag, startPoint x: 1282, startPoint y: 404, endPoint x: 1235, endPoint y: 392, distance: 49.0
copy p "[STREET_ADDRESS]"
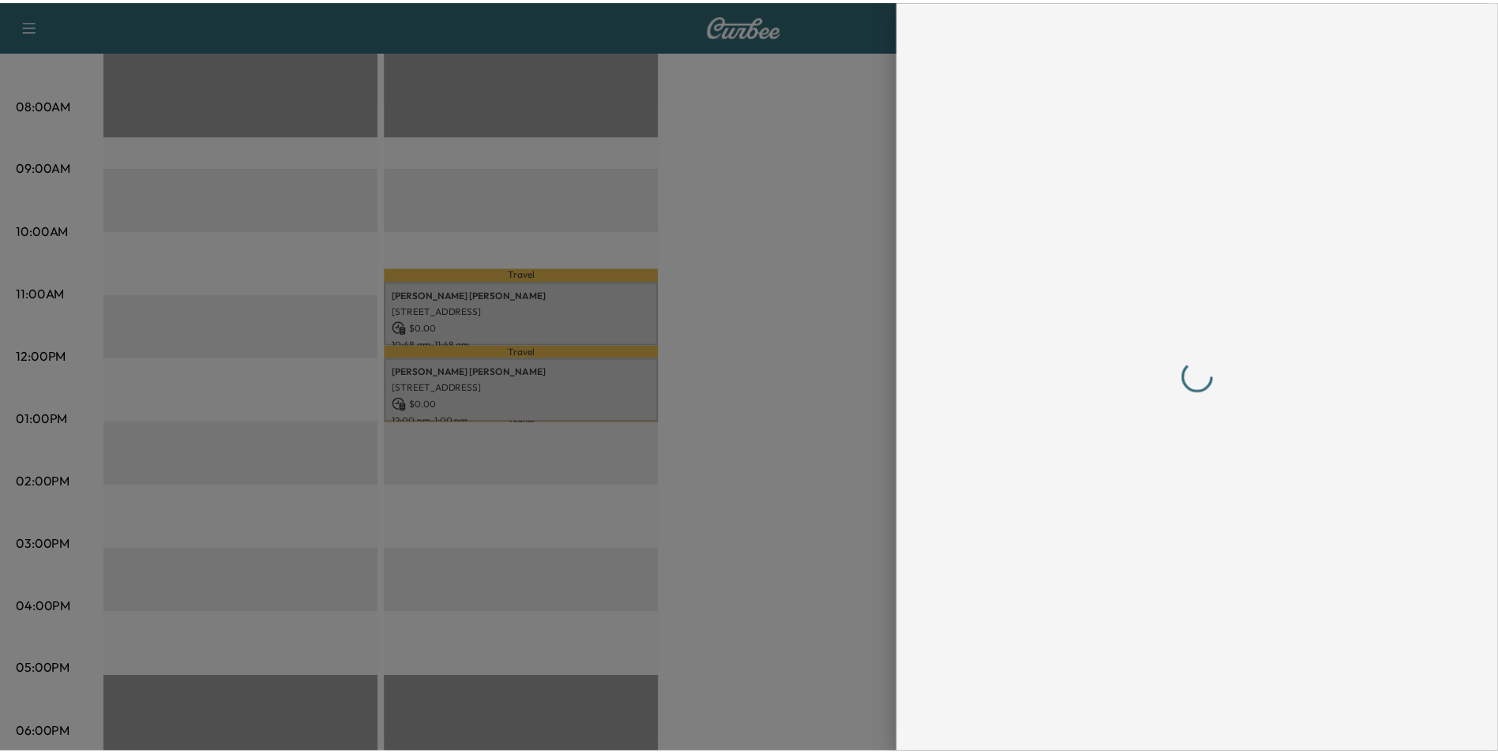
scroll to position [0, 0]
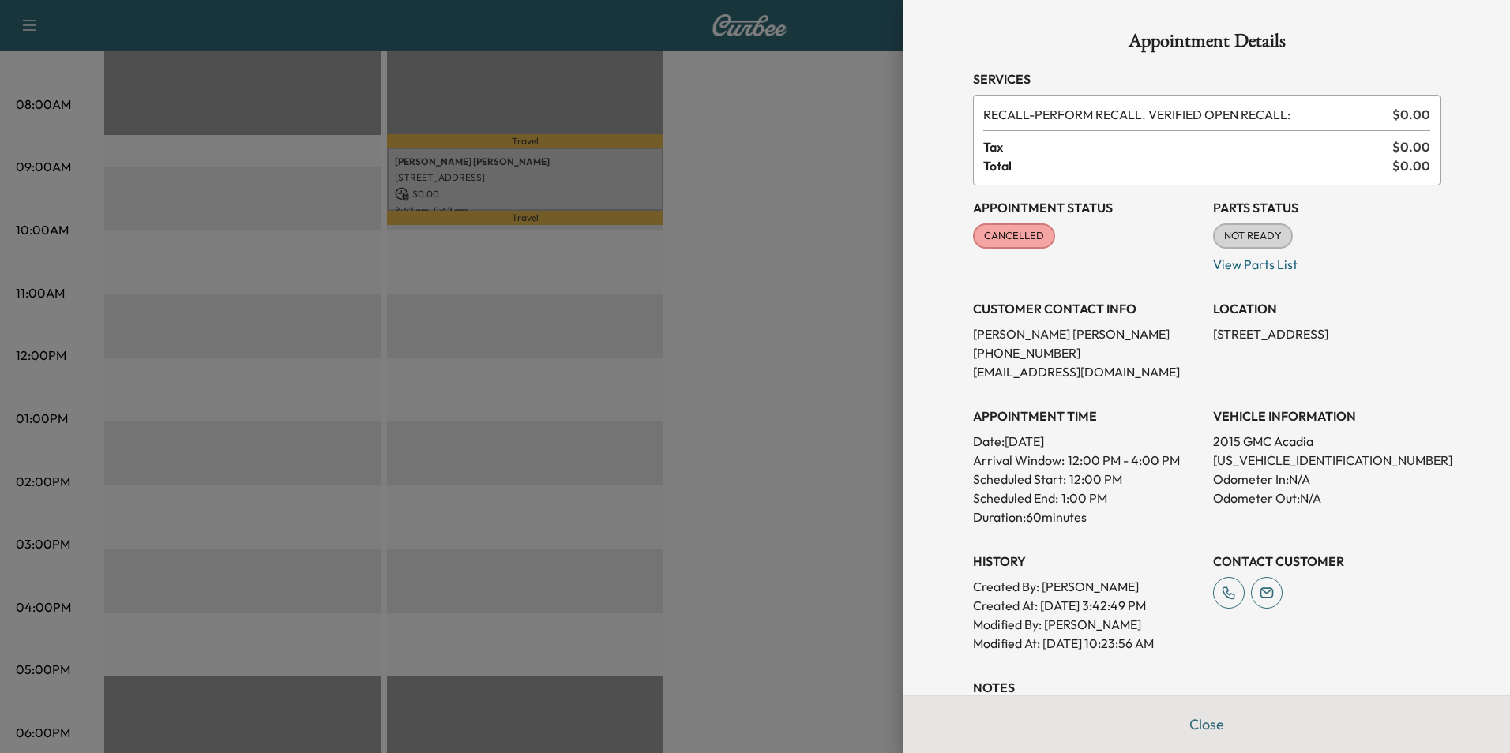
click at [831, 259] on div at bounding box center [755, 376] width 1510 height 753
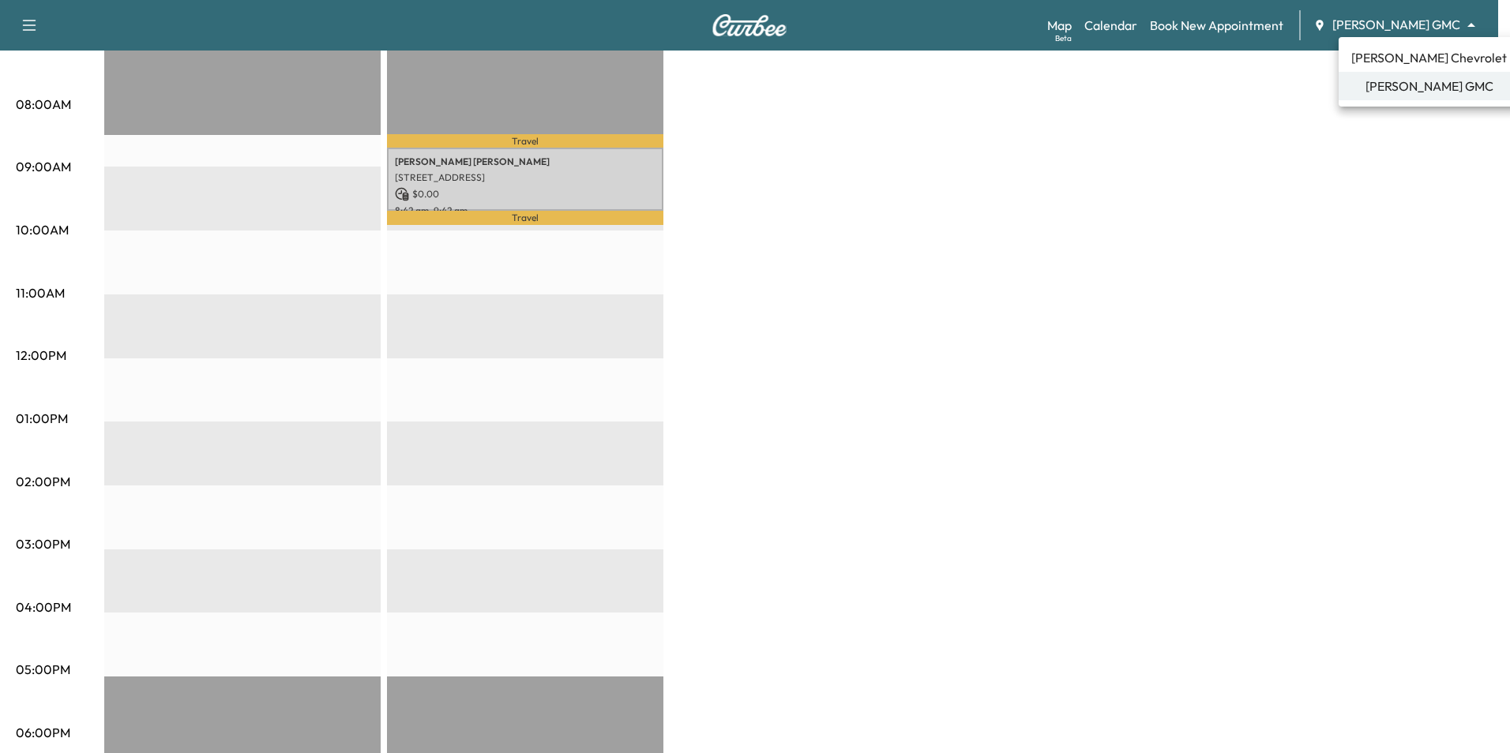
click at [1381, 54] on span "[PERSON_NAME] Chevrolet" at bounding box center [1429, 57] width 156 height 19
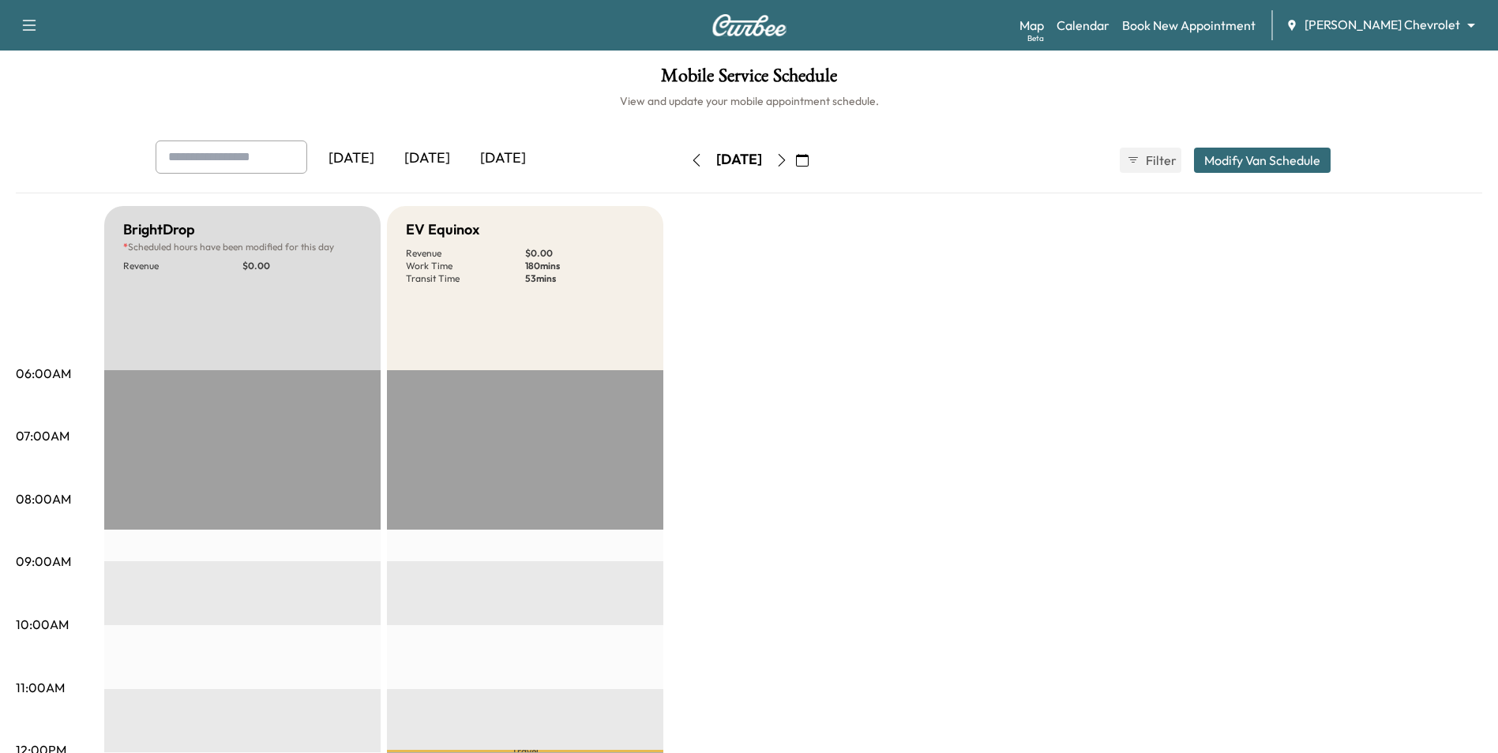
click at [788, 160] on icon "button" at bounding box center [781, 160] width 13 height 13
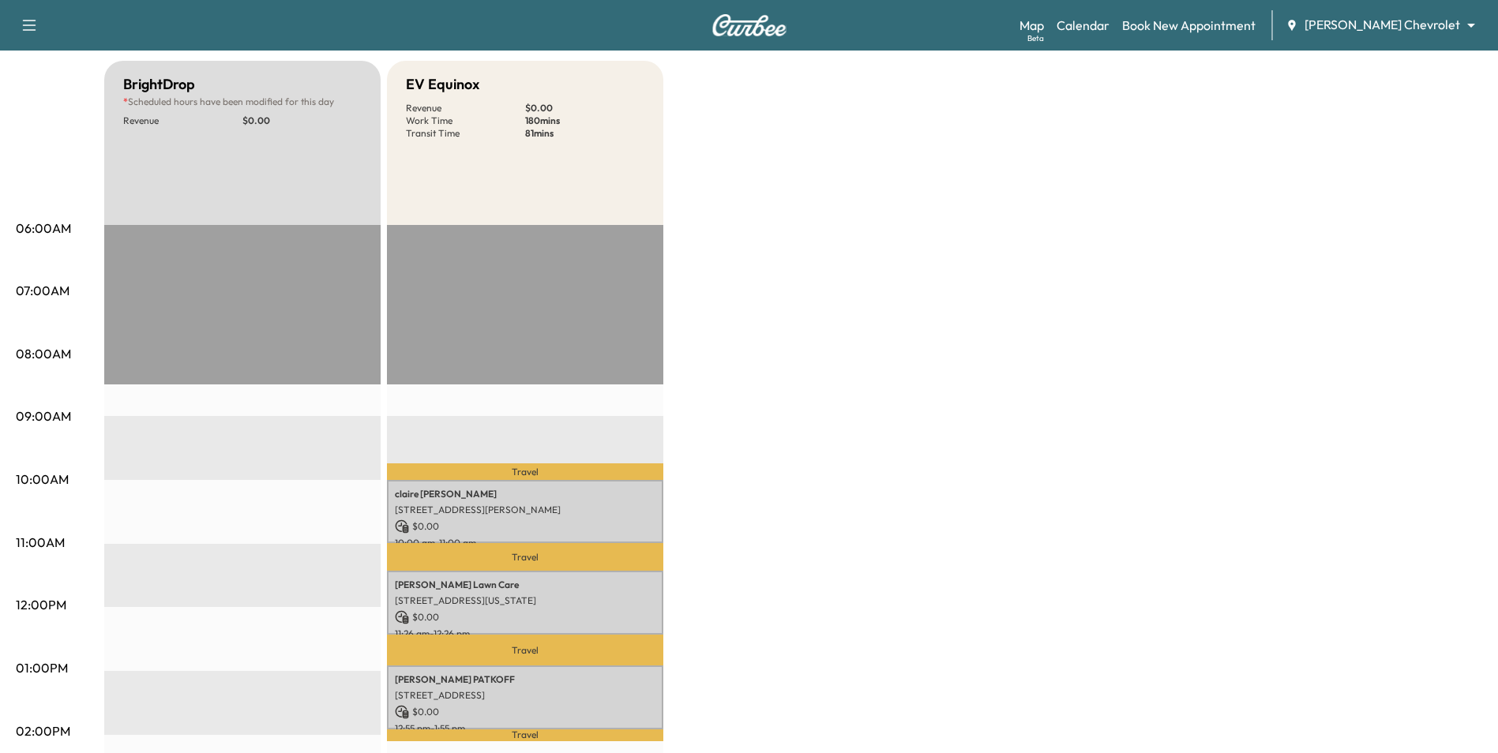
scroll to position [237, 0]
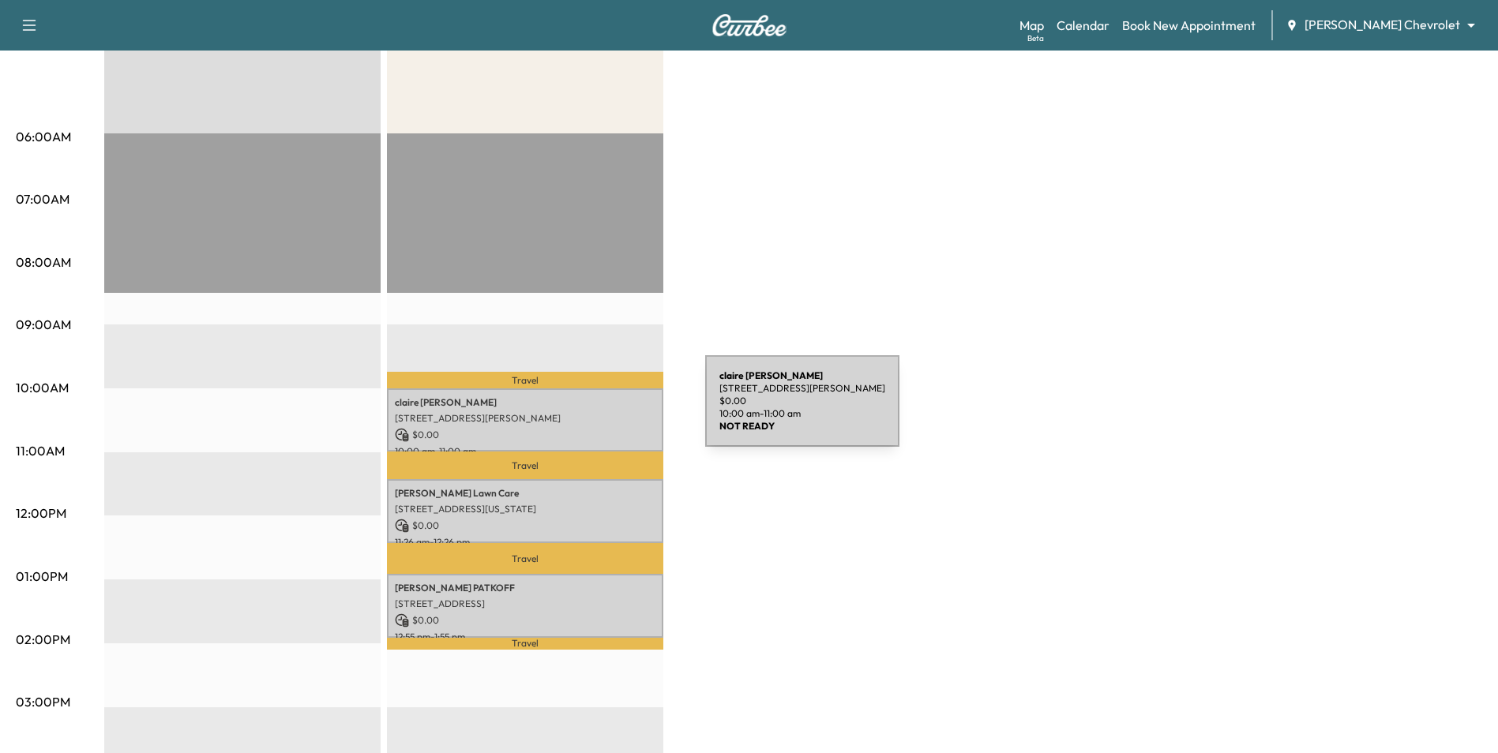
click at [587, 412] on p "[STREET_ADDRESS][PERSON_NAME]" at bounding box center [525, 418] width 261 height 13
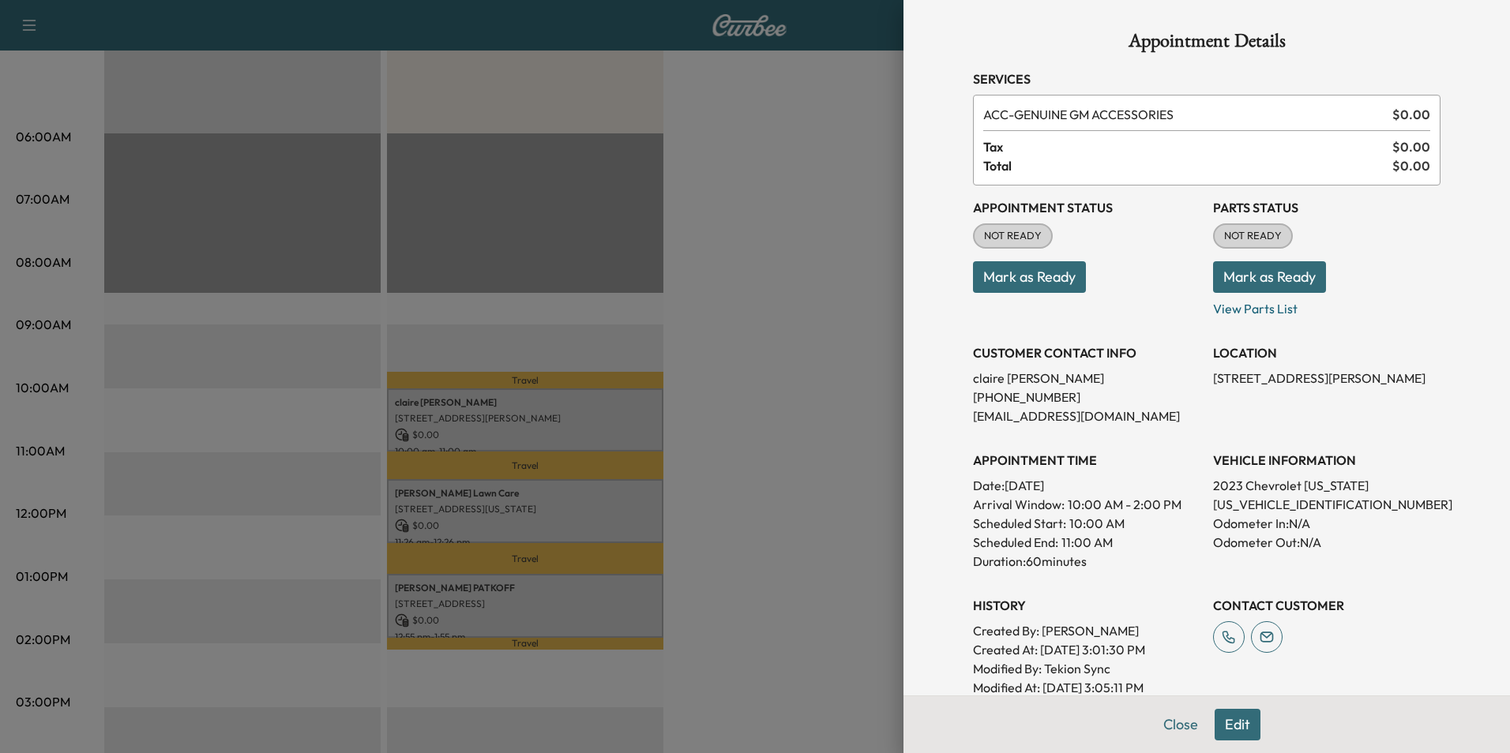
click at [769, 379] on div at bounding box center [755, 376] width 1510 height 753
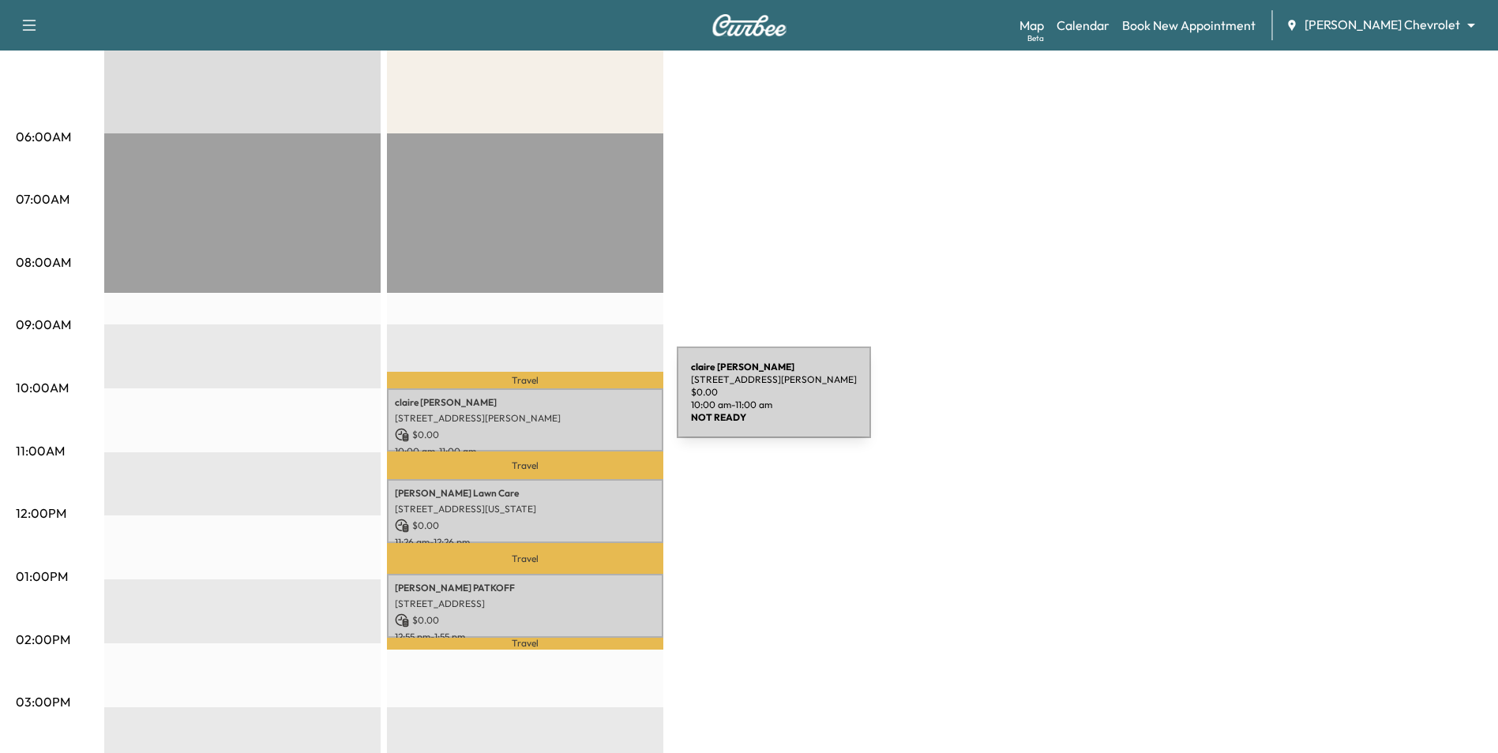
click at [558, 402] on p "[PERSON_NAME]" at bounding box center [525, 402] width 261 height 13
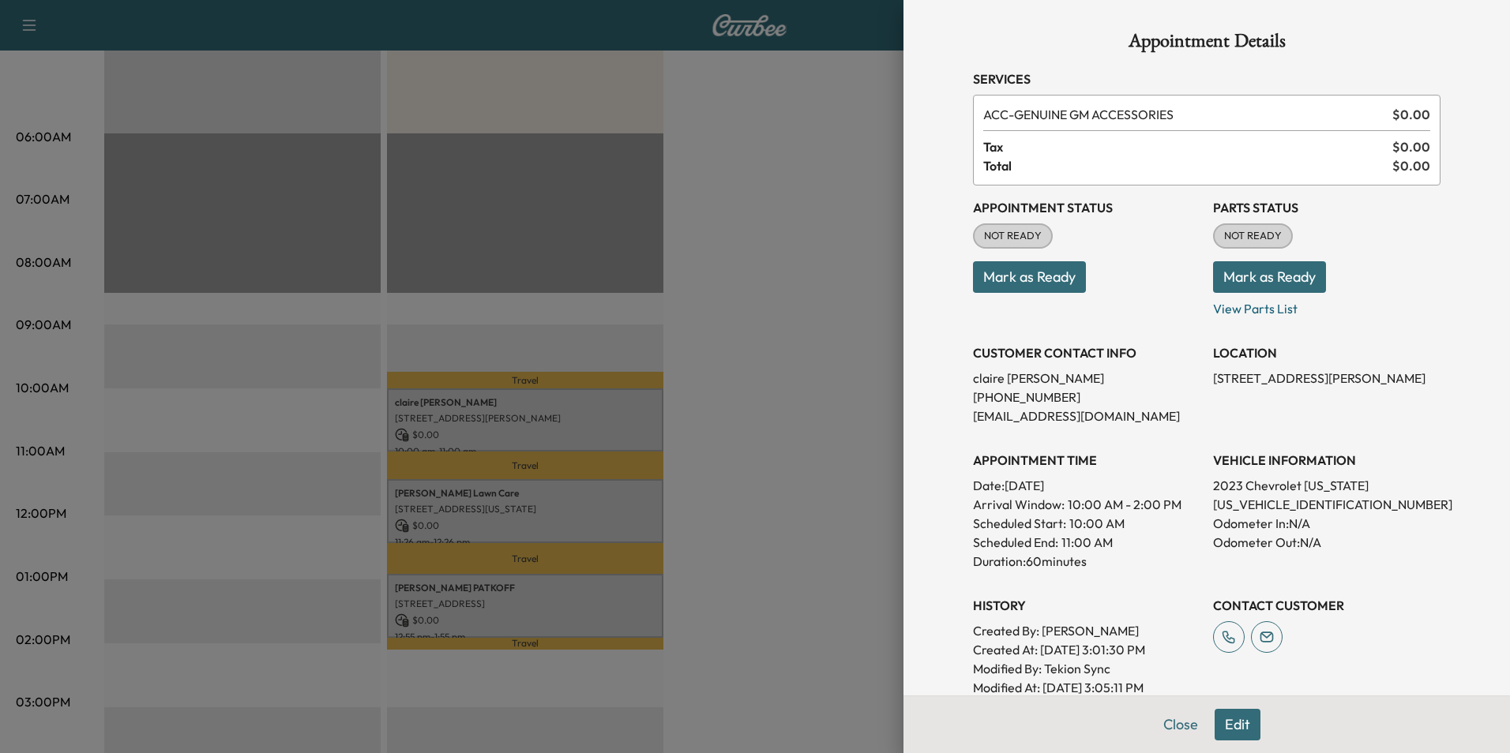
click at [1234, 719] on button "Edit" at bounding box center [1237, 725] width 46 height 32
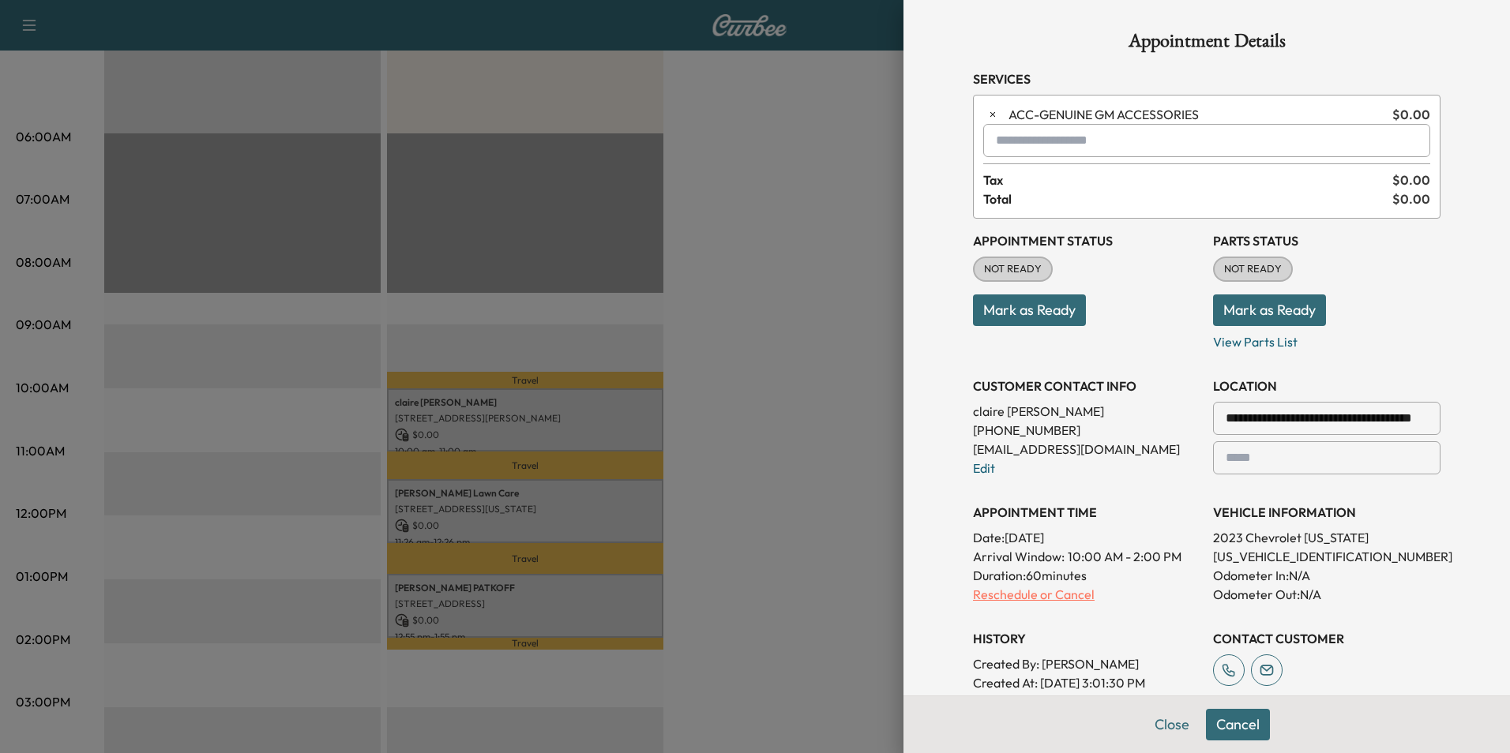
click at [1019, 598] on p "Reschedule or Cancel" at bounding box center [1086, 594] width 227 height 19
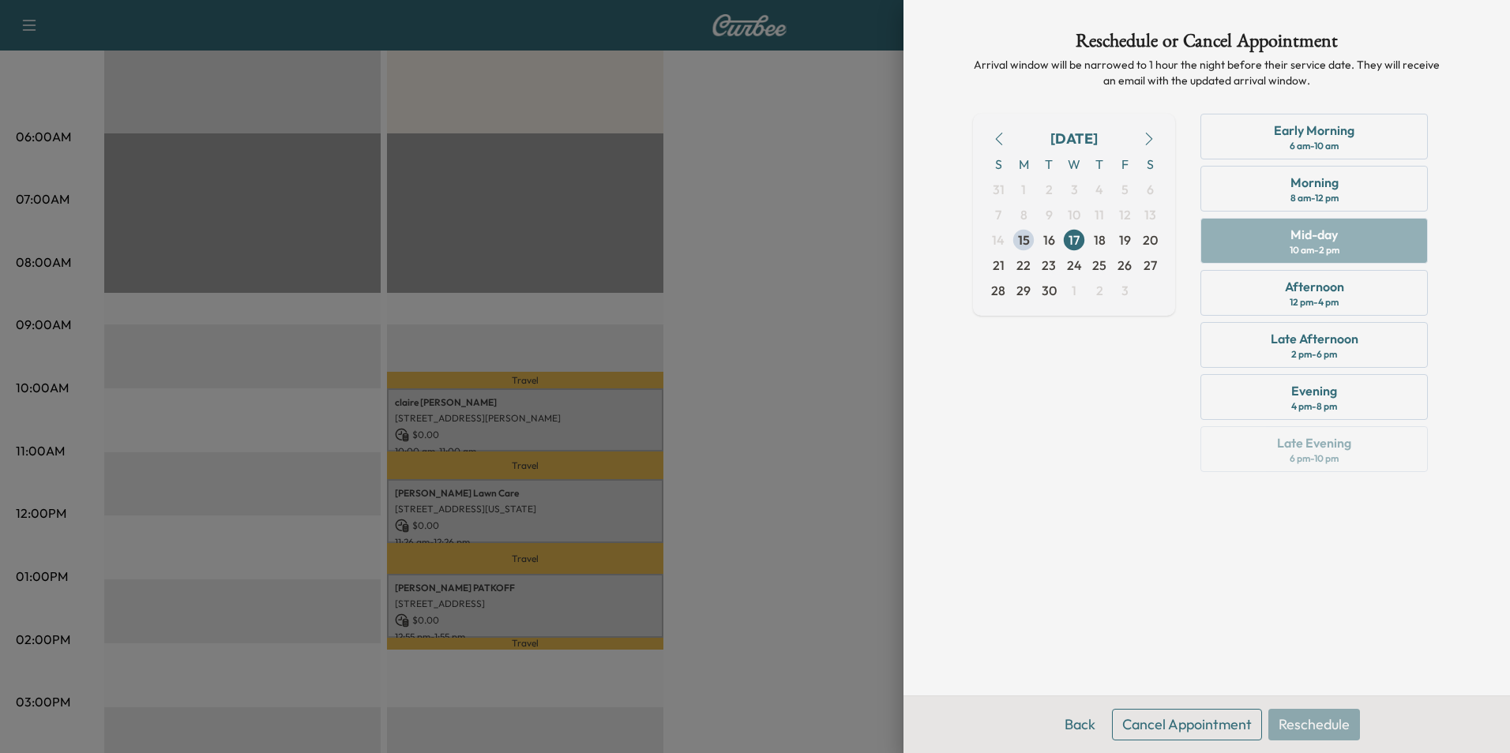
click at [1226, 723] on button "Cancel Appointment" at bounding box center [1187, 725] width 150 height 32
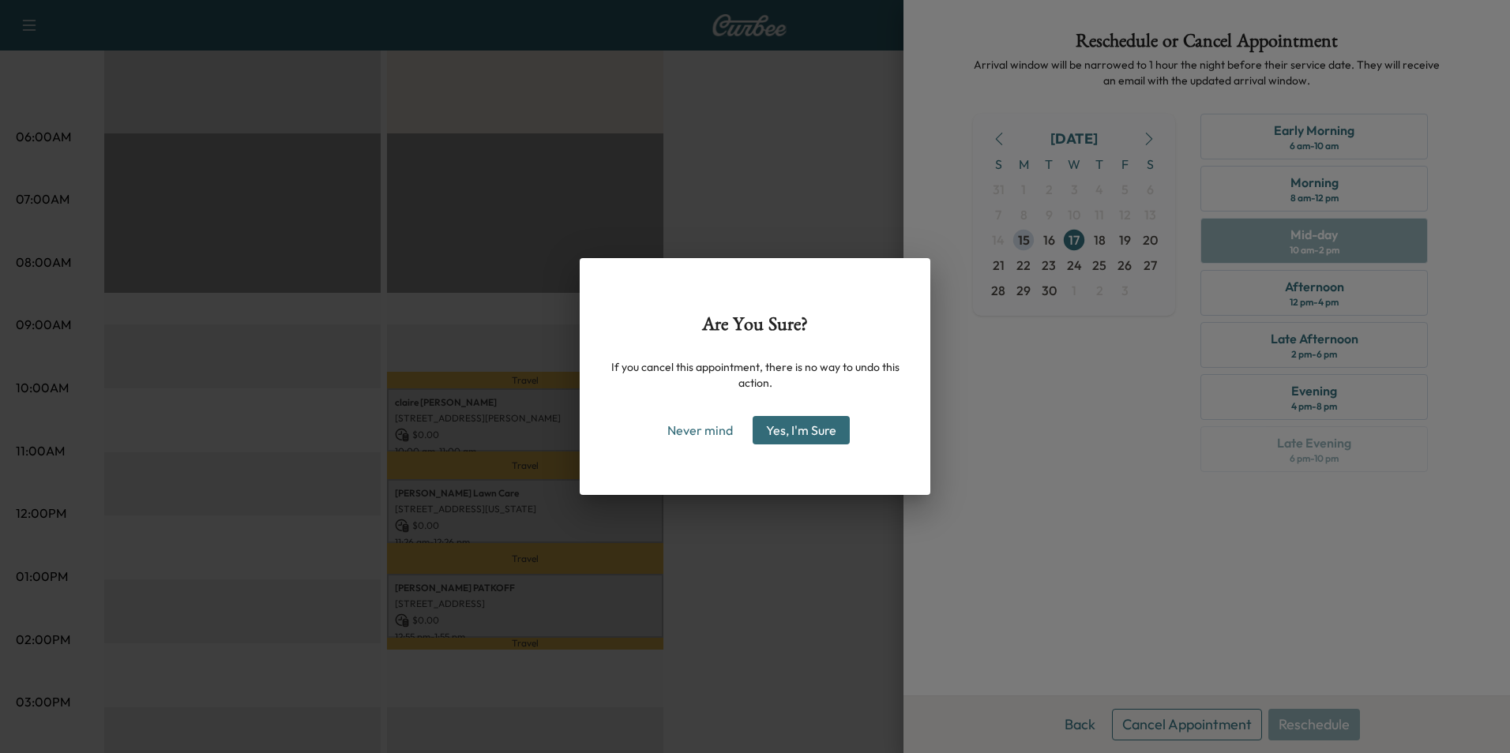
click at [813, 438] on button "Yes, I'm Sure" at bounding box center [801, 430] width 97 height 28
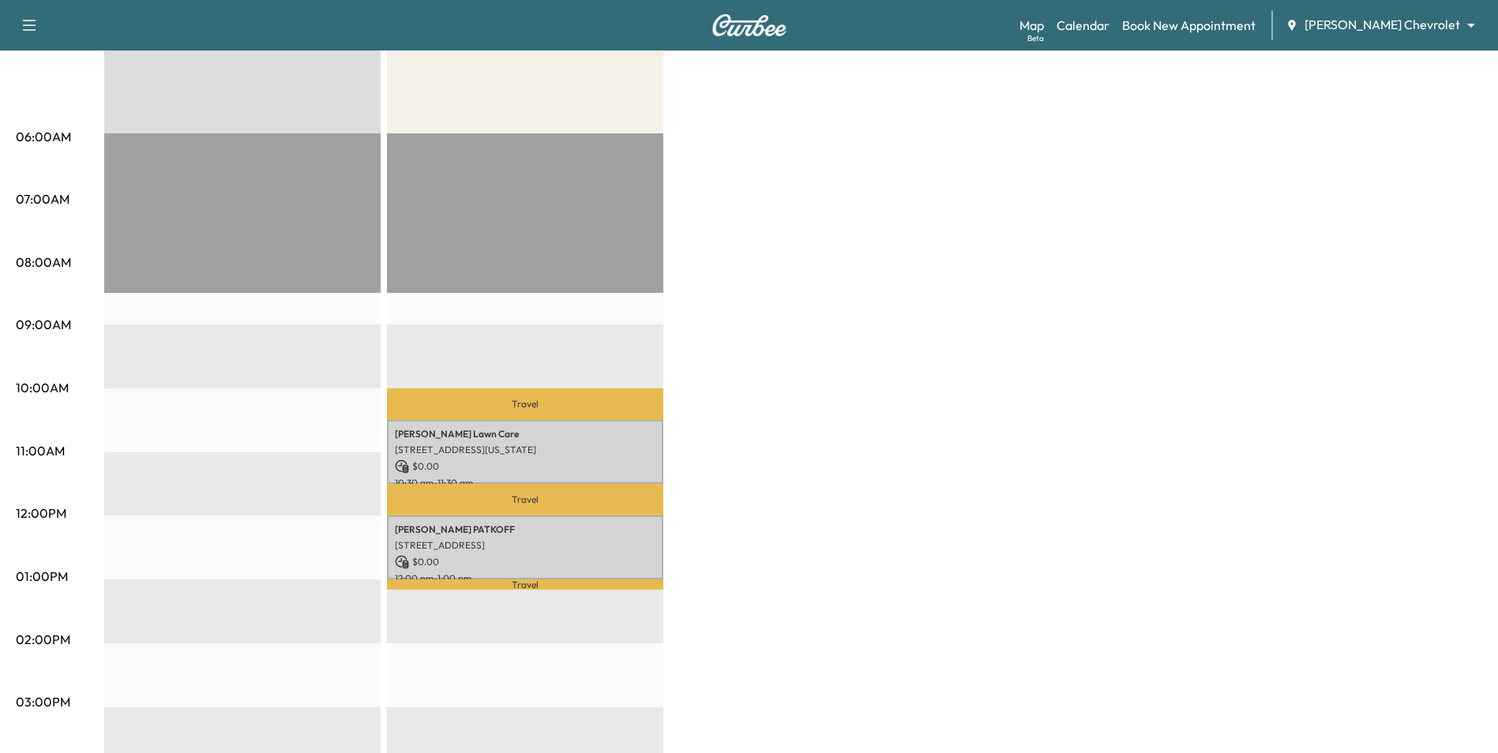
click at [1380, 25] on body "Support Log Out Map Beta Calendar Book New Appointment [PERSON_NAME] Chevrolet …" at bounding box center [749, 139] width 1498 height 753
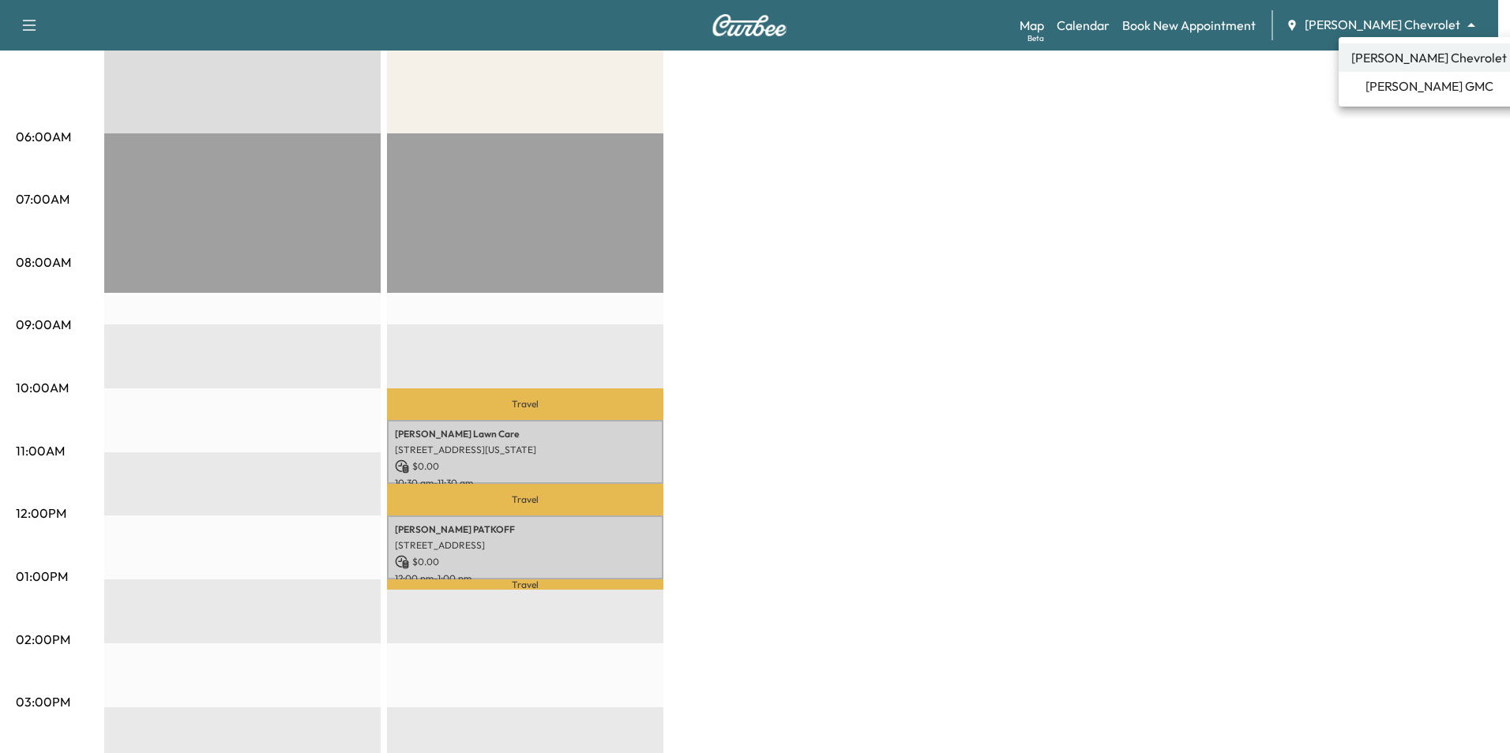
click at [1432, 94] on span "[PERSON_NAME] GMC" at bounding box center [1429, 86] width 128 height 19
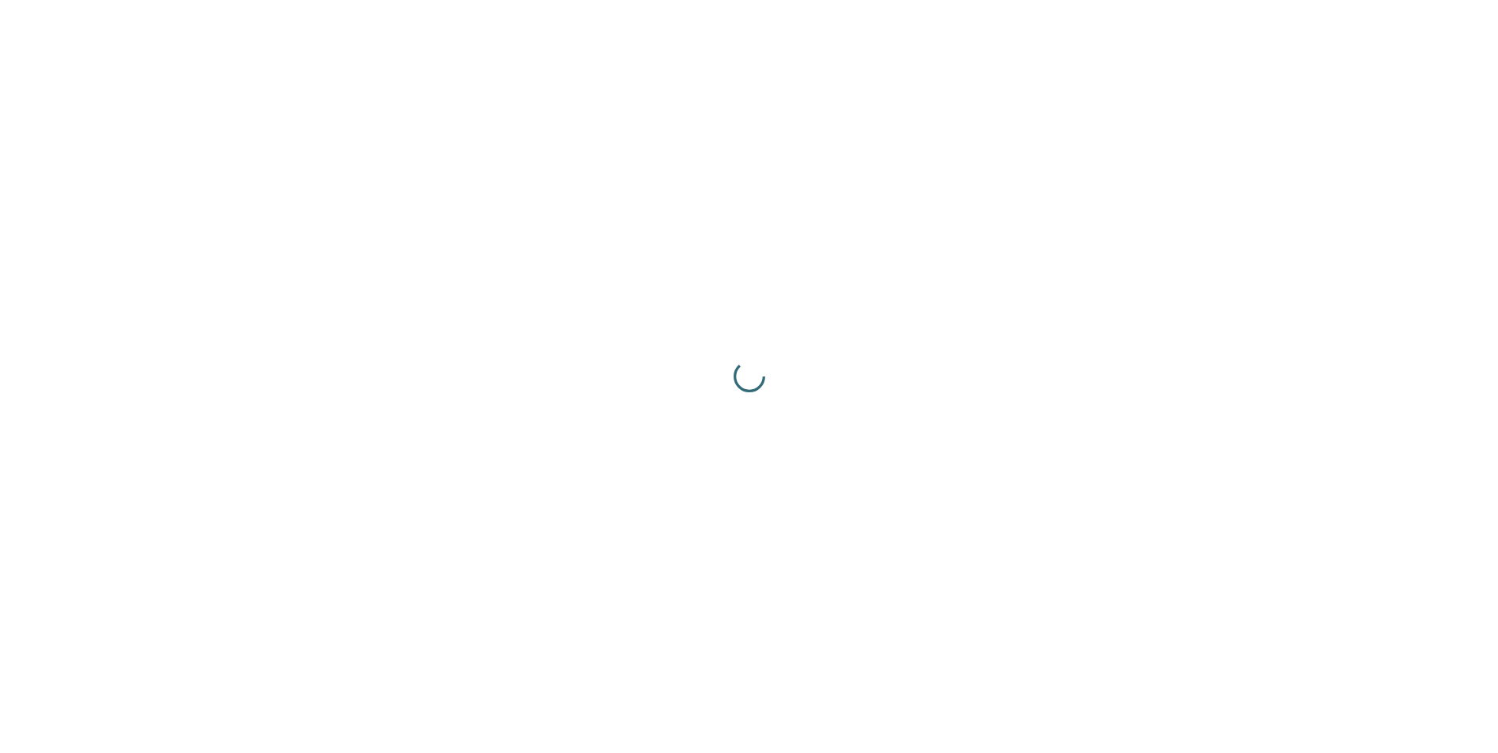
scroll to position [0, 0]
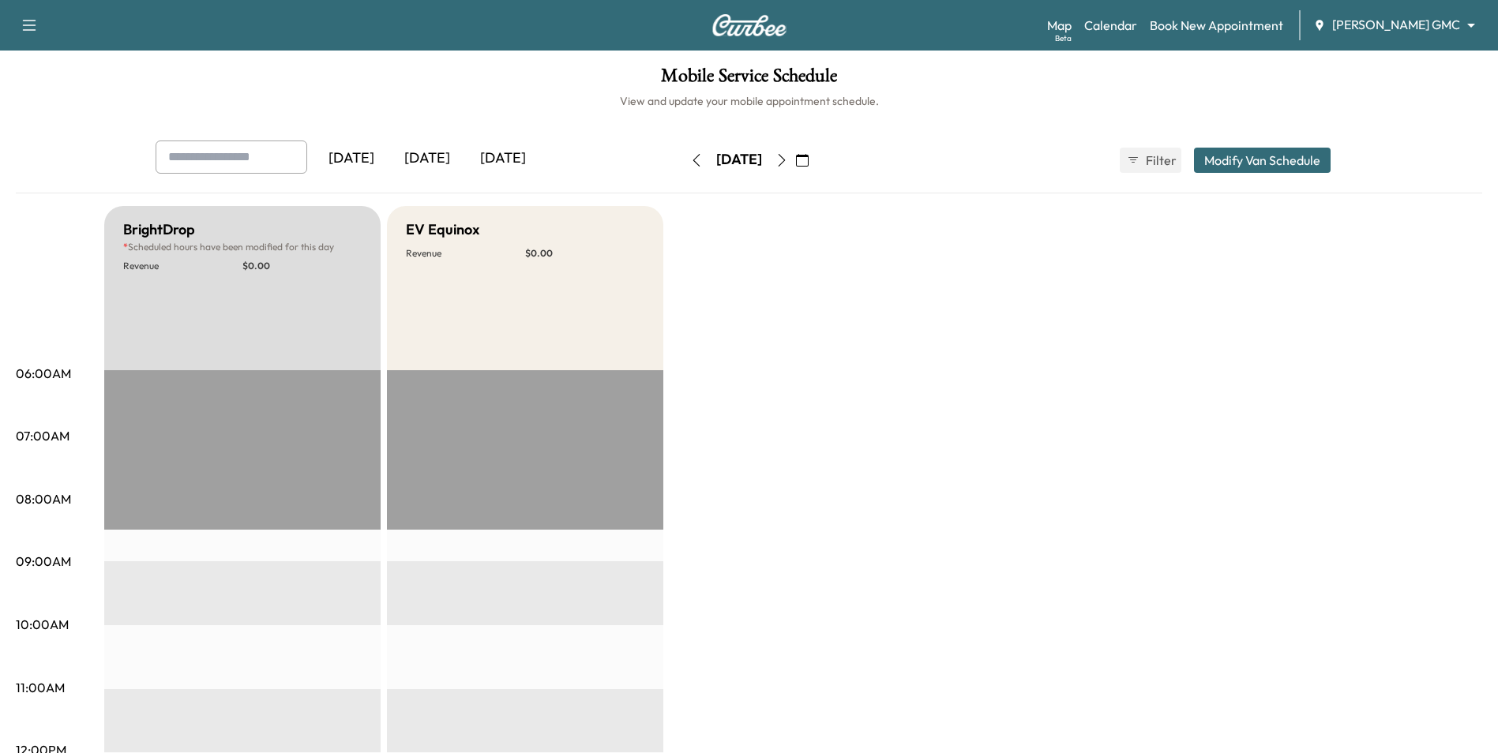
click at [816, 167] on button "button" at bounding box center [802, 160] width 27 height 25
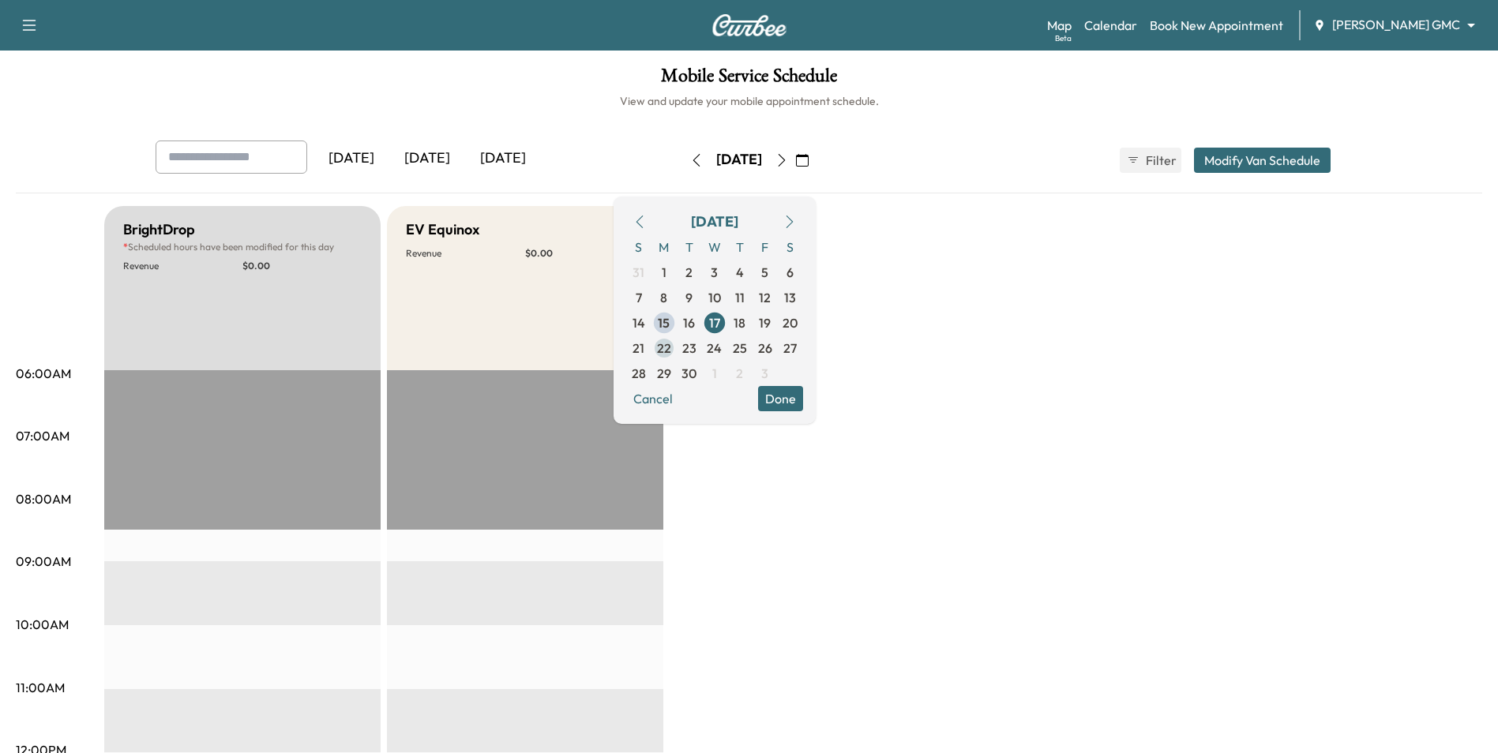
drag, startPoint x: 722, startPoint y: 344, endPoint x: 772, endPoint y: 369, distance: 56.2
click at [671, 344] on span "22" at bounding box center [664, 348] width 14 height 19
click at [803, 390] on button "Done" at bounding box center [780, 398] width 45 height 25
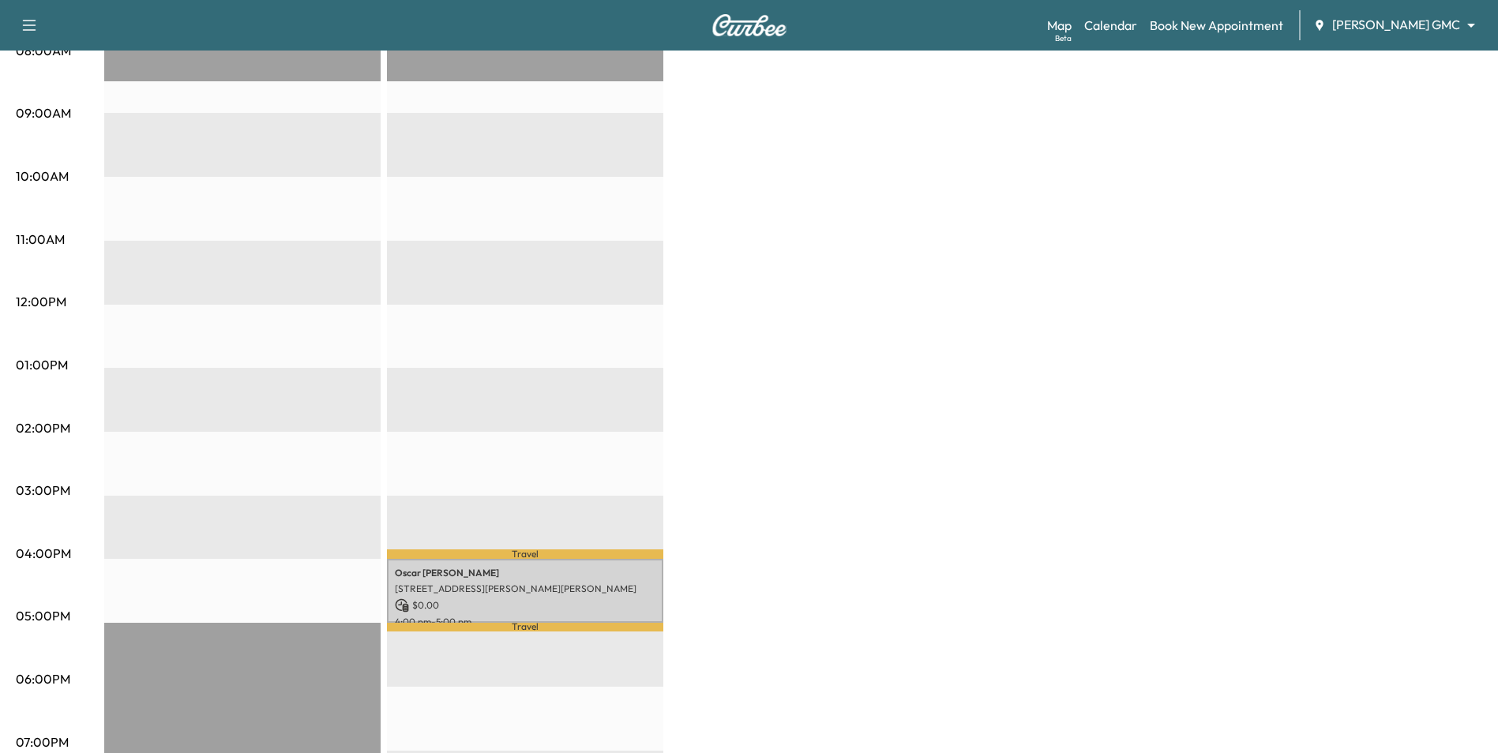
scroll to position [553, 0]
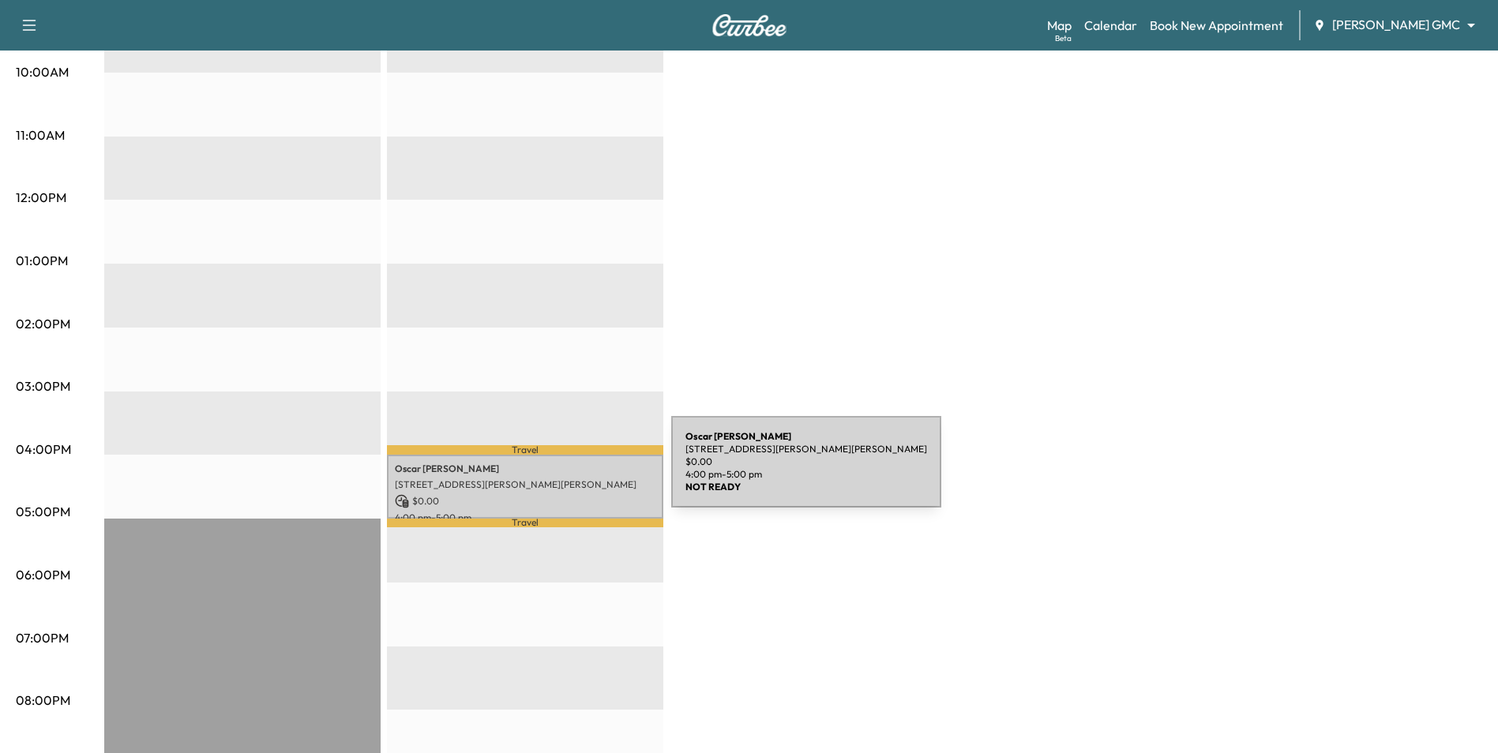
click at [553, 479] on p "[STREET_ADDRESS][PERSON_NAME][PERSON_NAME]" at bounding box center [525, 485] width 261 height 13
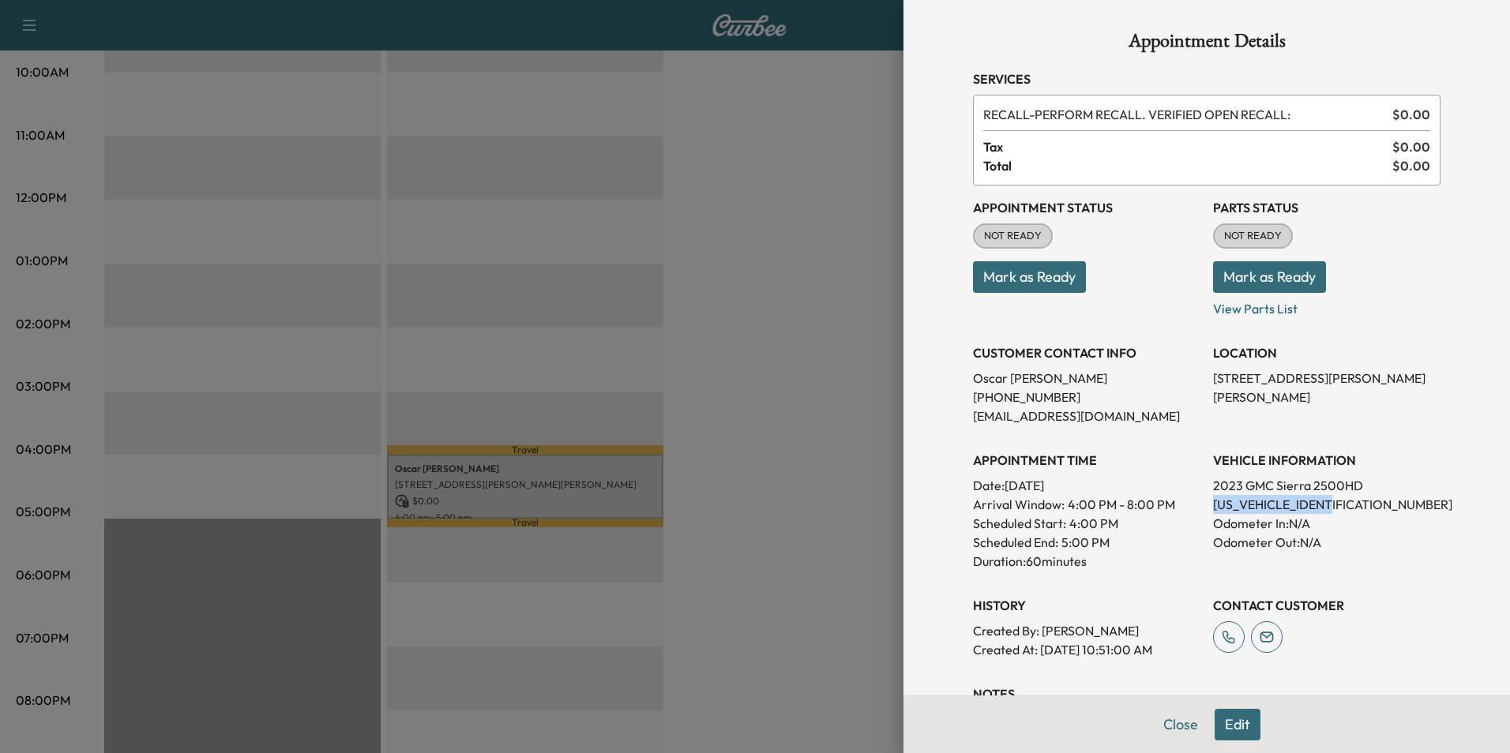
drag, startPoint x: 1321, startPoint y: 503, endPoint x: 1203, endPoint y: 506, distance: 118.5
click at [1213, 506] on p "[US_VEHICLE_IDENTIFICATION_NUMBER]" at bounding box center [1326, 504] width 227 height 19
copy p "[US_VEHICLE_IDENTIFICATION_NUMBER]"
drag, startPoint x: 1057, startPoint y: 376, endPoint x: 954, endPoint y: 377, distance: 103.5
click at [954, 377] on div "Appointment Details Services RECALL - PERFORM RECALL. VERIFIED OPEN RECALL: $ 0…" at bounding box center [1206, 475] width 505 height 950
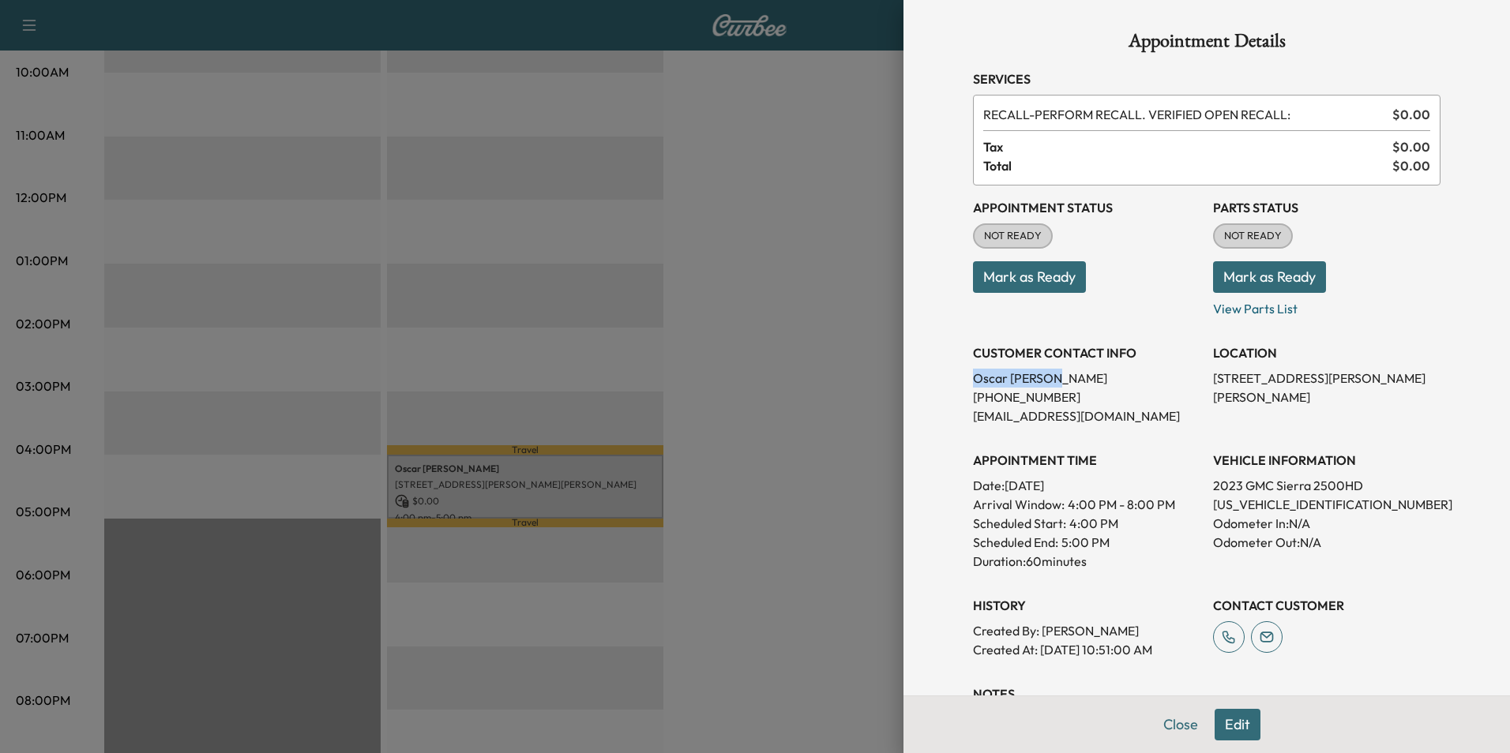
drag, startPoint x: 954, startPoint y: 377, endPoint x: 967, endPoint y: 377, distance: 13.4
copy p "[PERSON_NAME]"
drag, startPoint x: 785, startPoint y: 466, endPoint x: 798, endPoint y: 399, distance: 68.3
click at [785, 465] on div at bounding box center [755, 376] width 1510 height 753
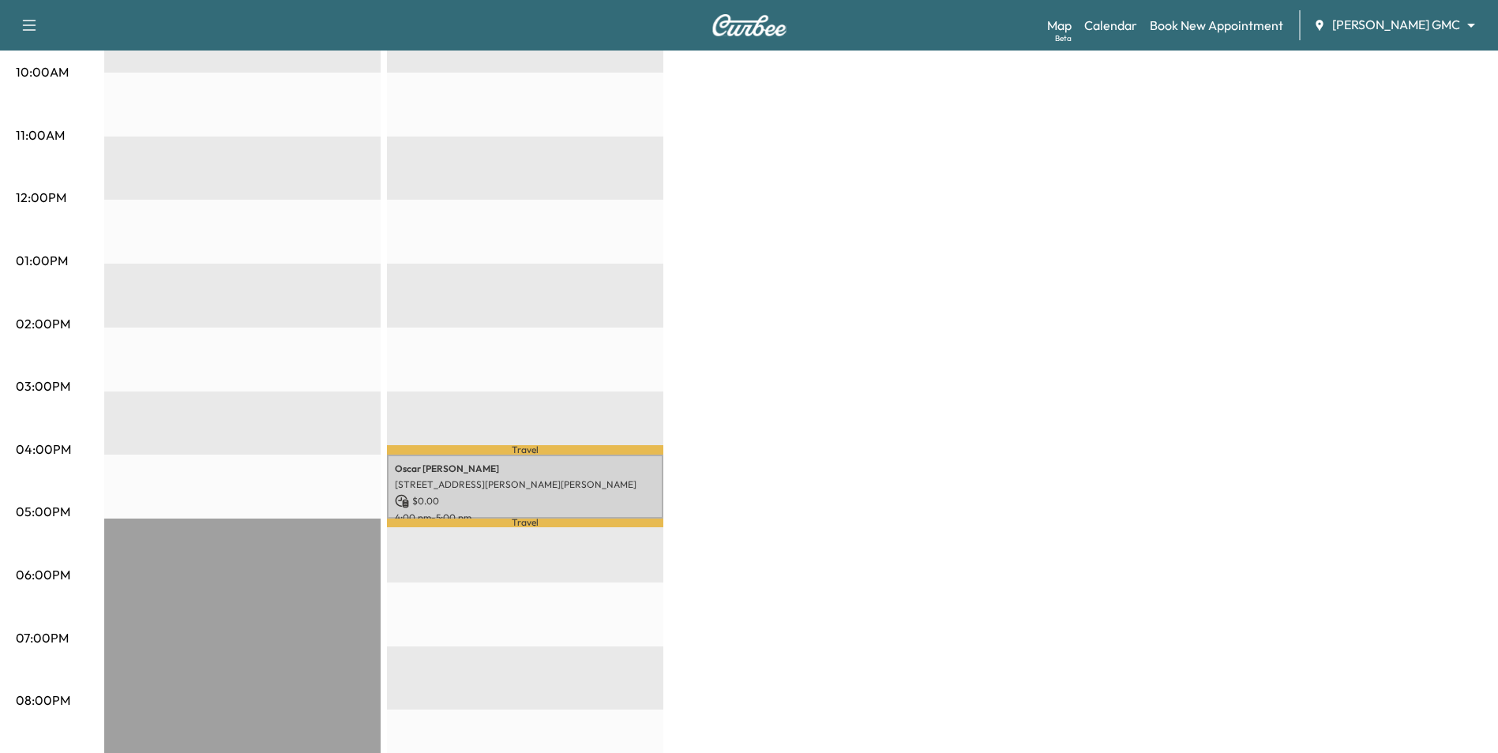
click at [827, 352] on div "BrightDrop * Scheduled hours have been modified for this day Revenue $ 0.00 EST…" at bounding box center [793, 245] width 1378 height 1184
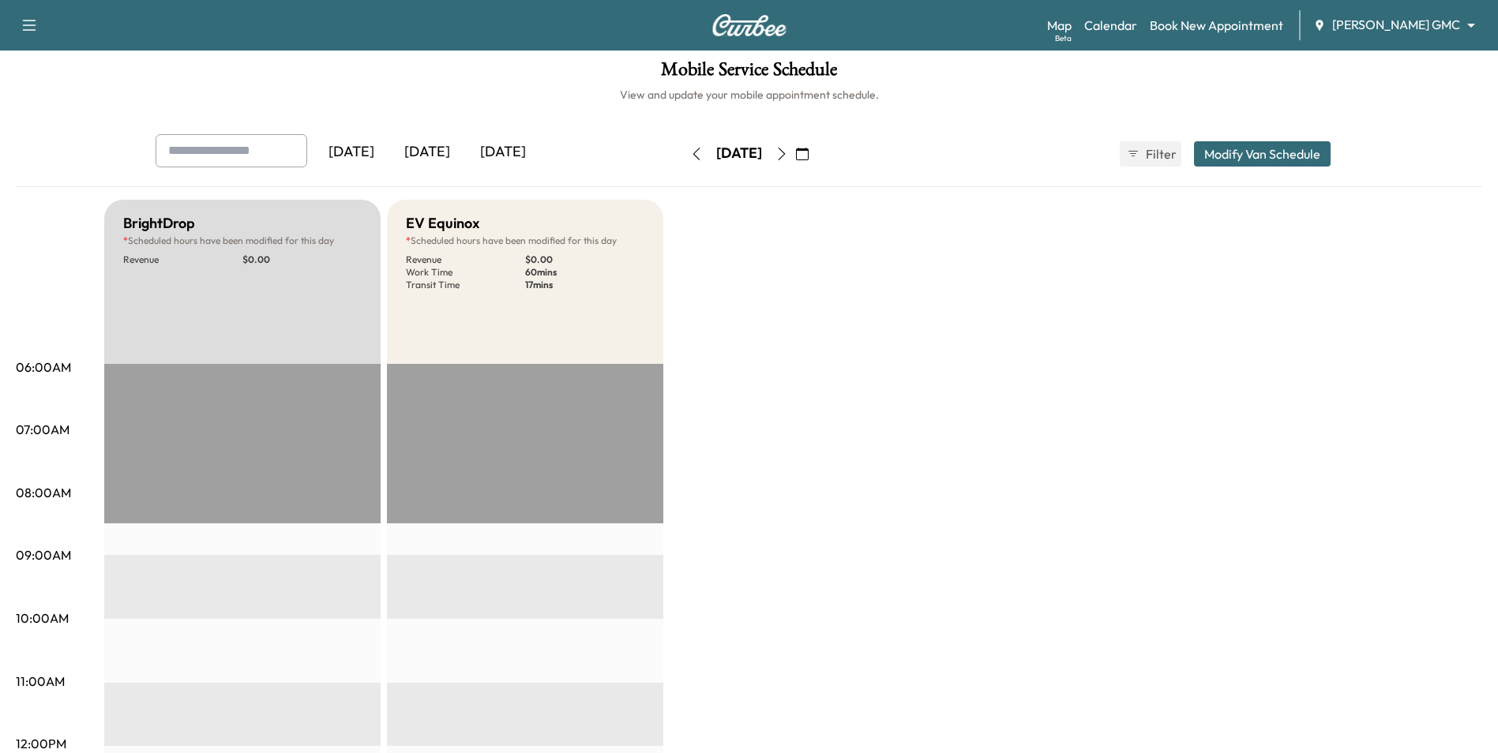
scroll to position [0, 0]
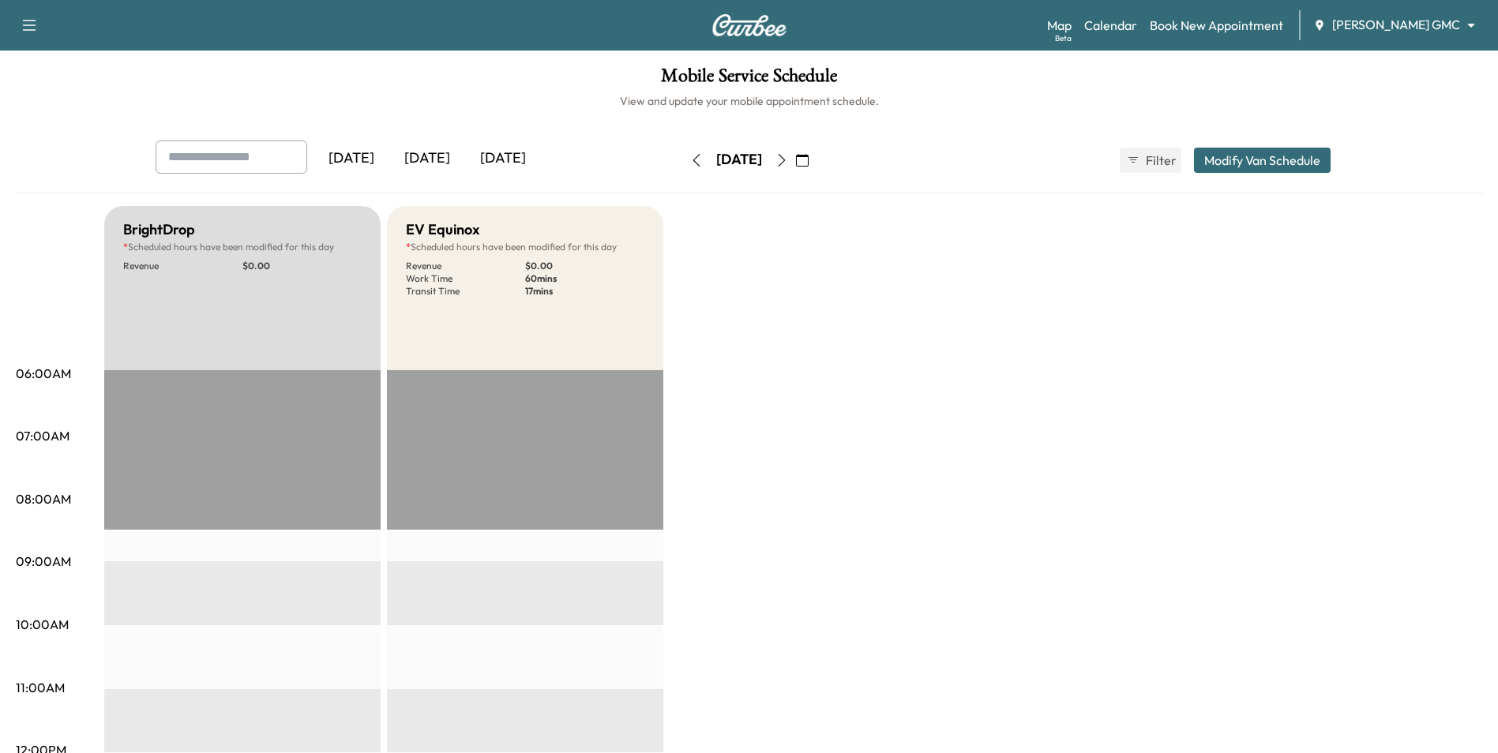
click at [788, 163] on icon "button" at bounding box center [781, 160] width 13 height 13
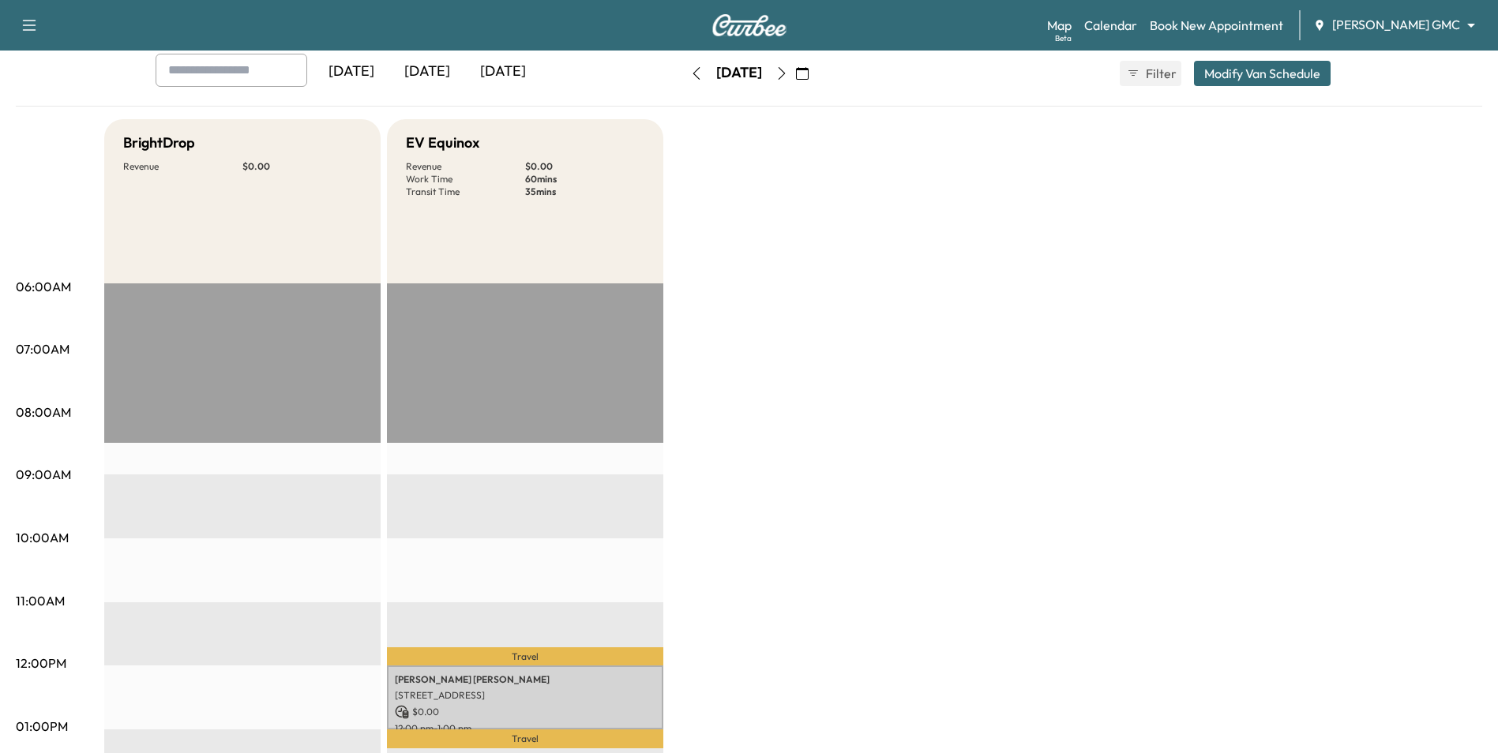
scroll to position [395, 0]
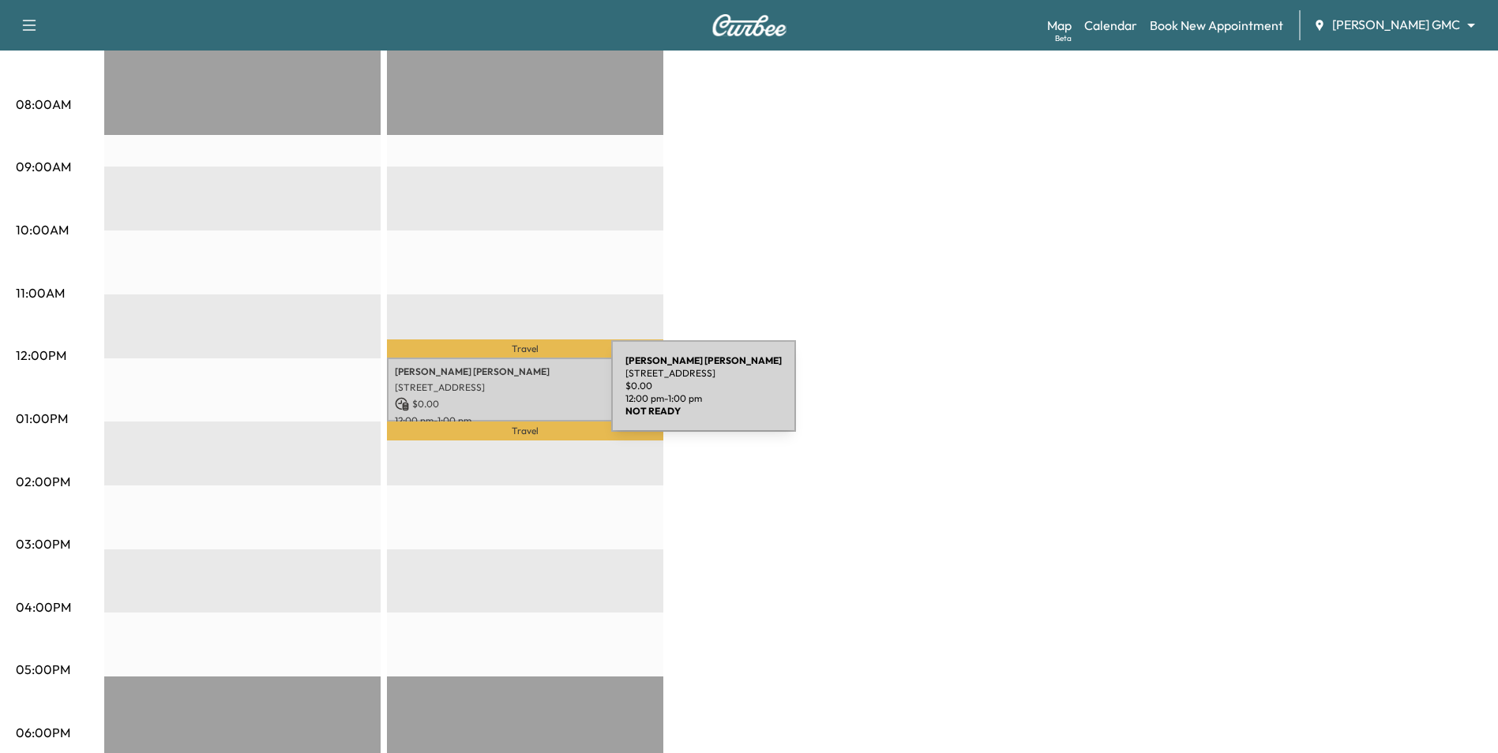
click at [493, 397] on p "$ 0.00" at bounding box center [525, 404] width 261 height 14
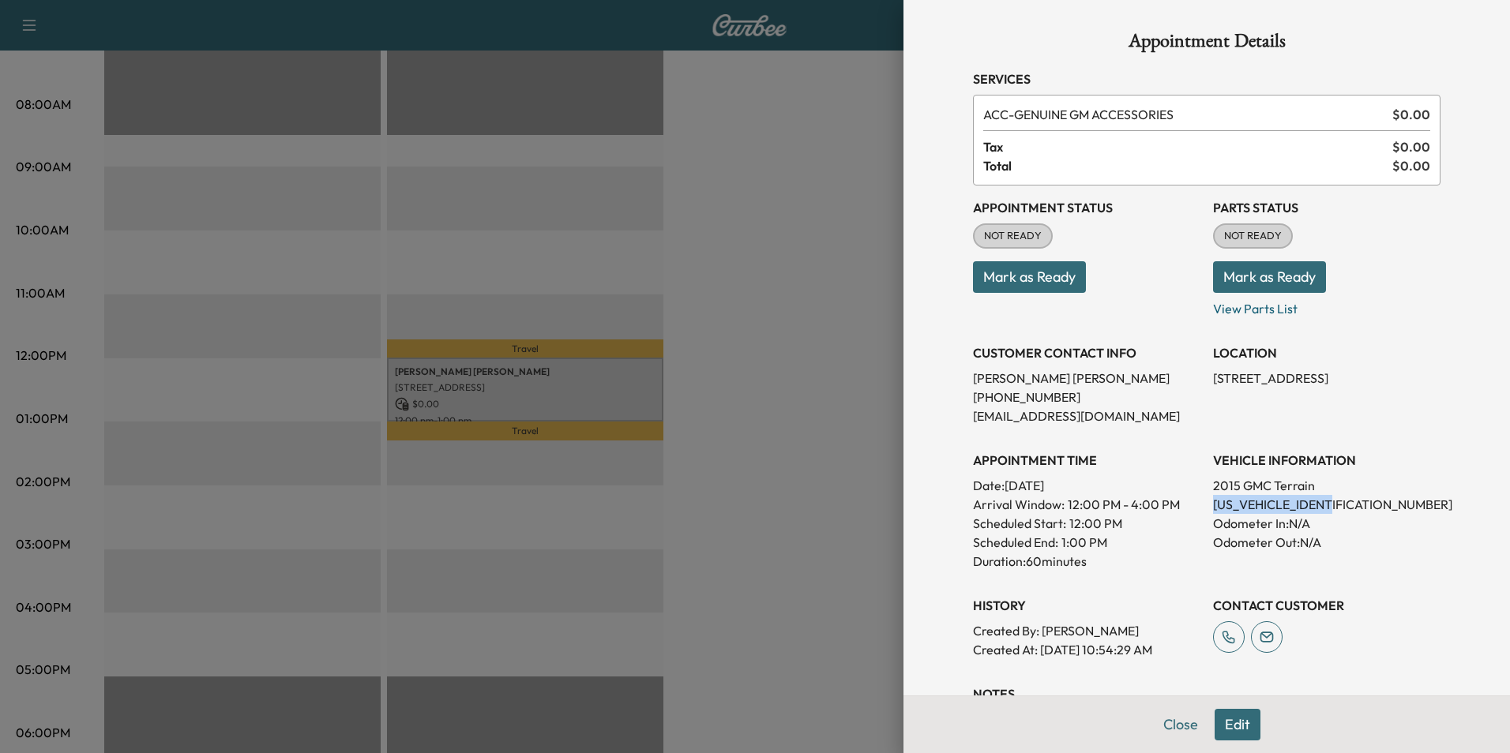
drag, startPoint x: 1338, startPoint y: 506, endPoint x: 1201, endPoint y: 507, distance: 137.4
click at [1213, 507] on p "[US_VEHICLE_IDENTIFICATION_NUMBER]" at bounding box center [1326, 504] width 227 height 19
drag, startPoint x: 1201, startPoint y: 507, endPoint x: 1215, endPoint y: 503, distance: 14.8
copy p "[US_VEHICLE_IDENTIFICATION_NUMBER]"
click at [890, 255] on div at bounding box center [755, 376] width 1510 height 753
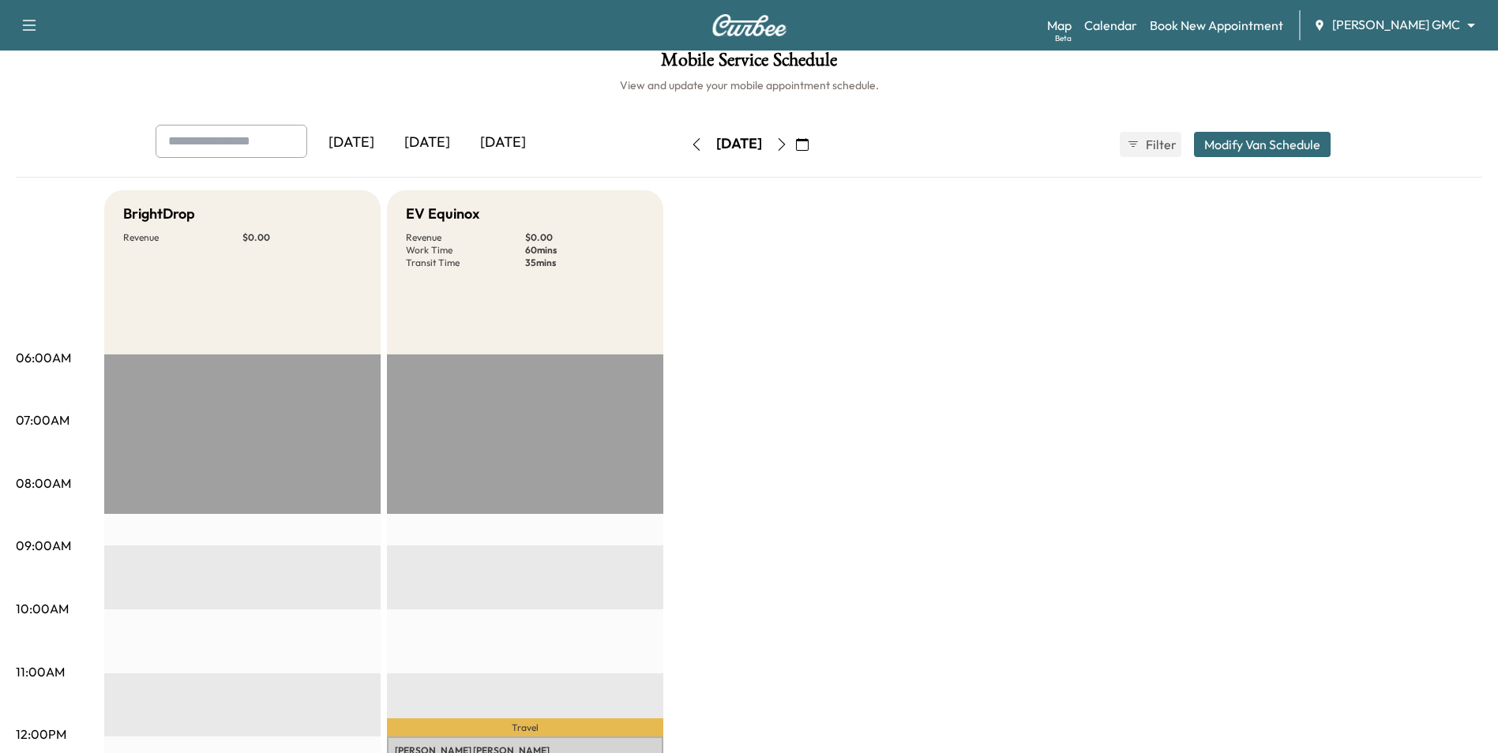
scroll to position [0, 0]
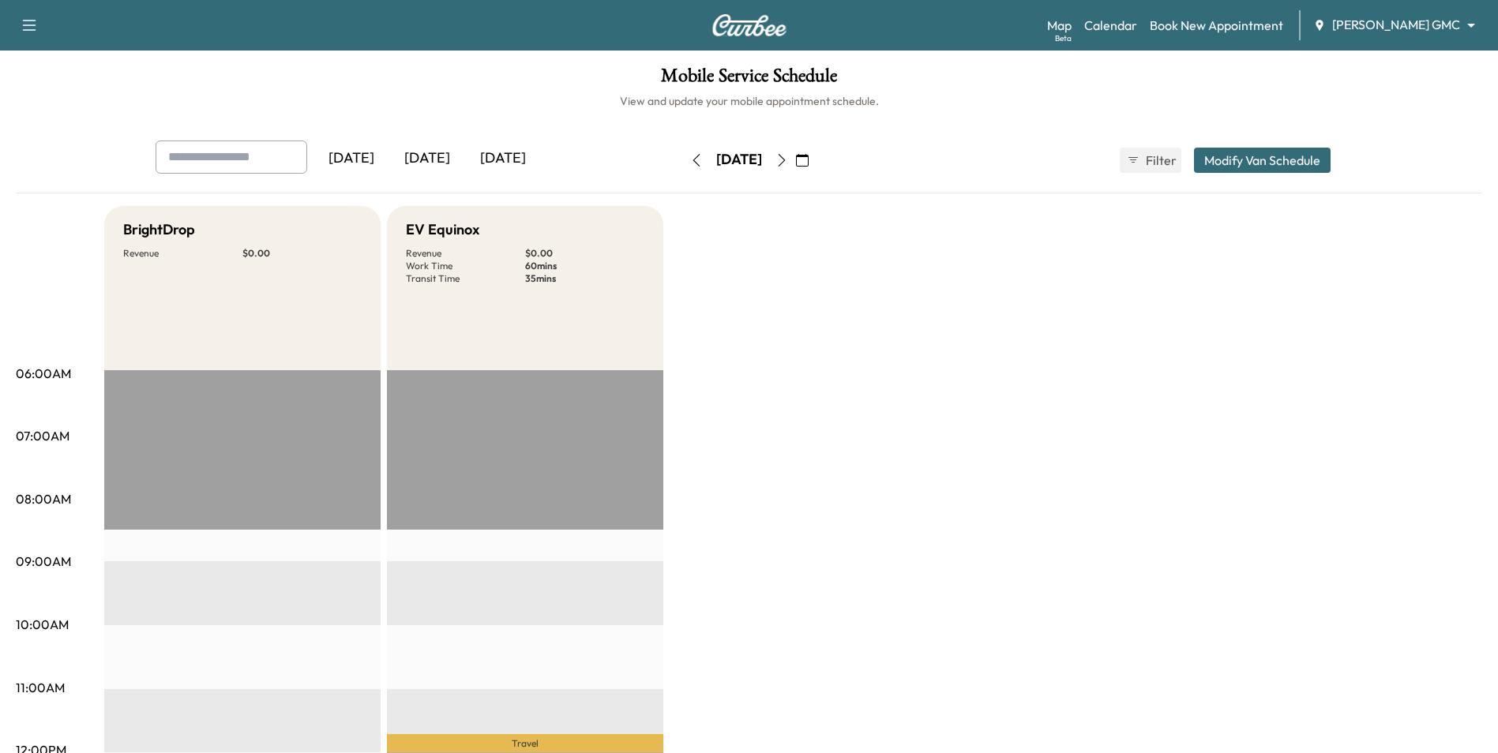
click at [788, 160] on icon "button" at bounding box center [781, 160] width 13 height 13
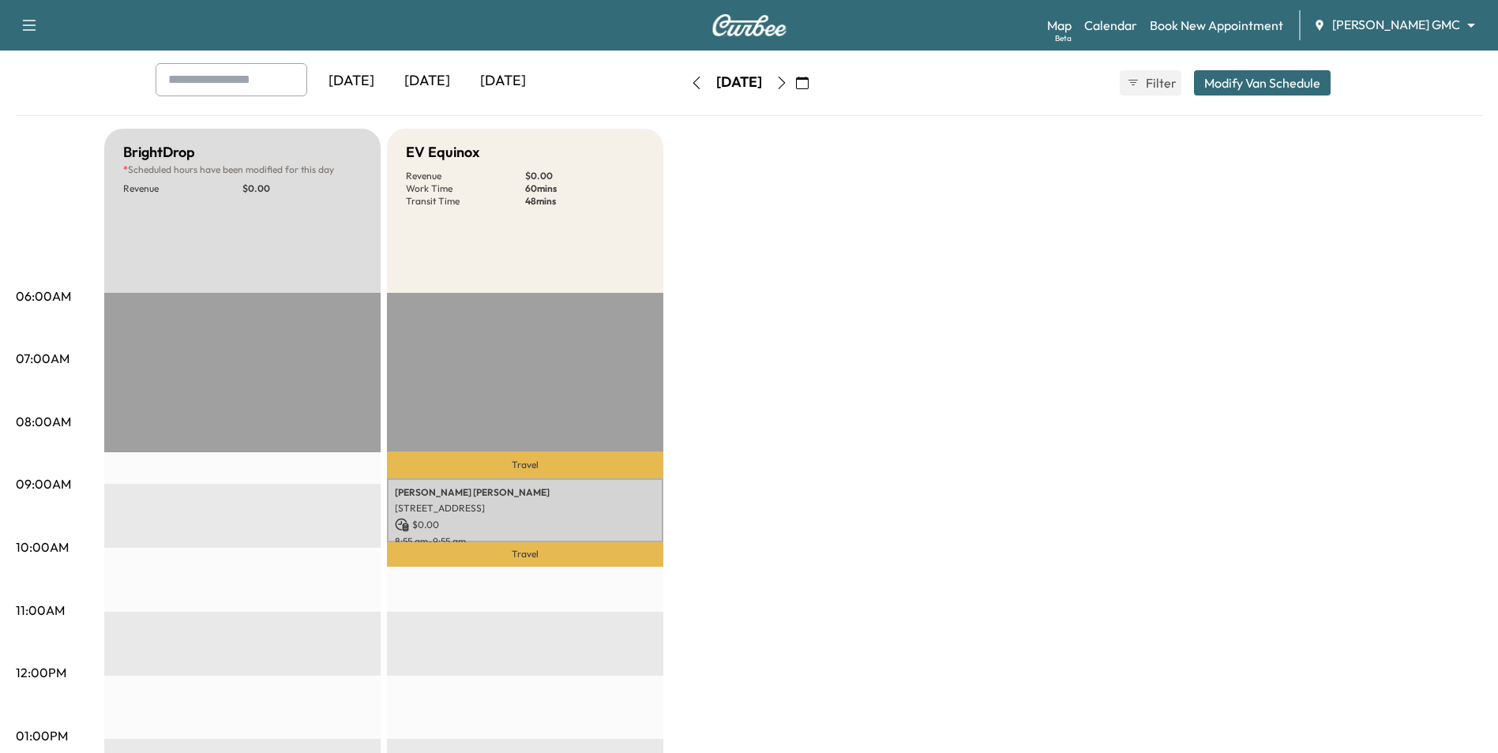
scroll to position [237, 0]
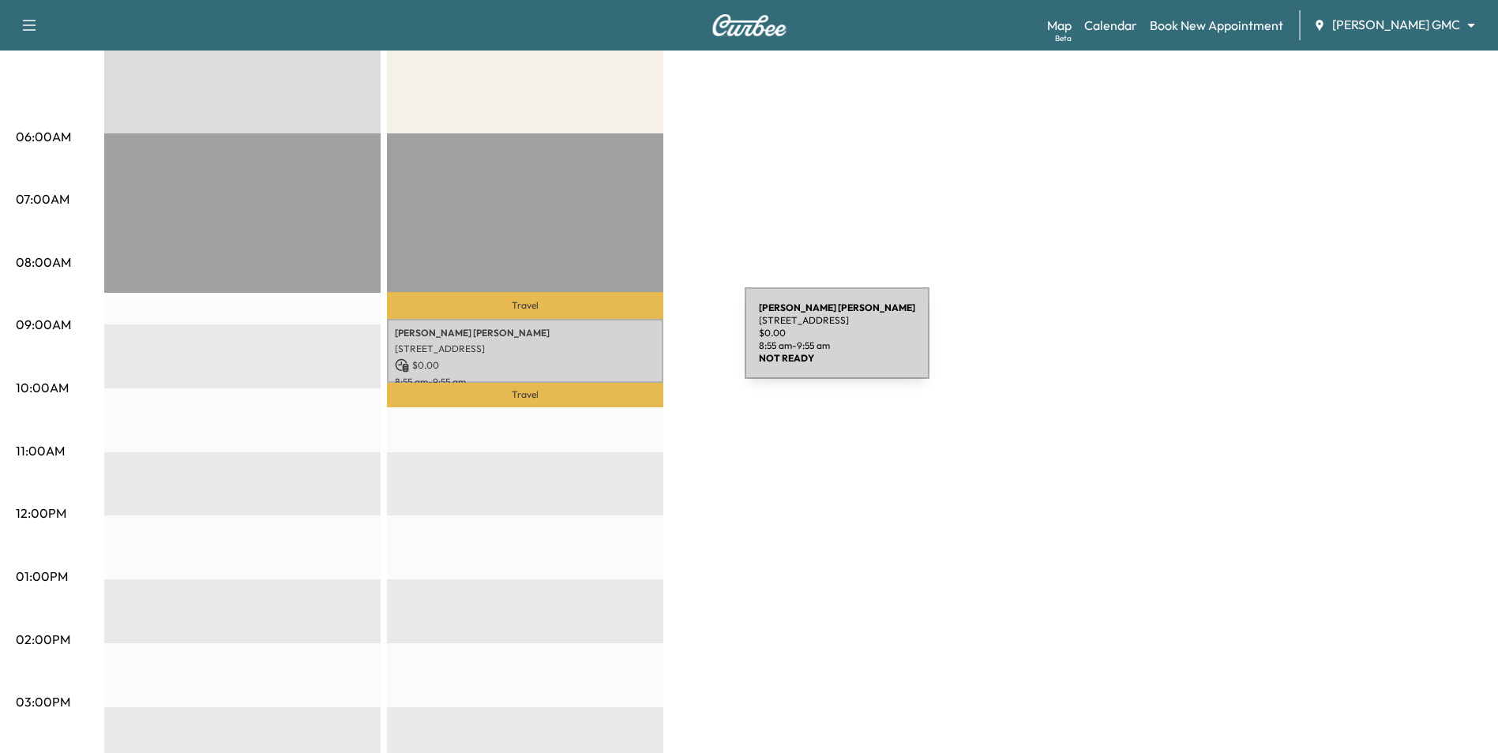
click at [626, 343] on p "[STREET_ADDRESS]" at bounding box center [525, 349] width 261 height 13
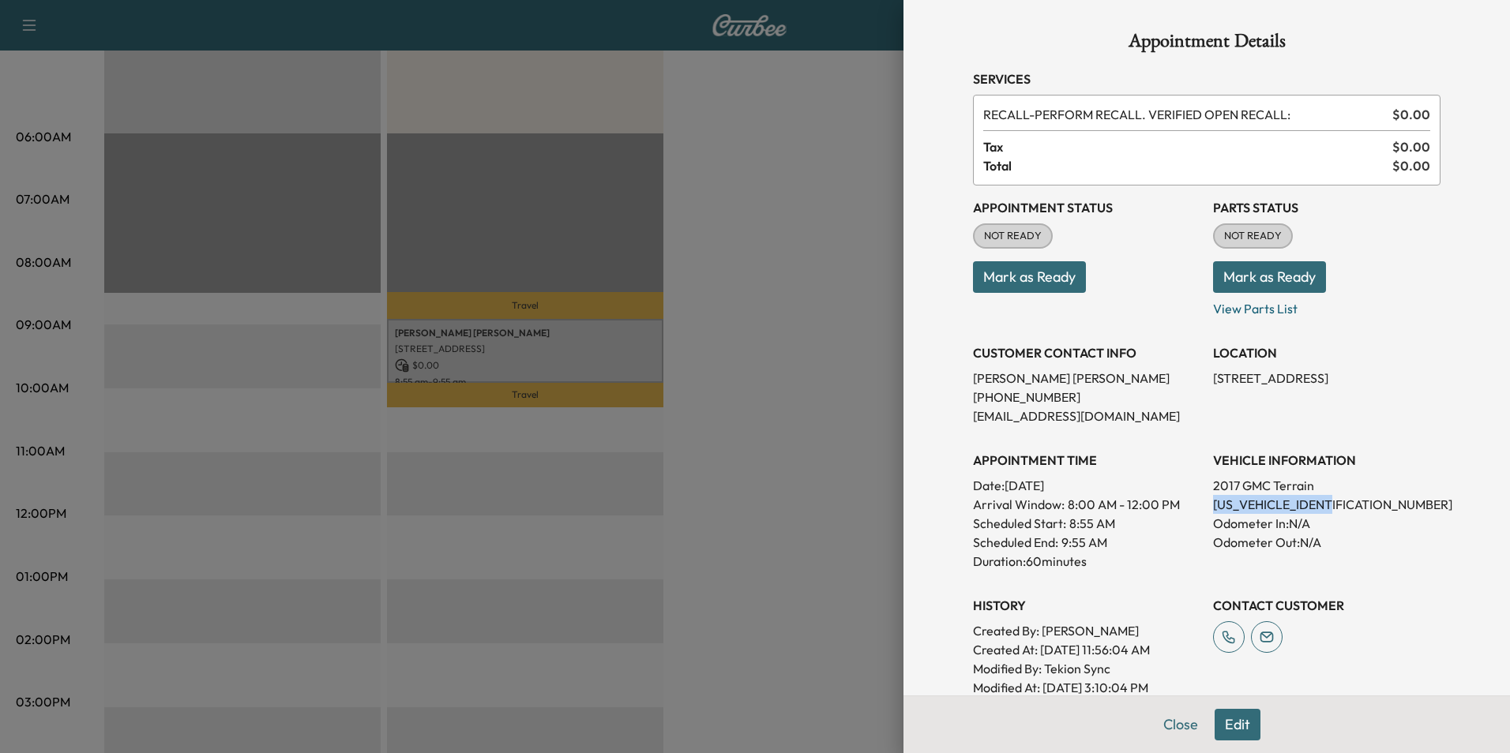
drag, startPoint x: 1326, startPoint y: 503, endPoint x: 1198, endPoint y: 504, distance: 127.9
click at [1198, 504] on div "Appointment Status NOT READY Mark as Ready Parts Status NOT READY Mark as Ready…" at bounding box center [1206, 442] width 467 height 512
drag, startPoint x: 1198, startPoint y: 504, endPoint x: 1215, endPoint y: 506, distance: 17.5
copy p "[US_VEHICLE_IDENTIFICATION_NUMBER]"
click at [1173, 725] on button "Close" at bounding box center [1180, 725] width 55 height 32
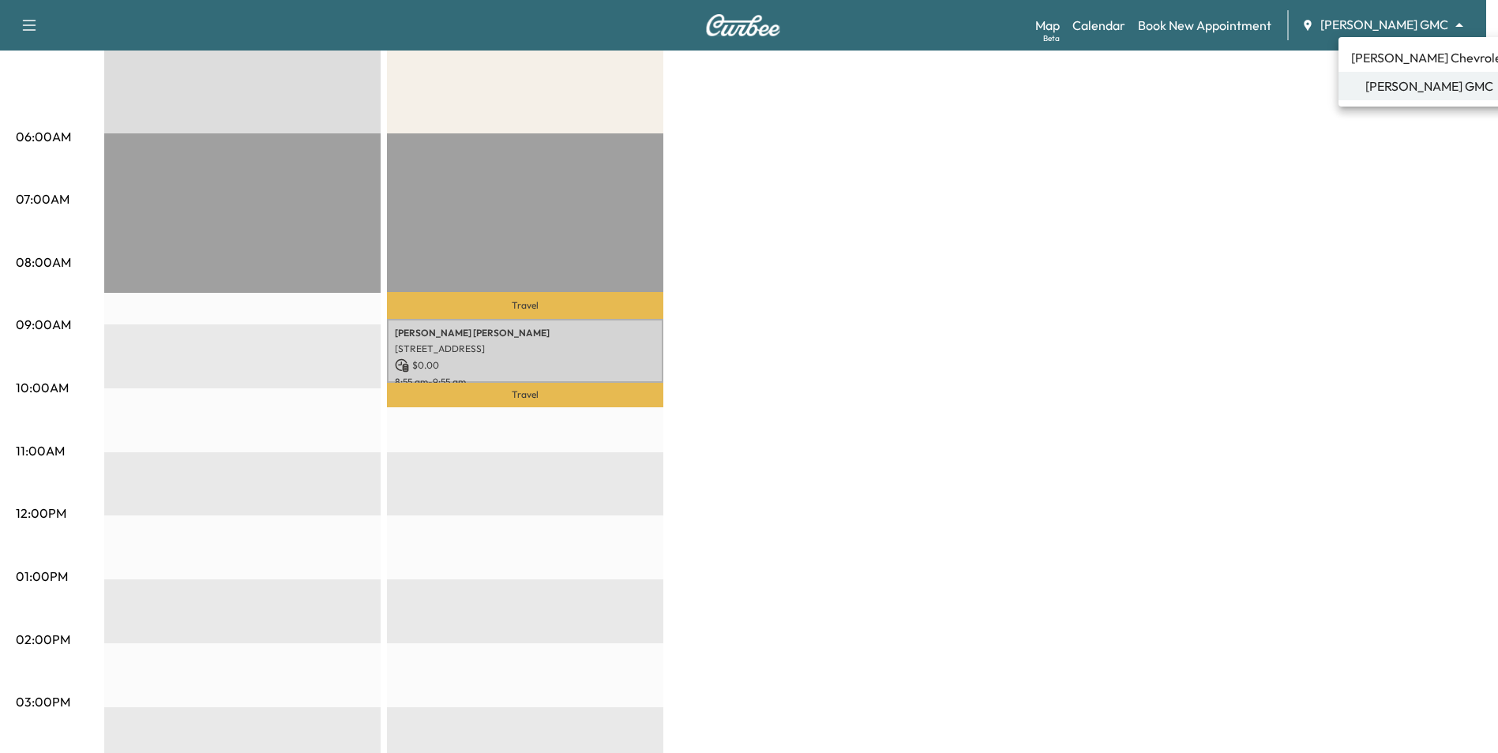
click at [1386, 27] on body "Support Log Out Map Beta Calendar Book New Appointment [PERSON_NAME] GMC ******…" at bounding box center [749, 139] width 1498 height 753
click at [1402, 57] on span "[PERSON_NAME] Chevrolet" at bounding box center [1429, 57] width 156 height 19
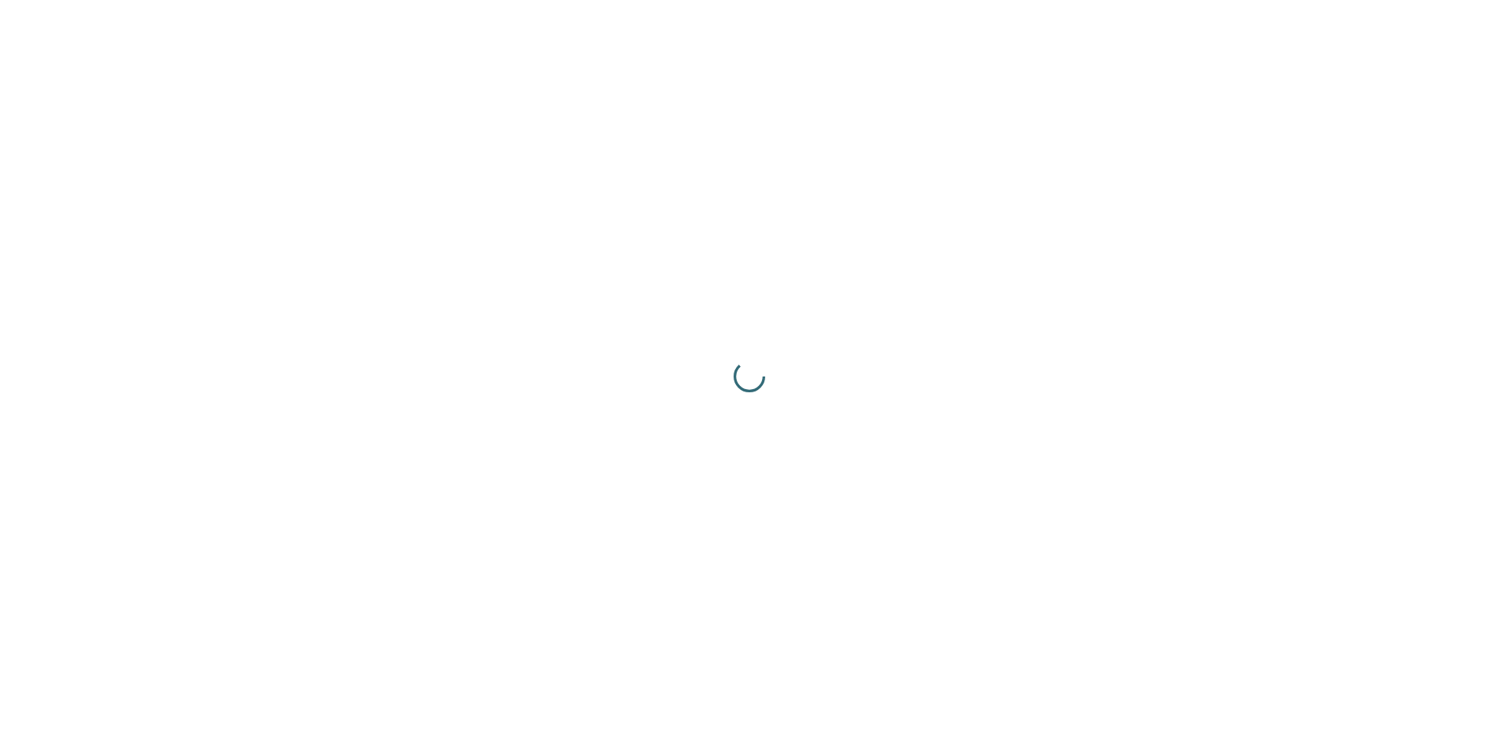
scroll to position [0, 0]
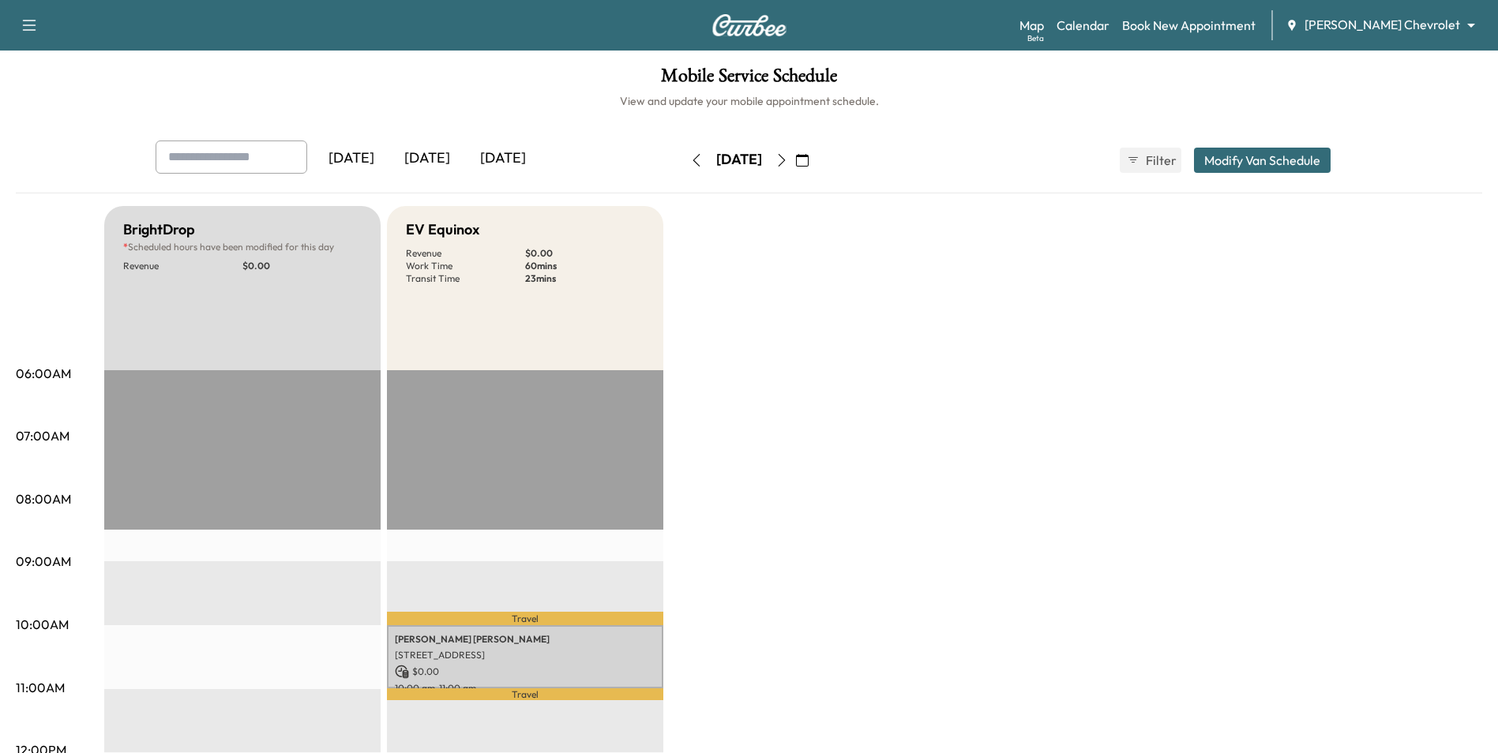
click at [1221, 36] on div "Map Beta Calendar Book New Appointment [PERSON_NAME] Chevrolet ******** ​" at bounding box center [1252, 25] width 466 height 30
click at [1222, 29] on link "Book New Appointment" at bounding box center [1188, 25] width 133 height 19
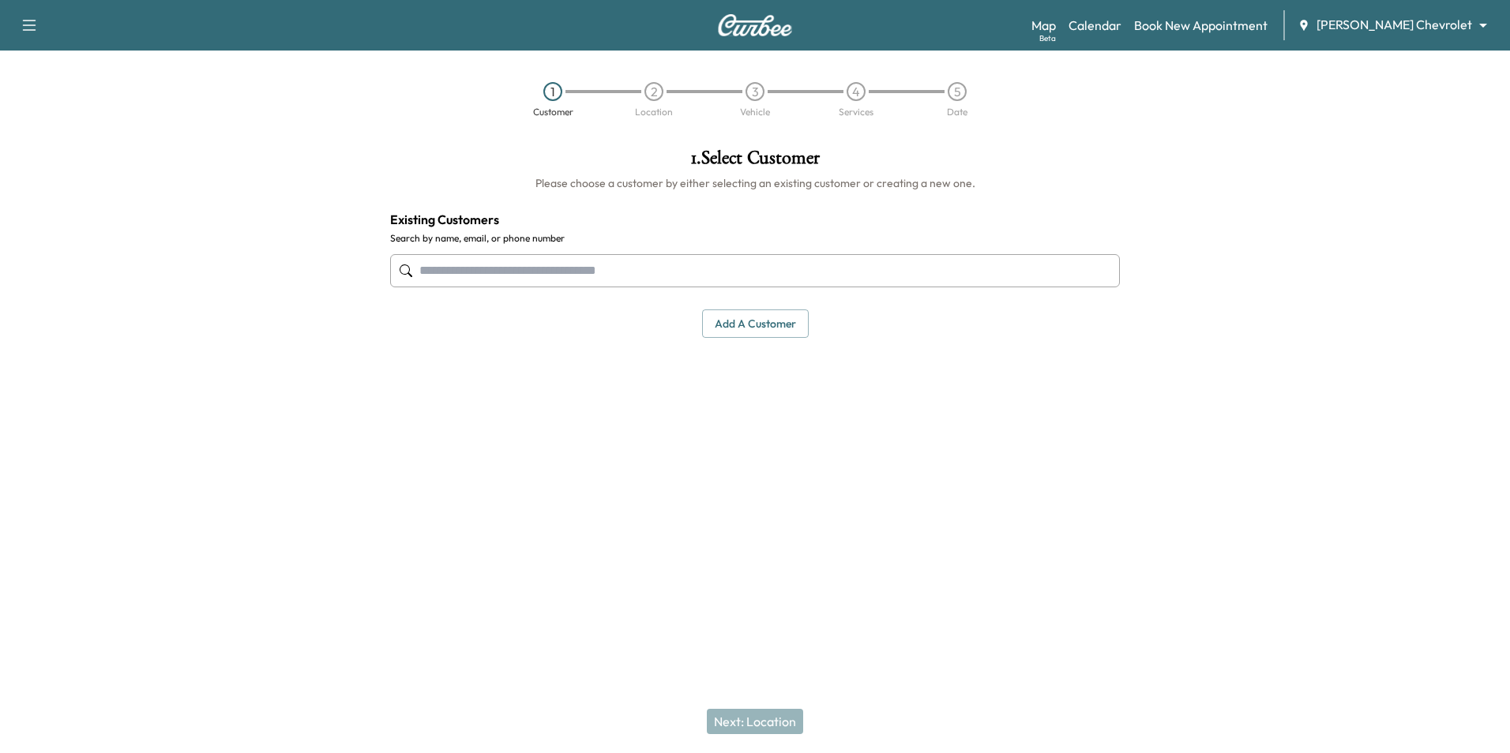
click at [760, 325] on button "Add a customer" at bounding box center [755, 324] width 107 height 29
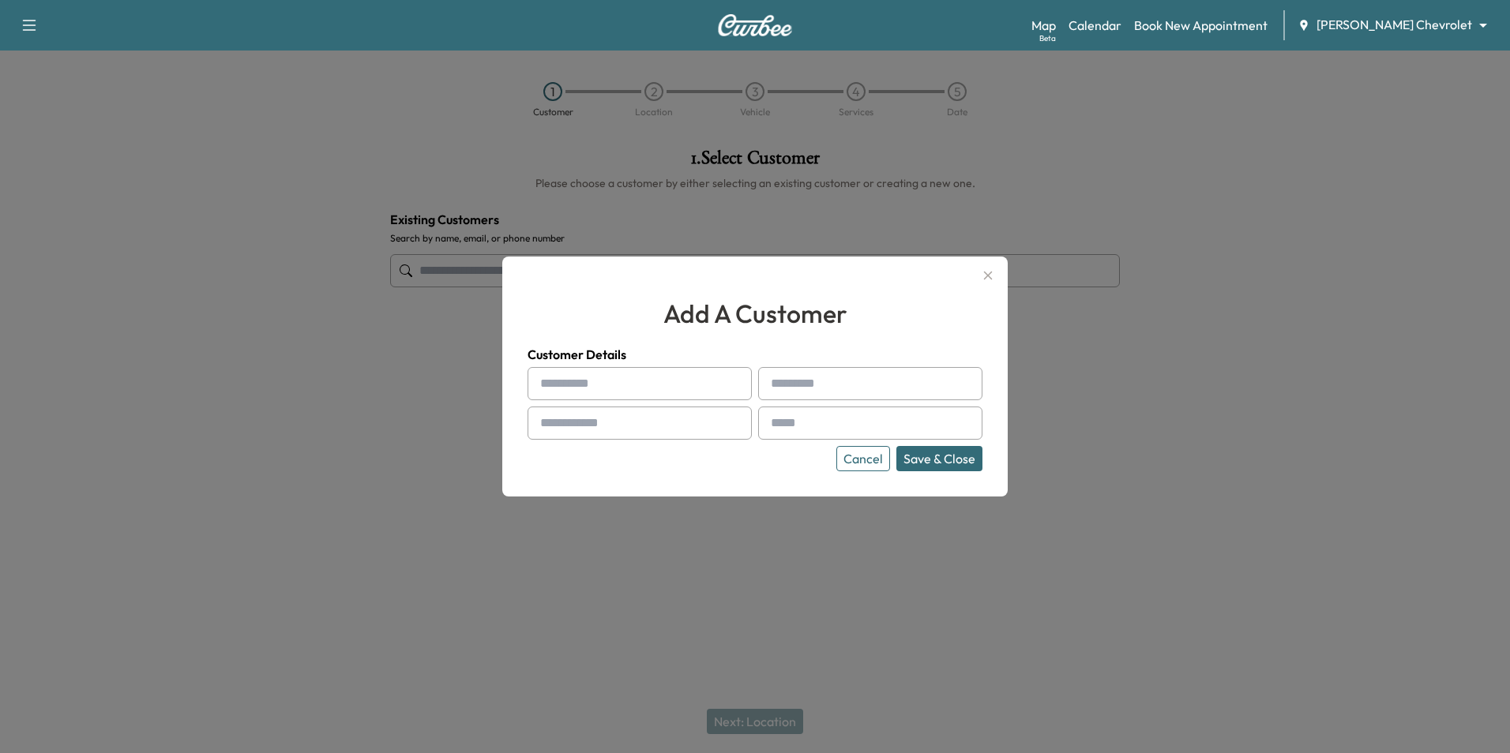
click at [656, 389] on input "text" at bounding box center [639, 383] width 224 height 33
click at [867, 458] on button "Cancel" at bounding box center [863, 458] width 54 height 25
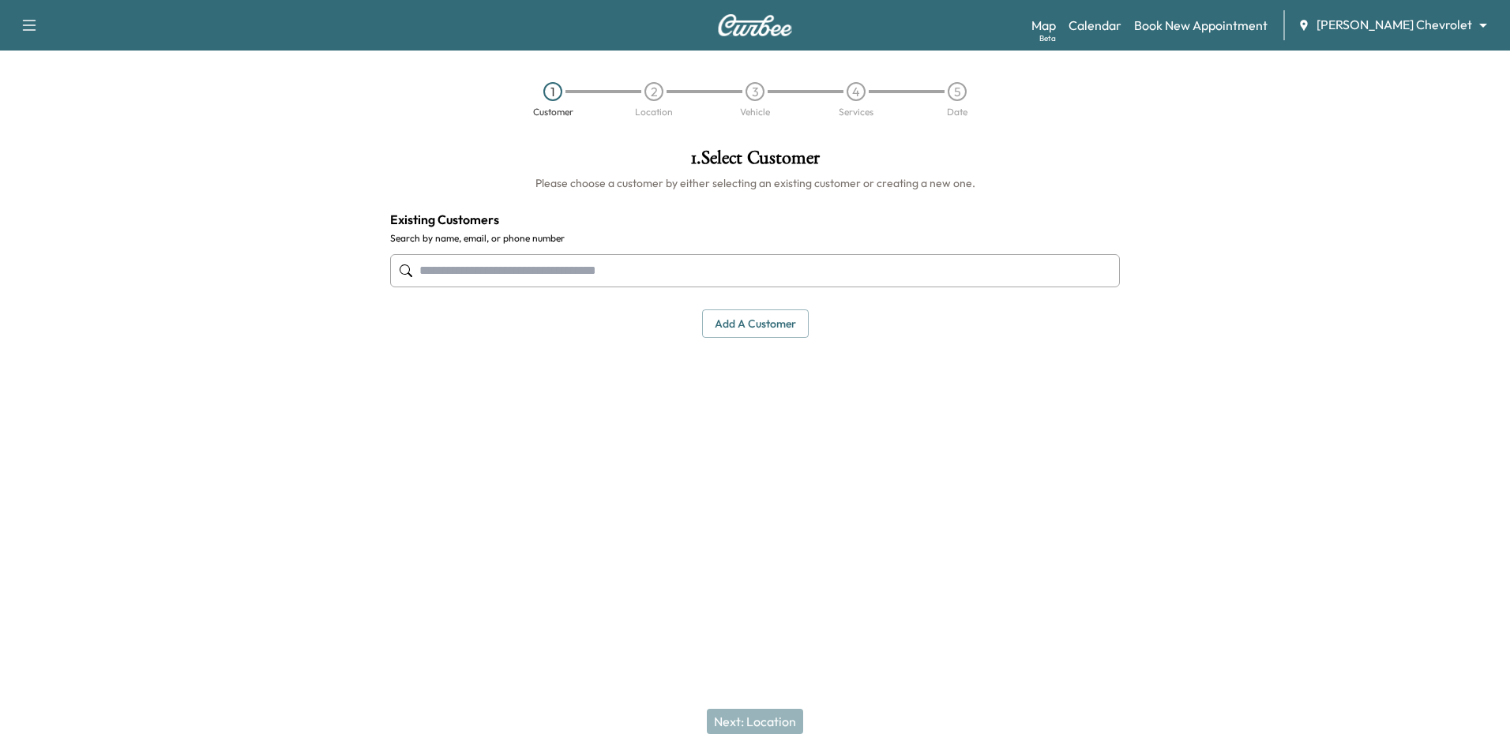
click at [451, 279] on input "text" at bounding box center [755, 270] width 730 height 33
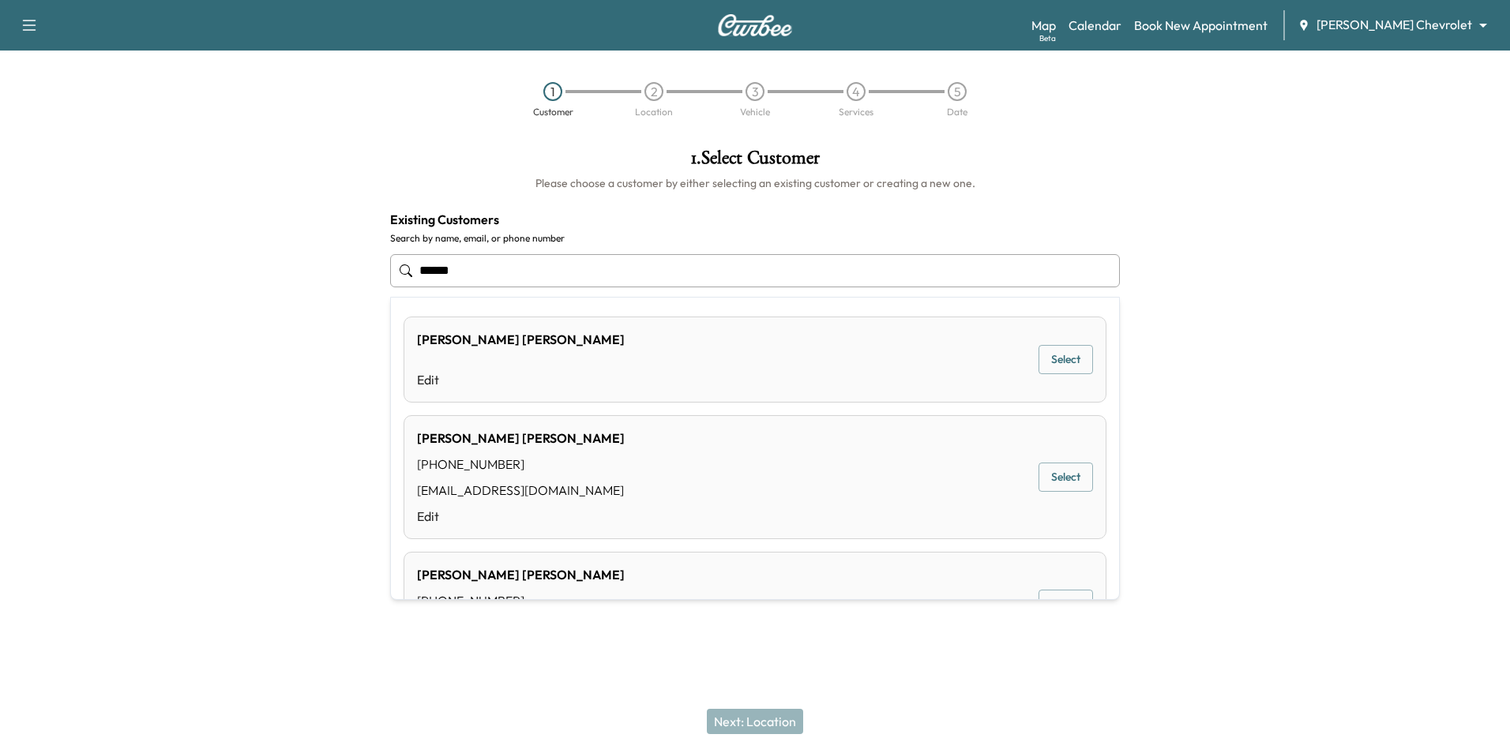
click at [639, 475] on div "[PERSON_NAME] [PHONE_NUMBER] [EMAIL_ADDRESS][DOMAIN_NAME] Edit Select" at bounding box center [755, 477] width 703 height 124
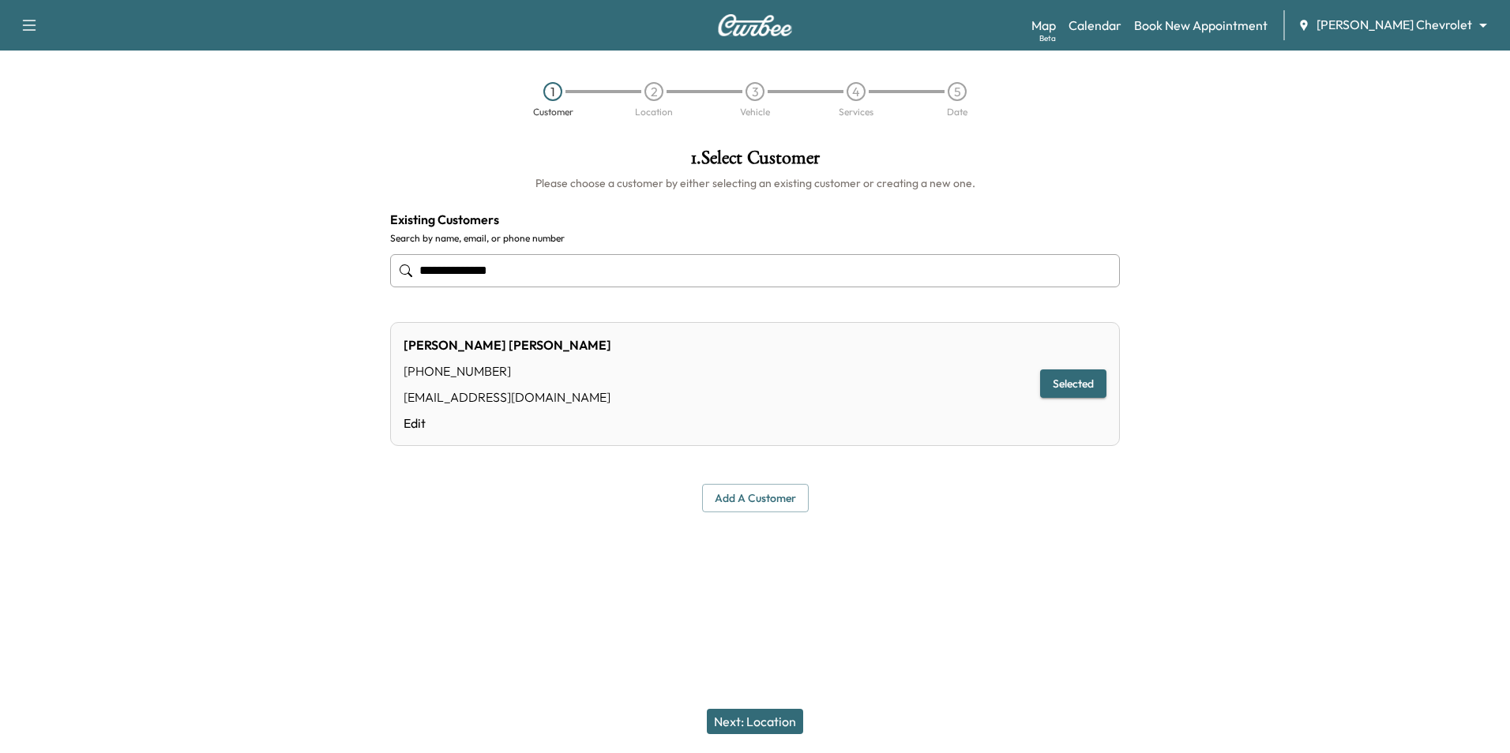
type input "**********"
click at [784, 720] on button "Next: Location" at bounding box center [755, 721] width 96 height 25
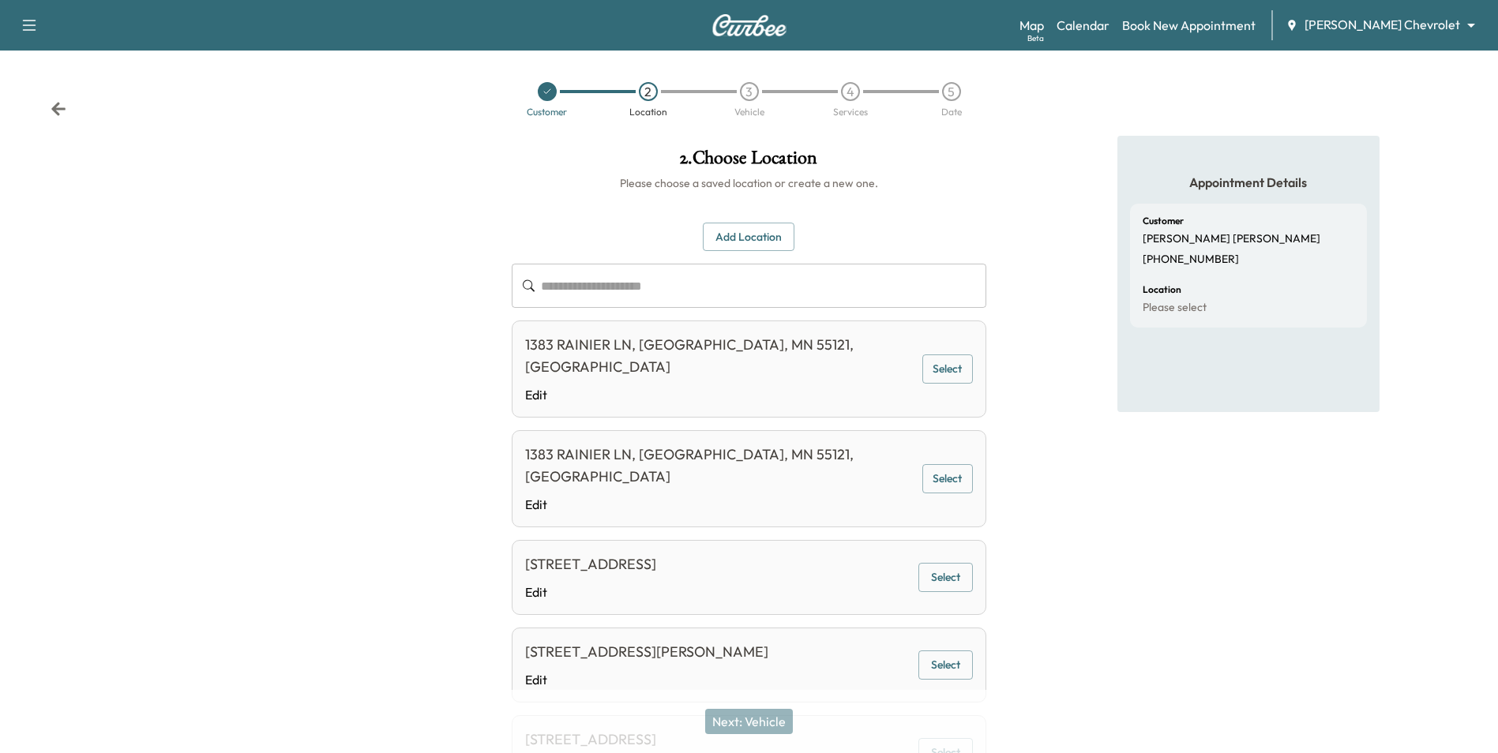
click at [954, 355] on button "Select" at bounding box center [947, 369] width 51 height 29
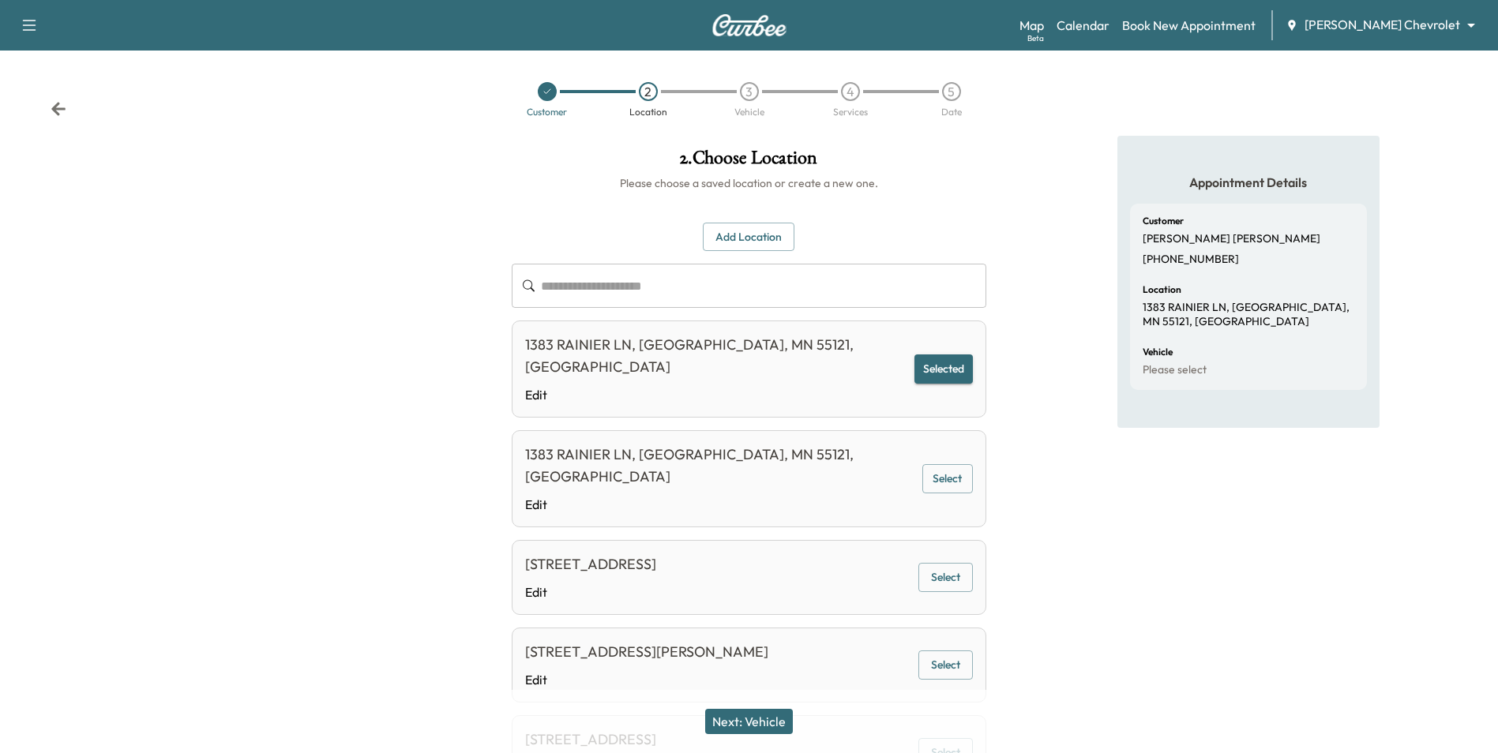
click at [762, 713] on button "Next: Vehicle" at bounding box center [749, 721] width 88 height 25
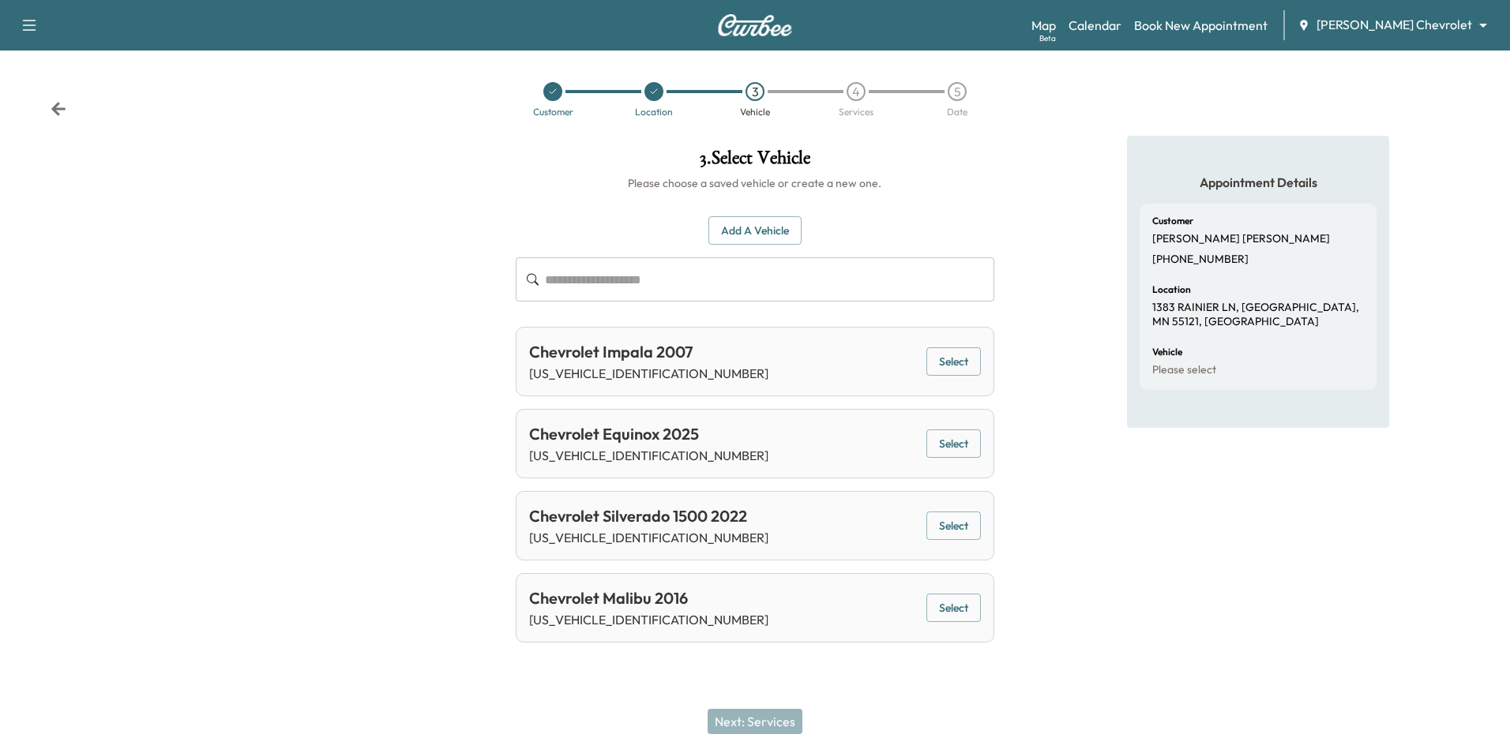
click at [968, 444] on button "Select" at bounding box center [953, 444] width 54 height 29
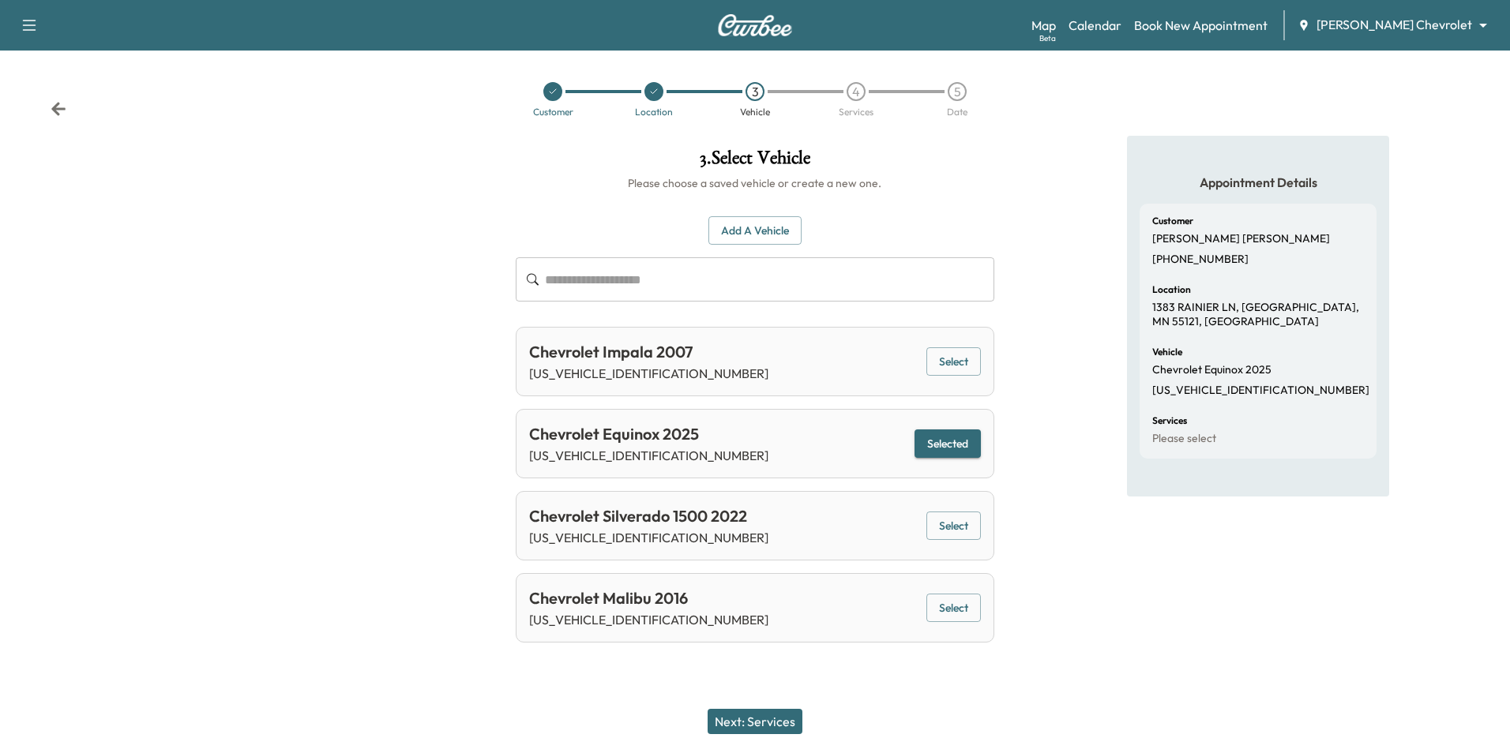
click at [946, 529] on button "Select" at bounding box center [953, 526] width 54 height 29
click at [968, 449] on button "Select" at bounding box center [953, 444] width 54 height 29
click at [972, 524] on button "Select" at bounding box center [953, 526] width 54 height 29
drag, startPoint x: 760, startPoint y: 718, endPoint x: 753, endPoint y: 669, distance: 49.5
click at [759, 718] on button "Next: Services" at bounding box center [755, 721] width 95 height 25
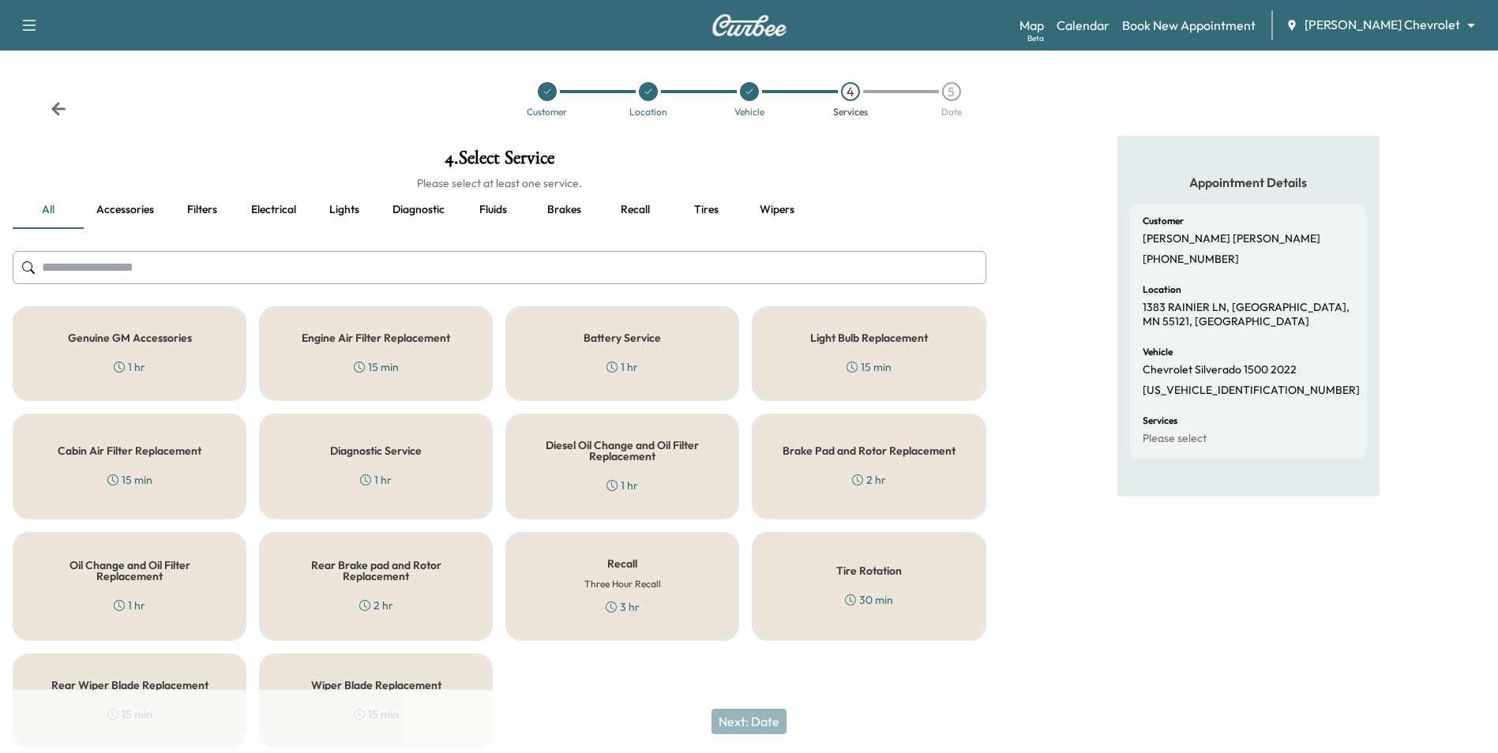
click at [158, 338] on h5 "Genuine GM Accessories" at bounding box center [130, 337] width 124 height 11
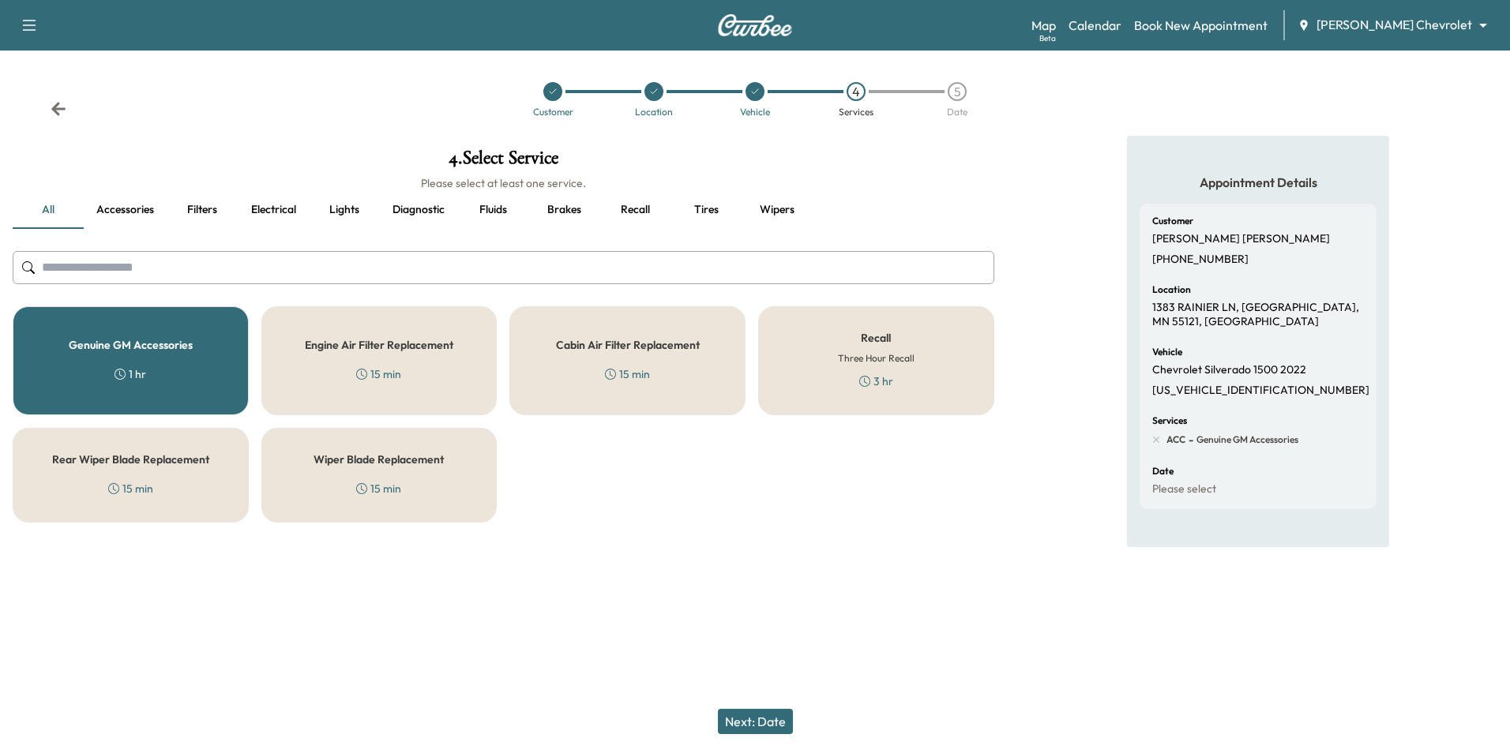
click at [775, 723] on button "Next: Date" at bounding box center [755, 721] width 75 height 25
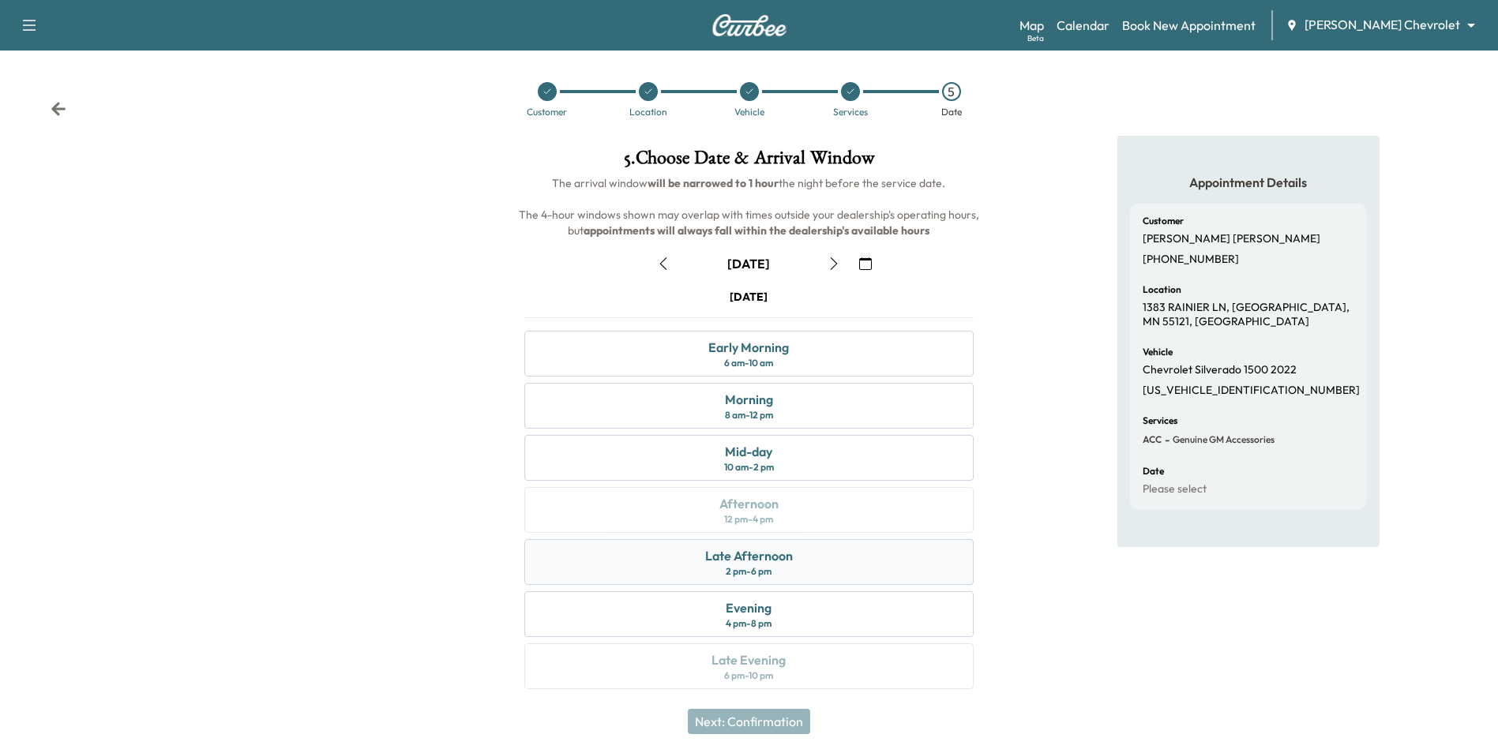
click at [790, 572] on div "Late Afternoon 2 pm - 6 pm" at bounding box center [748, 562] width 449 height 46
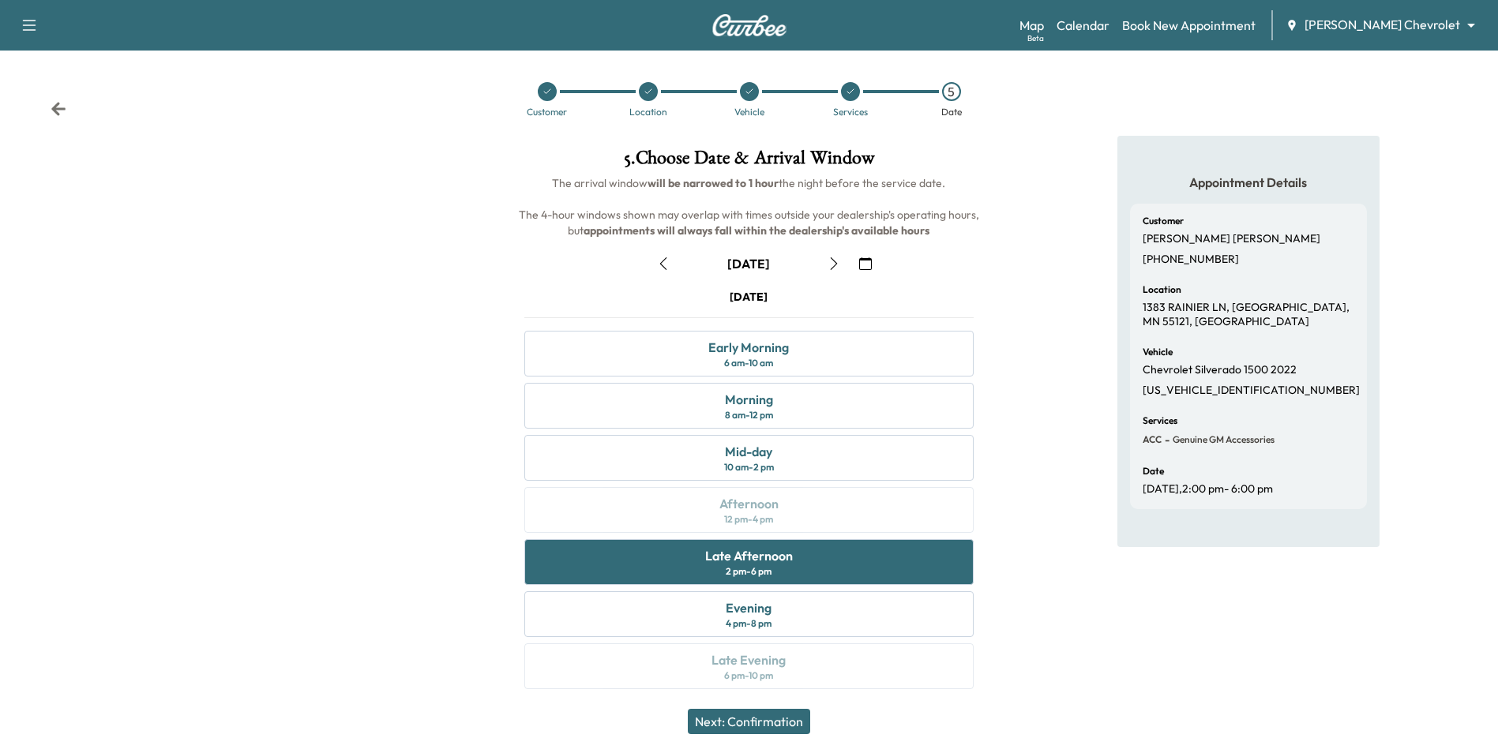
click at [776, 724] on button "Next: Confirmation" at bounding box center [749, 721] width 122 height 25
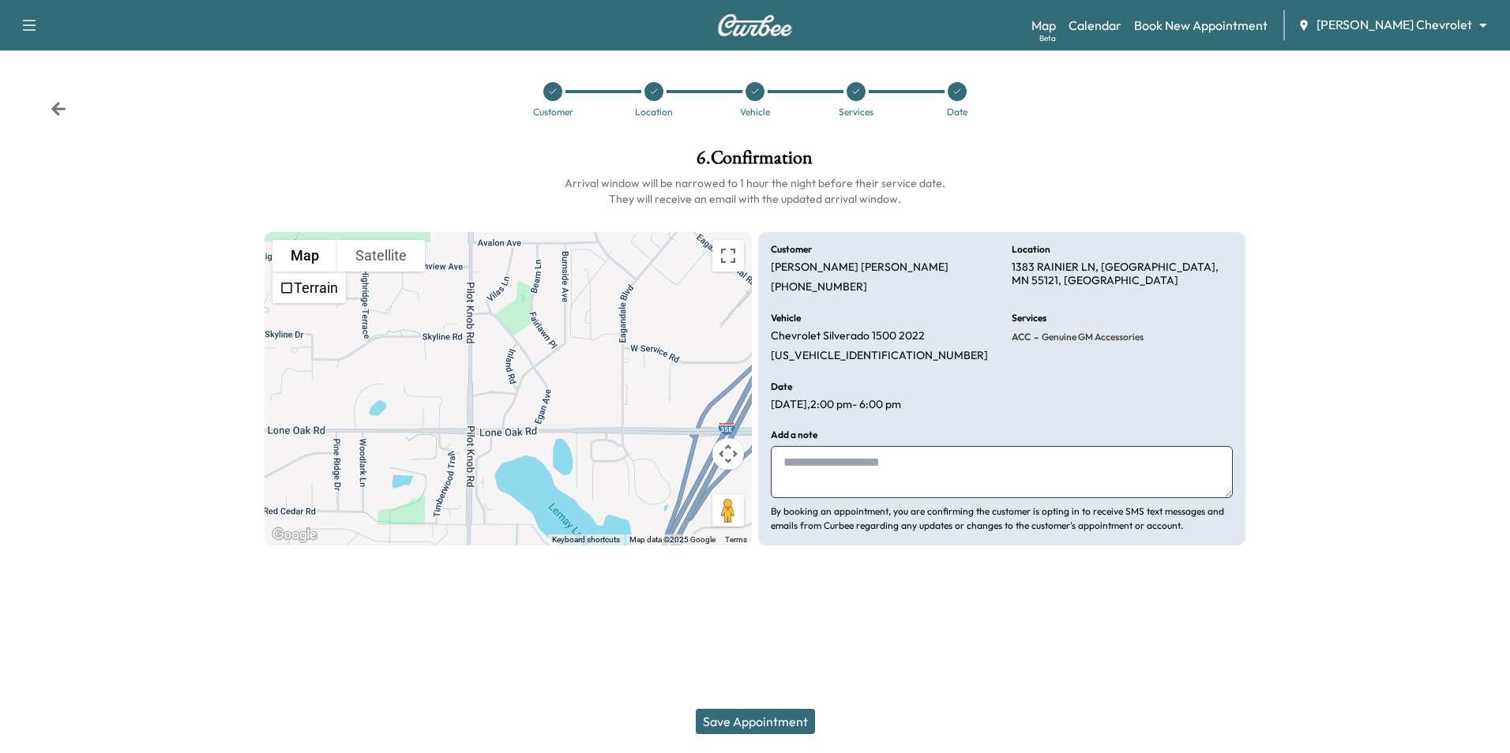
click at [66, 114] on div "Customer Location Vehicle Services Date" at bounding box center [755, 99] width 1510 height 73
click at [62, 114] on icon at bounding box center [59, 109] width 16 height 16
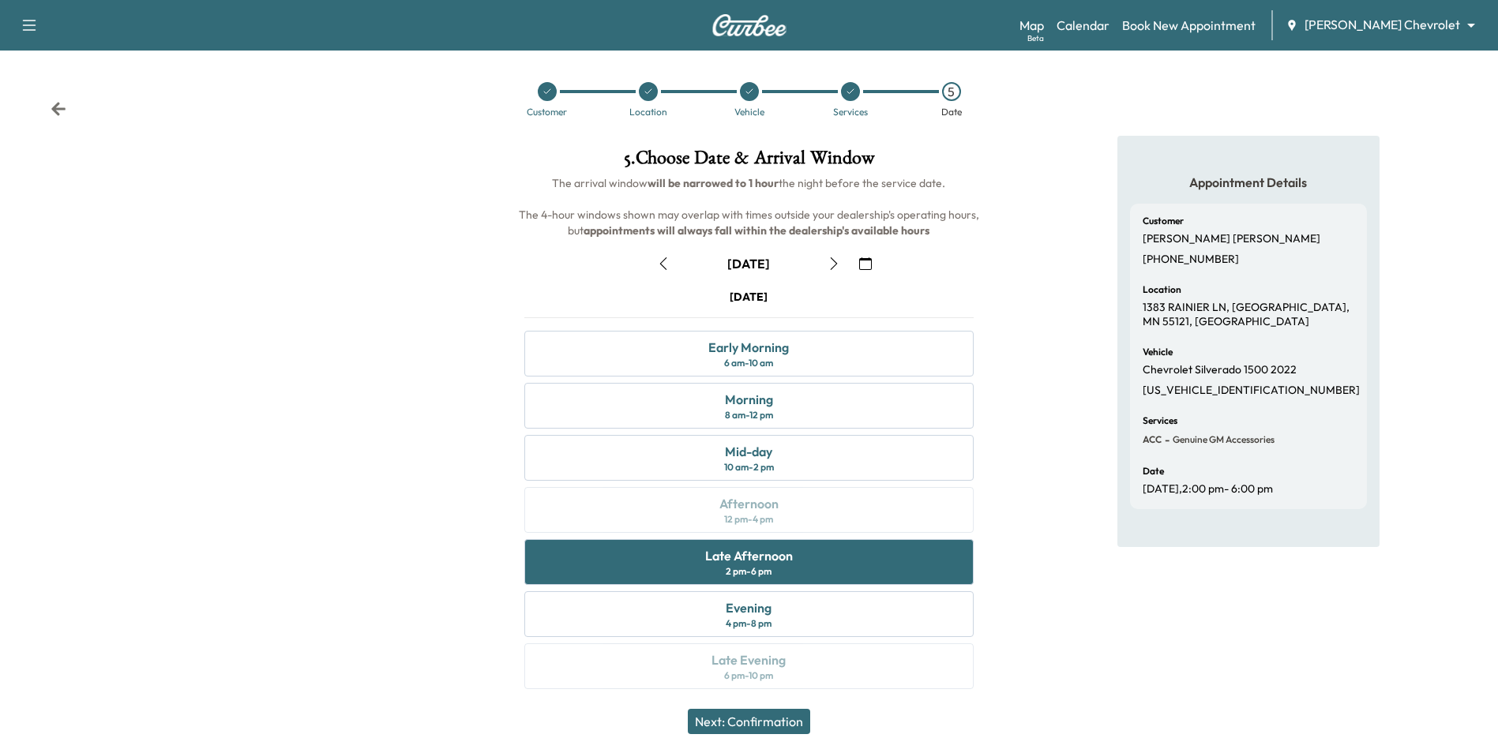
click at [873, 269] on button "button" at bounding box center [865, 263] width 27 height 25
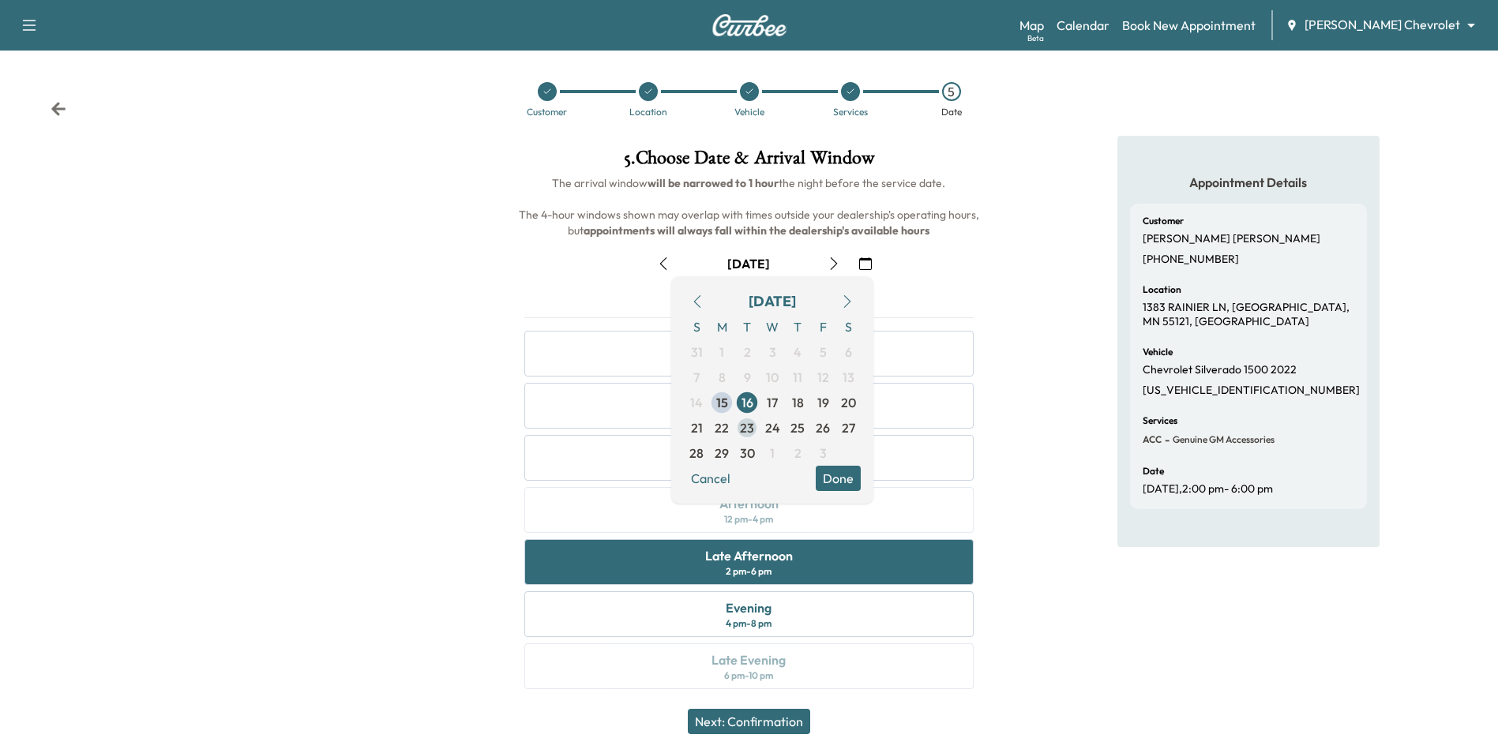
click at [749, 435] on span "23" at bounding box center [747, 428] width 14 height 19
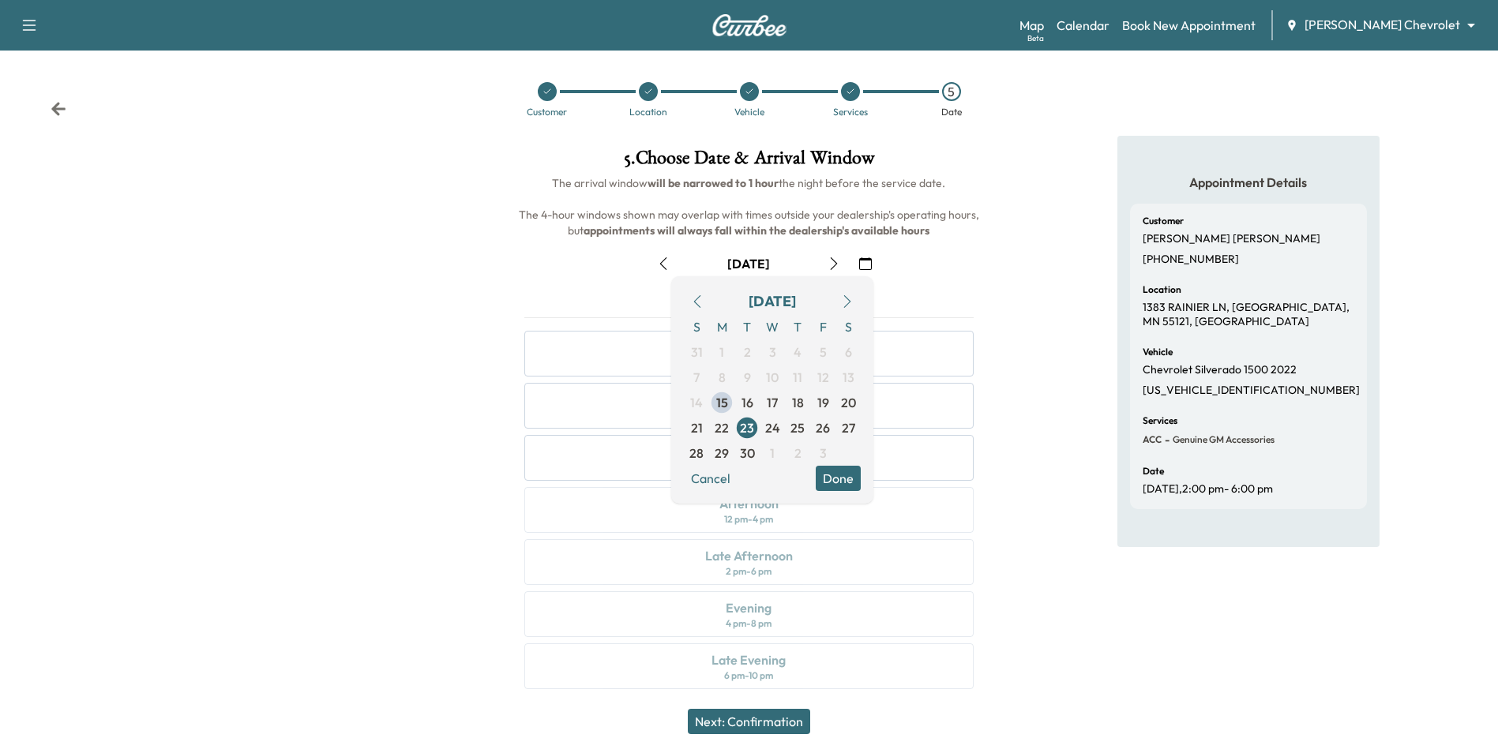
click at [1030, 315] on div "Appointment Details Customer [PERSON_NAME] [PHONE_NUMBER] Location [STREET_ADDR…" at bounding box center [1248, 422] width 499 height 572
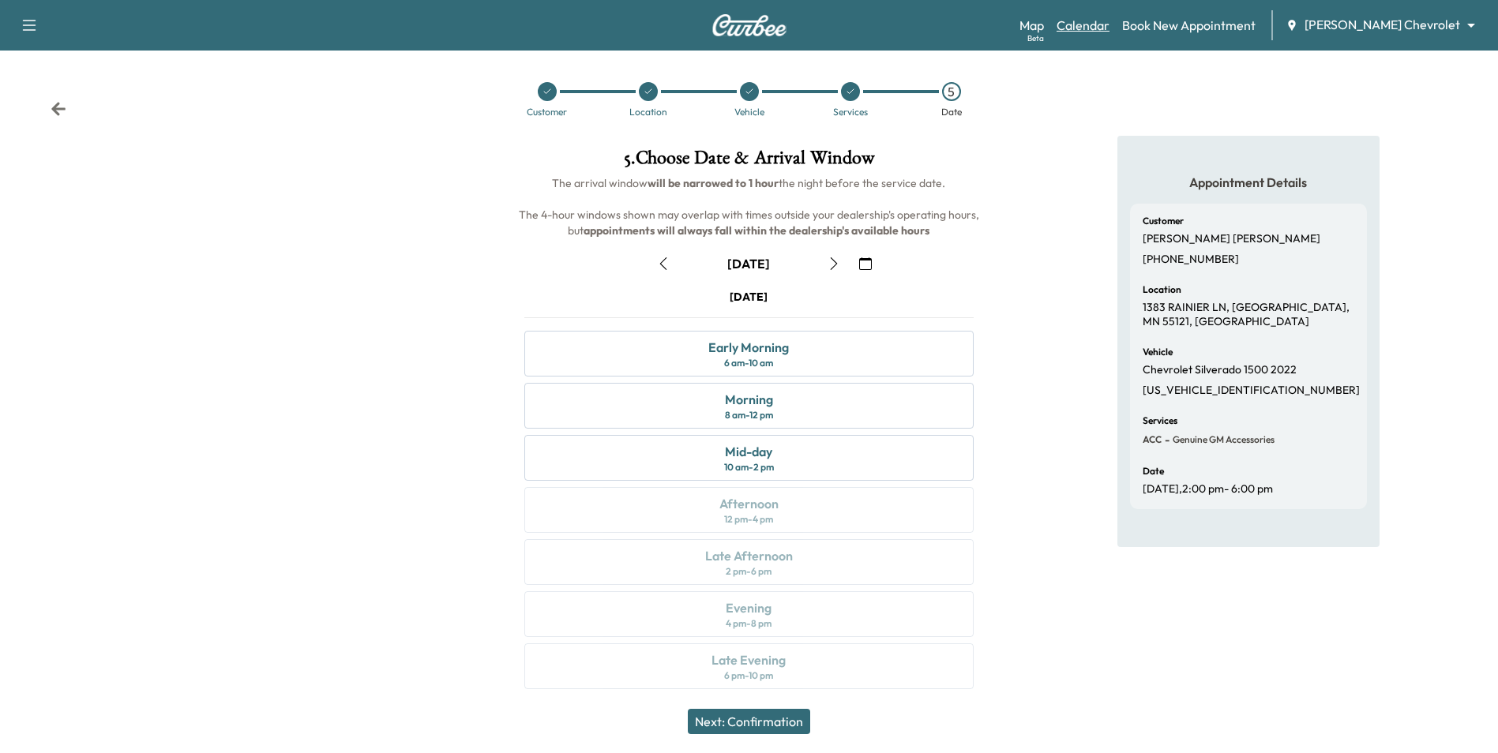
click at [1109, 26] on link "Calendar" at bounding box center [1083, 25] width 53 height 19
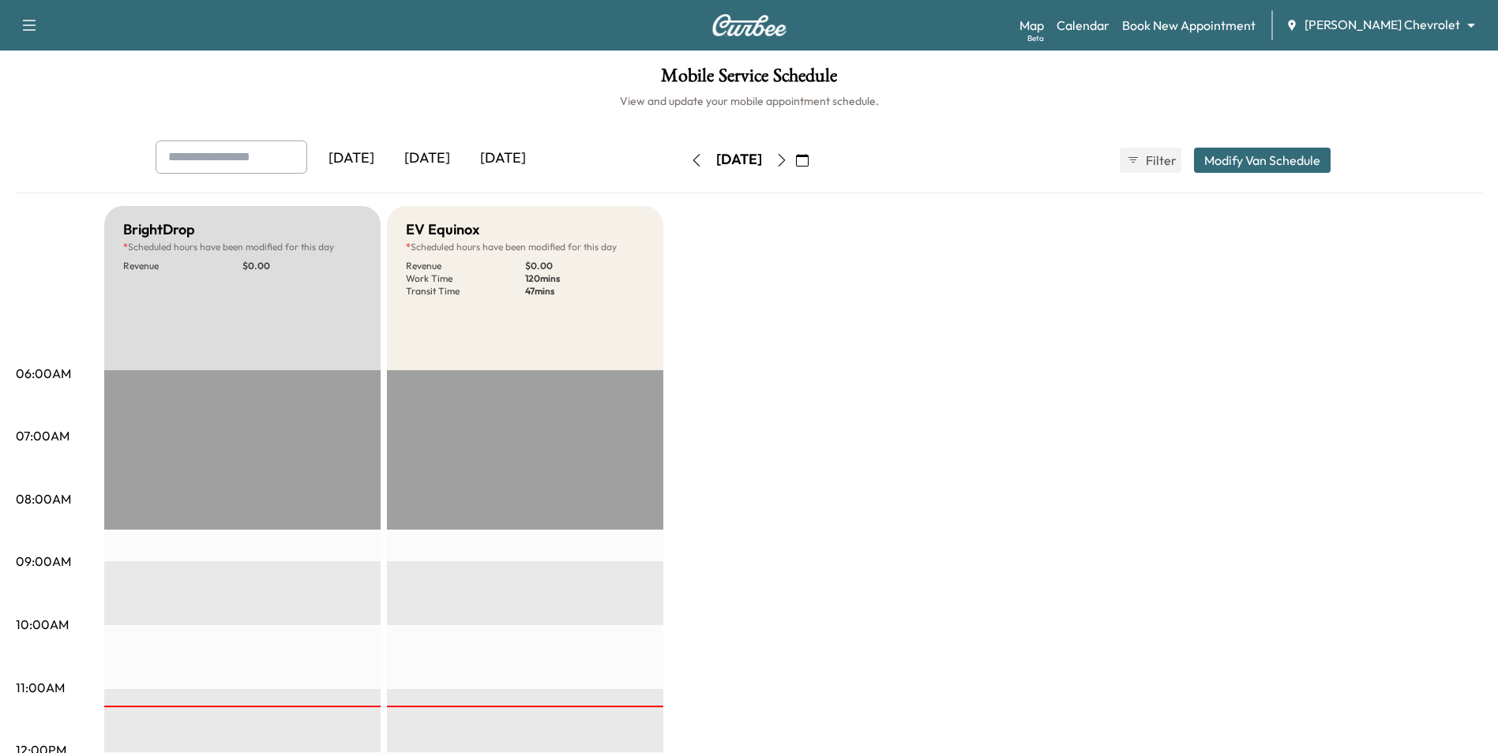
click at [816, 168] on button "button" at bounding box center [802, 160] width 27 height 25
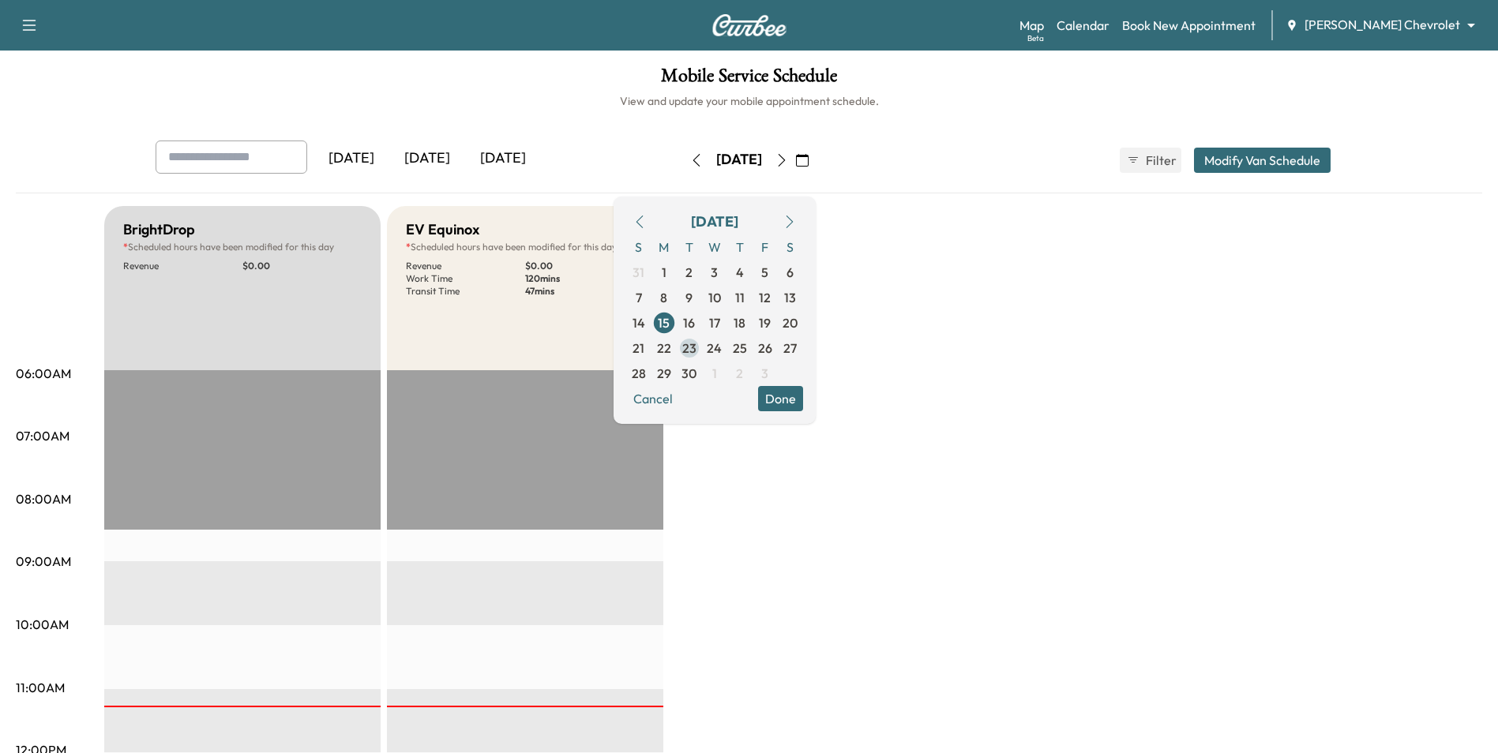
click at [702, 347] on span "23" at bounding box center [689, 348] width 25 height 25
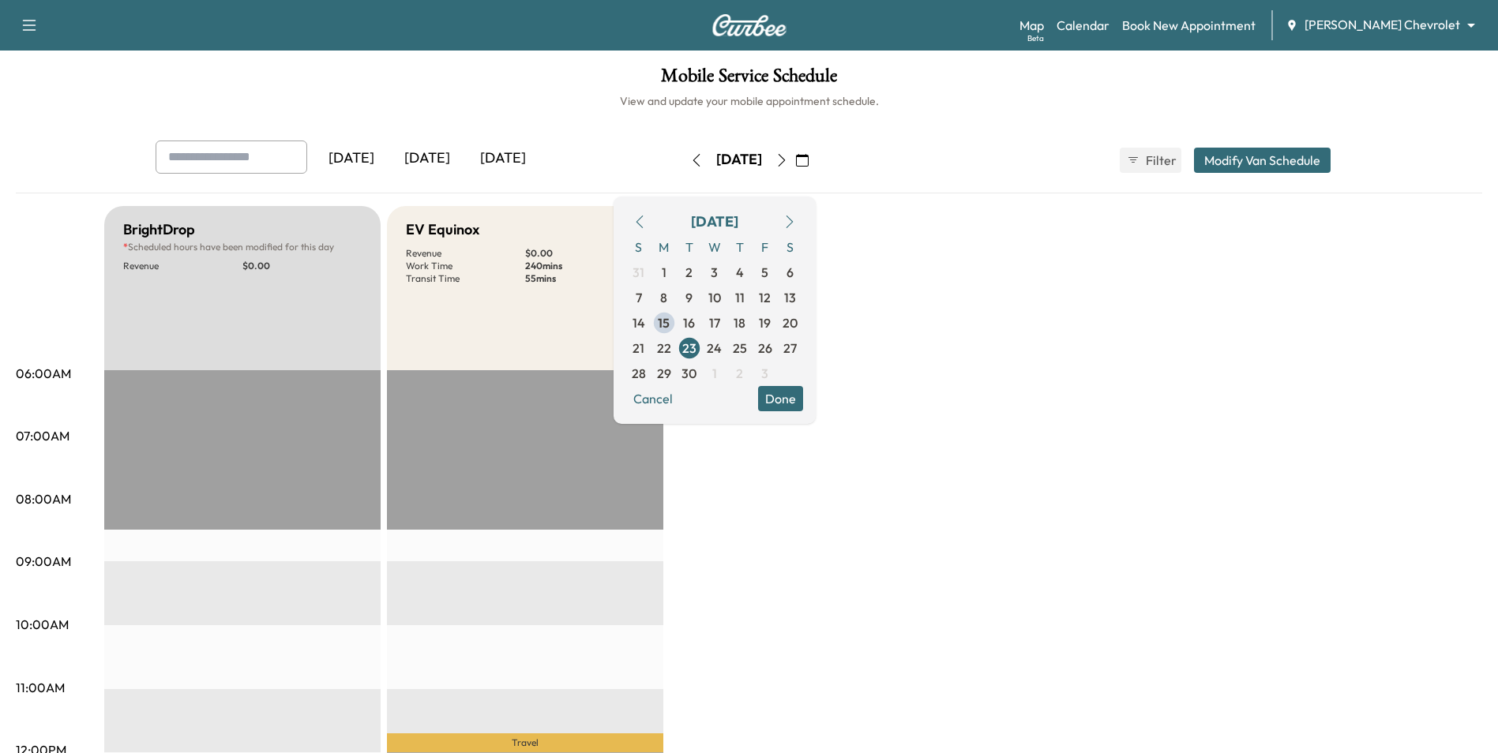
click at [803, 403] on button "Done" at bounding box center [780, 398] width 45 height 25
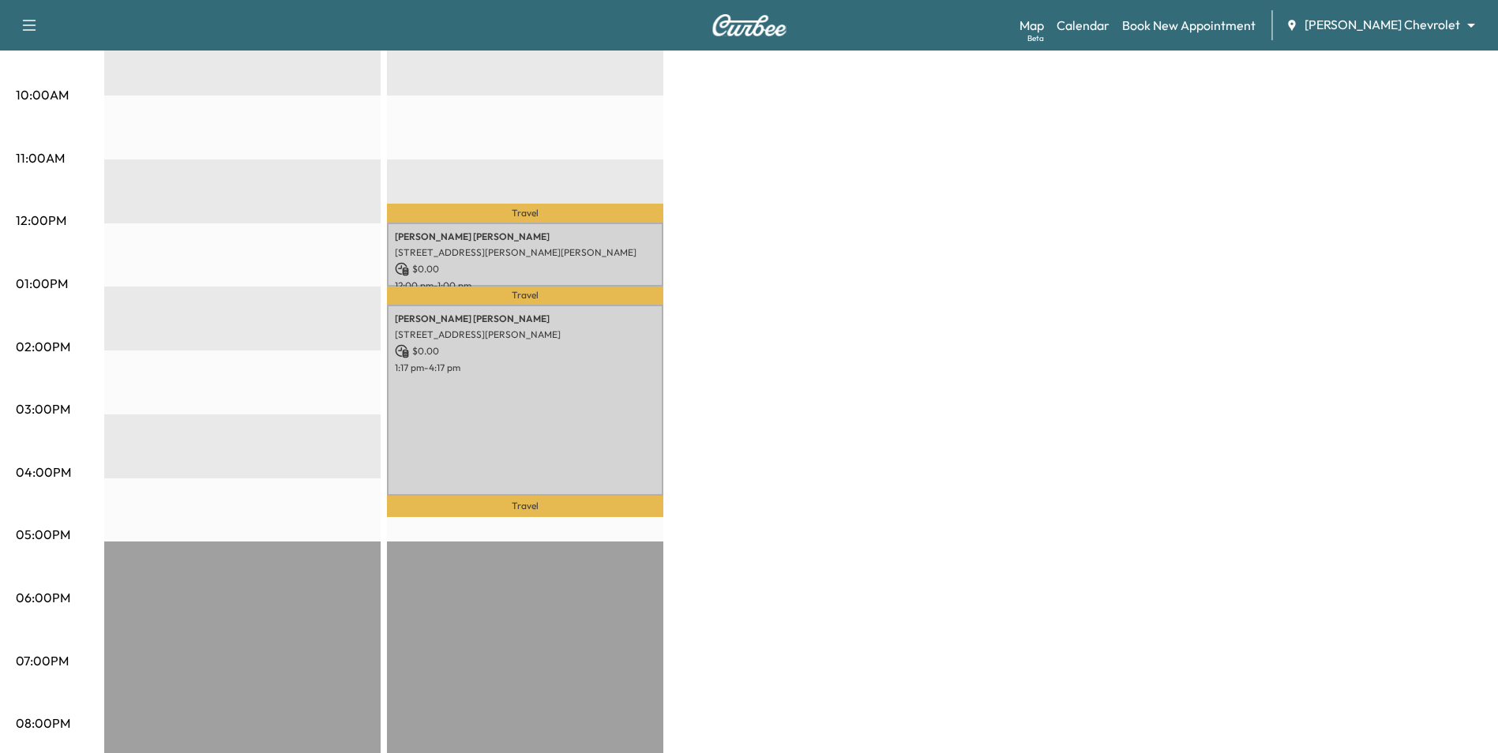
scroll to position [553, 0]
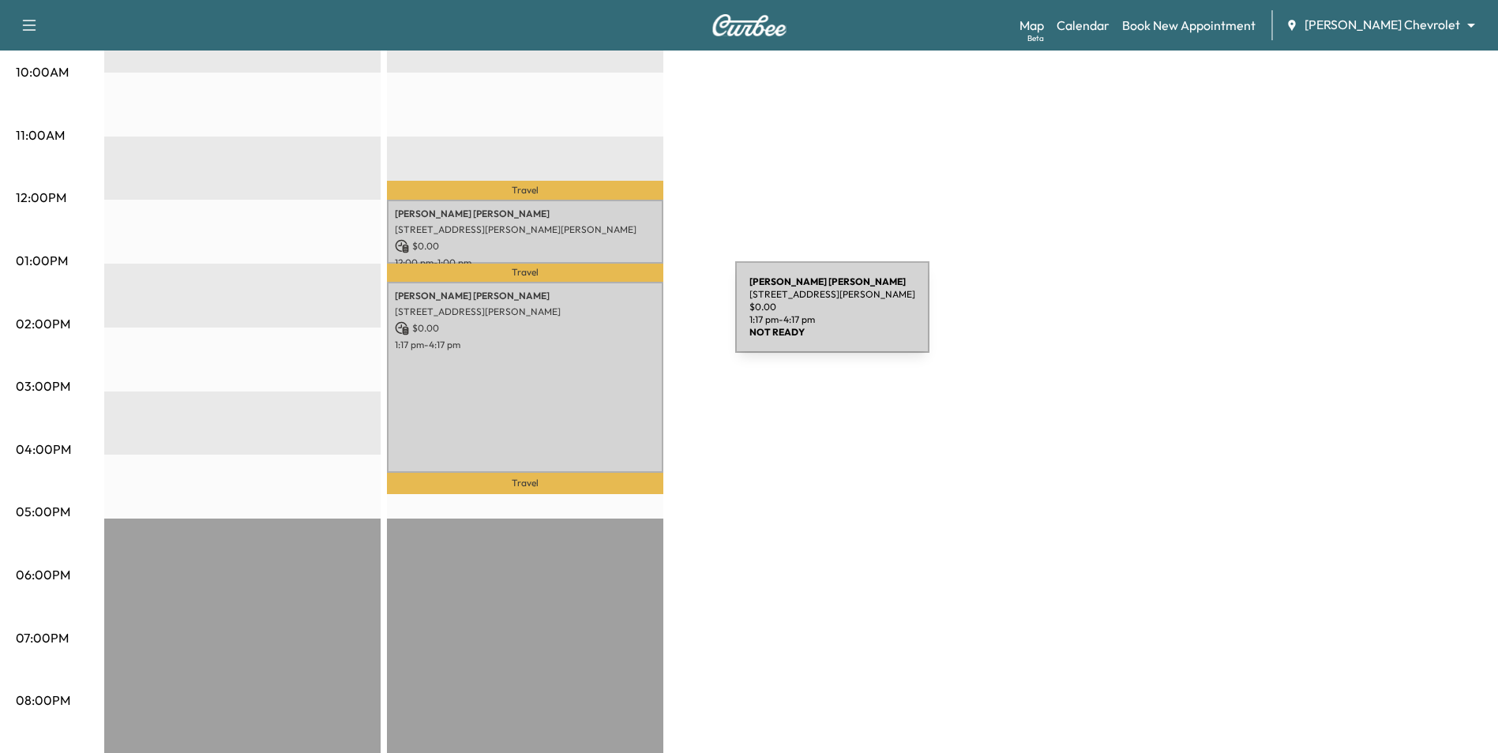
click at [616, 321] on p "$ 0.00" at bounding box center [525, 328] width 261 height 14
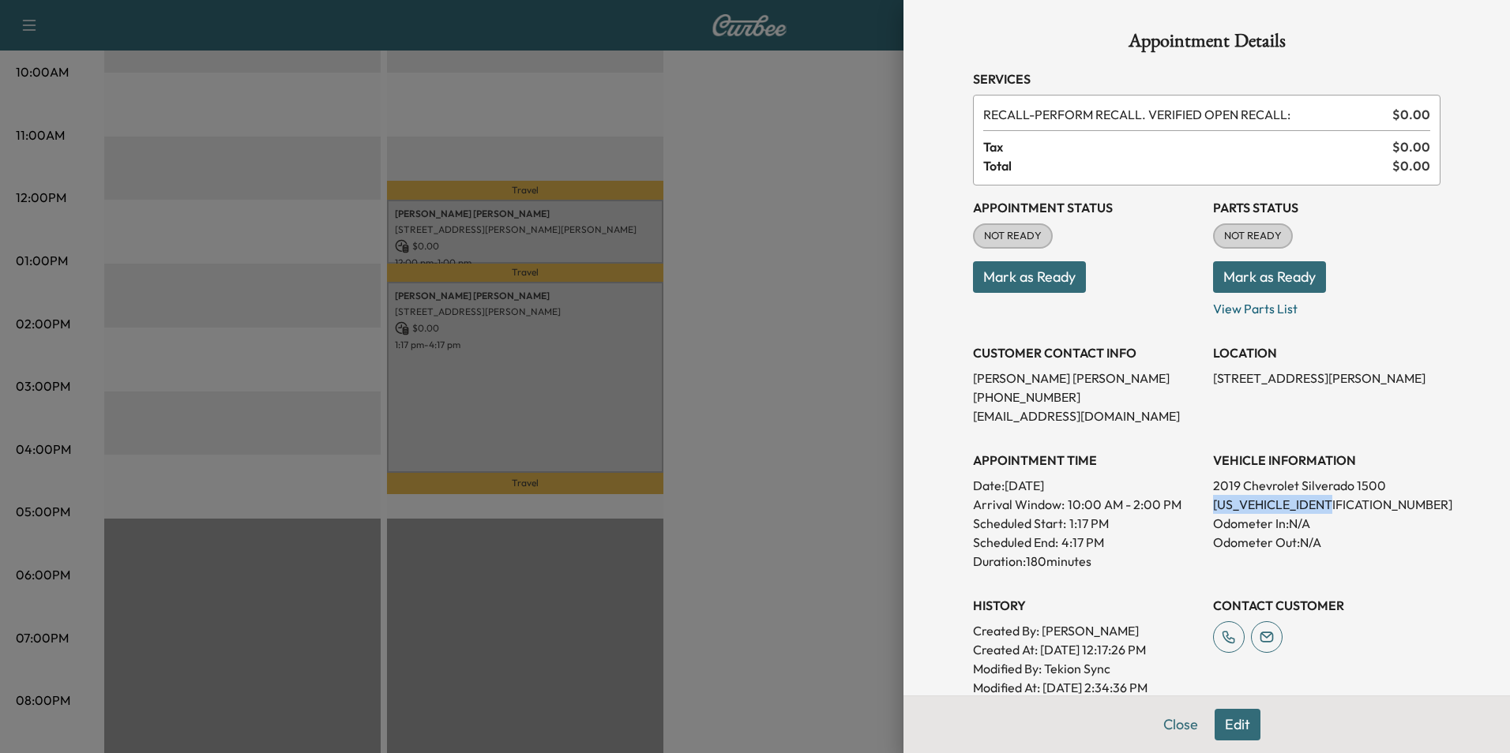
drag, startPoint x: 1334, startPoint y: 501, endPoint x: 1196, endPoint y: 500, distance: 138.2
click at [1196, 500] on div "Appointment Status NOT READY Mark as Ready Parts Status NOT READY Mark as Ready…" at bounding box center [1206, 442] width 467 height 512
drag, startPoint x: 1196, startPoint y: 500, endPoint x: 1211, endPoint y: 501, distance: 15.1
copy p "[US_VEHICLE_IDENTIFICATION_NUMBER]"
click at [820, 201] on div at bounding box center [755, 376] width 1510 height 753
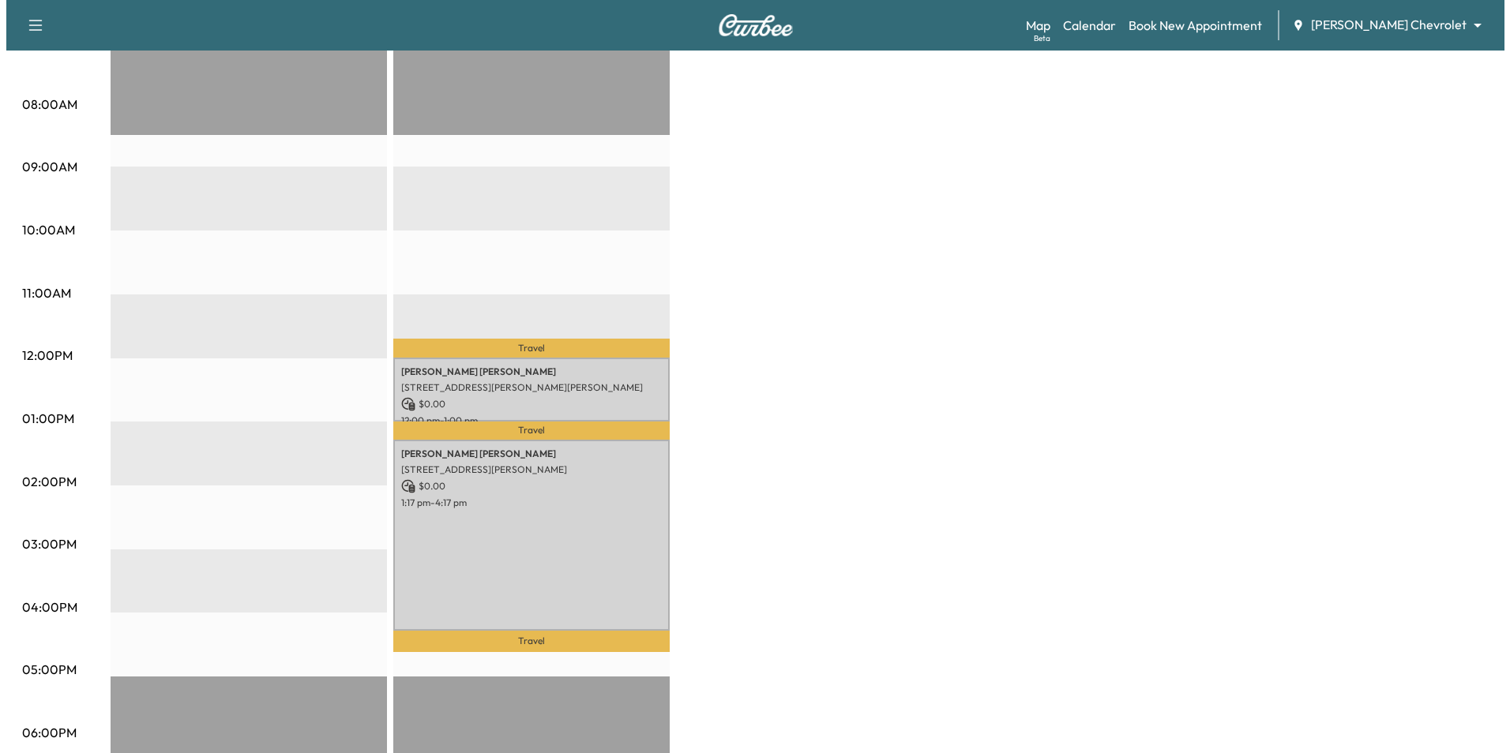
scroll to position [79, 0]
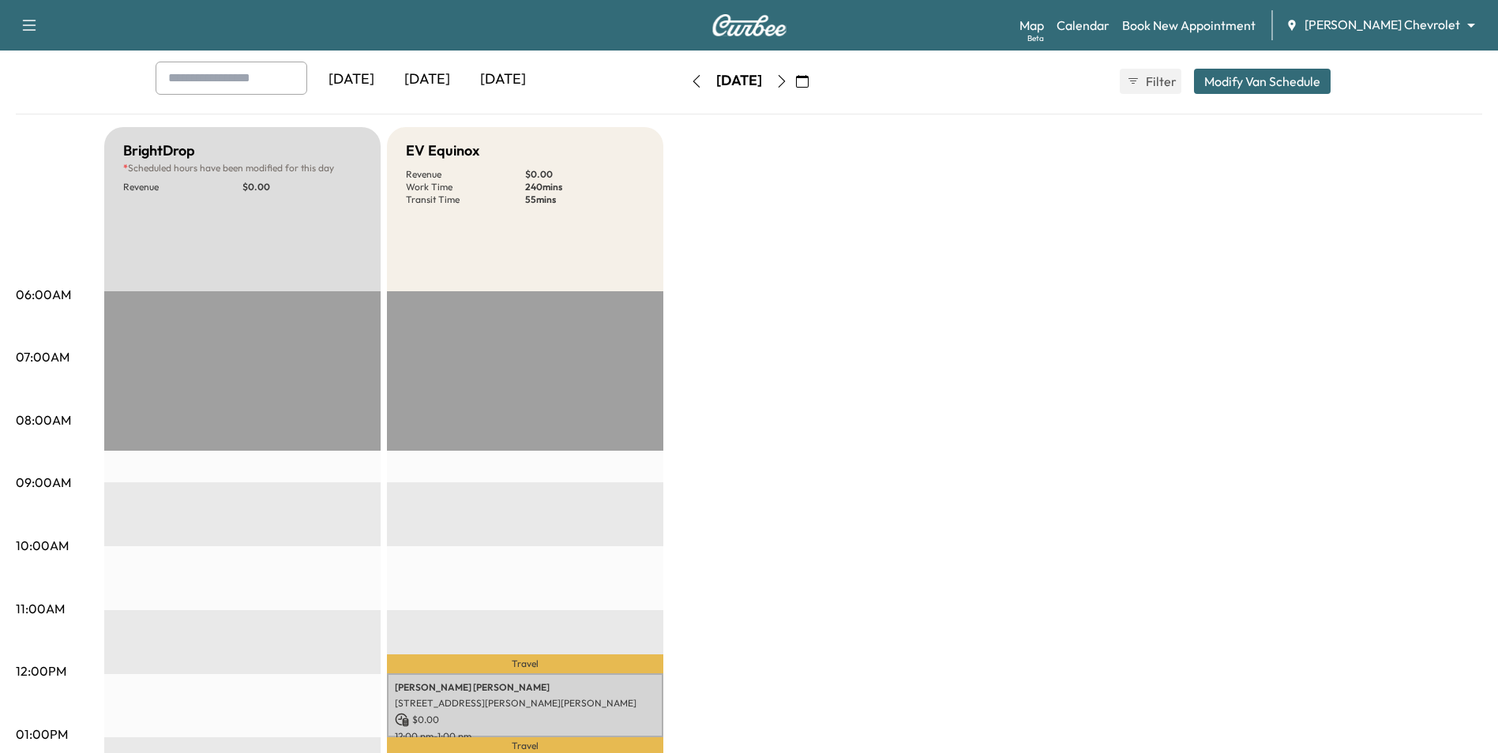
click at [1248, 75] on button "Modify Van Schedule" at bounding box center [1262, 81] width 137 height 25
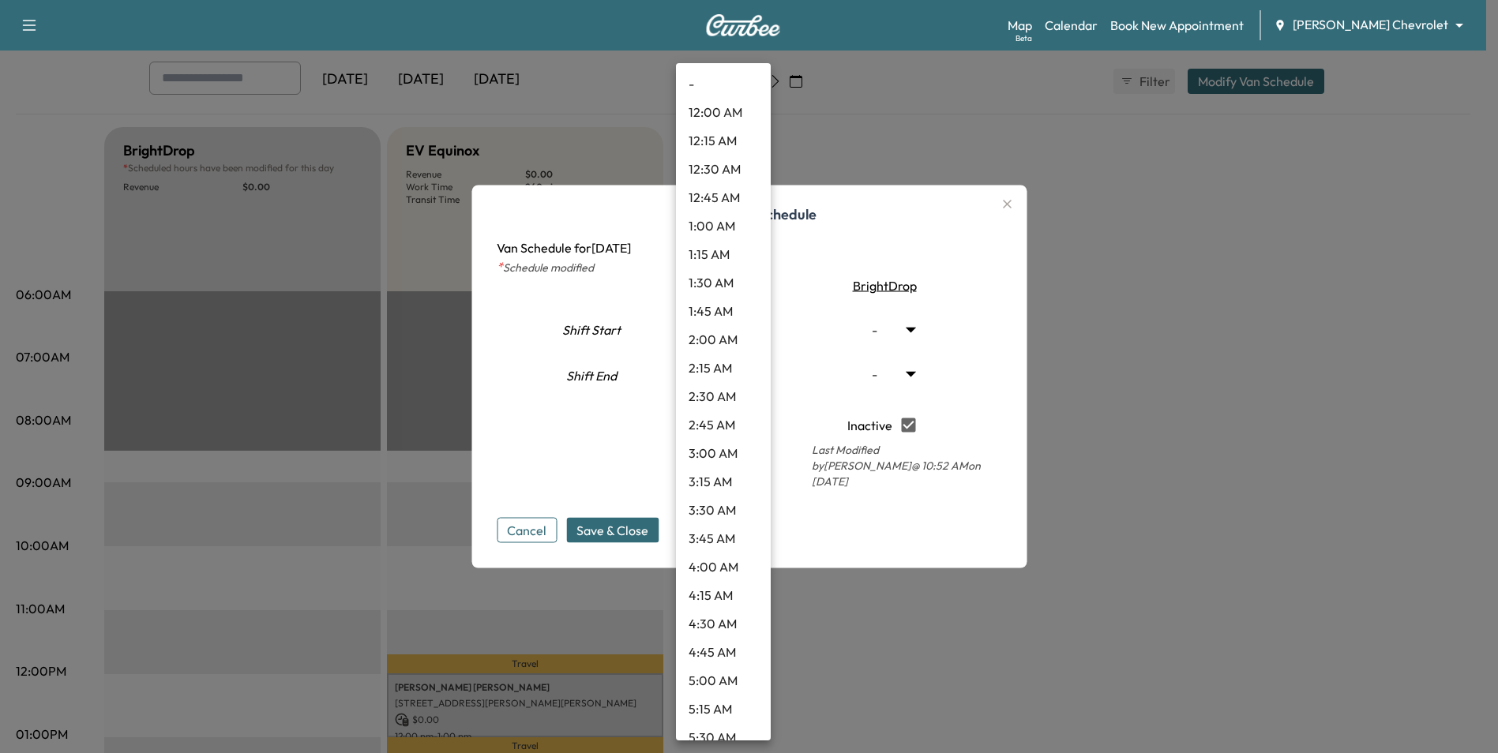
click at [747, 381] on body "Support Log Out Map Beta Calendar Book New Appointment [PERSON_NAME] Chevrolet …" at bounding box center [749, 297] width 1498 height 753
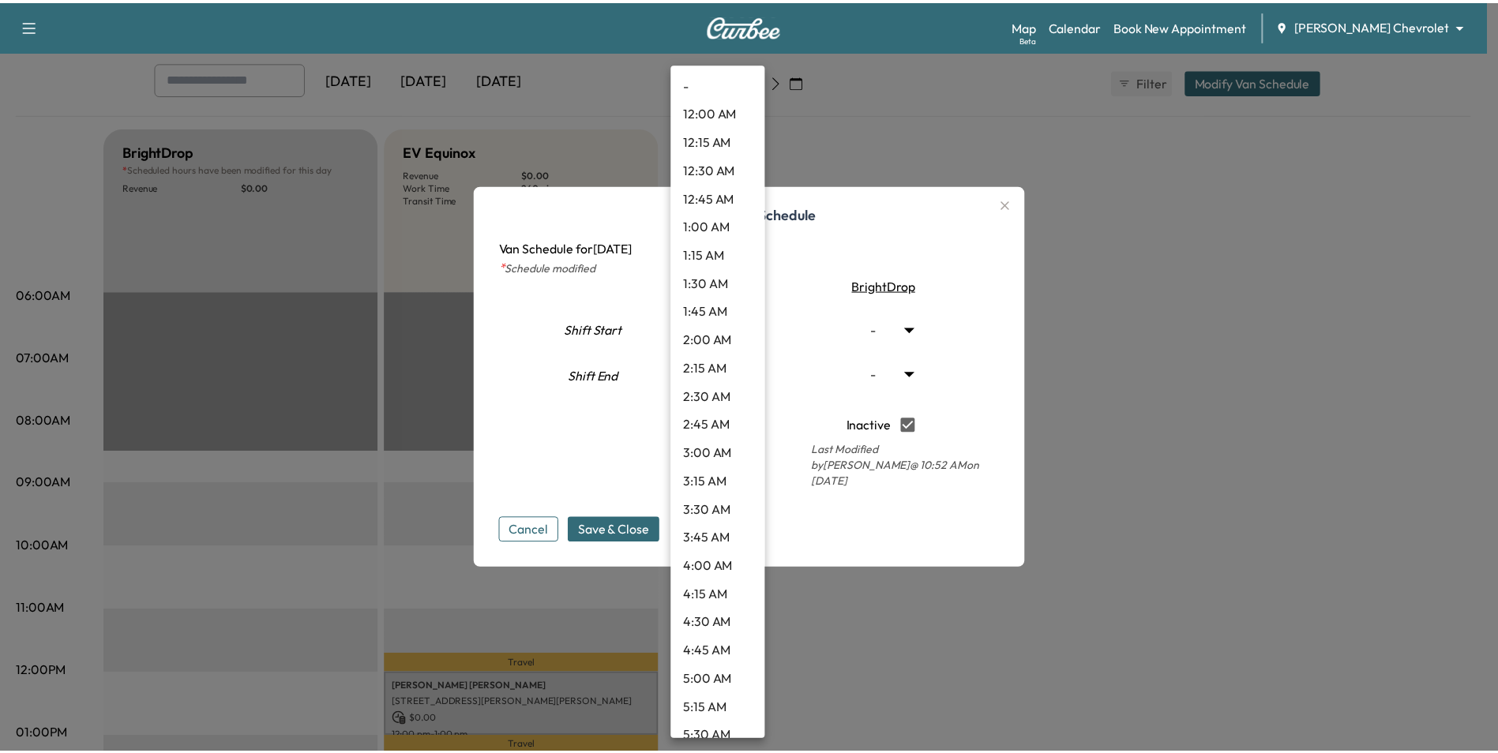
scroll to position [1643, 0]
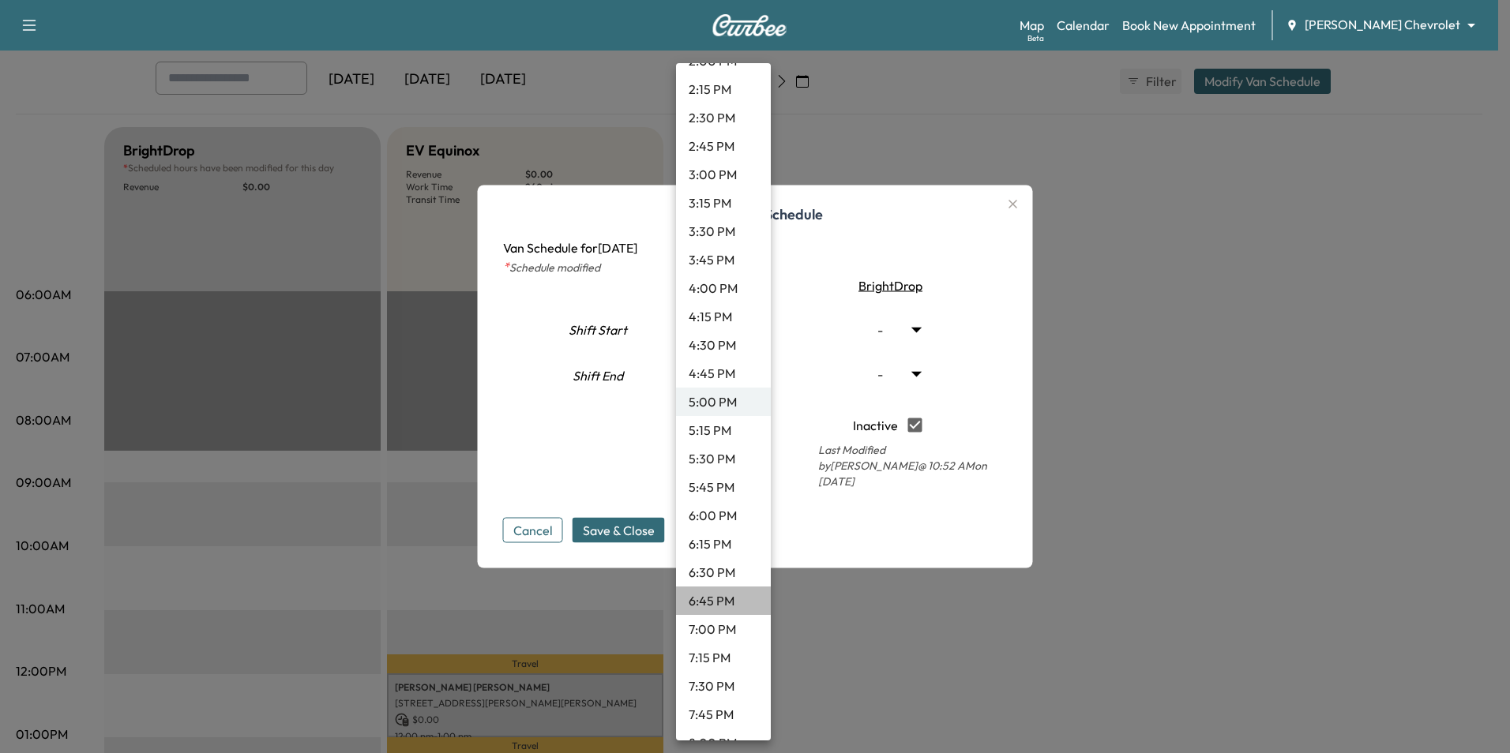
click at [730, 606] on li "6:45 PM" at bounding box center [723, 601] width 95 height 28
type input "*****"
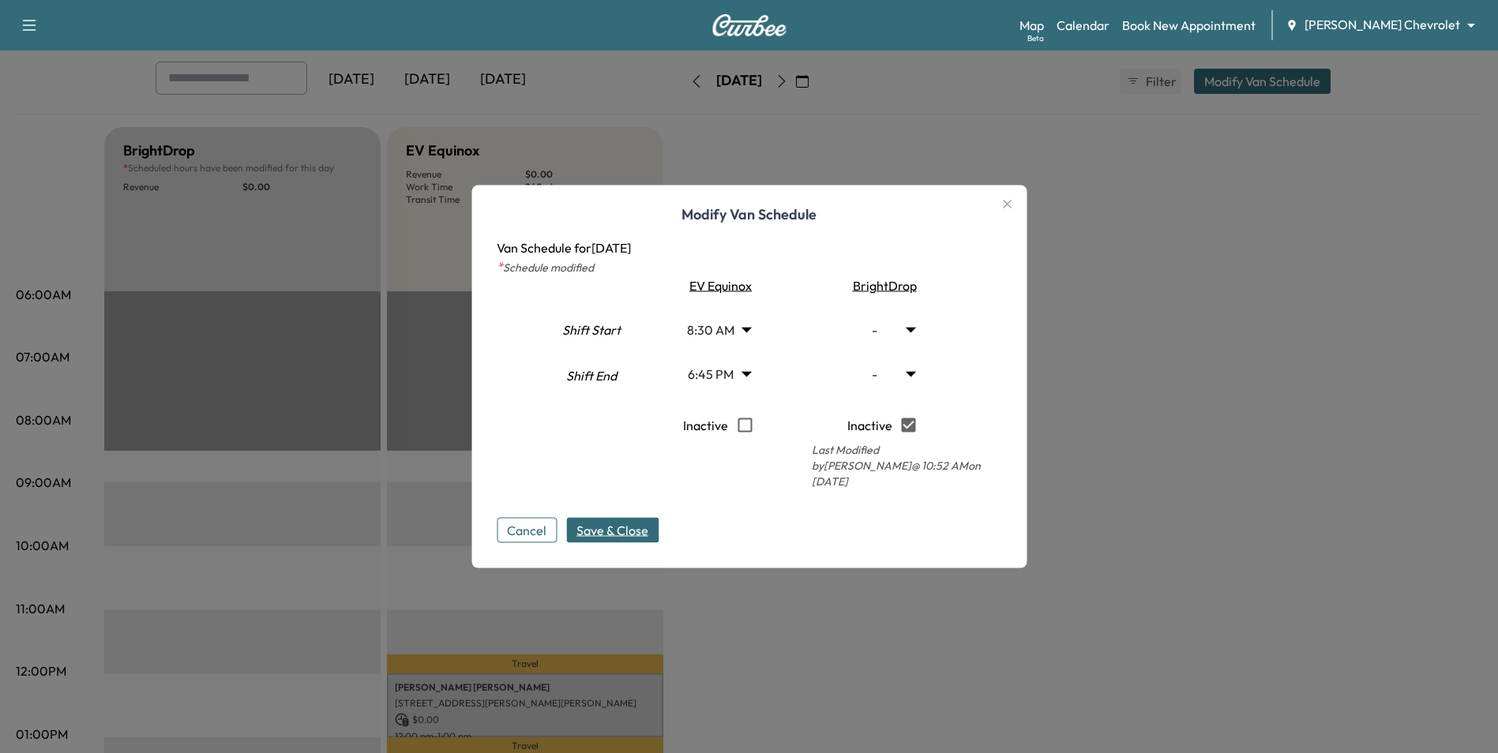
click at [616, 518] on button "Save & Close" at bounding box center [612, 530] width 92 height 25
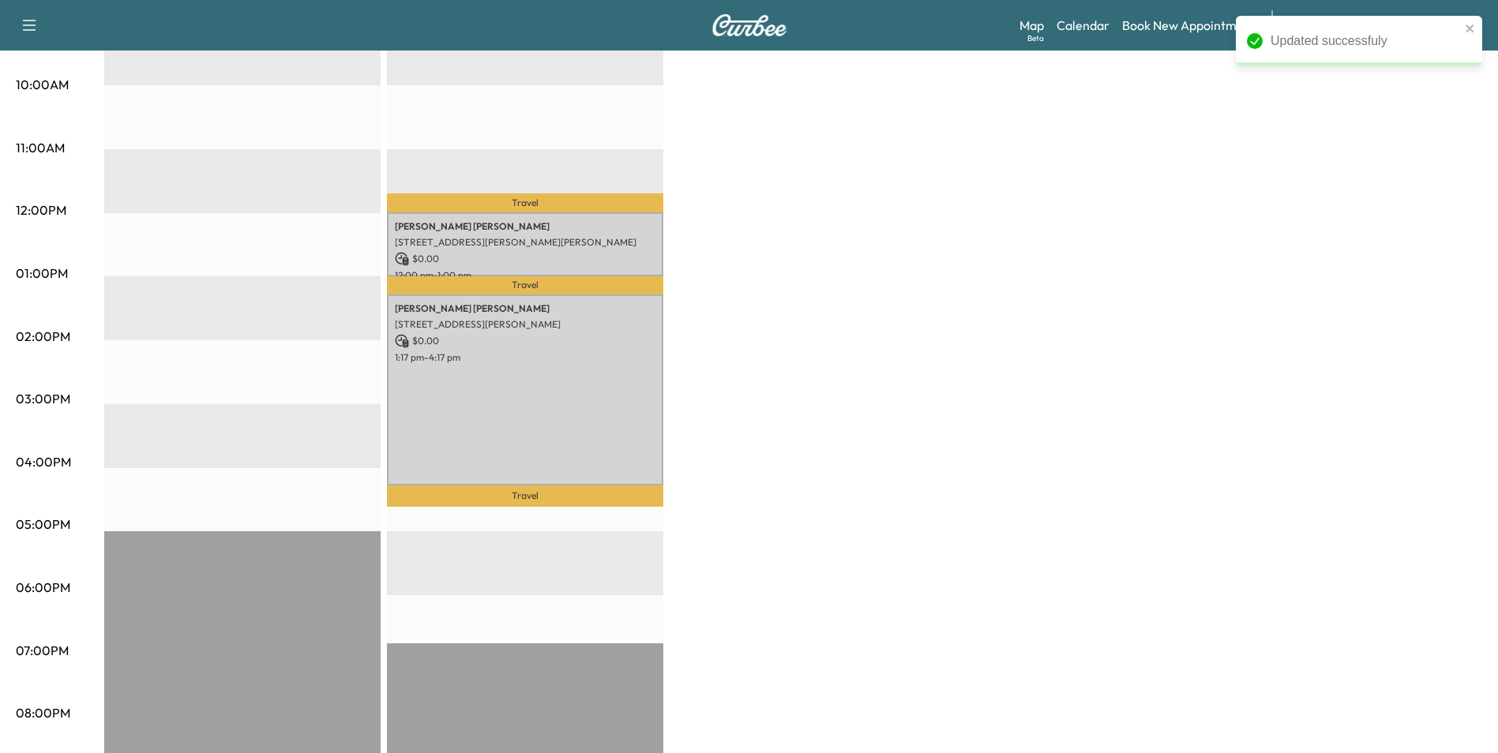
scroll to position [553, 0]
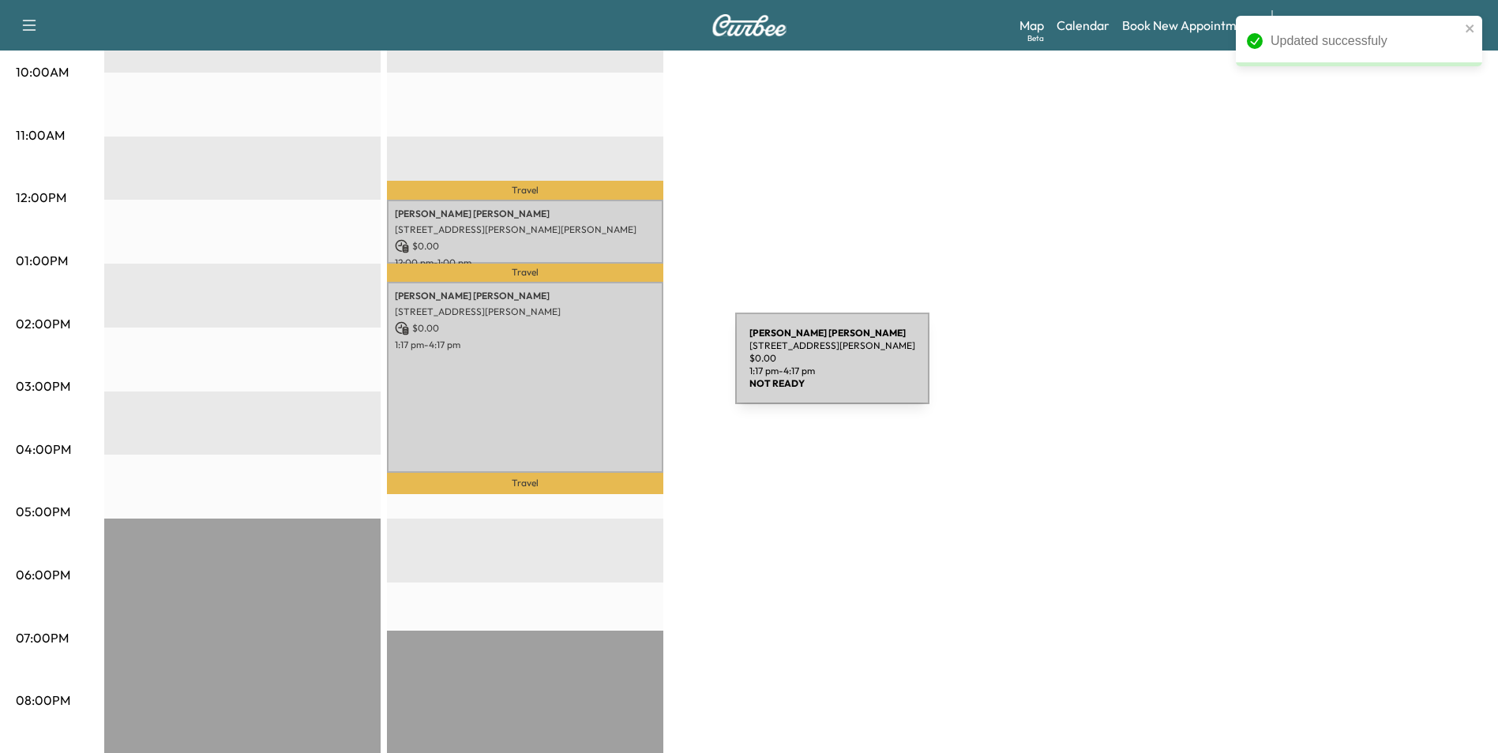
click at [617, 368] on div "[PERSON_NAME] [STREET_ADDRESS][PERSON_NAME] $ 0.00 1:17 pm - 4:17 pm" at bounding box center [525, 377] width 276 height 191
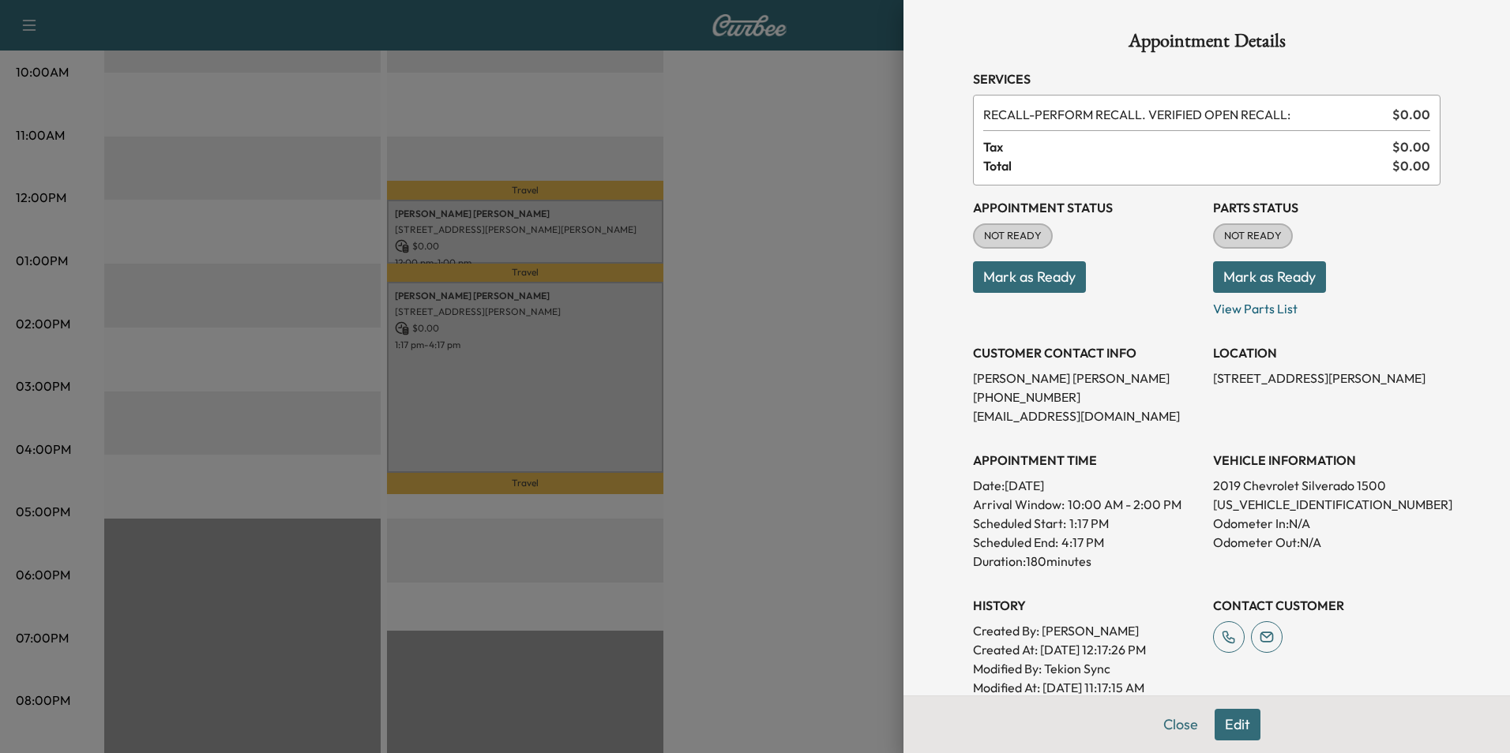
click at [1233, 736] on button "Edit" at bounding box center [1237, 725] width 46 height 32
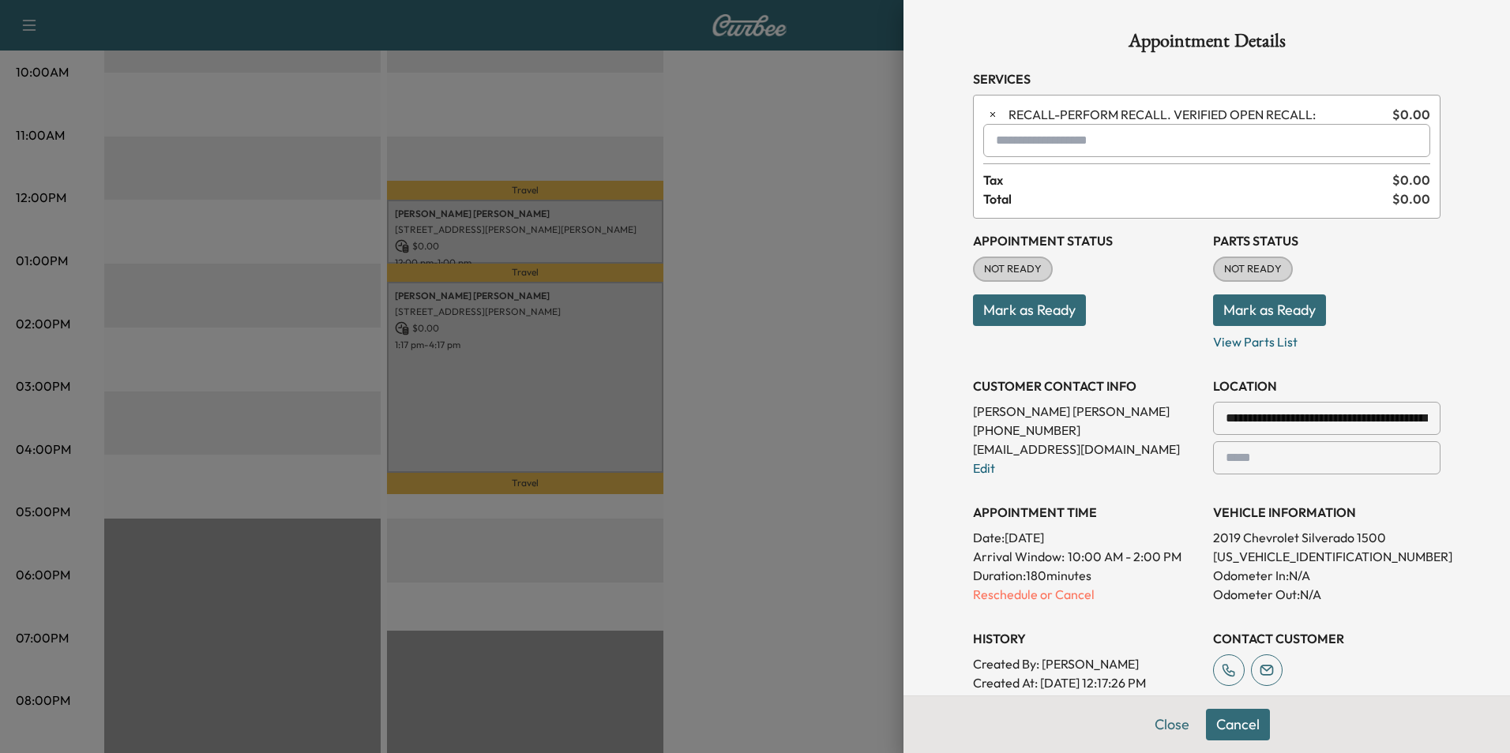
click at [865, 137] on div at bounding box center [755, 376] width 1510 height 753
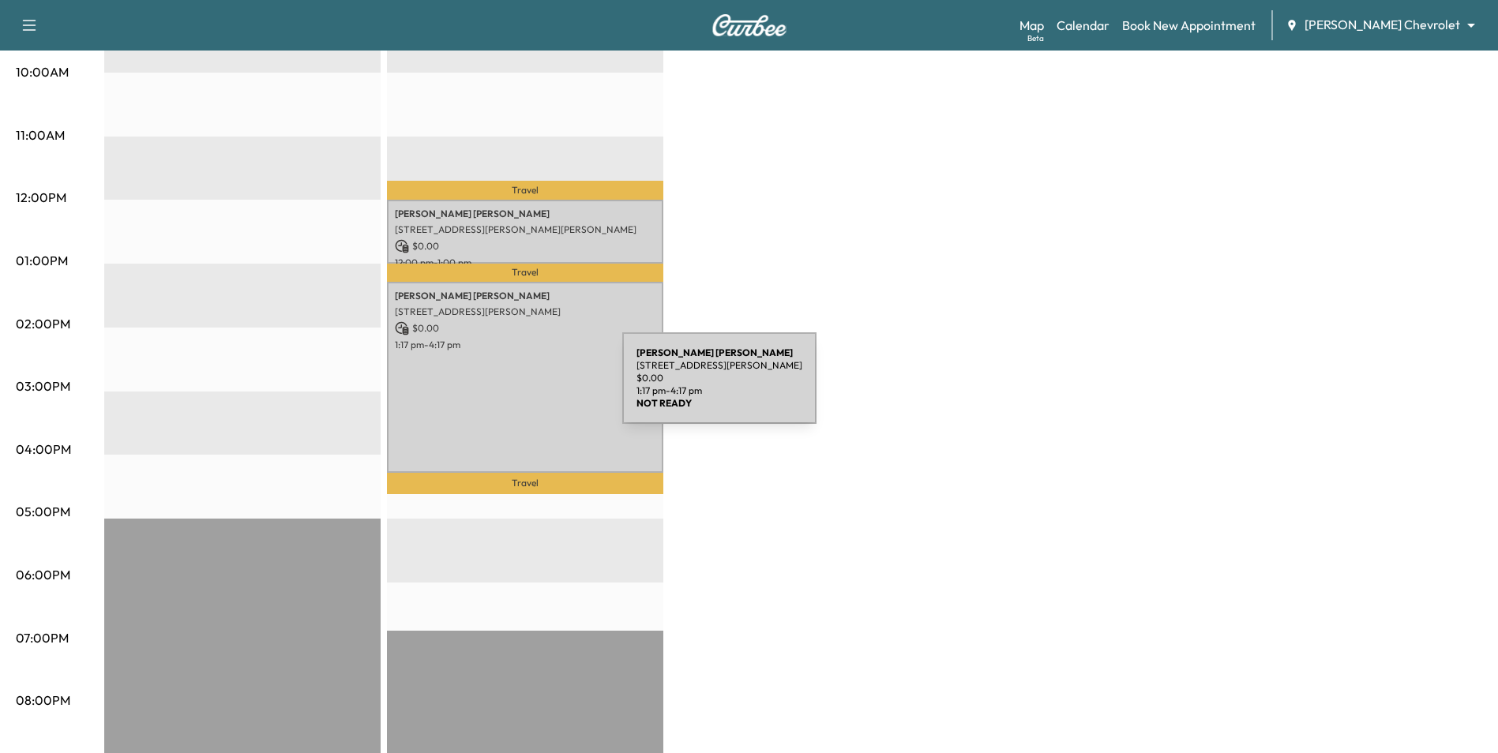
click at [506, 386] on div "[PERSON_NAME] [STREET_ADDRESS][PERSON_NAME] $ 0.00 1:17 pm - 4:17 pm" at bounding box center [525, 377] width 276 height 191
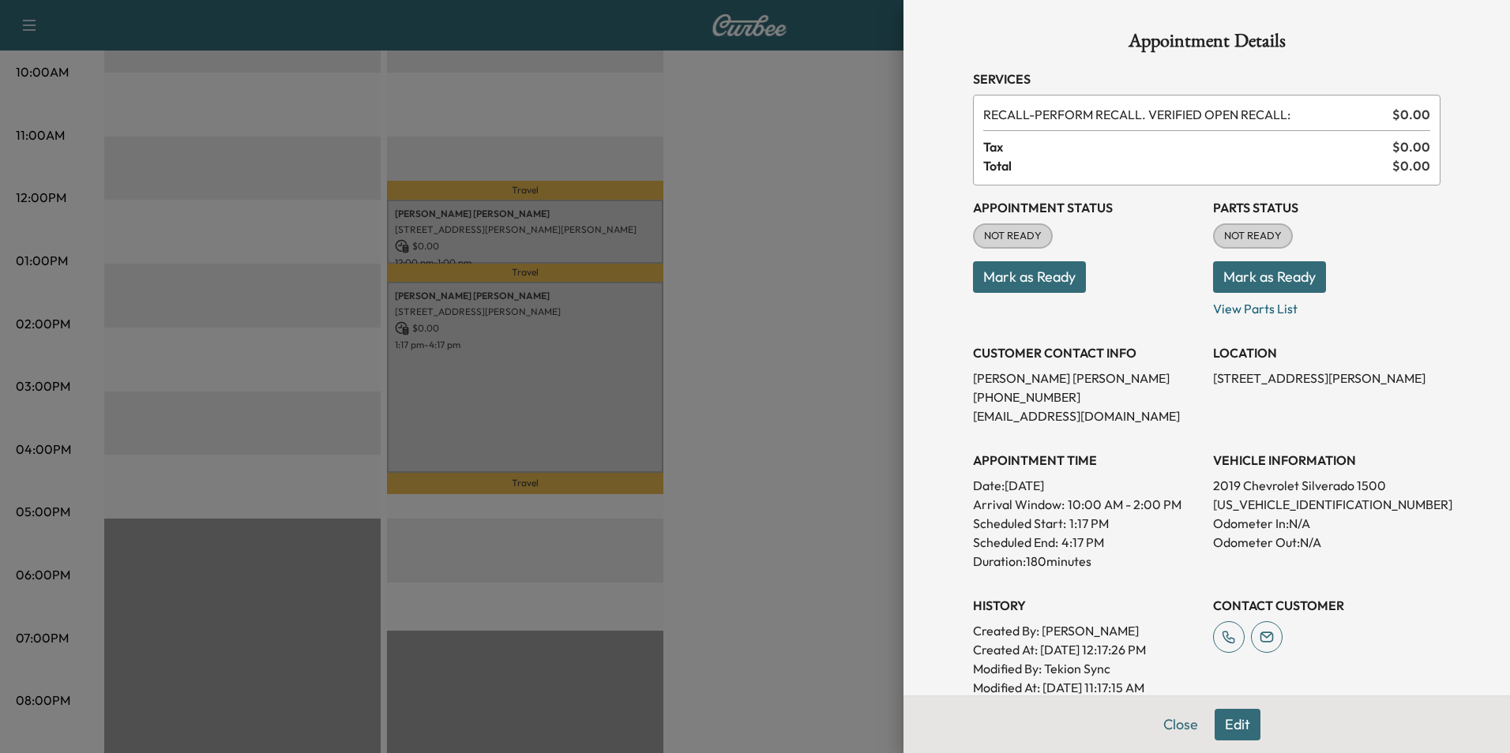
click at [1221, 723] on button "Edit" at bounding box center [1237, 725] width 46 height 32
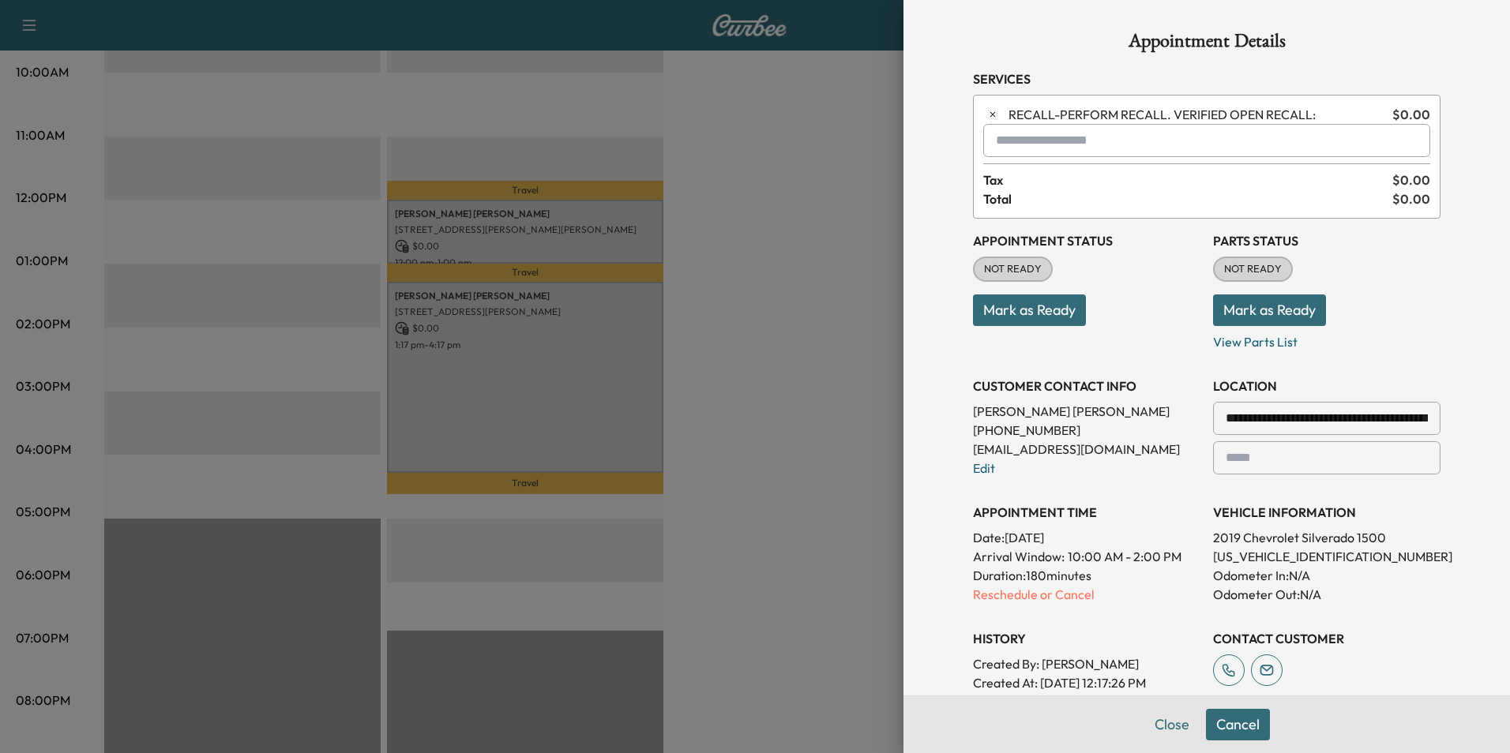
click at [986, 130] on input "text" at bounding box center [1206, 140] width 447 height 33
type input "*"
click at [1084, 183] on p "ACC - Genuine GM Accessories" at bounding box center [1155, 182] width 354 height 22
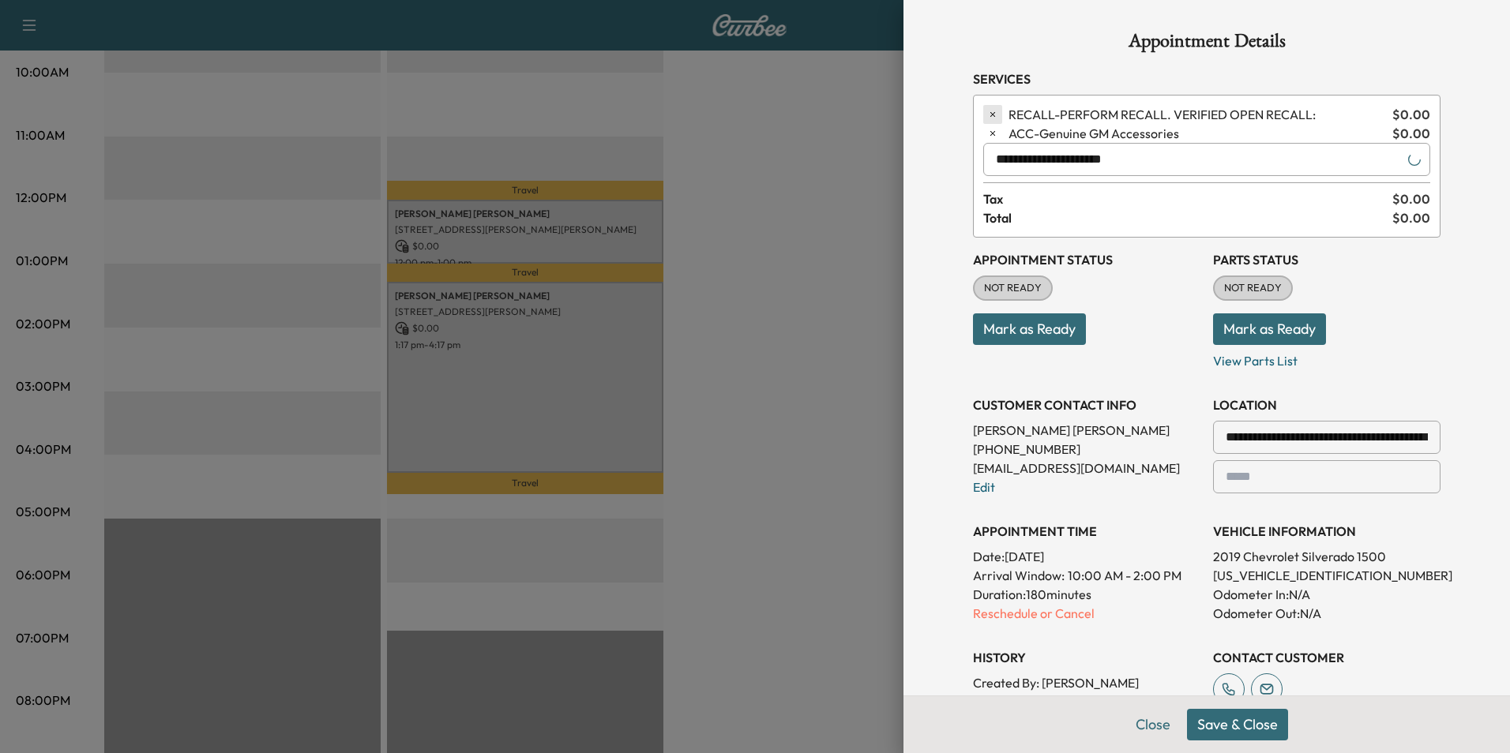
type input "**********"
click at [987, 111] on icon "button" at bounding box center [992, 114] width 11 height 11
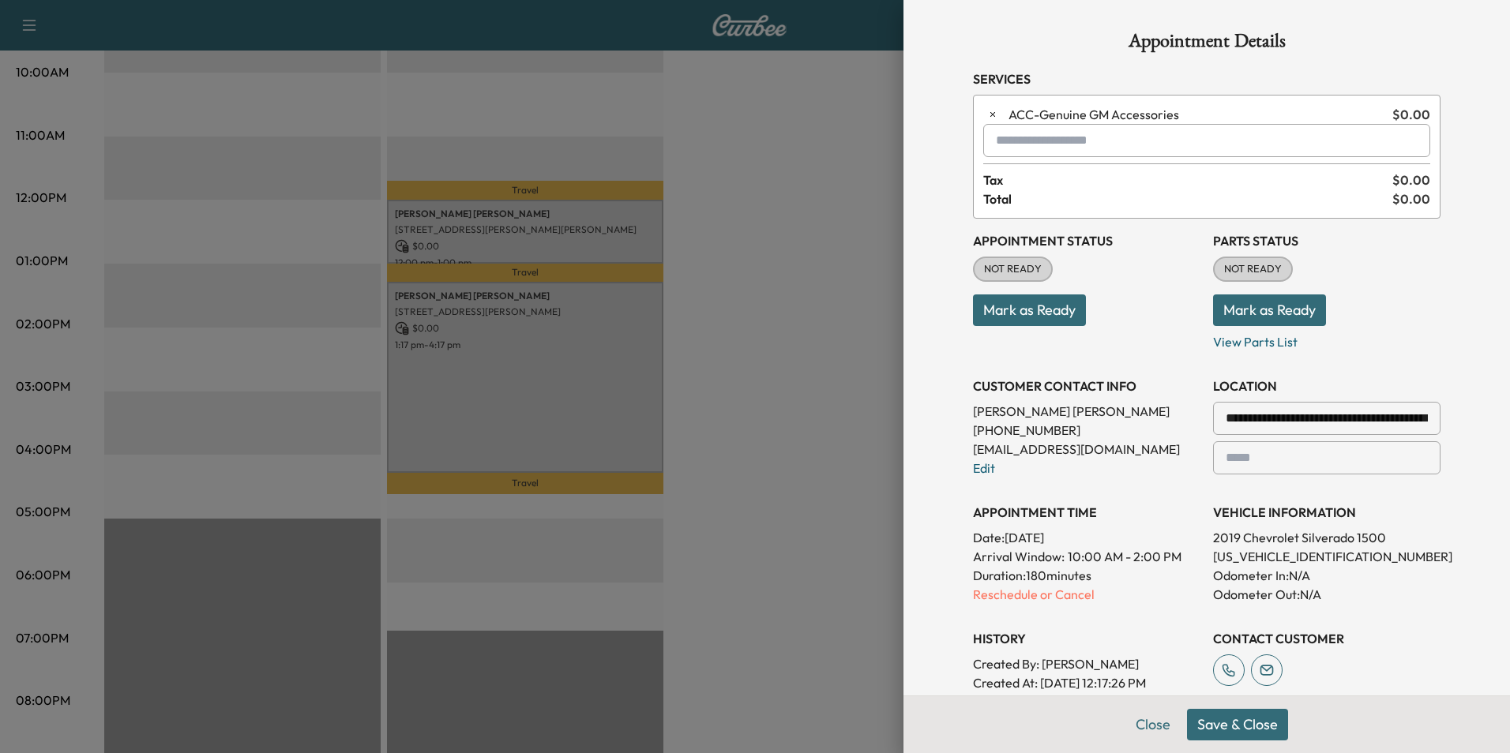
click at [1236, 724] on button "Save & Close" at bounding box center [1237, 725] width 101 height 32
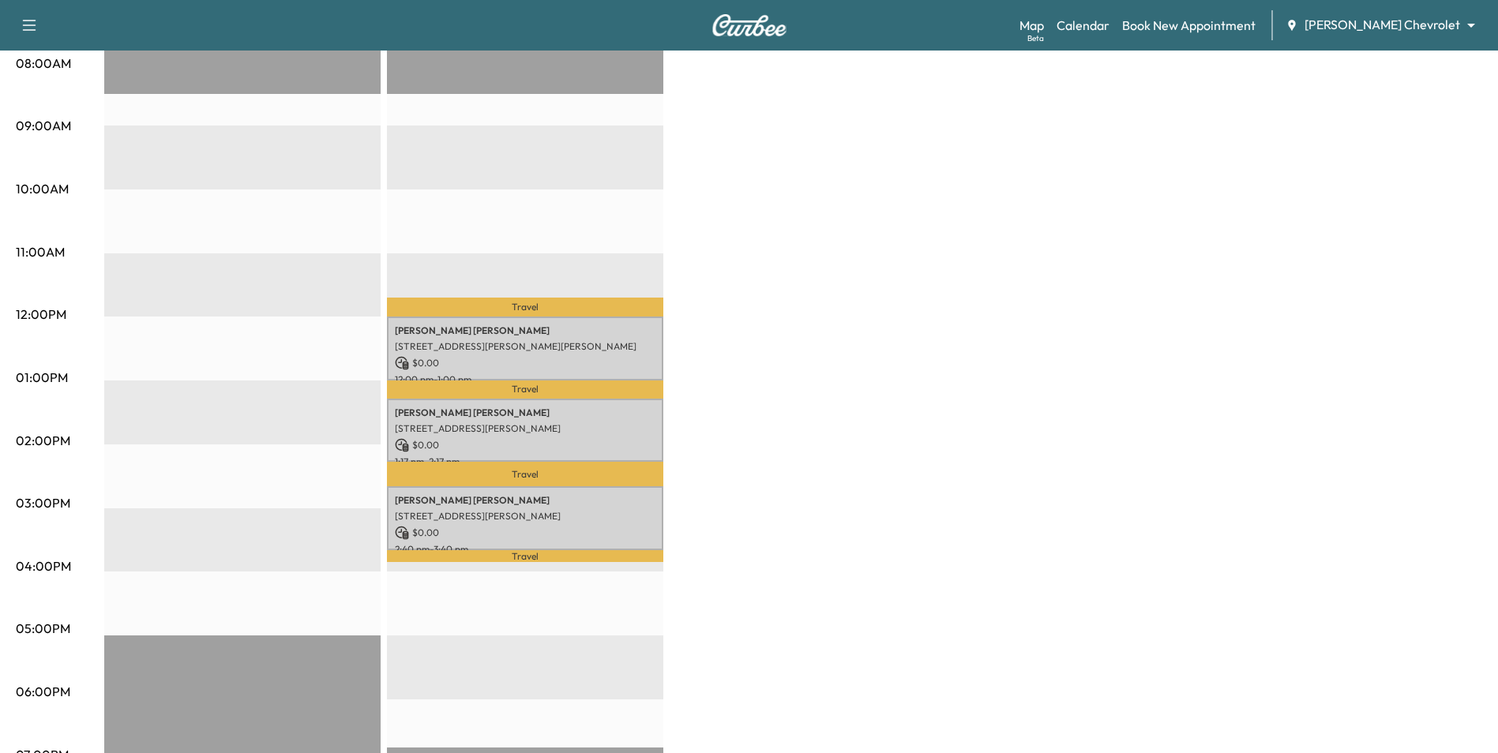
scroll to position [316, 0]
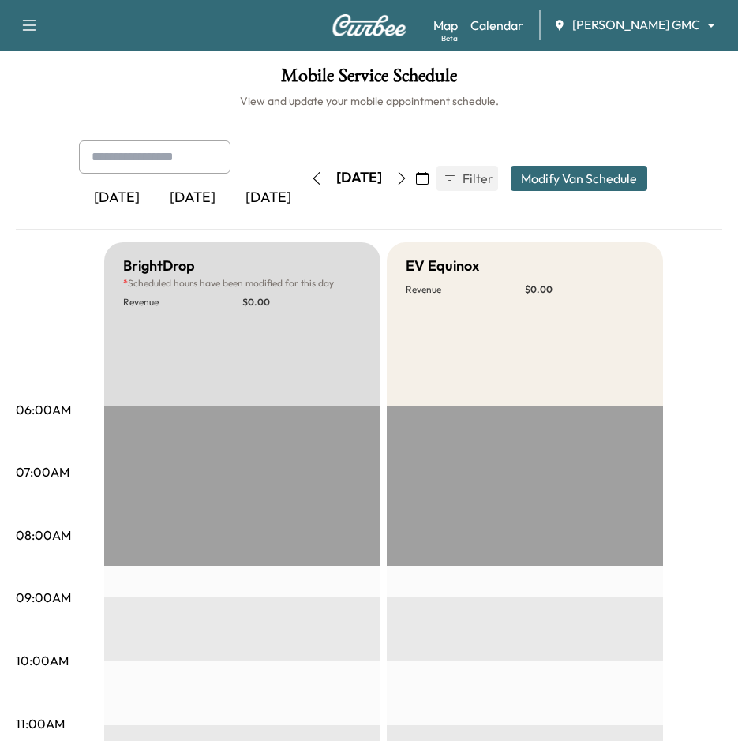
click at [202, 200] on div "[DATE]" at bounding box center [193, 198] width 76 height 36
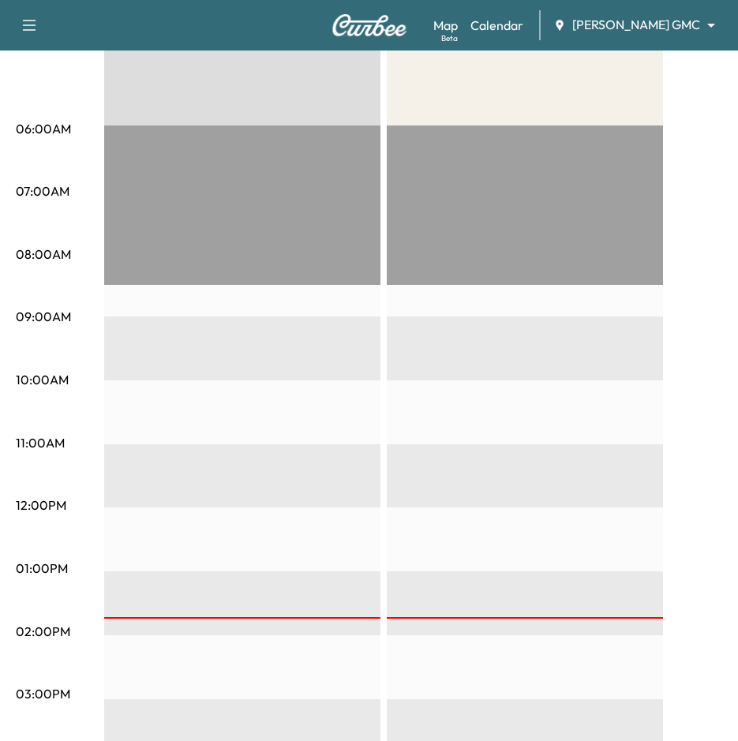
scroll to position [316, 0]
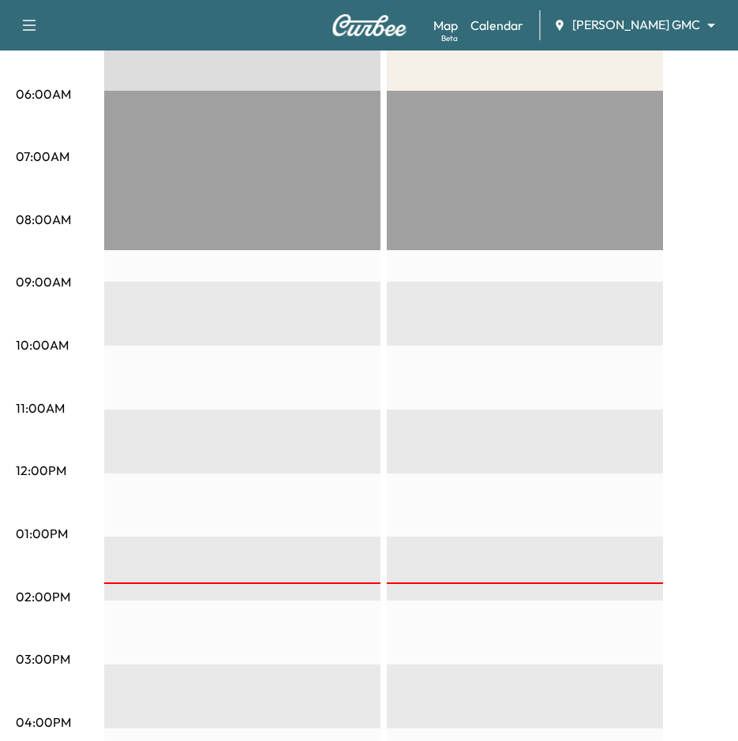
click at [659, 14] on div "Map Beta Calendar Mauer GMC ******** ​" at bounding box center [580, 25] width 292 height 30
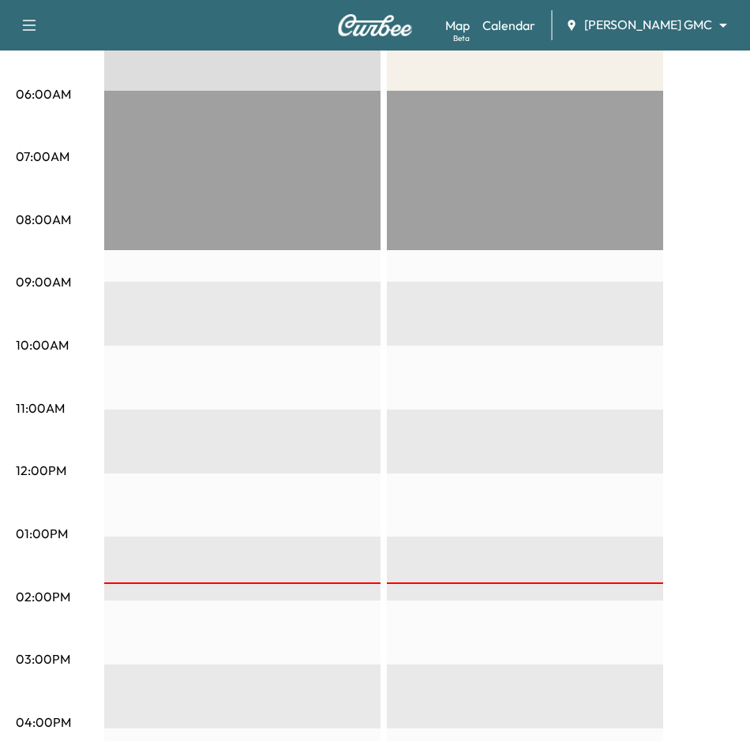
click at [659, 24] on body "Book New Appointment Support Log Out Map Beta Calendar Mauer GMC ******** ​ Mob…" at bounding box center [375, 54] width 750 height 741
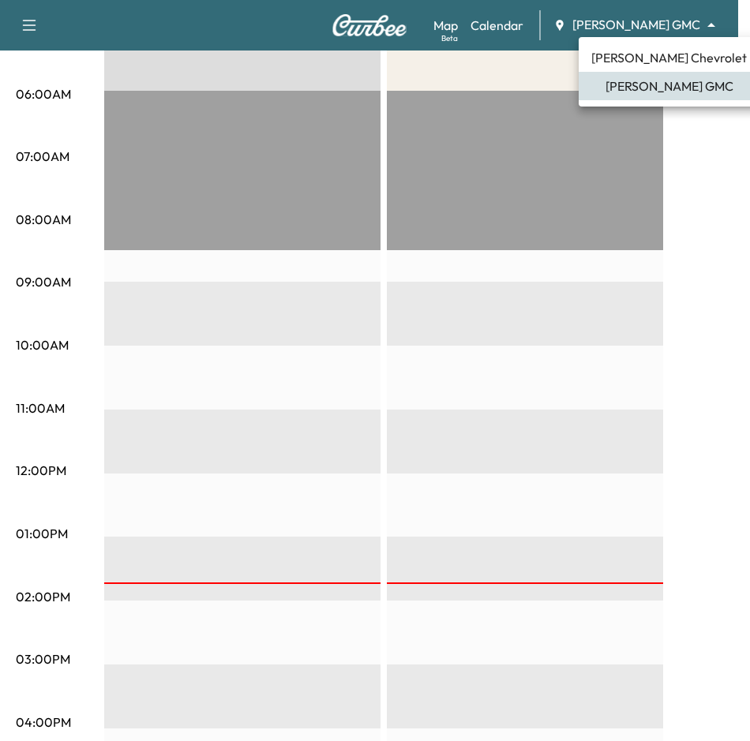
click at [660, 57] on span "[PERSON_NAME] Chevrolet" at bounding box center [669, 57] width 156 height 19
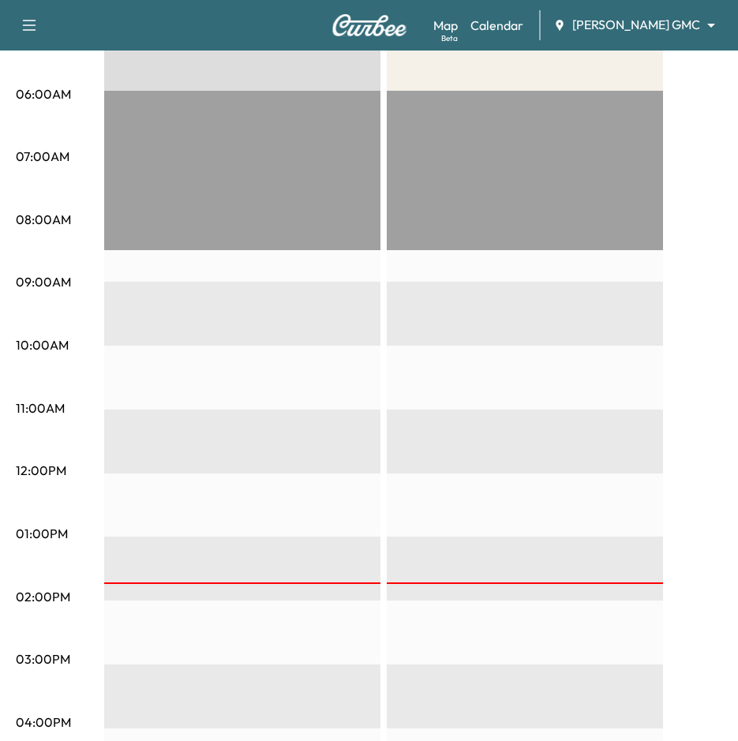
scroll to position [0, 0]
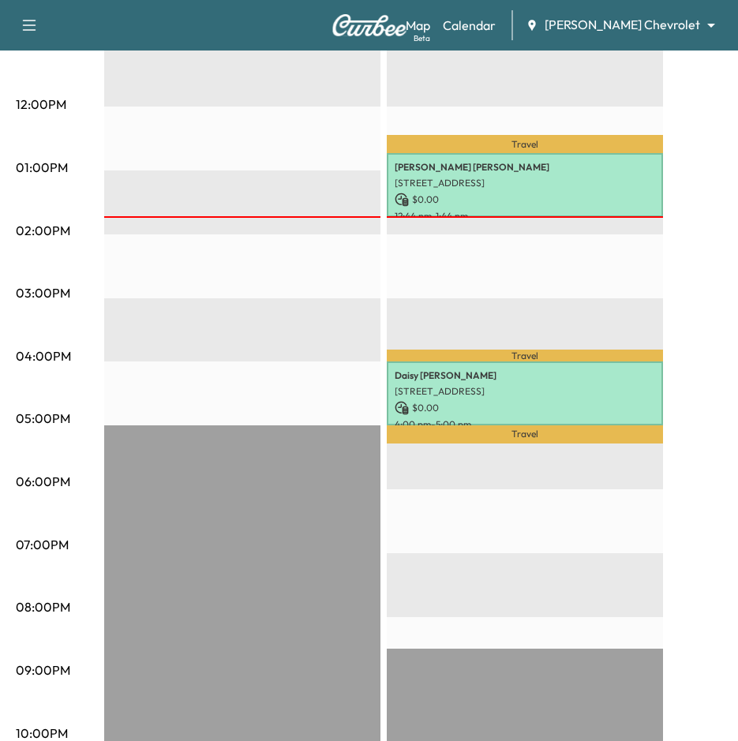
scroll to position [701, 0]
